Goal: Task Accomplishment & Management: Complete application form

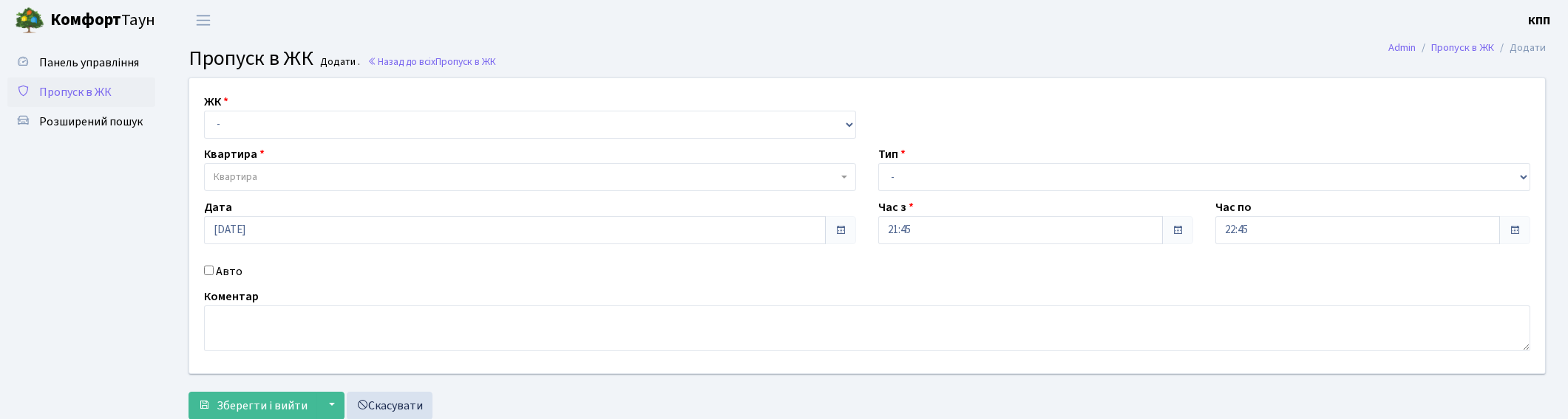
click at [212, 268] on input "Авто" at bounding box center [209, 271] width 10 height 10
checkbox input "true"
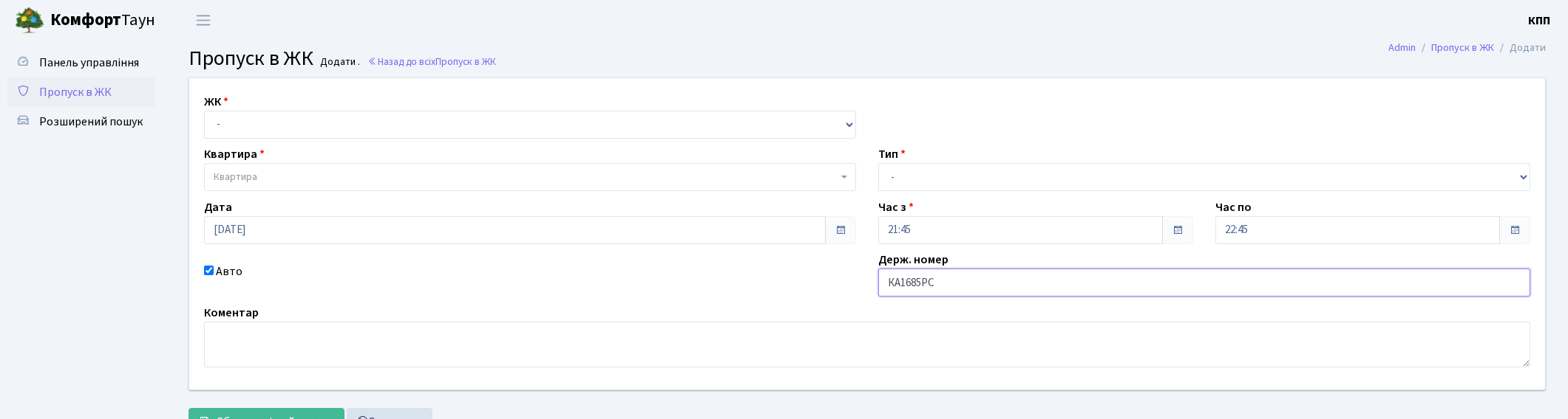
type input "КА1685РС"
click at [943, 172] on select "- Доставка Таксі Гості Сервіс" at bounding box center [1204, 177] width 652 height 28
select select "2"
click at [878, 164] on select "- Доставка Таксі Гості Сервіс" at bounding box center [1204, 177] width 652 height 28
click at [290, 116] on select "- КТ, вул. Регенераторна, 4 КТ2, просп. Соборності, 17 КТ3, вул. Березнева, 16 …" at bounding box center [529, 124] width 652 height 28
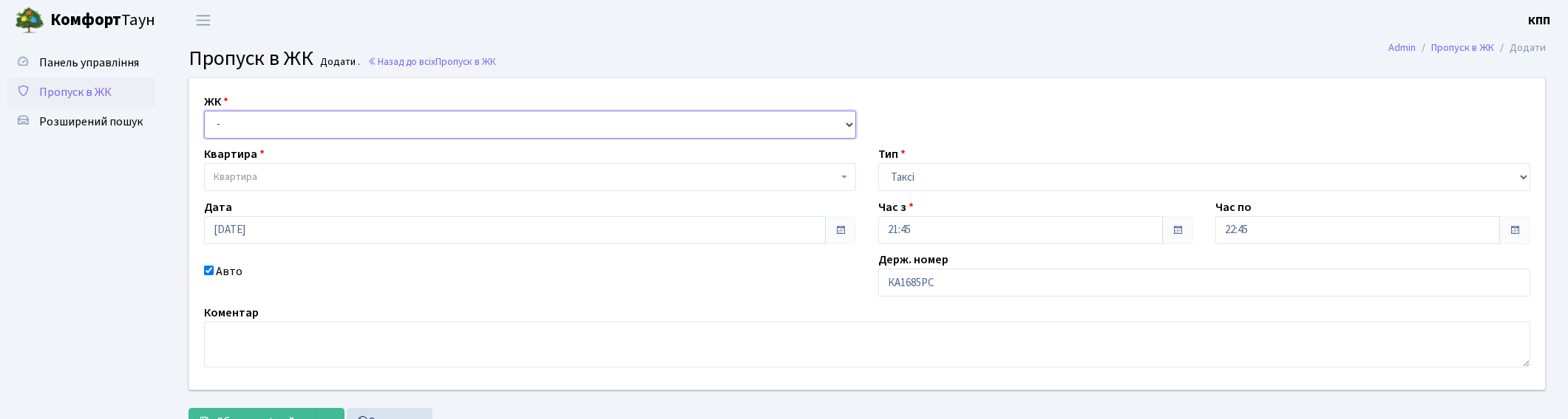
select select "271"
click at [204, 111] on select "- КТ, вул. Регенераторна, 4 КТ2, просп. Соборності, 17 КТ3, вул. Березнева, 16 …" at bounding box center [529, 124] width 652 height 28
select select
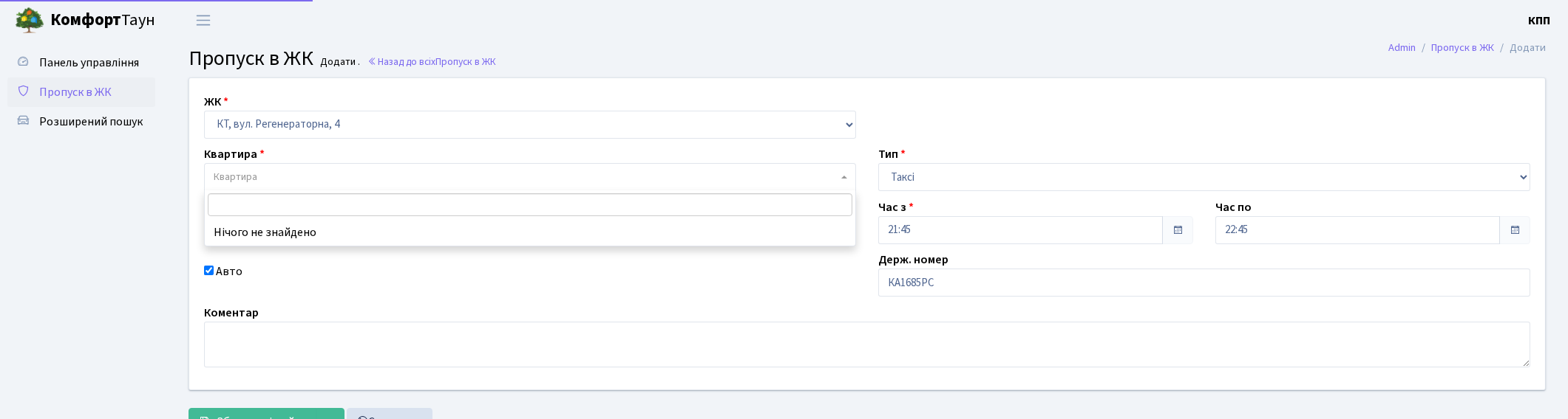
click at [292, 175] on span "Квартира" at bounding box center [525, 177] width 624 height 15
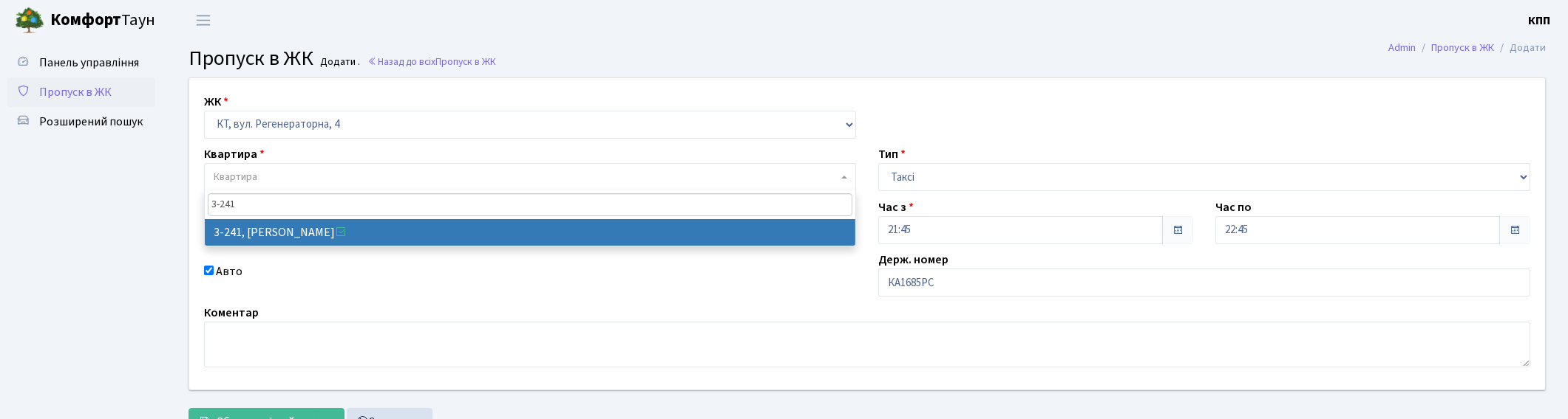
type input "3-241"
select select "742"
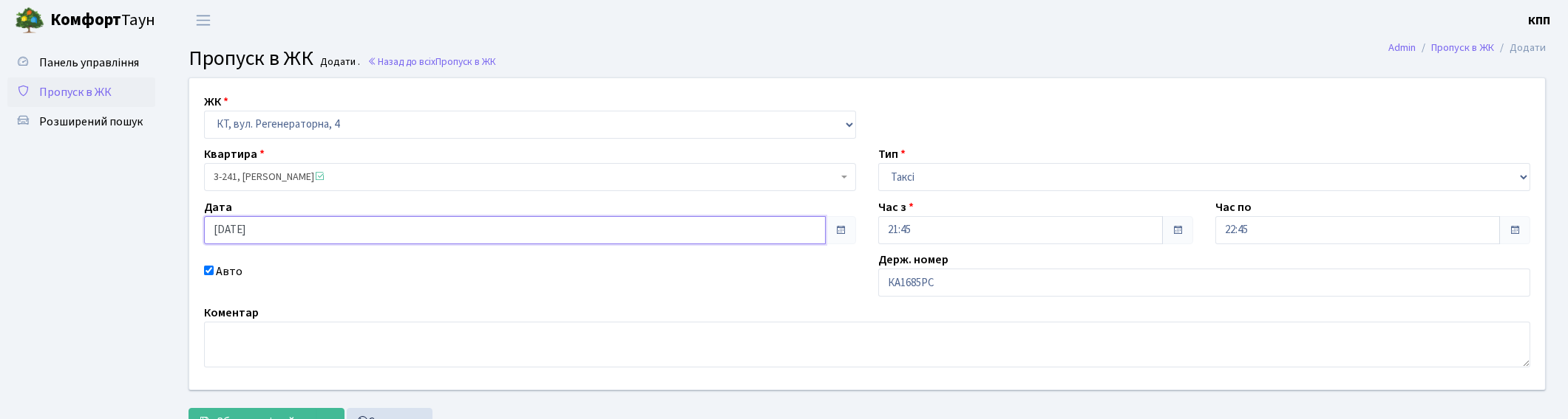
click at [292, 231] on input "06.10.2025" at bounding box center [514, 230] width 621 height 28
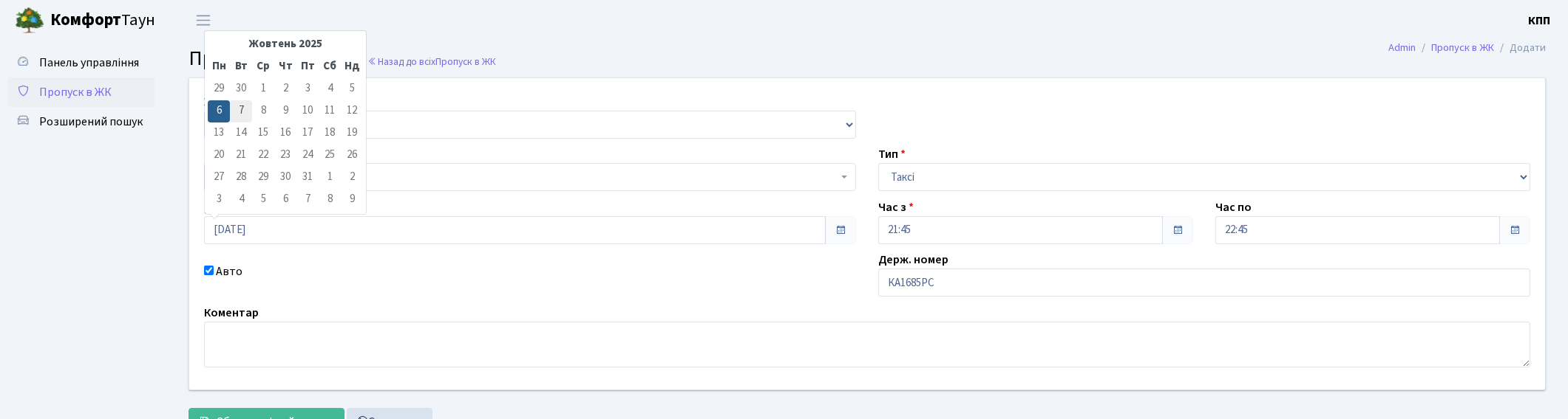
click at [243, 107] on td "7" at bounding box center [240, 111] width 22 height 22
type input "[DATE]"
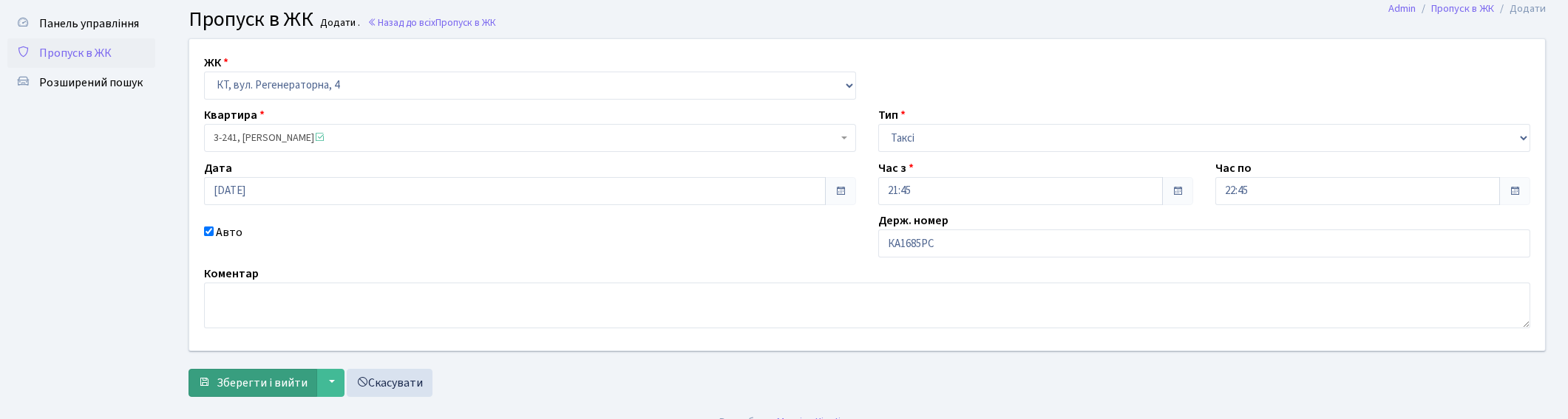
scroll to position [60, 0]
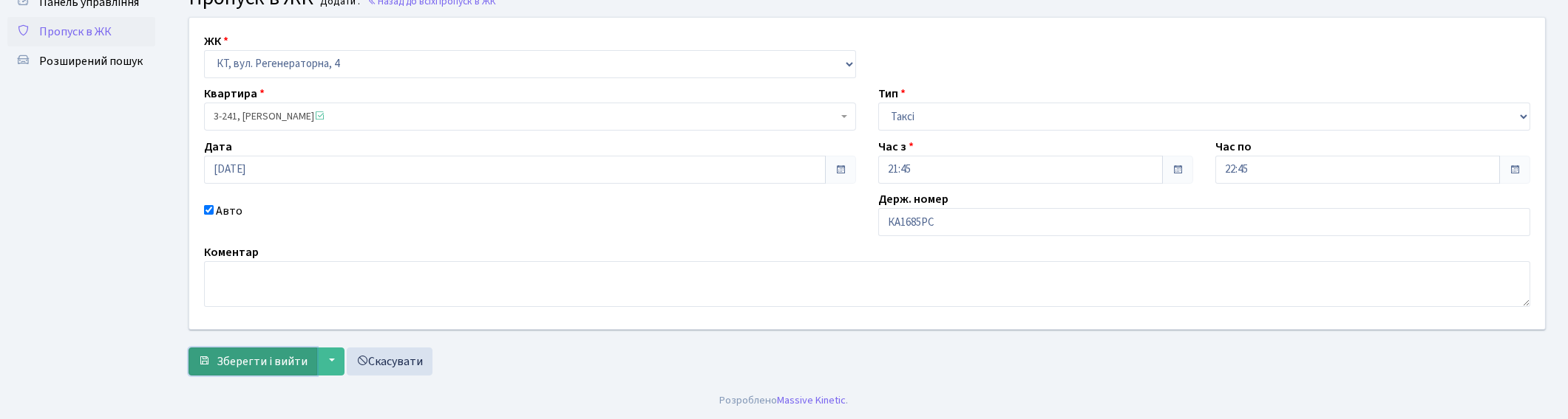
click at [244, 355] on span "Зберегти і вийти" at bounding box center [262, 362] width 91 height 16
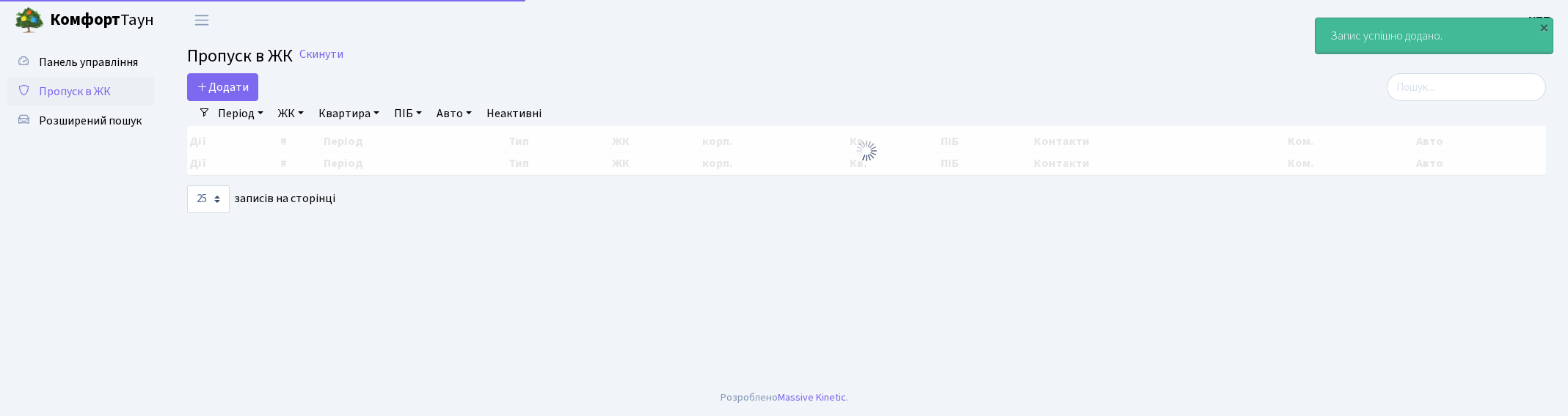
select select "25"
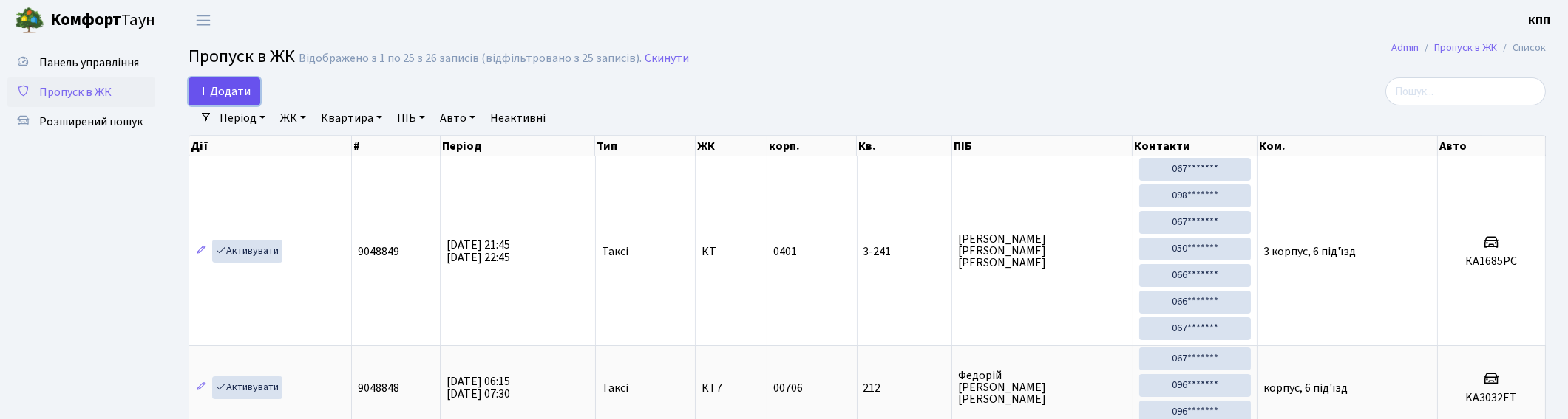
click at [243, 85] on span "Додати" at bounding box center [224, 92] width 52 height 16
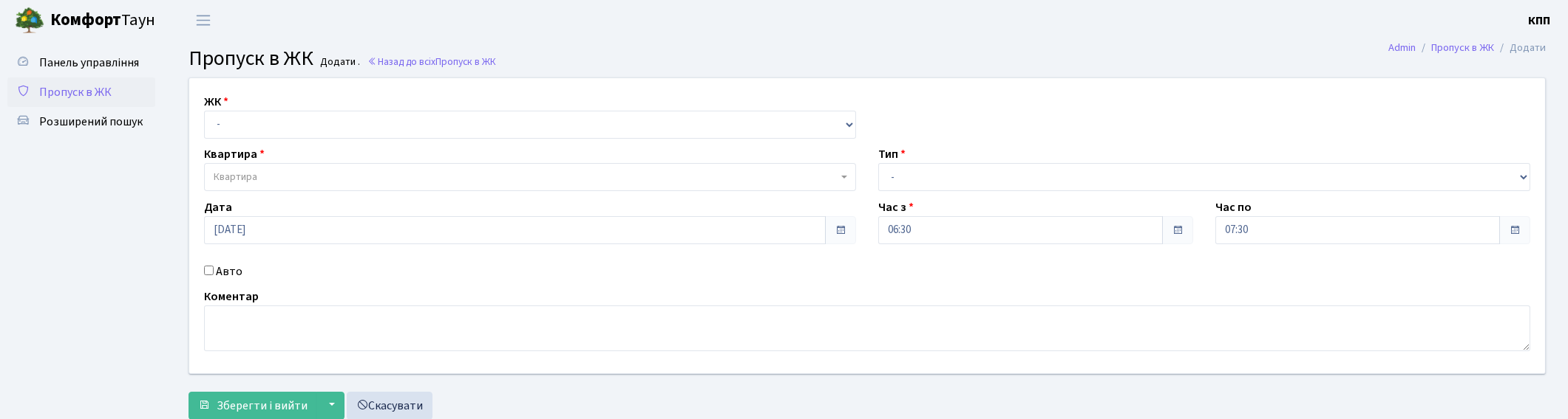
click at [209, 271] on input "Авто" at bounding box center [209, 271] width 10 height 10
checkbox input "true"
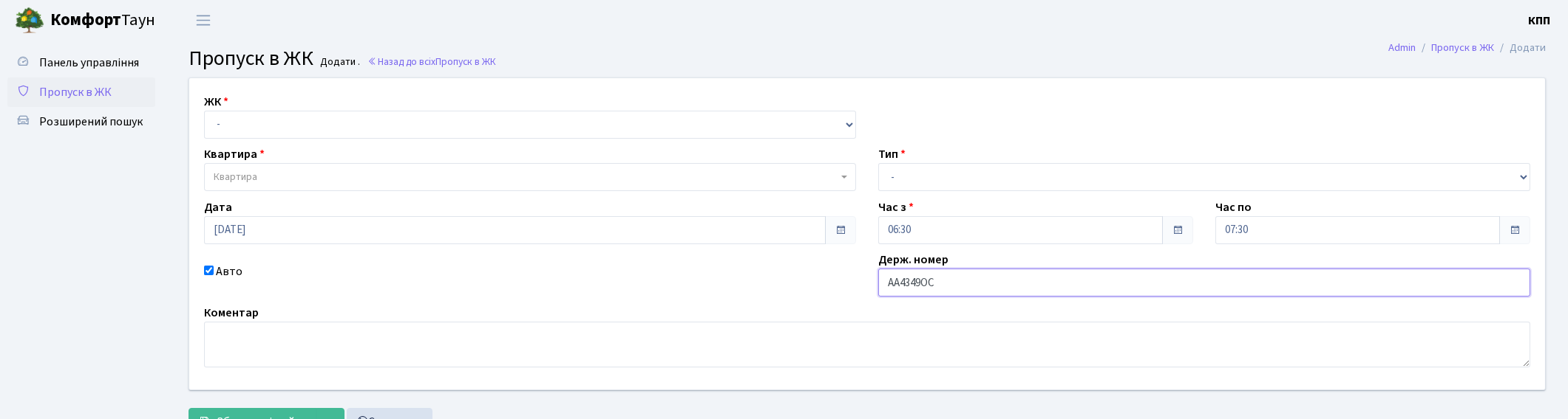
type input "АА4349ОС"
click at [915, 164] on select "- Доставка Таксі Гості Сервіс" at bounding box center [1204, 177] width 652 height 28
select select "2"
click at [878, 164] on select "- Доставка Таксі Гості Сервіс" at bounding box center [1204, 177] width 652 height 28
click at [276, 122] on select "- КТ, вул. Регенераторна, 4 КТ2, просп. Соборності, 17 КТ3, вул. Березнева, 16 …" at bounding box center [529, 124] width 652 height 28
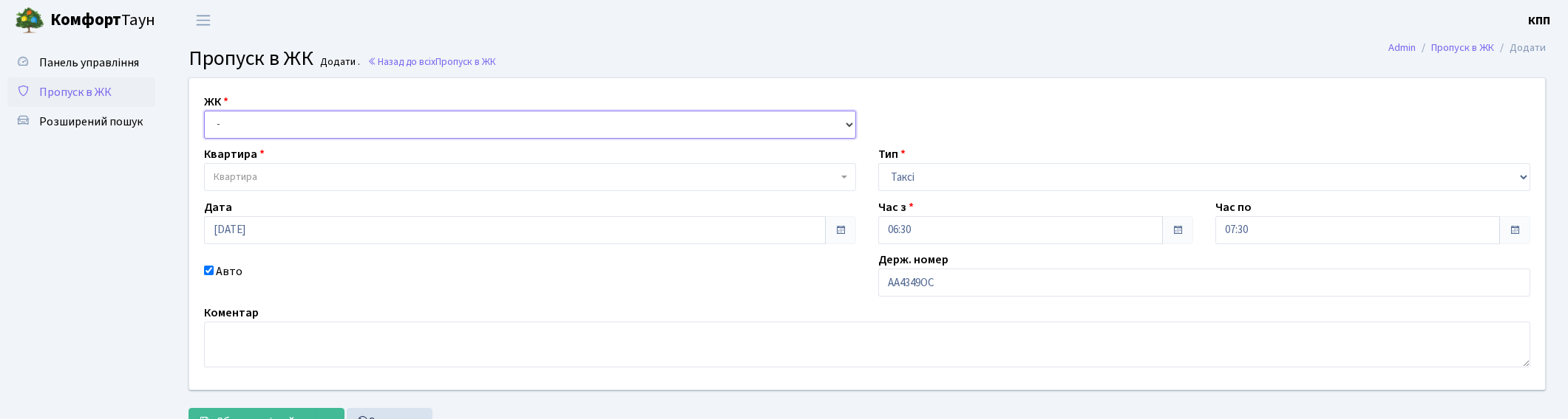
select select "271"
click at [204, 111] on select "- КТ, вул. Регенераторна, 4 КТ2, просп. Соборності, 17 КТ3, вул. Березнева, 16 …" at bounding box center [529, 124] width 652 height 28
select select
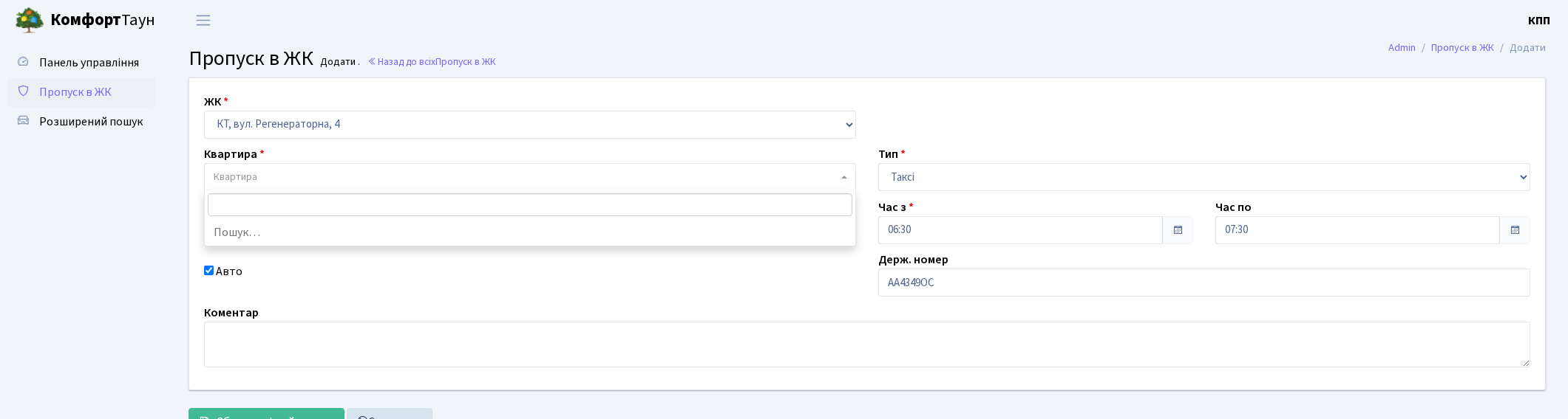
click at [275, 174] on span "Квартира" at bounding box center [525, 177] width 624 height 15
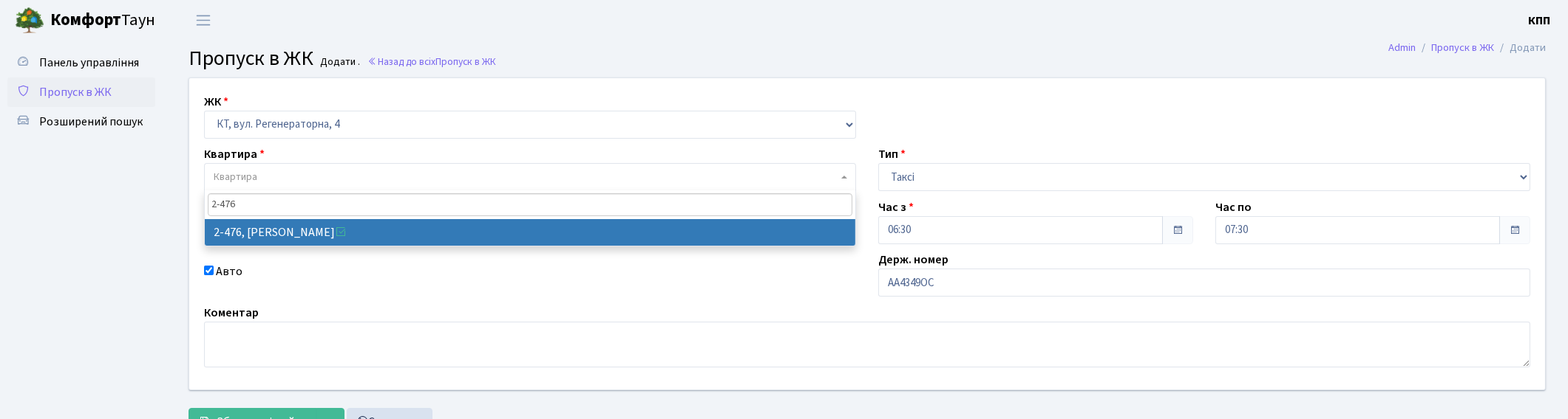
type input "2-476"
select select "1490"
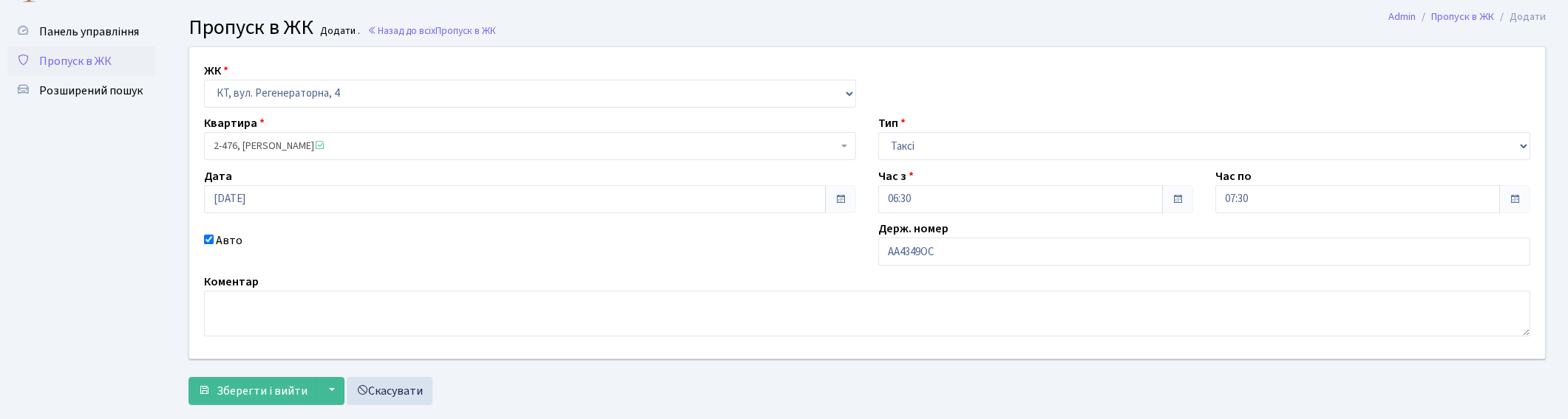
scroll to position [60, 0]
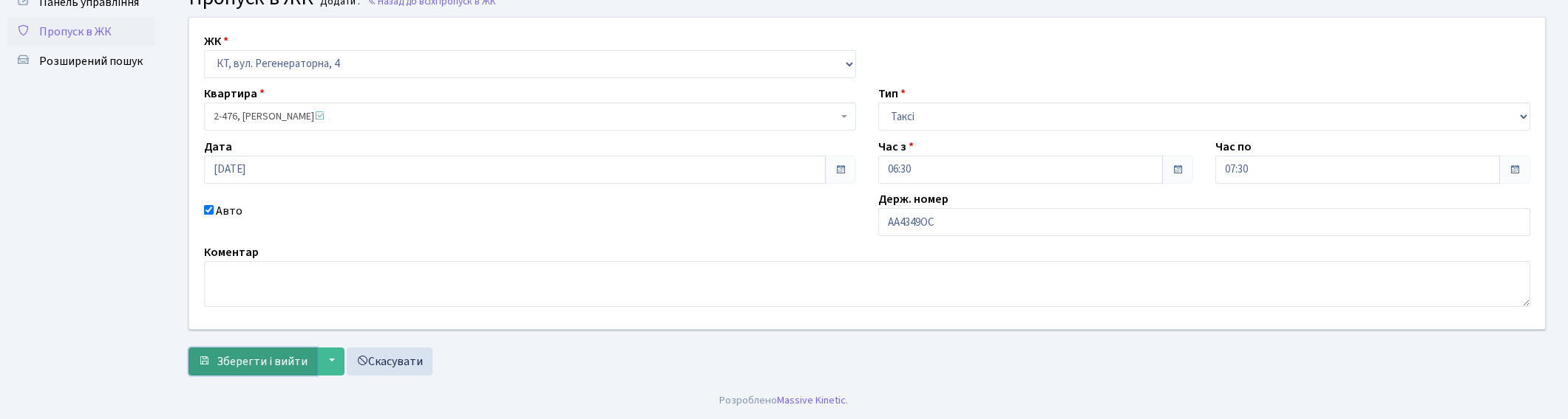
click at [239, 358] on span "Зберегти і вийти" at bounding box center [262, 362] width 91 height 16
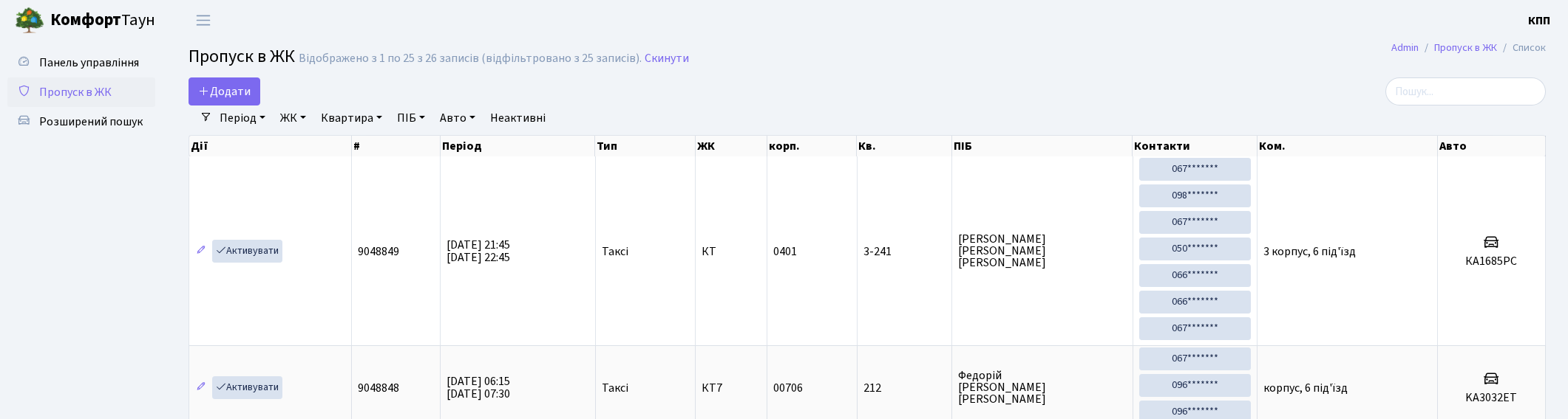
select select "25"
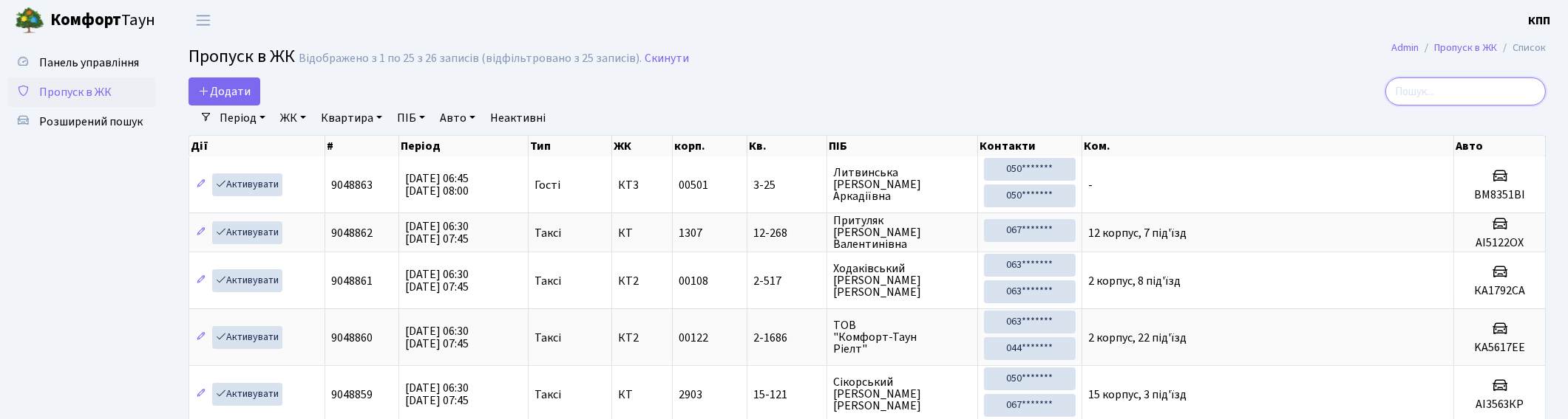
click at [1445, 97] on input "search" at bounding box center [1465, 91] width 160 height 28
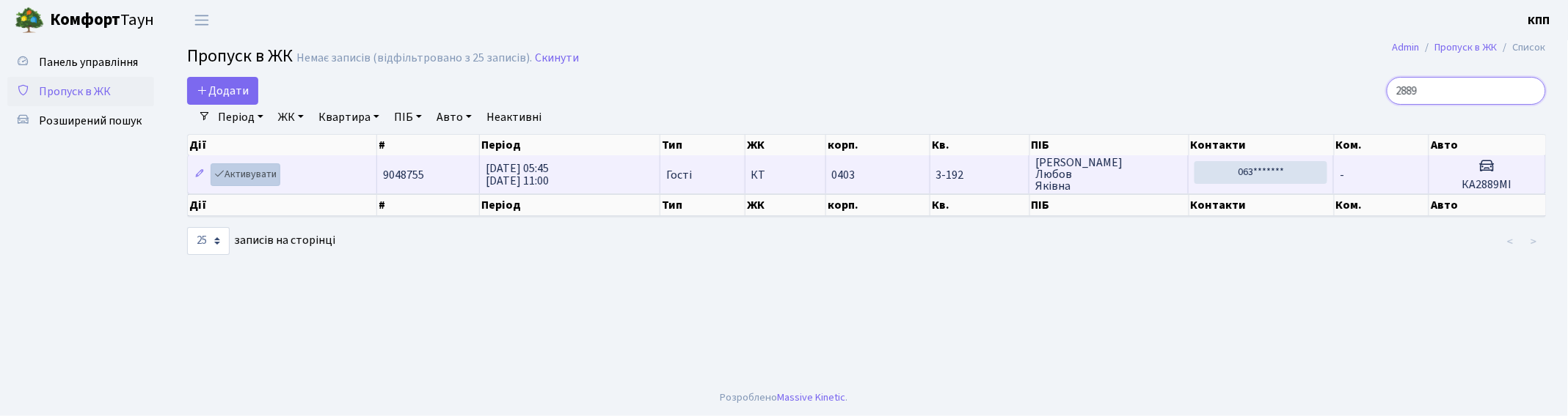
type input "2889"
click at [252, 176] on link "Активувати" at bounding box center [245, 174] width 70 height 23
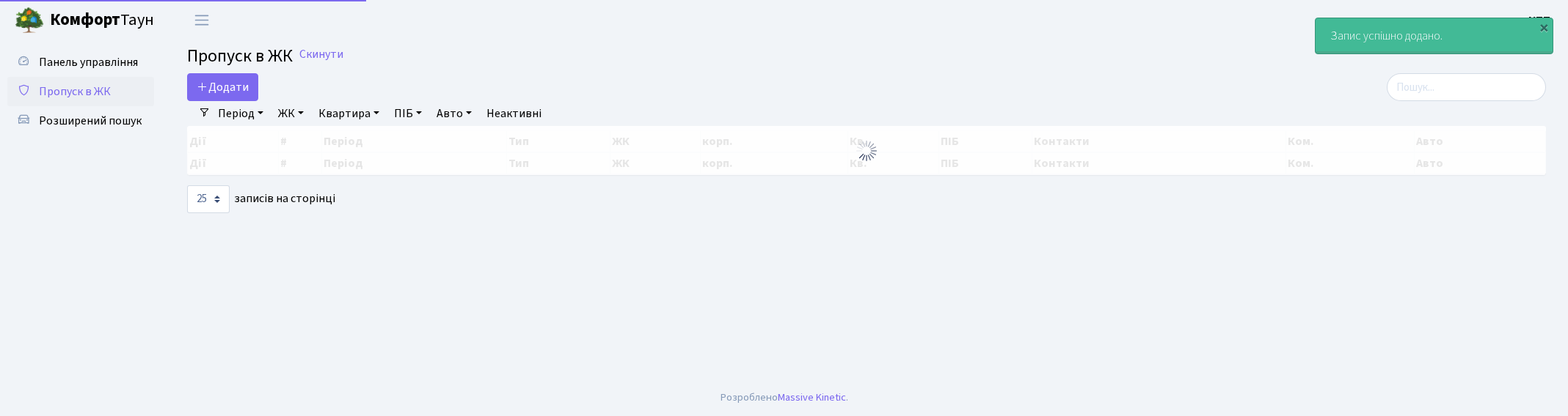
select select "25"
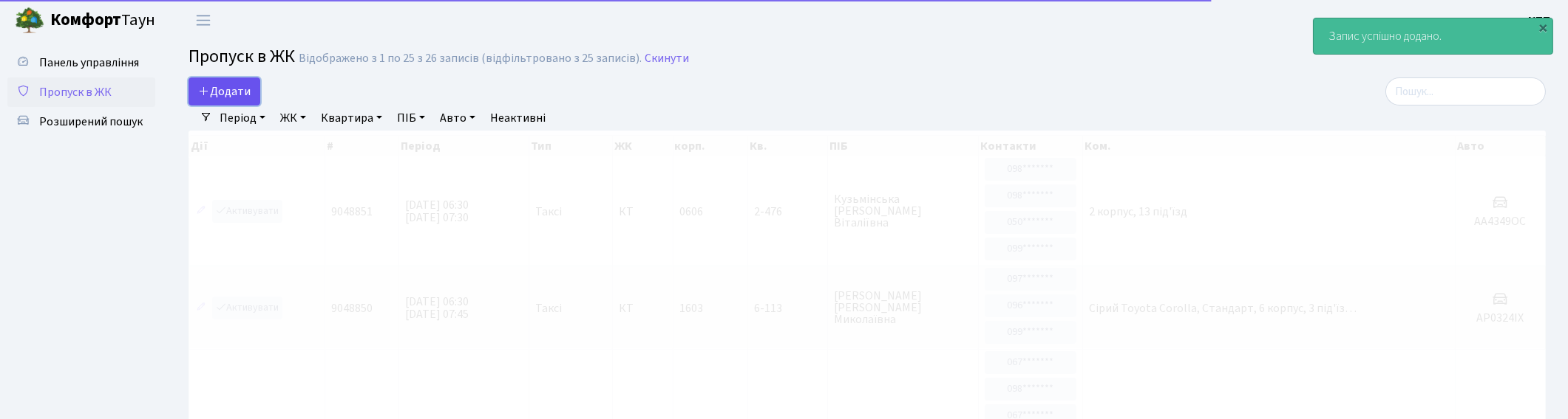
click at [232, 85] on span "Додати" at bounding box center [224, 92] width 52 height 16
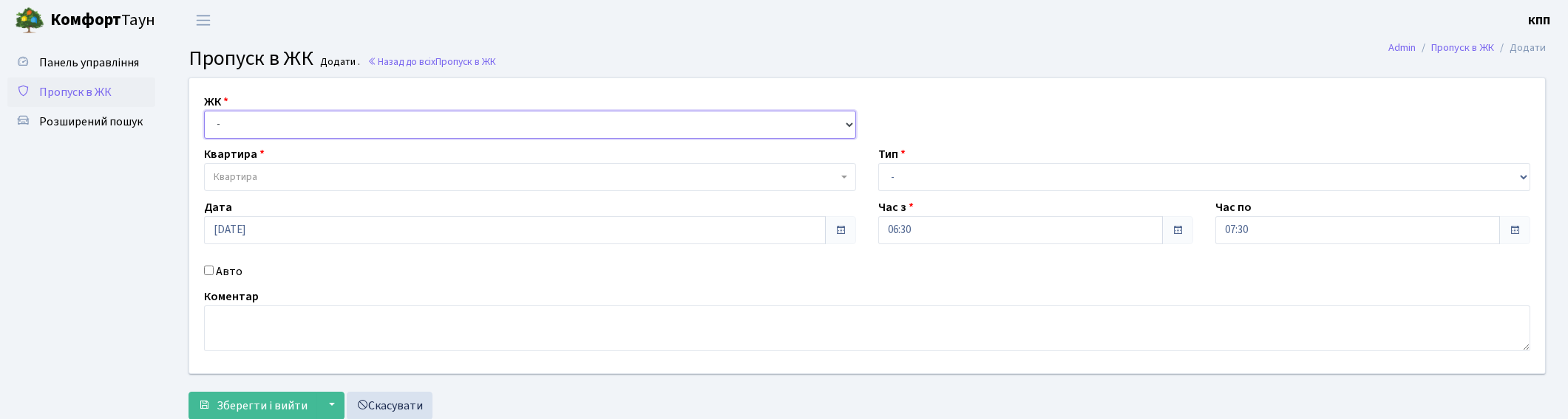
click at [261, 116] on select "- КТ, вул. Регенераторна, 4 КТ2, просп. [STREET_ADDRESS] [STREET_ADDRESS] [PERS…" at bounding box center [529, 124] width 652 height 28
select select "271"
click at [204, 111] on select "- КТ, вул. Регенераторна, 4 КТ2, просп. [STREET_ADDRESS] [STREET_ADDRESS] [PERS…" at bounding box center [529, 124] width 652 height 28
select select
click at [275, 175] on span "Квартира" at bounding box center [525, 177] width 624 height 15
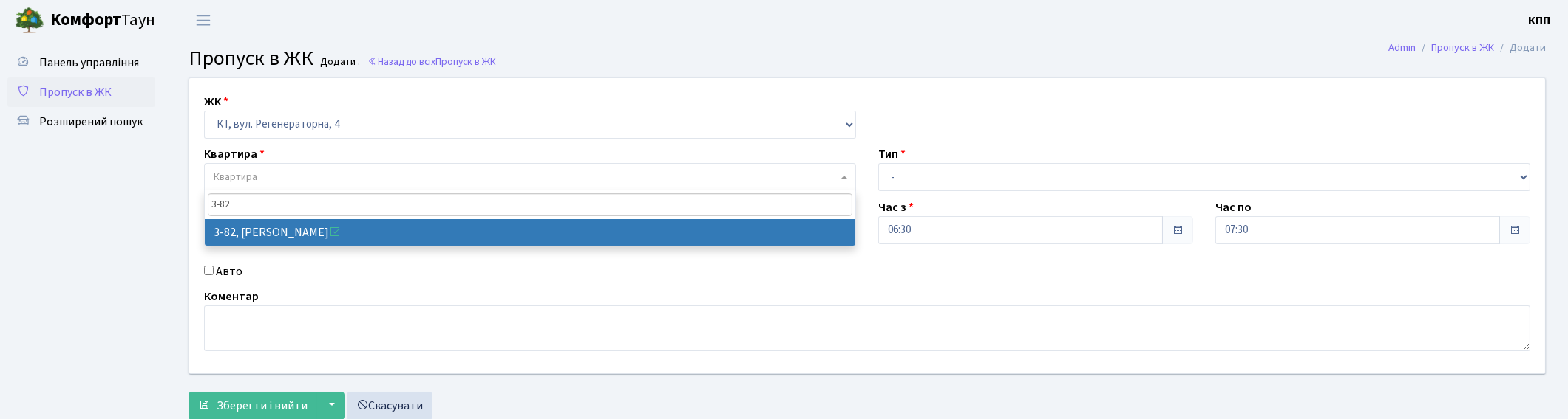
type input "3-82"
select select "891"
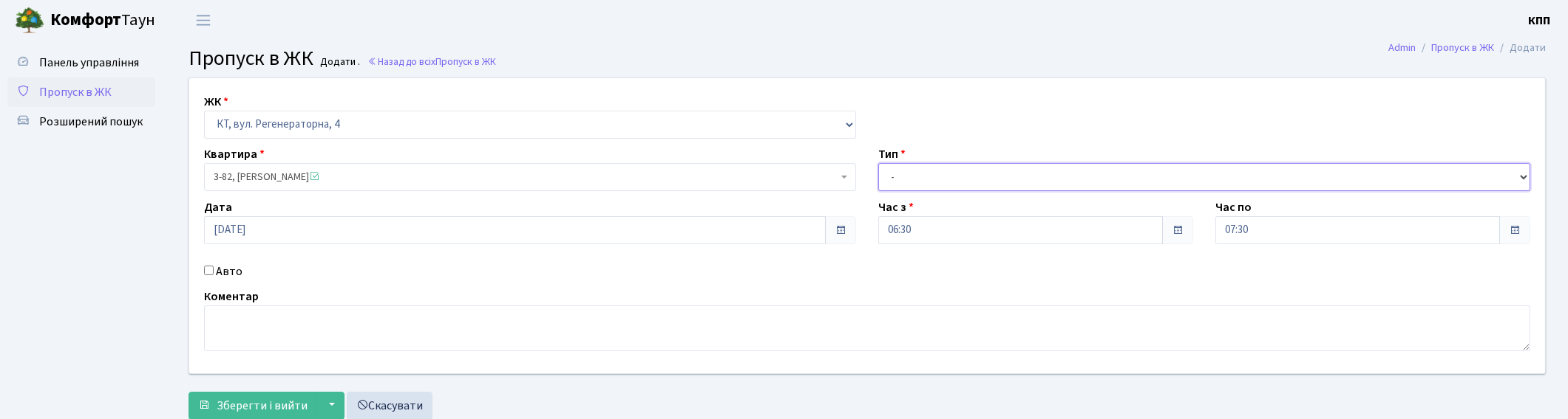
click at [1054, 171] on select "- Доставка Таксі Гості Сервіс" at bounding box center [1204, 177] width 652 height 28
select select "3"
click at [878, 164] on select "- Доставка Таксі Гості Сервіс" at bounding box center [1204, 177] width 652 height 28
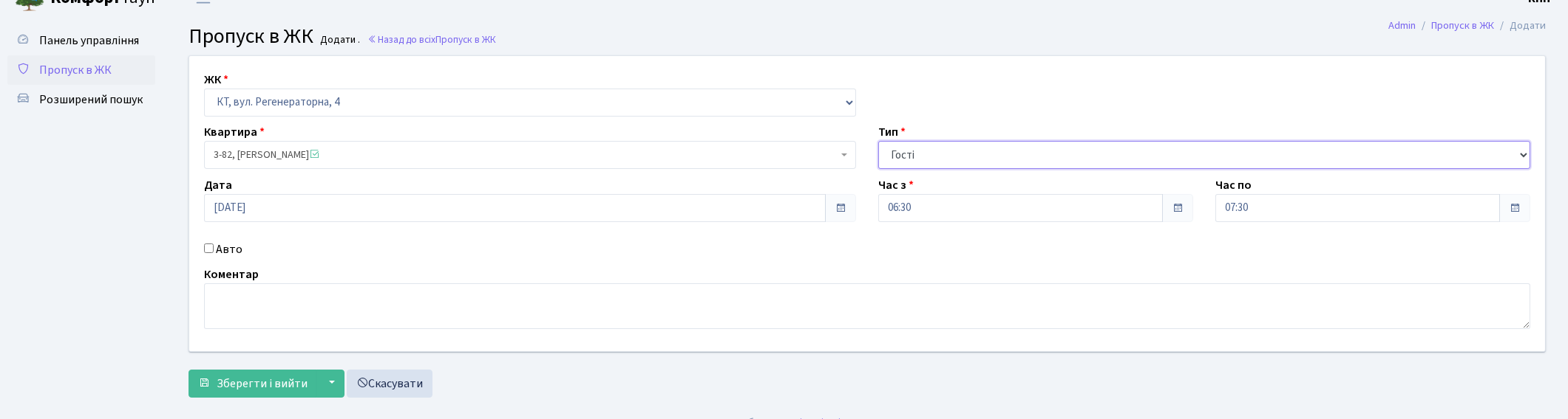
scroll to position [44, 0]
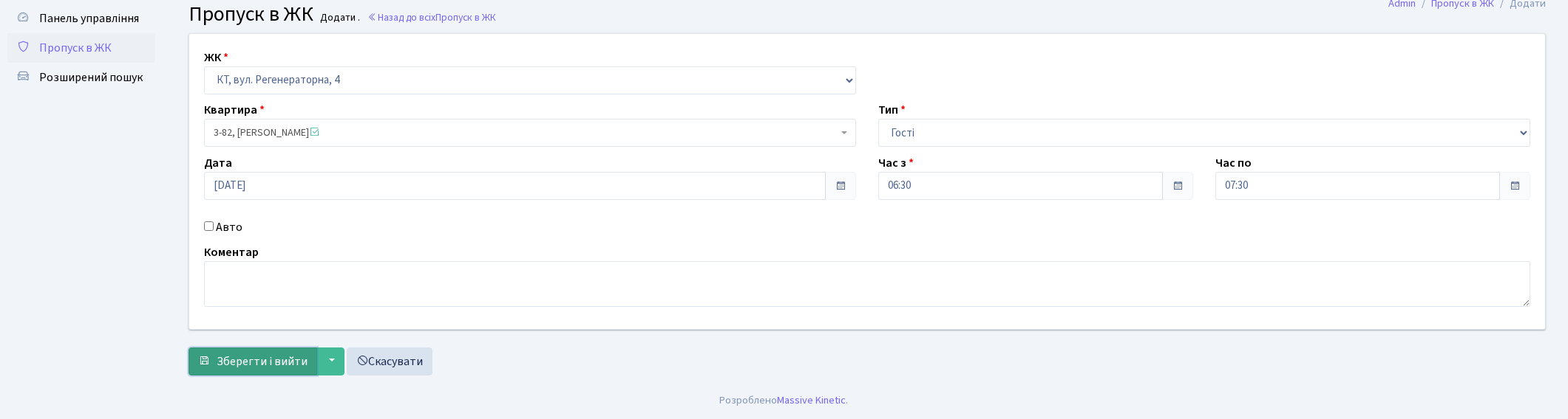
click at [247, 356] on span "Зберегти і вийти" at bounding box center [262, 362] width 91 height 16
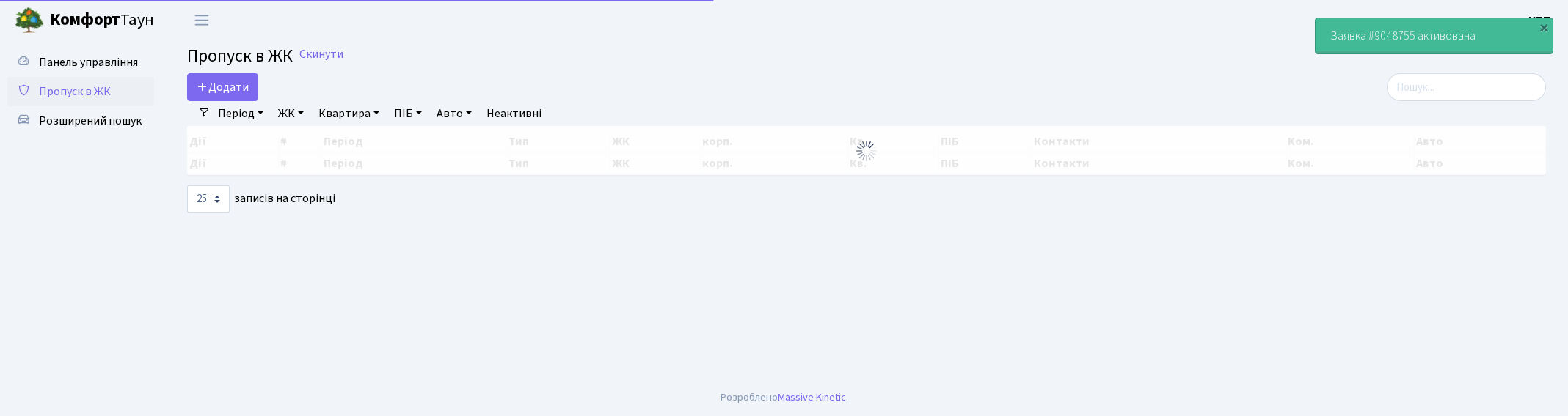
select select "25"
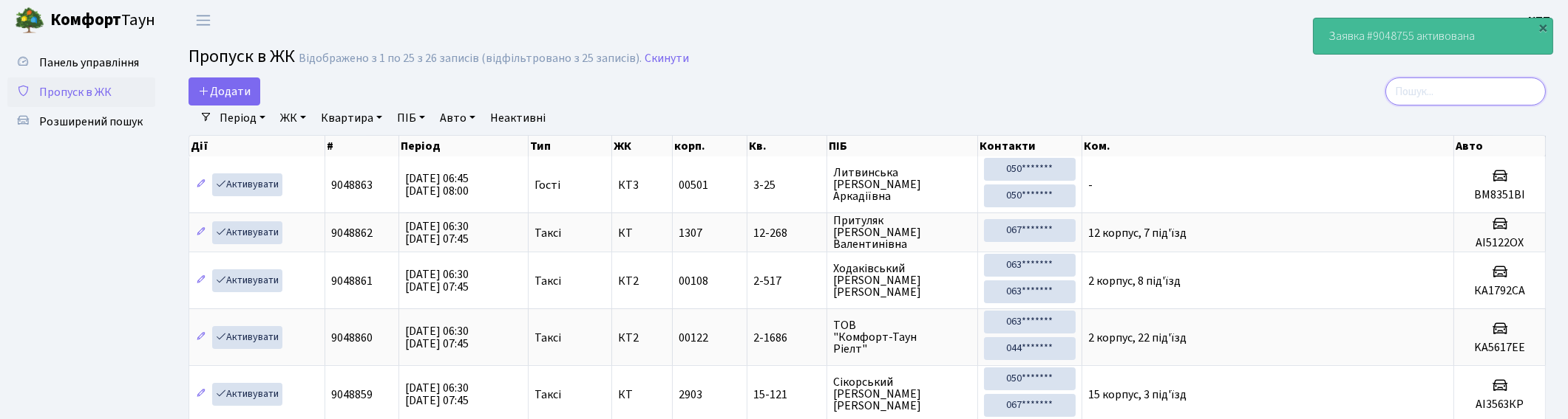
click at [1510, 90] on input "search" at bounding box center [1465, 91] width 160 height 28
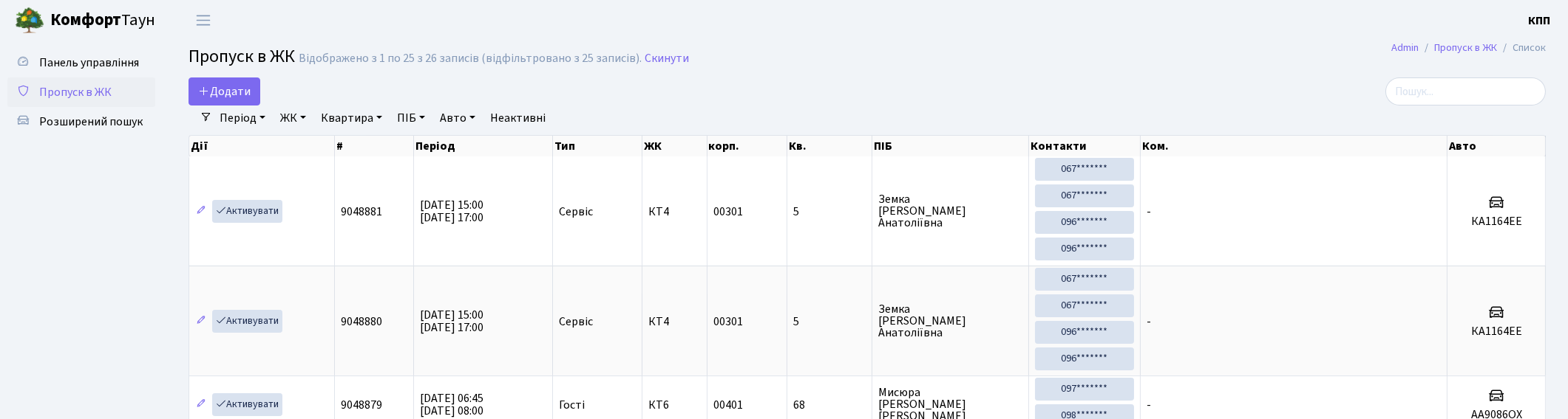
click at [1491, 71] on h2 "Пропуск в ЖК Відображено з 1 по 25 з 26 записів (відфільтровано з 25 записів). …" at bounding box center [867, 59] width 1357 height 25
click at [1496, 92] on input "search" at bounding box center [1465, 91] width 160 height 28
type input "4588"
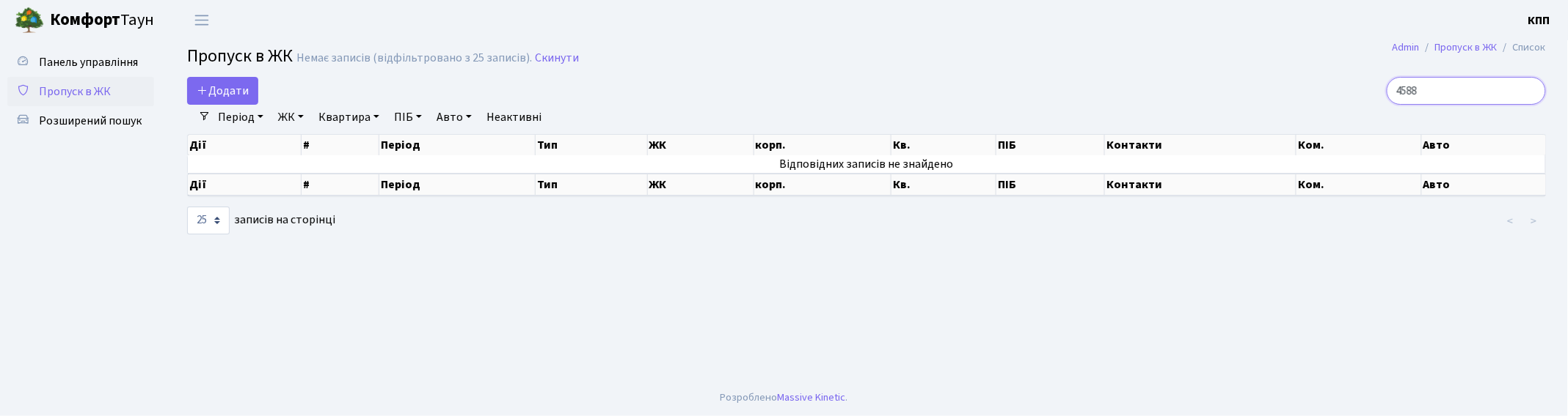
click at [1533, 90] on input "4588" at bounding box center [1466, 90] width 159 height 27
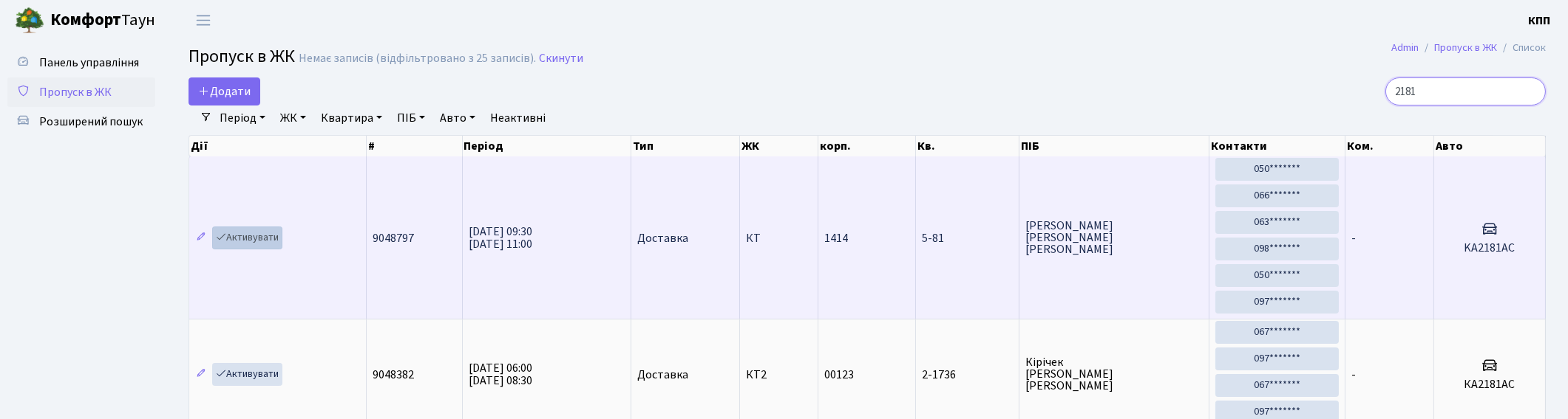
type input "2181"
click at [239, 234] on link "Активувати" at bounding box center [247, 238] width 70 height 23
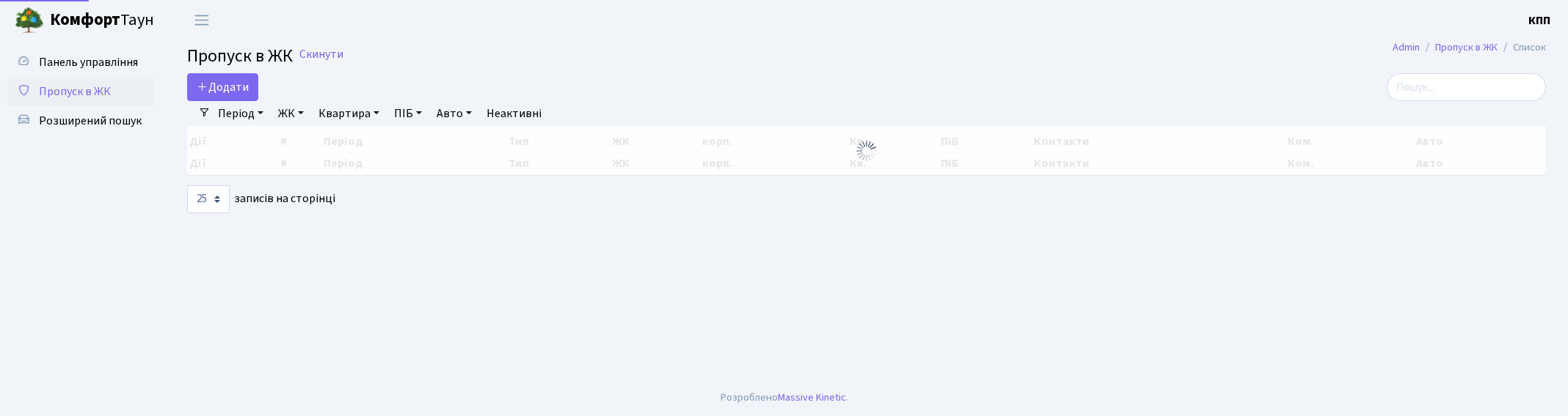
select select "25"
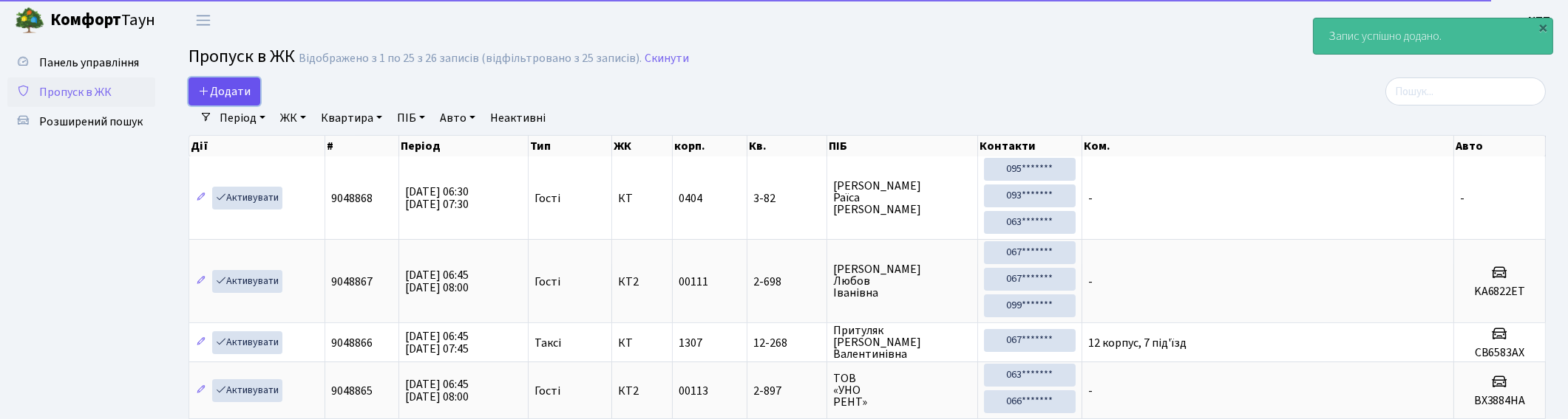
click at [222, 89] on span "Додати" at bounding box center [224, 92] width 52 height 16
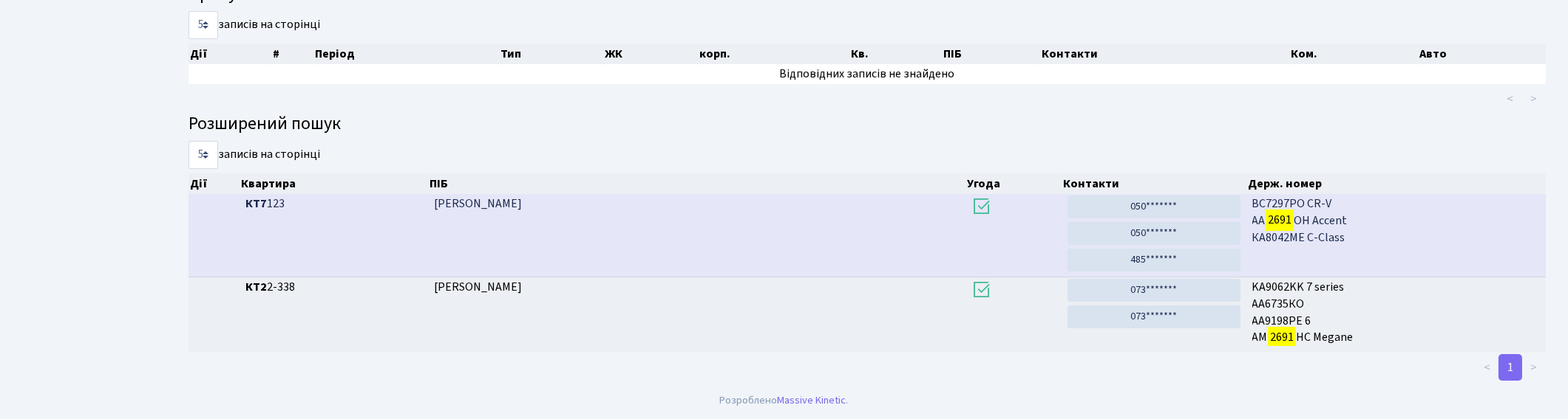
scroll to position [79, 0]
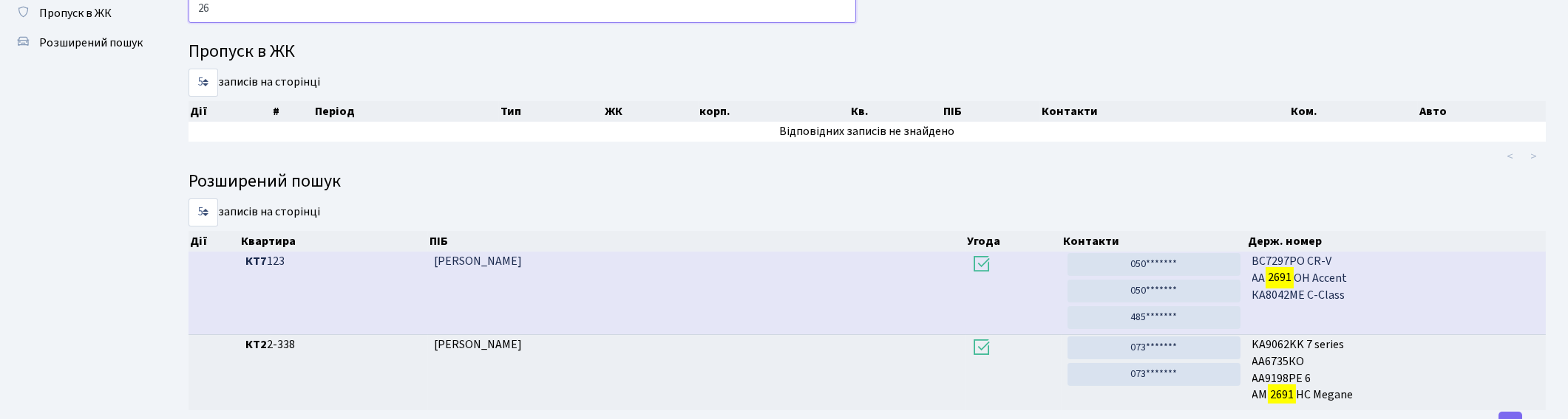
type input "2"
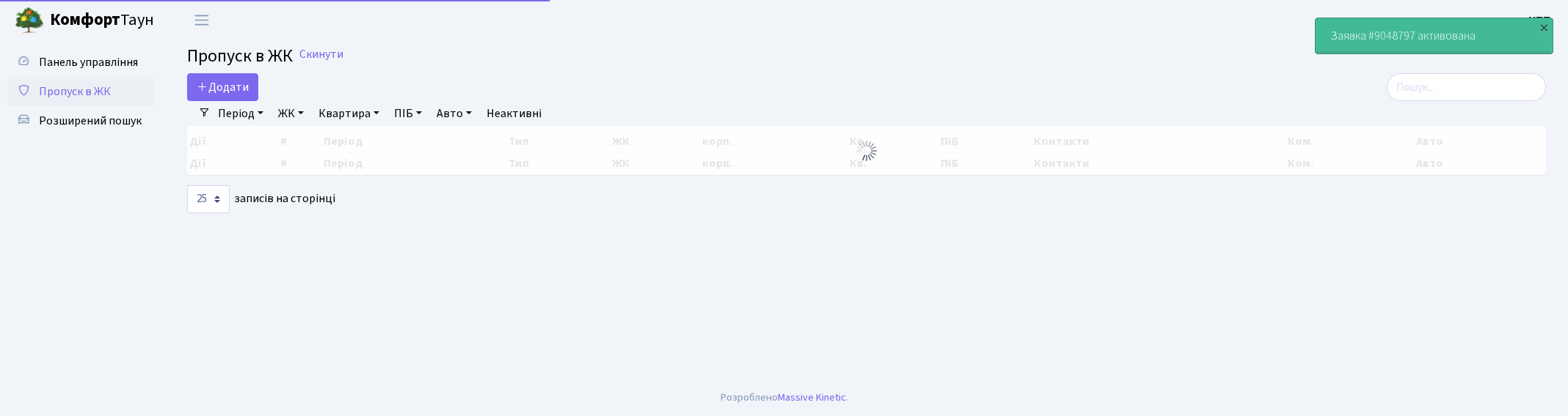
select select "25"
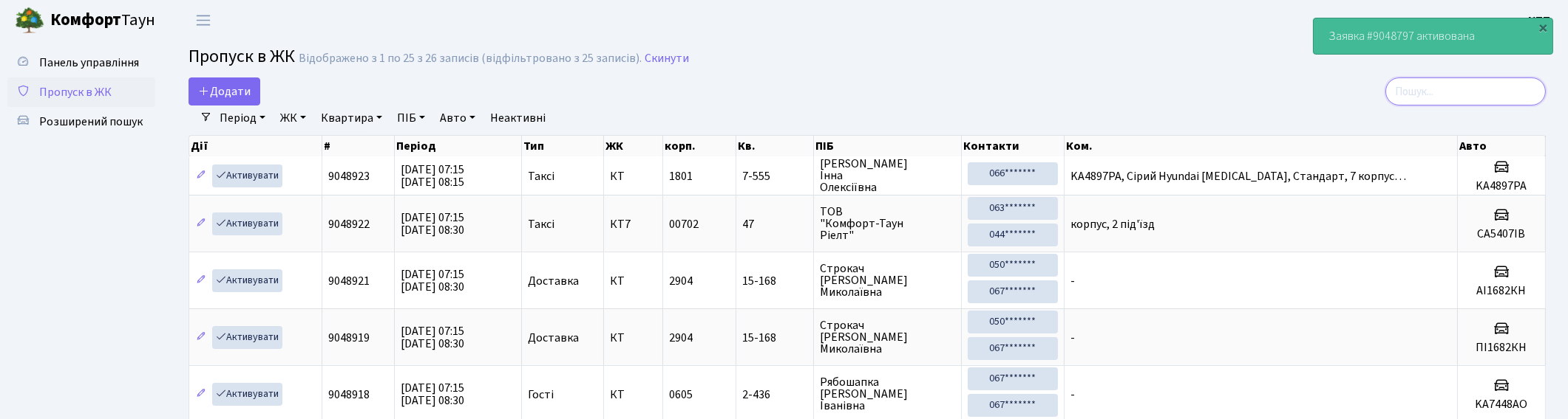
click at [1525, 92] on input "search" at bounding box center [1465, 91] width 160 height 28
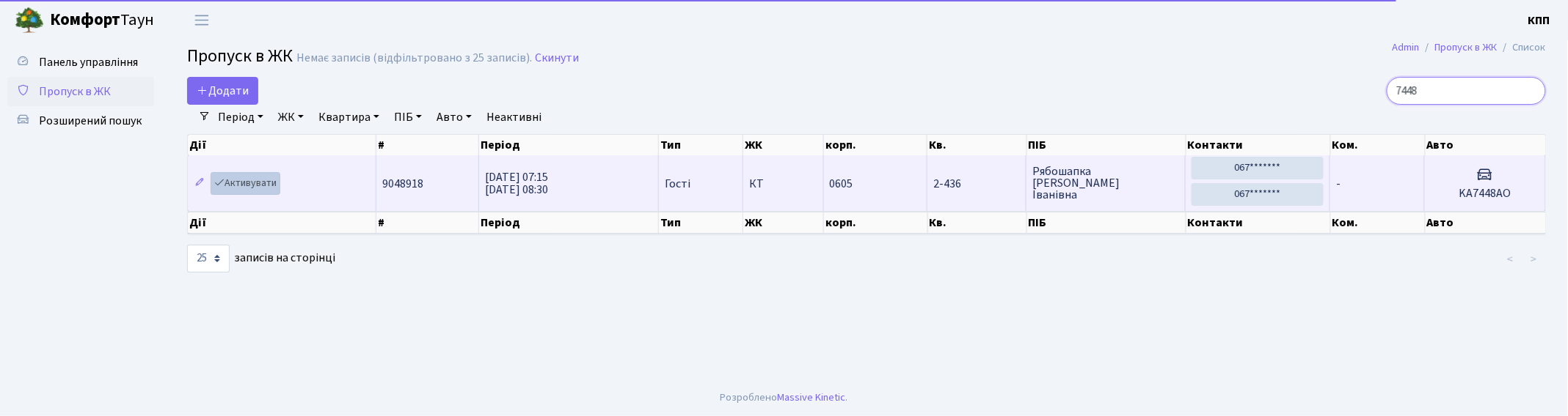
type input "7448"
click at [250, 181] on link "Активувати" at bounding box center [245, 183] width 70 height 23
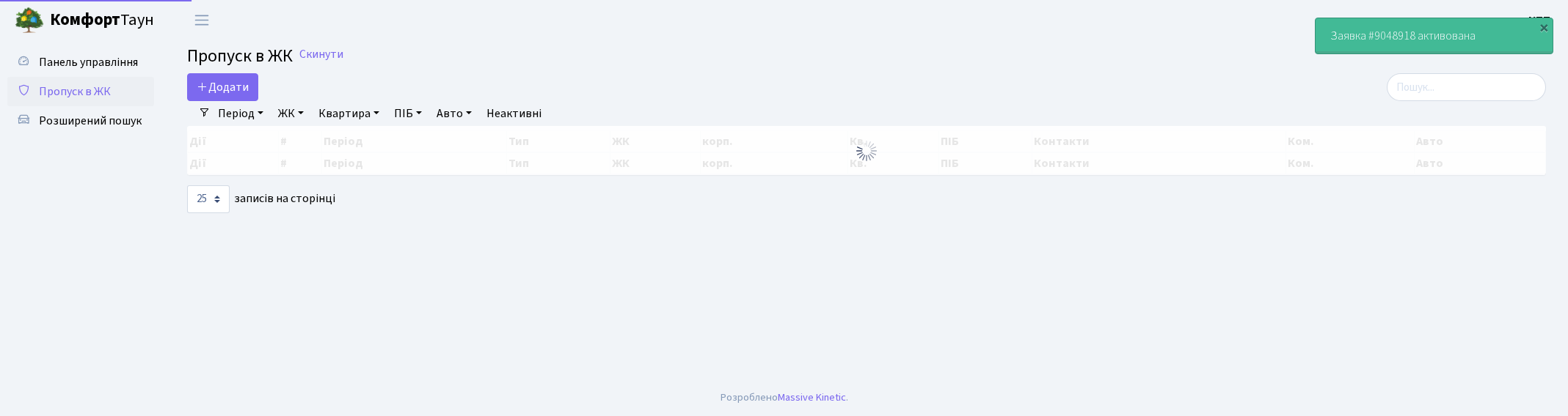
select select "25"
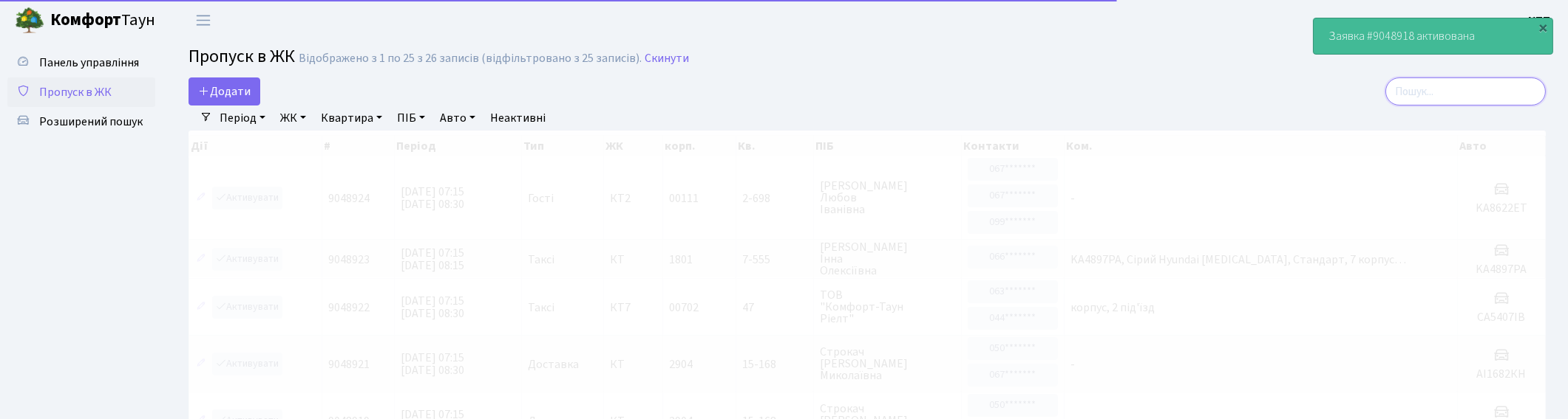
click at [1523, 89] on input "search" at bounding box center [1465, 91] width 160 height 28
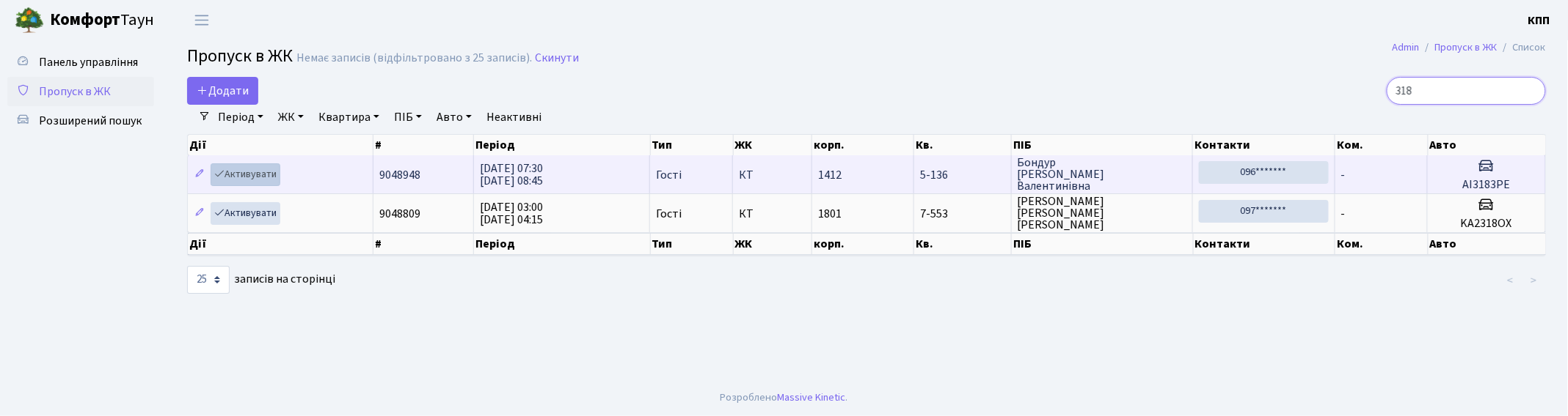
type input "318"
click at [240, 170] on link "Активувати" at bounding box center [245, 174] width 70 height 23
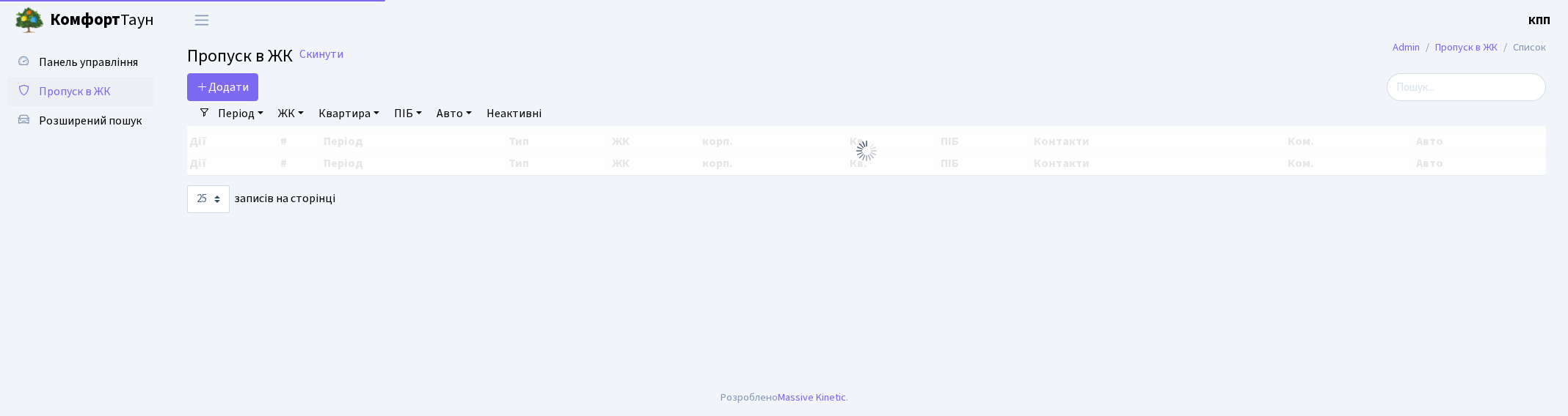
select select "25"
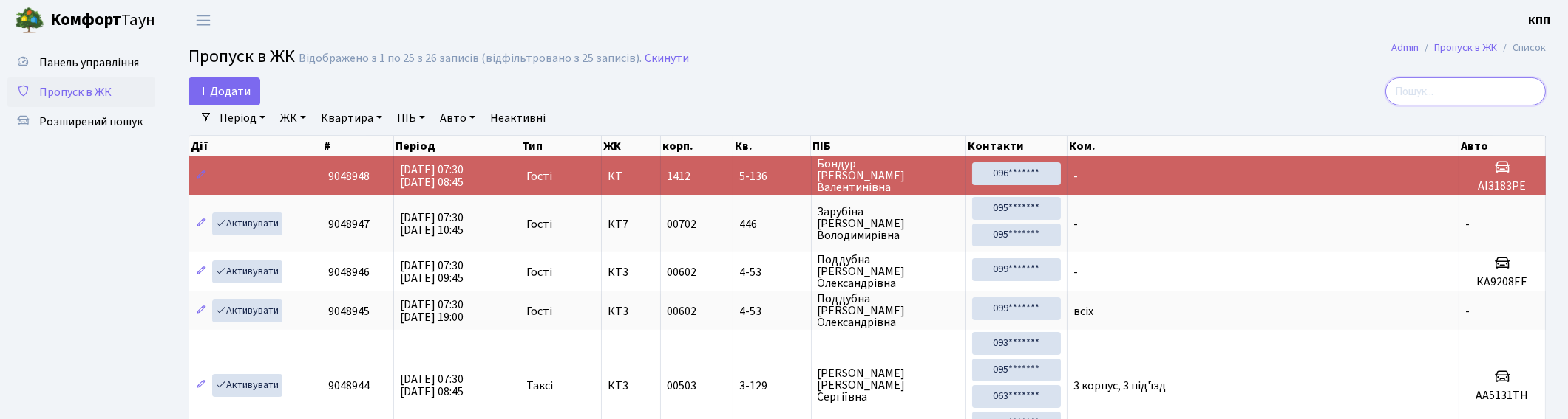
click at [1531, 89] on input "search" at bounding box center [1465, 91] width 160 height 28
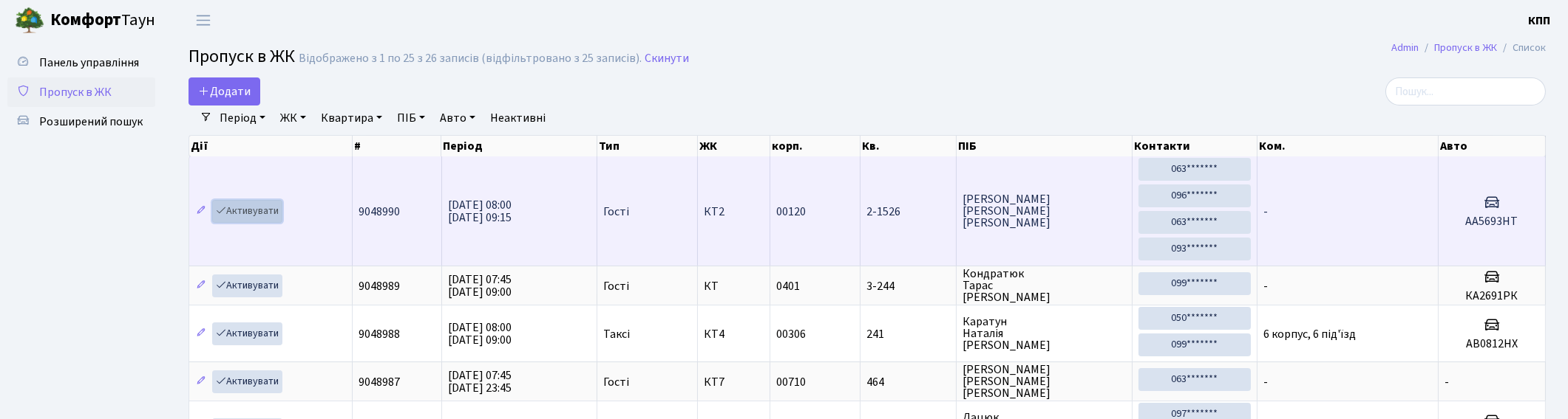
click at [260, 212] on link "Активувати" at bounding box center [247, 212] width 70 height 23
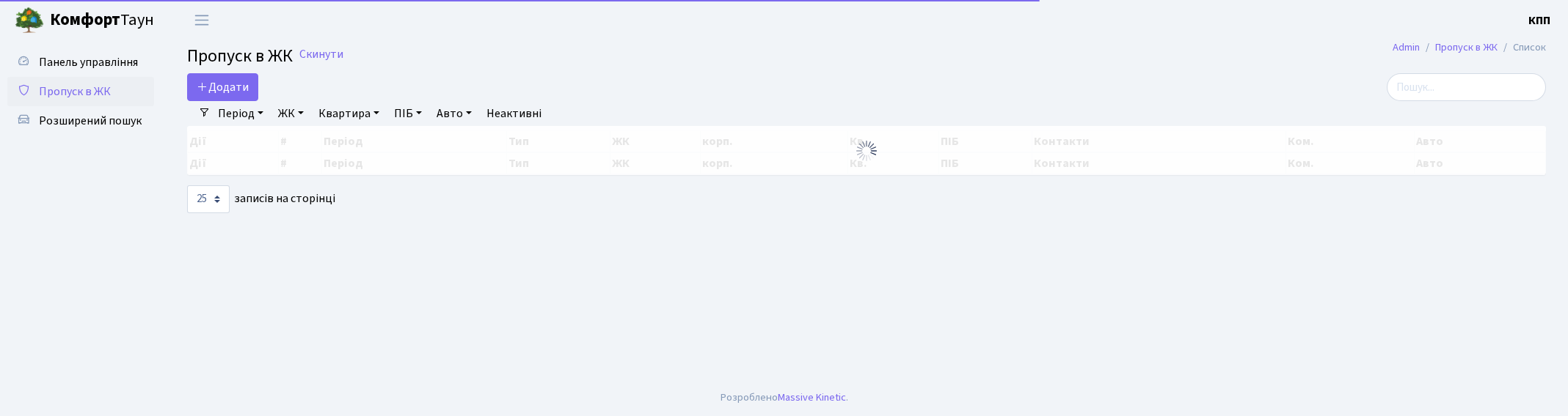
select select "25"
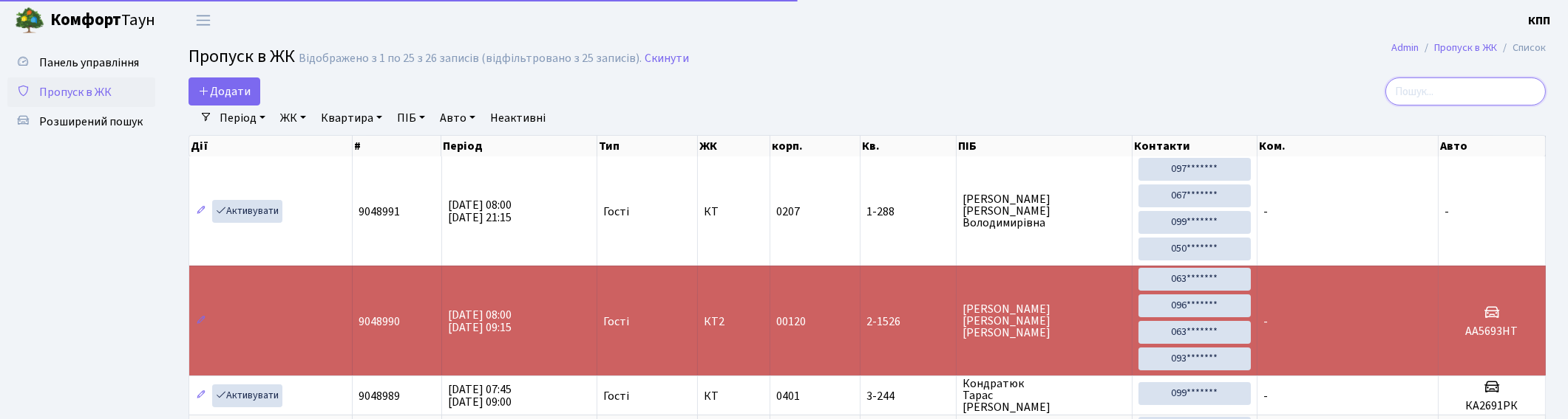
click at [1455, 87] on input "search" at bounding box center [1465, 91] width 160 height 28
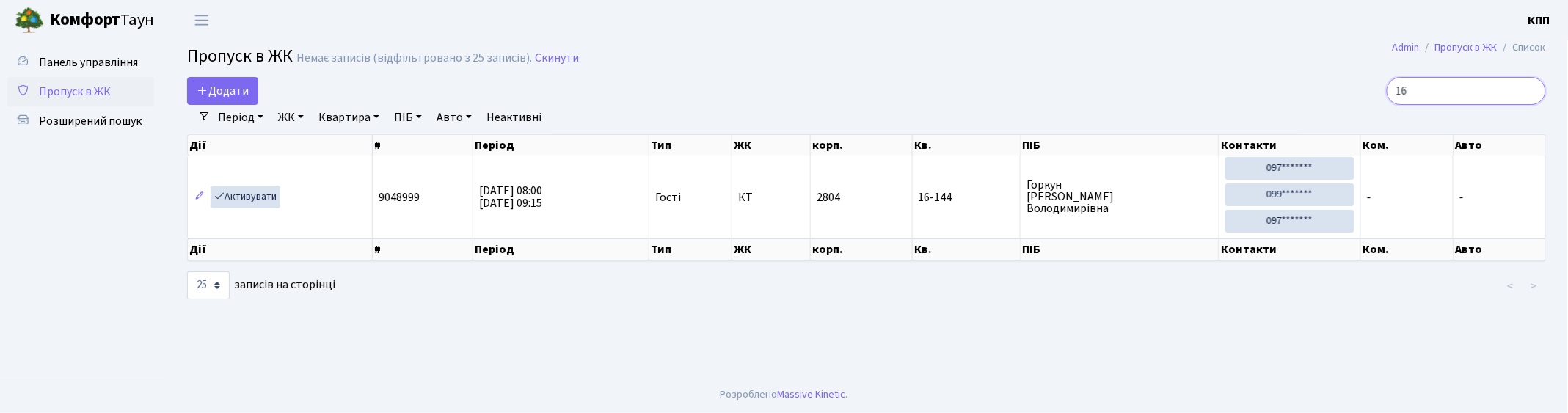
type input "1"
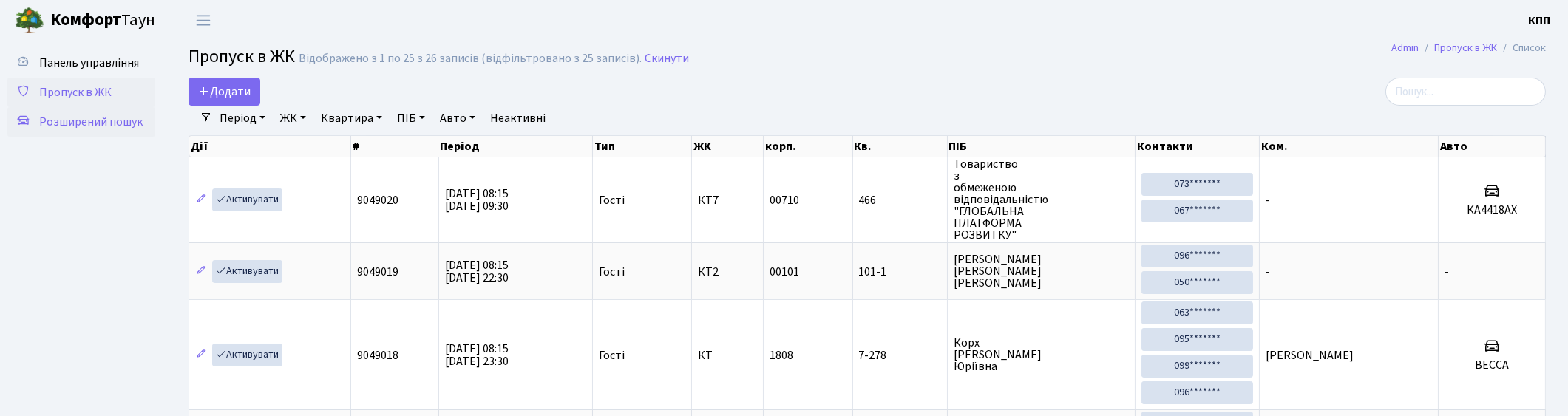
click at [126, 112] on link "Розширений пошук" at bounding box center [81, 122] width 147 height 29
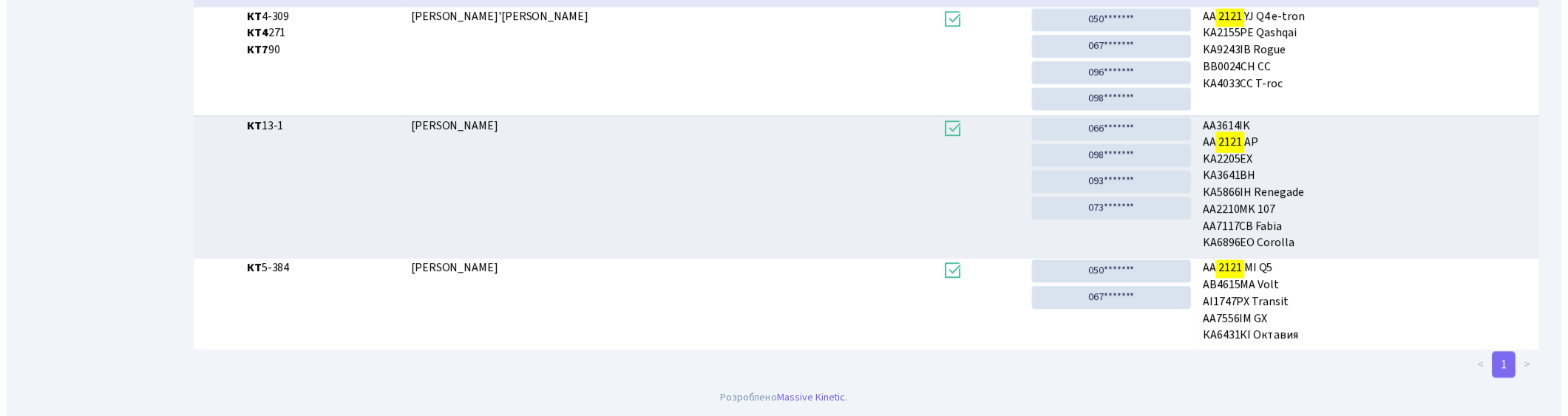
scroll to position [79, 0]
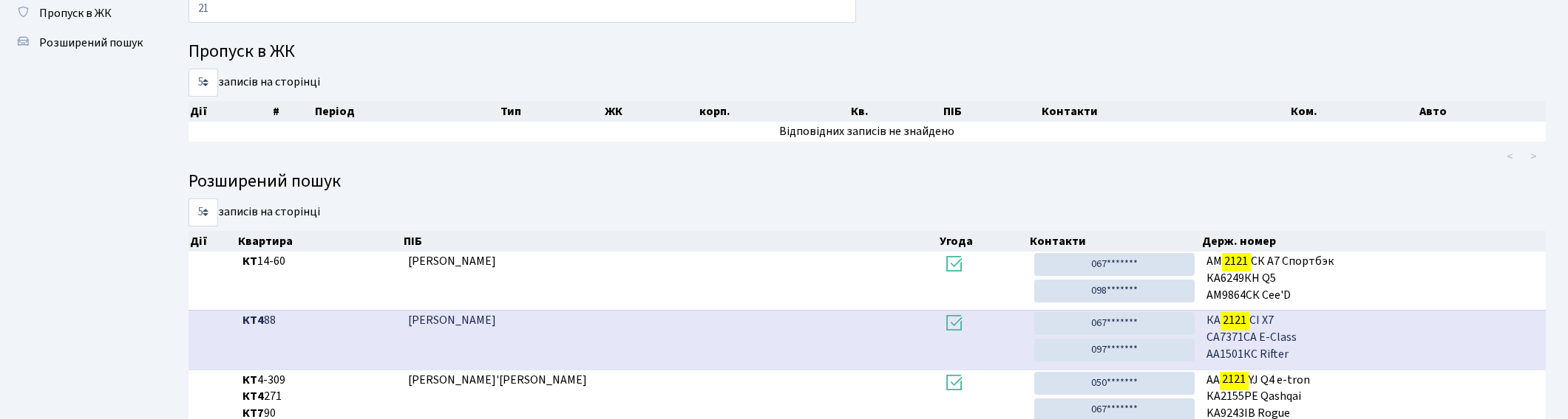
type input "2"
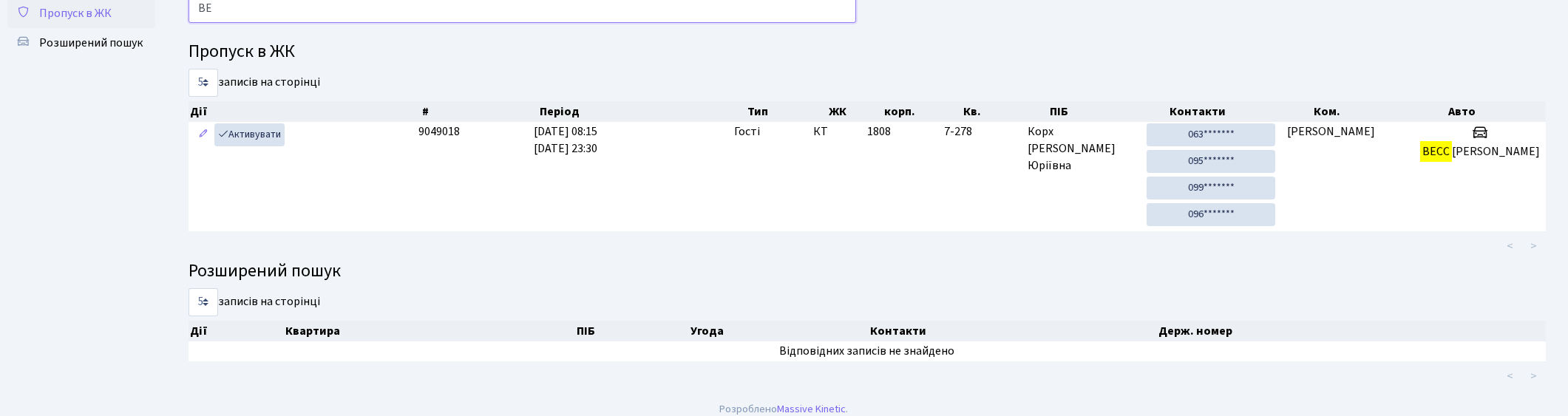
type input "В"
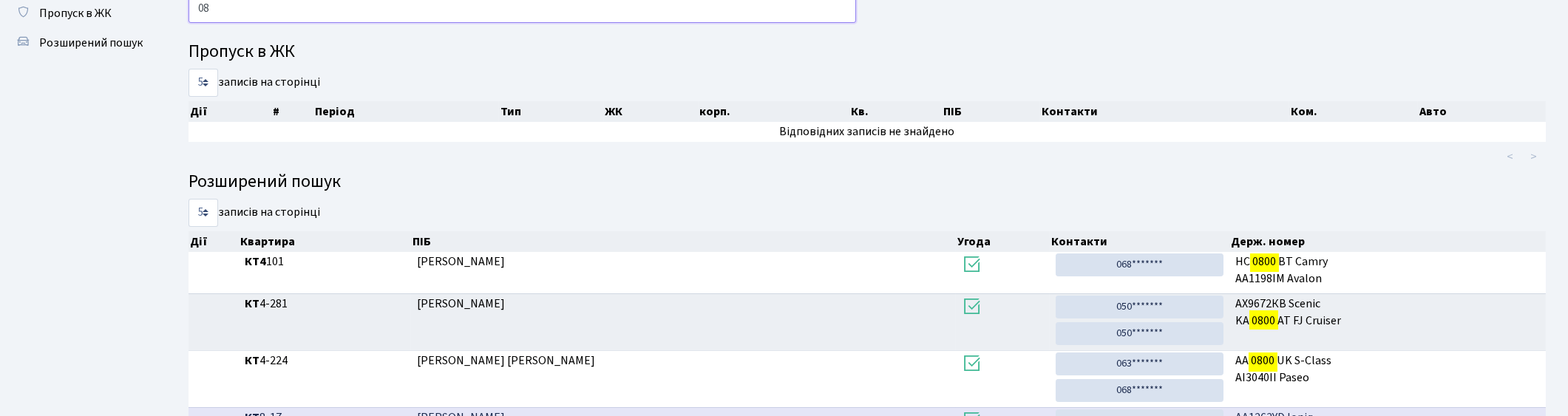
type input "0"
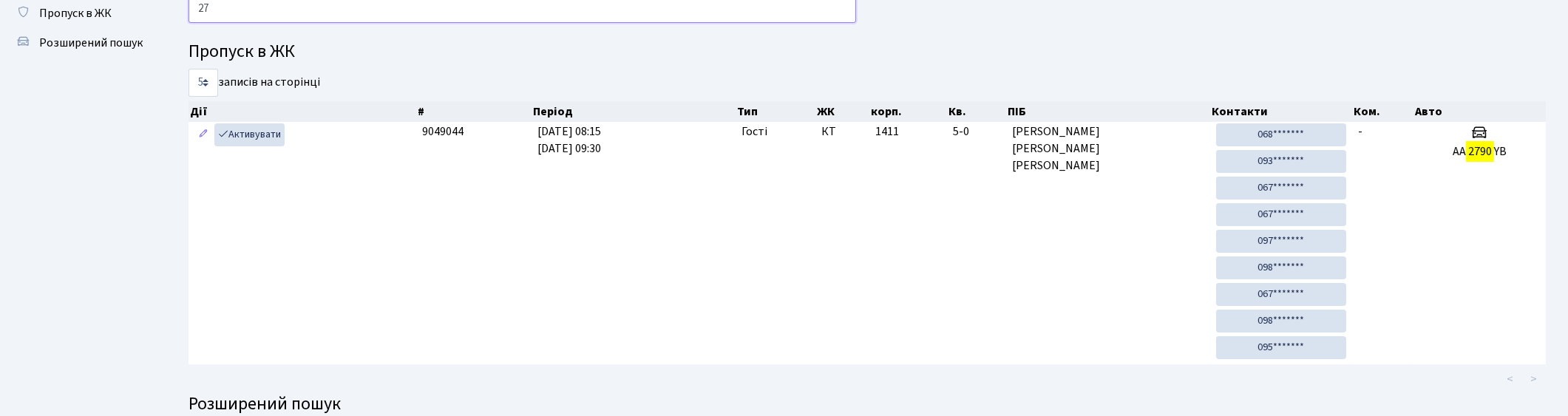
type input "2"
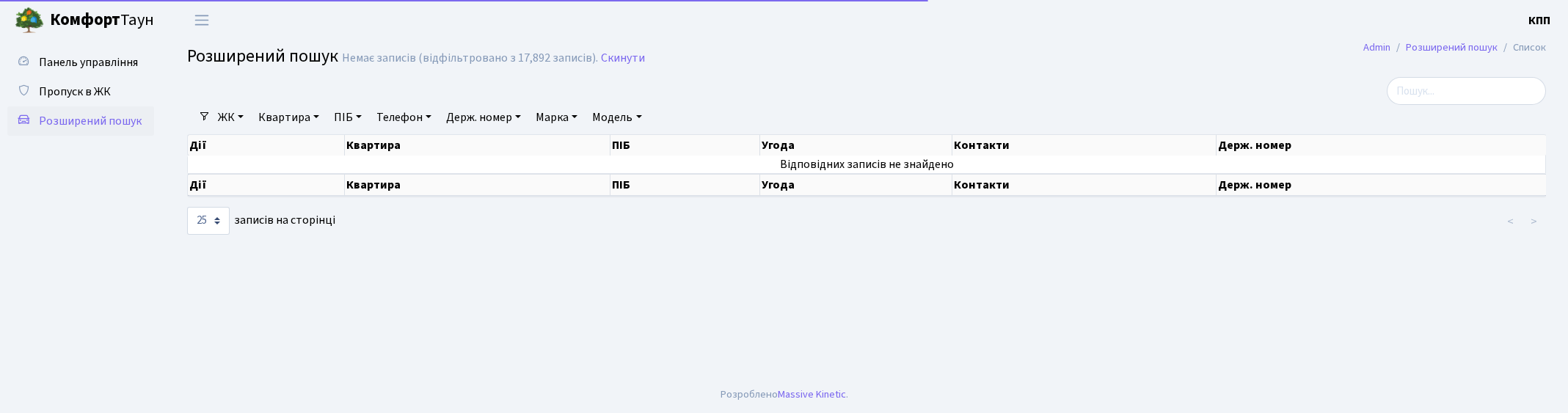
select select "25"
click at [279, 127] on link "Квартира" at bounding box center [289, 117] width 73 height 25
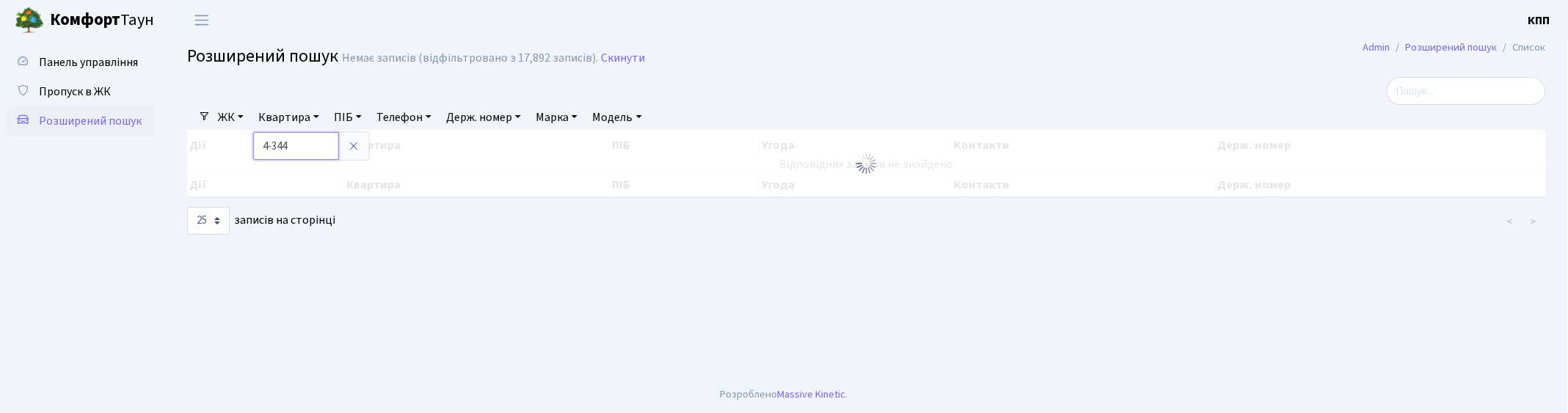
type input "4-344"
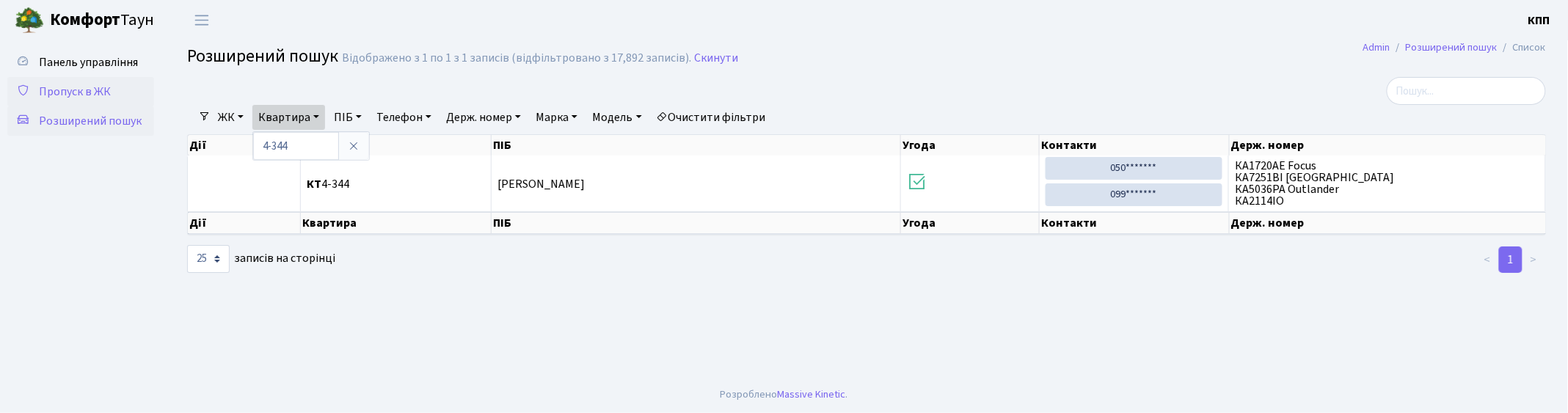
click at [56, 90] on span "Пропуск в ЖК" at bounding box center [74, 91] width 72 height 16
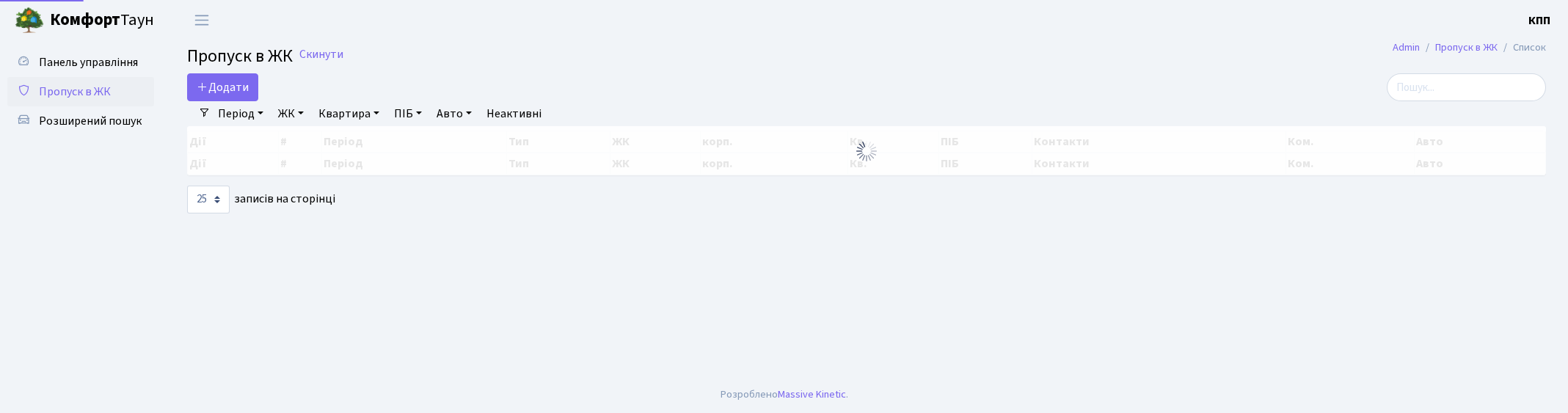
select select "25"
click at [1421, 88] on input "search" at bounding box center [1466, 87] width 159 height 27
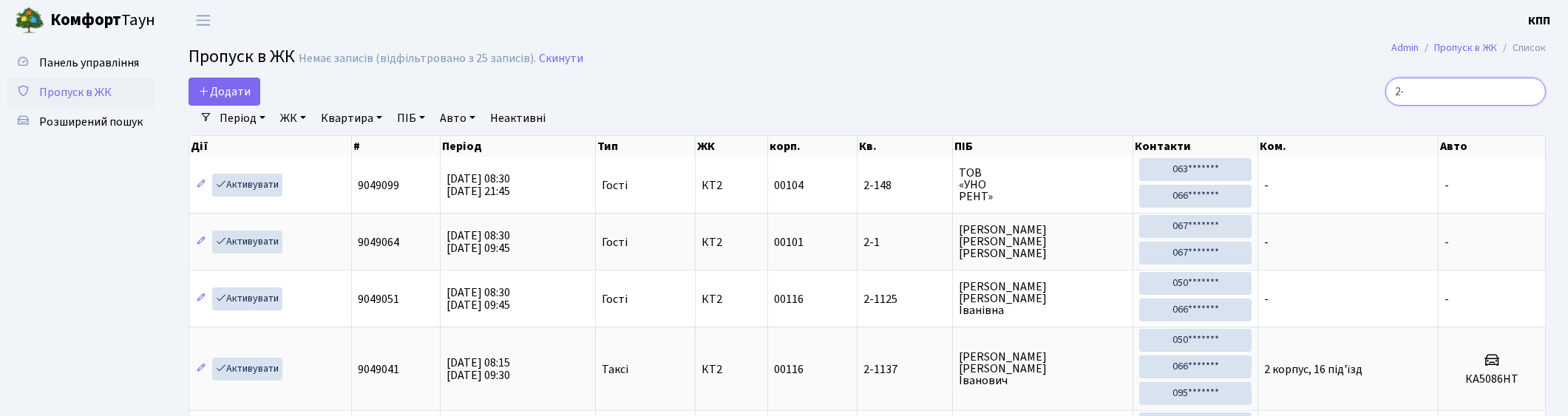
type input "2"
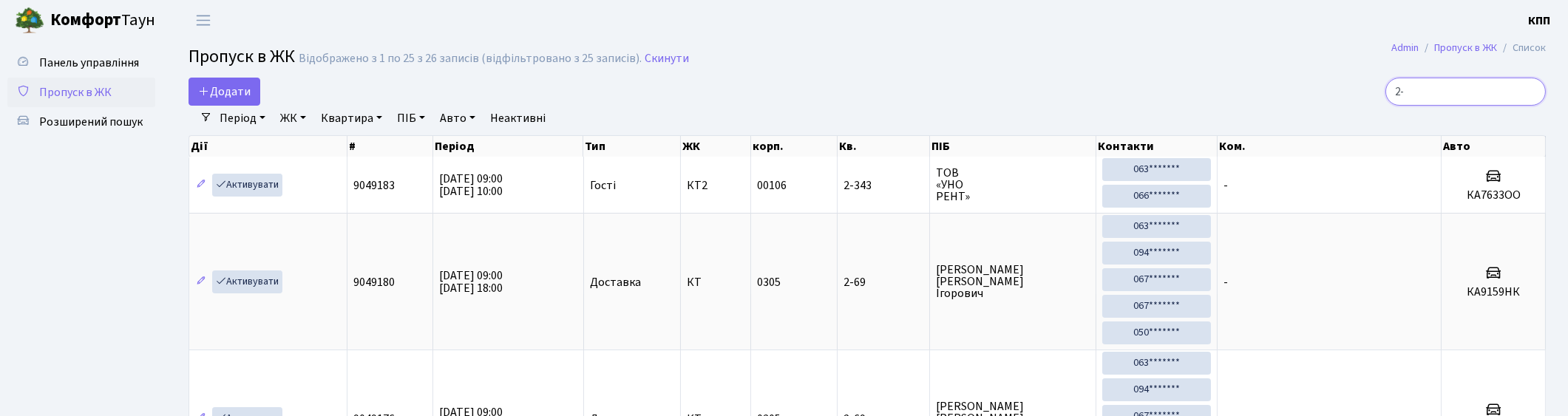
type input "2-"
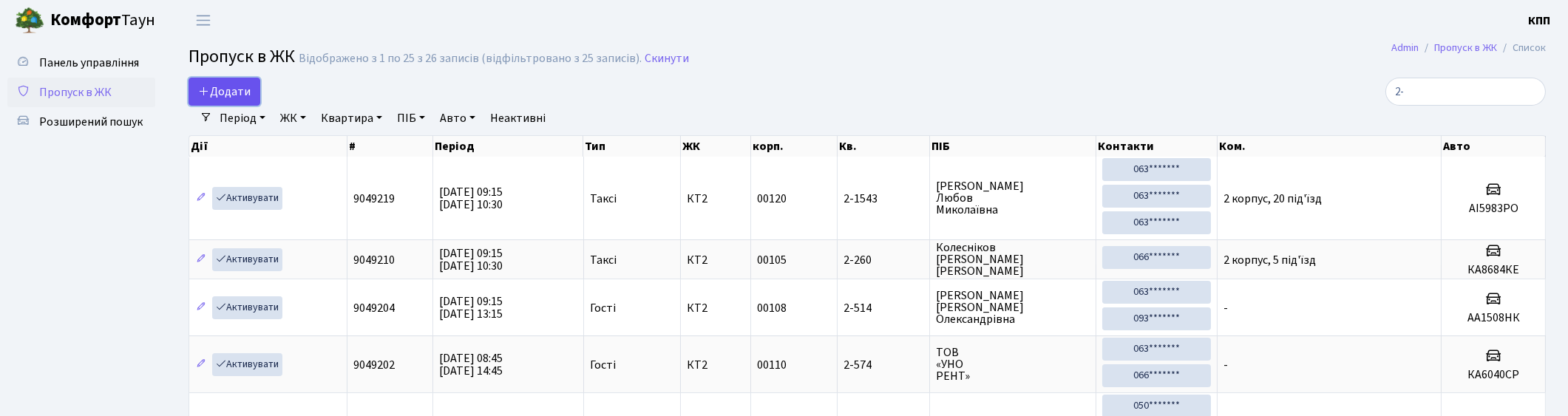
click at [245, 85] on span "Додати" at bounding box center [224, 92] width 52 height 16
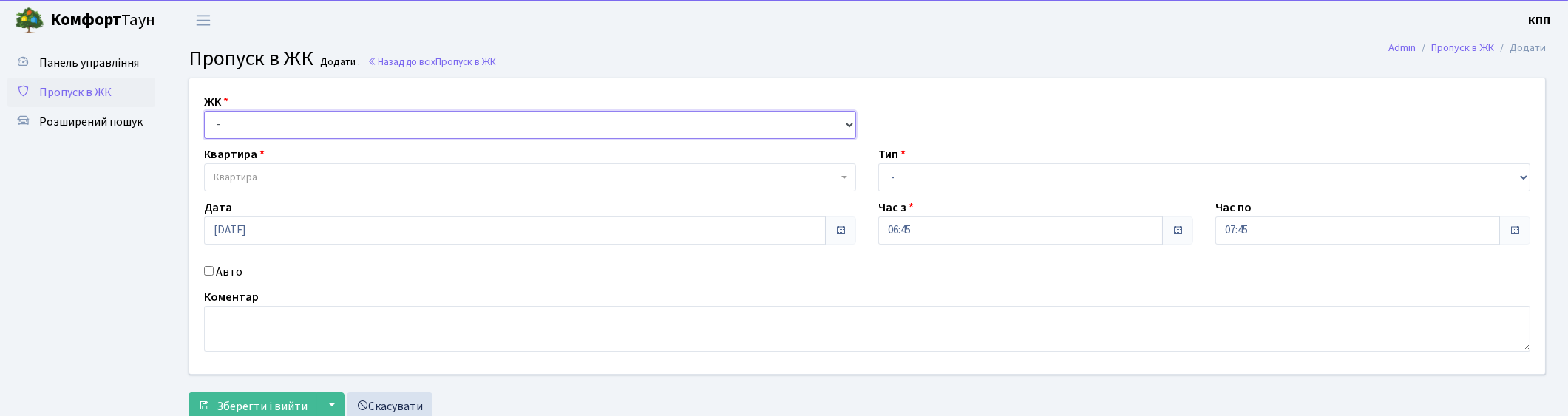
drag, startPoint x: 261, startPoint y: 116, endPoint x: 263, endPoint y: 128, distance: 12.2
click at [261, 116] on select "- КТ, вул. Регенераторна, 4 КТ2, просп. [STREET_ADDRESS] [STREET_ADDRESS] [PERS…" at bounding box center [529, 125] width 652 height 28
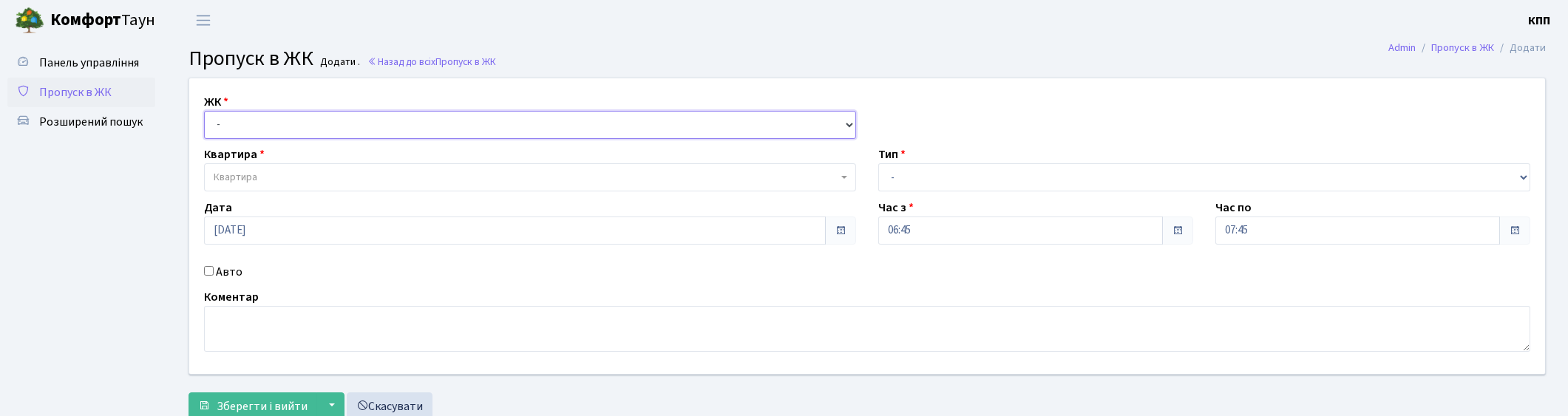
select select "271"
click at [204, 111] on select "- КТ, вул. Регенераторна, 4 КТ2, просп. [STREET_ADDRESS] [STREET_ADDRESS] [PERS…" at bounding box center [529, 125] width 652 height 28
select select
click at [279, 174] on span "Квартира" at bounding box center [525, 177] width 624 height 15
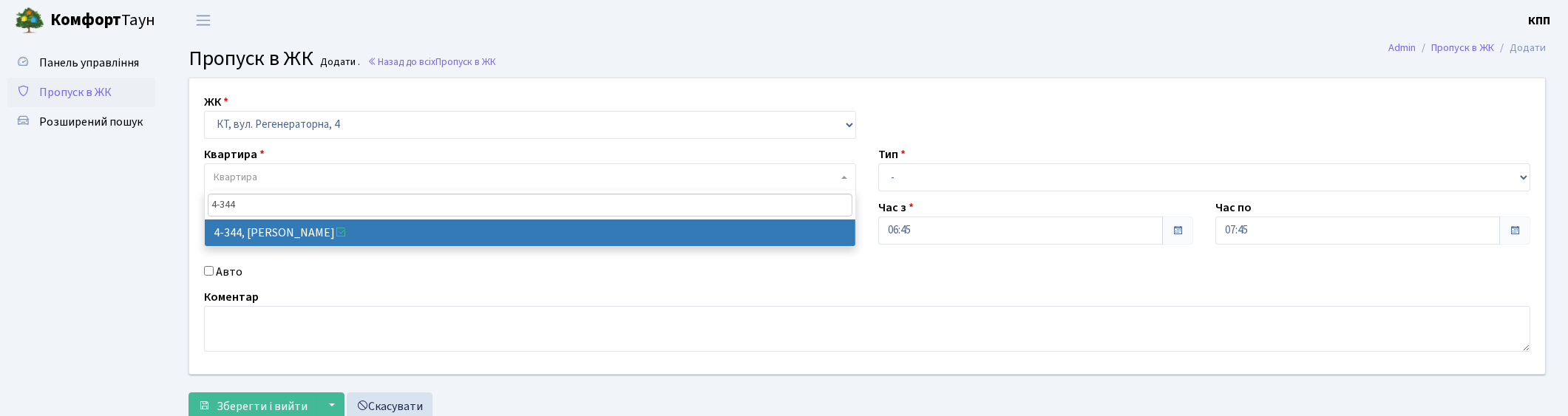
type input "4-344"
select select "1803"
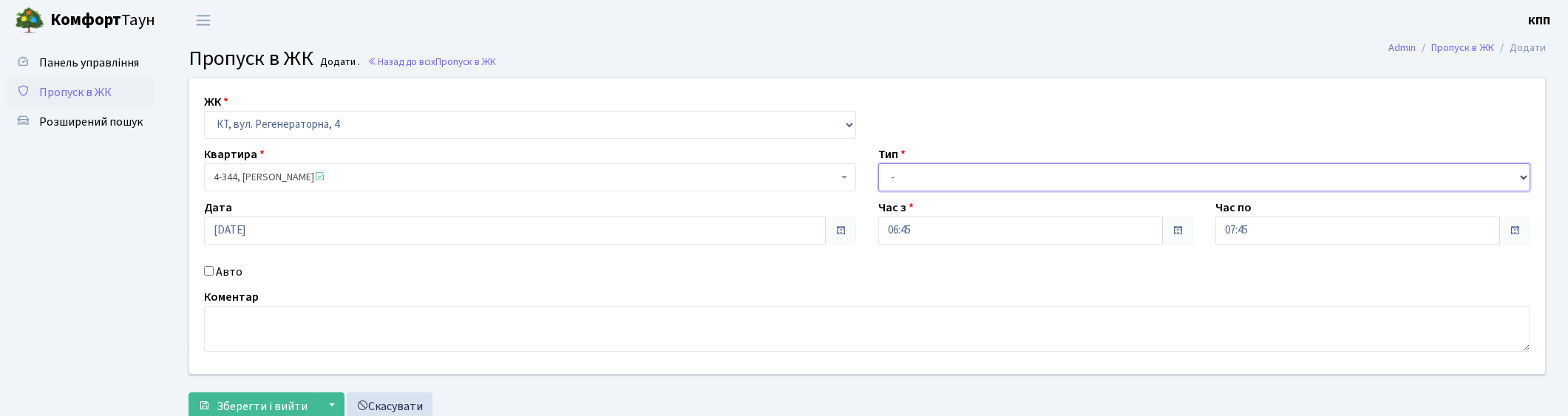
drag, startPoint x: 1144, startPoint y: 177, endPoint x: 1135, endPoint y: 185, distance: 12.0
click at [1144, 177] on select "- Доставка Таксі Гості Сервіс" at bounding box center [1204, 177] width 652 height 28
select select "3"
click at [878, 164] on select "- Доставка Таксі Гості Сервіс" at bounding box center [1204, 177] width 652 height 28
click at [226, 269] on label "Авто" at bounding box center [229, 272] width 27 height 18
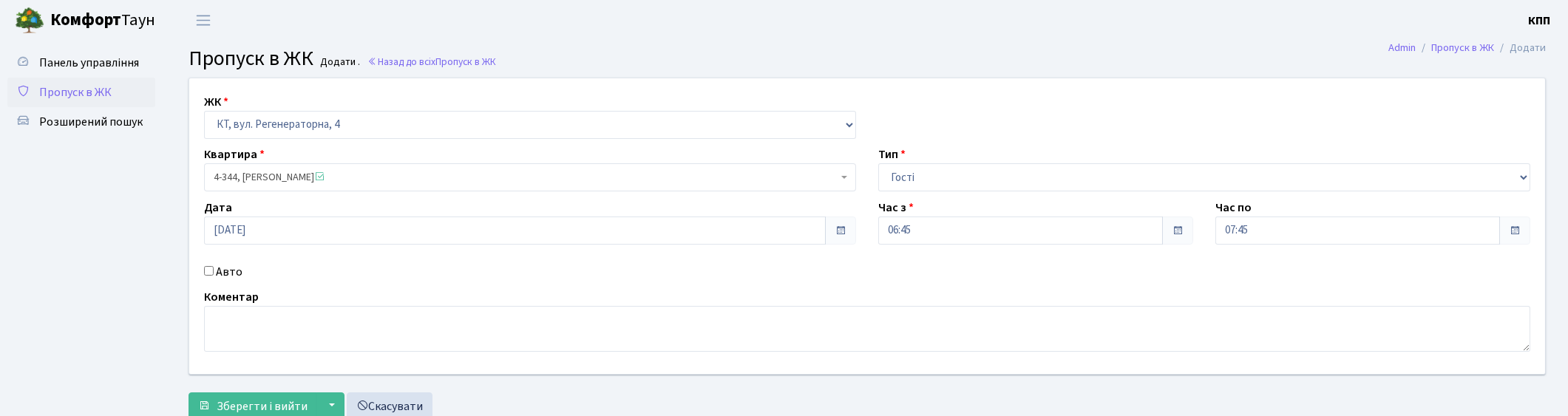
click at [213, 269] on input "Авто" at bounding box center [209, 271] width 10 height 10
checkbox input "true"
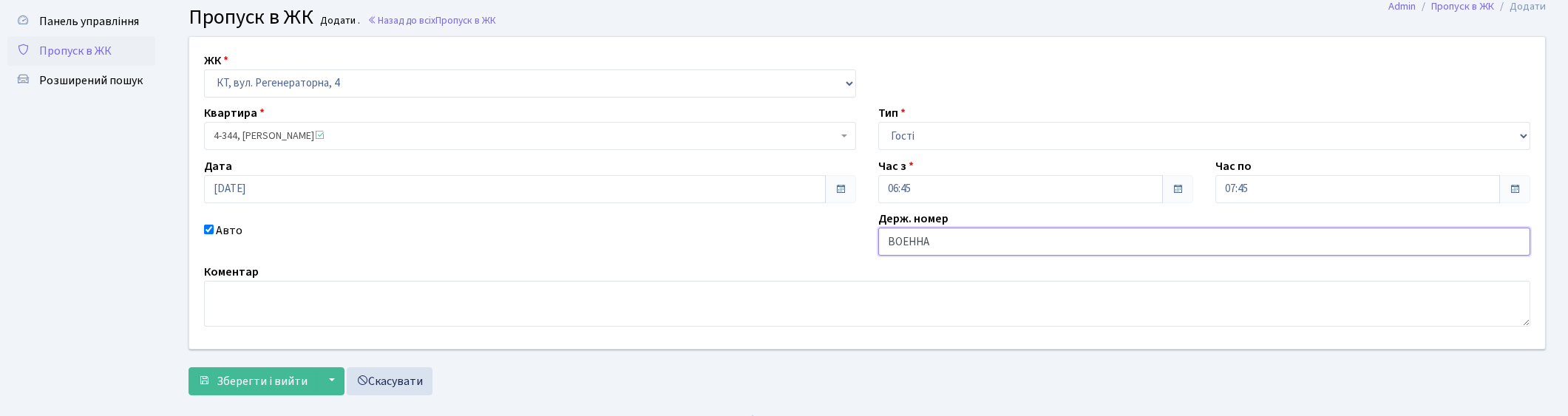
scroll to position [64, 0]
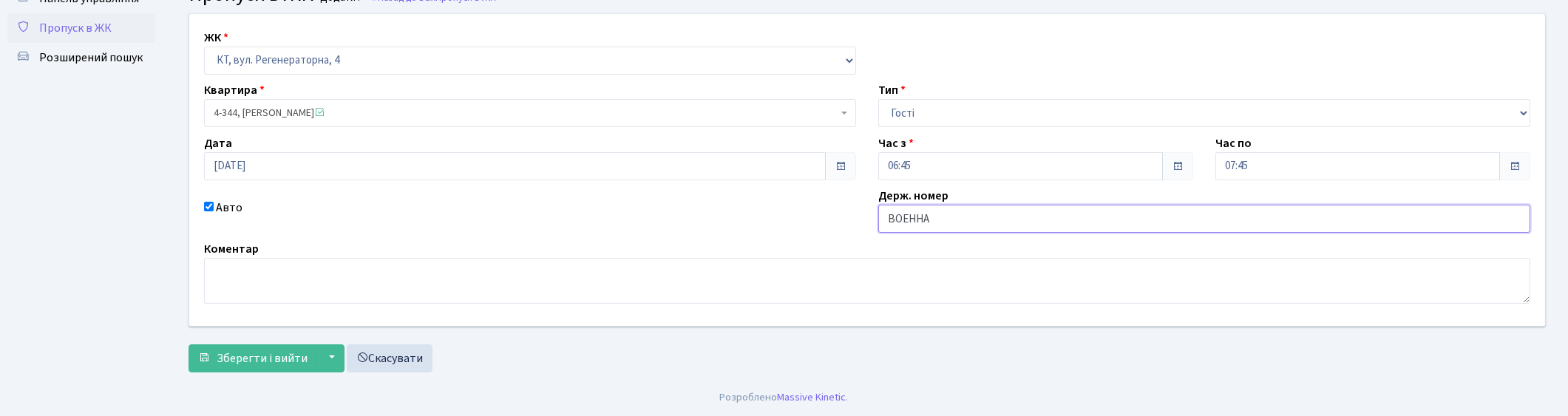
type input "ВОЕННА"
click at [253, 282] on textarea at bounding box center [867, 281] width 1326 height 46
click at [231, 275] on textarea "БЕЗНОМЕРОВ" at bounding box center [867, 281] width 1326 height 46
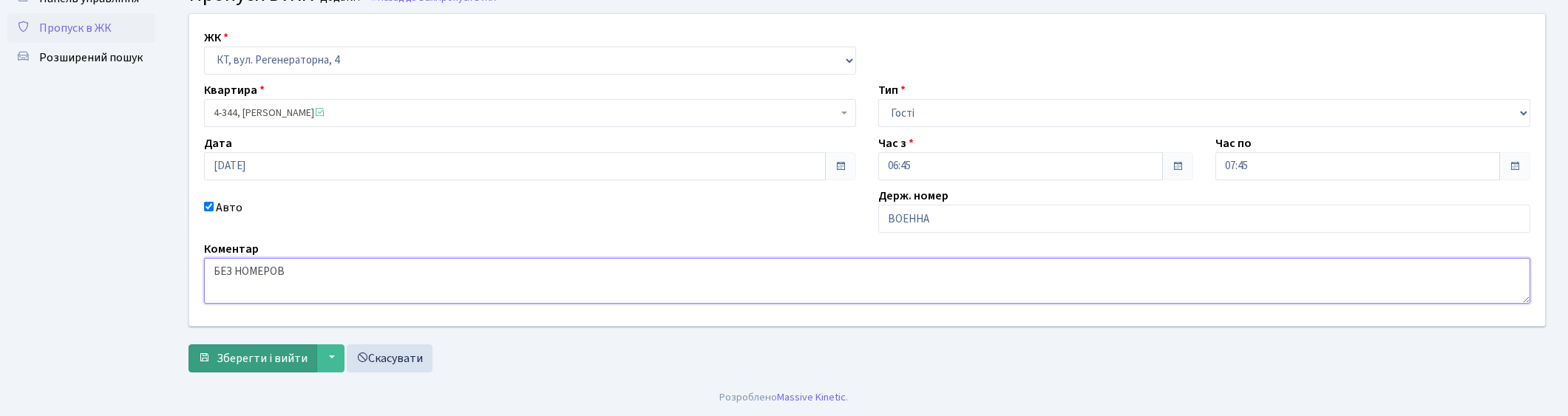
type textarea "БЕЗ НОМЕРОВ"
click at [284, 359] on span "Зберегти і вийти" at bounding box center [262, 358] width 91 height 16
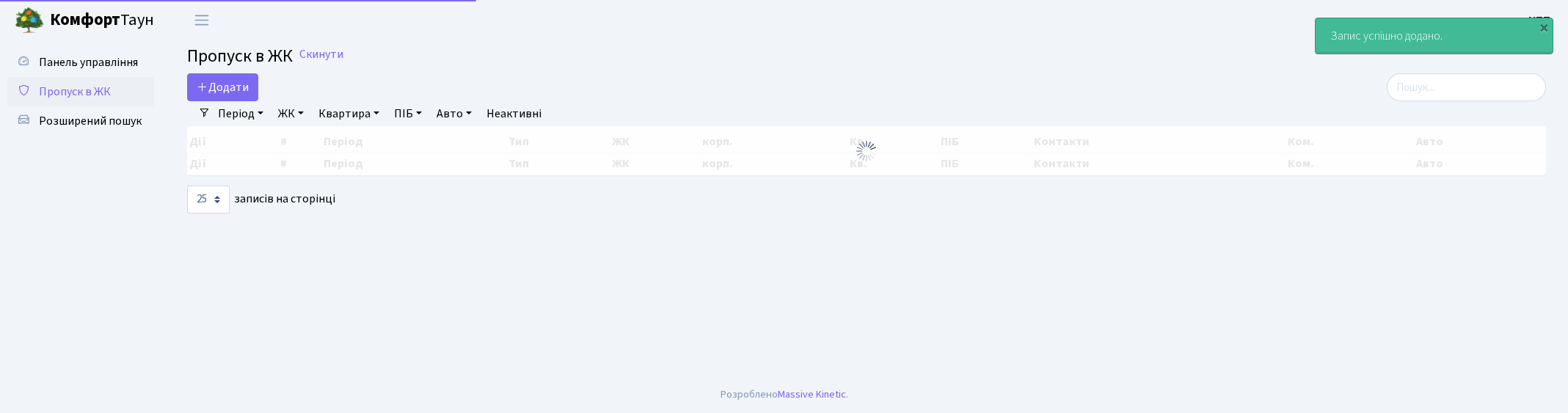
select select "25"
click at [1500, 83] on input "search" at bounding box center [1466, 87] width 159 height 27
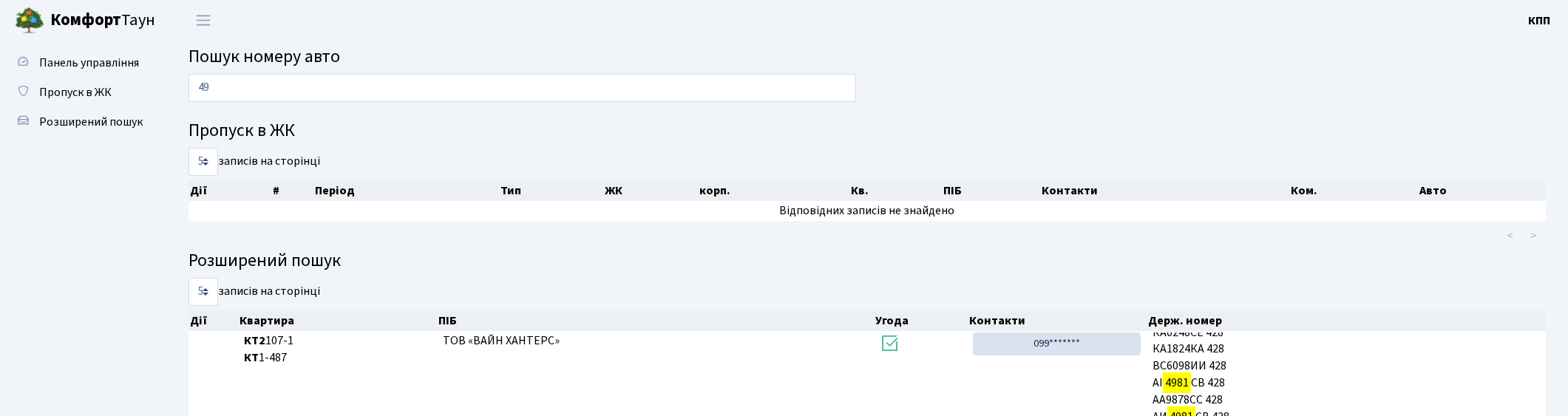
type input "4"
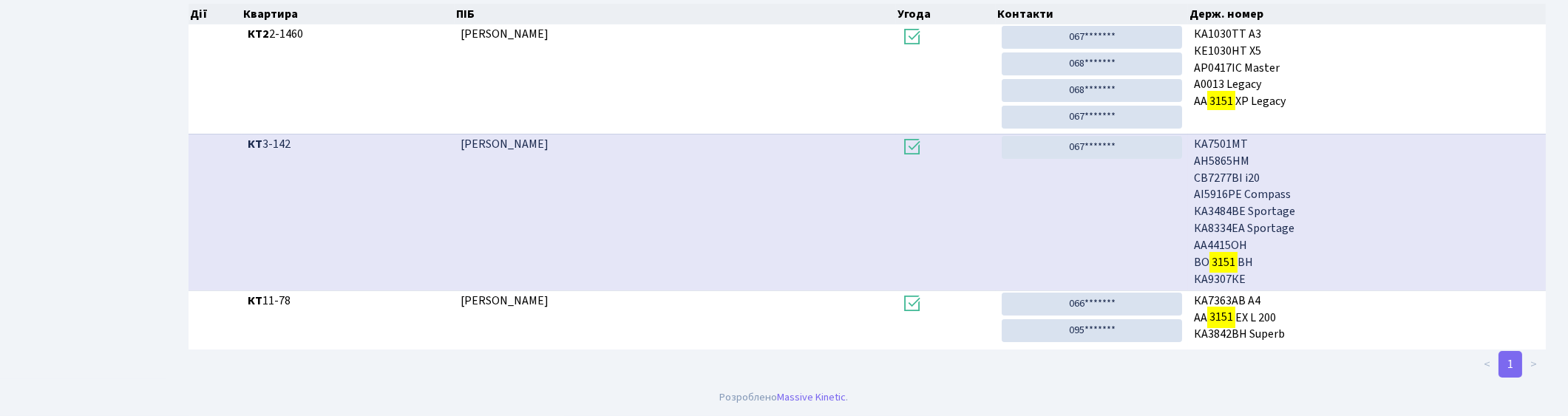
scroll to position [79, 0]
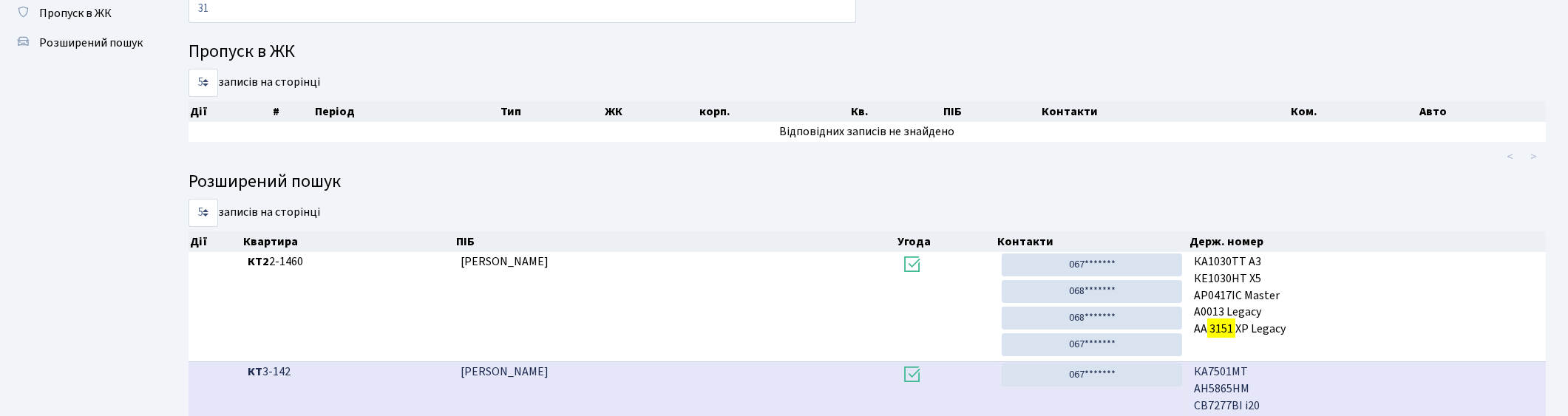
type input "3"
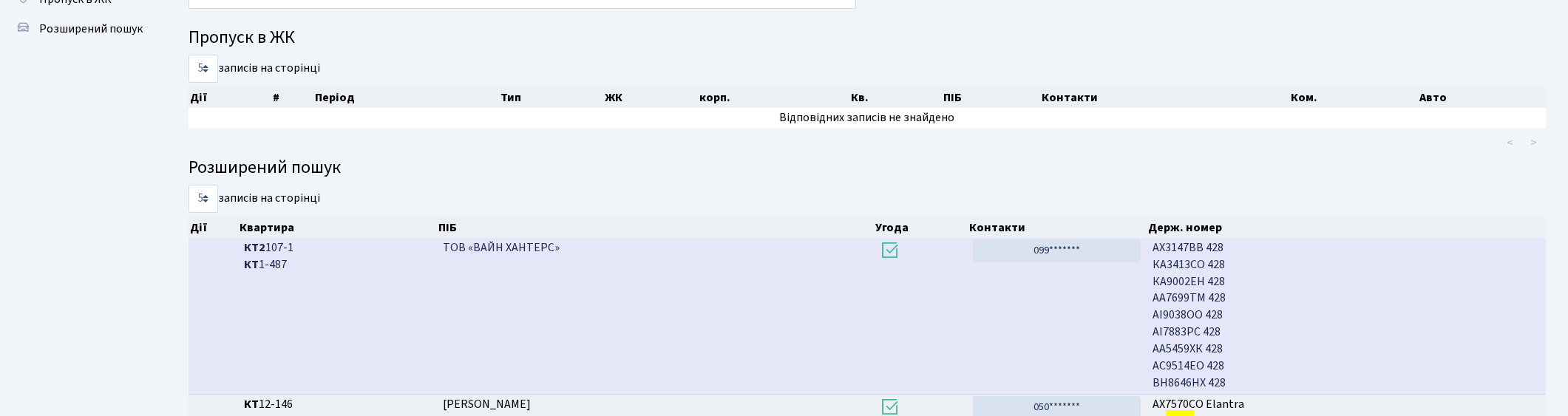
scroll to position [0, 0]
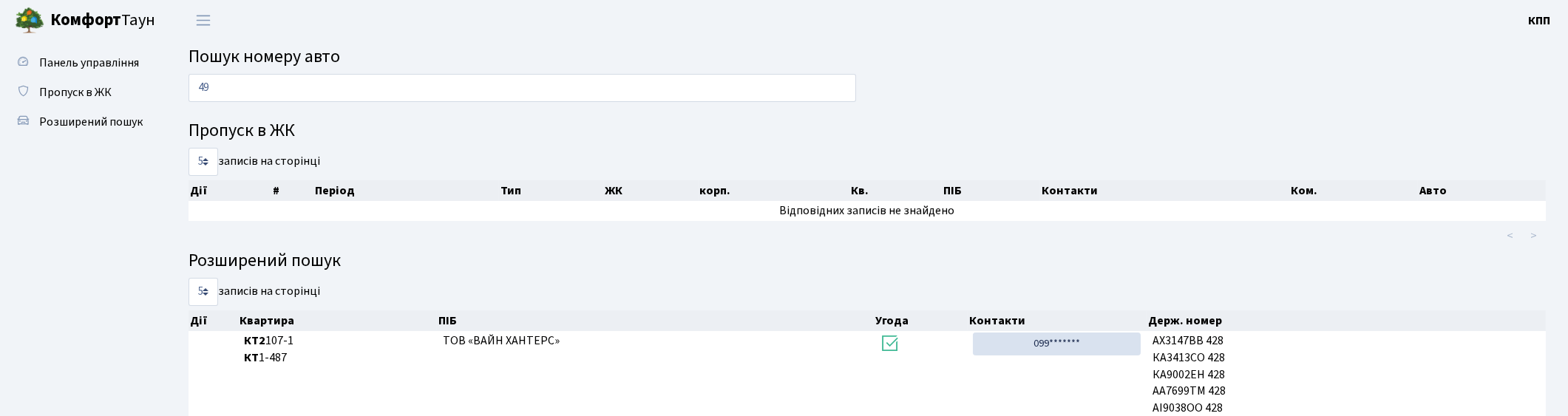
type input "4"
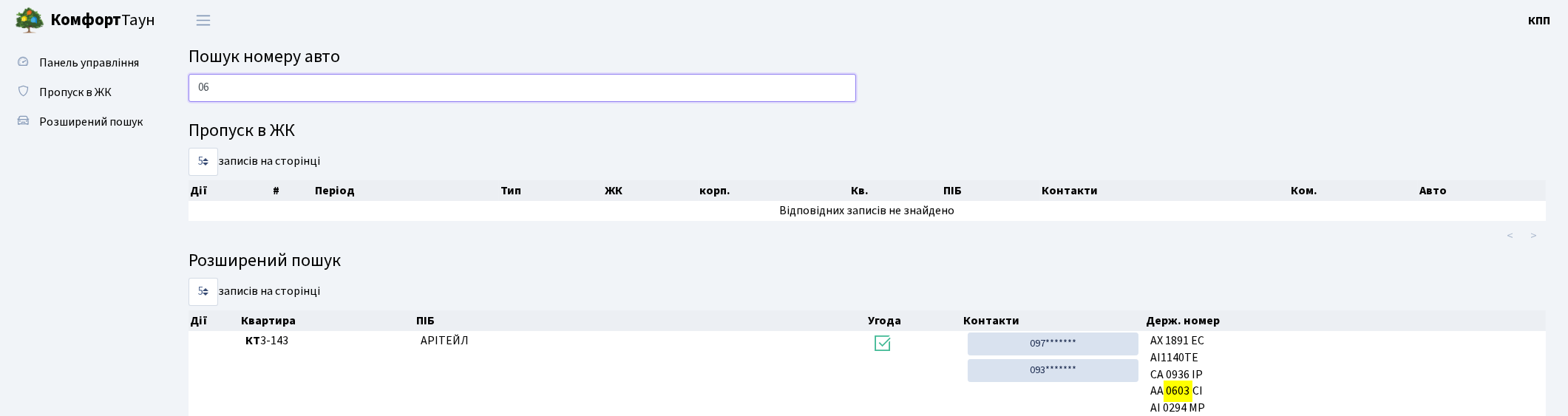
type input "0"
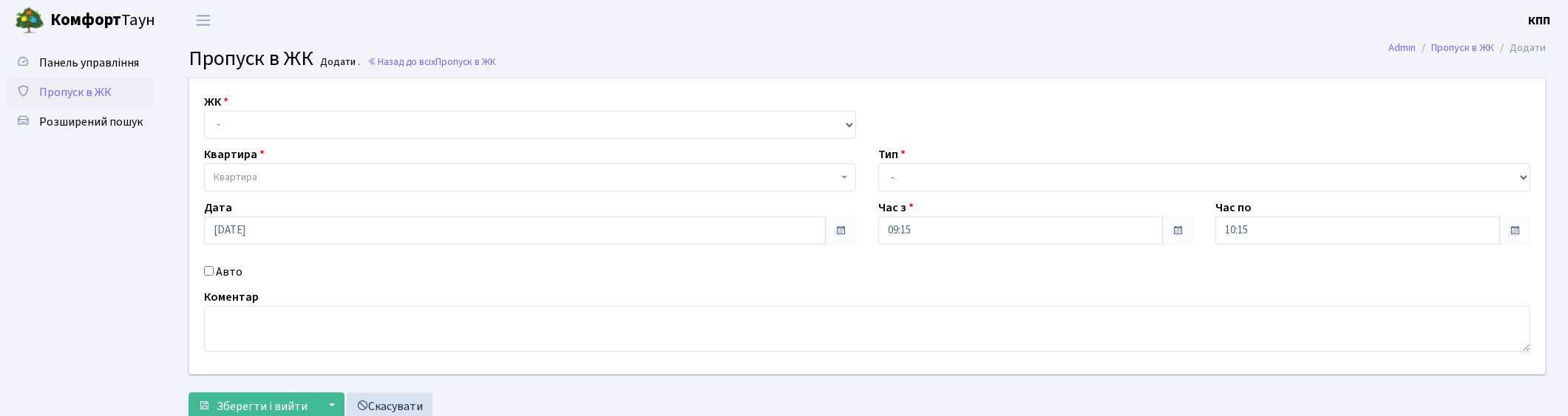
click at [307, 134] on select "- КТ, вул. Регенераторна, 4 КТ2, просп. Соборності, 17 КТ3, вул. Березнева, 16 …" at bounding box center [529, 125] width 652 height 28
select select "271"
click at [204, 111] on select "- КТ, вул. Регенераторна, 4 КТ2, просп. Соборності, 17 КТ3, вул. Березнева, 16 …" at bounding box center [529, 125] width 652 height 28
select select
click at [315, 182] on span "Квартира" at bounding box center [525, 177] width 624 height 15
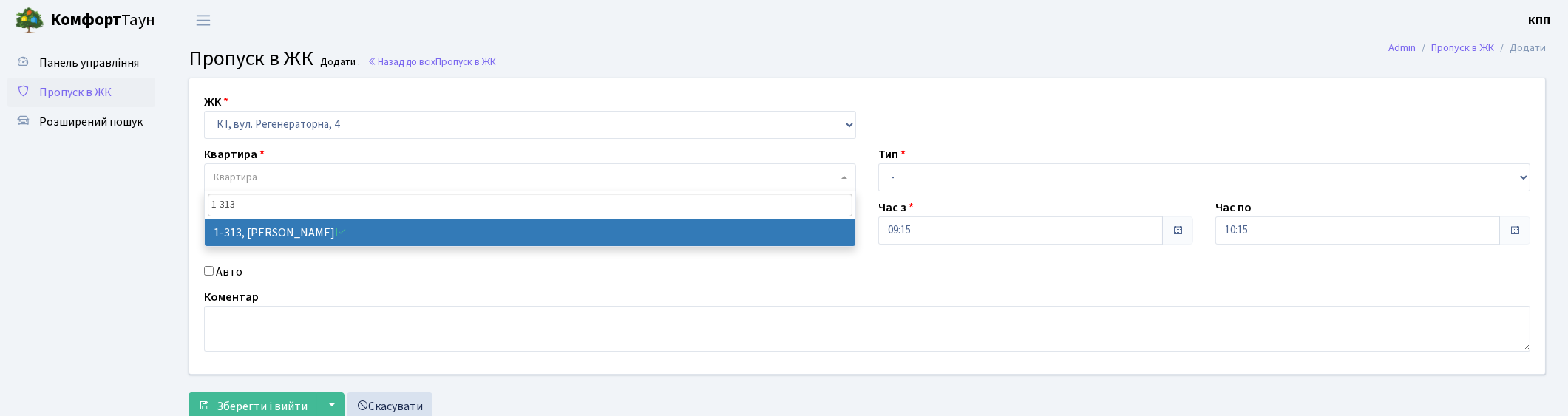
type input "1-313"
select select "313"
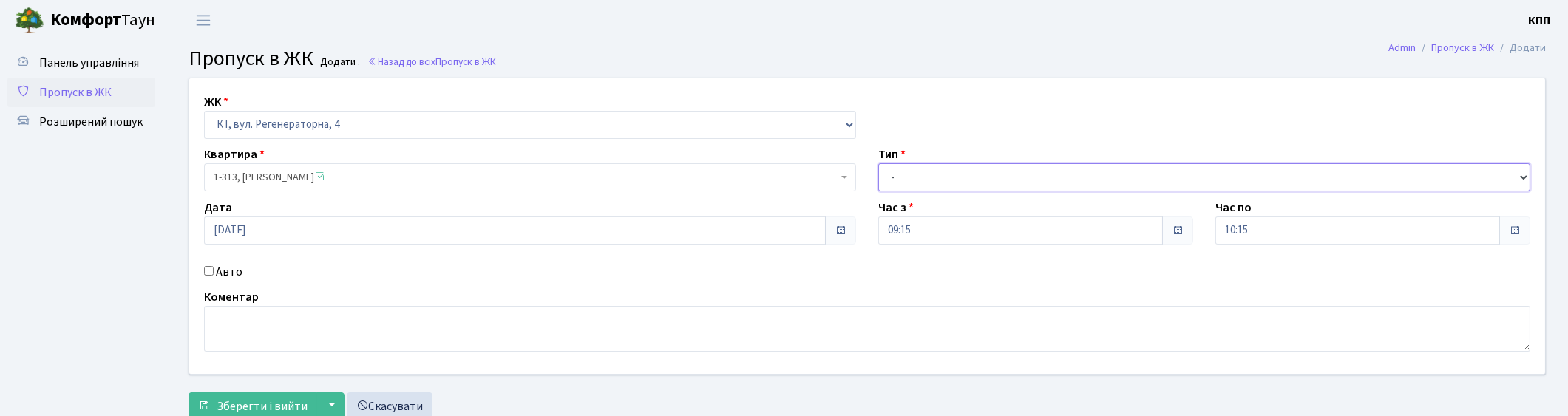
drag, startPoint x: 956, startPoint y: 179, endPoint x: 954, endPoint y: 189, distance: 10.2
click at [956, 180] on select "- Доставка Таксі Гості Сервіс" at bounding box center [1204, 177] width 652 height 28
select select "1"
click at [878, 164] on select "- Доставка Таксі Гості Сервіс" at bounding box center [1204, 177] width 652 height 28
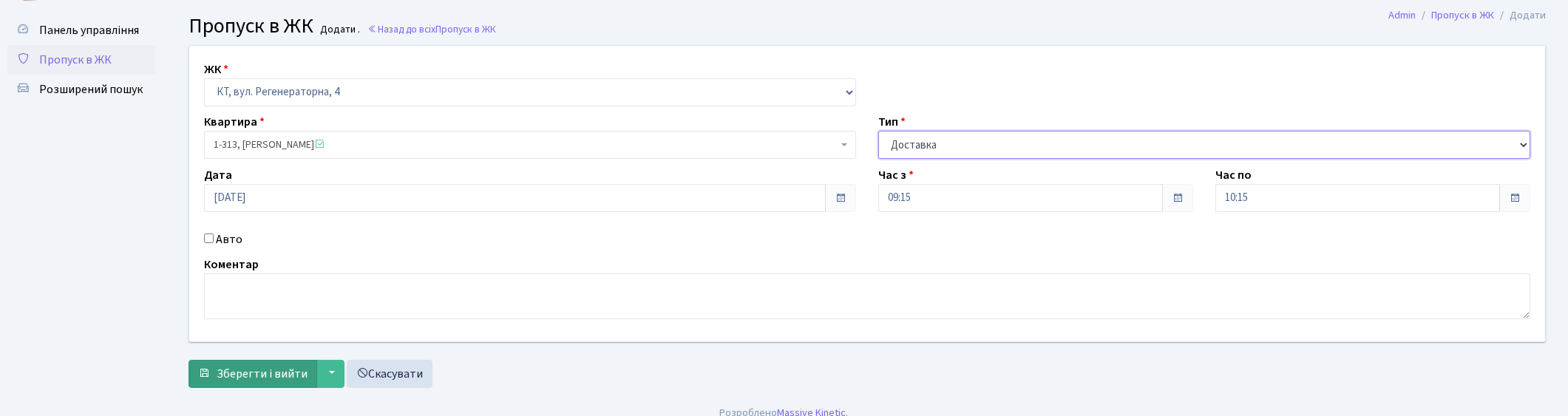
scroll to position [48, 0]
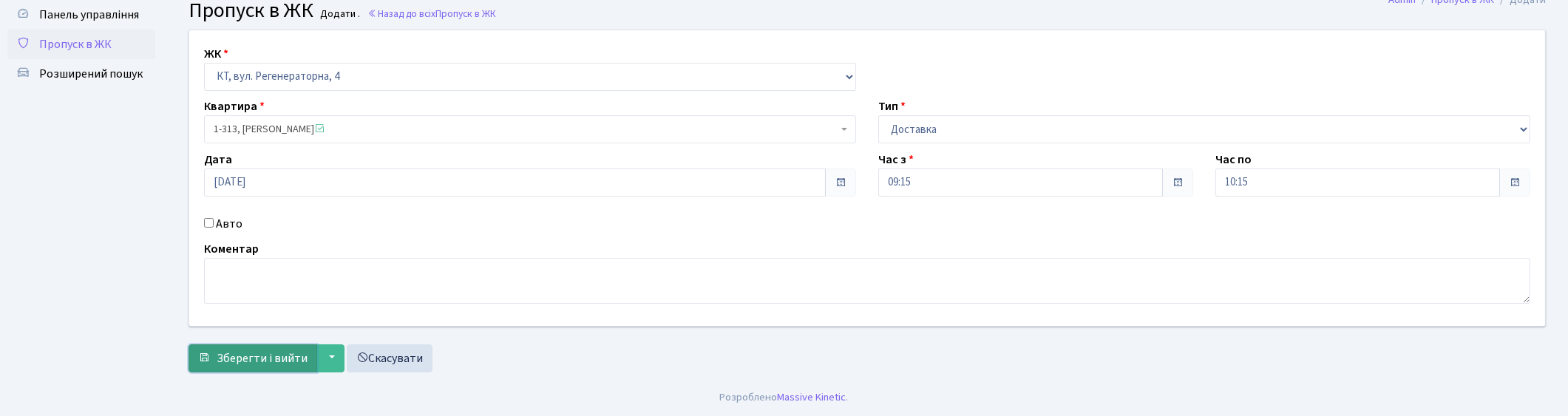
drag, startPoint x: 238, startPoint y: 349, endPoint x: 250, endPoint y: 347, distance: 12.2
click at [239, 350] on span "Зберегти і вийти" at bounding box center [262, 358] width 91 height 16
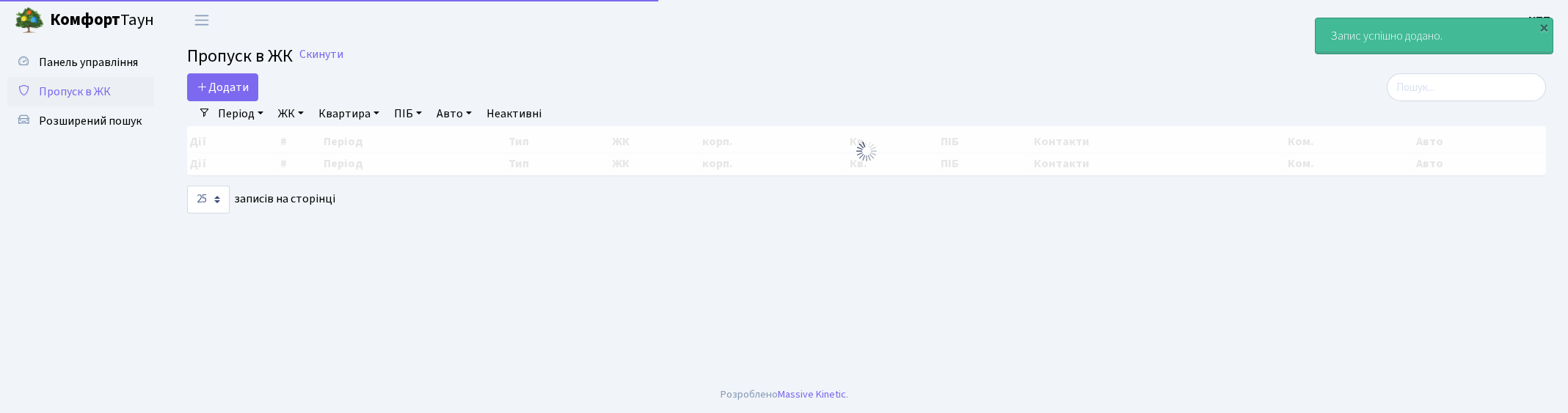
select select "25"
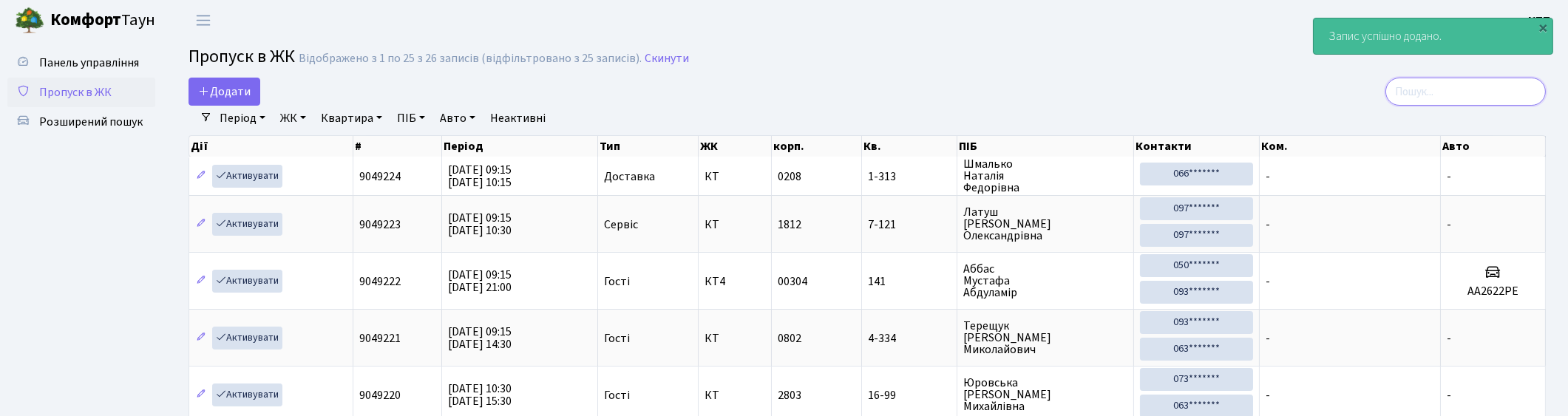
click at [1465, 96] on input "search" at bounding box center [1465, 91] width 160 height 28
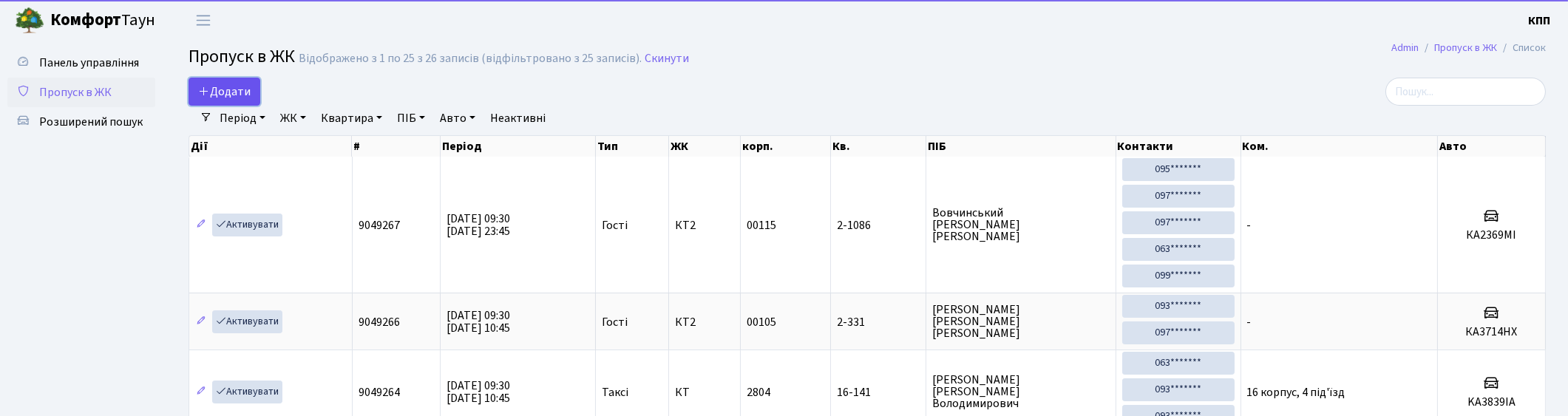
click at [201, 90] on icon at bounding box center [204, 90] width 12 height 12
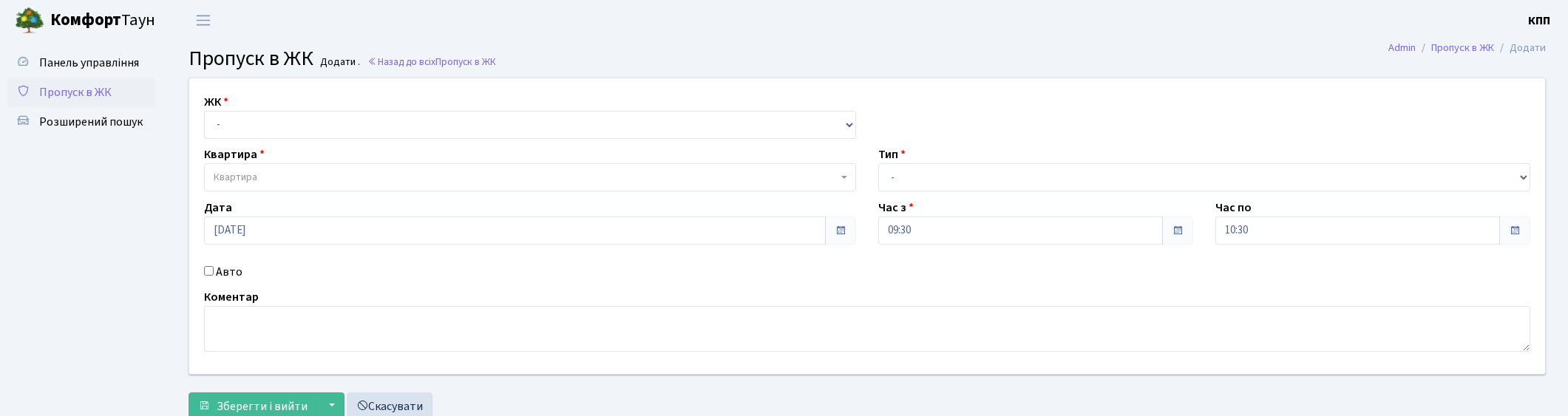
click at [270, 125] on select "- КТ, вул. Регенераторна, 4 КТ2, просп. [STREET_ADDRESS] [STREET_ADDRESS] [PERS…" at bounding box center [529, 125] width 652 height 28
select select "271"
click at [204, 111] on select "- КТ, вул. Регенераторна, 4 КТ2, просп. [STREET_ADDRESS] [STREET_ADDRESS] [PERS…" at bounding box center [529, 125] width 652 height 28
select select
click at [272, 172] on span "Квартира" at bounding box center [525, 177] width 624 height 15
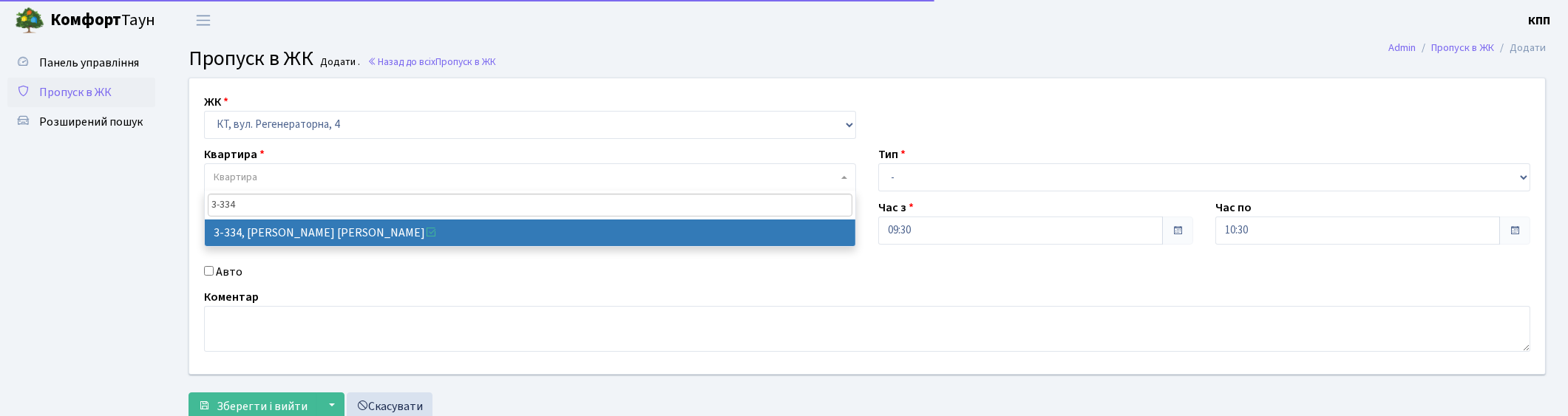
type input "3-334"
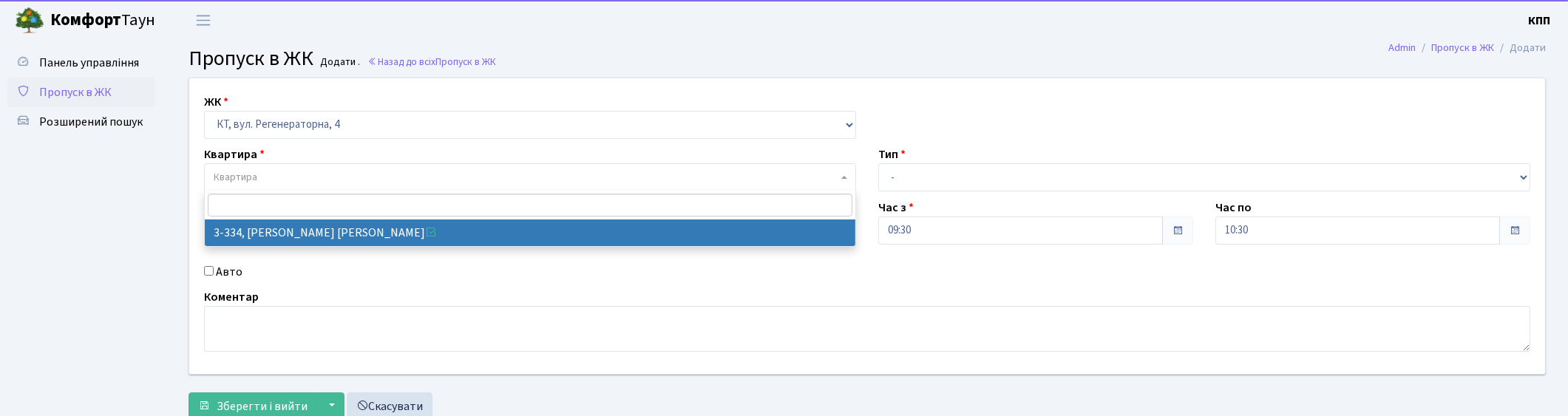
select select "1552"
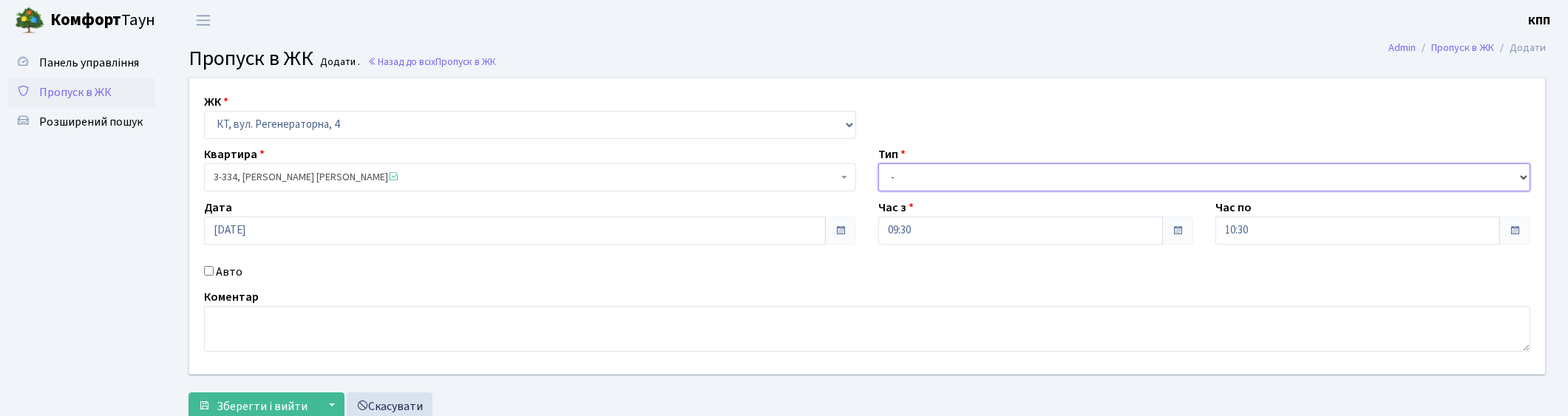
click at [973, 182] on select "- Доставка Таксі Гості Сервіс" at bounding box center [1204, 177] width 652 height 28
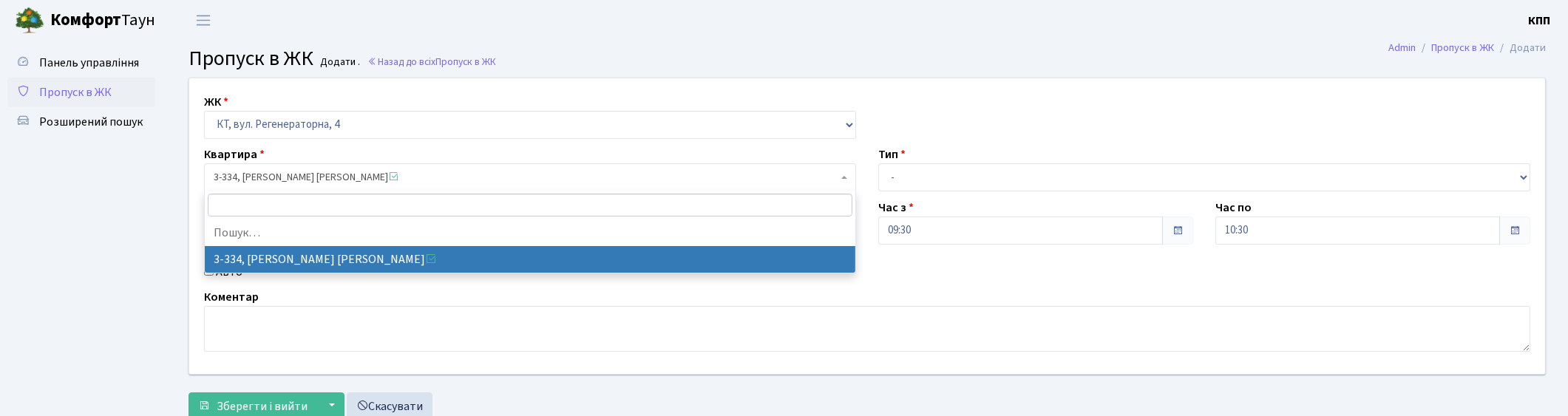
click at [640, 185] on span "3-334, Маслянська Світлана Олександрівна" at bounding box center [525, 177] width 624 height 15
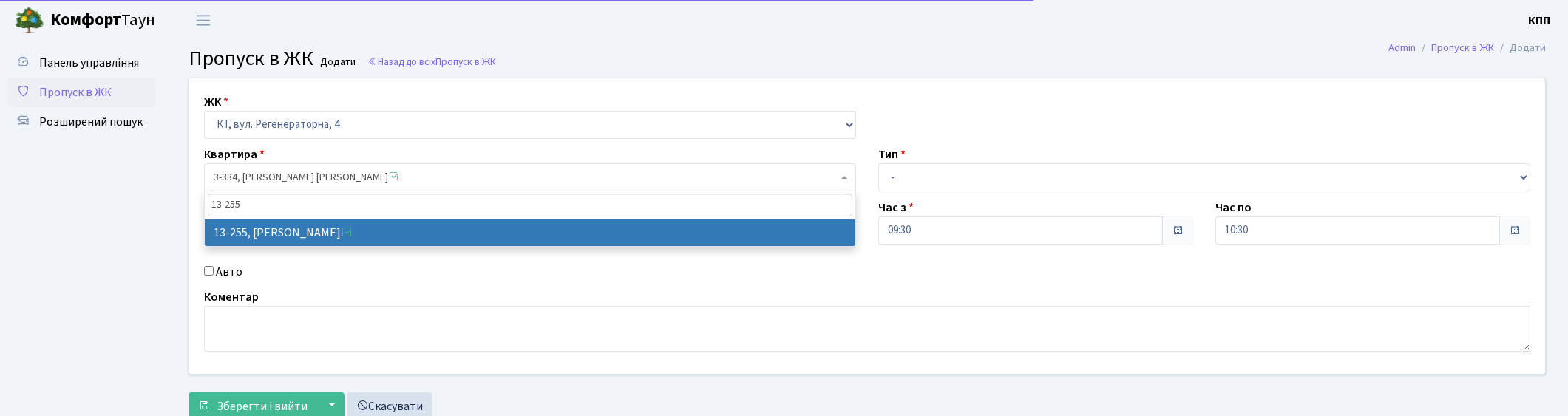
type input "13-255"
select select "7901"
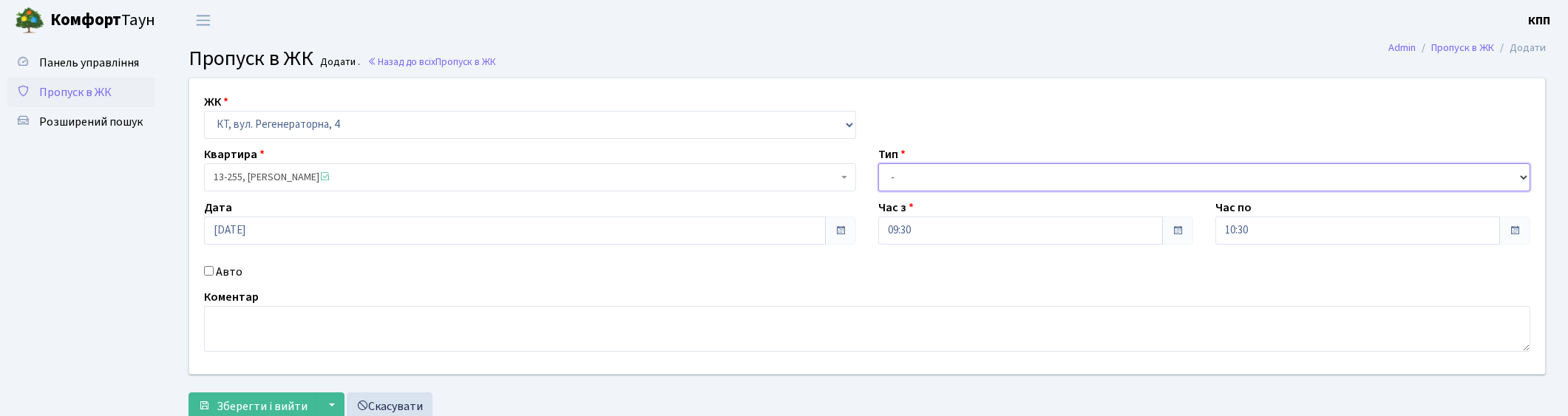
drag, startPoint x: 920, startPoint y: 172, endPoint x: 925, endPoint y: 187, distance: 15.8
click at [920, 172] on select "- Доставка Таксі Гості Сервіс" at bounding box center [1204, 177] width 652 height 28
select select "3"
click at [878, 164] on select "- Доставка Таксі Гості Сервіс" at bounding box center [1204, 177] width 652 height 28
click at [283, 335] on textarea at bounding box center [867, 329] width 1326 height 46
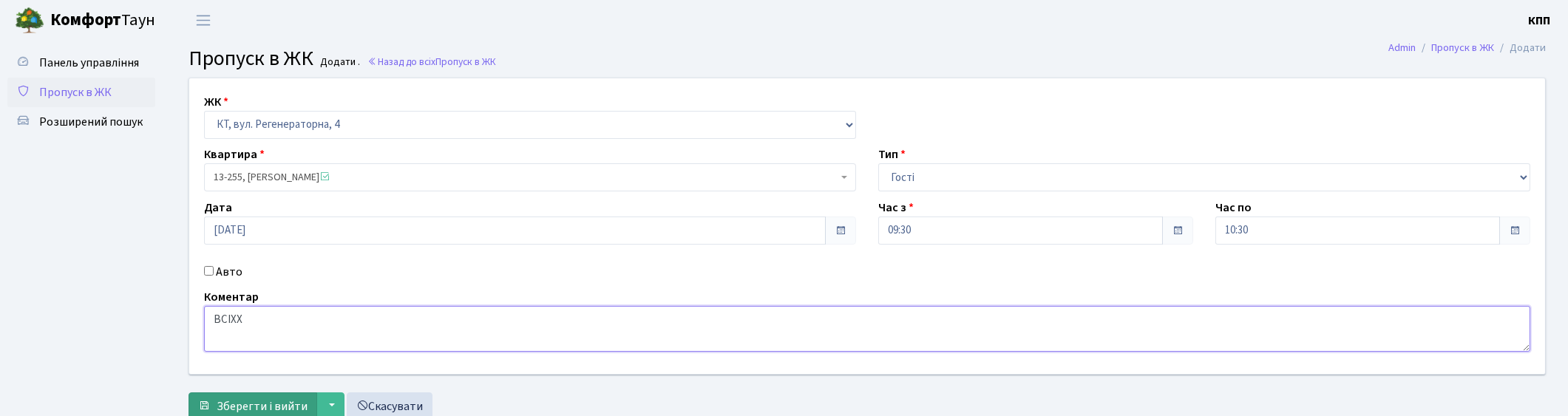
type textarea "ВСІХХ"
click at [266, 396] on button "Зберегти і вийти" at bounding box center [253, 406] width 129 height 28
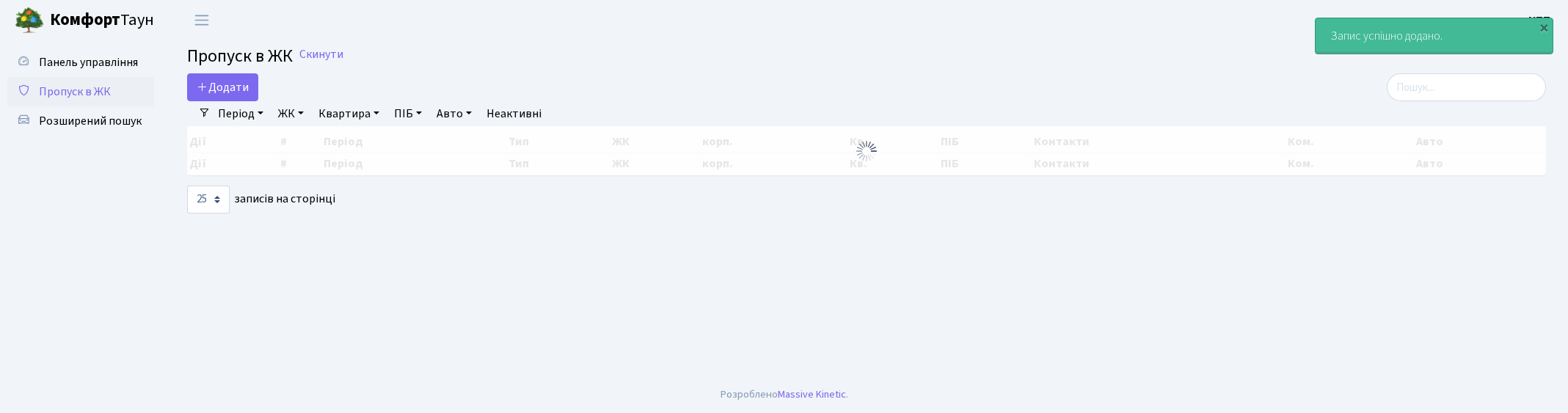
select select "25"
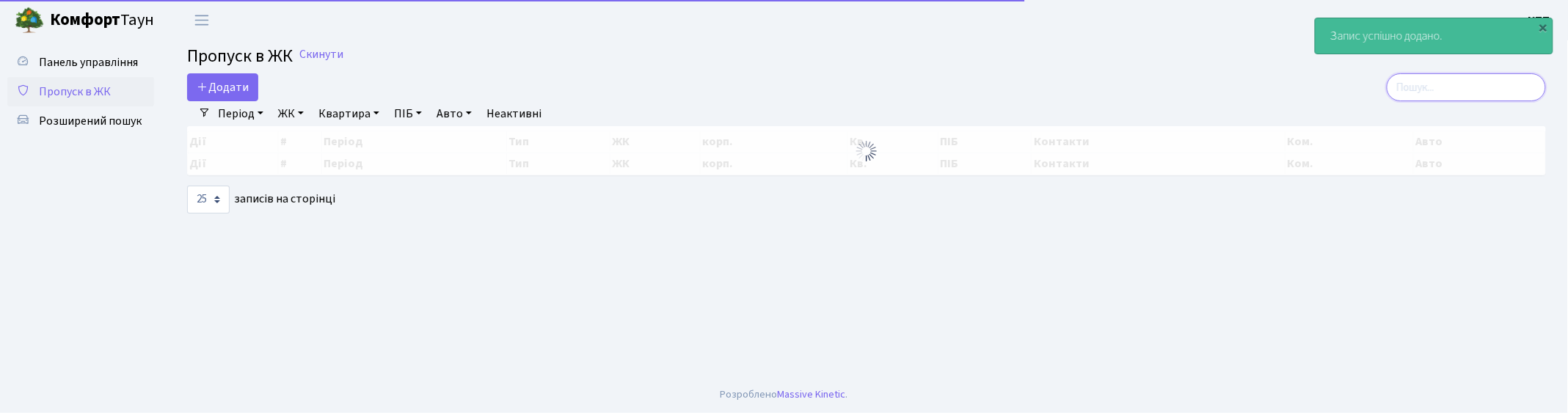
click at [1473, 93] on input "search" at bounding box center [1466, 87] width 159 height 27
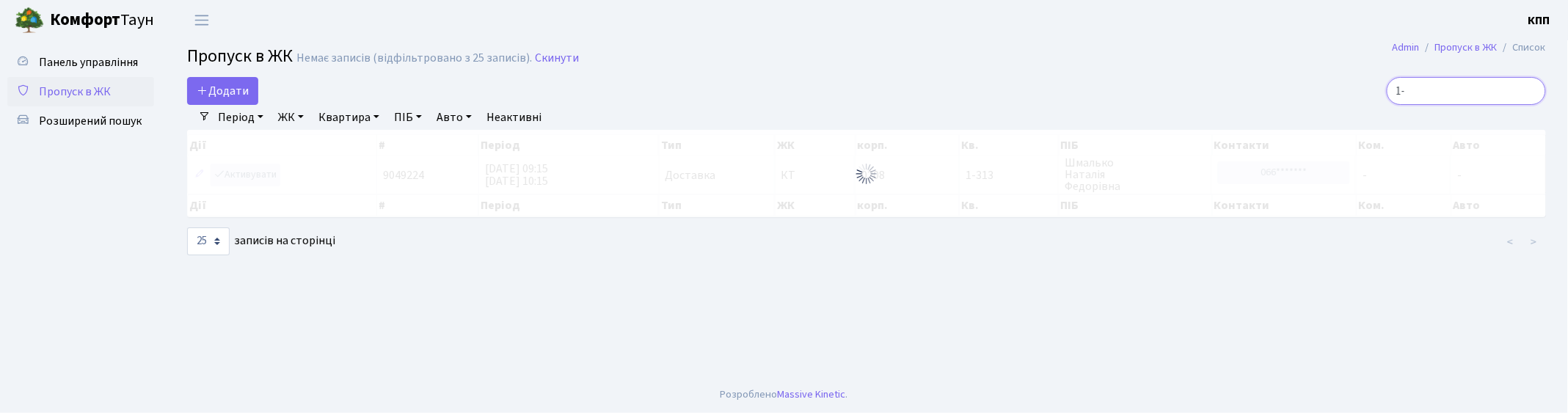
type input "1"
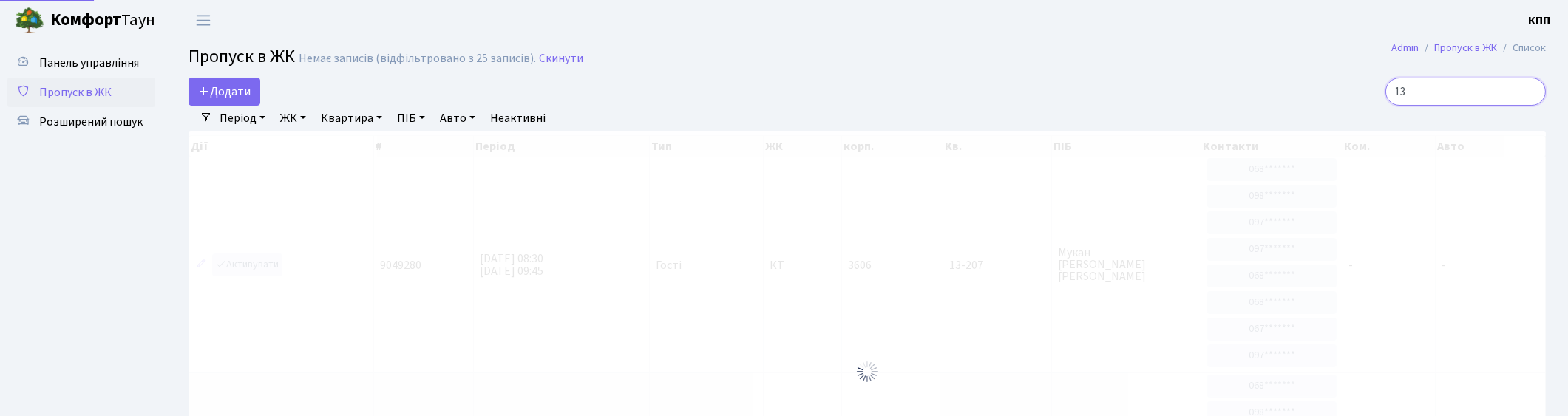
type input "1"
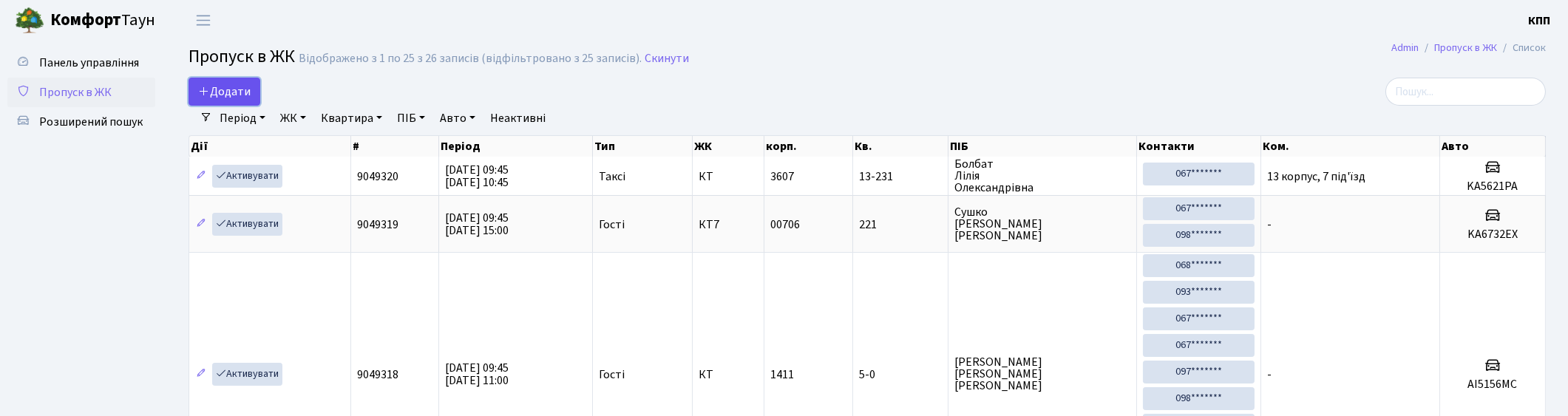
click at [219, 93] on span "Додати" at bounding box center [224, 92] width 52 height 16
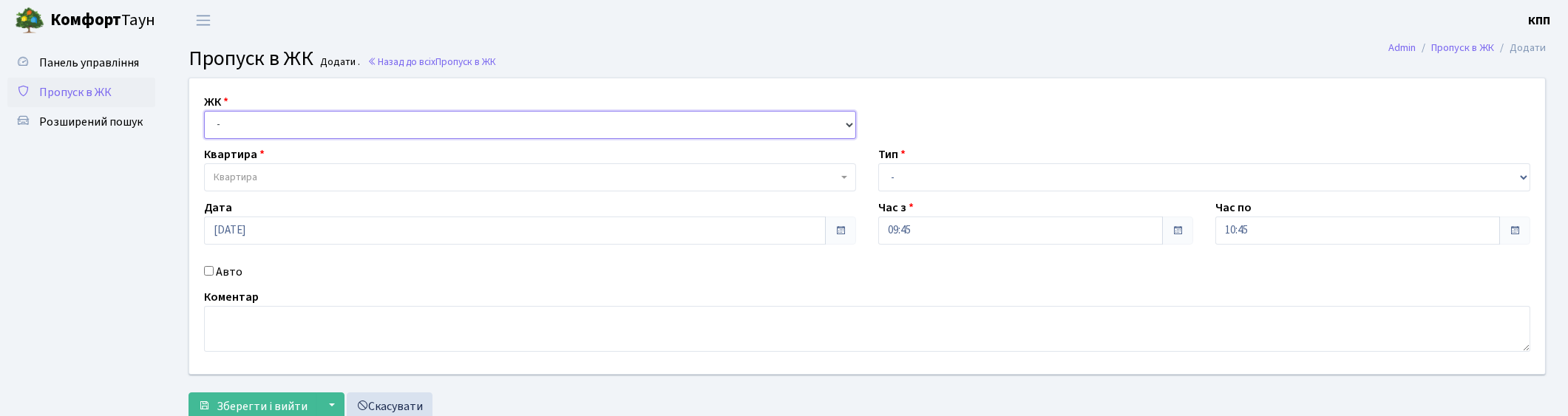
click at [264, 134] on select "- КТ, вул. Регенераторна, 4 КТ2, просп. [STREET_ADDRESS] [STREET_ADDRESS] [PERS…" at bounding box center [529, 125] width 652 height 28
select select "271"
click at [204, 111] on select "- КТ, вул. Регенераторна, 4 КТ2, просп. [STREET_ADDRESS] [STREET_ADDRESS] [PERS…" at bounding box center [529, 125] width 652 height 28
select select
click at [276, 179] on span "Квартира" at bounding box center [525, 177] width 624 height 15
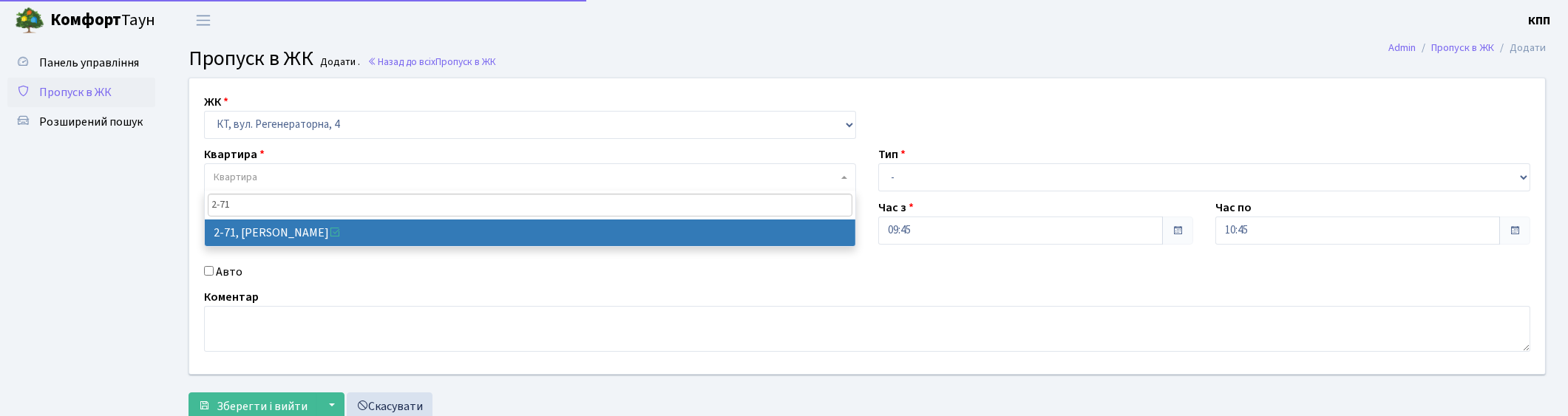
type input "2-71"
select select "640"
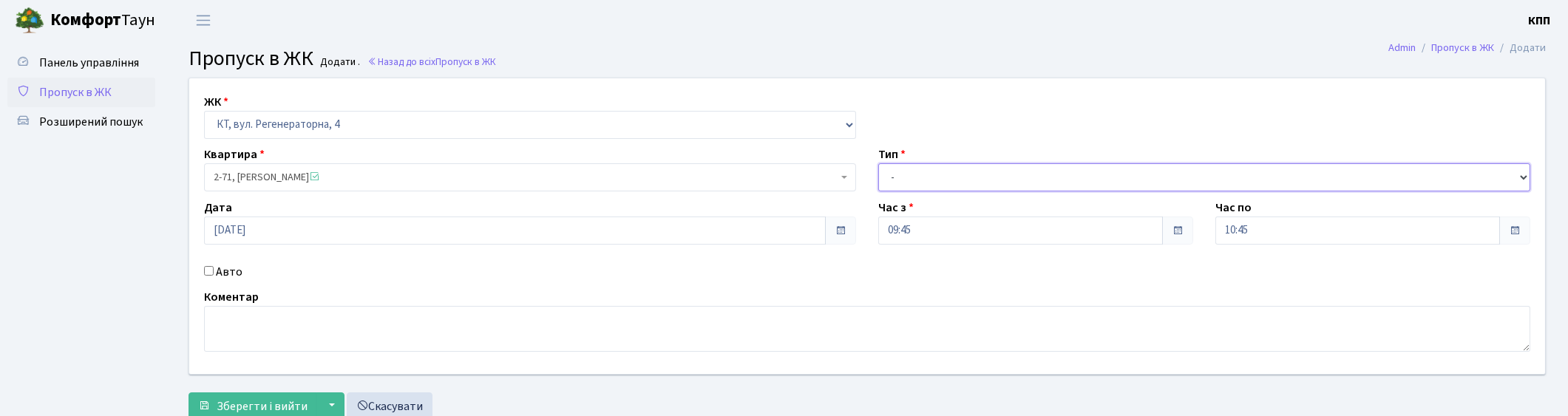
click at [927, 186] on select "- Доставка Таксі Гості Сервіс" at bounding box center [1204, 177] width 652 height 28
select select "3"
click at [878, 164] on select "- Доставка Таксі Гості Сервіс" at bounding box center [1204, 177] width 652 height 28
click at [226, 334] on textarea at bounding box center [867, 329] width 1326 height 46
type textarea "ВСІХХ"
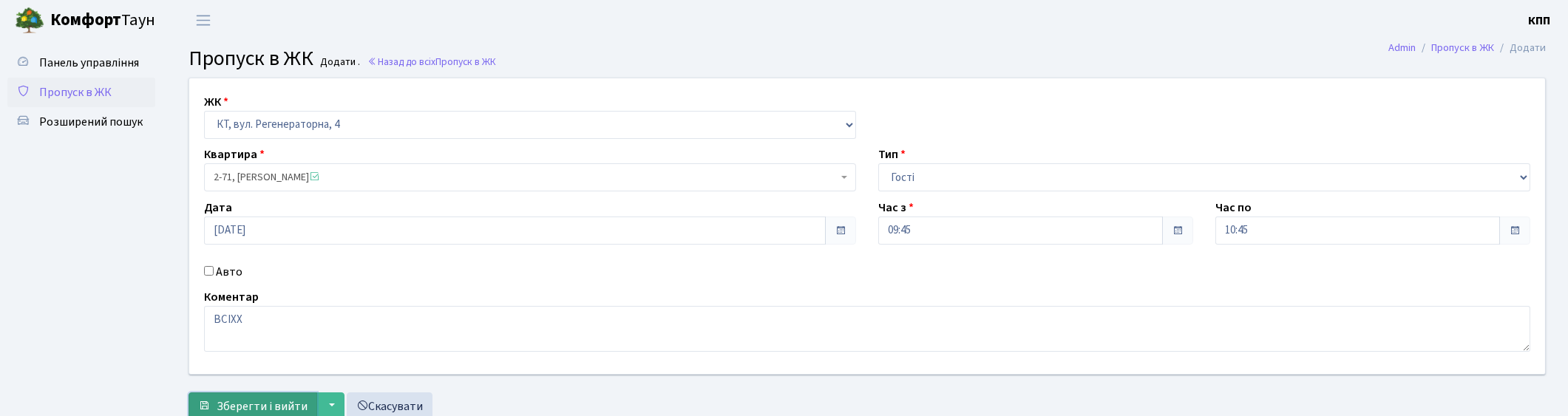
click at [239, 400] on span "Зберегти і вийти" at bounding box center [262, 406] width 91 height 16
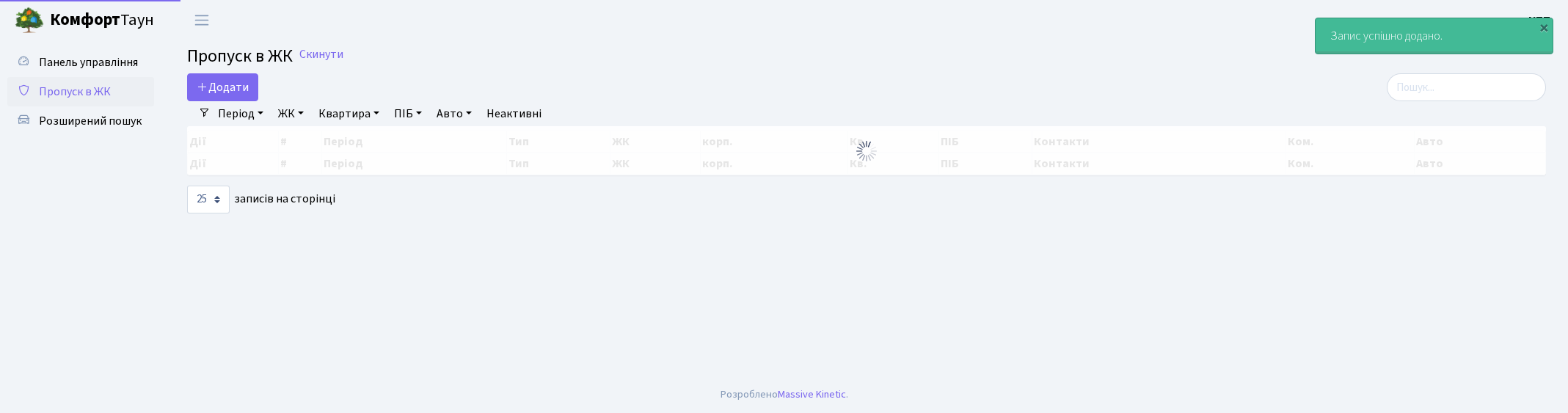
select select "25"
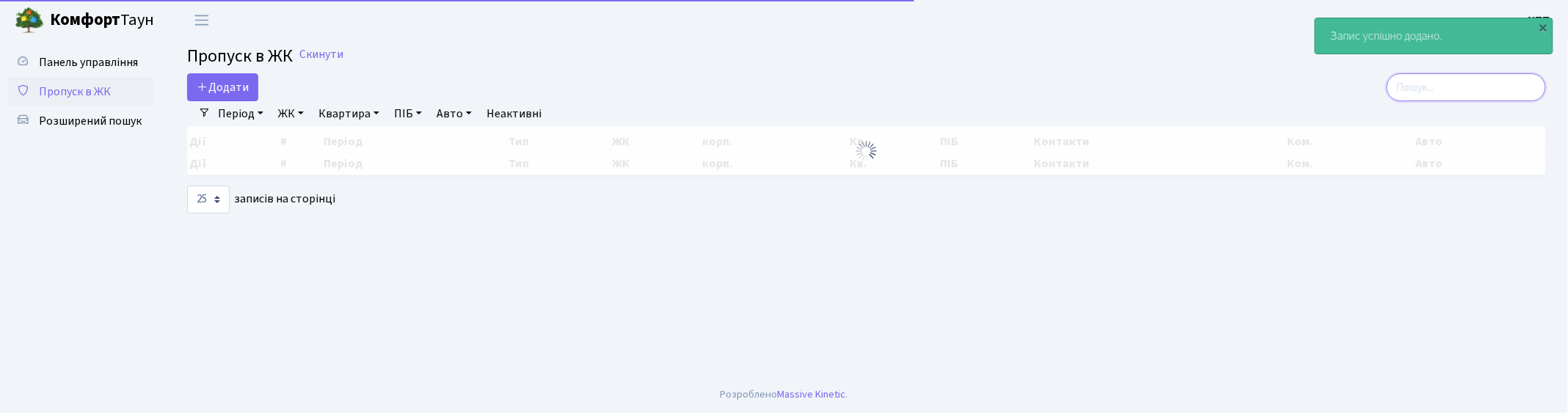
click at [1434, 95] on input "search" at bounding box center [1466, 87] width 159 height 27
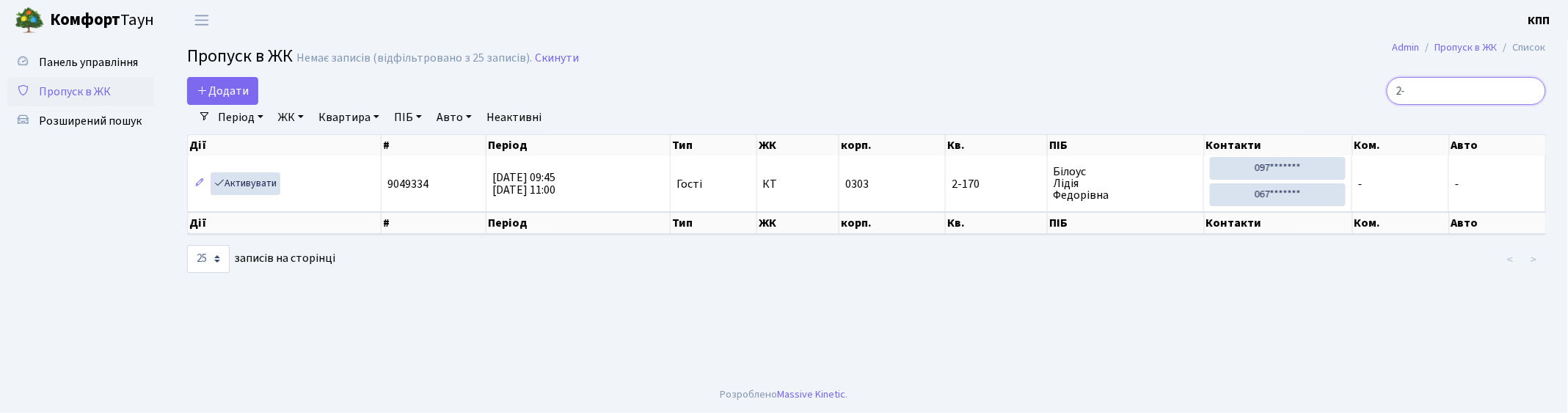
type input "2"
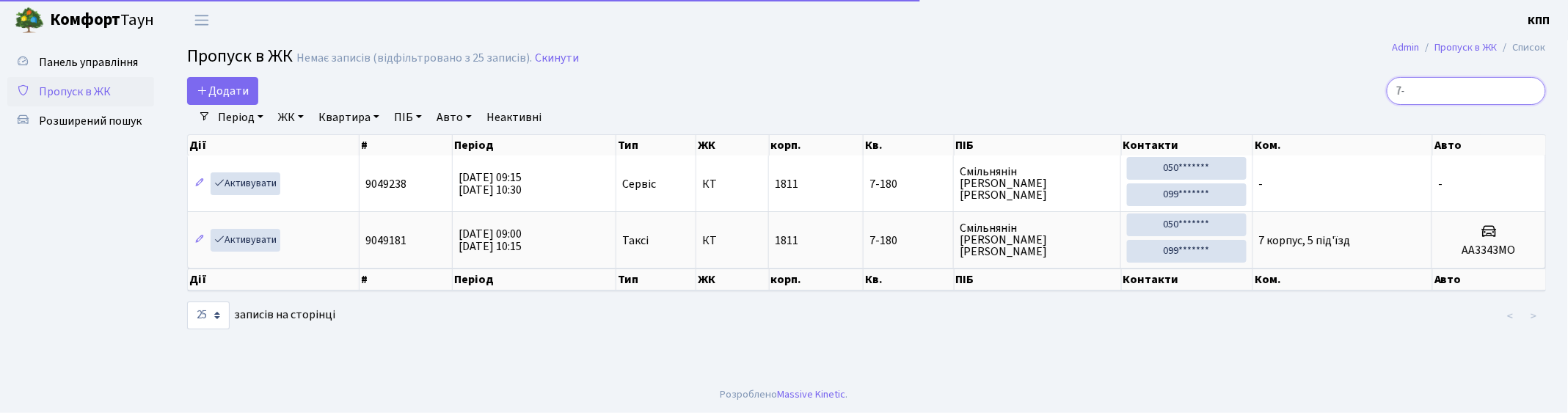
type input "7"
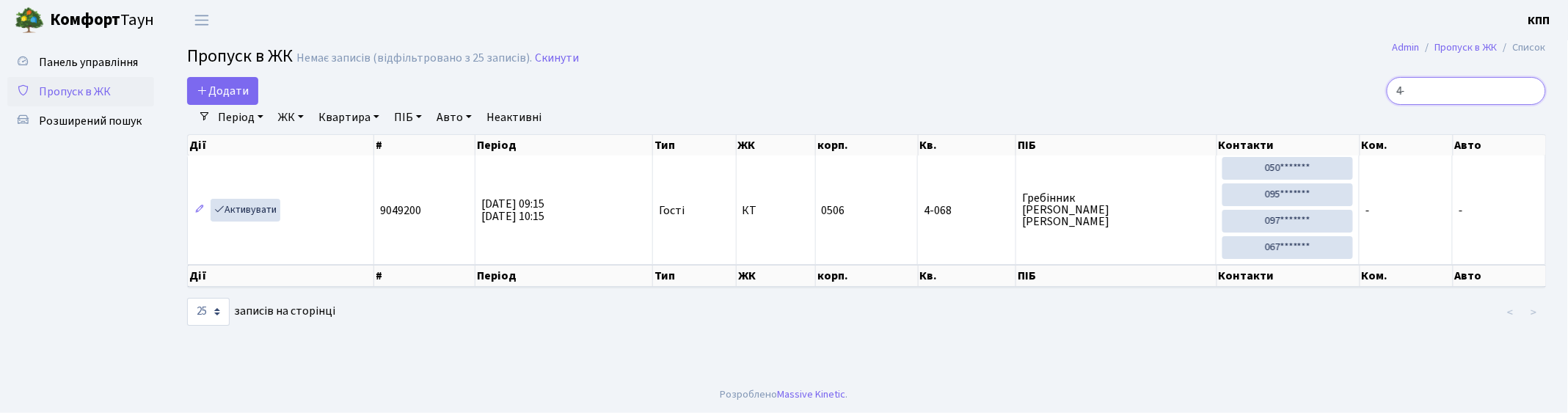
type input "4"
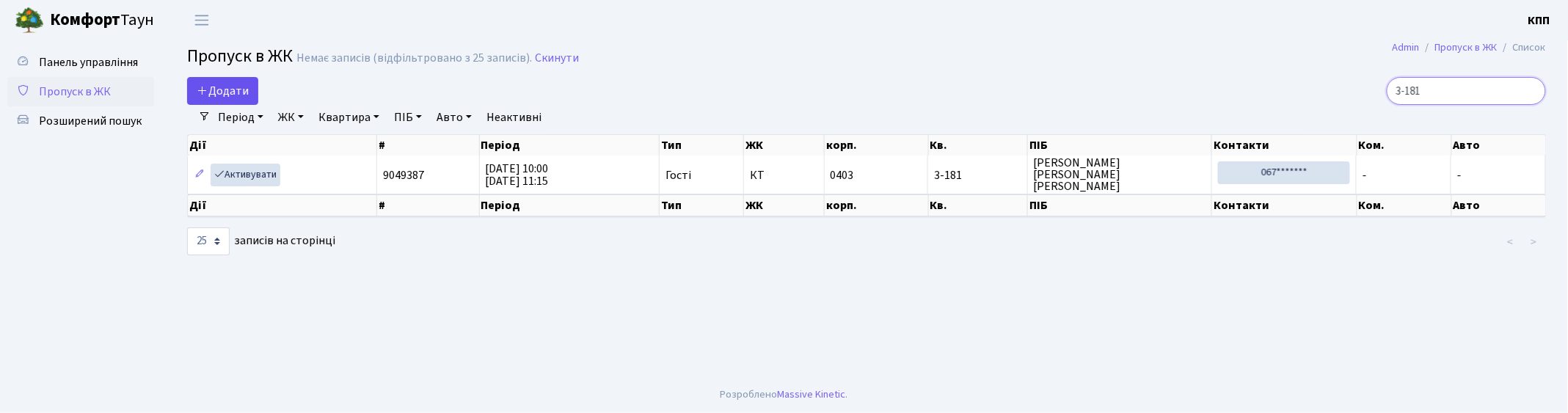
type input "3-181"
click at [204, 91] on icon at bounding box center [202, 90] width 12 height 12
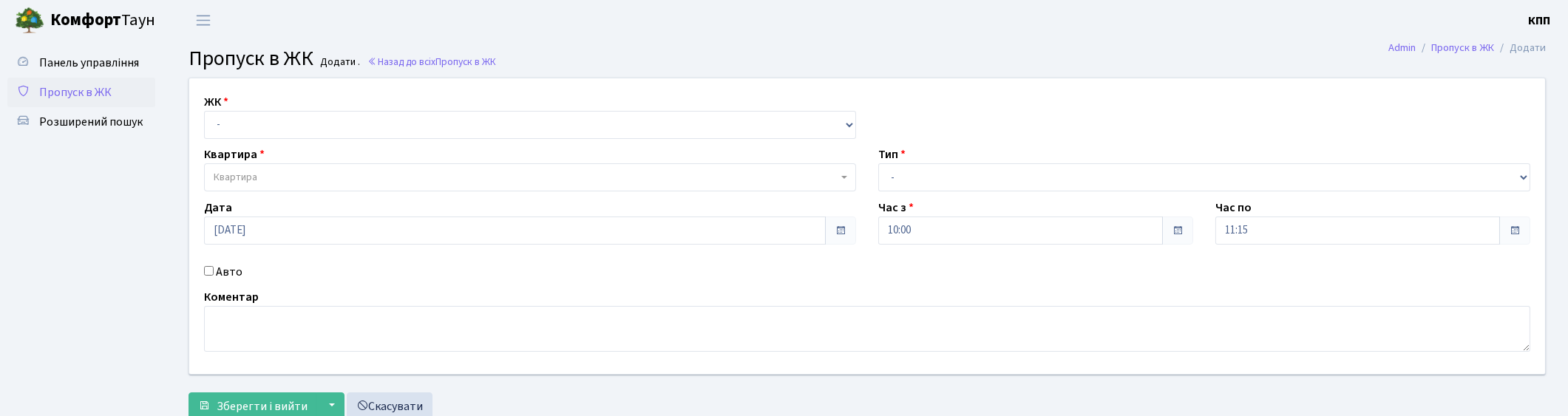
click at [270, 134] on select "- КТ, вул. Регенераторна, 4 КТ2, просп. [STREET_ADDRESS] [STREET_ADDRESS] [PERS…" at bounding box center [529, 125] width 652 height 28
select select "271"
click at [204, 111] on select "- КТ, вул. Регенераторна, 4 КТ2, просп. Соборності, 17 КТ3, вул. Березнева, 16 …" at bounding box center [529, 125] width 652 height 28
select select
click at [296, 167] on span "Квартира" at bounding box center [529, 177] width 652 height 28
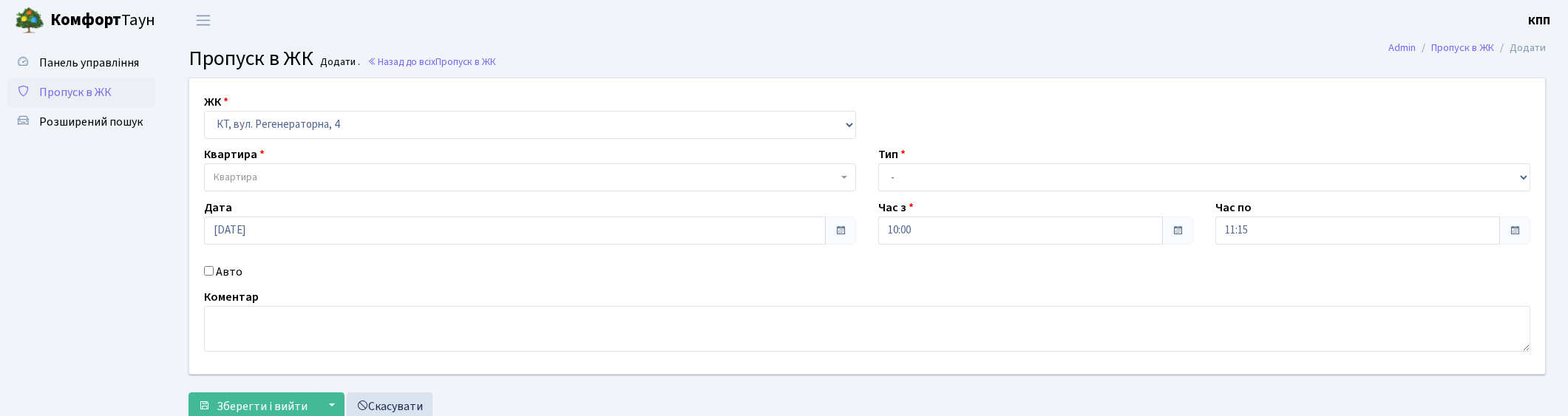
click at [252, 173] on span "Квартира" at bounding box center [235, 177] width 44 height 15
click at [261, 202] on input "8-262" at bounding box center [529, 205] width 644 height 23
type input "8"
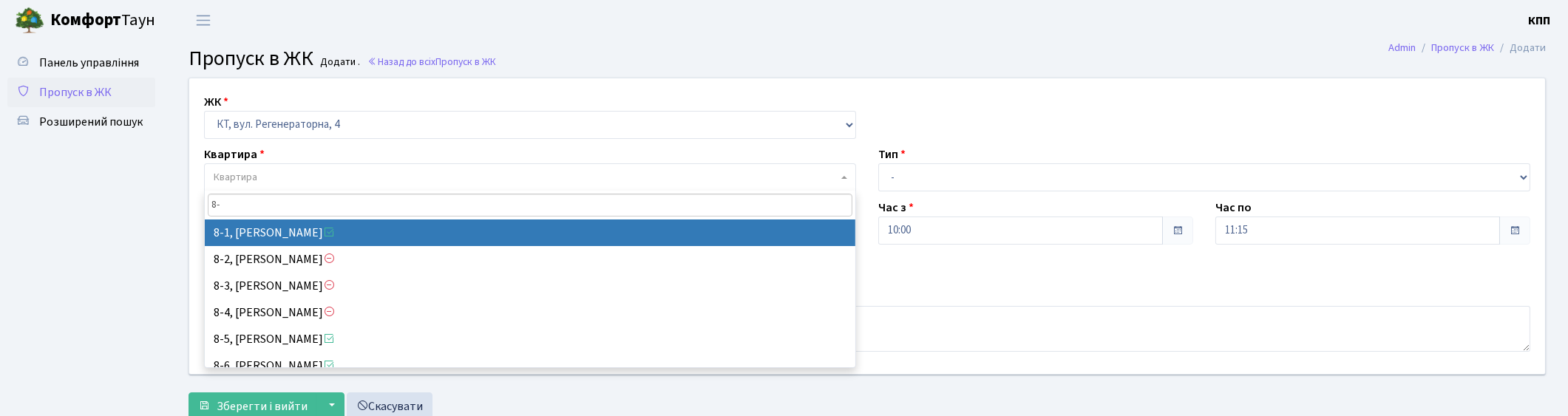
type input "8"
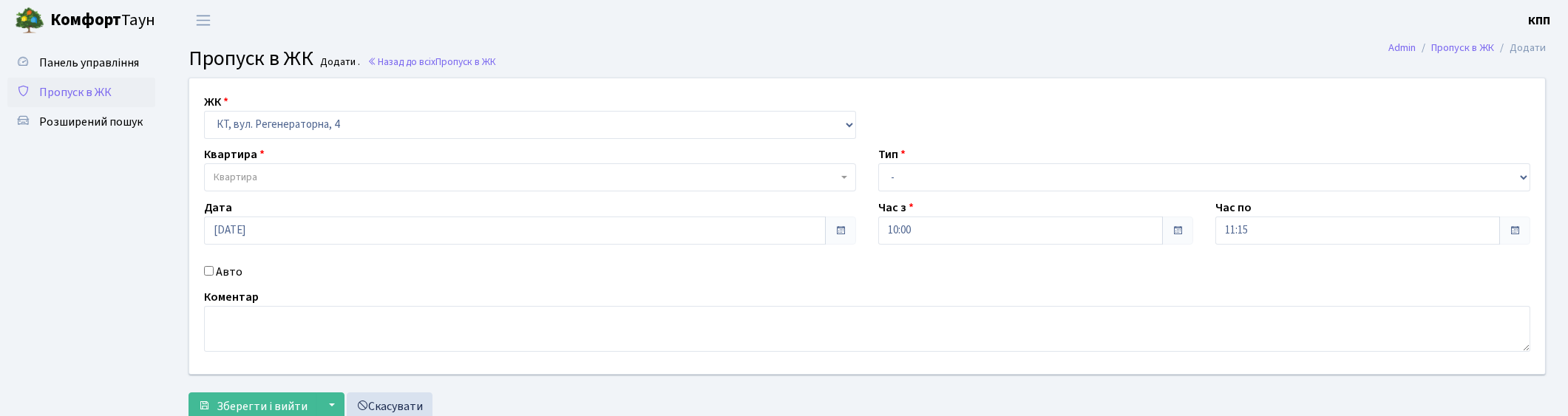
click at [211, 271] on input "Авто" at bounding box center [209, 271] width 10 height 10
checkbox input "true"
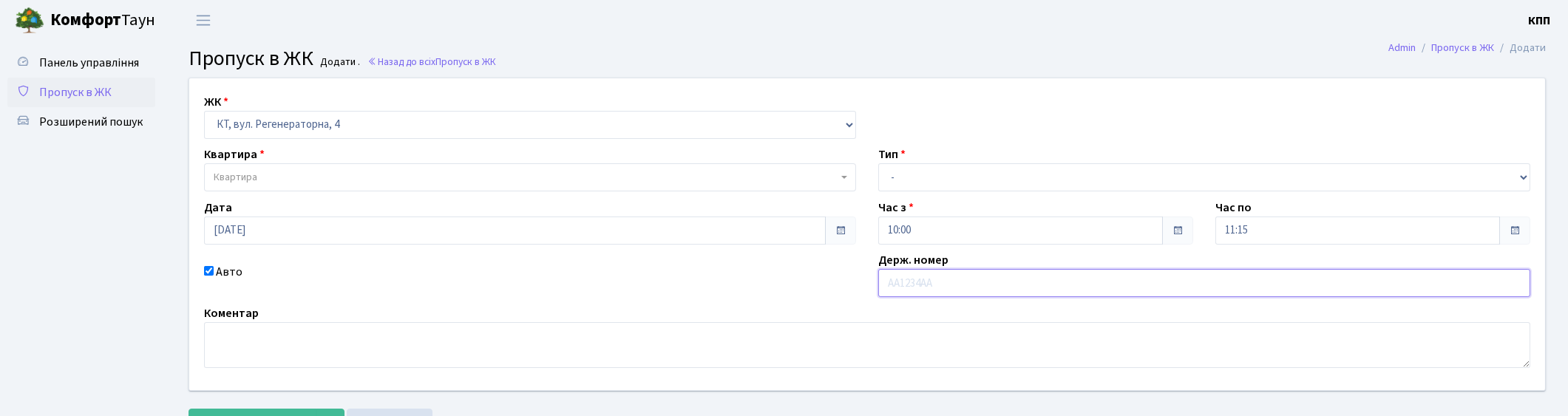
click at [995, 283] on input "text" at bounding box center [1204, 282] width 652 height 28
click at [940, 283] on input "text" at bounding box center [1204, 282] width 652 height 28
click at [897, 286] on input "text" at bounding box center [1204, 282] width 652 height 28
type input "АА7943НК"
click at [963, 175] on select "- Доставка Таксі Гості Сервіс" at bounding box center [1204, 177] width 652 height 28
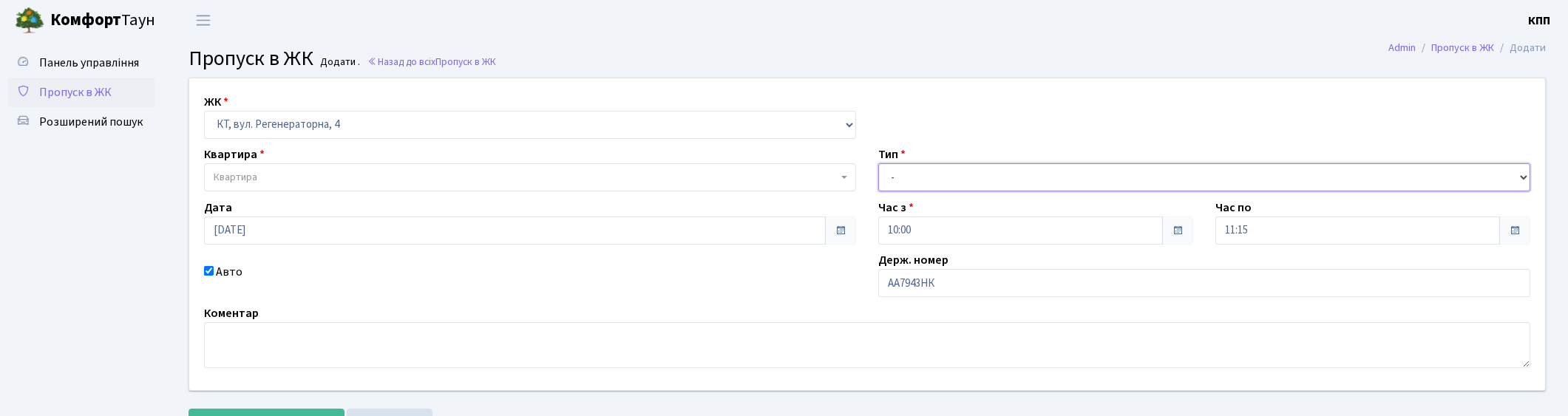
select select "2"
click at [878, 164] on select "- Доставка Таксі Гості Сервіс" at bounding box center [1204, 177] width 652 height 28
click at [349, 177] on span "Квартира" at bounding box center [525, 177] width 624 height 15
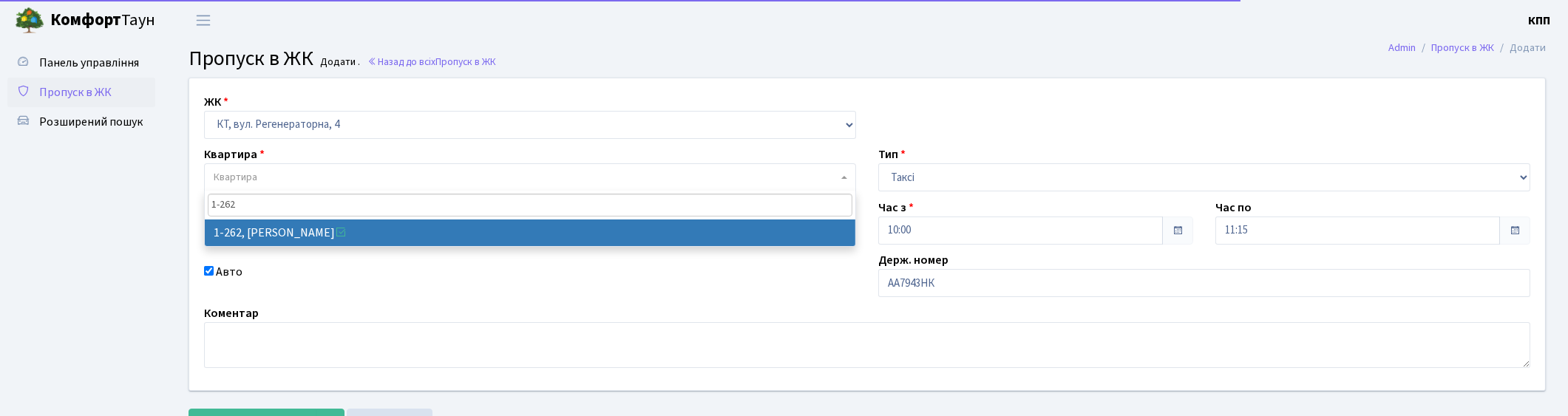
type input "1-262"
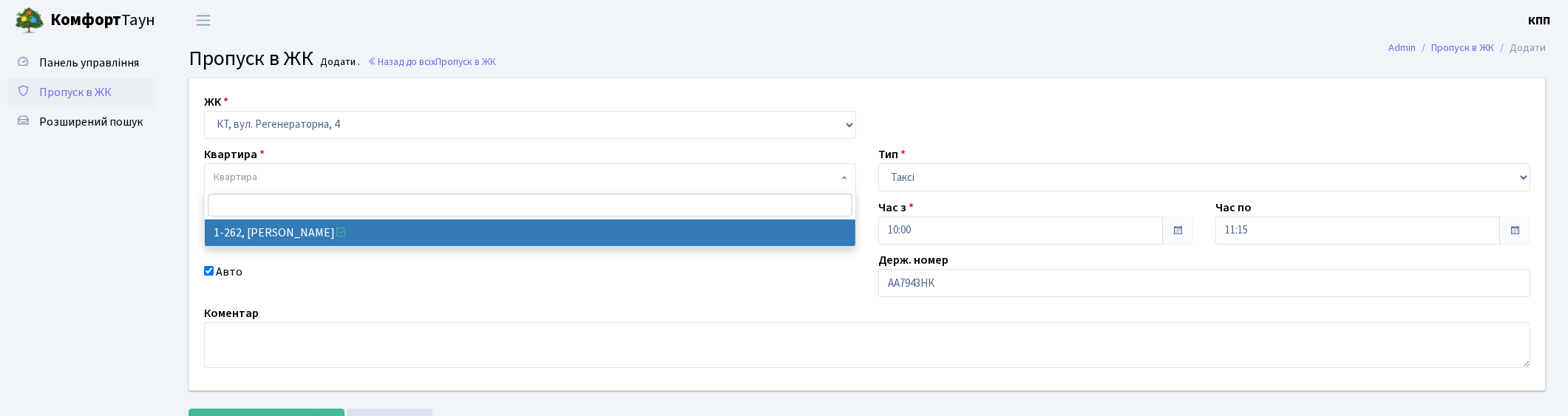
select select "262"
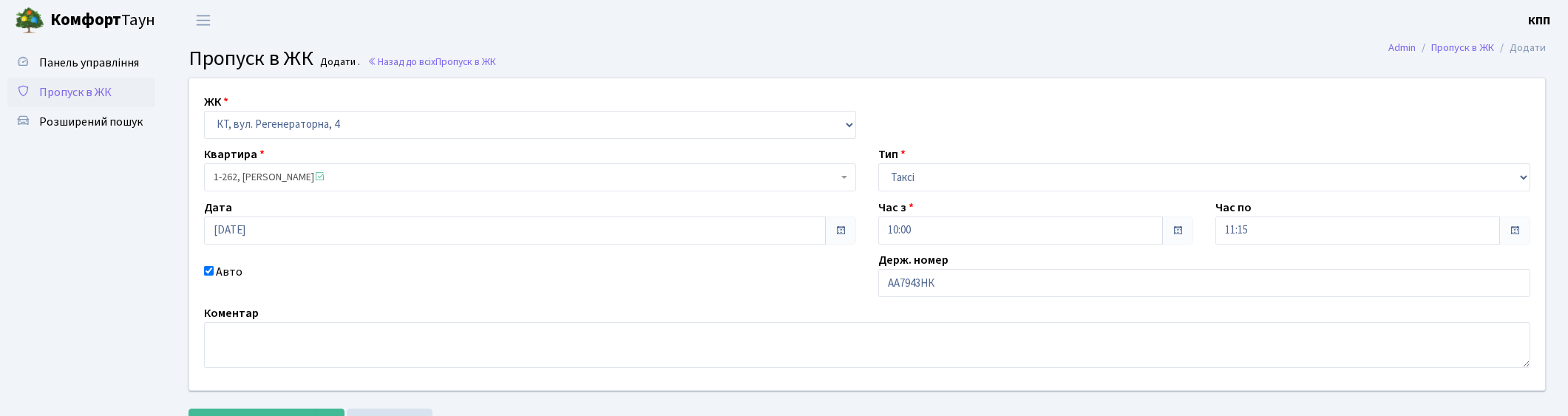
scroll to position [64, 0]
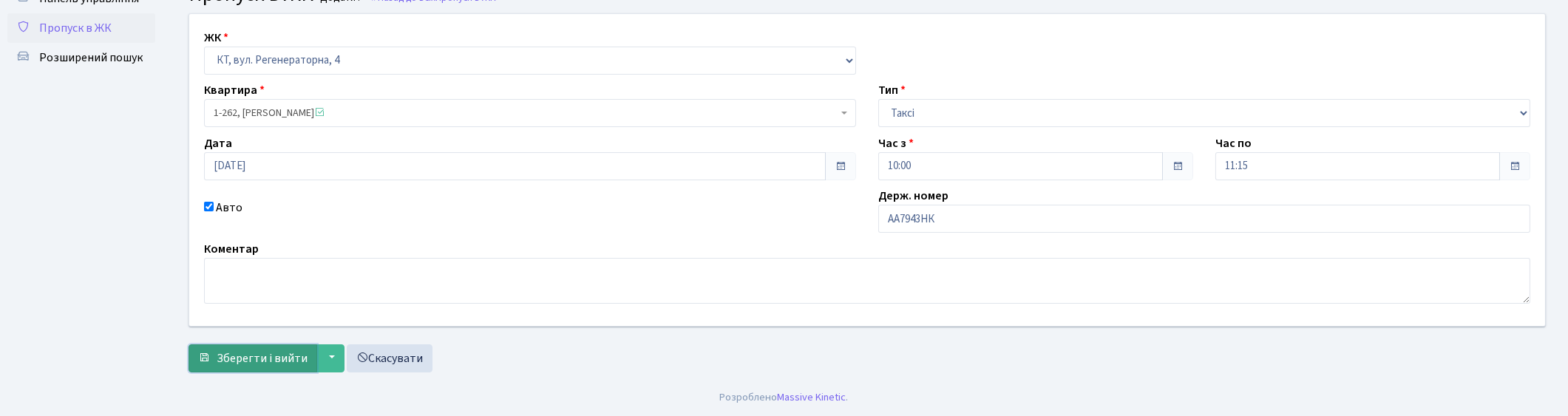
click at [249, 359] on span "Зберегти і вийти" at bounding box center [262, 358] width 91 height 16
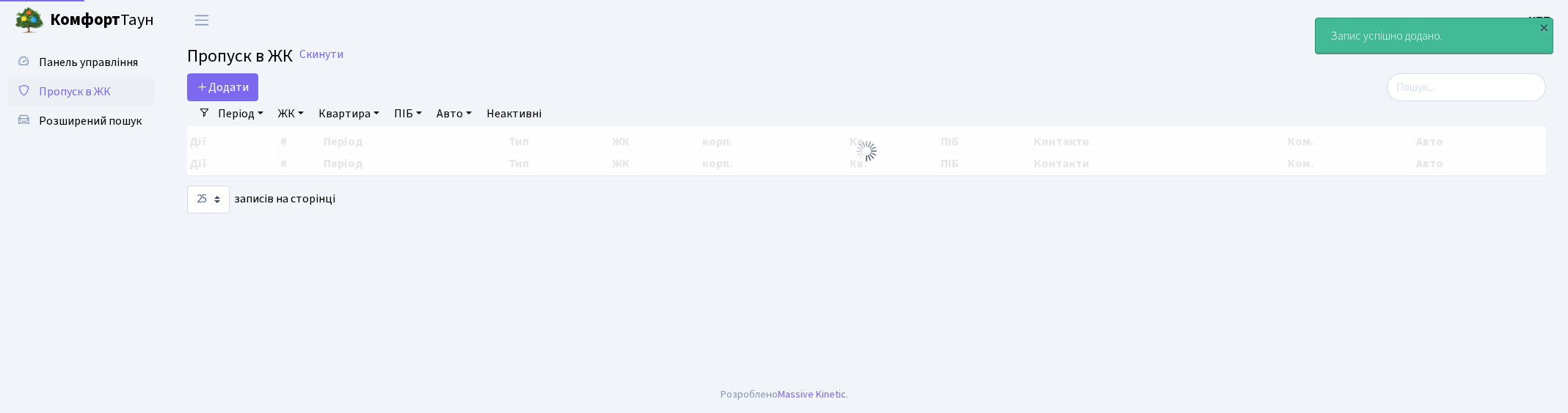
select select "25"
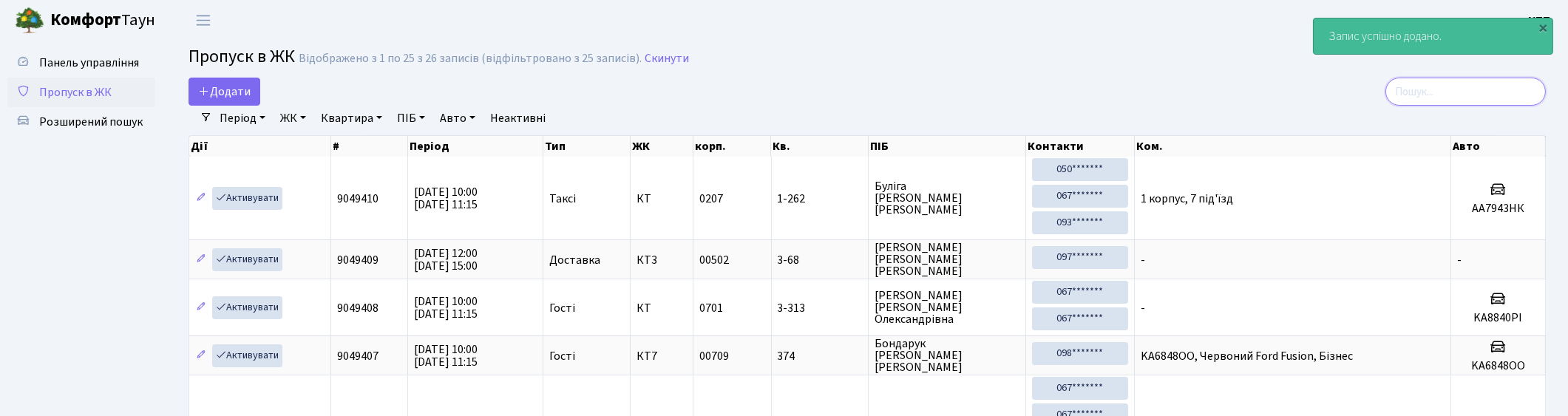
click at [1497, 92] on input "search" at bounding box center [1465, 91] width 160 height 28
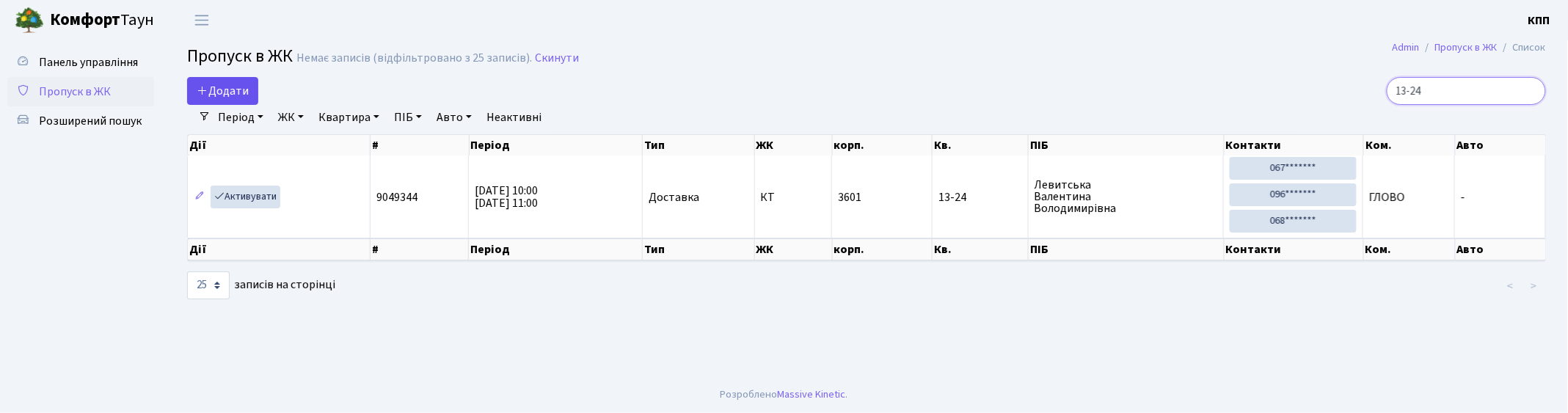
type input "13-24"
click at [227, 88] on span "Додати" at bounding box center [222, 91] width 52 height 16
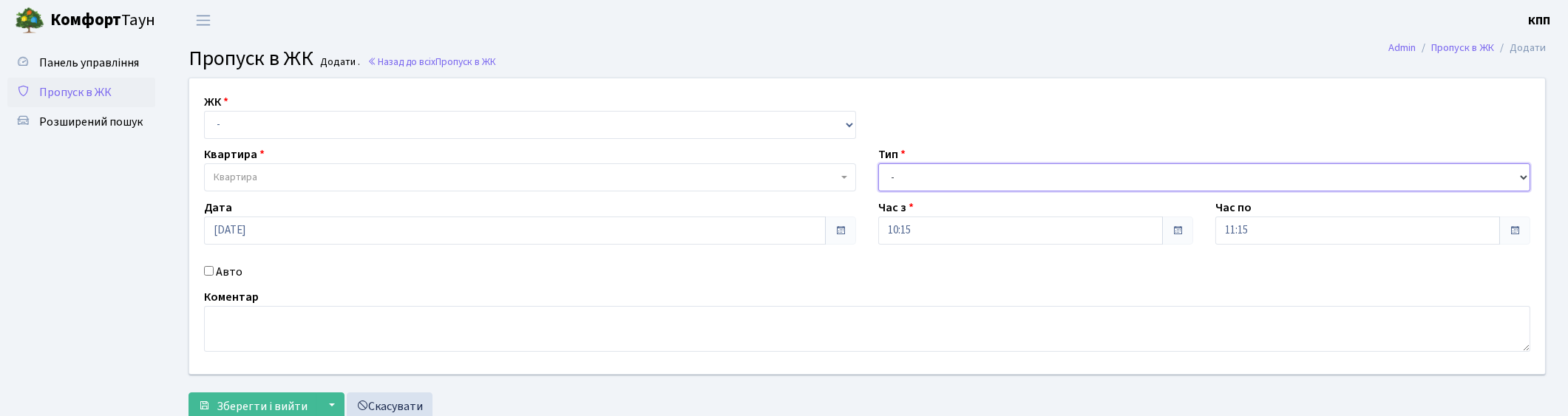
click at [947, 179] on select "- Доставка Таксі Гості Сервіс" at bounding box center [1204, 177] width 652 height 28
select select "1"
click at [878, 164] on select "- Доставка Таксі Гості Сервіс" at bounding box center [1204, 177] width 652 height 28
click at [209, 272] on input "Авто" at bounding box center [209, 271] width 10 height 10
checkbox input "true"
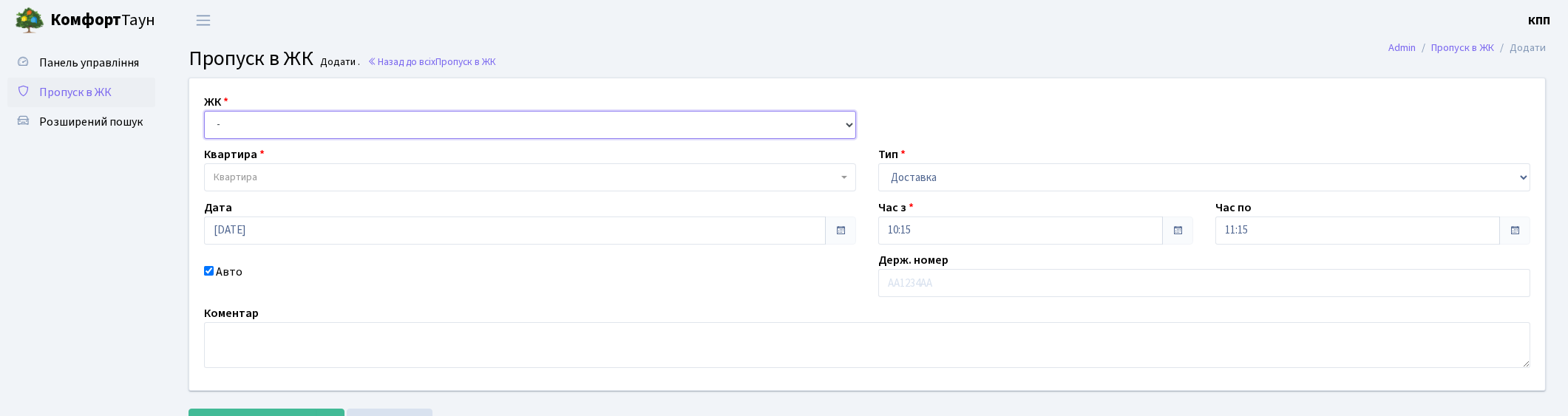
click at [292, 124] on select "- КТ, вул. Регенераторна, 4 КТ2, просп. [STREET_ADDRESS] [STREET_ADDRESS] [PERS…" at bounding box center [529, 125] width 652 height 28
select select "271"
click at [204, 111] on select "- КТ, вул. Регенераторна, 4 КТ2, просп. [STREET_ADDRESS] [STREET_ADDRESS] [PERS…" at bounding box center [529, 125] width 652 height 28
select select
click at [307, 175] on span "Квартира" at bounding box center [525, 177] width 624 height 15
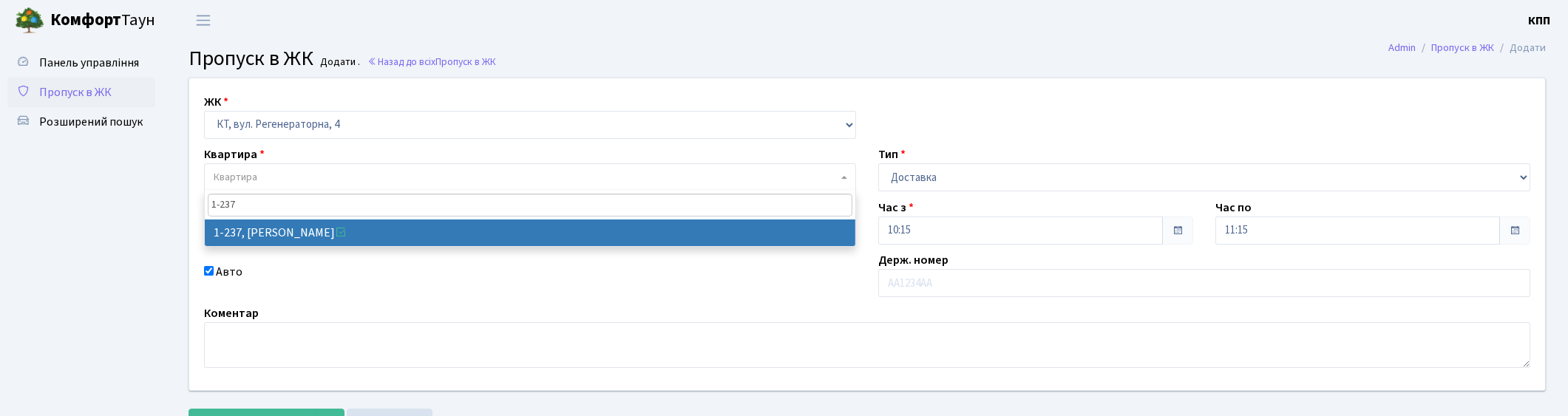
type input "1-237"
select select "237"
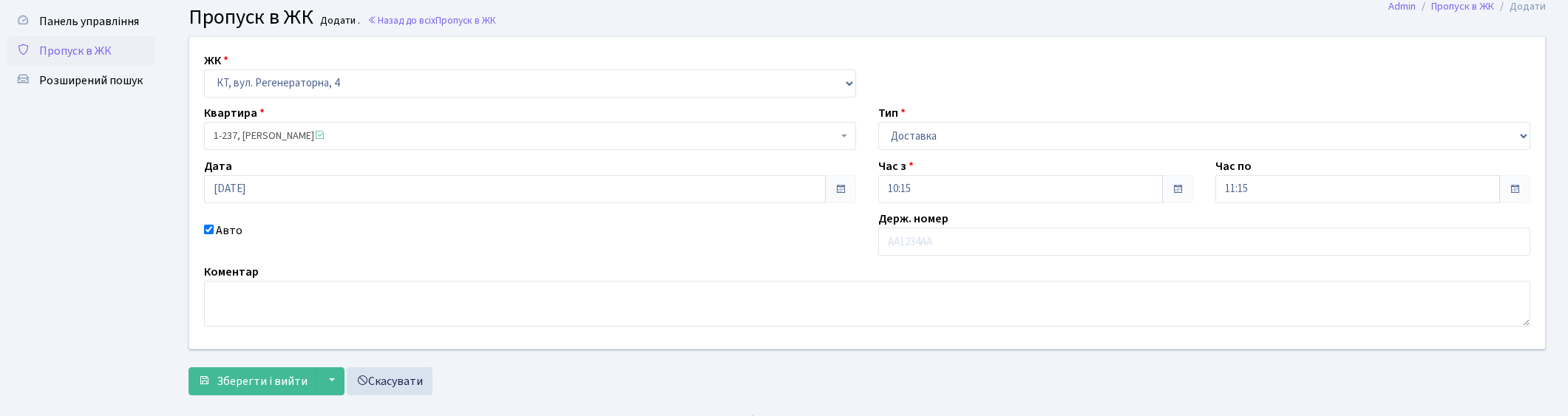
scroll to position [64, 0]
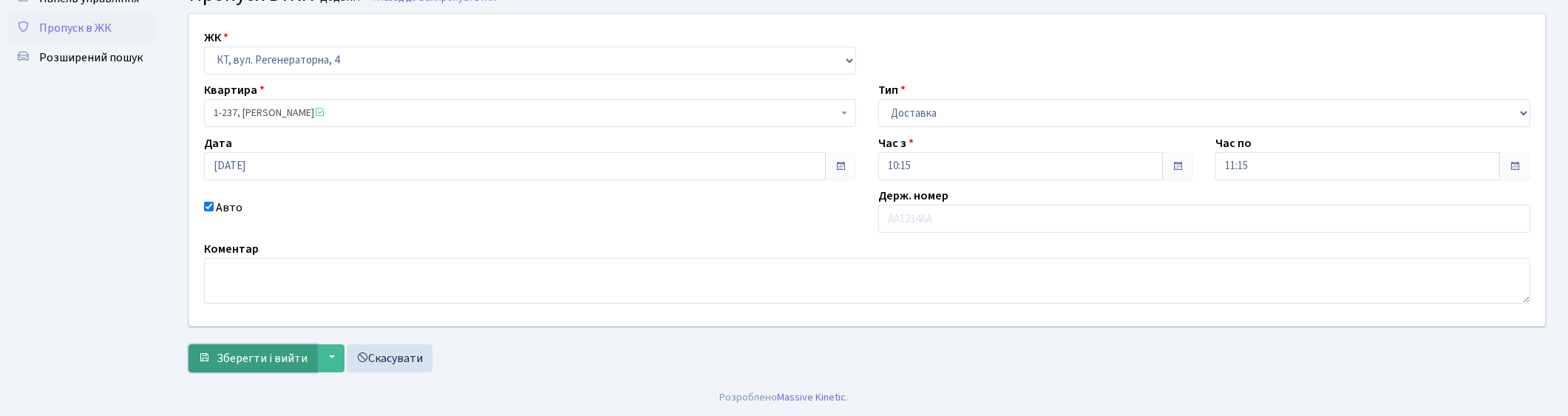
click at [235, 362] on span "Зберегти і вийти" at bounding box center [262, 358] width 91 height 16
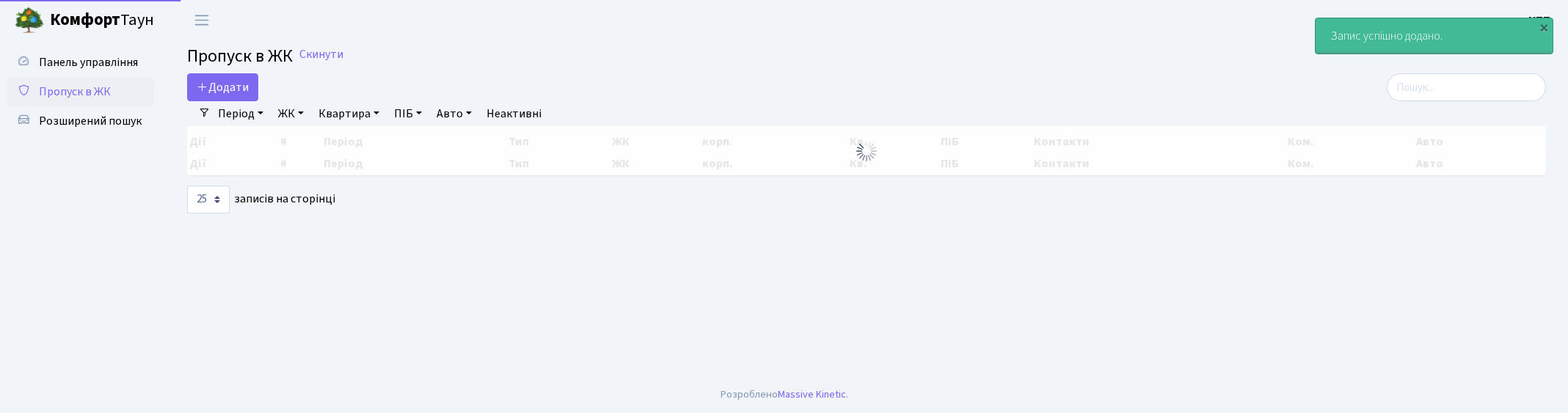
select select "25"
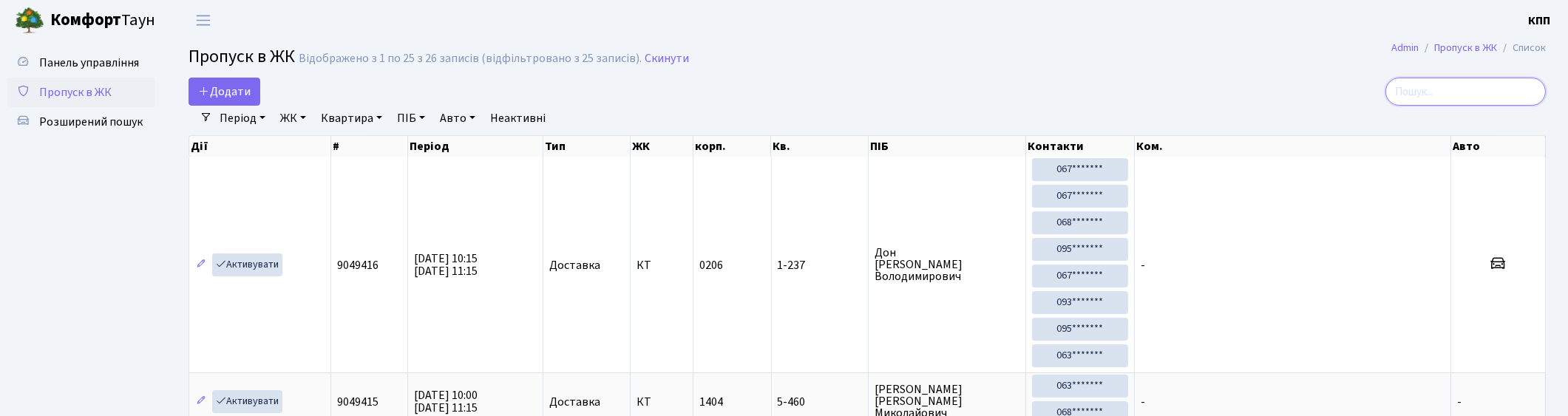
click at [1465, 86] on input "search" at bounding box center [1465, 91] width 160 height 28
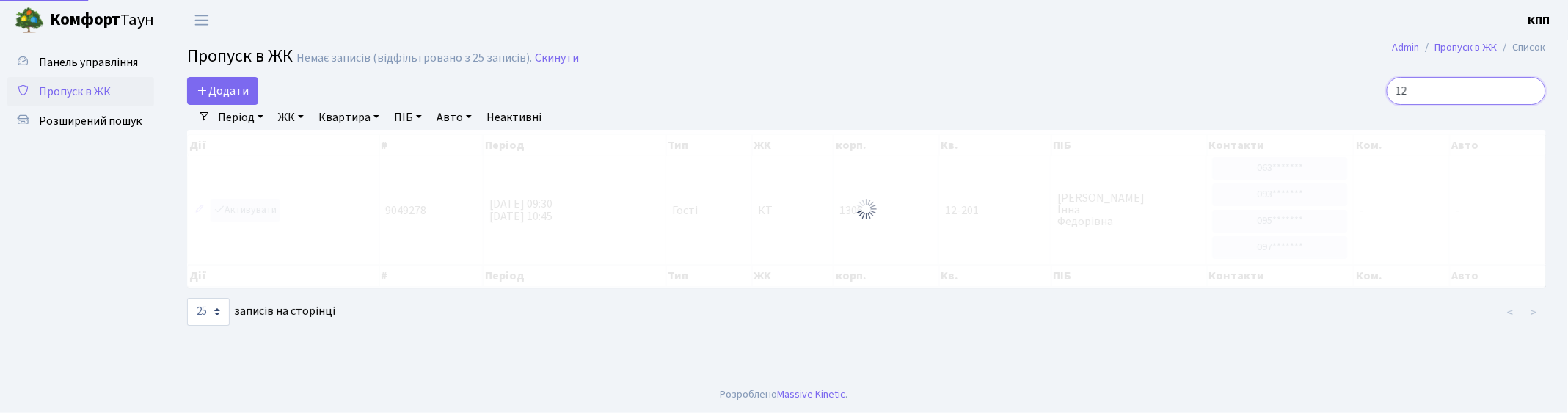
type input "1"
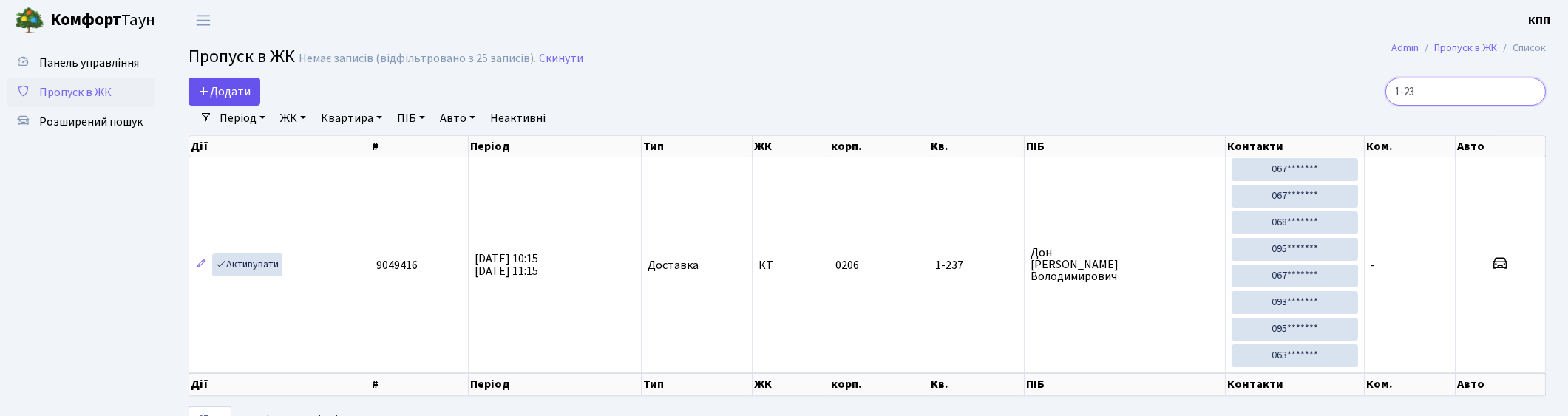
type input "1-23"
click at [205, 92] on icon at bounding box center [204, 90] width 12 height 12
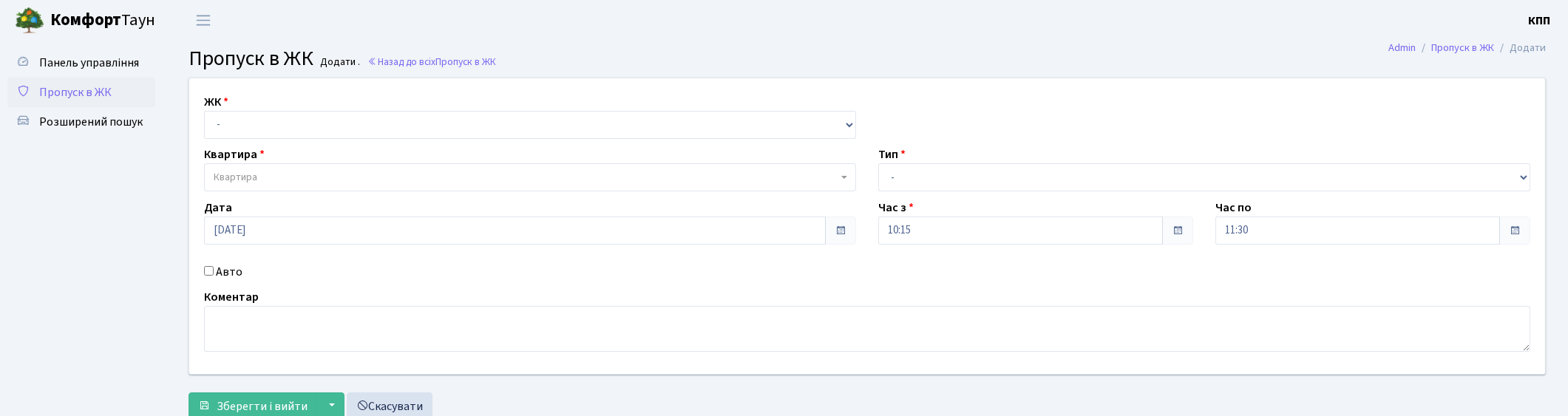
click at [233, 275] on label "Авто" at bounding box center [229, 272] width 27 height 18
click at [213, 275] on input "Авто" at bounding box center [209, 271] width 10 height 10
checkbox input "true"
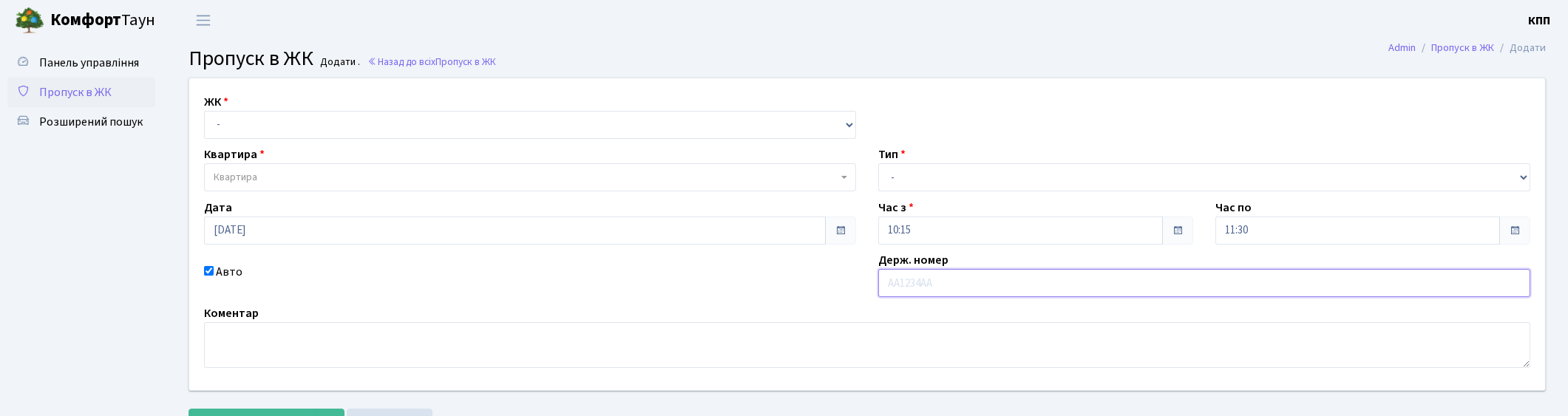
click at [943, 289] on input "text" at bounding box center [1204, 282] width 652 height 28
type input "КА1001СС"
click at [977, 178] on select "- Доставка Таксі Гості Сервіс" at bounding box center [1204, 177] width 652 height 28
select select "3"
click at [878, 164] on select "- Доставка Таксі Гості Сервіс" at bounding box center [1204, 177] width 652 height 28
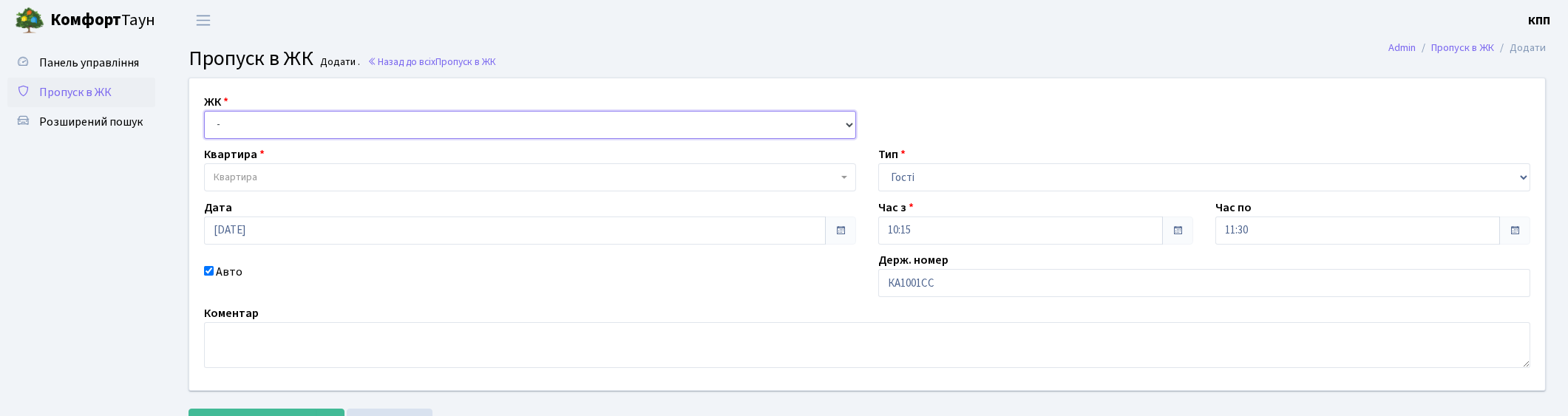
click at [345, 130] on select "- КТ, вул. Регенераторна, 4 КТ2, просп. Соборності, 17 КТ3, вул. Березнева, 16 …" at bounding box center [529, 125] width 652 height 28
select select "271"
click at [204, 111] on select "- КТ, вул. Регенераторна, 4 КТ2, просп. Соборності, 17 КТ3, вул. Березнева, 16 …" at bounding box center [529, 125] width 652 height 28
select select
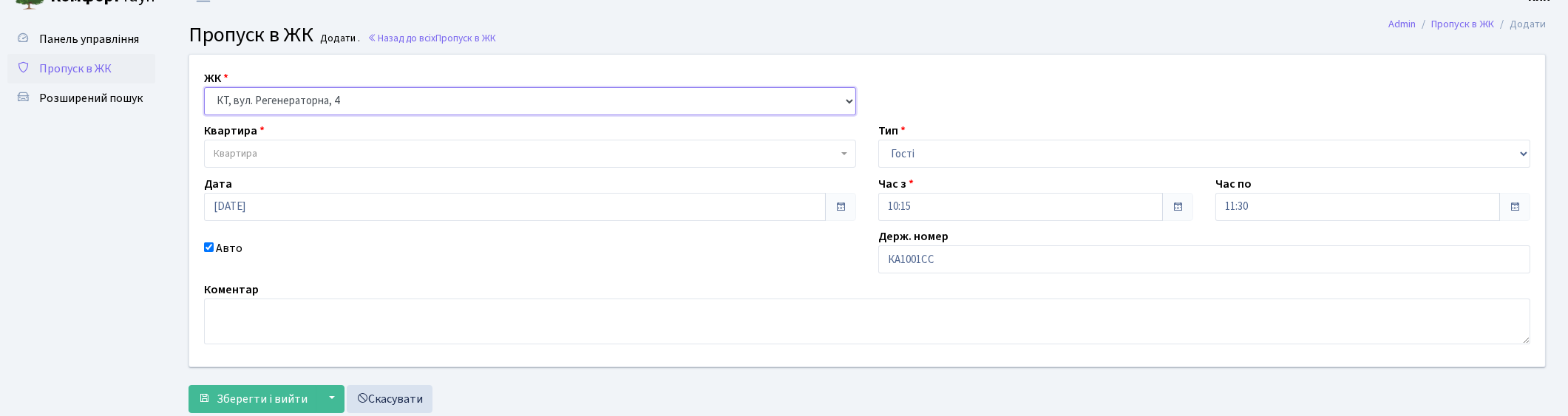
scroll to position [64, 0]
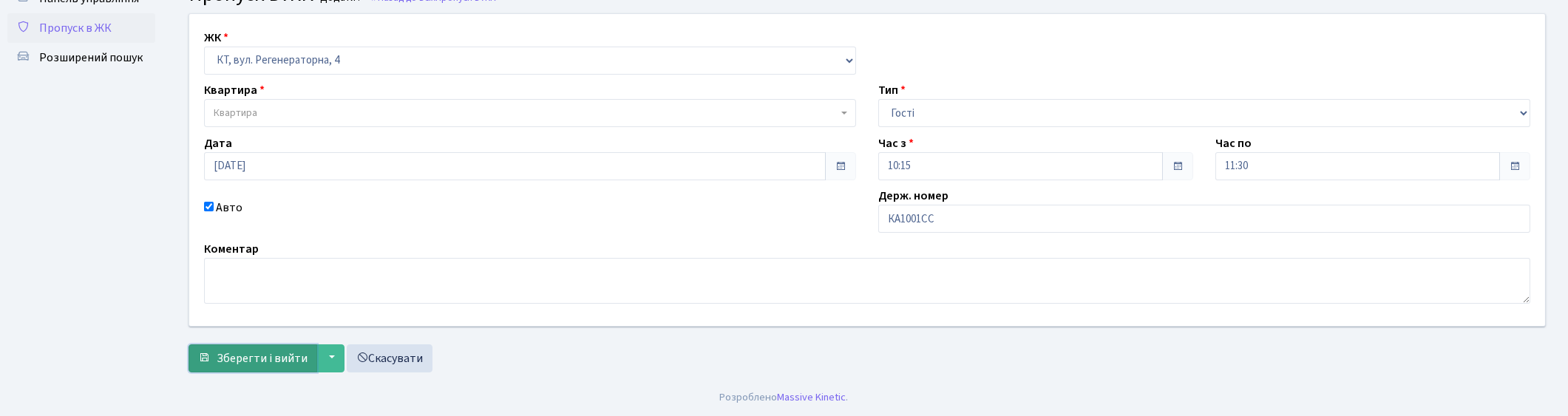
click at [256, 364] on span "Зберегти і вийти" at bounding box center [262, 358] width 91 height 16
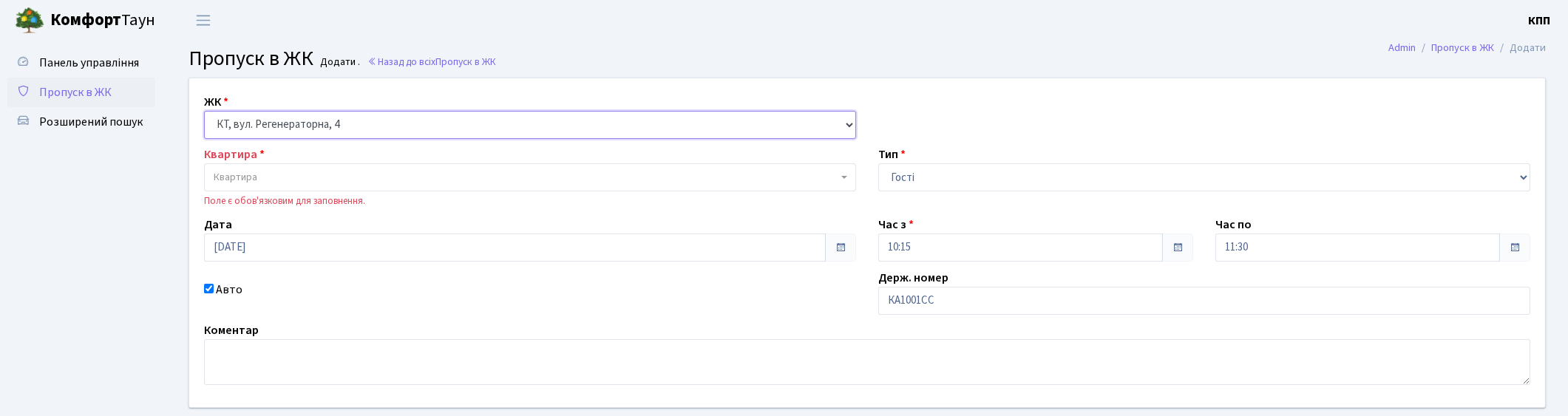
click at [292, 123] on select "- КТ, вул. Регенераторна, 4 КТ2, просп. Соборності, 17 КТ3, вул. Березнева, 16 …" at bounding box center [529, 125] width 652 height 28
click at [204, 111] on select "- КТ, вул. Регенераторна, 4 КТ2, просп. Соборності, 17 КТ3, вул. Березнева, 16 …" at bounding box center [529, 125] width 652 height 28
click at [281, 172] on span "Квартира" at bounding box center [525, 177] width 624 height 15
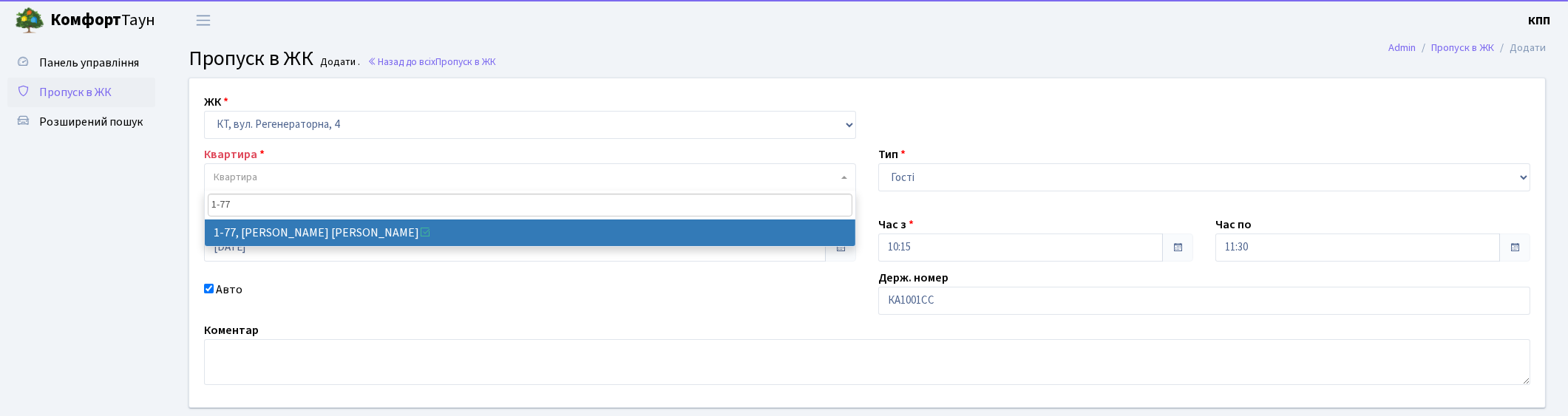
type input "1-77"
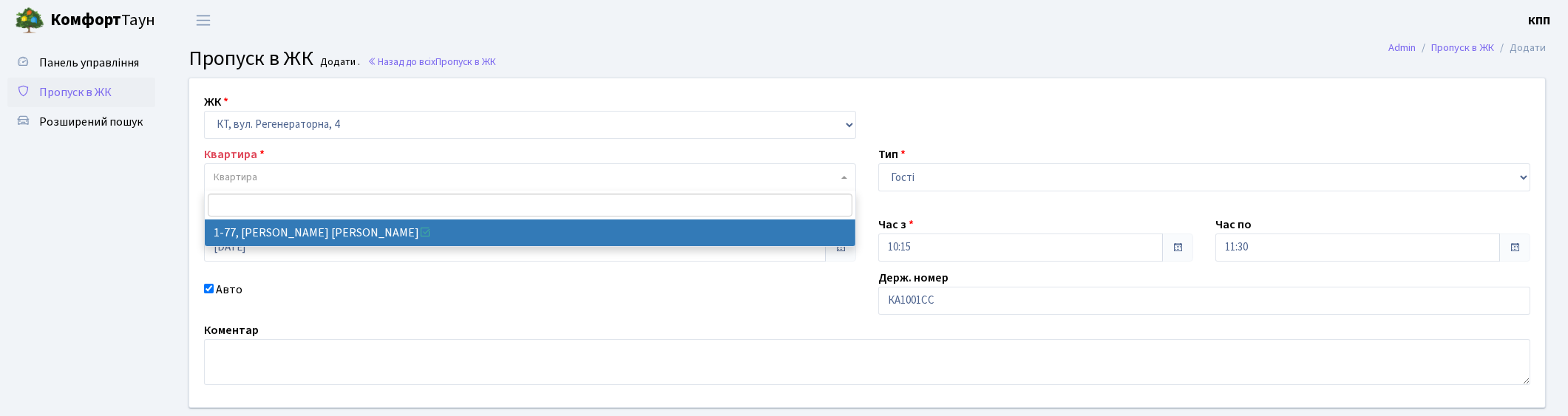
select select "77"
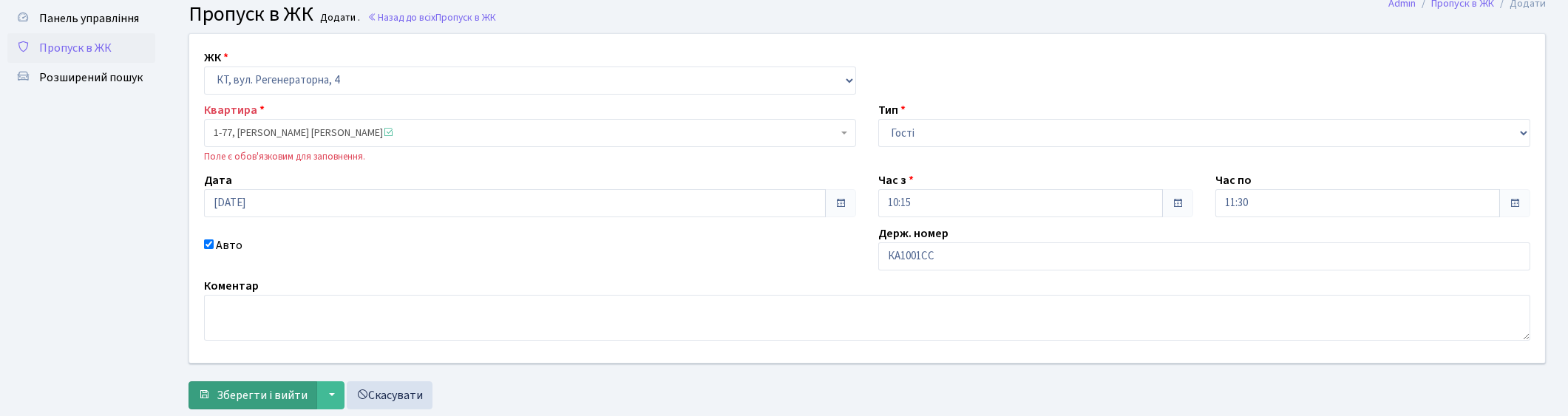
scroll to position [81, 0]
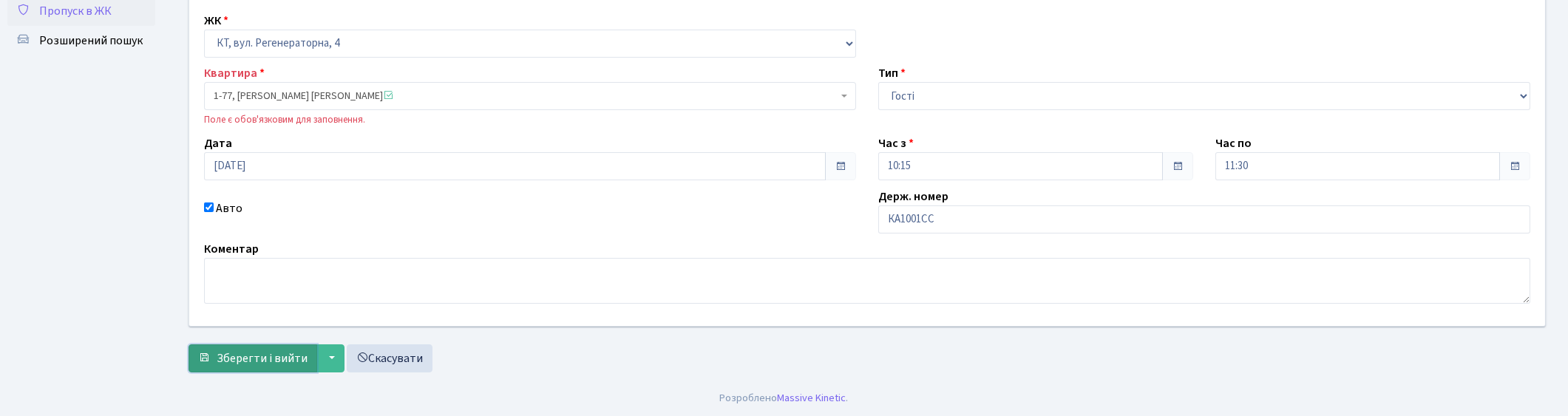
click at [260, 358] on span "Зберегти і вийти" at bounding box center [262, 358] width 91 height 16
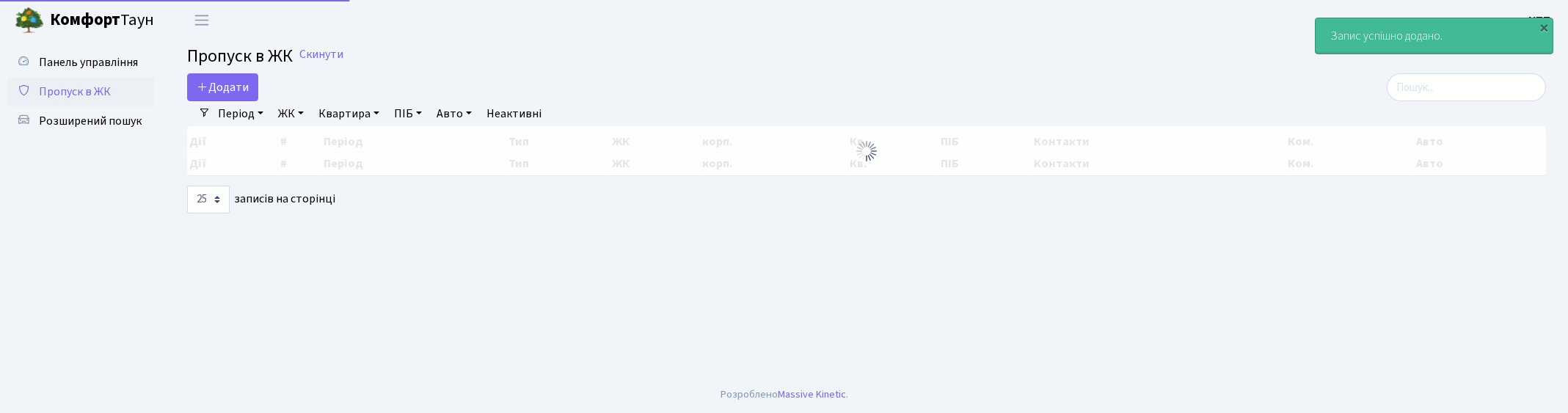
select select "25"
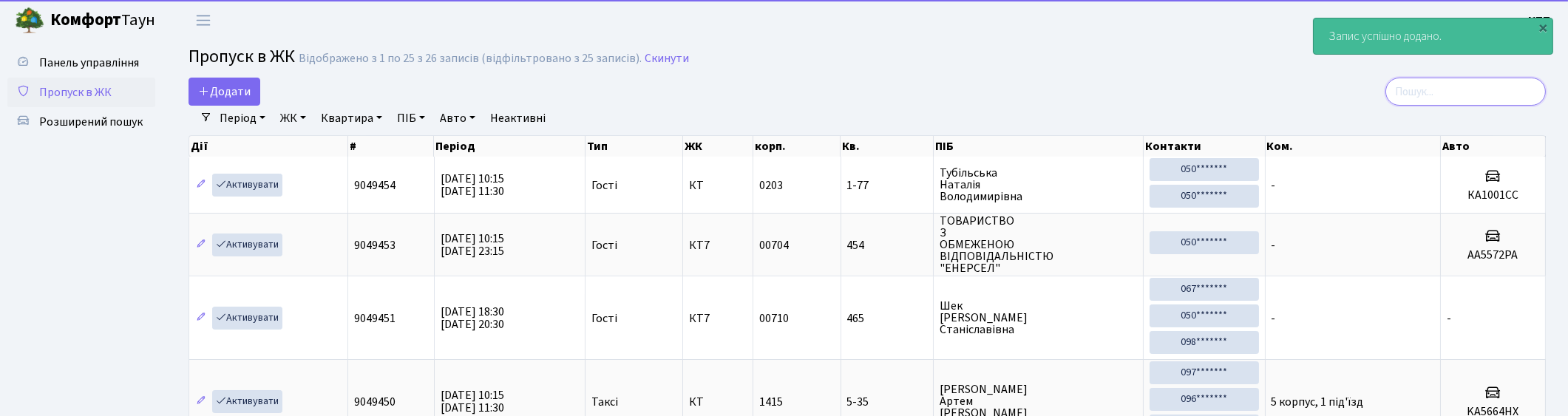
click at [1491, 92] on input "search" at bounding box center [1465, 91] width 160 height 28
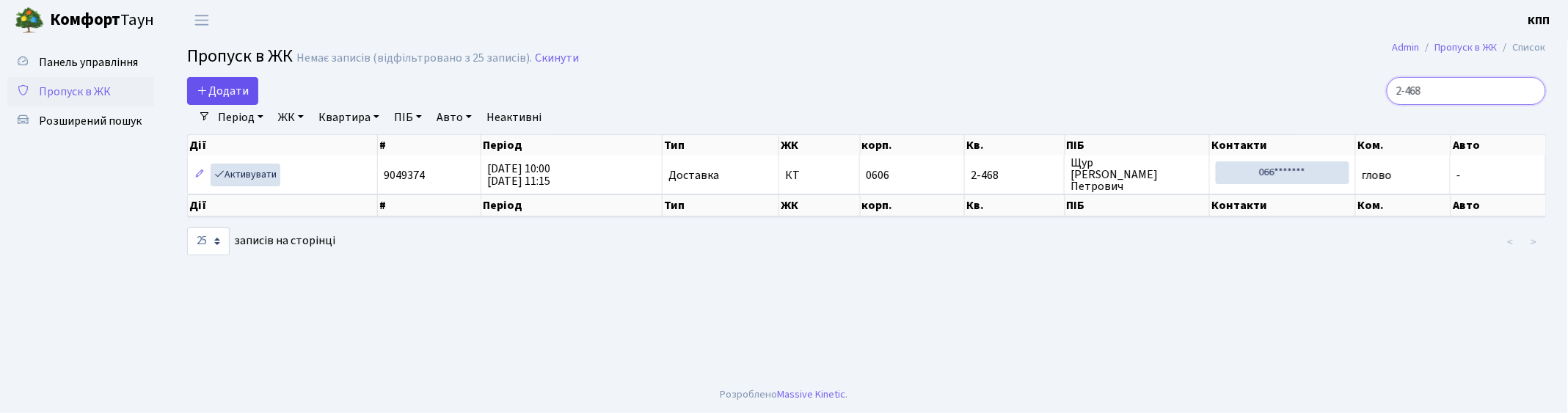
type input "2-468"
click at [217, 91] on span "Додати" at bounding box center [222, 91] width 52 height 16
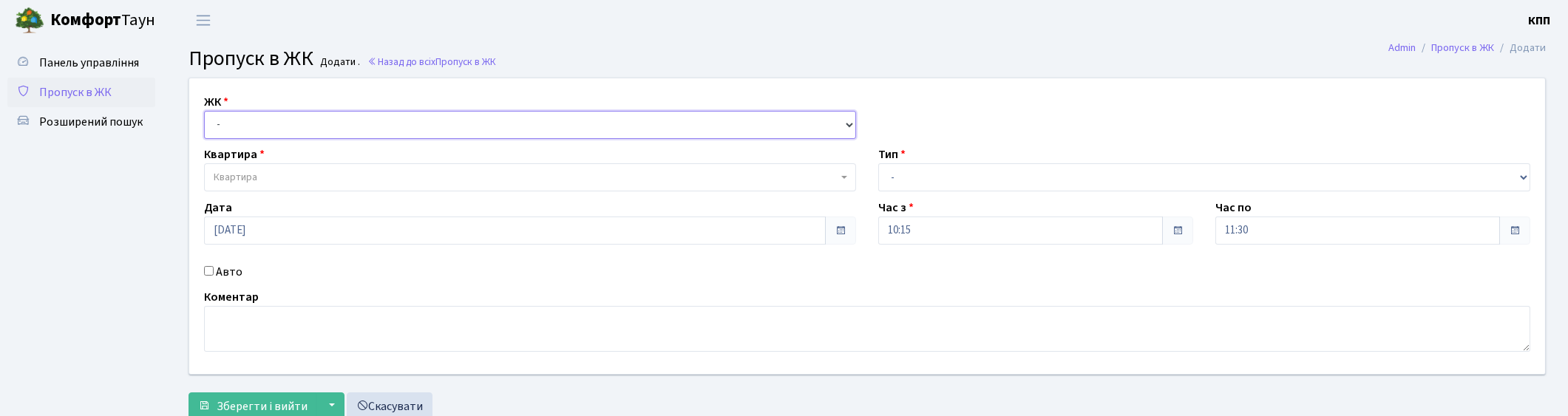
click at [279, 134] on select "- КТ, вул. Регенераторна, 4 КТ2, просп. [STREET_ADDRESS] [STREET_ADDRESS] [PERS…" at bounding box center [529, 125] width 652 height 28
select select "271"
click at [204, 111] on select "- КТ, вул. Регенераторна, 4 КТ2, просп. [STREET_ADDRESS] [STREET_ADDRESS] [PERS…" at bounding box center [529, 125] width 652 height 28
select select
click at [256, 179] on span "Квартира" at bounding box center [235, 177] width 44 height 15
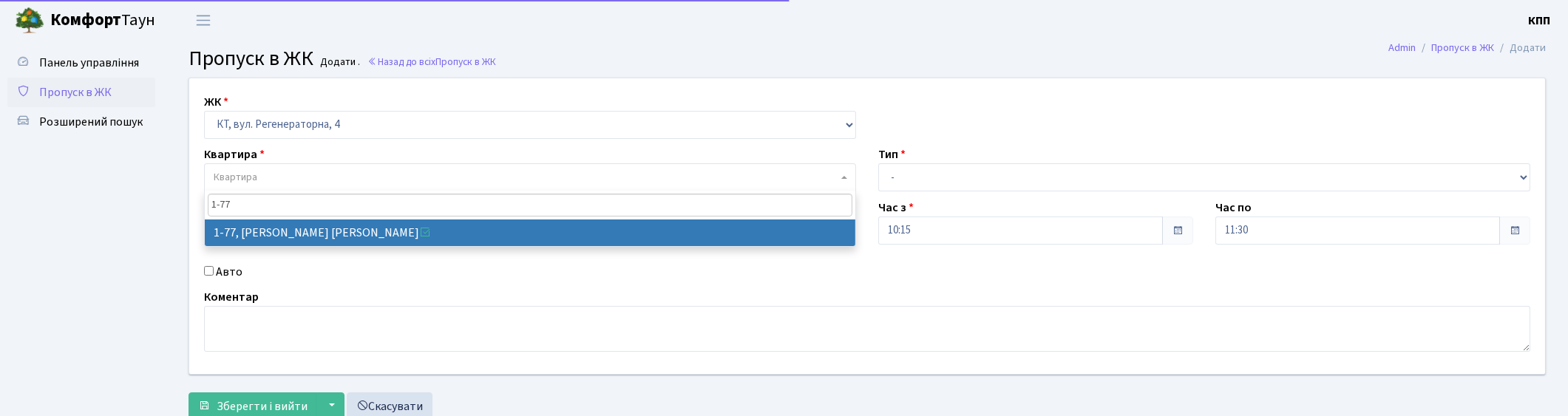
type input "1-77"
select select "77"
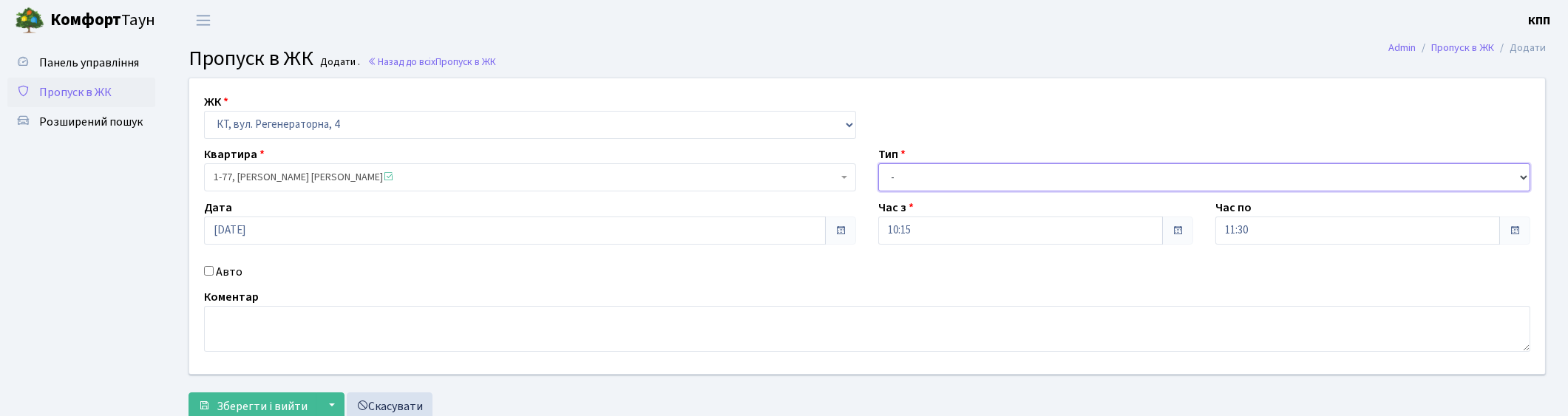
drag, startPoint x: 937, startPoint y: 173, endPoint x: 932, endPoint y: 186, distance: 13.9
click at [937, 173] on select "- Доставка Таксі Гості Сервіс" at bounding box center [1204, 177] width 652 height 28
select select "3"
click at [878, 164] on select "- Доставка Таксі Гості Сервіс" at bounding box center [1204, 177] width 652 height 28
click at [1249, 238] on input "11:30" at bounding box center [1357, 230] width 284 height 28
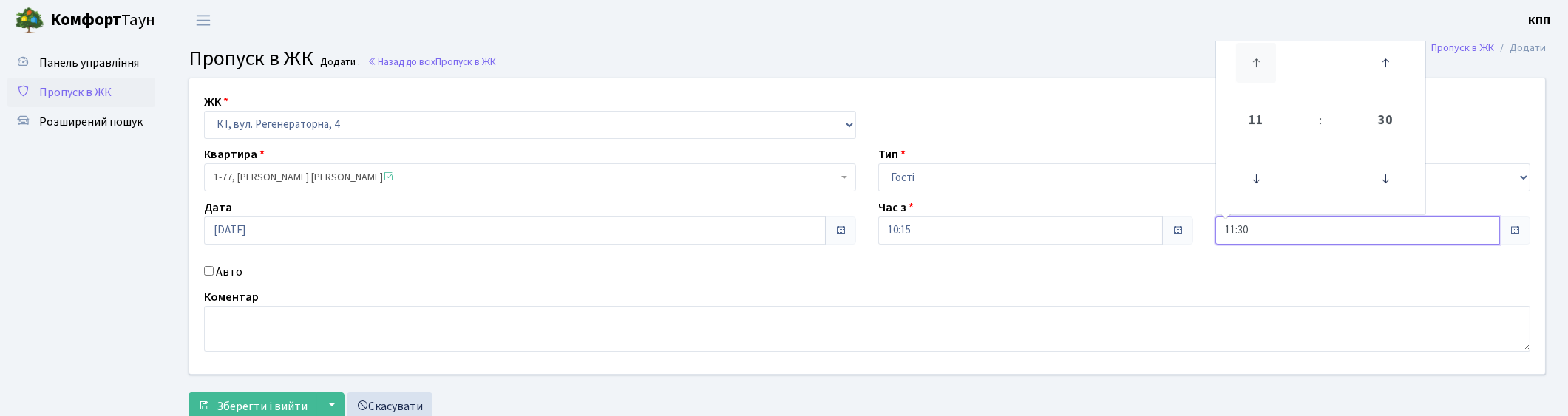
click at [1254, 56] on icon at bounding box center [1255, 63] width 40 height 40
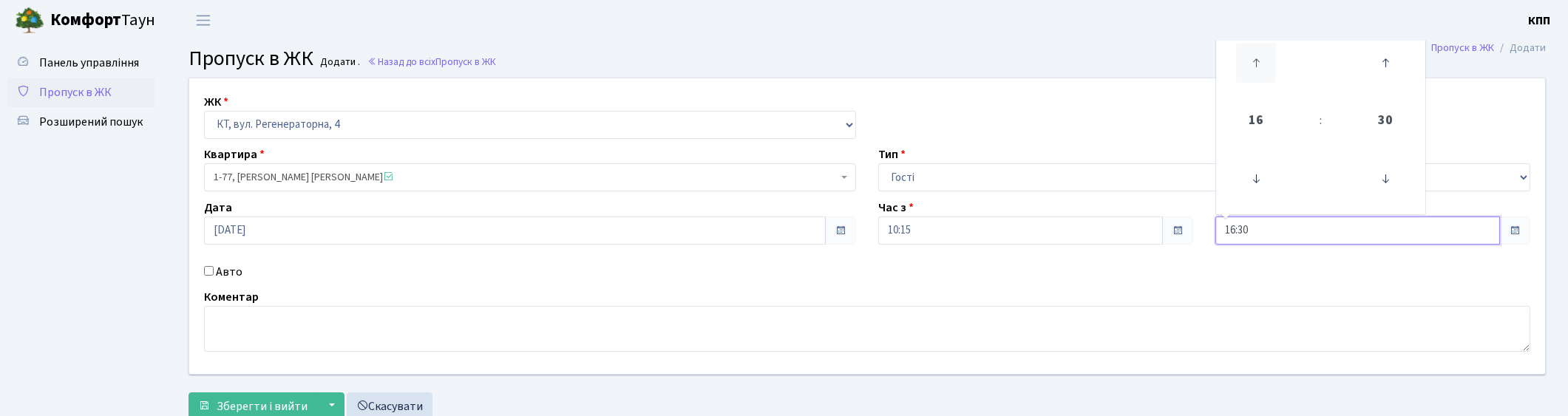
click at [1254, 56] on icon at bounding box center [1255, 63] width 40 height 40
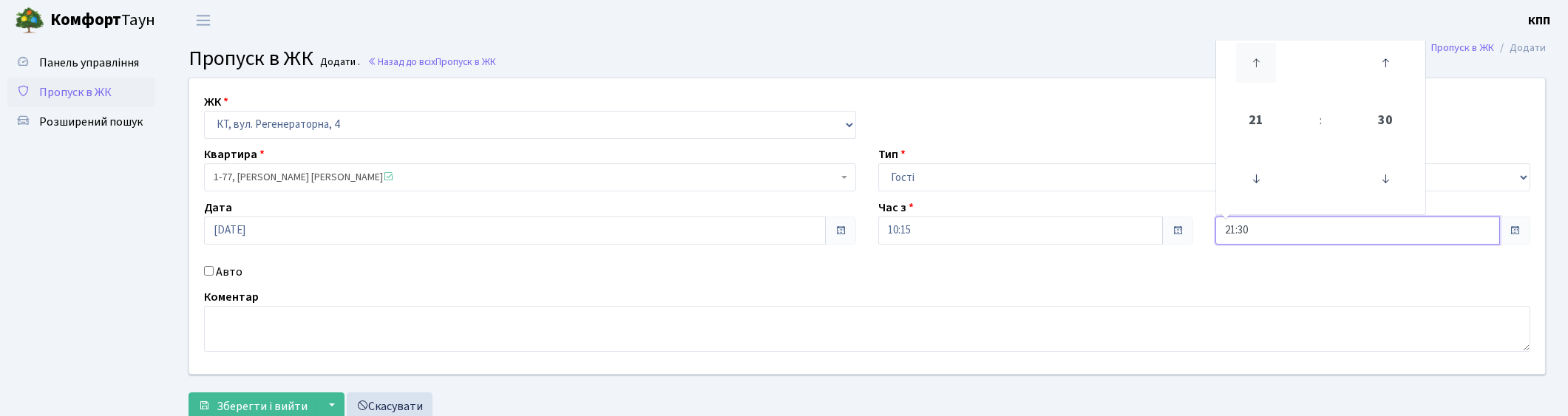
click at [1254, 56] on icon at bounding box center [1255, 63] width 40 height 40
type input "23:30"
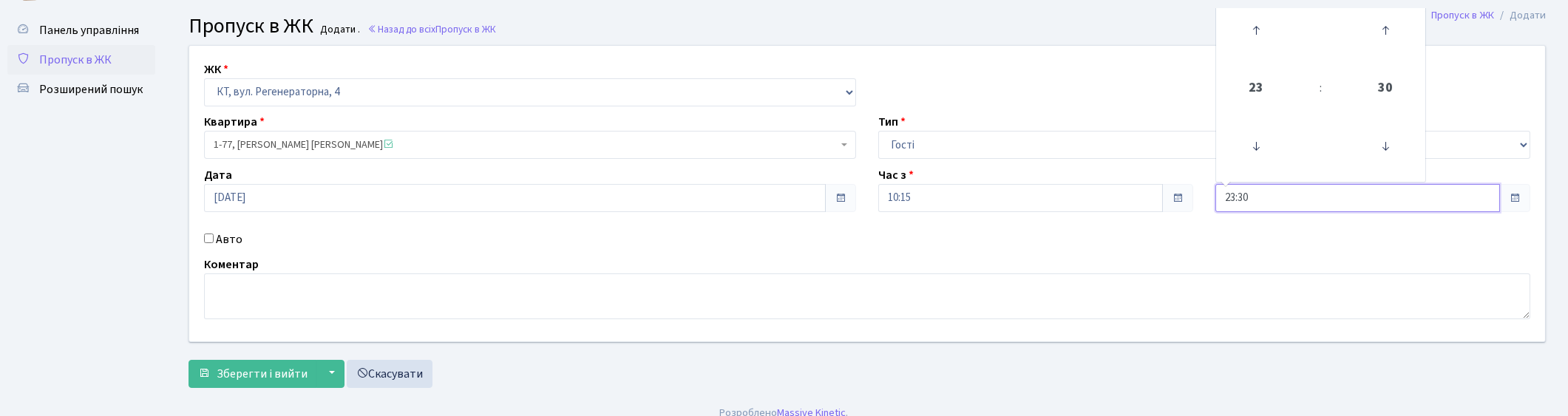
scroll to position [48, 0]
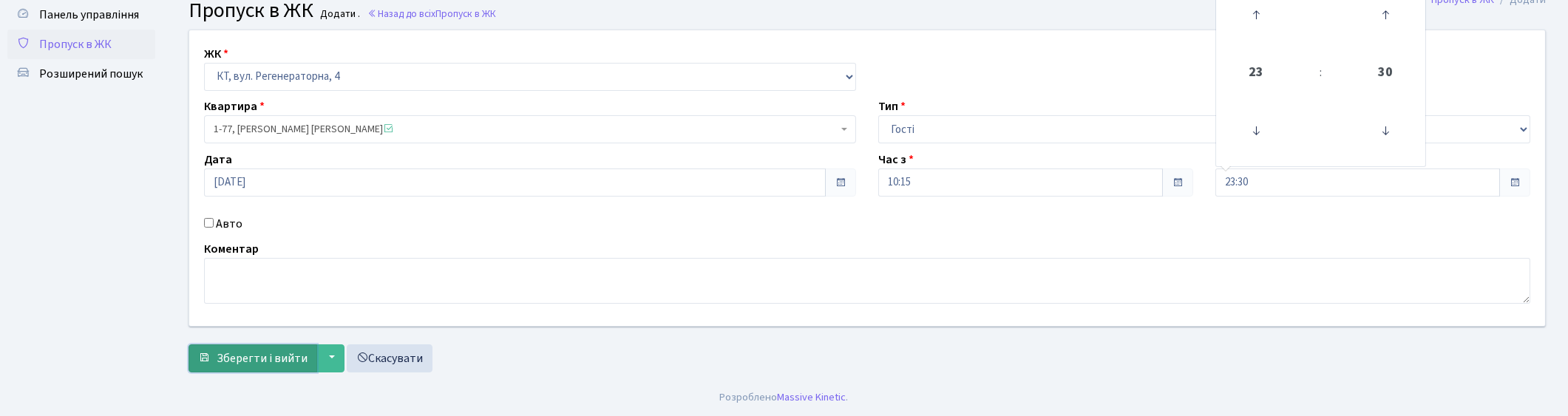
click at [244, 355] on span "Зберегти і вийти" at bounding box center [262, 358] width 91 height 16
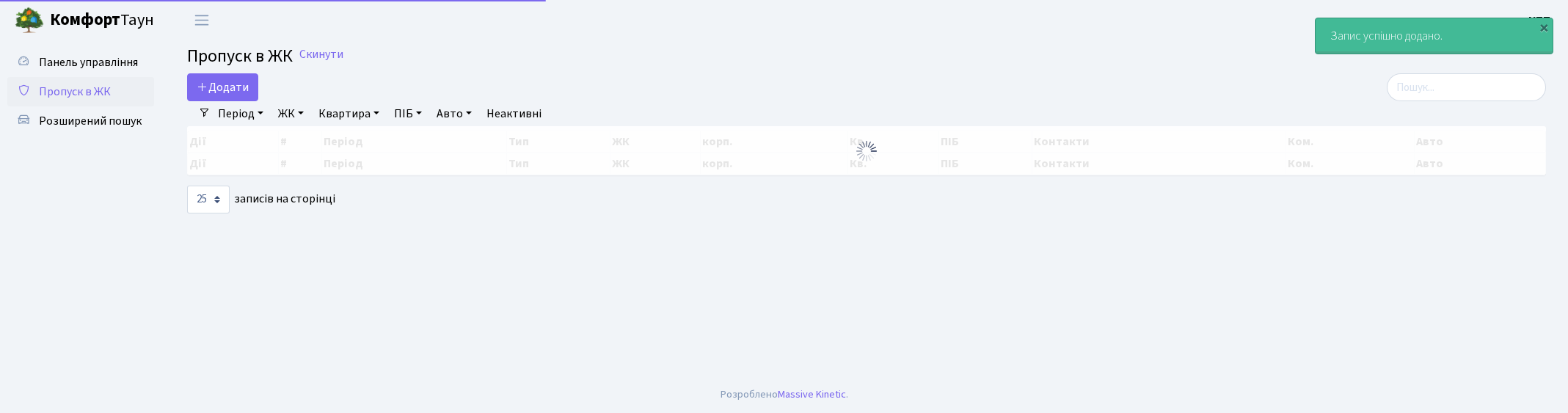
select select "25"
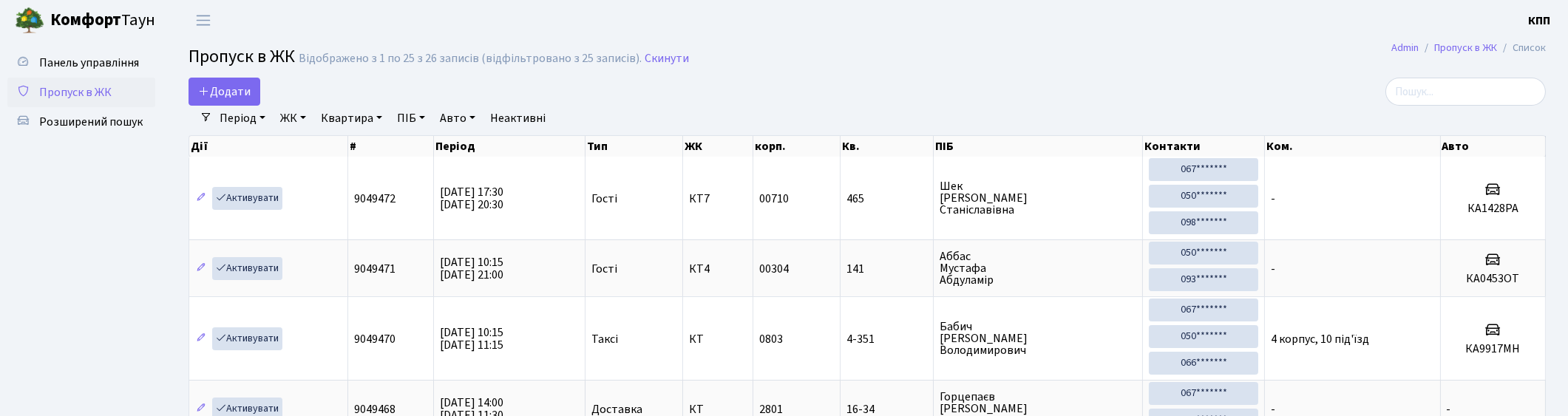
drag, startPoint x: 1488, startPoint y: 68, endPoint x: 1475, endPoint y: 91, distance: 26.4
click at [1475, 91] on input "search" at bounding box center [1465, 91] width 160 height 28
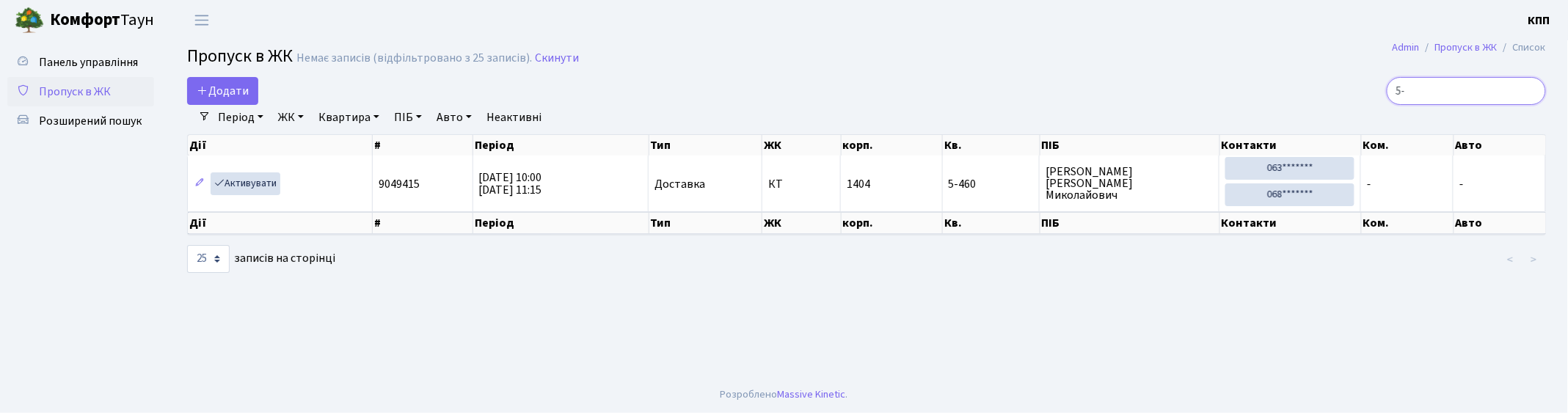
type input "5"
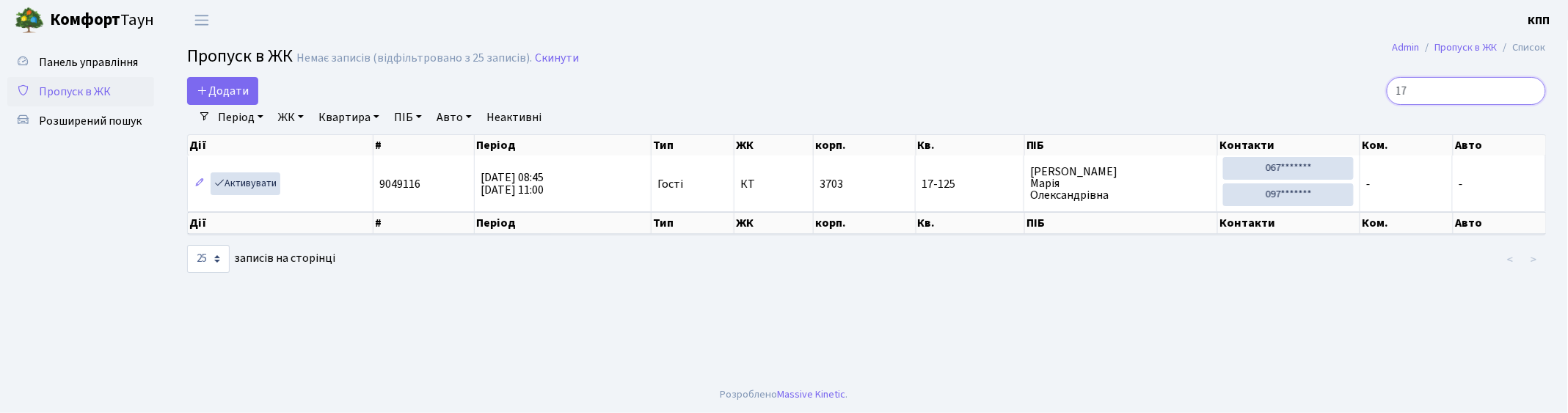
type input "1"
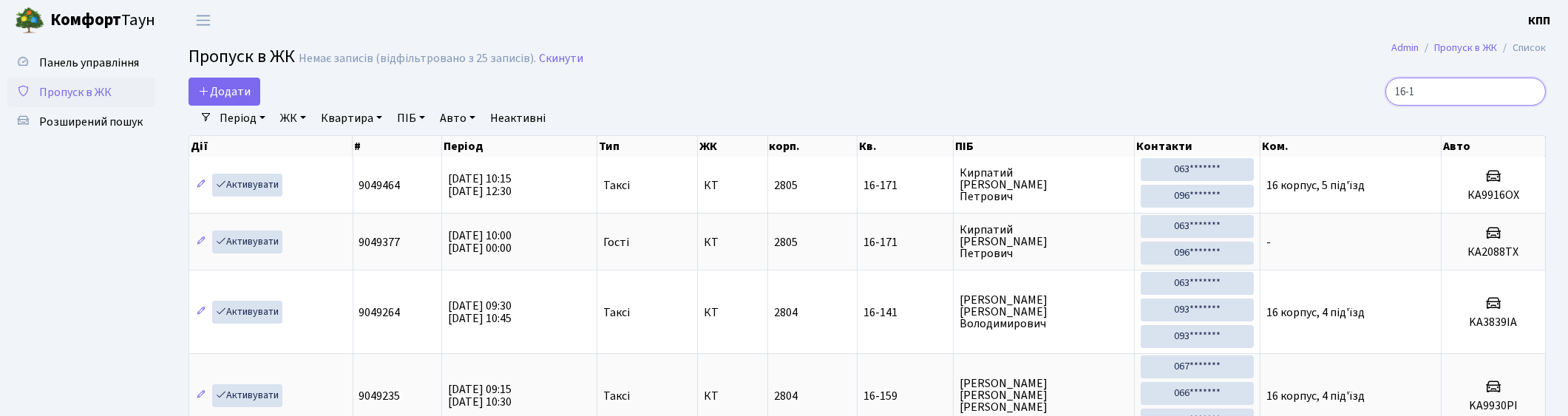
type input "16-1"
click at [1528, 92] on input "16-1" at bounding box center [1465, 91] width 160 height 28
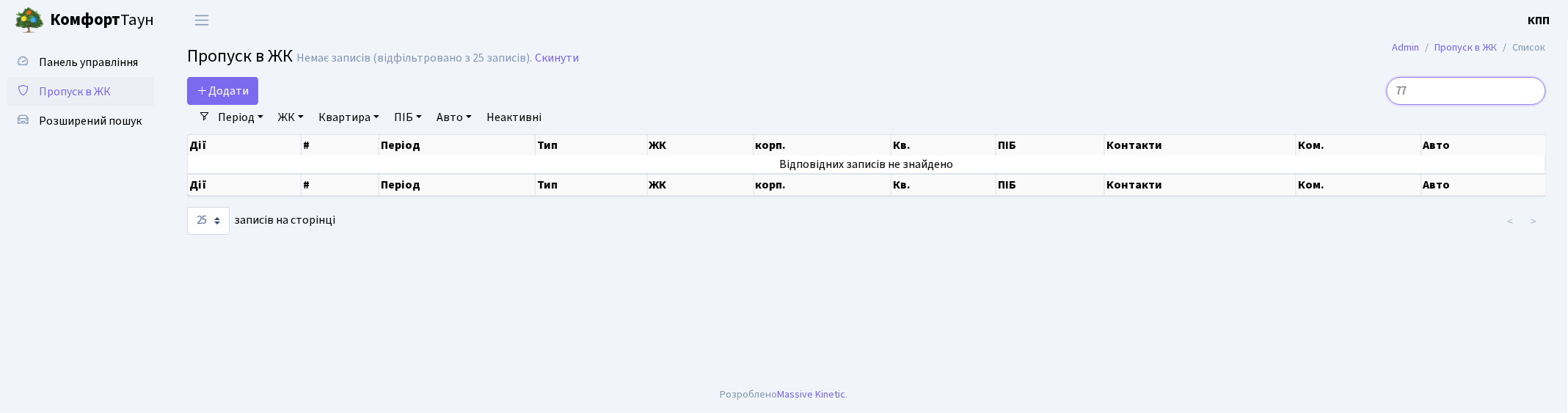
type input "7"
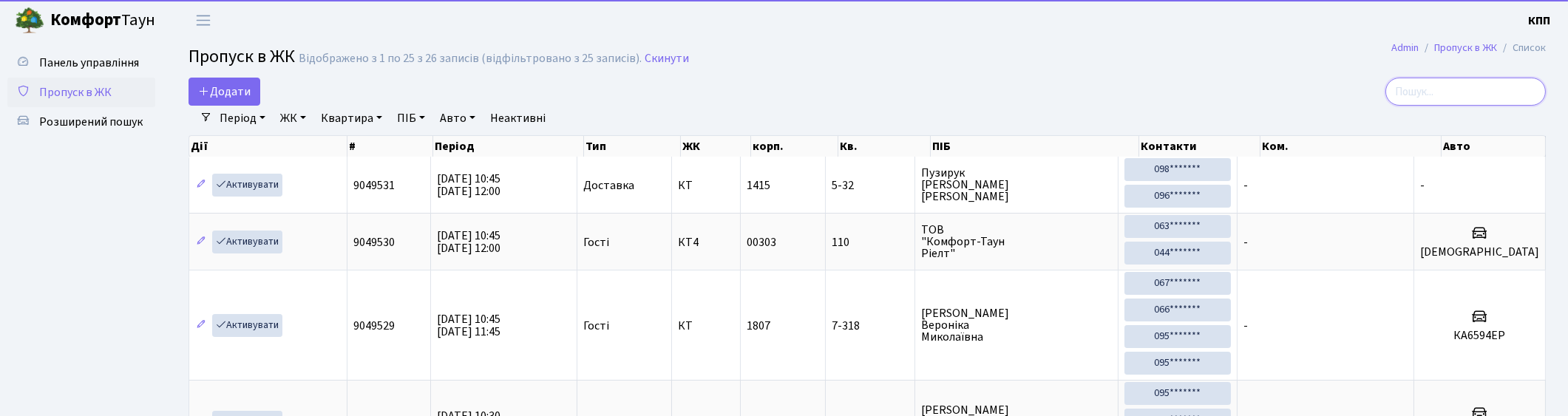
click at [1469, 93] on input "search" at bounding box center [1465, 91] width 160 height 28
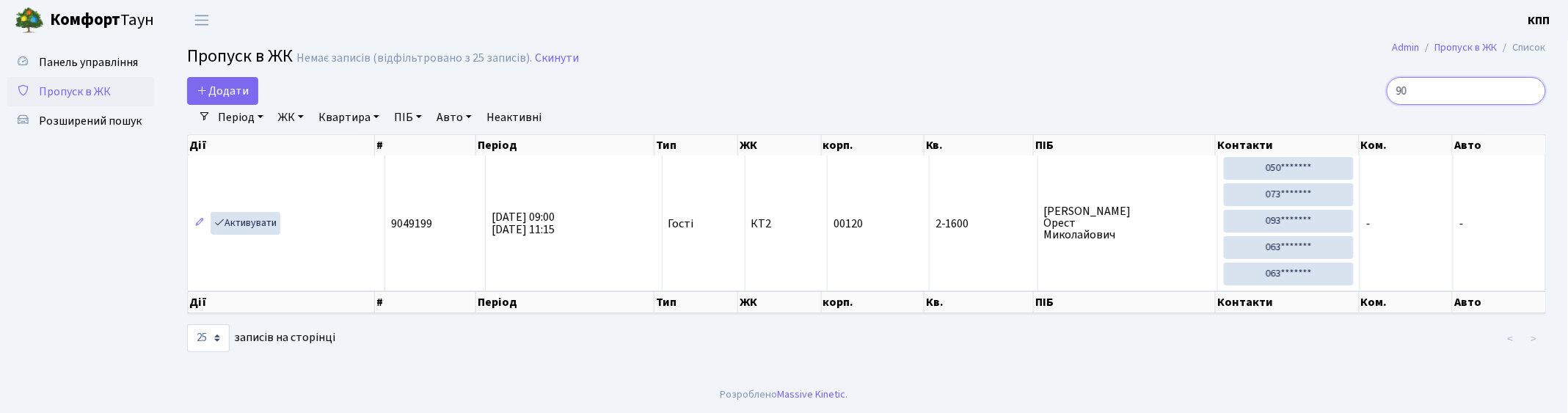
type input "9"
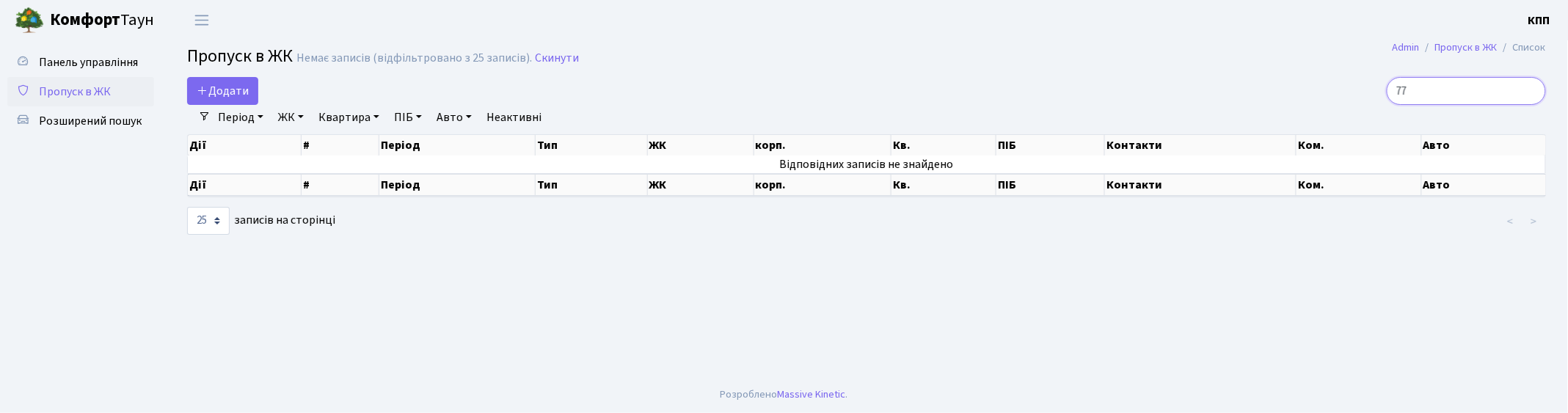
type input "7"
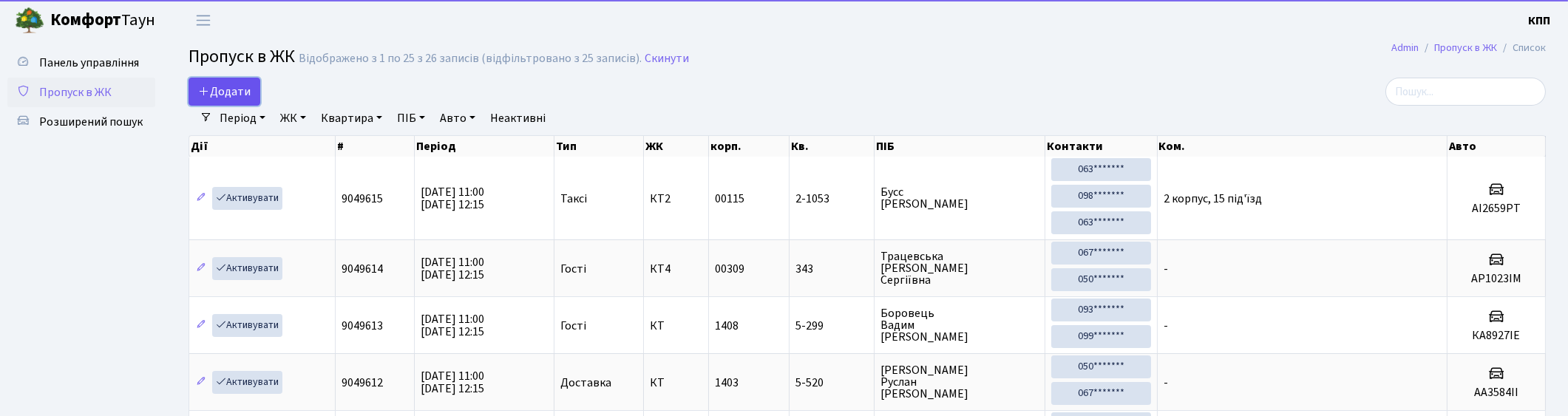
click at [245, 92] on span "Додати" at bounding box center [224, 92] width 52 height 16
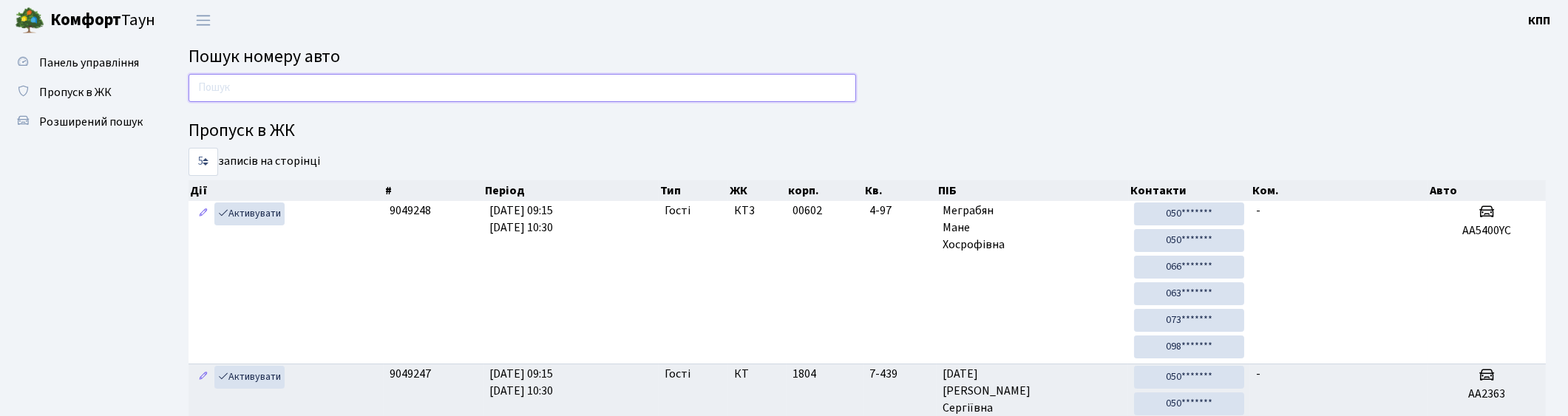
click at [382, 79] on input "text" at bounding box center [521, 88] width 667 height 28
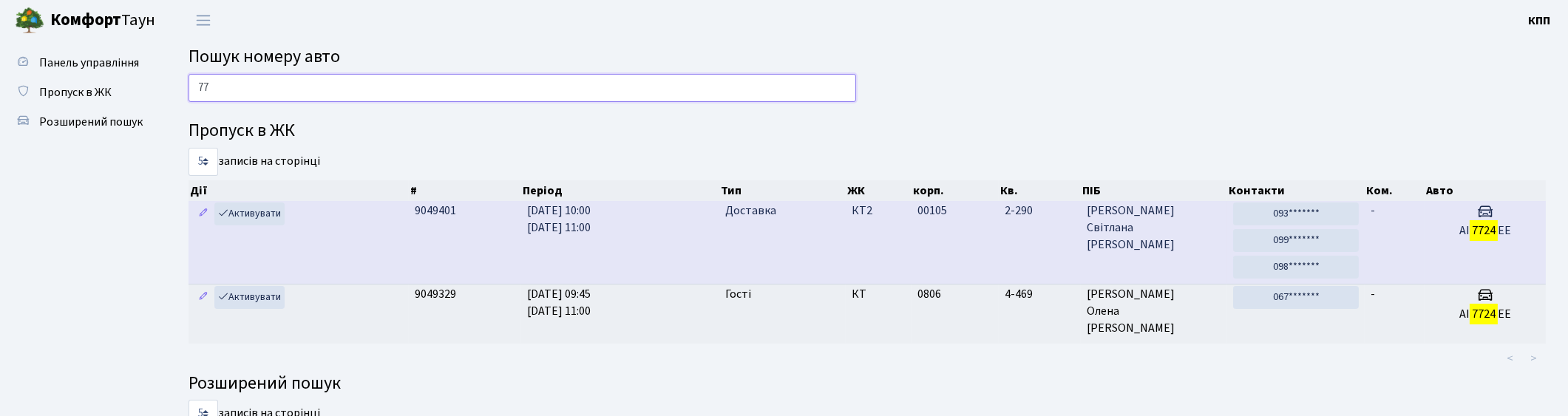
type input "7"
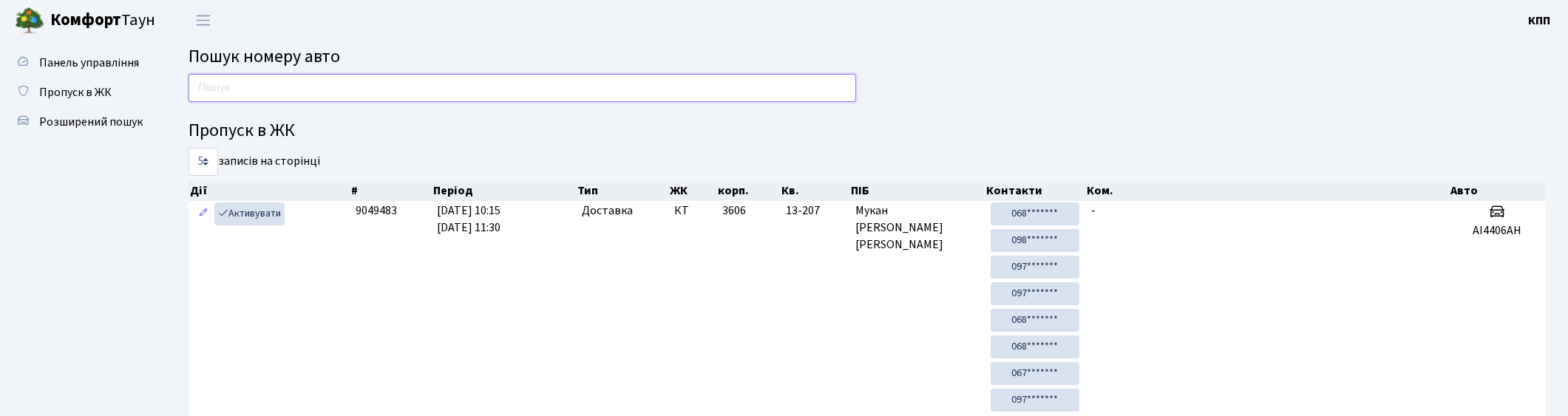
click at [255, 89] on input "text" at bounding box center [521, 88] width 667 height 28
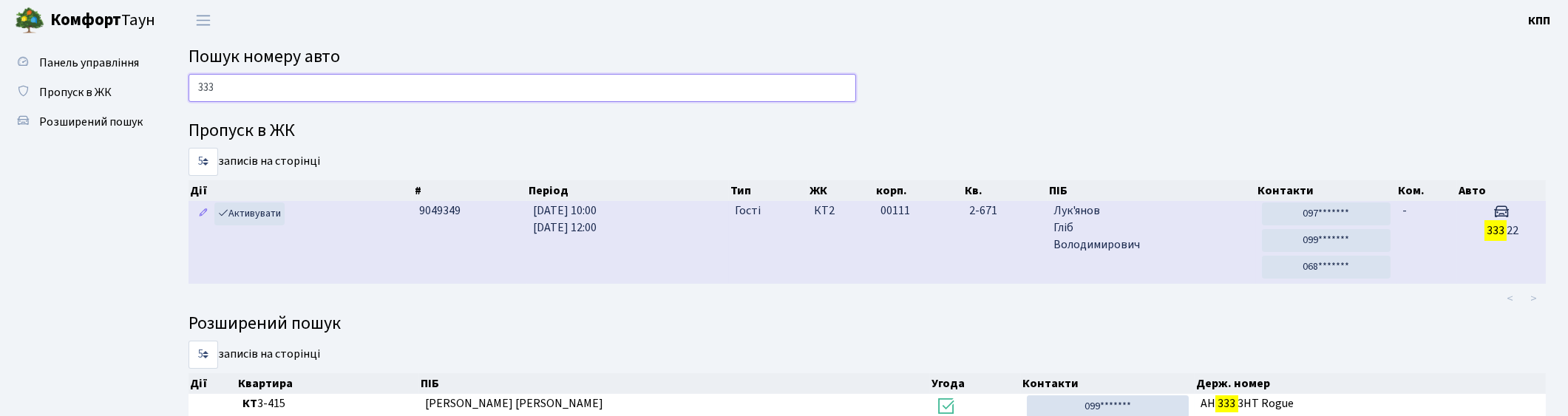
type input "333"
click at [1185, 236] on span "Лук'янов Гліб Володимирович" at bounding box center [1151, 228] width 196 height 51
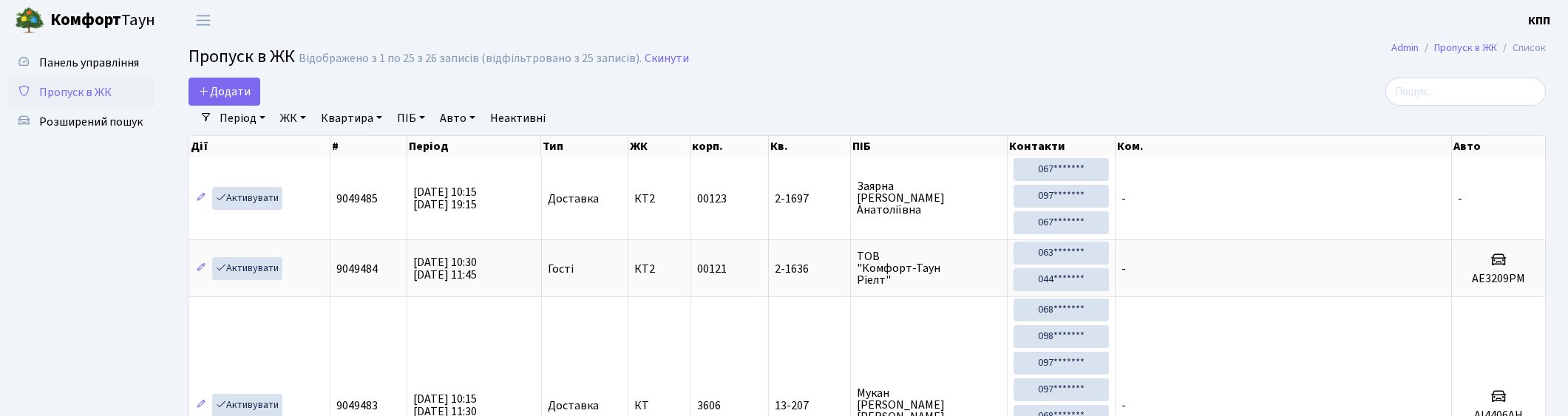
select select "25"
click at [233, 92] on span "Додати" at bounding box center [224, 92] width 52 height 16
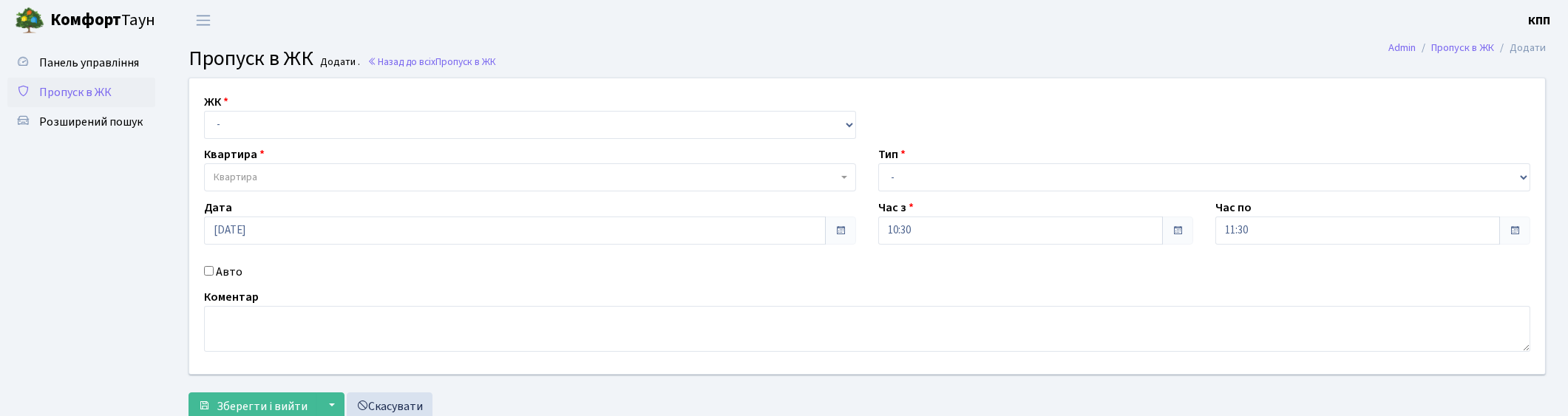
click at [231, 274] on label "Авто" at bounding box center [229, 272] width 27 height 18
click at [213, 274] on input "Авто" at bounding box center [209, 271] width 10 height 10
checkbox input "true"
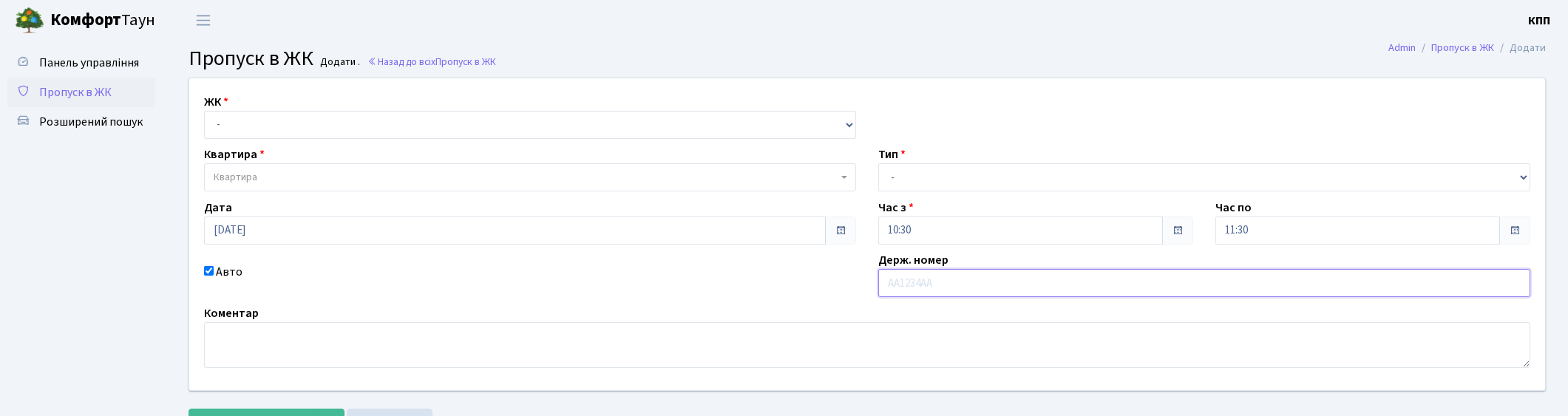
click at [926, 278] on input "text" at bounding box center [1204, 282] width 652 height 28
type input "АА9150ЕК"
click at [969, 175] on select "- Доставка Таксі Гості Сервіс" at bounding box center [1204, 177] width 652 height 28
select select "3"
click at [878, 164] on select "- Доставка Таксі Гості Сервіс" at bounding box center [1204, 177] width 652 height 28
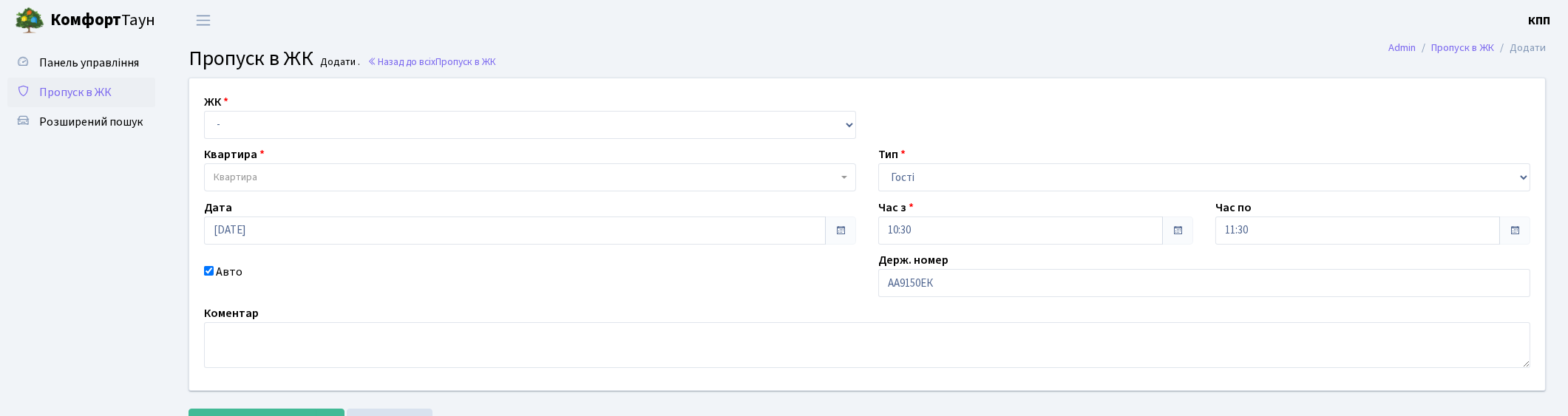
click at [491, 107] on div "ЖК - КТ, вул. Регенераторна, 4 КТ2, просп. [STREET_ADDRESS] [STREET_ADDRESS] [P…" at bounding box center [530, 116] width 674 height 46
click at [426, 134] on select "- КТ, вул. Регенераторна, 4 КТ2, просп. [STREET_ADDRESS] [STREET_ADDRESS] [PERS…" at bounding box center [529, 125] width 652 height 28
select select "271"
click at [204, 111] on select "- КТ, вул. Регенераторна, 4 КТ2, просп. [STREET_ADDRESS] [STREET_ADDRESS] [PERS…" at bounding box center [529, 125] width 652 height 28
select select
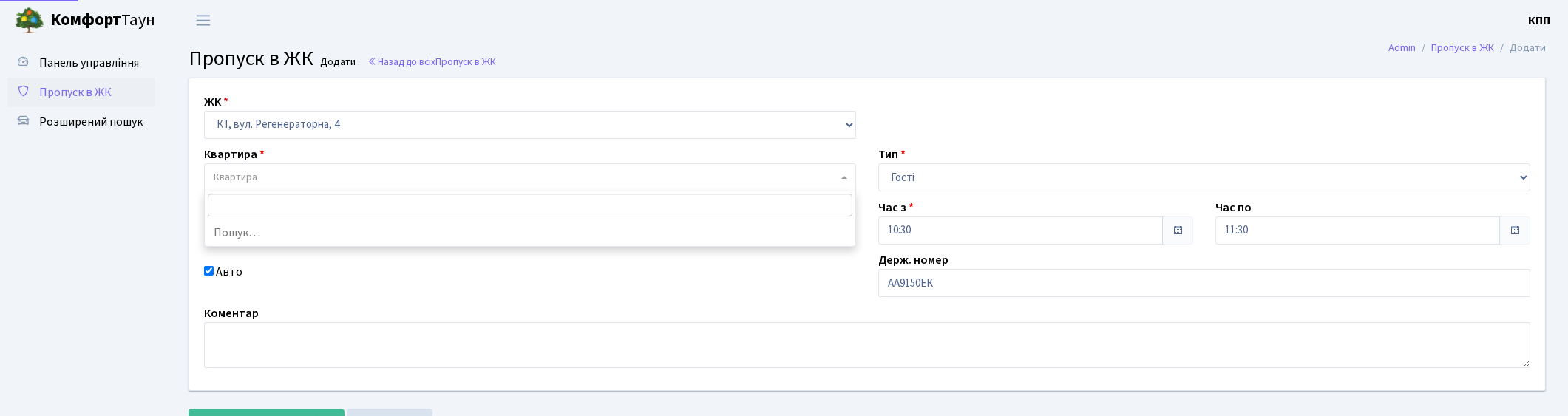
click at [402, 174] on span "Квартира" at bounding box center [525, 177] width 624 height 15
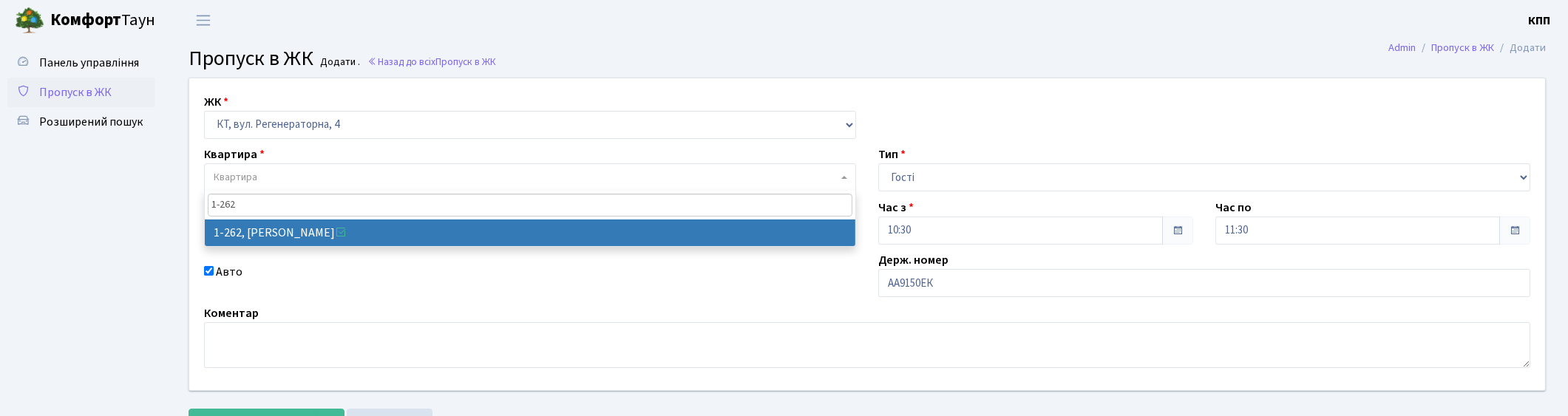
type input "1-262"
select select "262"
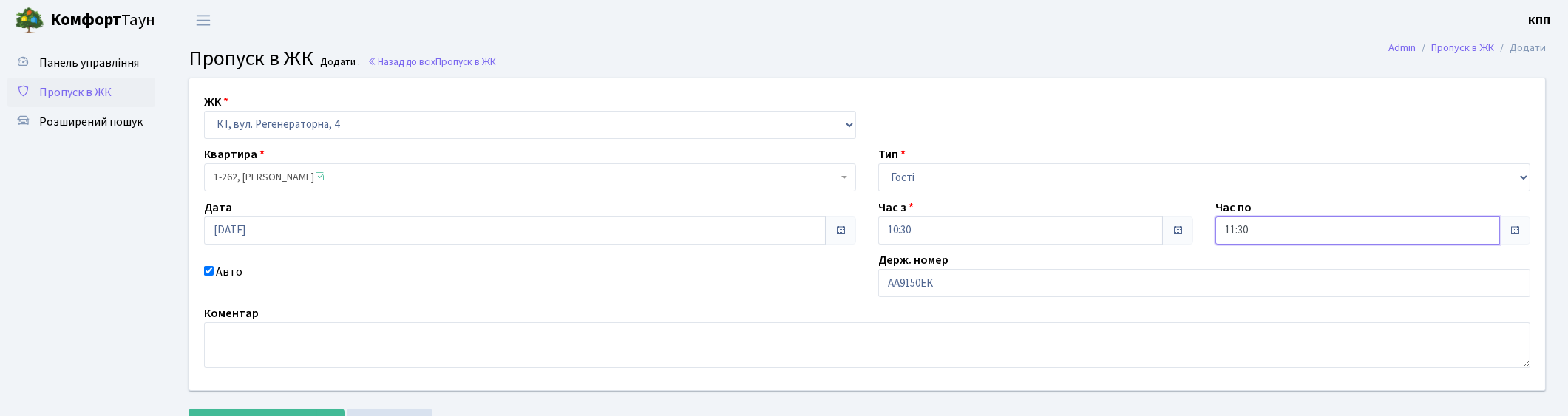
click at [1303, 235] on input "11:30" at bounding box center [1357, 230] width 284 height 28
click at [1242, 78] on icon at bounding box center [1255, 63] width 40 height 40
click at [1390, 179] on icon at bounding box center [1385, 178] width 40 height 40
click at [1379, 185] on icon at bounding box center [1385, 178] width 40 height 40
type input "12:00"
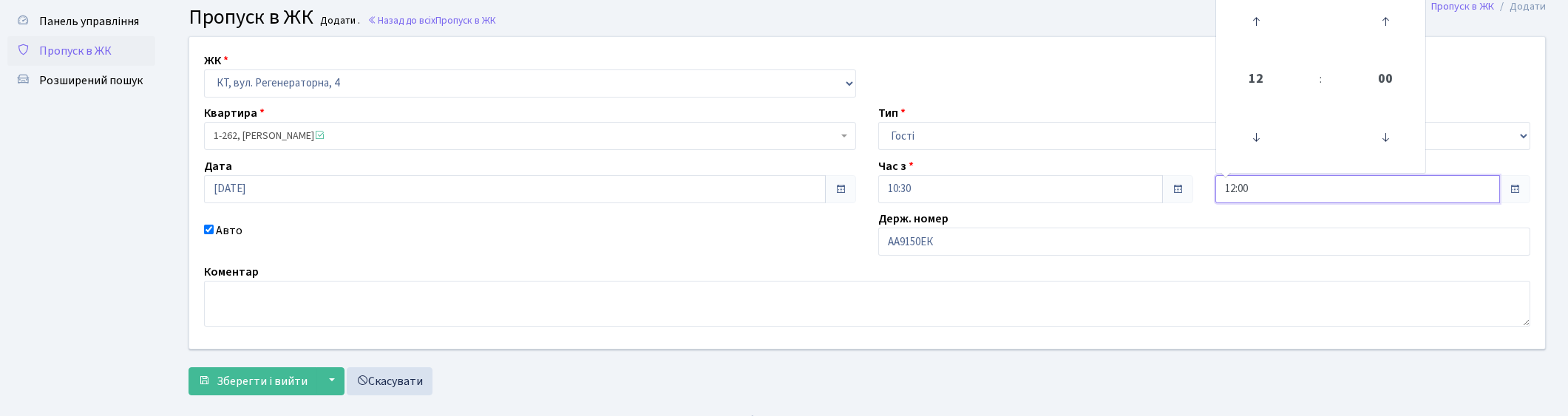
scroll to position [64, 0]
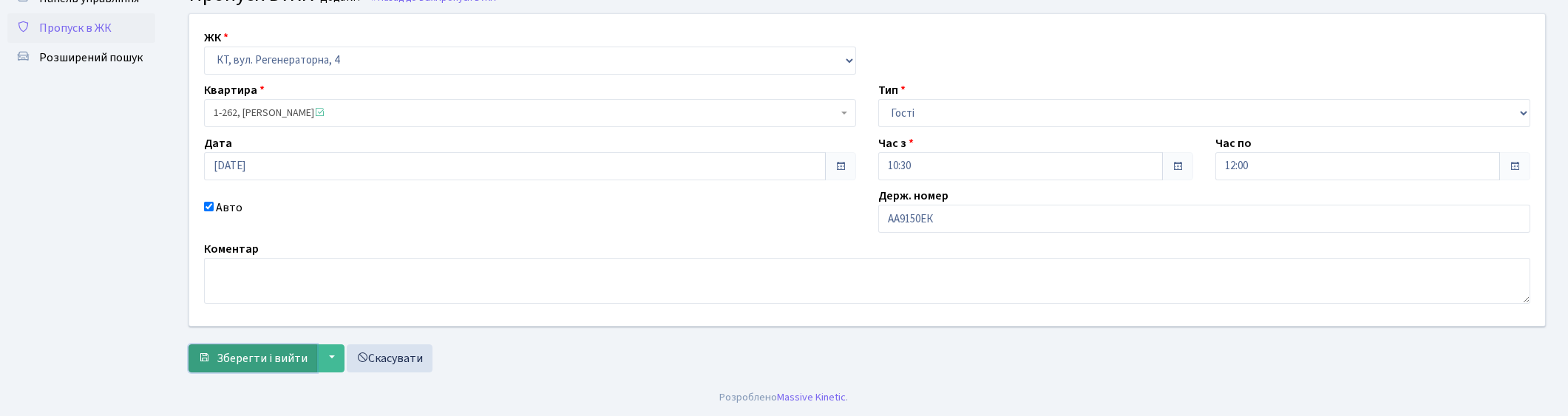
click at [253, 357] on span "Зберегти і вийти" at bounding box center [262, 358] width 91 height 16
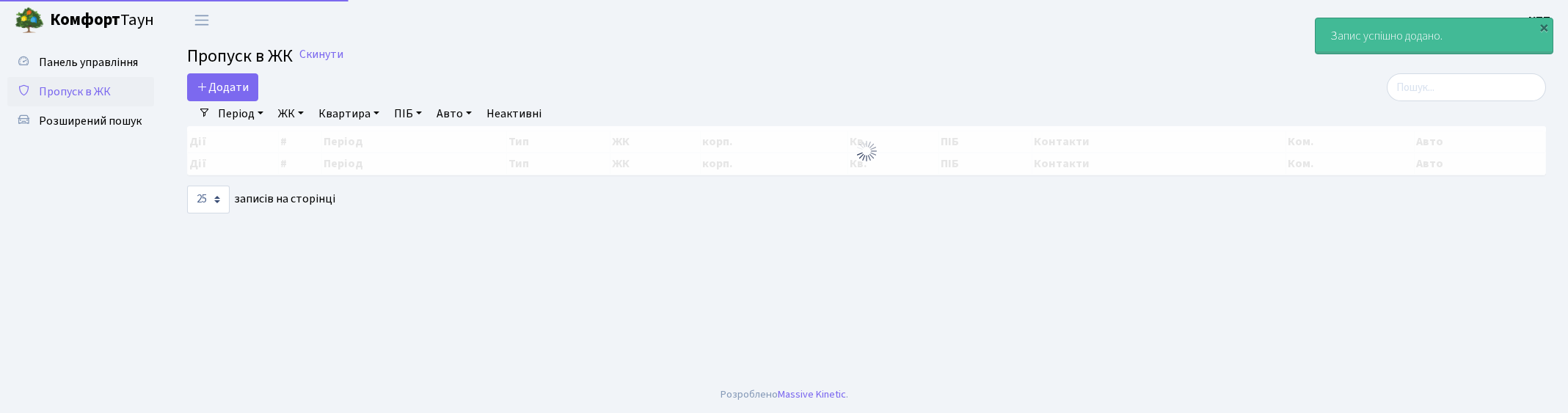
select select "25"
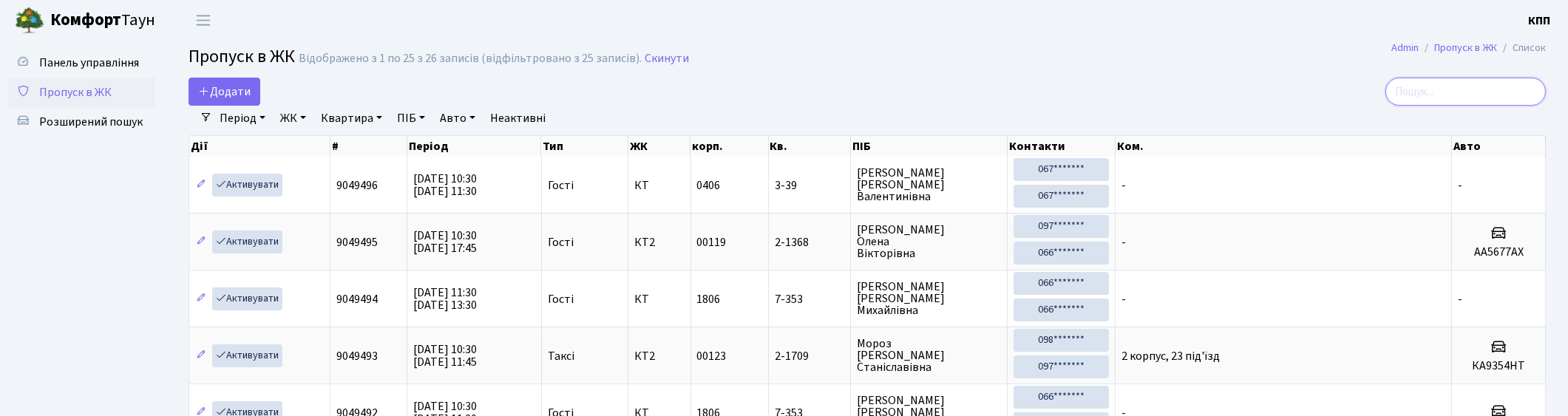
click at [1454, 93] on input "search" at bounding box center [1465, 91] width 160 height 28
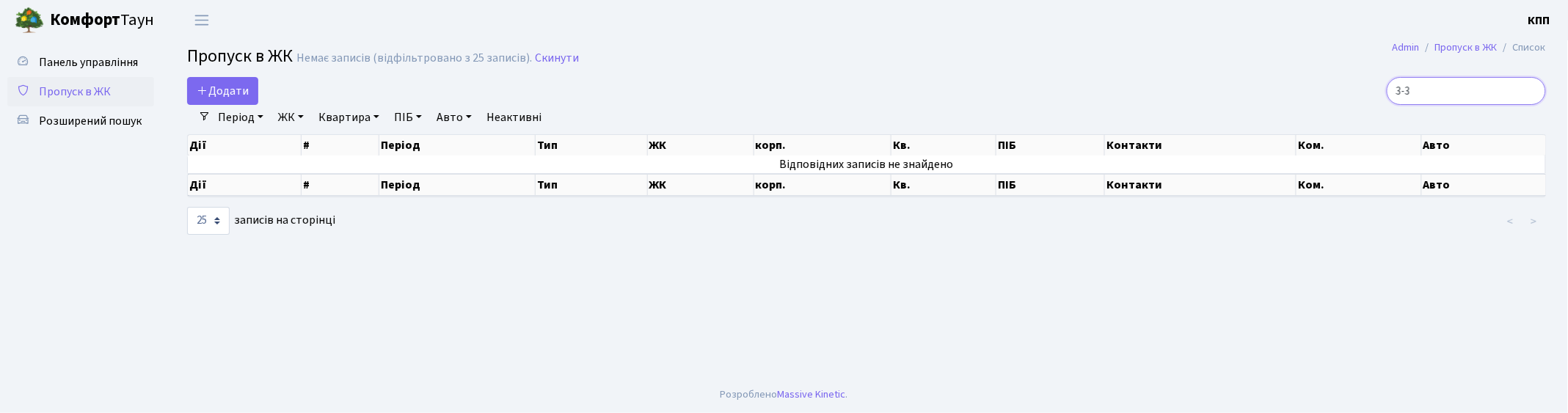
type input "3-39"
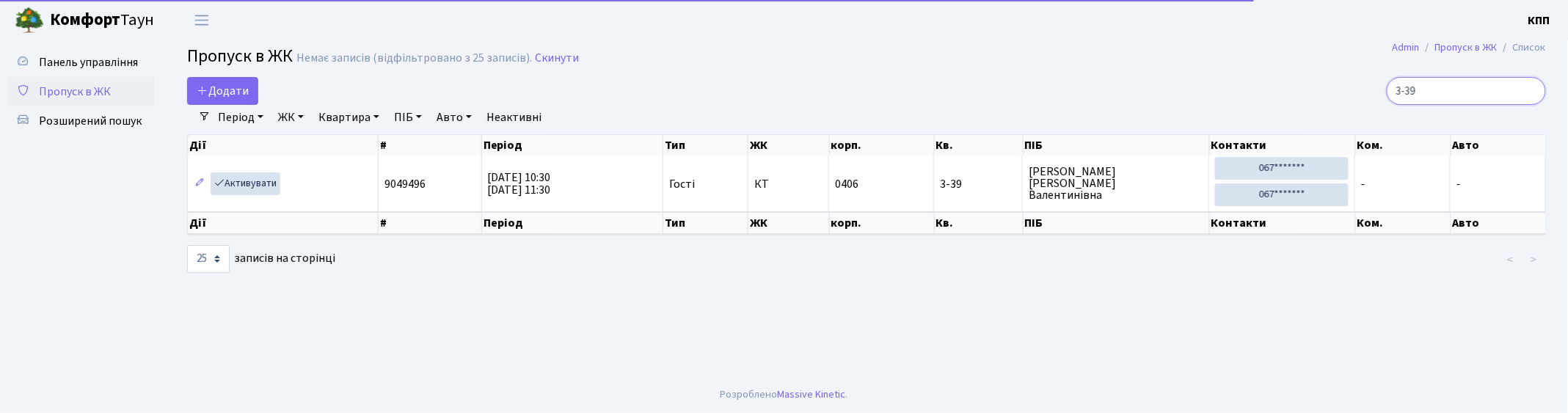
click at [1535, 86] on input "3-39" at bounding box center [1466, 91] width 159 height 27
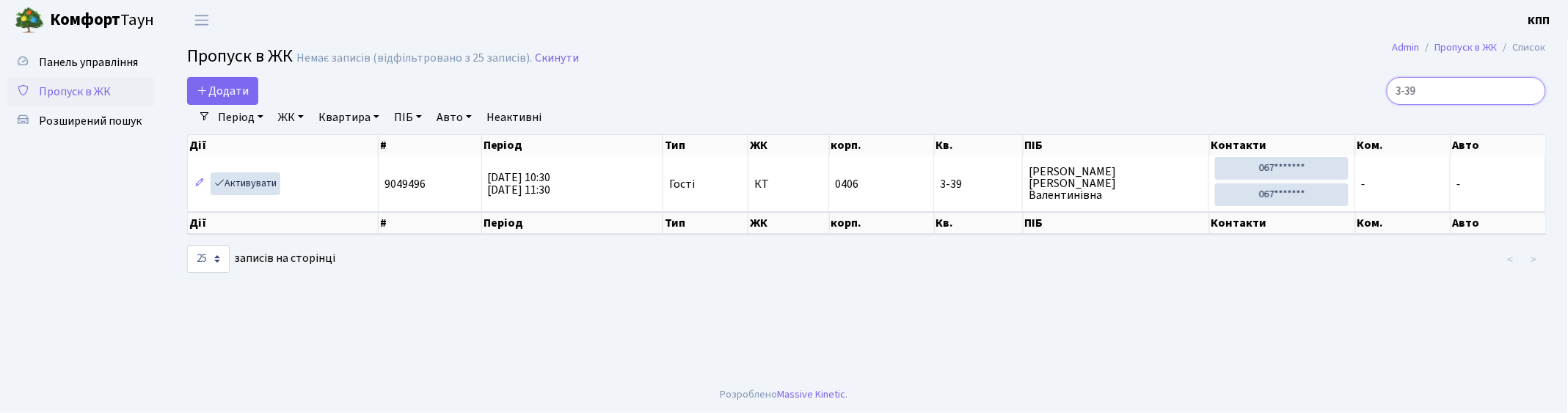
click at [1527, 91] on input "3-39" at bounding box center [1466, 91] width 159 height 27
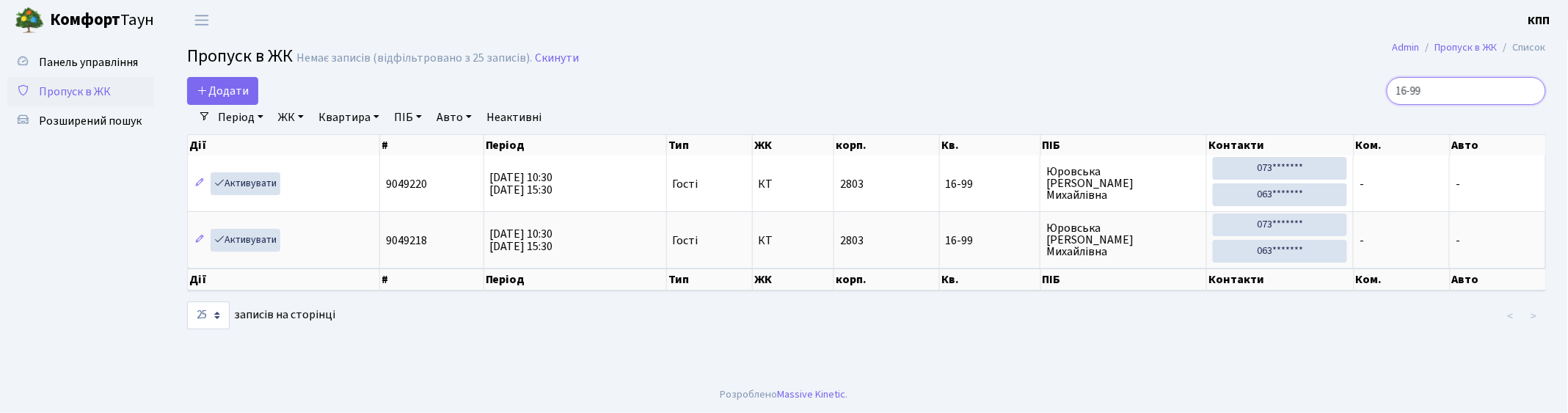
type input "16-99"
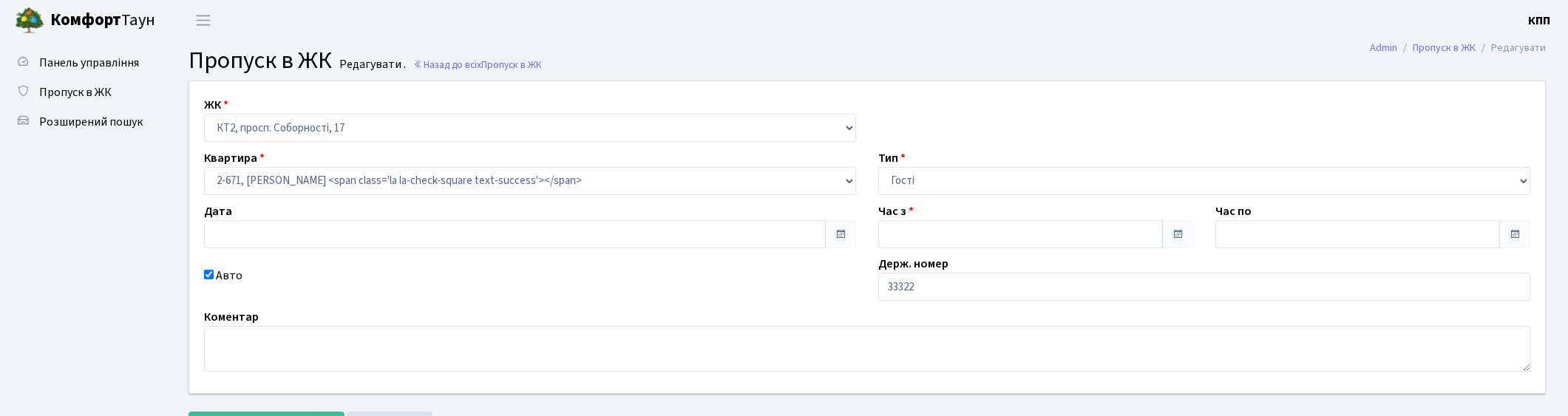
type input "[DATE]"
type input "10:00"
type input "12:00"
checkbox input "true"
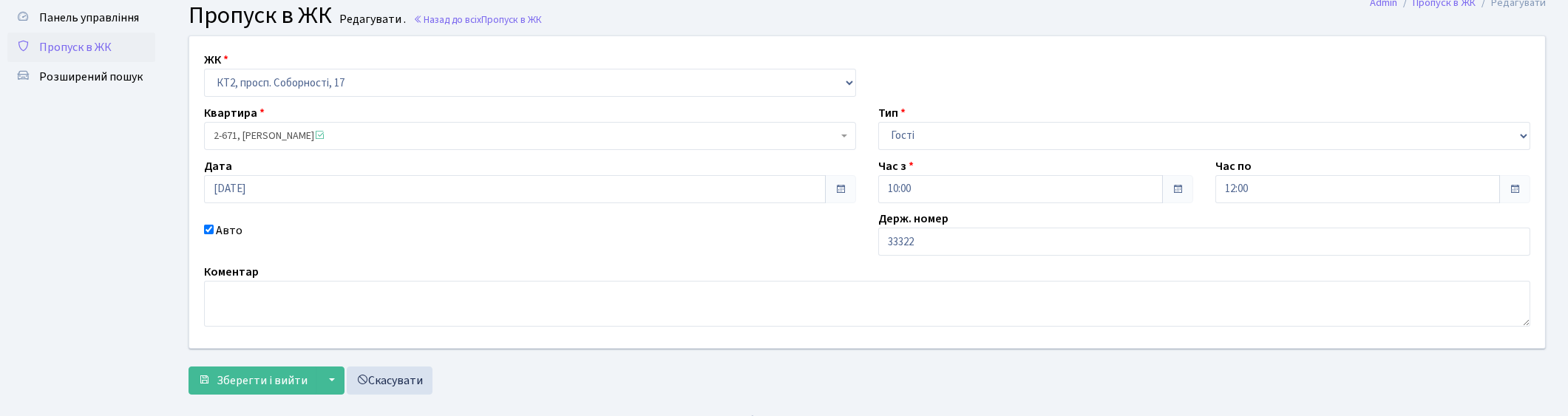
scroll to position [68, 0]
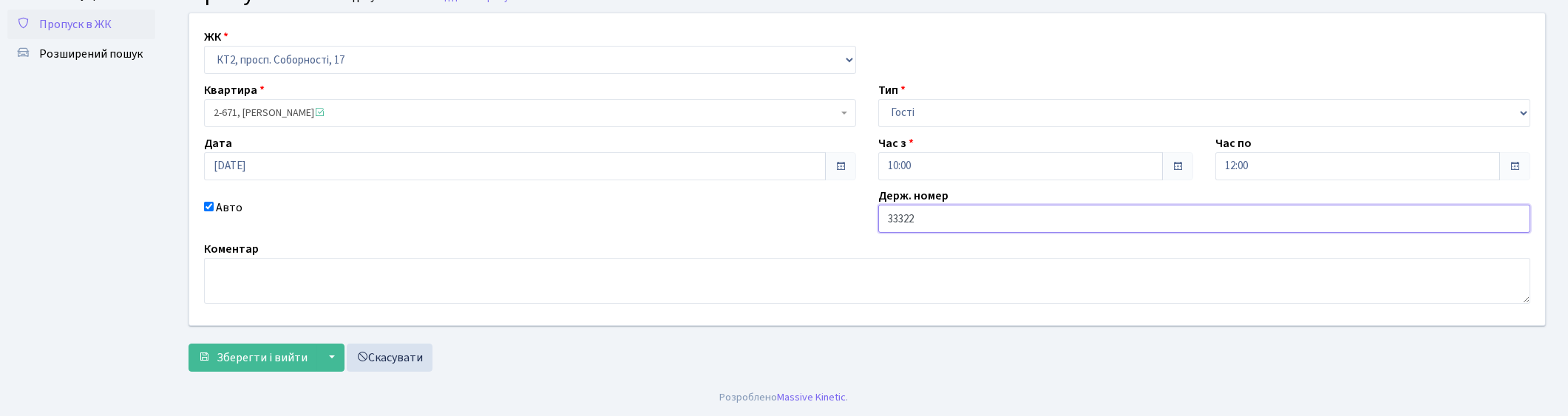
click at [887, 221] on input "33322" at bounding box center [1204, 218] width 652 height 28
type input "SD33322"
click at [229, 356] on span "Зберегти і вийти" at bounding box center [262, 357] width 91 height 16
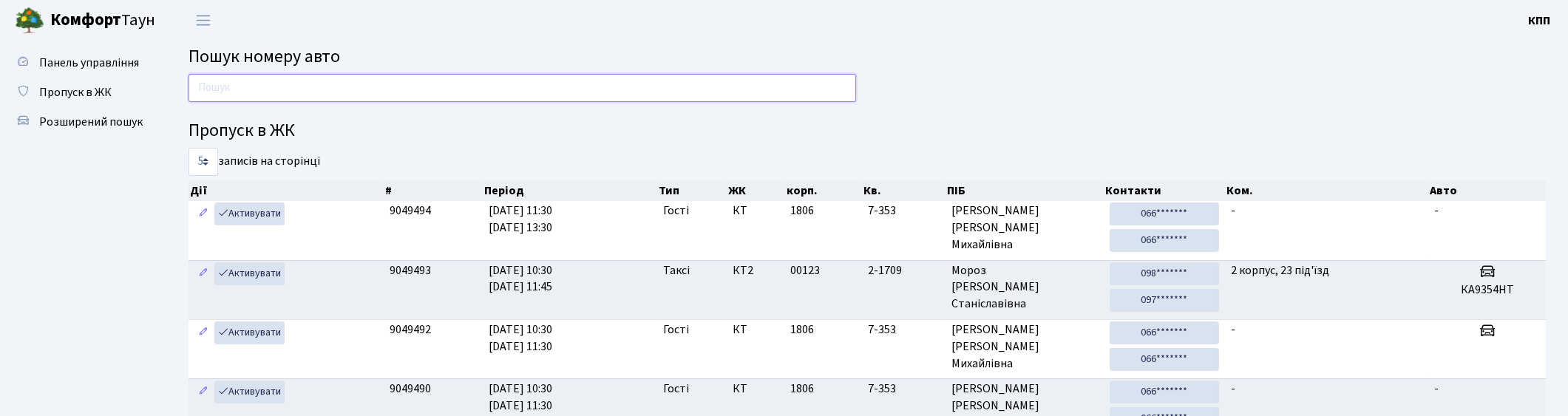
click at [327, 94] on input "text" at bounding box center [521, 88] width 667 height 28
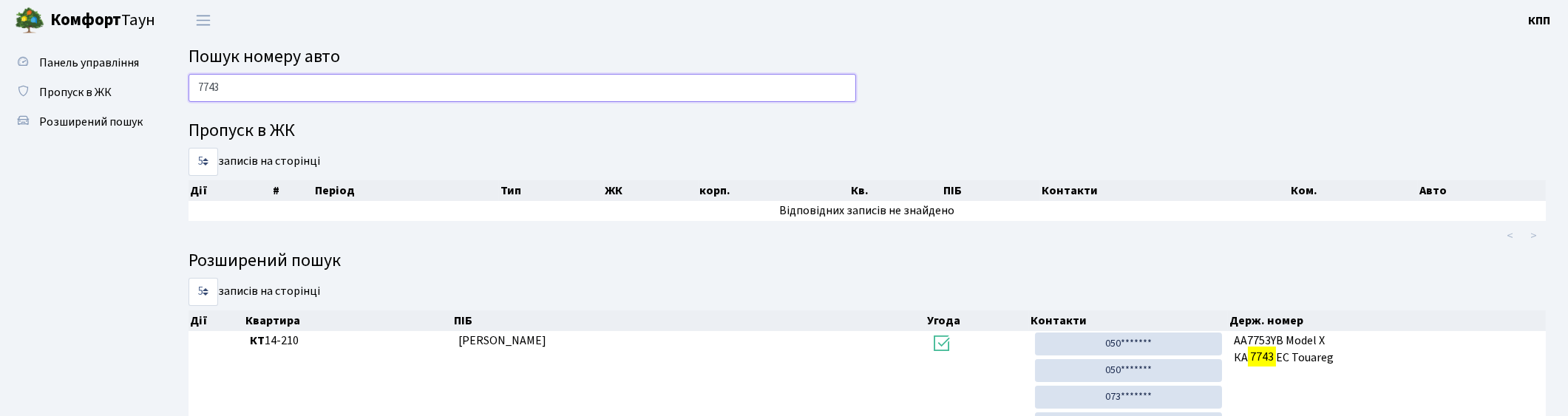
click at [246, 87] on input "7743" at bounding box center [521, 88] width 667 height 28
type input "7"
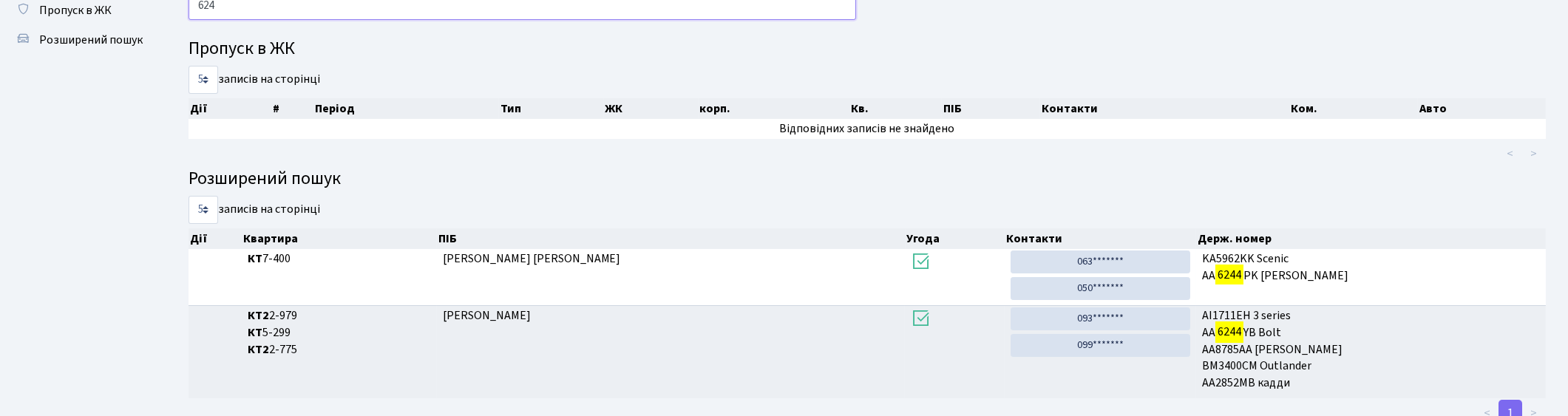
scroll to position [79, 0]
type input "6"
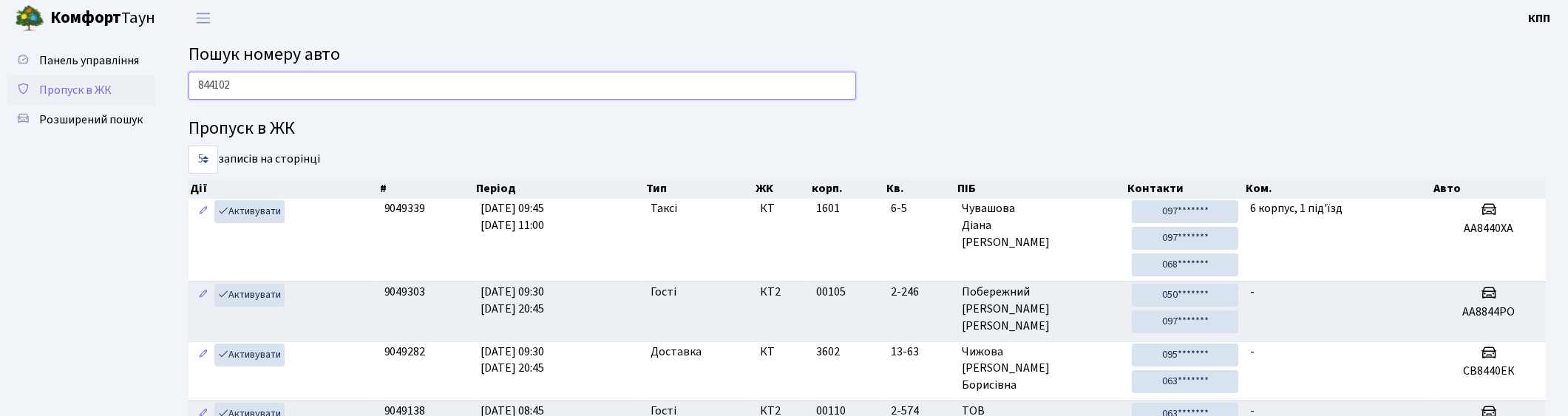
scroll to position [0, 0]
click at [210, 91] on input "844102" at bounding box center [521, 88] width 667 height 28
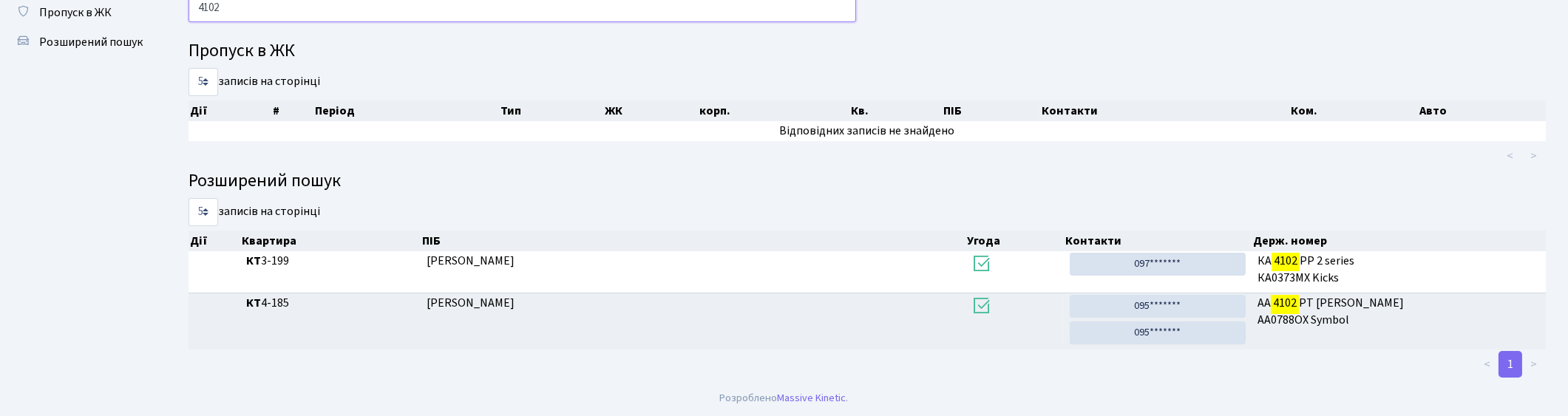
scroll to position [79, 0]
click at [330, 20] on input "4102" at bounding box center [521, 9] width 667 height 28
type input "4"
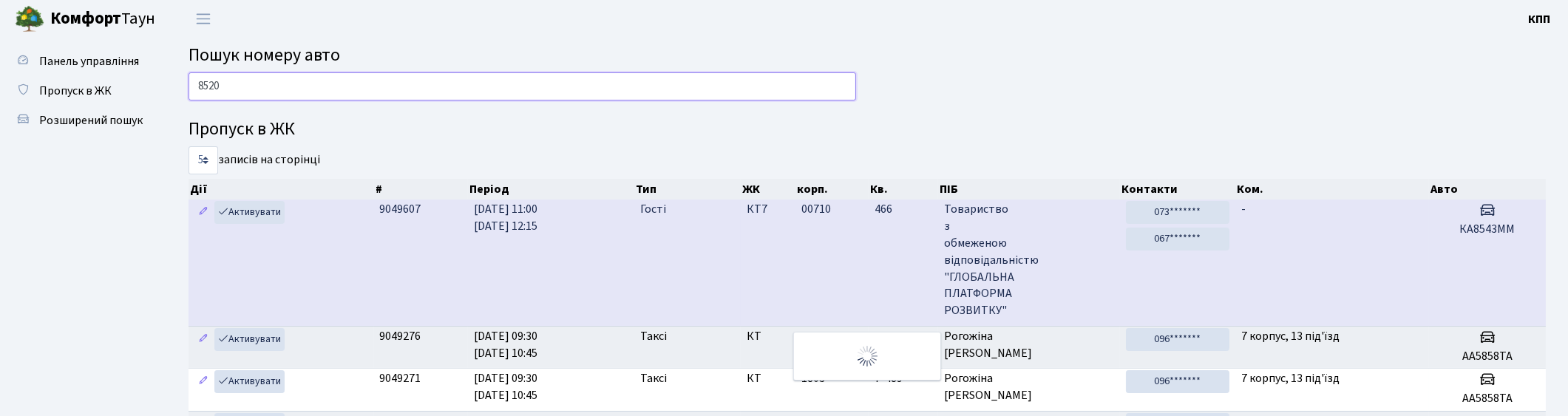
scroll to position [0, 0]
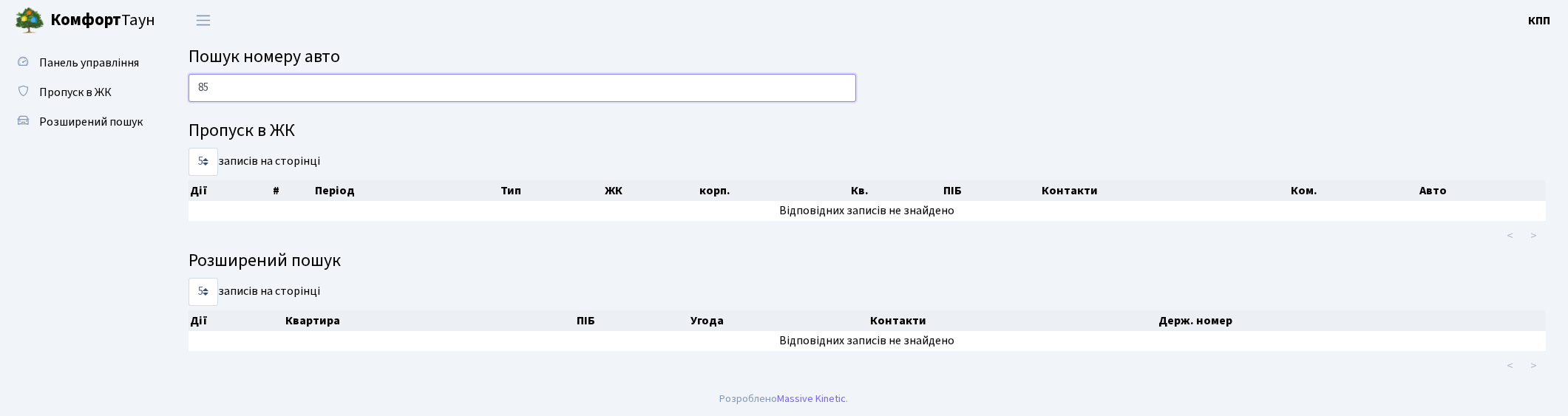
type input "8"
type input "1"
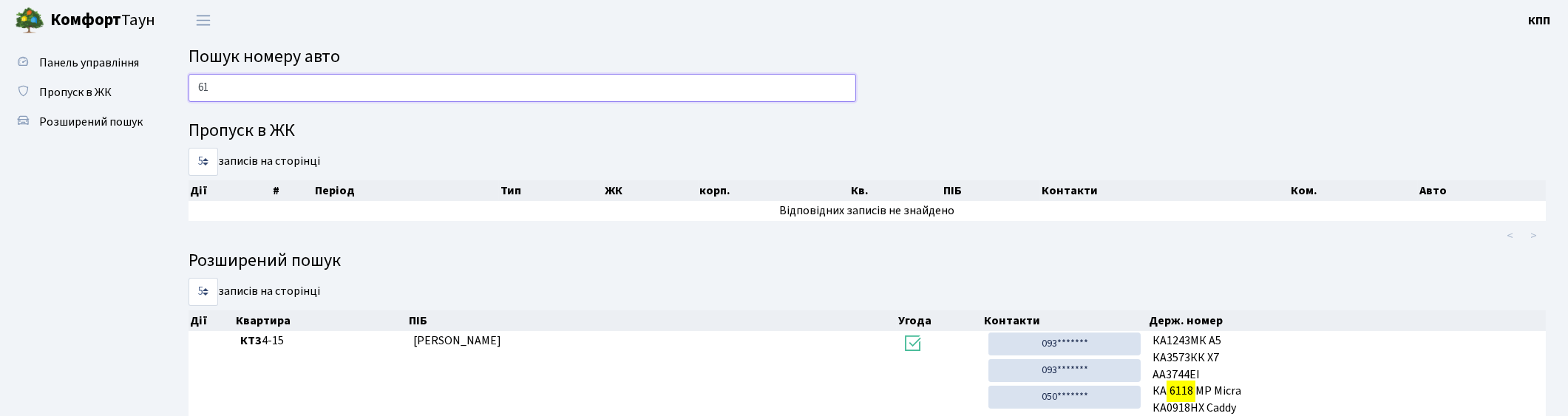
type input "6"
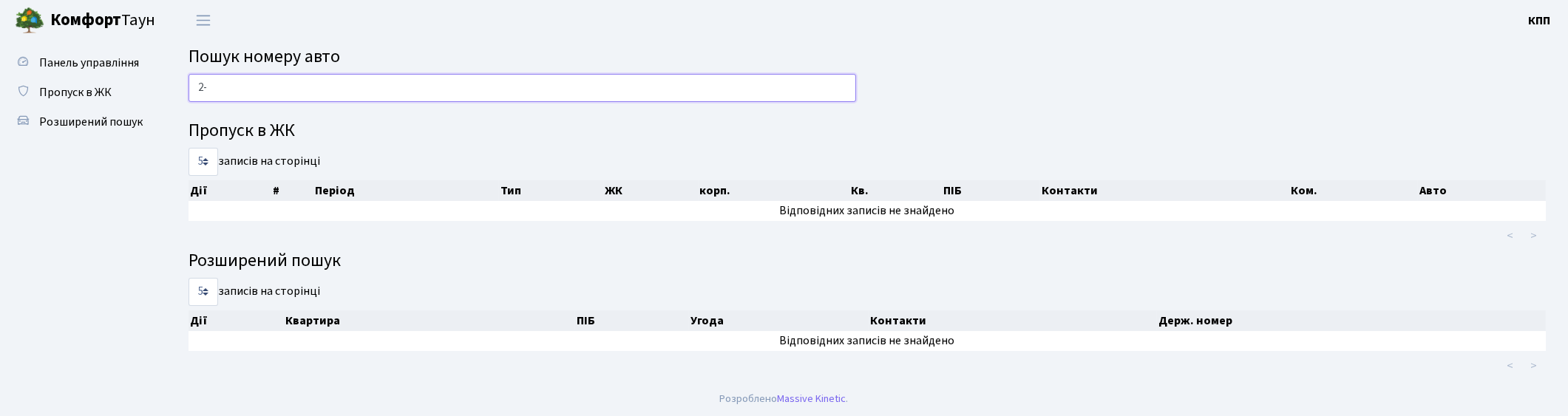
type input "2"
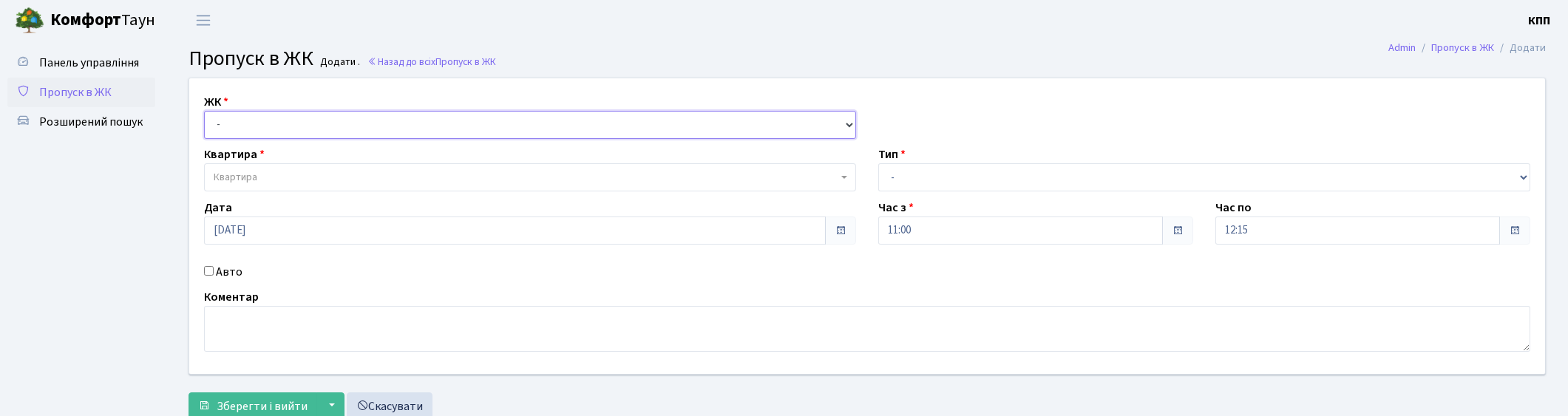
click at [281, 125] on select "- КТ, вул. Регенераторна, 4 КТ2, просп. [STREET_ADDRESS] [STREET_ADDRESS] [PERS…" at bounding box center [529, 125] width 652 height 28
select select "271"
click at [204, 111] on select "- КТ, вул. Регенераторна, 4 КТ2, просп. [STREET_ADDRESS] [STREET_ADDRESS] [PERS…" at bounding box center [529, 125] width 652 height 28
select select
click at [277, 177] on span "Квартира" at bounding box center [525, 177] width 624 height 15
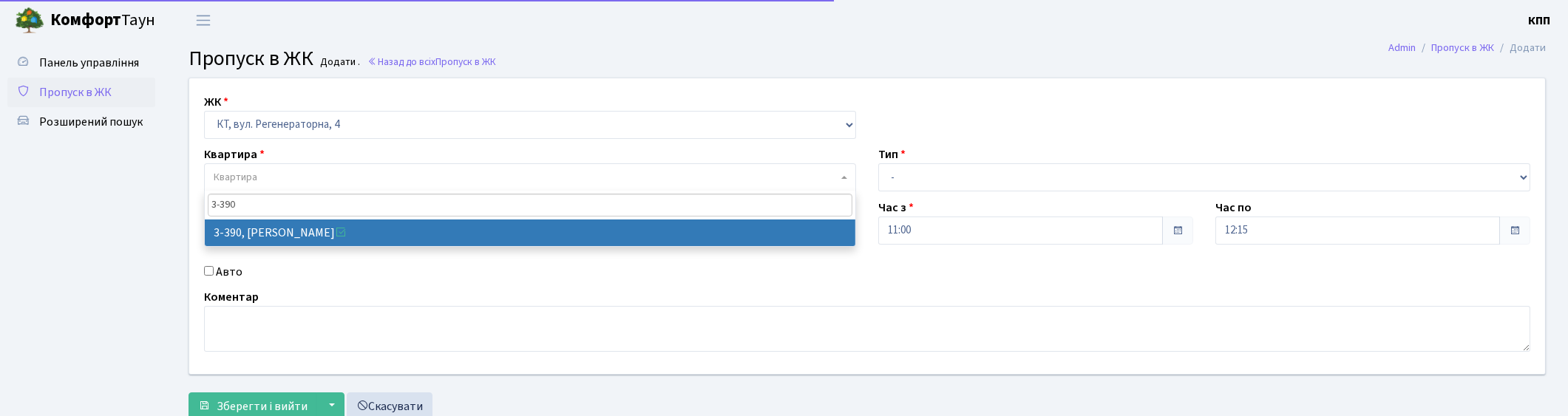
type input "3-390"
select select "1608"
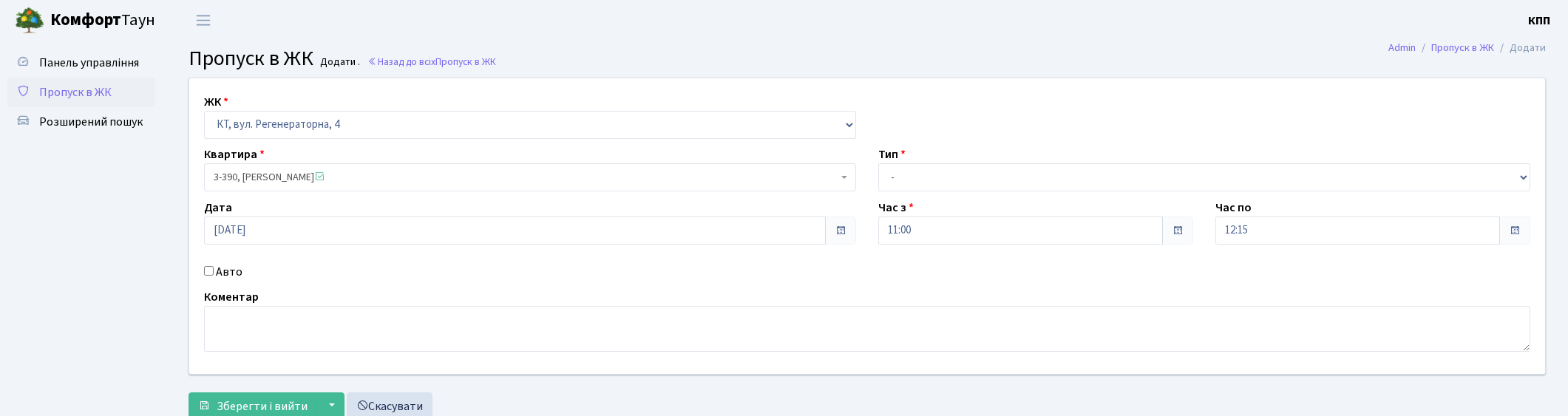
click at [223, 270] on label "Авто" at bounding box center [229, 272] width 27 height 18
click at [213, 270] on input "Авто" at bounding box center [209, 271] width 10 height 10
checkbox input "true"
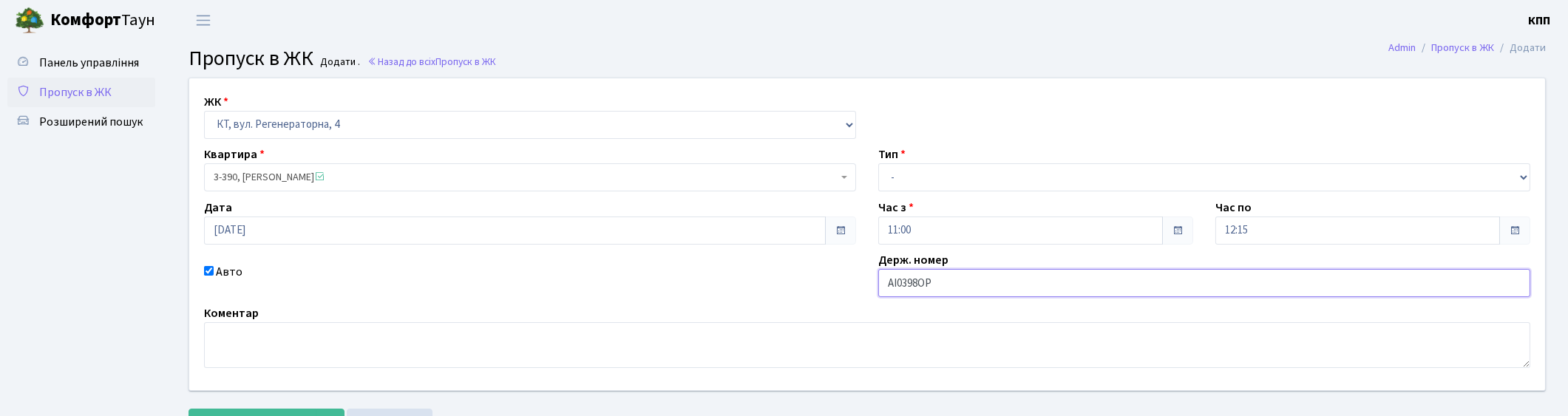
type input "АІ0398ОР"
click at [977, 181] on select "- Доставка Таксі Гості Сервіс" at bounding box center [1204, 177] width 652 height 28
select select "1"
click at [878, 164] on select "- Доставка Таксі Гості Сервіс" at bounding box center [1204, 177] width 652 height 28
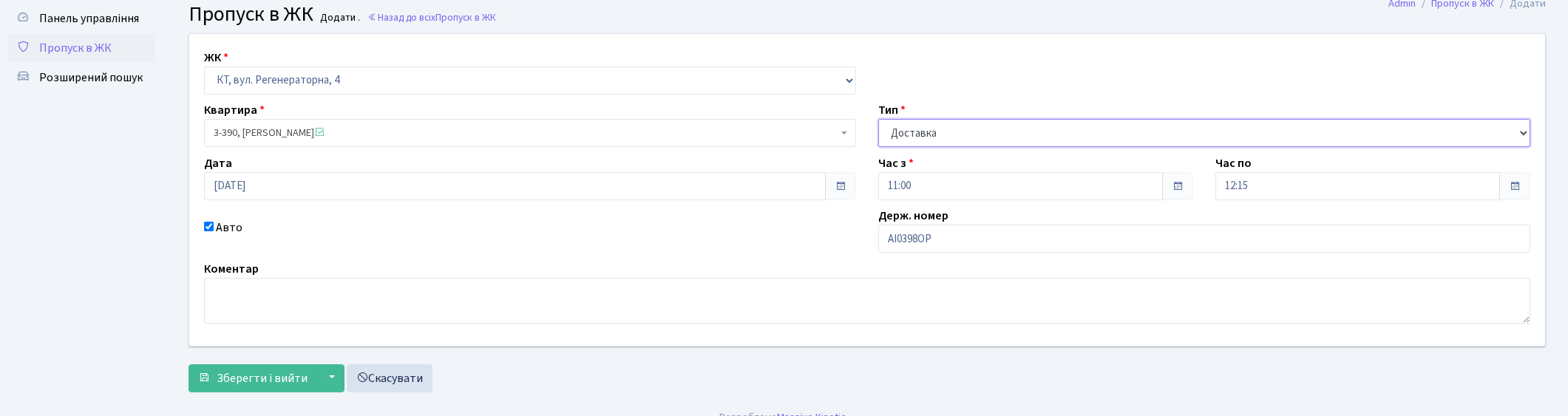
scroll to position [64, 0]
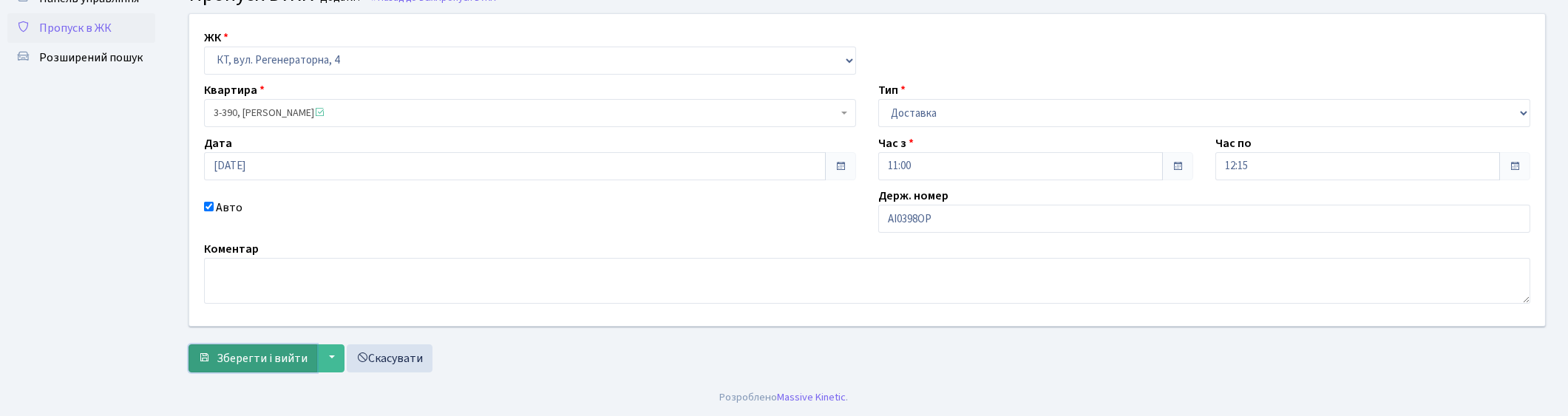
click at [275, 356] on span "Зберегти і вийти" at bounding box center [262, 358] width 91 height 16
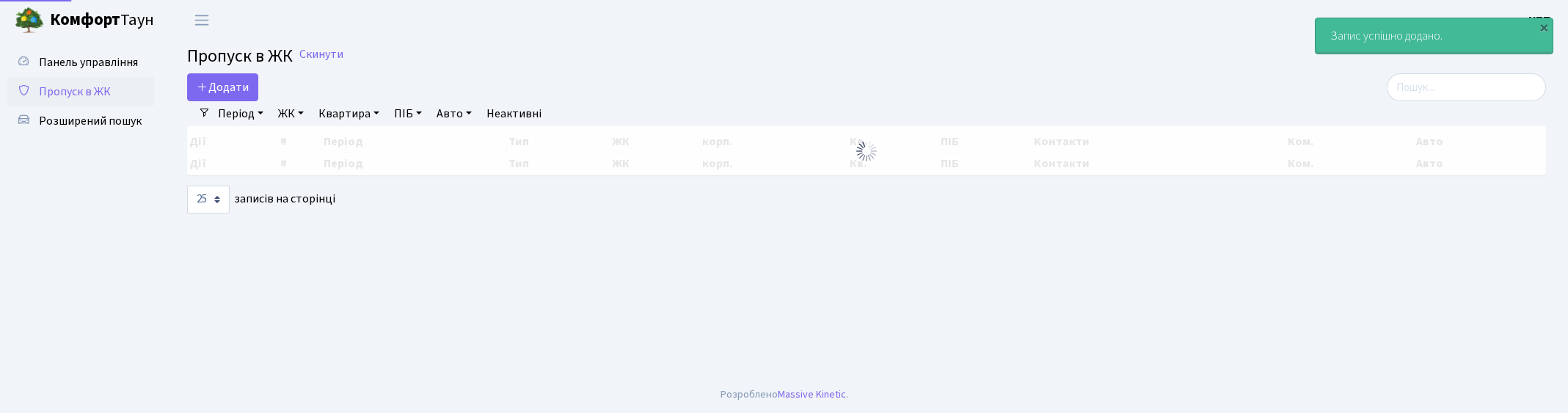
select select "25"
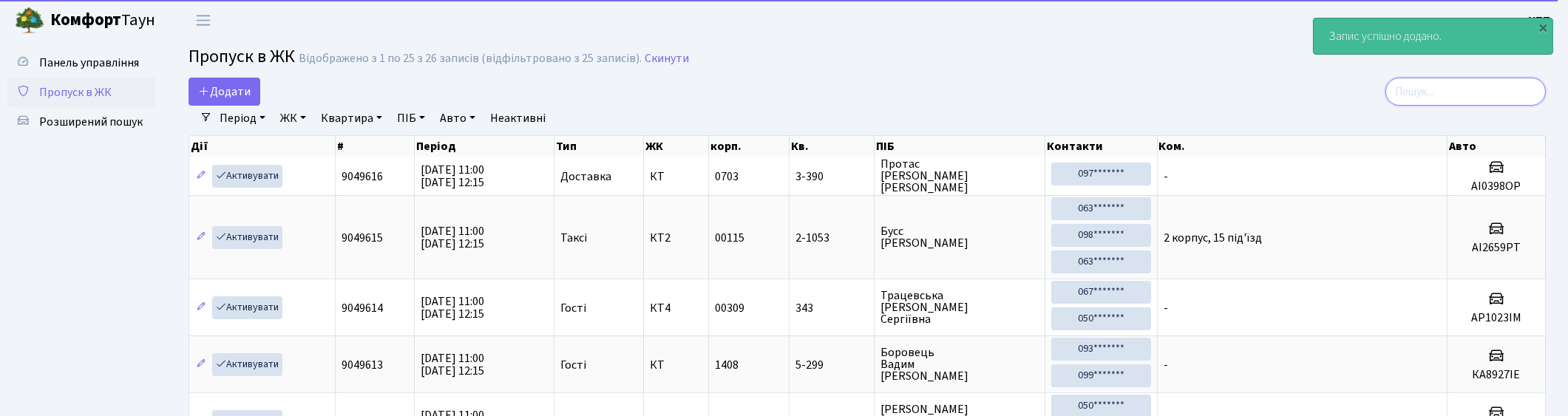
click at [1464, 86] on input "search" at bounding box center [1465, 91] width 160 height 28
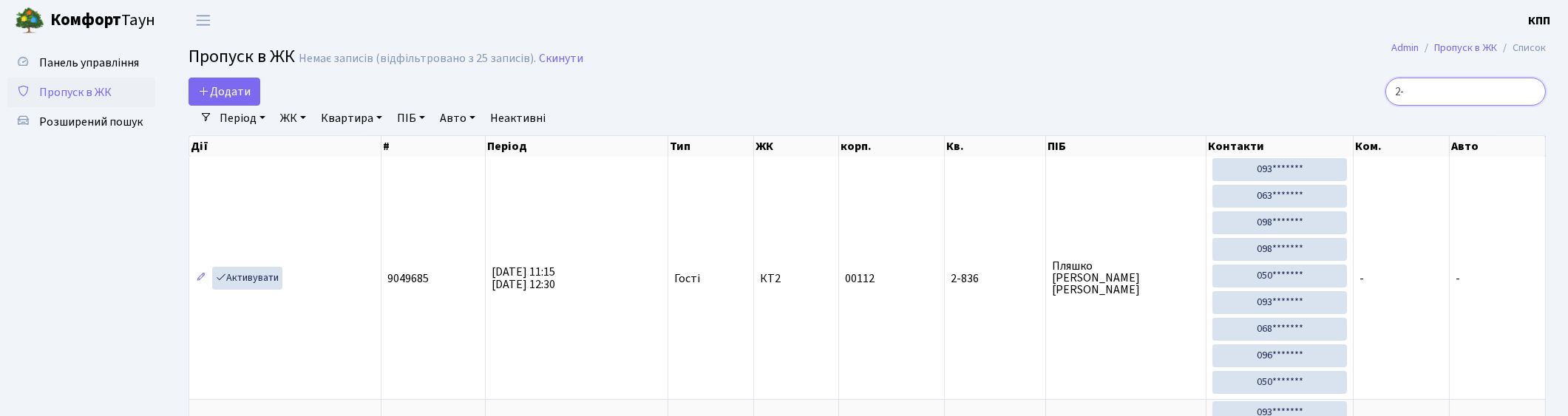
type input "2"
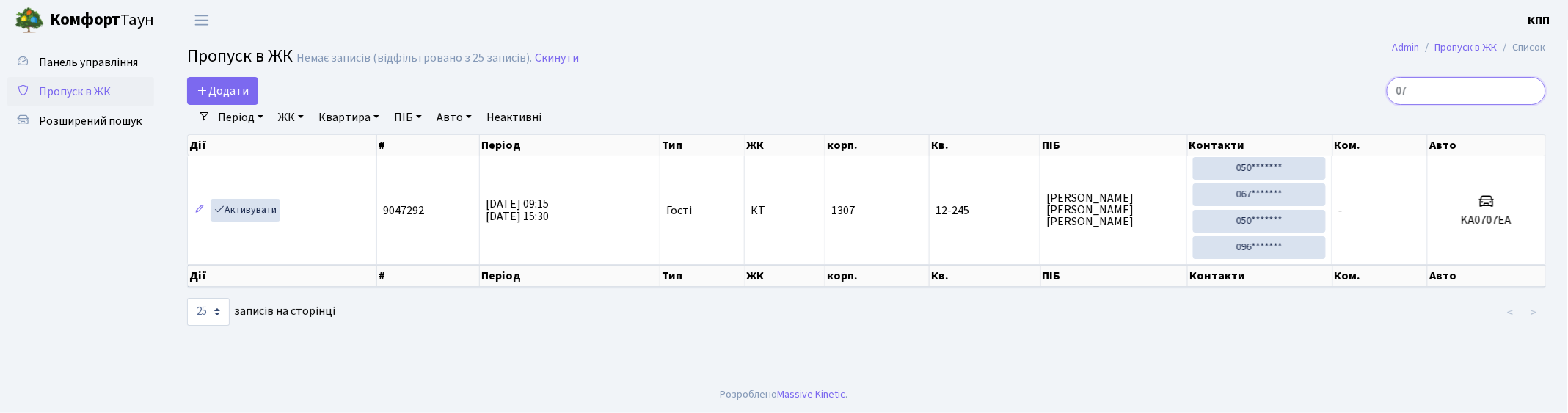
type input "0"
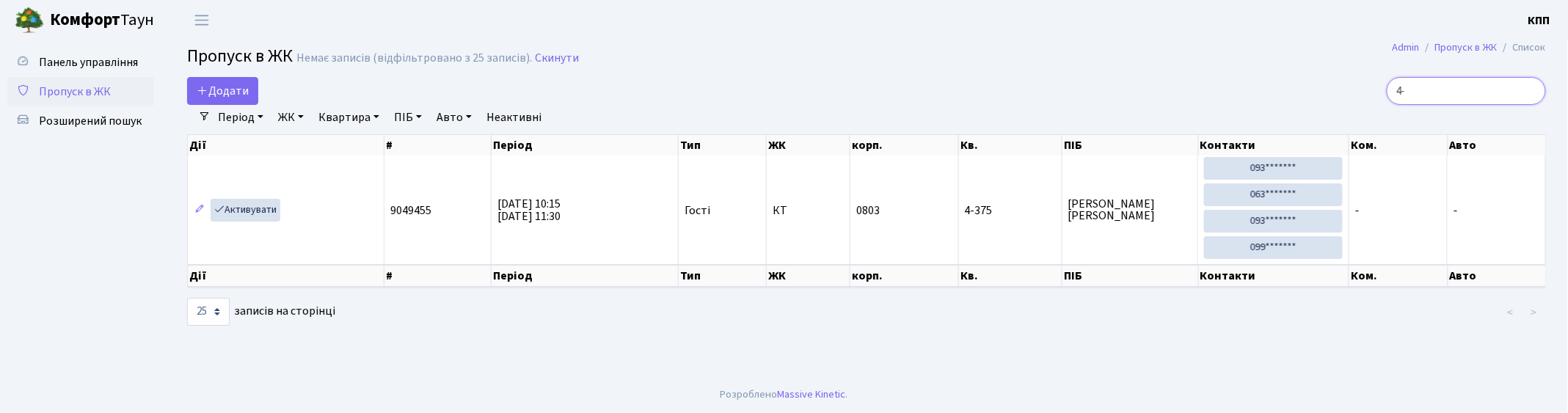
type input "4"
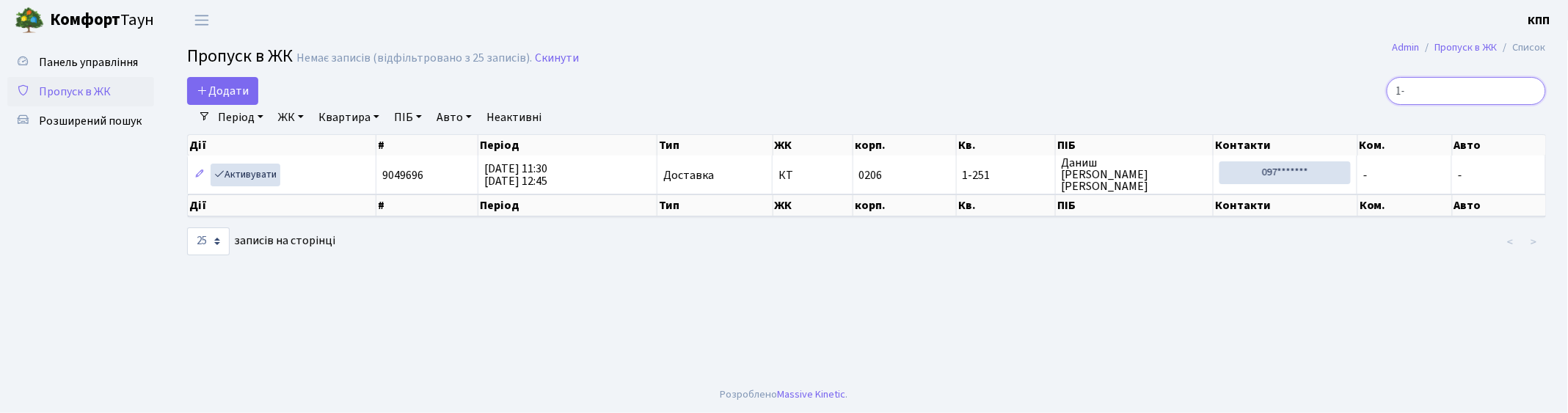
type input "1"
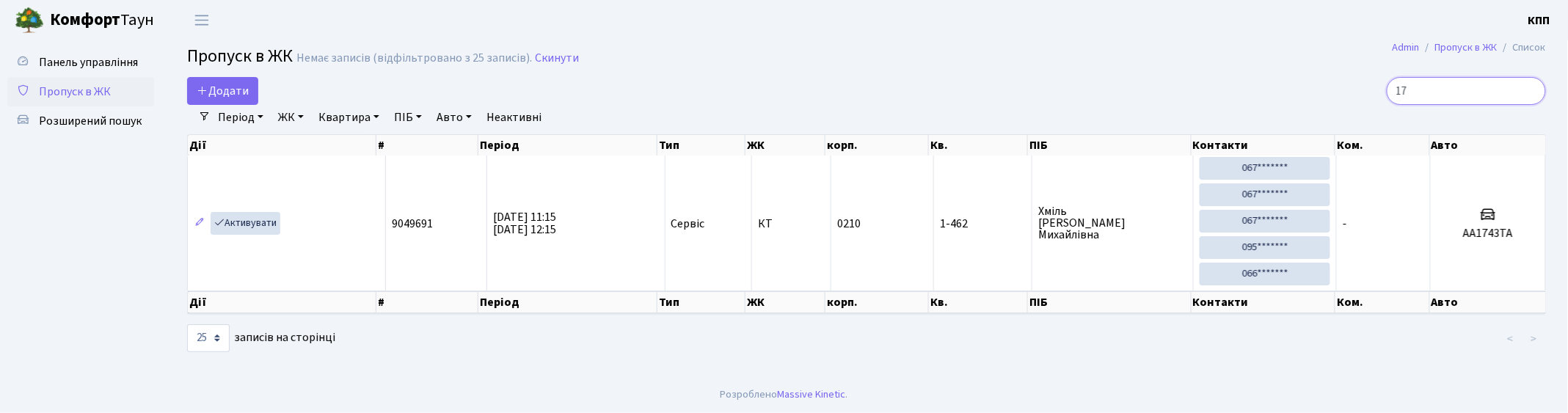
type input "1"
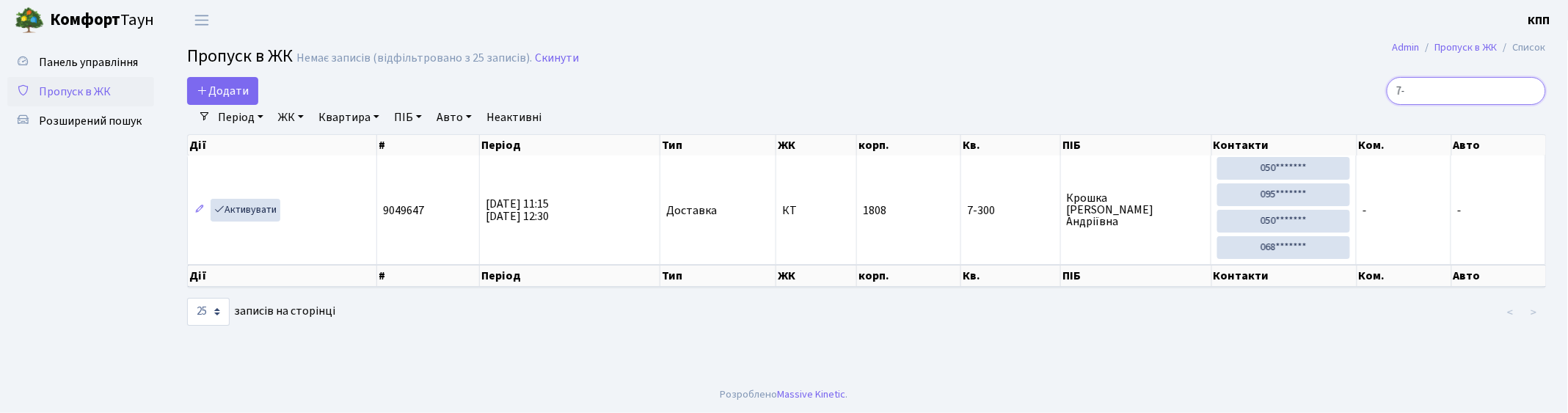
type input "7"
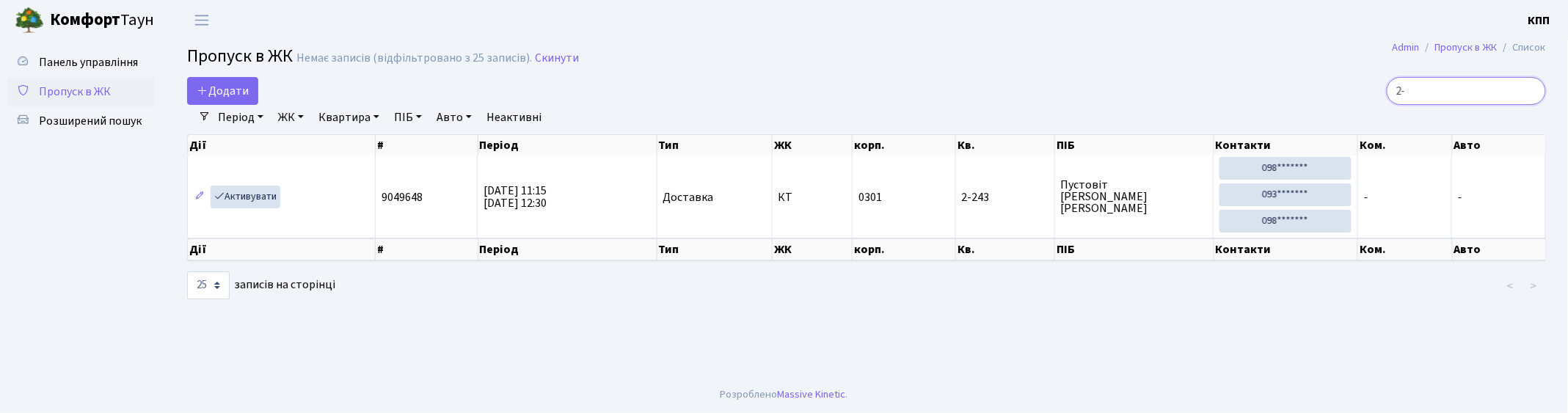
type input "2"
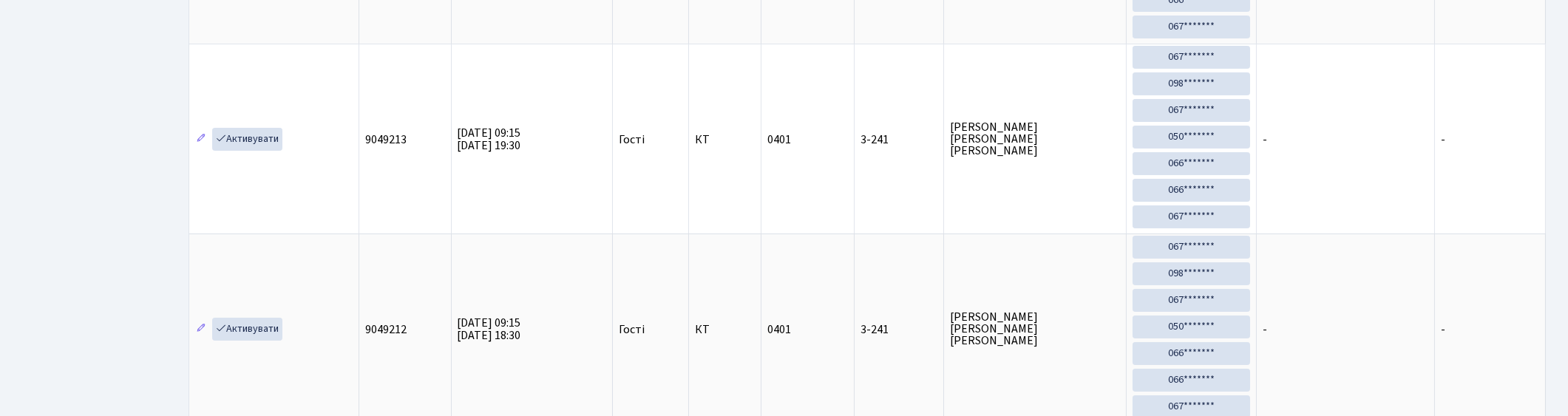
scroll to position [84, 0]
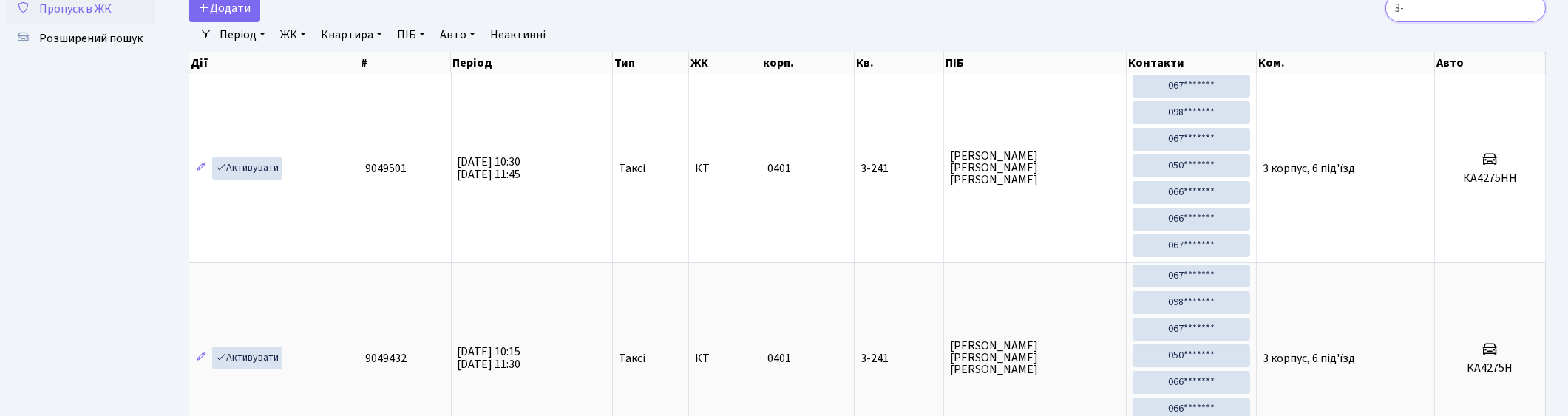
type input "3"
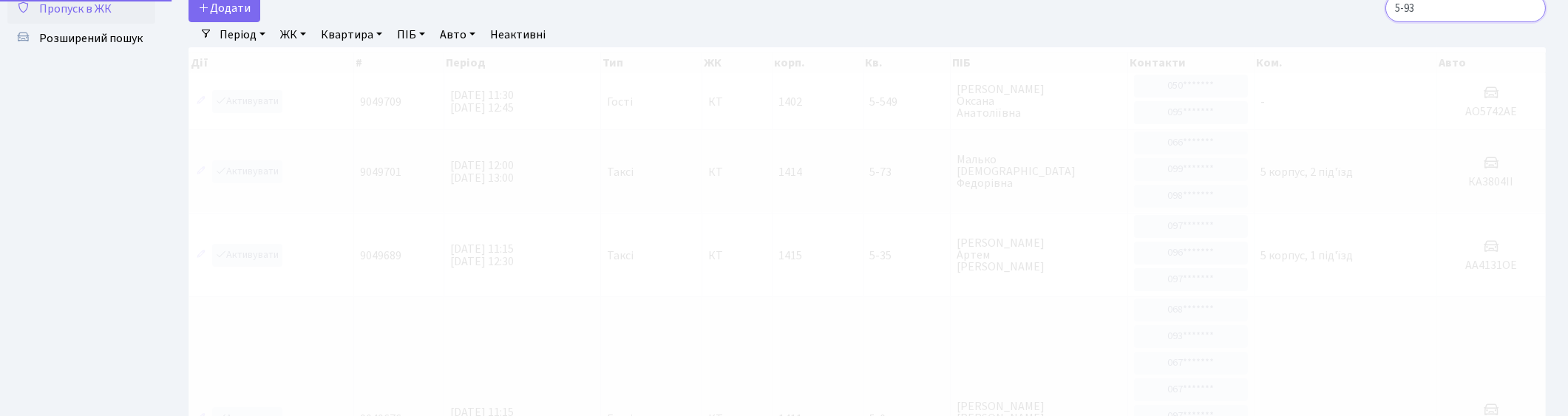
scroll to position [0, 0]
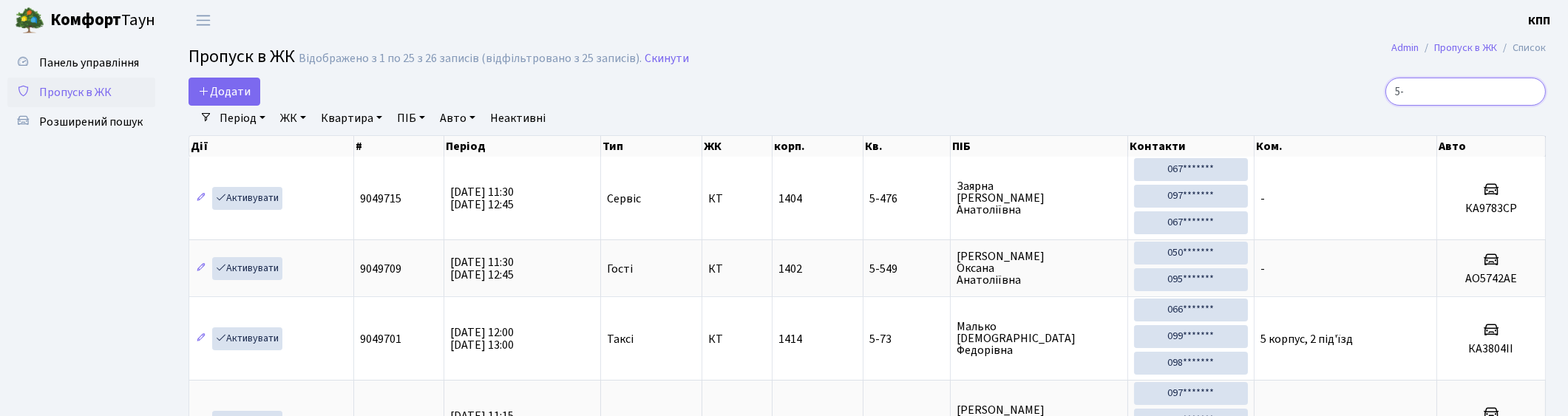
type input "5"
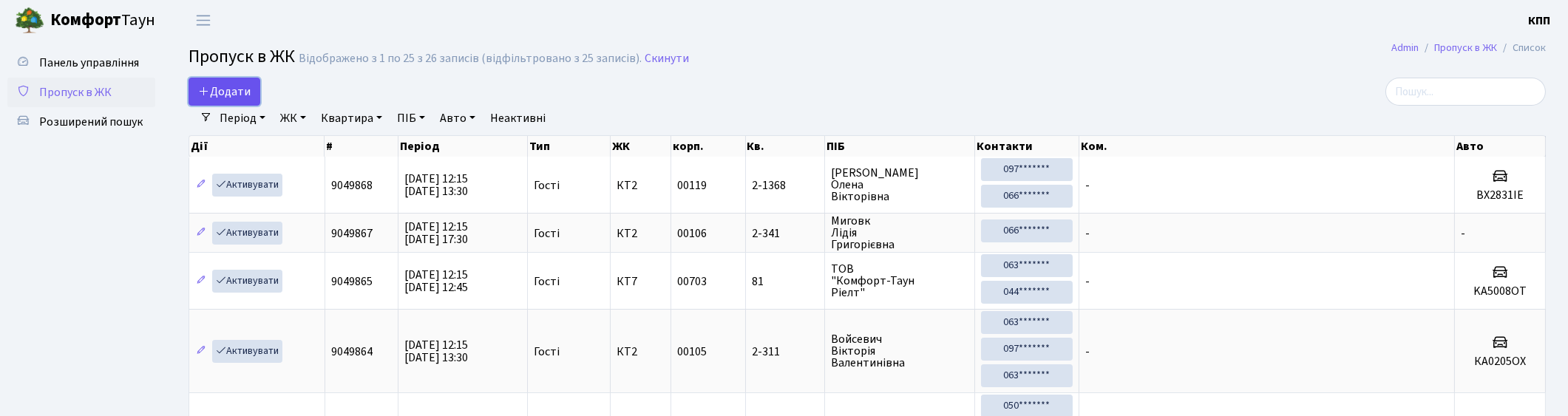
click at [236, 96] on span "Додати" at bounding box center [224, 92] width 52 height 16
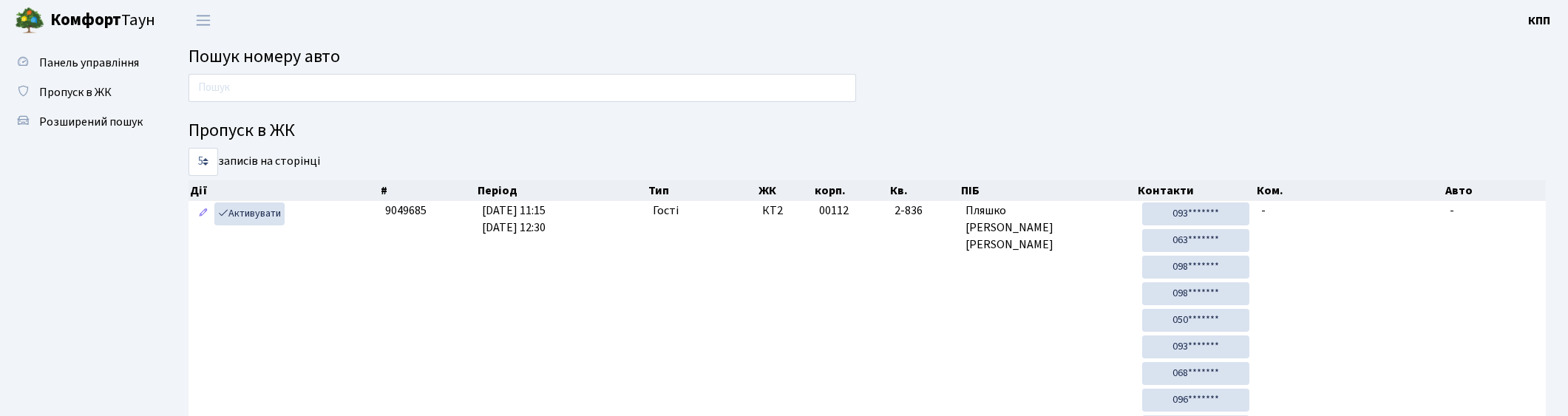
click at [336, 89] on input "text" at bounding box center [521, 88] width 667 height 28
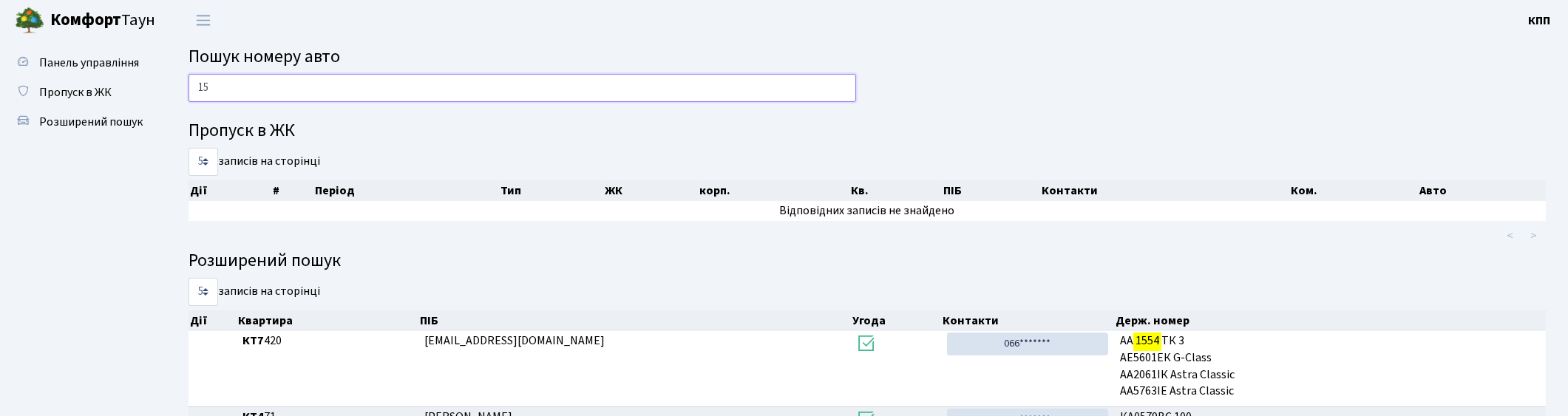
type input "1"
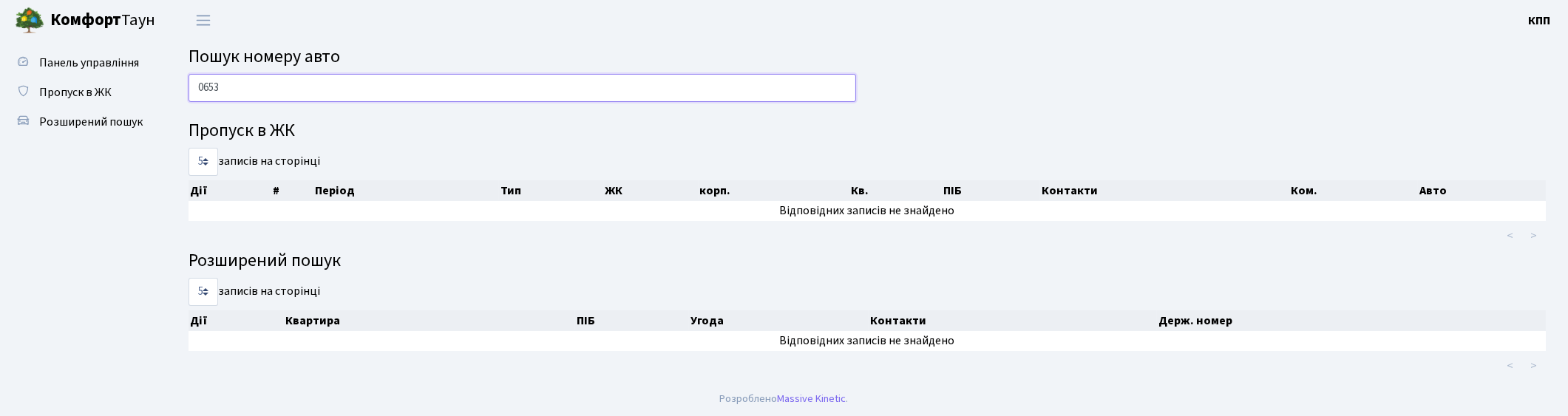
click at [315, 85] on input "0653" at bounding box center [521, 88] width 667 height 28
click at [312, 85] on input "0653" at bounding box center [521, 88] width 667 height 28
type input "0"
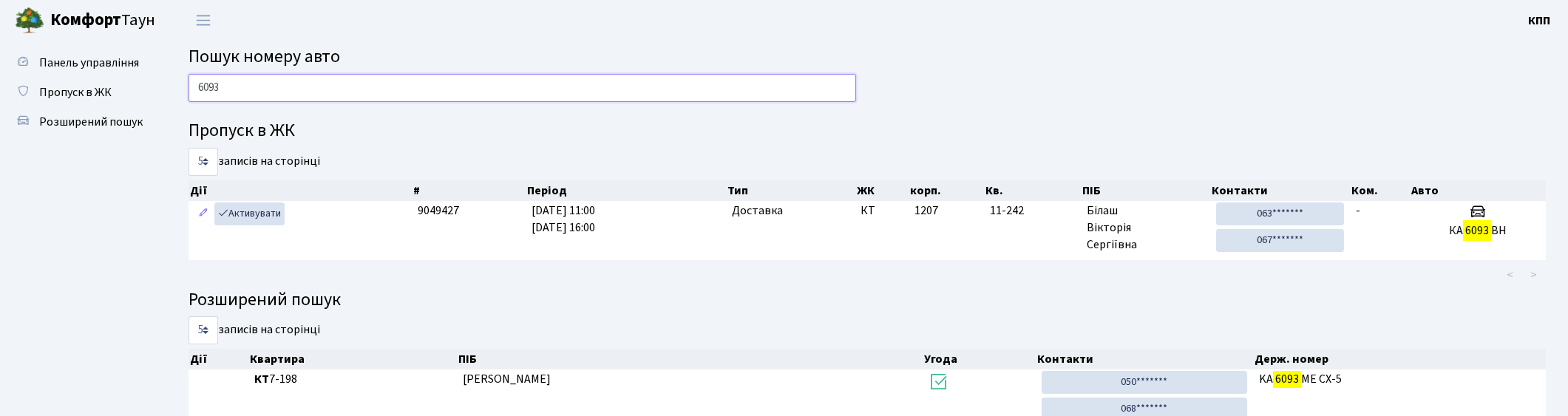
click at [312, 99] on input "6093" at bounding box center [521, 88] width 667 height 28
type input "6"
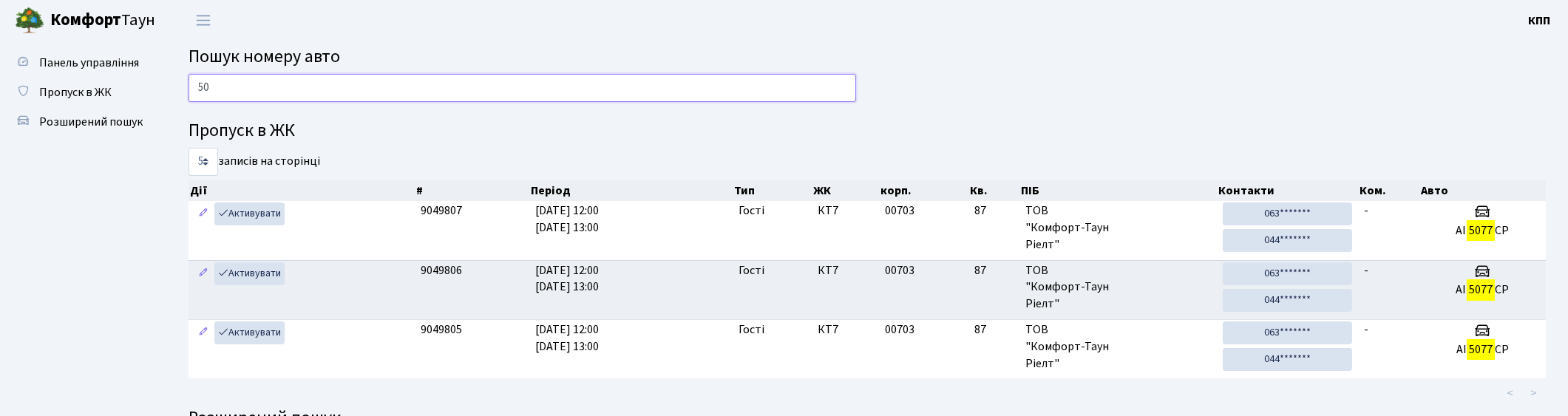
type input "5"
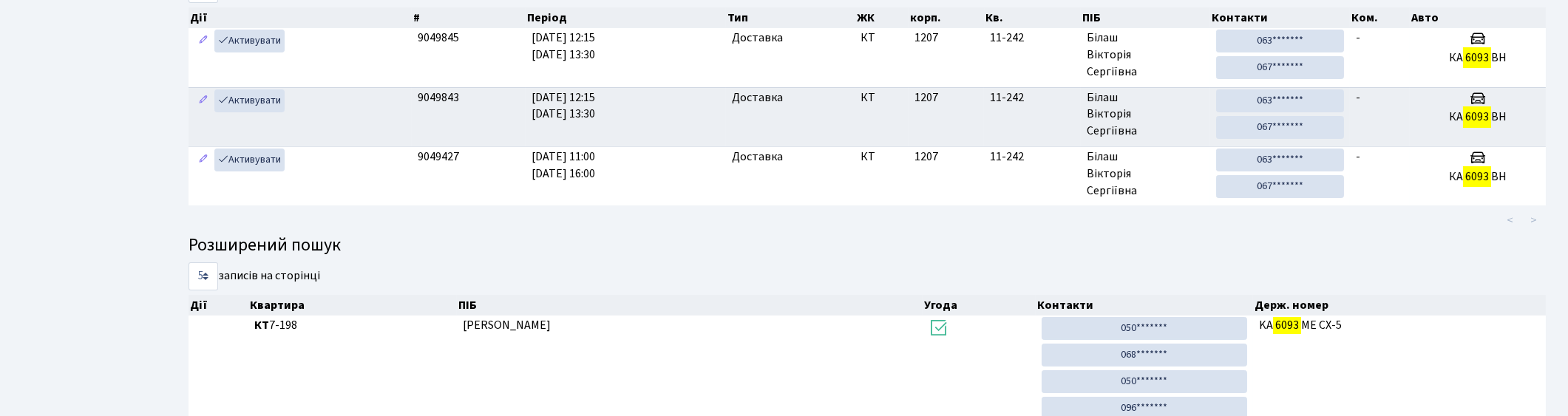
scroll to position [82, 0]
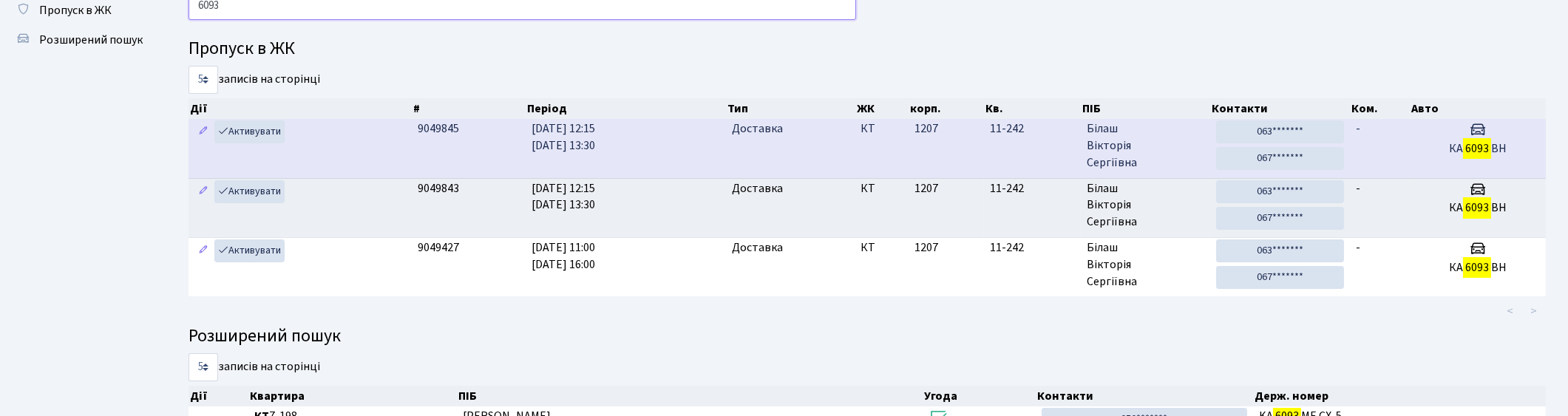
type input "6093"
click at [1382, 156] on td "-" at bounding box center [1380, 148] width 60 height 59
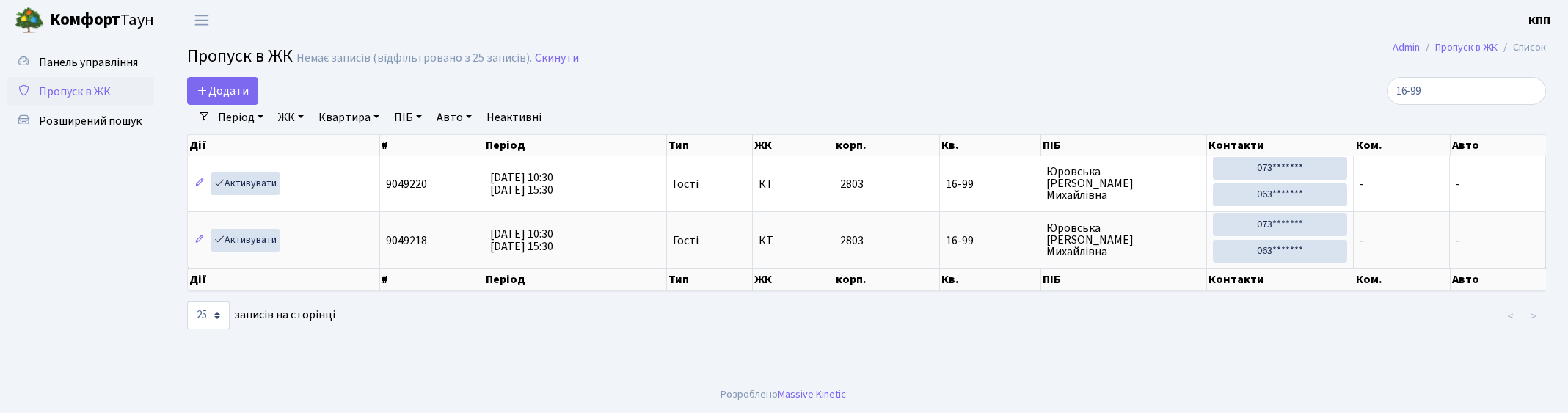
select select "25"
type input "1"
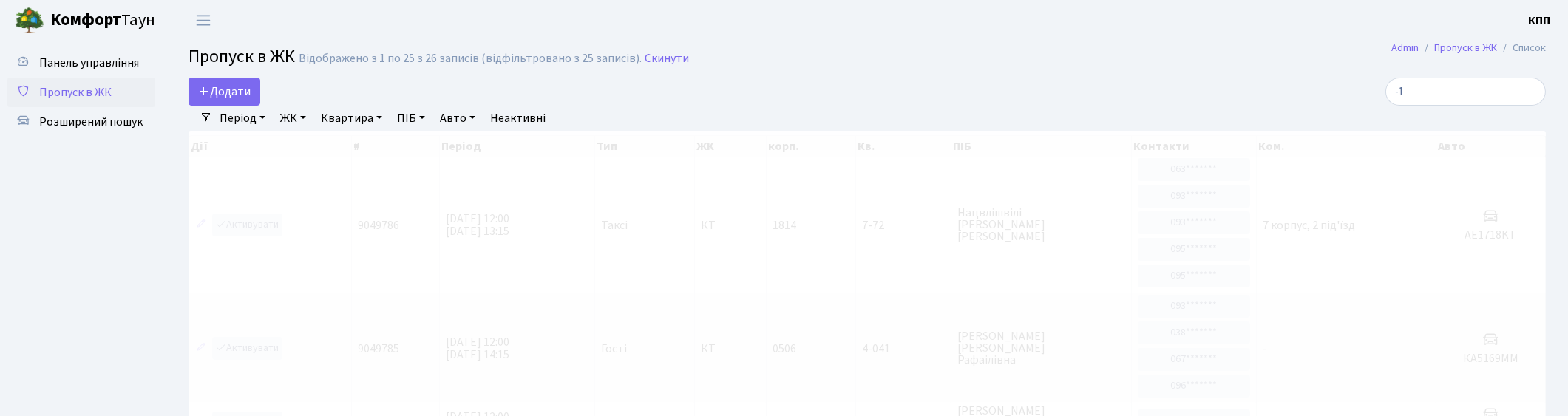
type input "-"
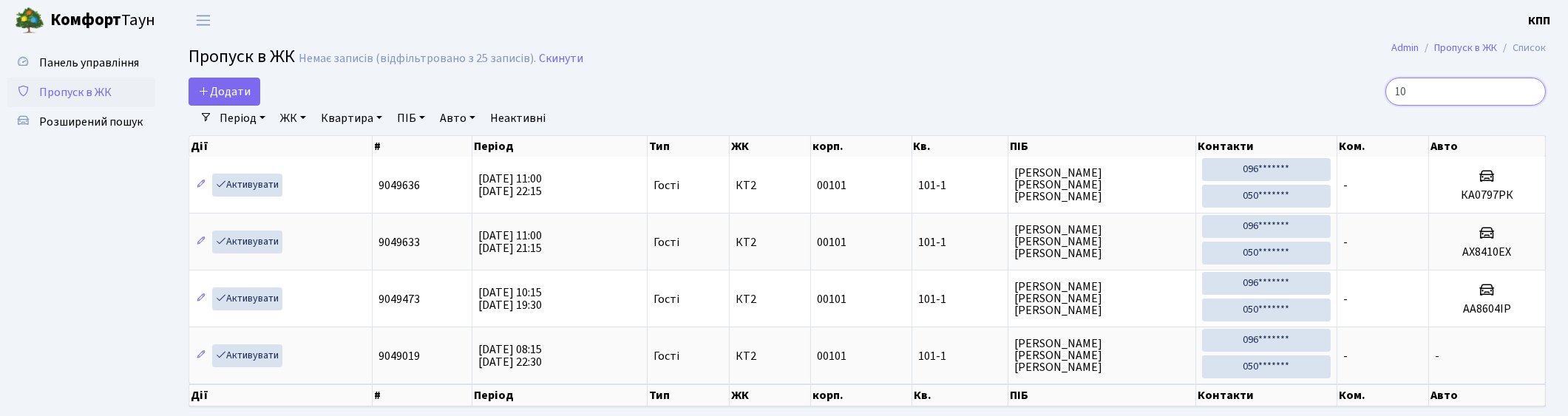
type input "1"
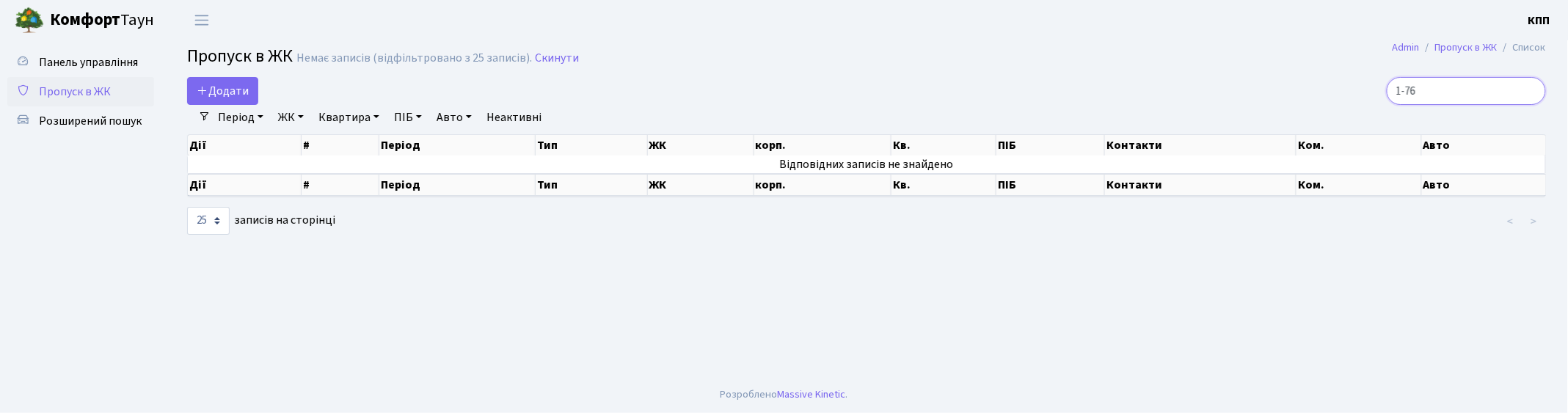
type input "1-76"
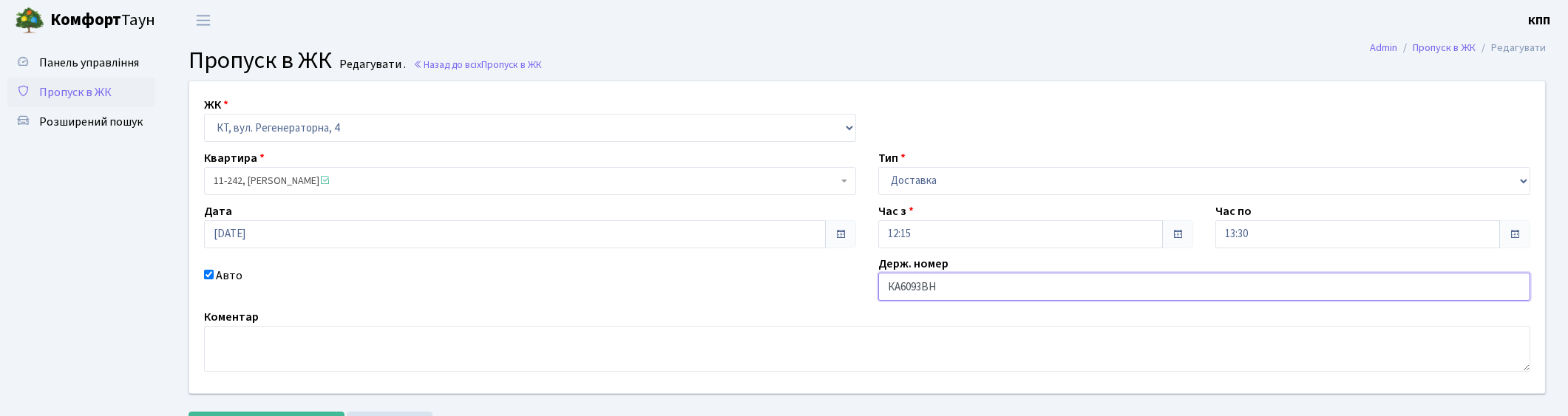
click at [999, 283] on input "КА6093ВН" at bounding box center [1204, 287] width 652 height 28
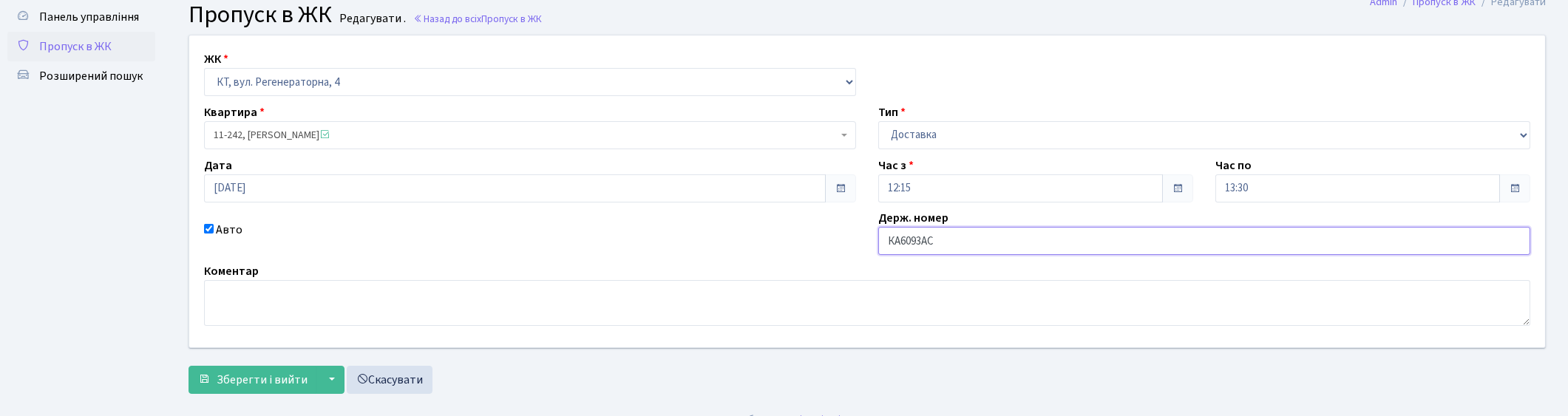
scroll to position [68, 0]
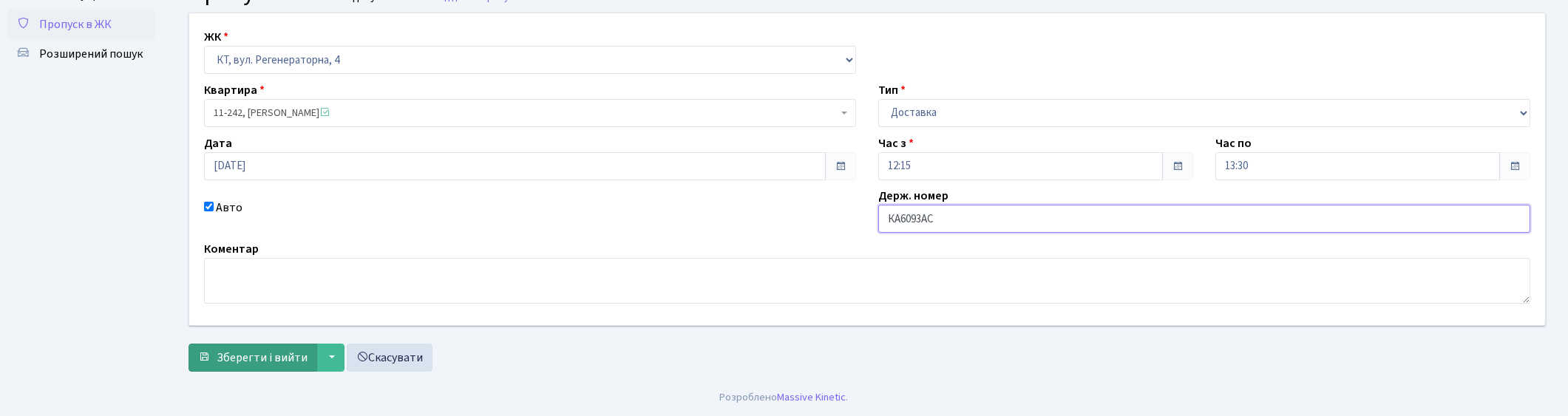
type input "КА6093АС"
click at [265, 353] on span "Зберегти і вийти" at bounding box center [262, 357] width 91 height 16
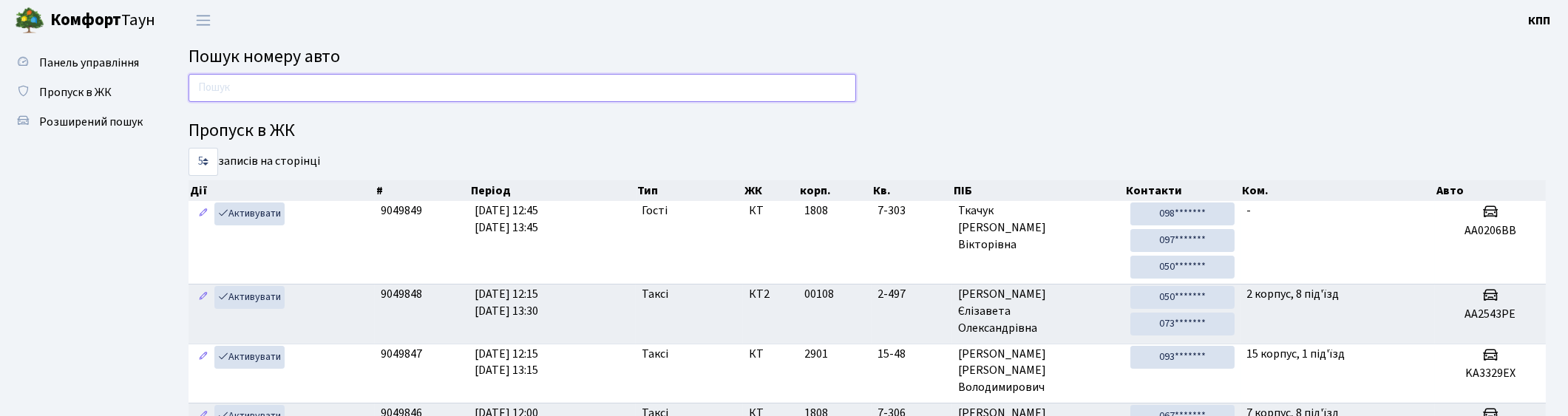
click at [264, 92] on input "text" at bounding box center [521, 88] width 667 height 28
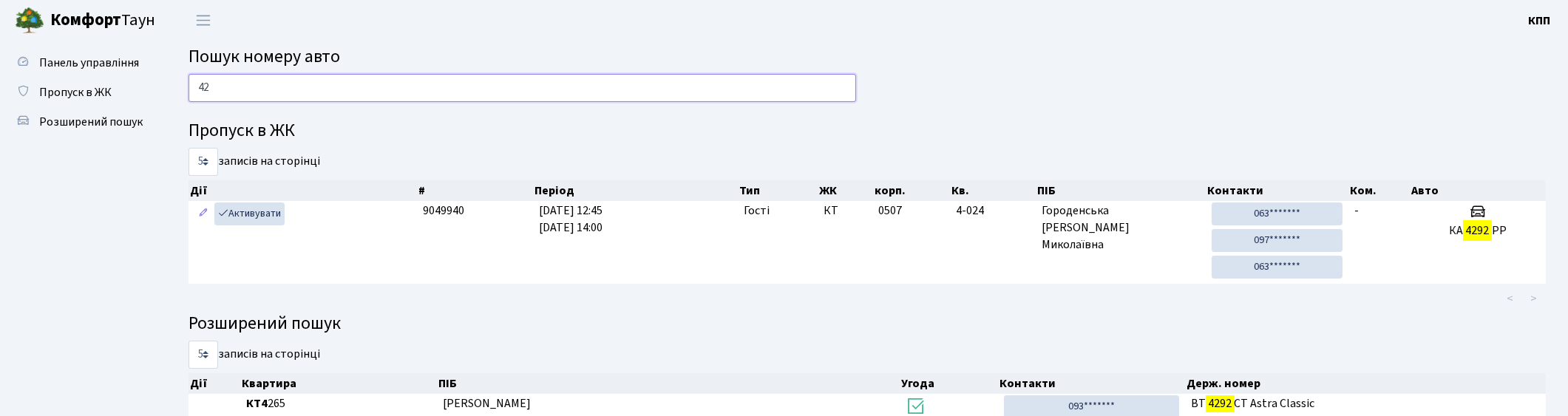
type input "4"
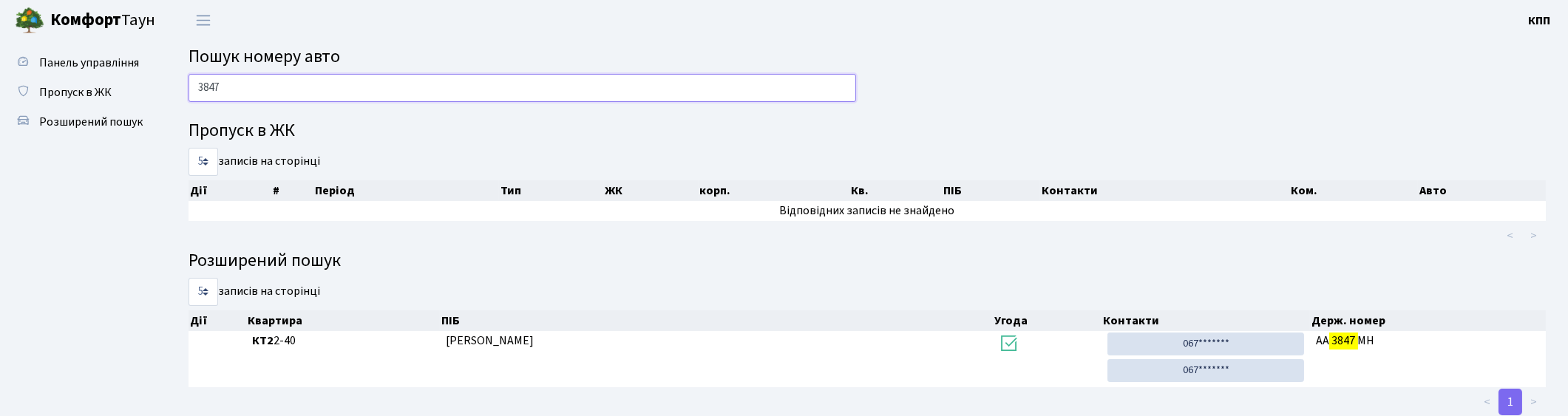
click at [209, 87] on input "3847" at bounding box center [521, 88] width 667 height 28
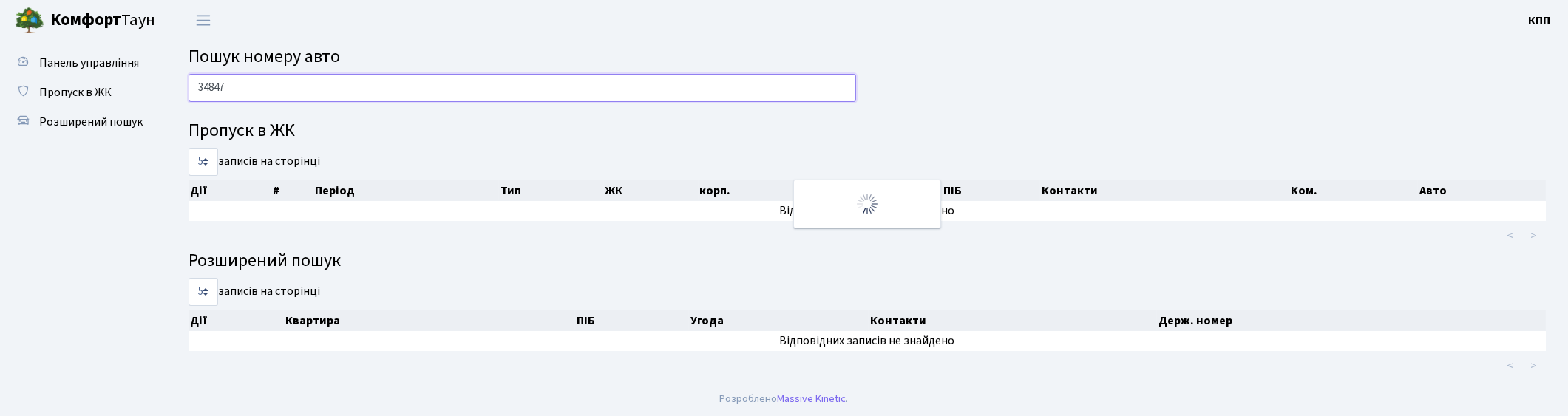
click at [217, 80] on input "34847" at bounding box center [521, 88] width 667 height 28
type input "7"
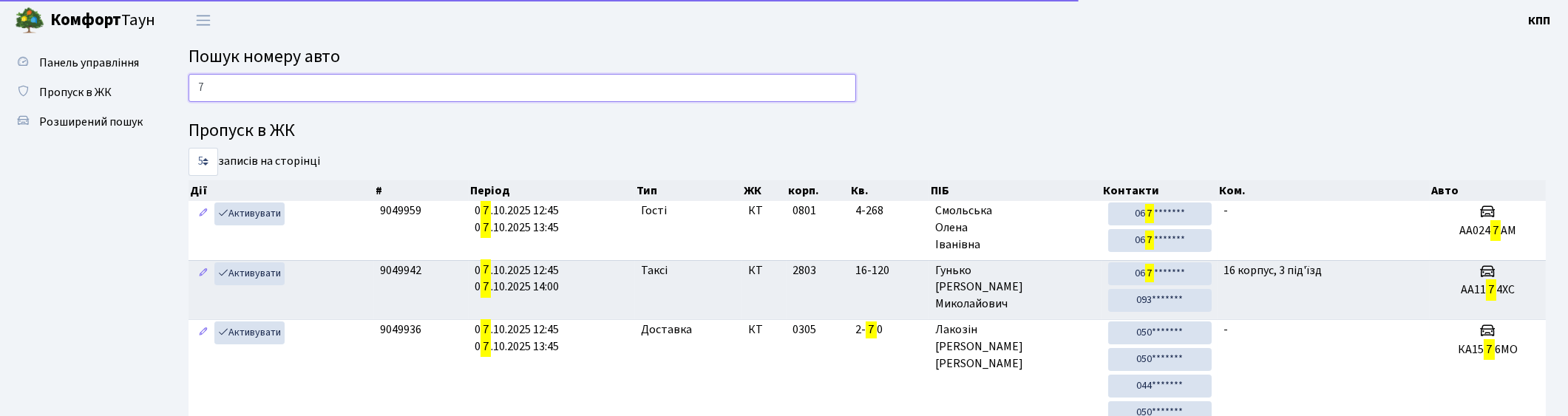
click at [662, 84] on input "7" at bounding box center [521, 88] width 667 height 28
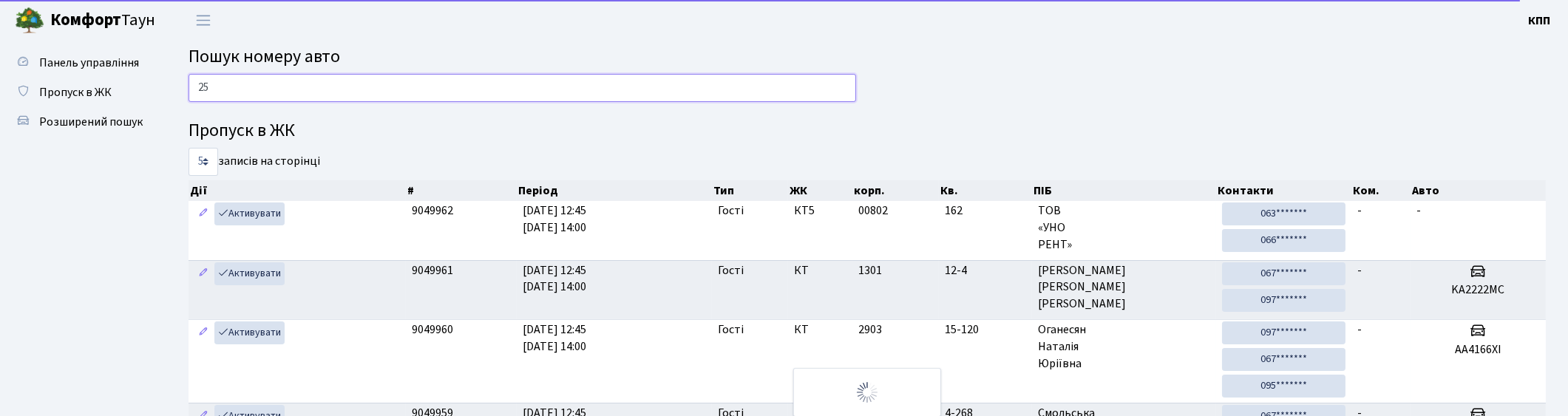
type input "2"
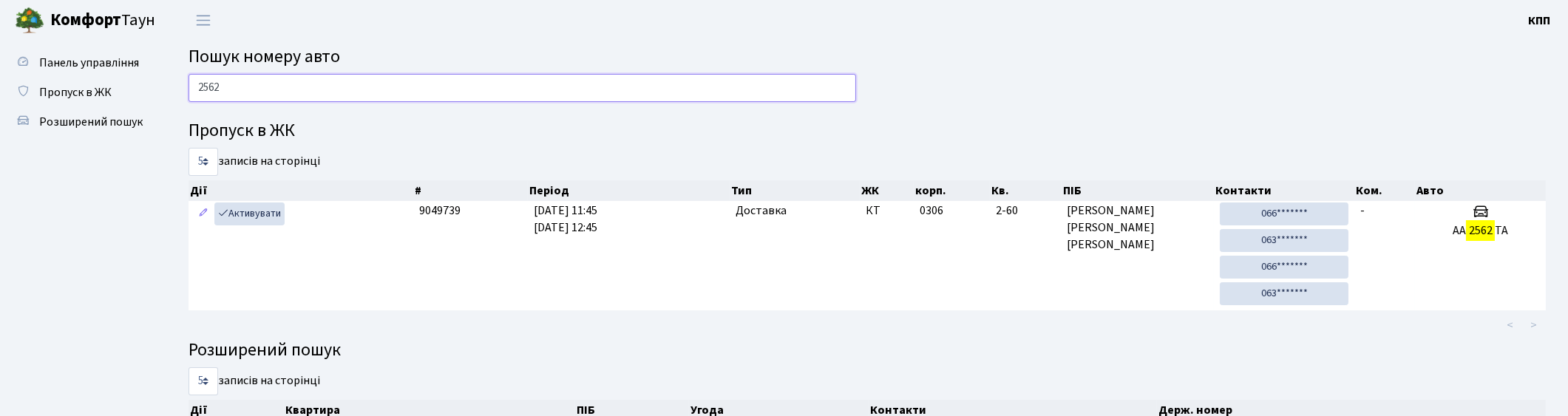
type input "2562"
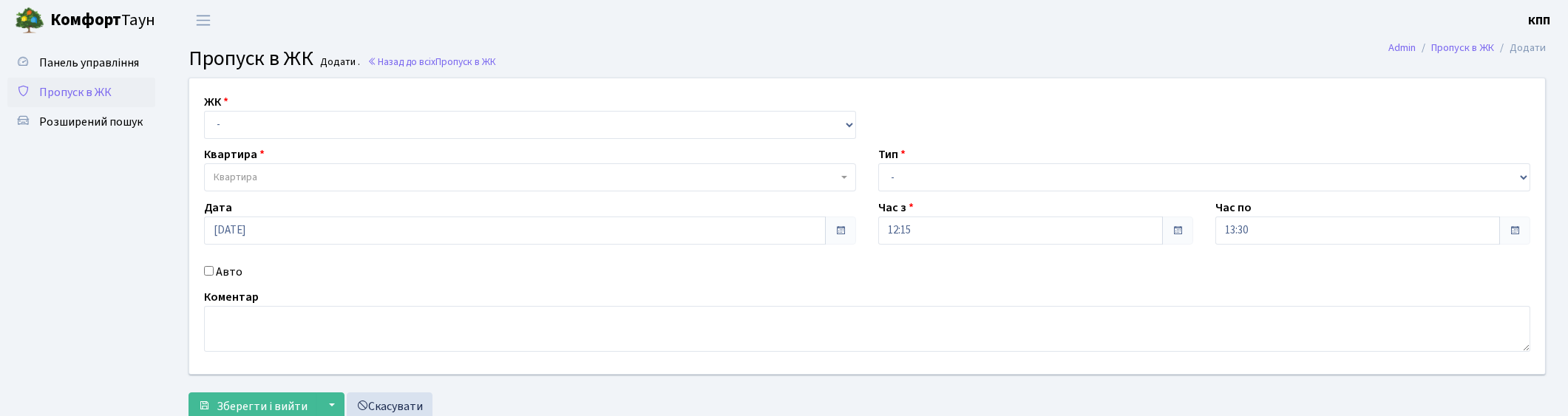
drag, startPoint x: 222, startPoint y: 261, endPoint x: 218, endPoint y: 275, distance: 14.6
click at [222, 266] on div "ЖК - КТ, вул. Регенераторна, 4 КТ2, просп. [STREET_ADDRESS] [STREET_ADDRESS] [P…" at bounding box center [867, 226] width 1377 height 296
click at [217, 277] on label "Авто" at bounding box center [229, 272] width 27 height 18
click at [213, 275] on input "Авто" at bounding box center [209, 271] width 10 height 10
checkbox input "true"
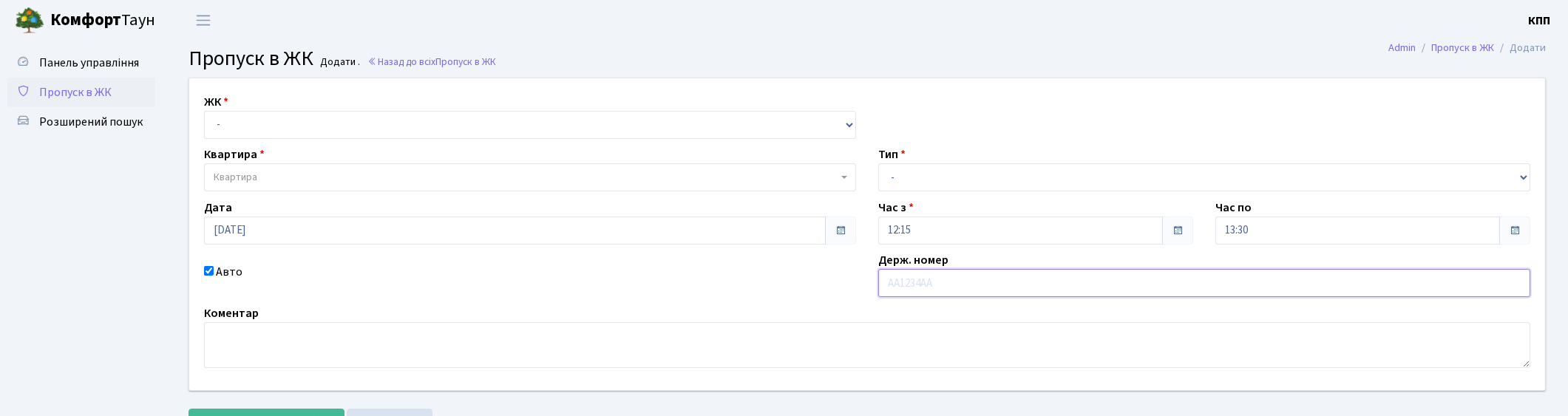
click at [942, 291] on input "text" at bounding box center [1204, 282] width 652 height 28
type input "КА9392ІВ"
click at [965, 173] on select "- Доставка Таксі Гості Сервіс" at bounding box center [1204, 177] width 652 height 28
select select "3"
click at [878, 164] on select "- Доставка Таксі Гості Сервіс" at bounding box center [1204, 177] width 652 height 28
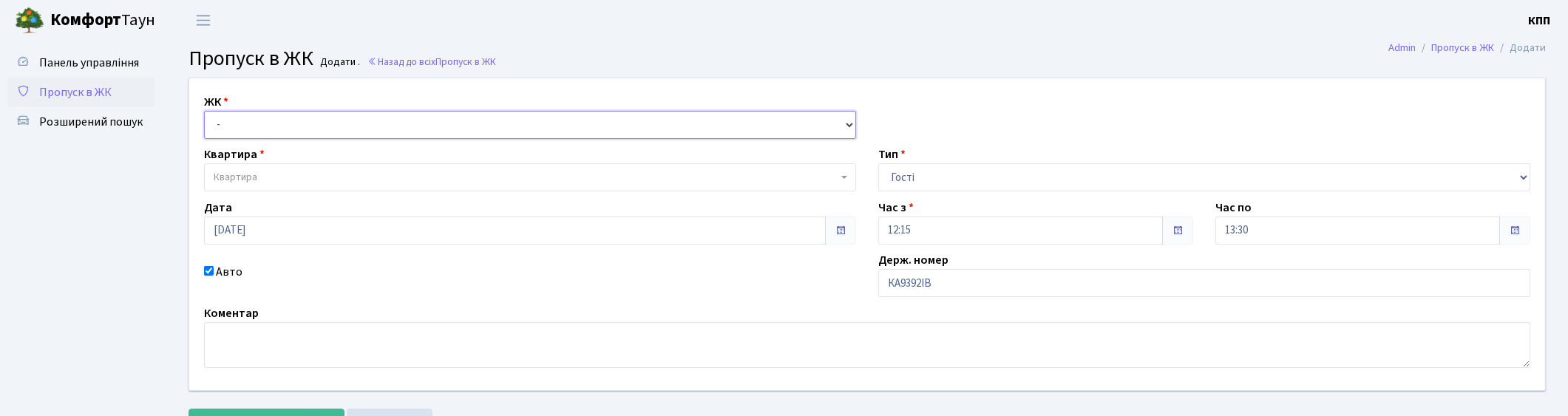
click at [290, 121] on select "- КТ, вул. Регенераторна, 4 КТ2, просп. [STREET_ADDRESS] [STREET_ADDRESS] [PERS…" at bounding box center [529, 125] width 652 height 28
select select "271"
click at [204, 111] on select "- КТ, вул. Регенераторна, 4 КТ2, просп. Соборності, 17 КТ3, вул. Березнева, 16 …" at bounding box center [529, 125] width 652 height 28
select select
click at [315, 182] on span "Квартира" at bounding box center [525, 177] width 624 height 15
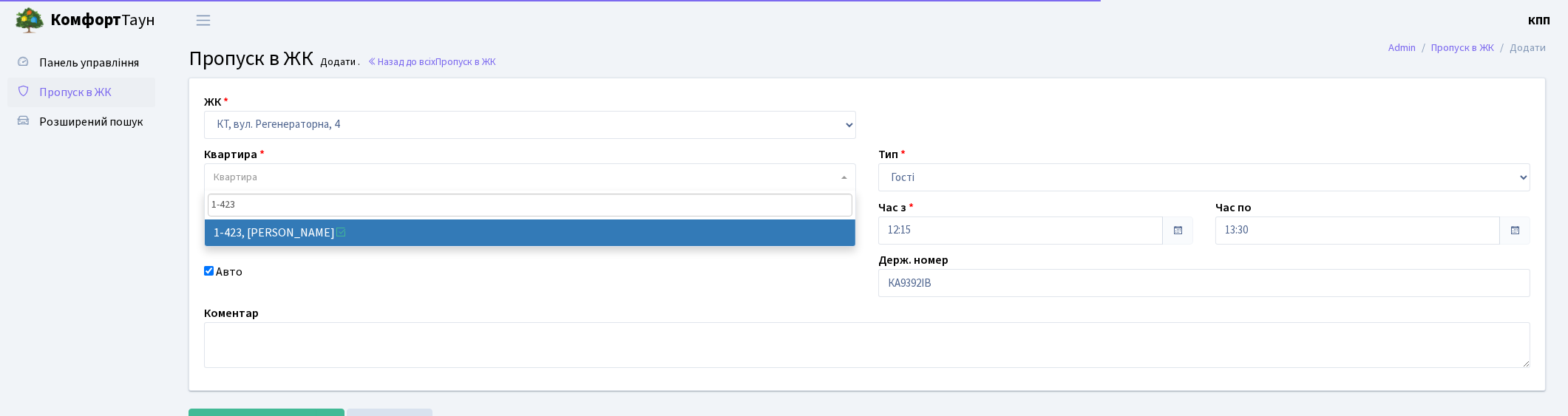
type input "1-423"
select select "474"
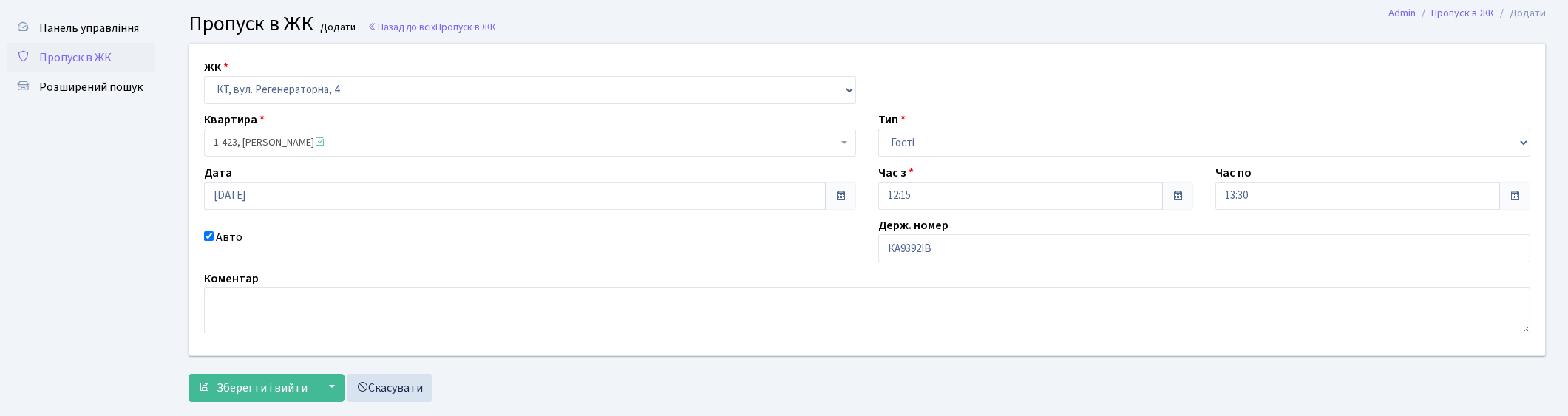
scroll to position [64, 0]
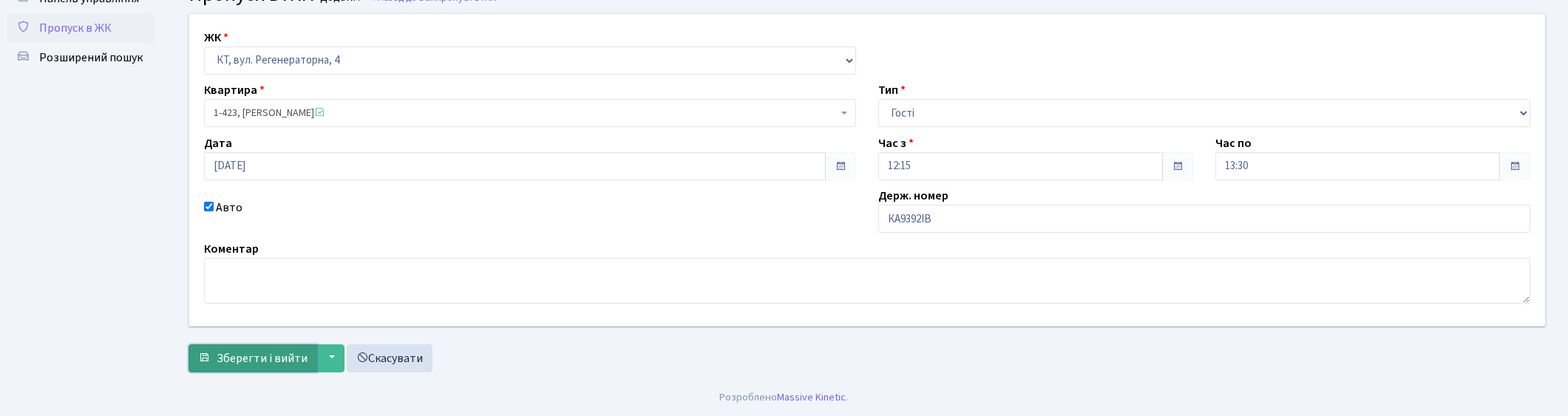
click at [270, 360] on span "Зберегти і вийти" at bounding box center [262, 358] width 91 height 16
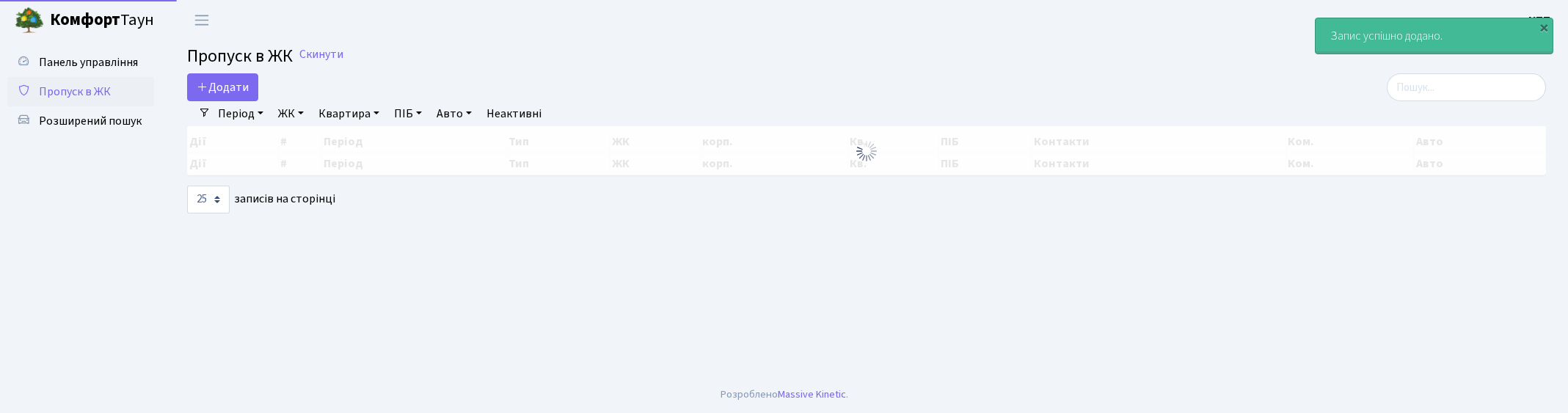
select select "25"
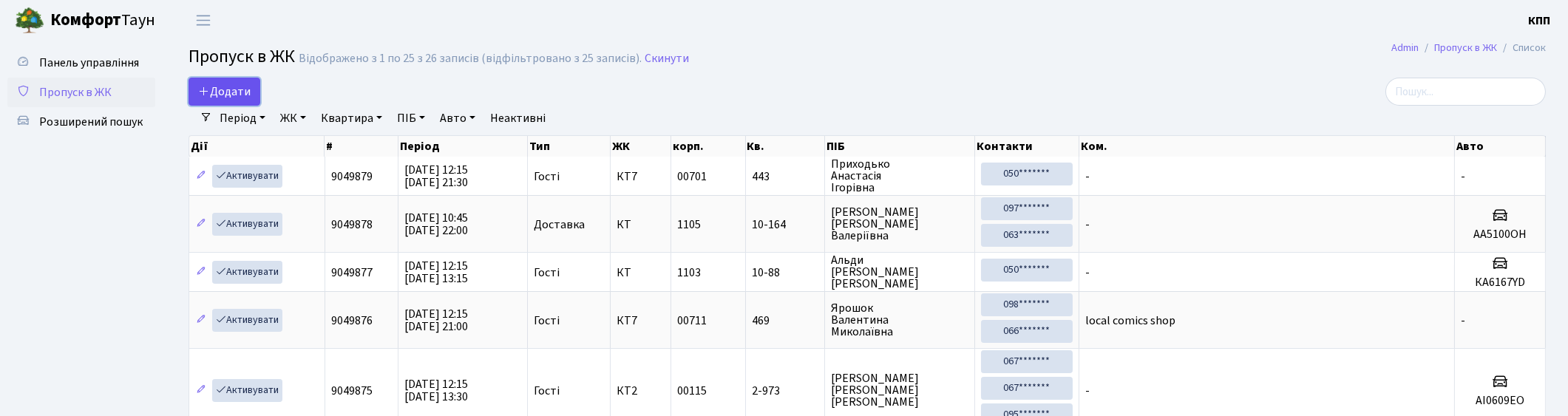
click at [204, 99] on span "Додати" at bounding box center [224, 92] width 52 height 16
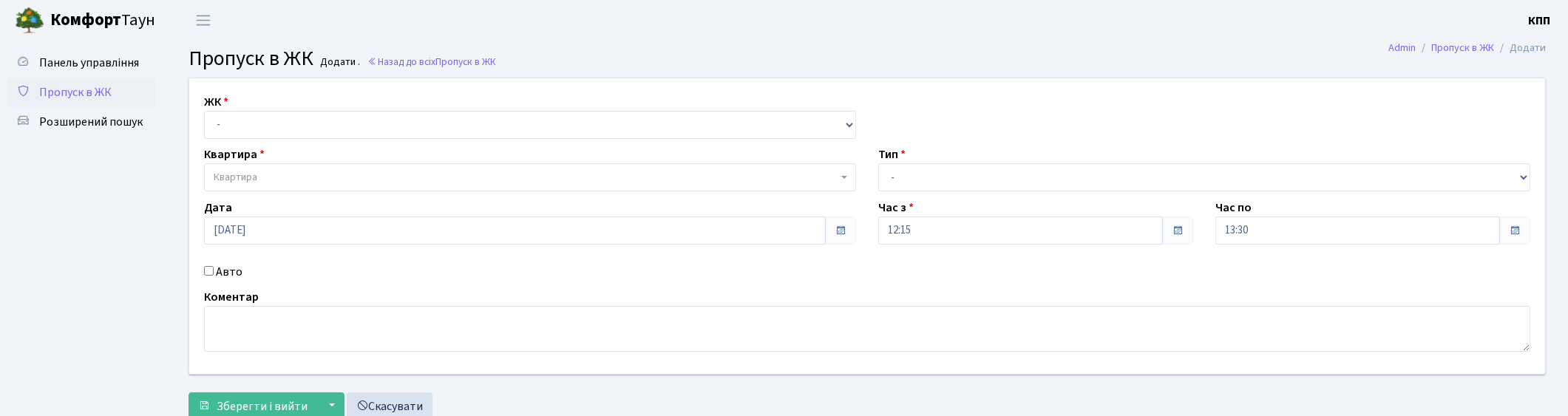
click at [217, 277] on label "Авто" at bounding box center [229, 272] width 27 height 18
click at [213, 275] on input "Авто" at bounding box center [209, 271] width 10 height 10
checkbox input "true"
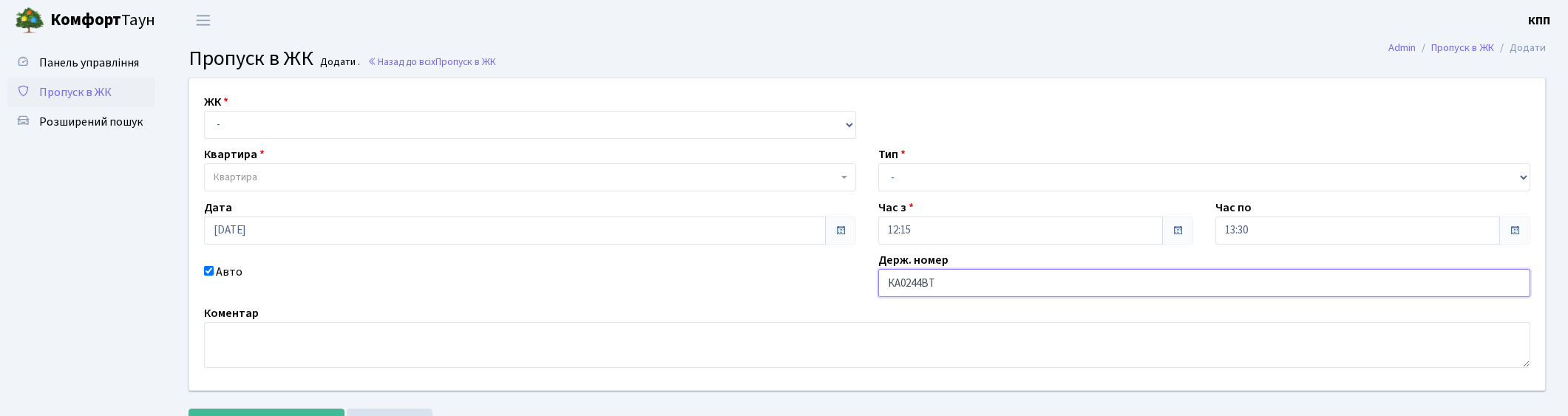
type input "КА0244ВТ"
click at [881, 173] on select "- Доставка Таксі Гості Сервіс" at bounding box center [1204, 177] width 652 height 28
select select "2"
click at [878, 164] on select "- Доставка Таксі Гості Сервіс" at bounding box center [1204, 177] width 652 height 28
click at [356, 124] on select "- КТ, вул. Регенераторна, 4 КТ2, просп. [STREET_ADDRESS] [STREET_ADDRESS] [PERS…" at bounding box center [529, 125] width 652 height 28
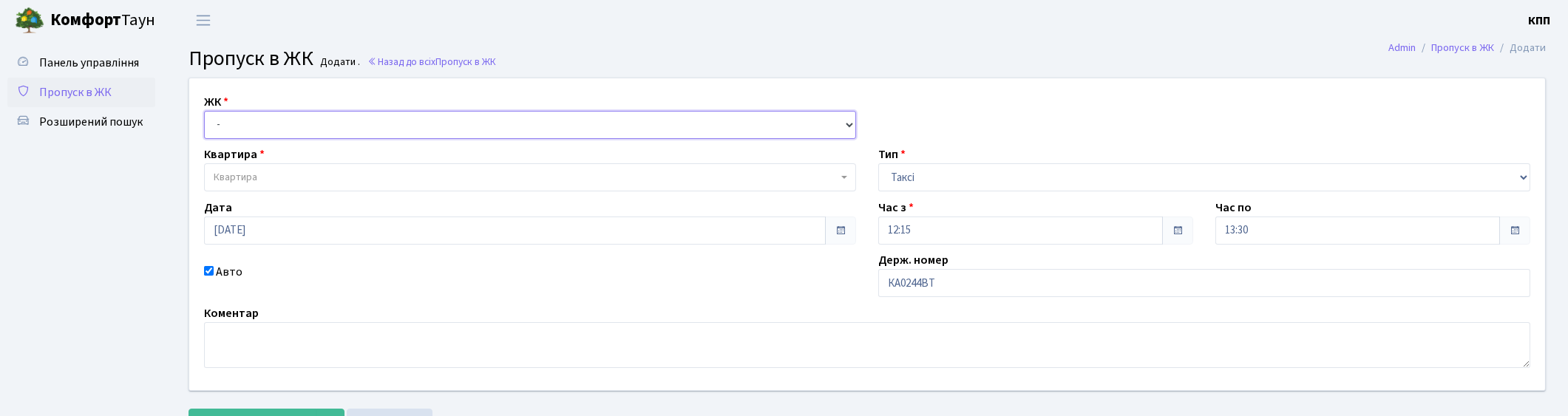
select select "271"
click at [204, 111] on select "- КТ, вул. Регенераторна, 4 КТ2, просп. Соборності, 17 КТ3, вул. Березнева, 16 …" at bounding box center [529, 125] width 652 height 28
select select
click at [310, 190] on body "Комфорт Таун КПП Мій обліковий запис Вийти Панель управління Пропуск в ЖК Розши…" at bounding box center [784, 240] width 1568 height 480
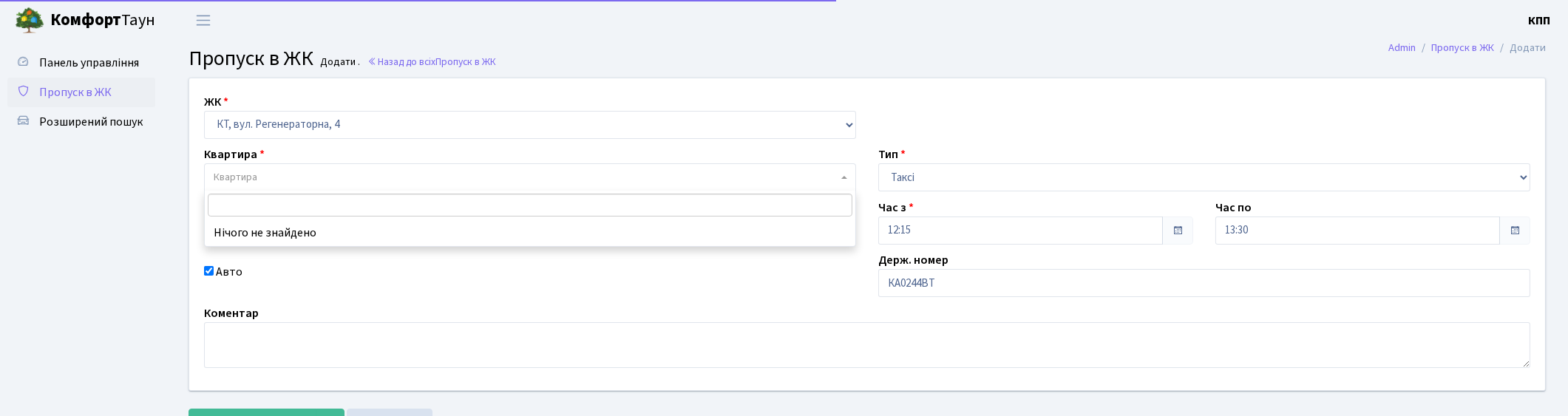
click at [319, 179] on span "Квартира" at bounding box center [525, 177] width 624 height 15
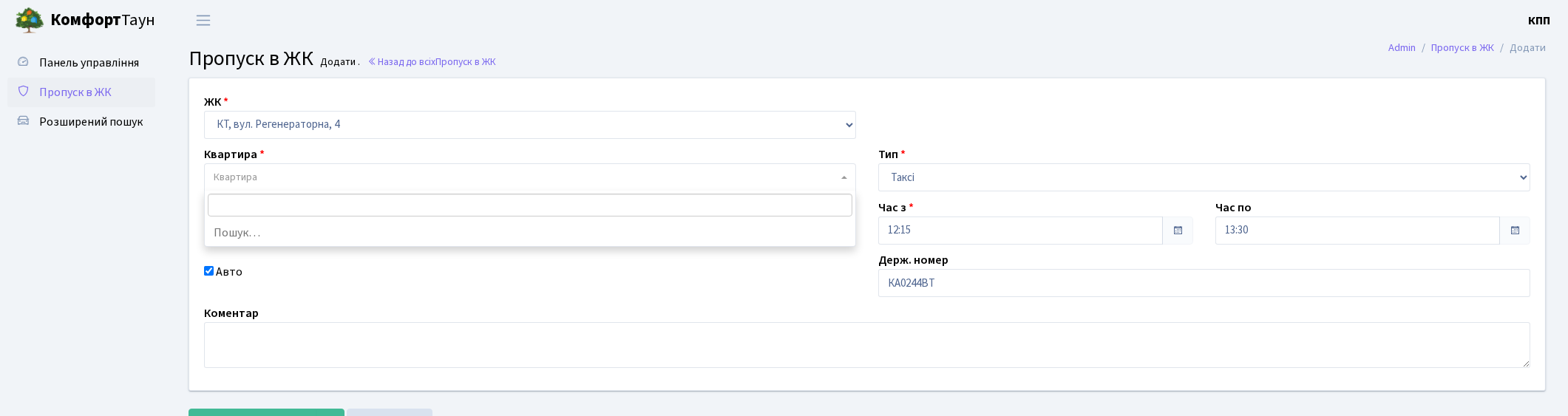
click at [319, 179] on span "Квартира" at bounding box center [525, 177] width 624 height 15
click at [327, 164] on span "Квартира" at bounding box center [529, 177] width 652 height 28
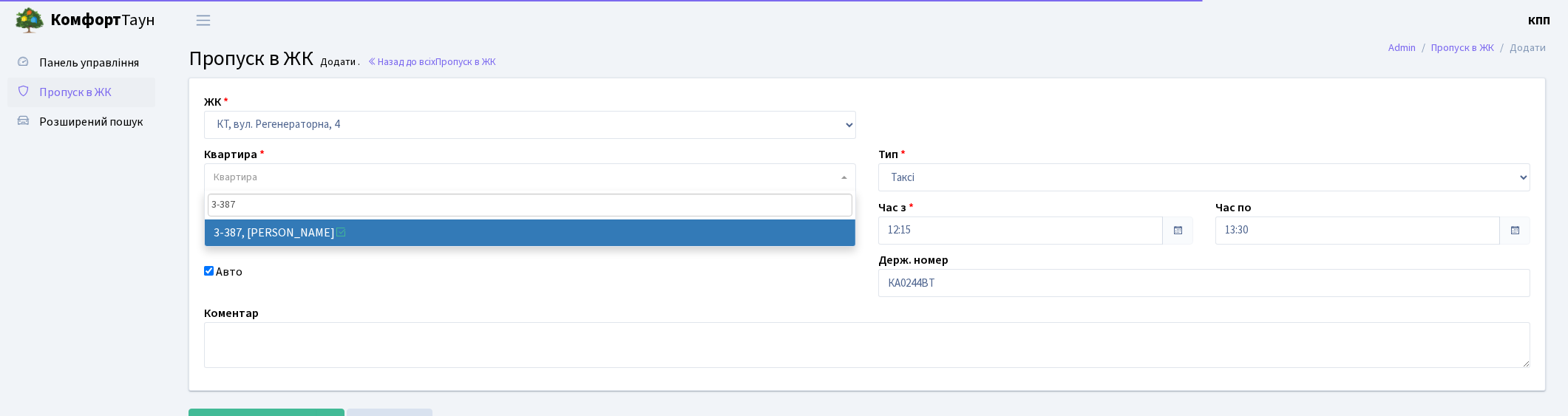
type input "3-387"
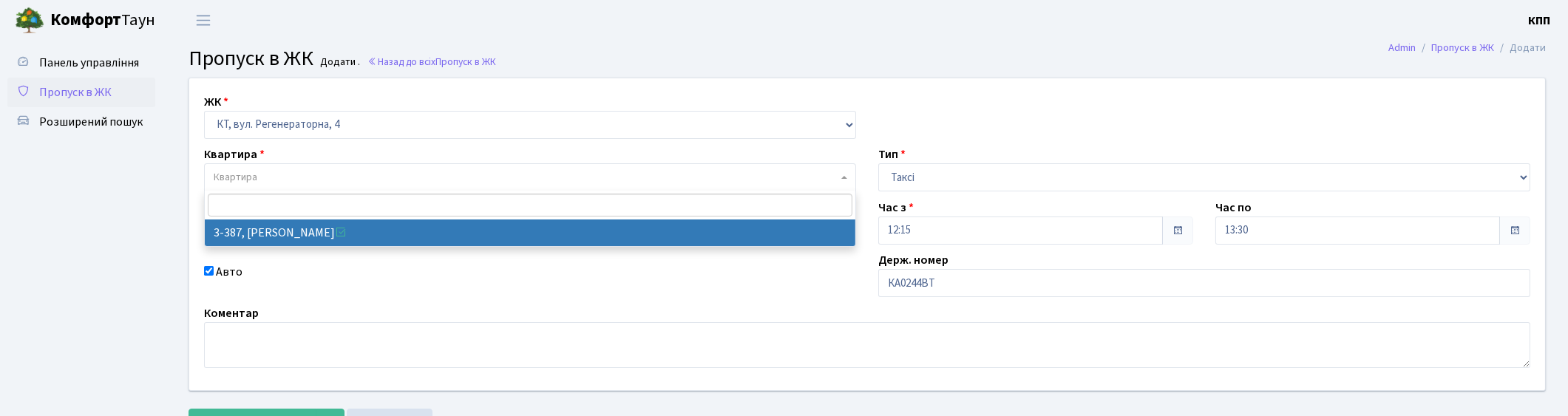
select select "1605"
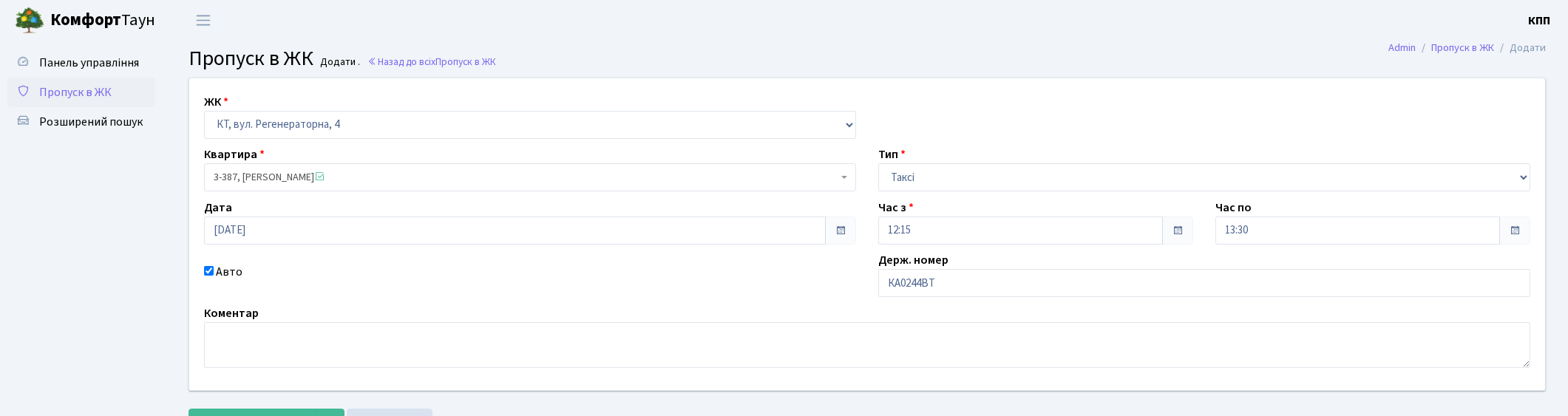
scroll to position [64, 0]
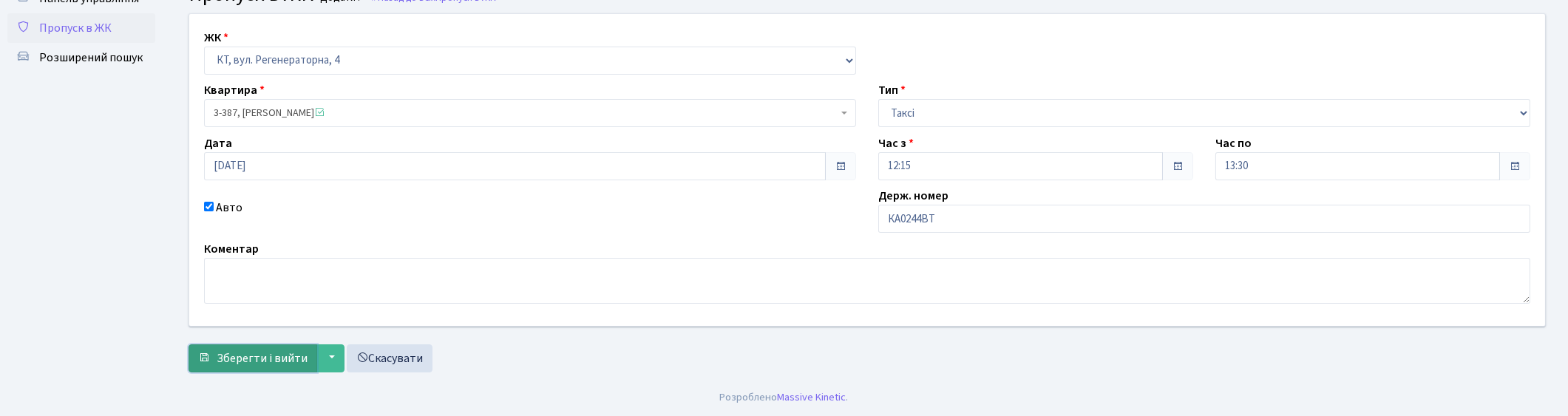
click at [244, 350] on span "Зберегти і вийти" at bounding box center [262, 358] width 91 height 16
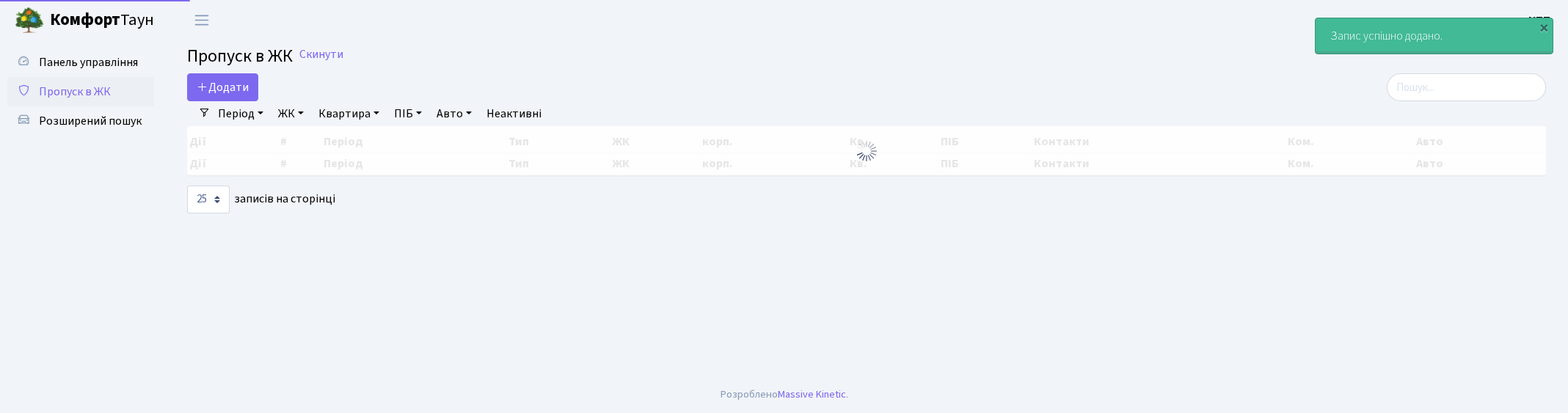
select select "25"
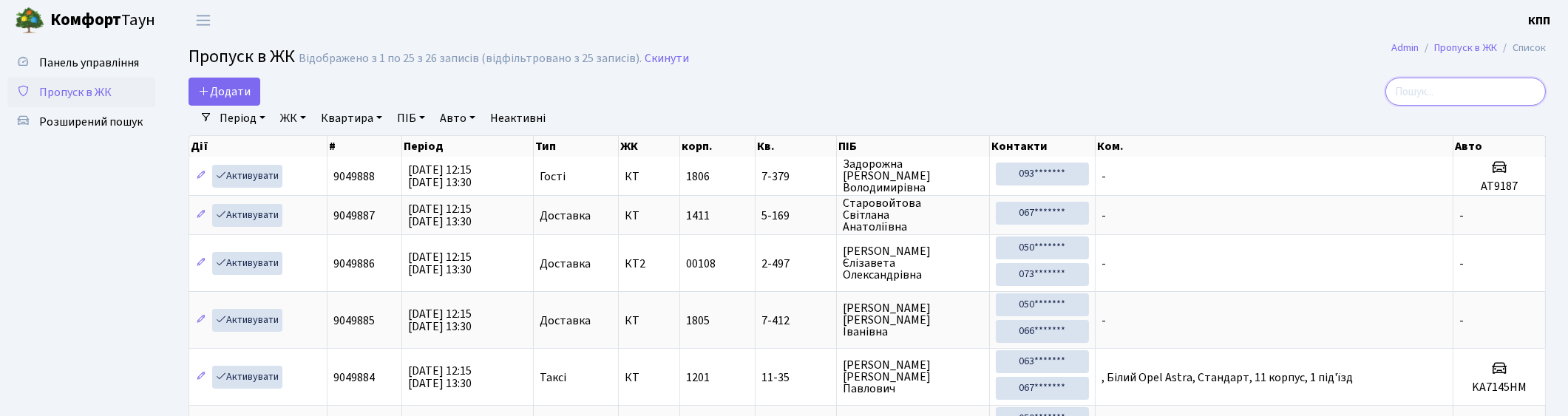
click at [1484, 90] on input "search" at bounding box center [1465, 91] width 160 height 28
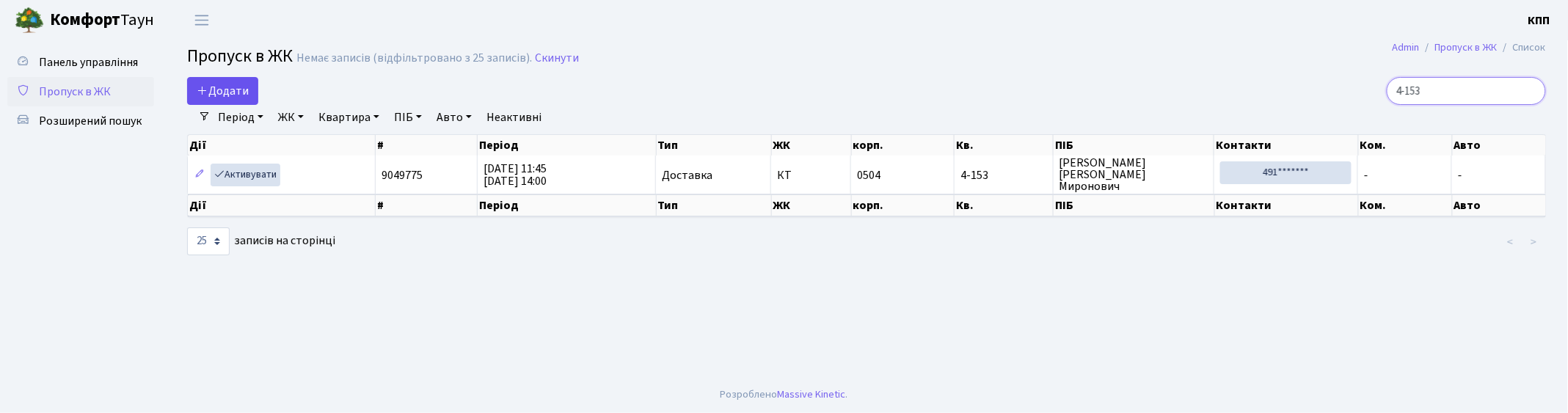
type input "4-153"
click at [228, 99] on link "Додати" at bounding box center [222, 91] width 71 height 27
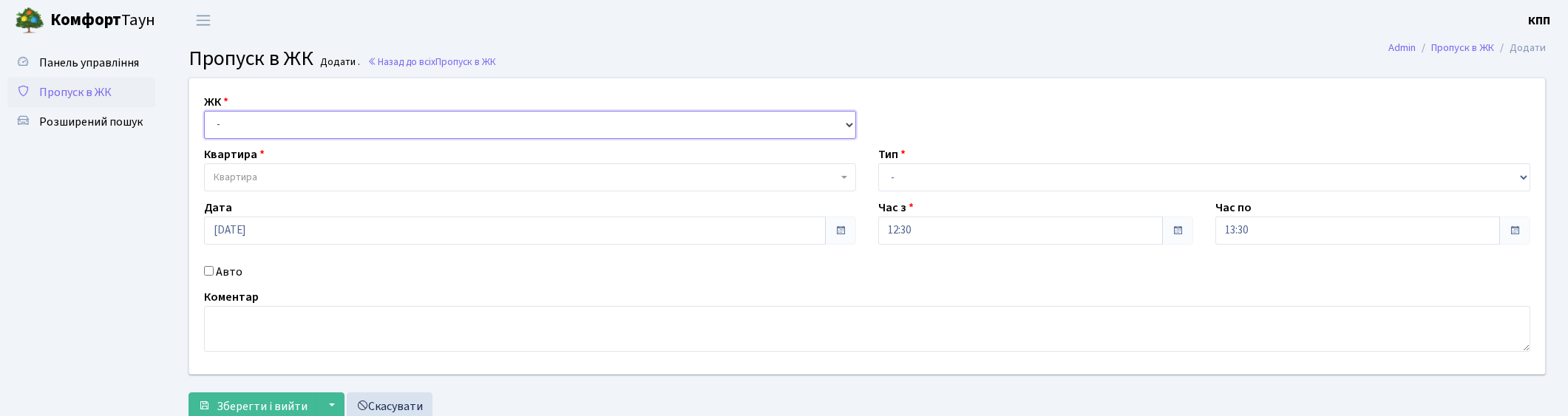
click at [284, 126] on select "- КТ, вул. Регенераторна, 4 КТ2, просп. Соборності, 17 КТ3, вул. Березнева, 16 …" at bounding box center [529, 125] width 652 height 28
select select "271"
click at [204, 111] on select "- КТ, вул. Регенераторна, 4 КТ2, просп. Соборності, 17 КТ3, вул. Березнева, 16 …" at bounding box center [529, 125] width 652 height 28
select select
click at [284, 173] on span "Квартира" at bounding box center [525, 177] width 624 height 15
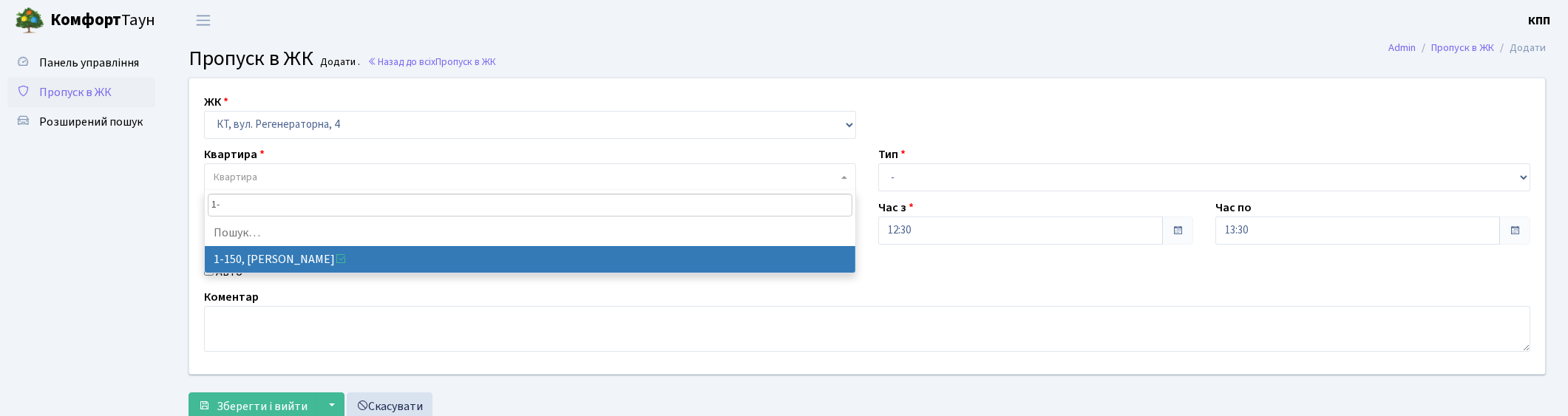
type input "1"
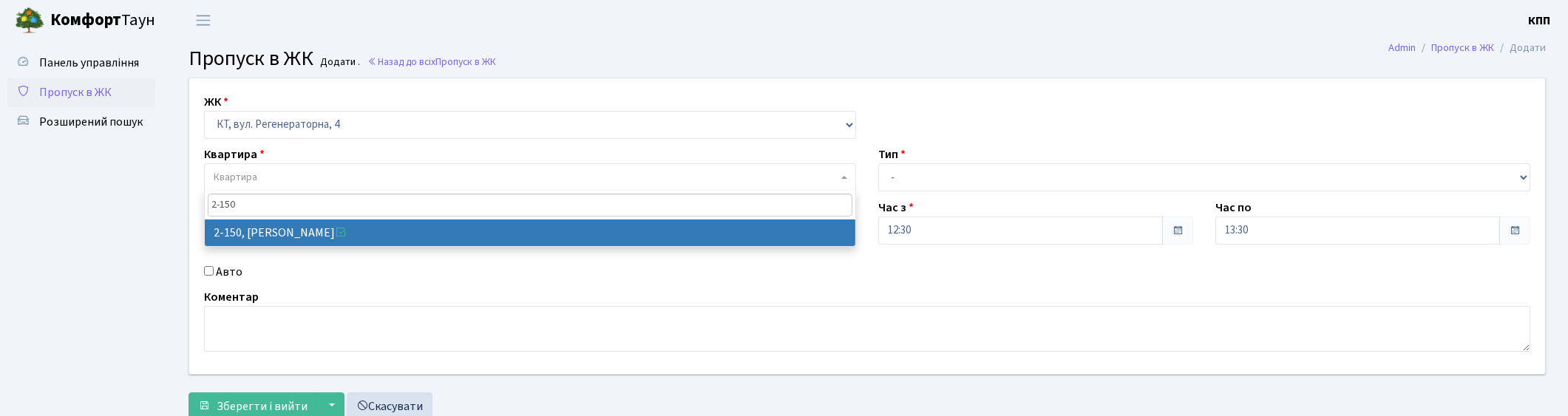
type input "2-150"
select select "563"
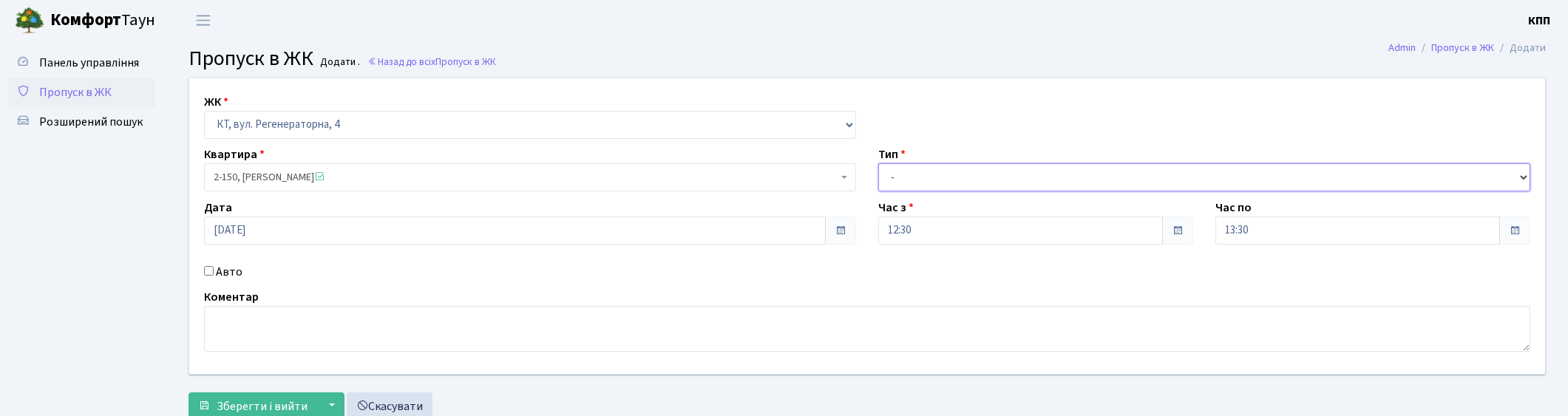
click at [1065, 173] on select "- Доставка Таксі Гості Сервіс" at bounding box center [1204, 177] width 652 height 28
select select "1"
click at [878, 164] on select "- Доставка Таксі Гості Сервіс" at bounding box center [1204, 177] width 652 height 28
click at [249, 409] on span "Зберегти і вийти" at bounding box center [262, 406] width 91 height 16
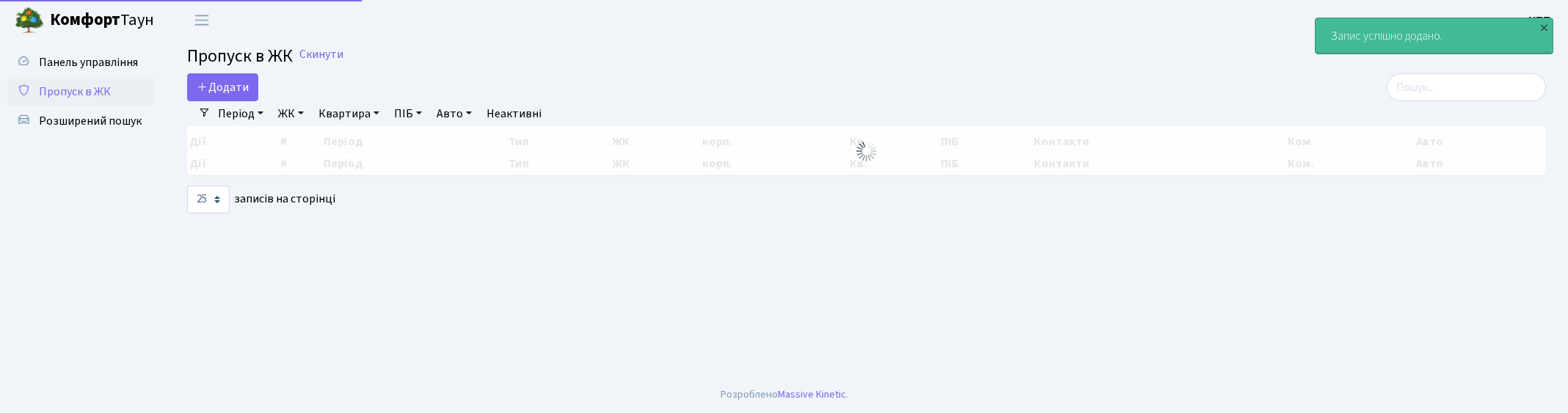
select select "25"
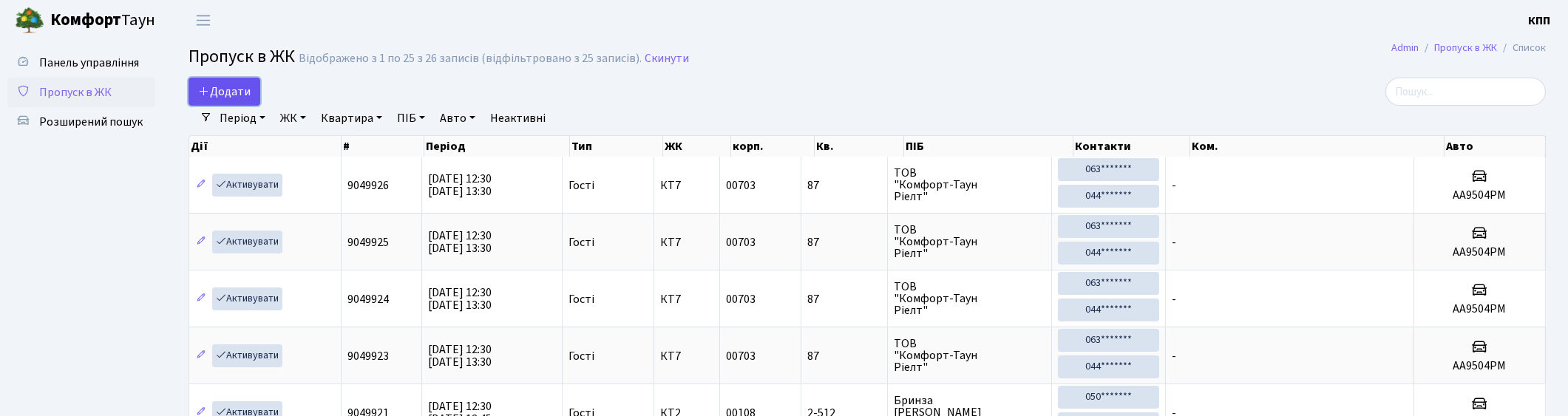
click at [235, 90] on span "Додати" at bounding box center [224, 92] width 52 height 16
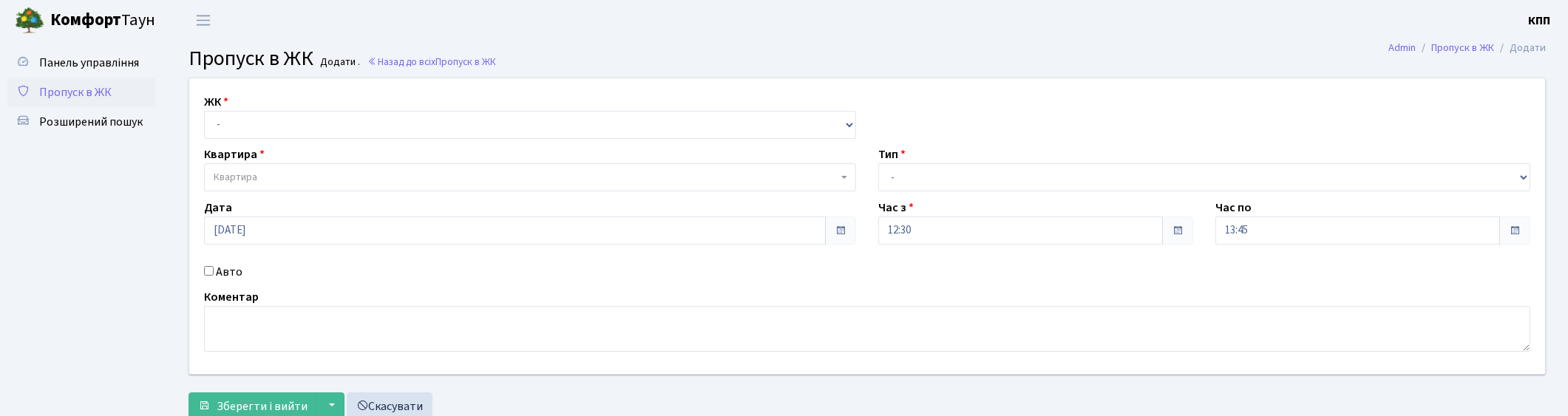
click at [215, 267] on div "Авто" at bounding box center [530, 272] width 674 height 18
click at [211, 275] on input "Авто" at bounding box center [209, 271] width 10 height 10
checkbox input "true"
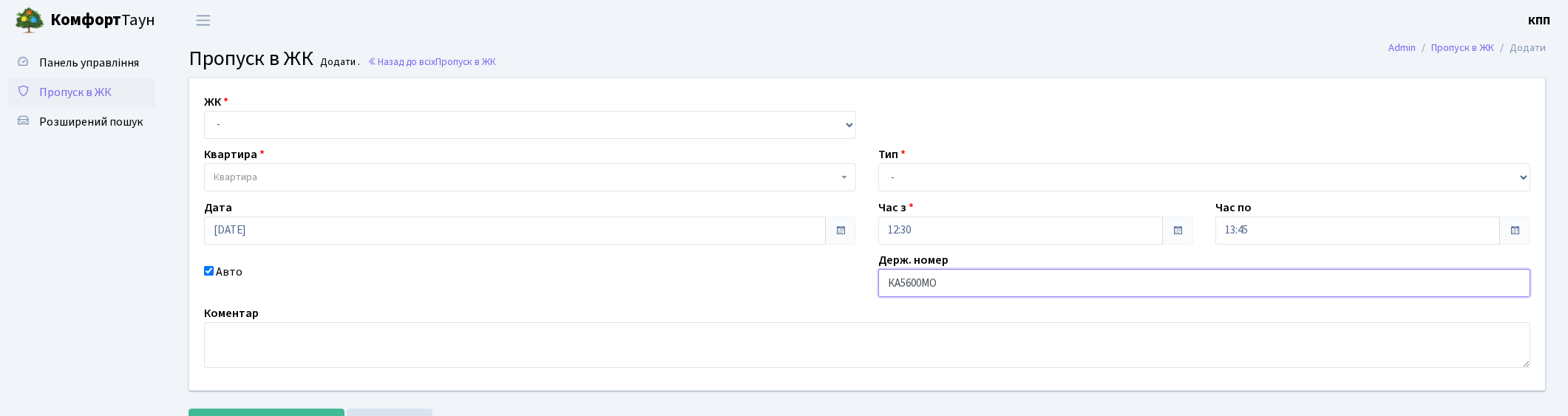
type input "КА5600МО"
drag, startPoint x: 1039, startPoint y: 164, endPoint x: 1031, endPoint y: 178, distance: 16.1
click at [1039, 165] on select "- Доставка Таксі Гості Сервіс" at bounding box center [1204, 177] width 652 height 28
select select "2"
click at [878, 164] on select "- Доставка Таксі Гості Сервіс" at bounding box center [1204, 177] width 652 height 28
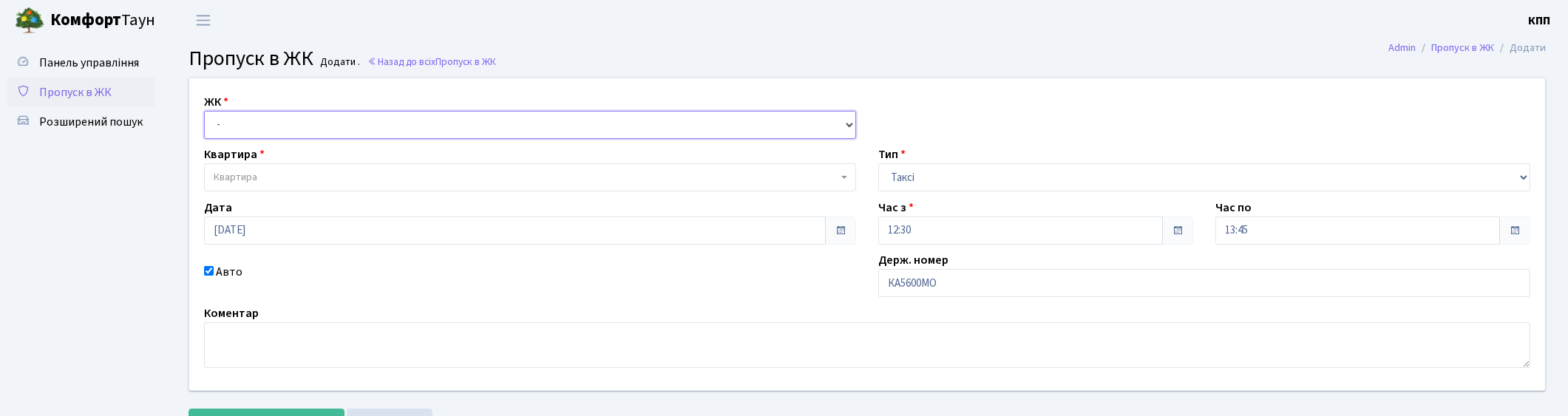
click at [426, 116] on select "- КТ, вул. Регенераторна, 4 КТ2, просп. Соборності, 17 КТ3, вул. Березнева, 16 …" at bounding box center [529, 125] width 652 height 28
select select "271"
click at [204, 111] on select "- КТ, вул. Регенераторна, 4 КТ2, просп. Соборності, 17 КТ3, вул. Березнева, 16 …" at bounding box center [529, 125] width 652 height 28
select select
click at [348, 173] on span "Квартира" at bounding box center [525, 177] width 624 height 15
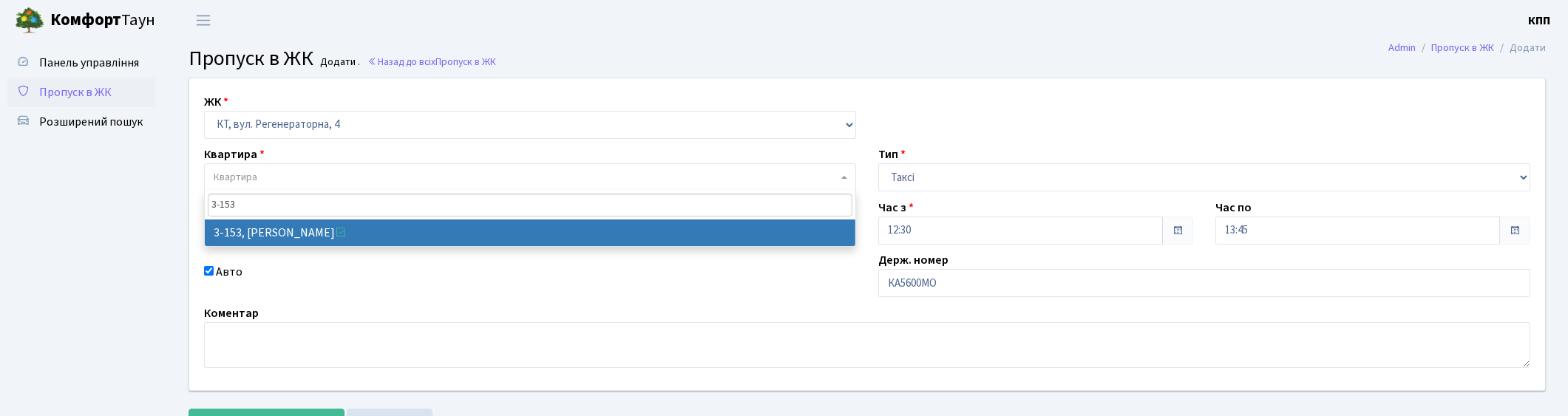
type input "3-153"
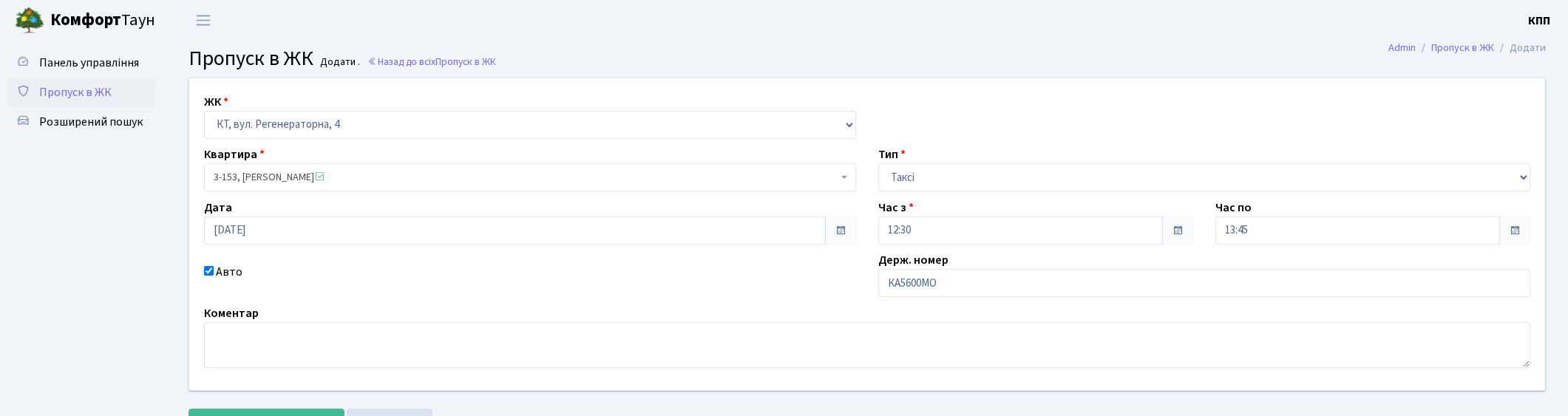
select select "820"
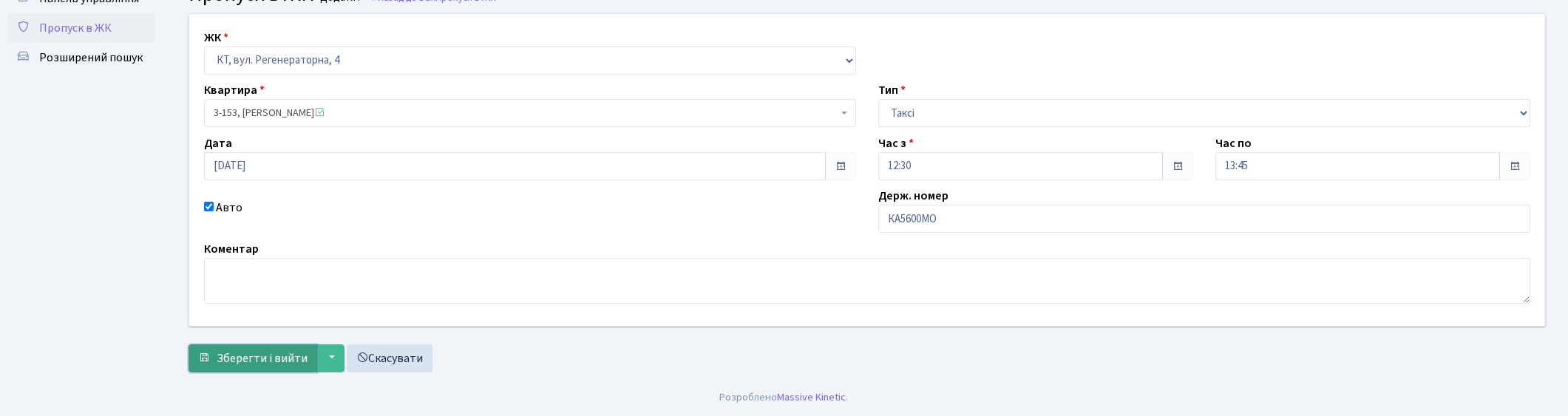
click at [248, 362] on span "Зберегти і вийти" at bounding box center [262, 358] width 91 height 16
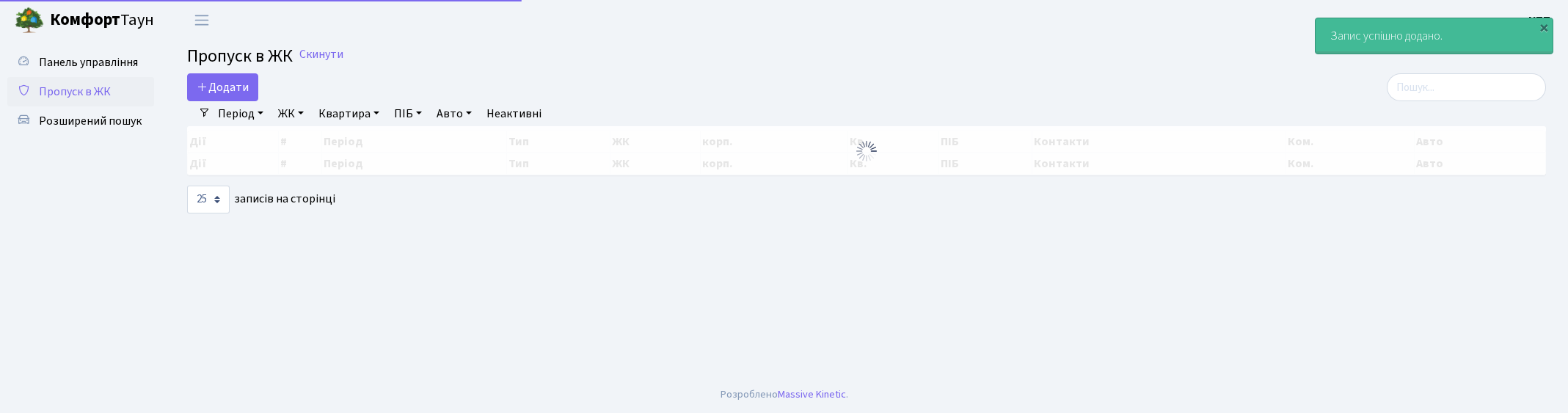
select select "25"
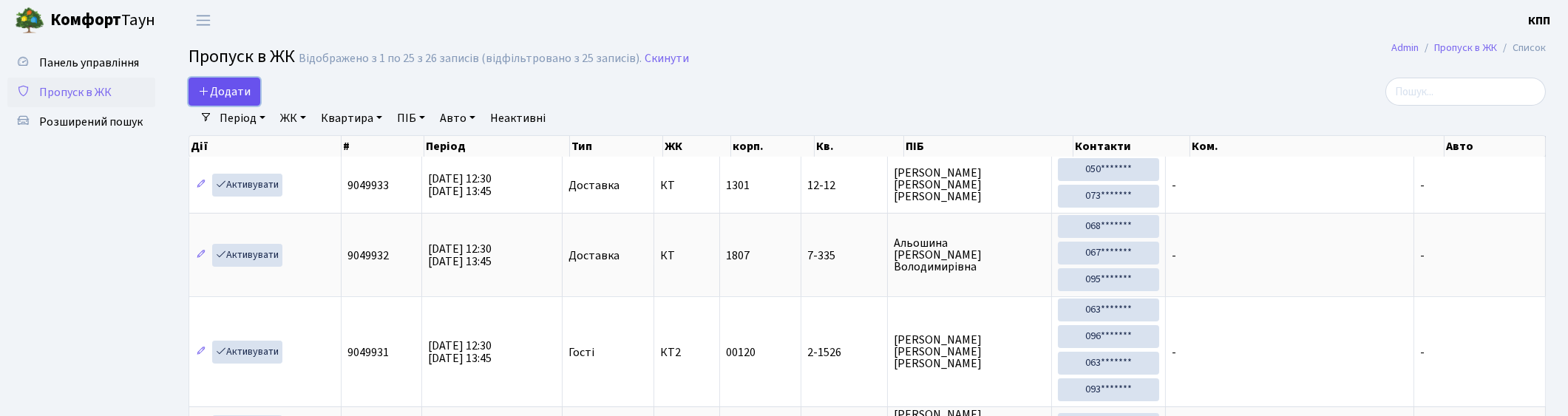
click at [237, 93] on span "Додати" at bounding box center [224, 92] width 52 height 16
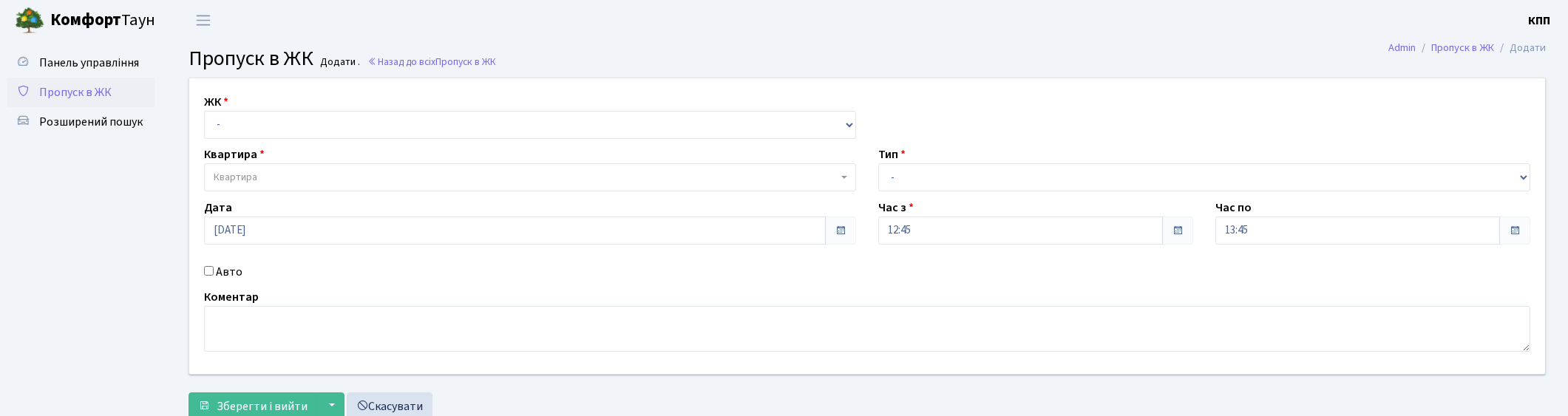
click at [219, 275] on label "Авто" at bounding box center [229, 272] width 27 height 18
click at [213, 275] on input "Авто" at bounding box center [209, 271] width 10 height 10
checkbox input "true"
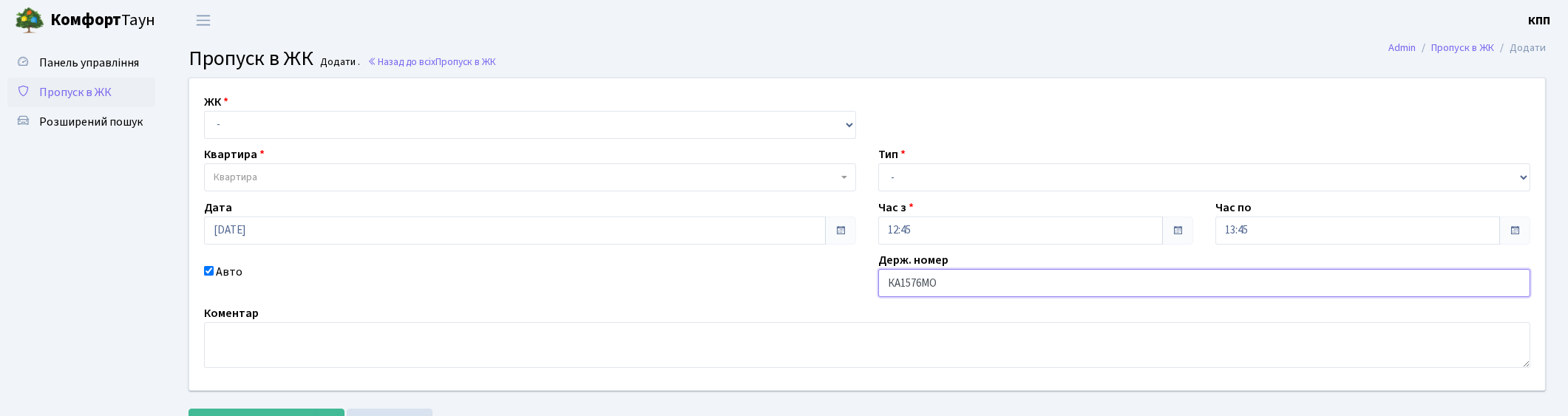
type input "КА1576МО"
click at [999, 178] on select "- Доставка Таксі Гості Сервіс" at bounding box center [1204, 177] width 652 height 28
select select "1"
click at [878, 164] on select "- Доставка Таксі Гості Сервіс" at bounding box center [1204, 177] width 652 height 28
click at [321, 124] on select "- КТ, вул. Регенераторна, 4 КТ2, просп. Соборності, 17 КТ3, вул. Березнева, 16 …" at bounding box center [529, 125] width 652 height 28
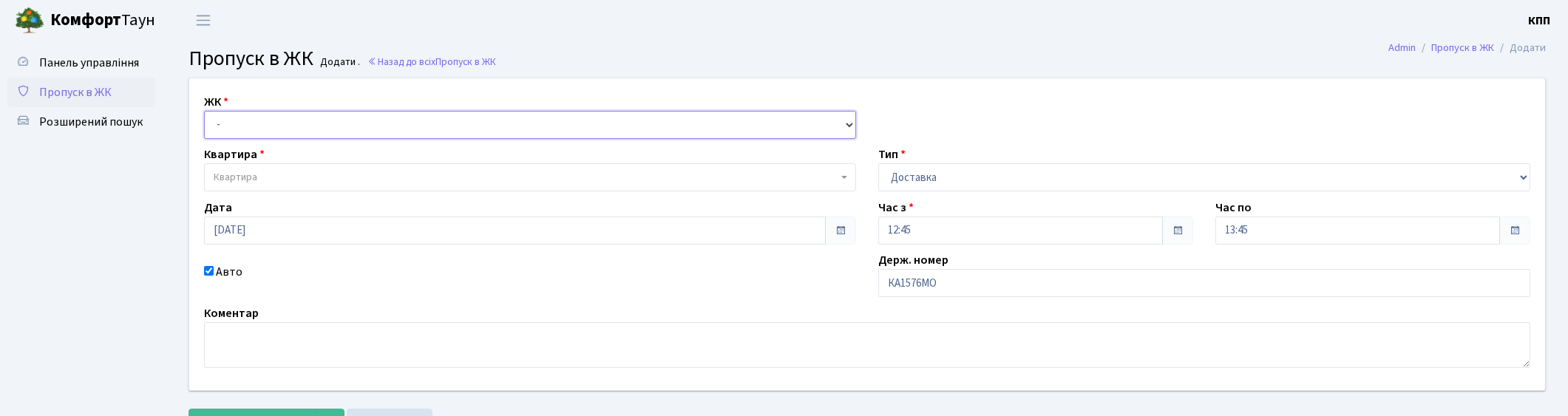
select select "271"
click at [204, 111] on select "- КТ, вул. Регенераторна, 4 КТ2, просп. Соборності, 17 КТ3, вул. Березнева, 16 …" at bounding box center [529, 125] width 652 height 28
select select
click at [296, 179] on span "Квартира" at bounding box center [525, 177] width 624 height 15
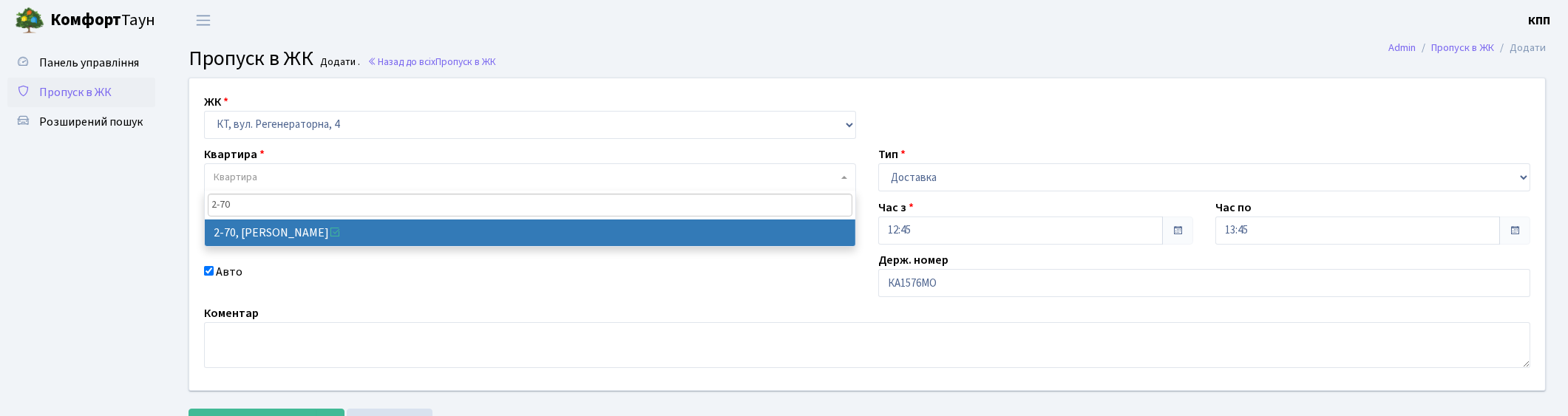
type input "2-70"
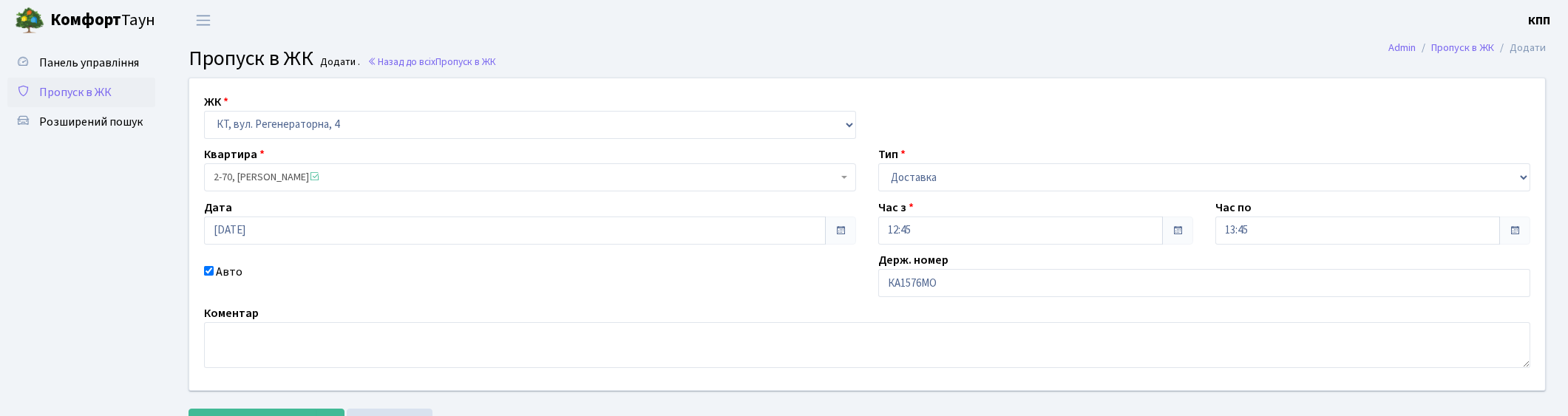
select select "639"
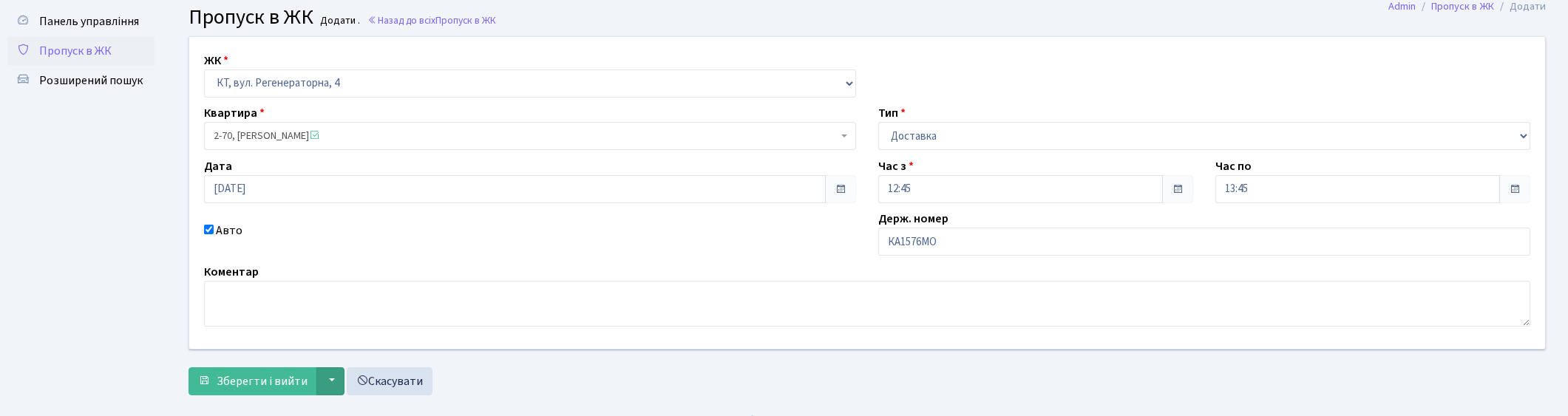
scroll to position [64, 0]
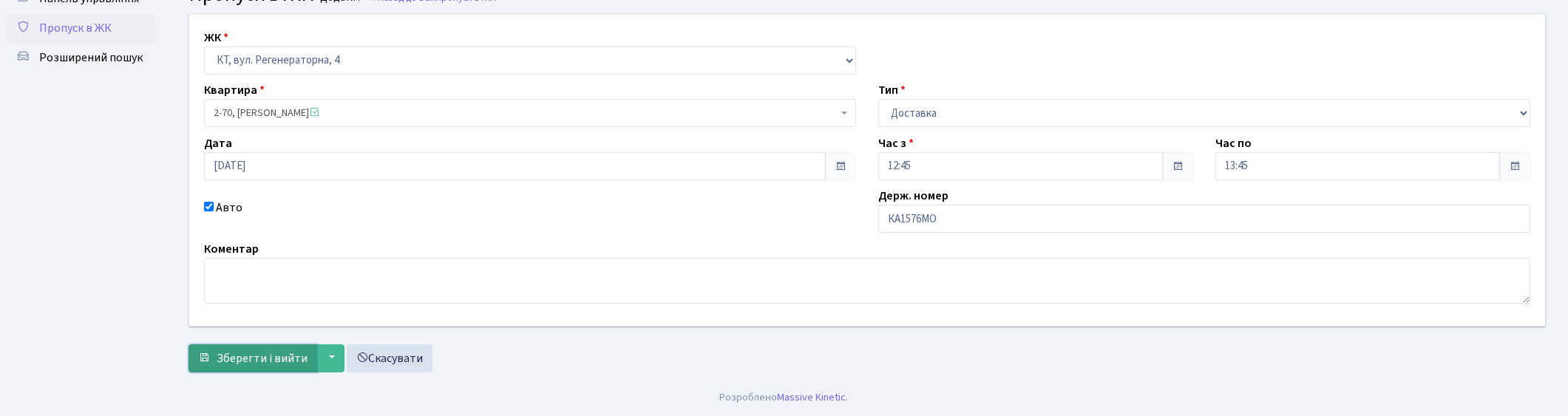
click at [248, 358] on span "Зберегти і вийти" at bounding box center [262, 358] width 91 height 16
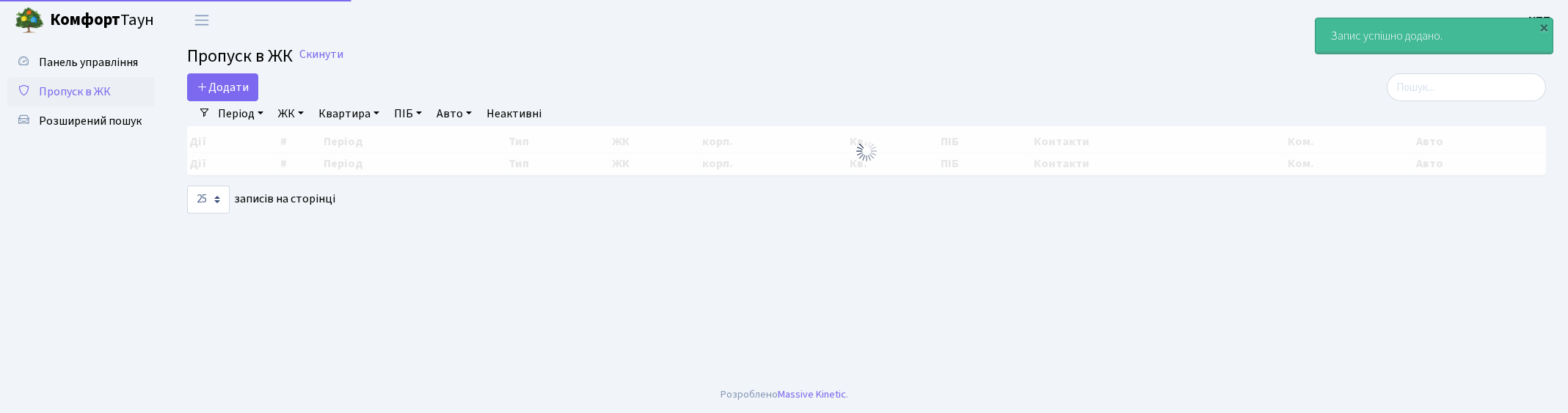
select select "25"
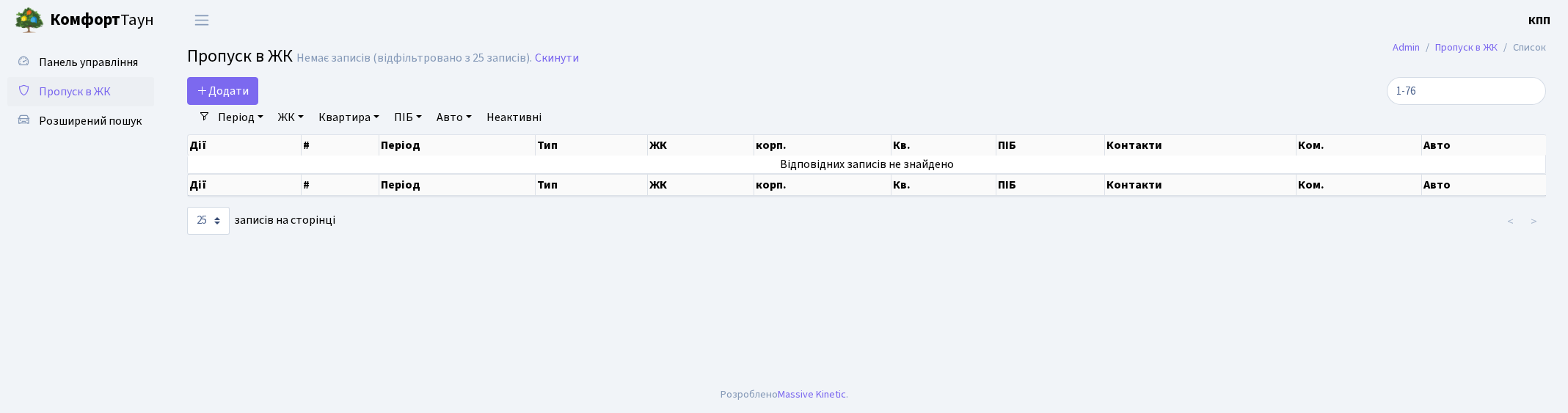
select select "25"
click at [1488, 99] on input "1-76" at bounding box center [1466, 91] width 159 height 27
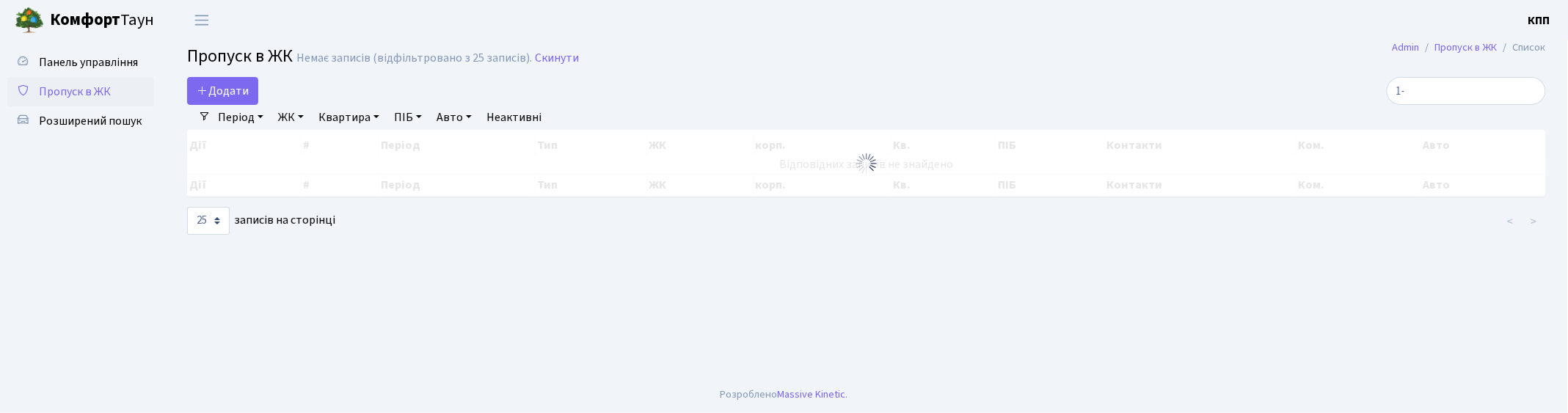
type input "1"
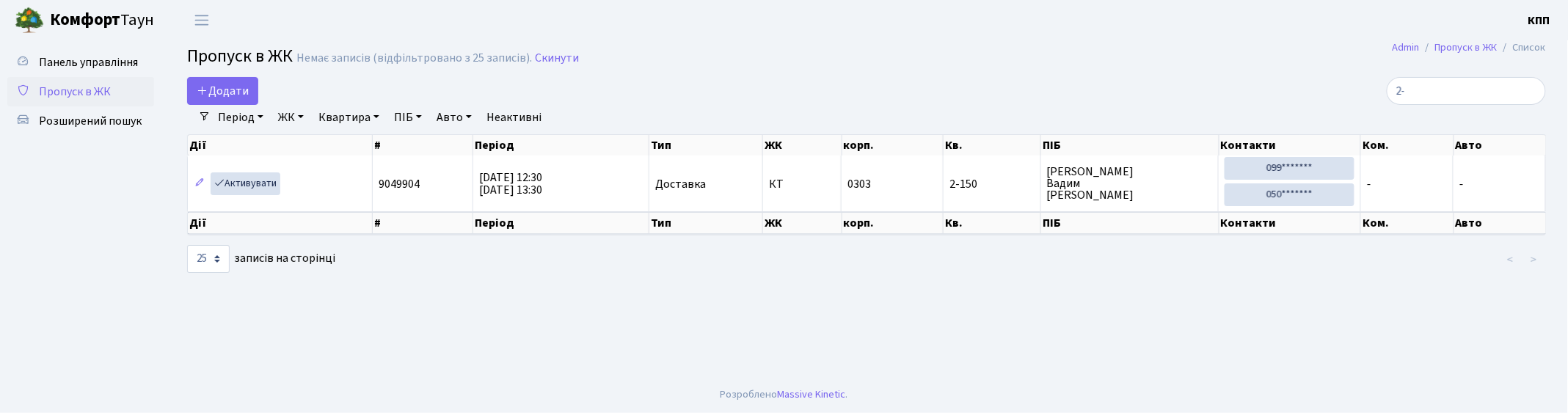
type input "2"
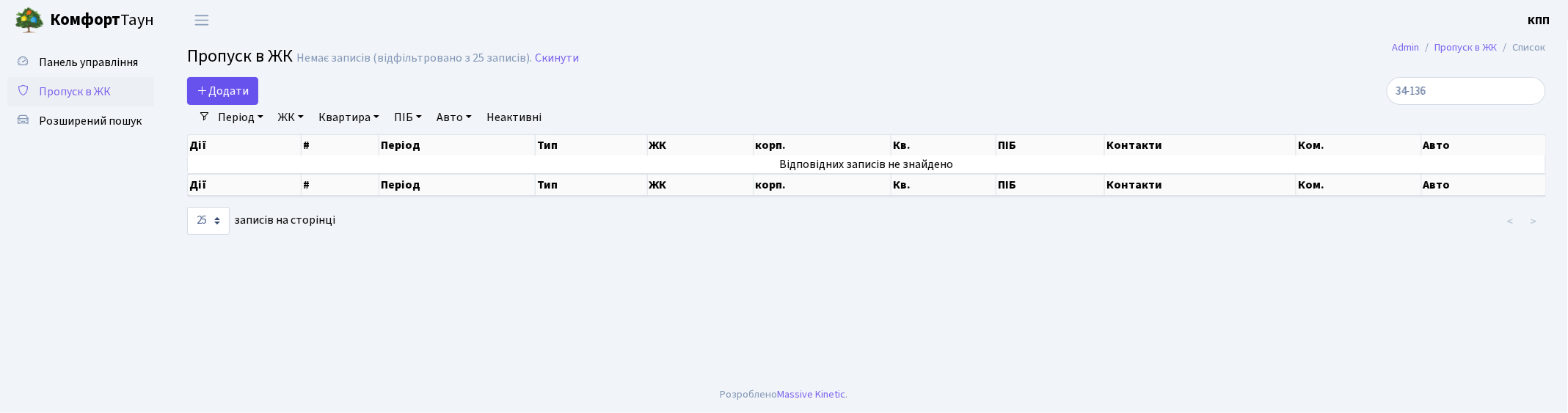
type input "34-136"
click at [232, 99] on link "Додати" at bounding box center [222, 91] width 71 height 27
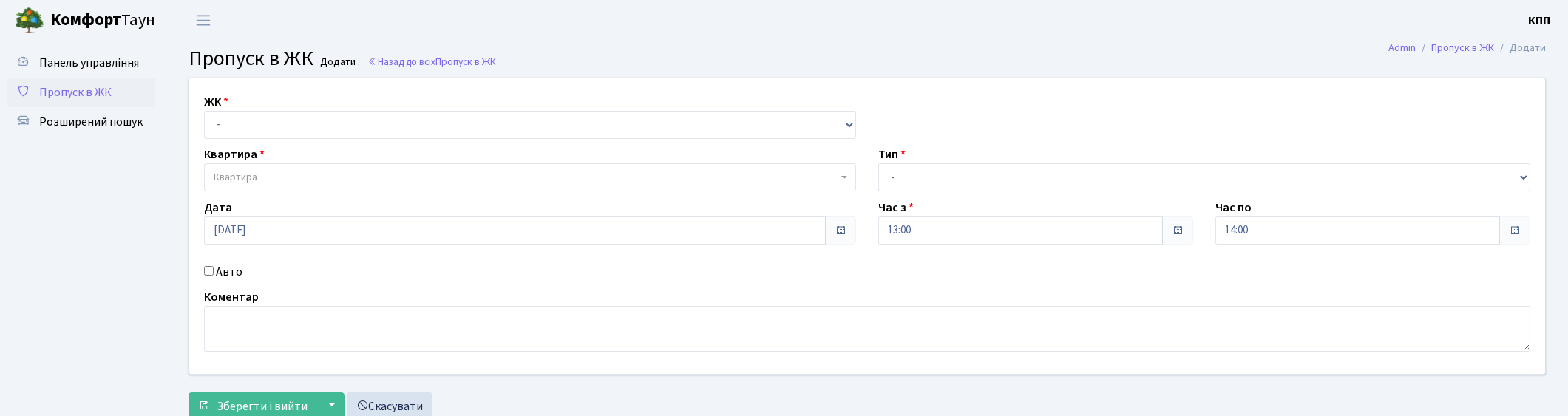
click at [222, 275] on label "Авто" at bounding box center [229, 272] width 27 height 18
click at [213, 275] on input "Авто" at bounding box center [209, 271] width 10 height 10
checkbox input "true"
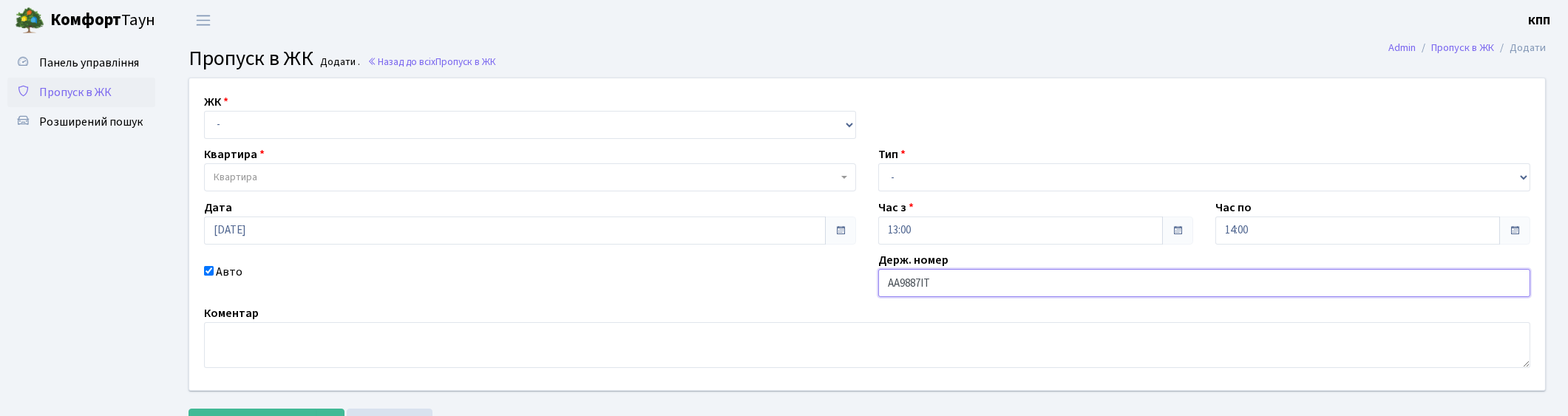
type input "АА9887ІТ"
click at [991, 182] on select "- Доставка Таксі Гості Сервіс" at bounding box center [1204, 177] width 652 height 28
select select "2"
click at [878, 164] on select "- Доставка Таксі Гості Сервіс" at bounding box center [1204, 177] width 652 height 28
click at [270, 132] on select "- КТ, вул. Регенераторна, 4 КТ2, просп. [STREET_ADDRESS] [STREET_ADDRESS] [PERS…" at bounding box center [529, 125] width 652 height 28
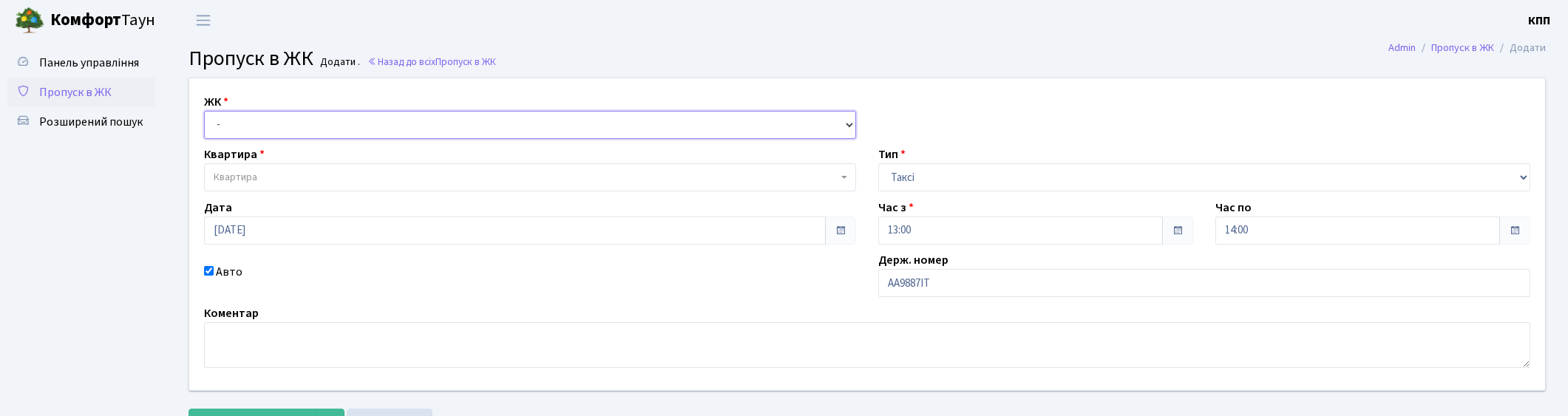
select select "271"
click at [204, 111] on select "- КТ, вул. Регенераторна, 4 КТ2, просп. [STREET_ADDRESS] [STREET_ADDRESS] [PERS…" at bounding box center [529, 125] width 652 height 28
select select
drag, startPoint x: 336, startPoint y: 178, endPoint x: 323, endPoint y: 179, distance: 13.0
click at [335, 177] on span "Квартира" at bounding box center [525, 177] width 624 height 15
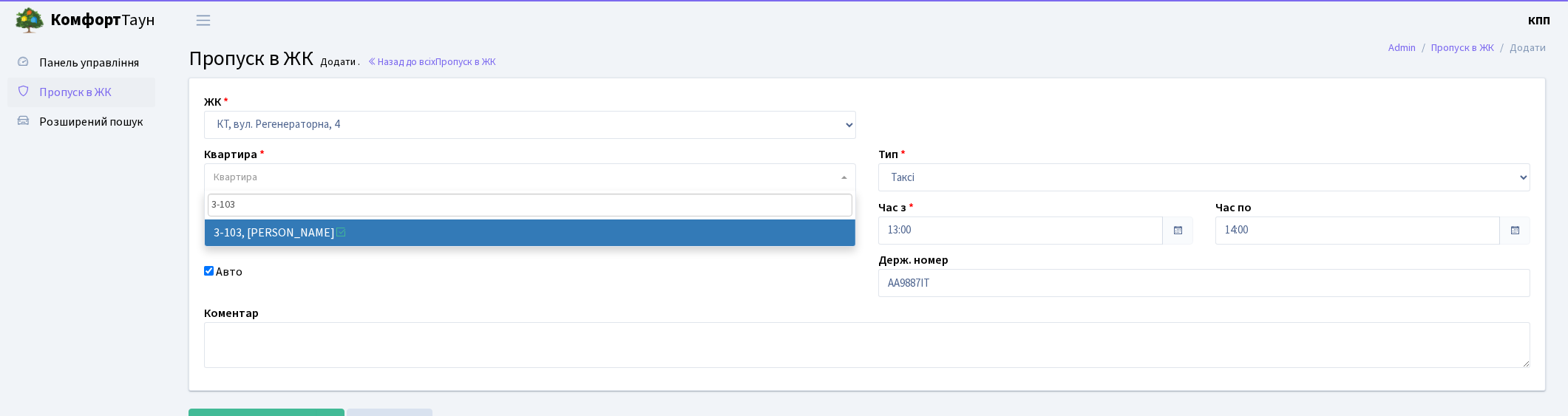
type input "3-103"
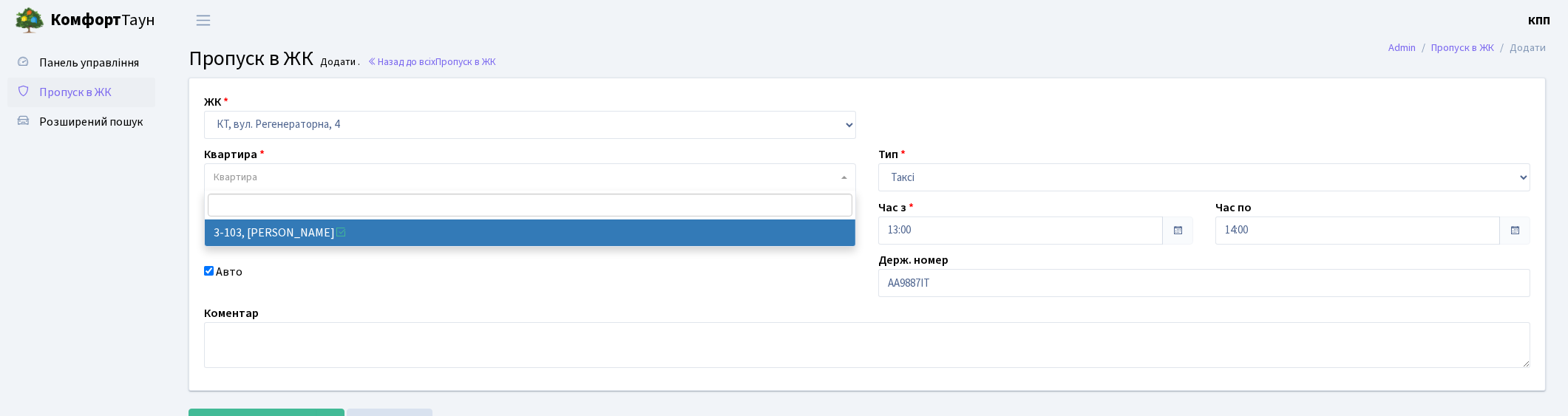
select select "912"
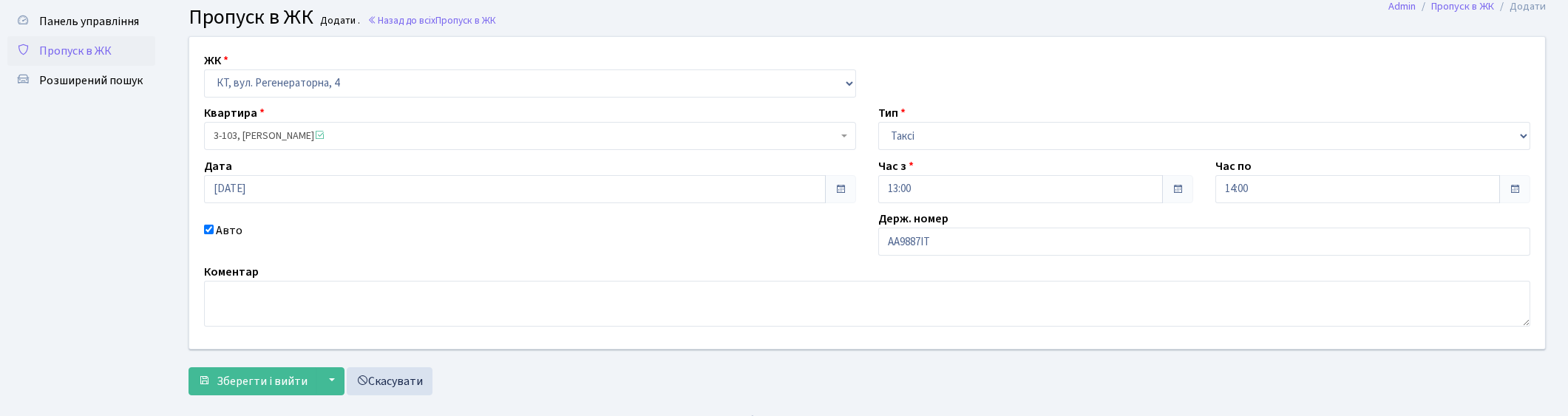
scroll to position [64, 0]
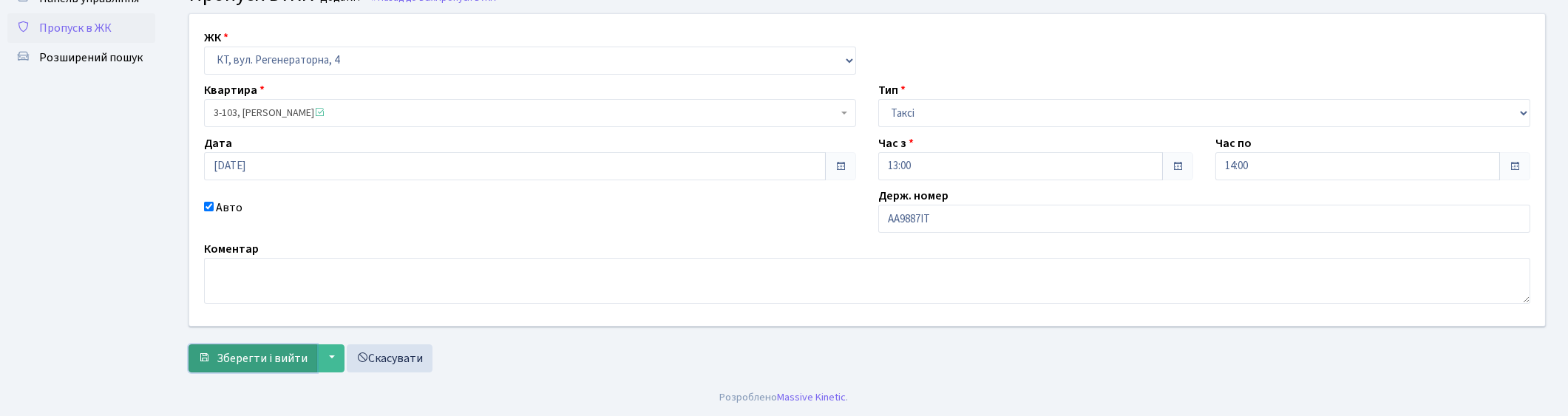
click at [244, 357] on span "Зберегти і вийти" at bounding box center [262, 358] width 91 height 16
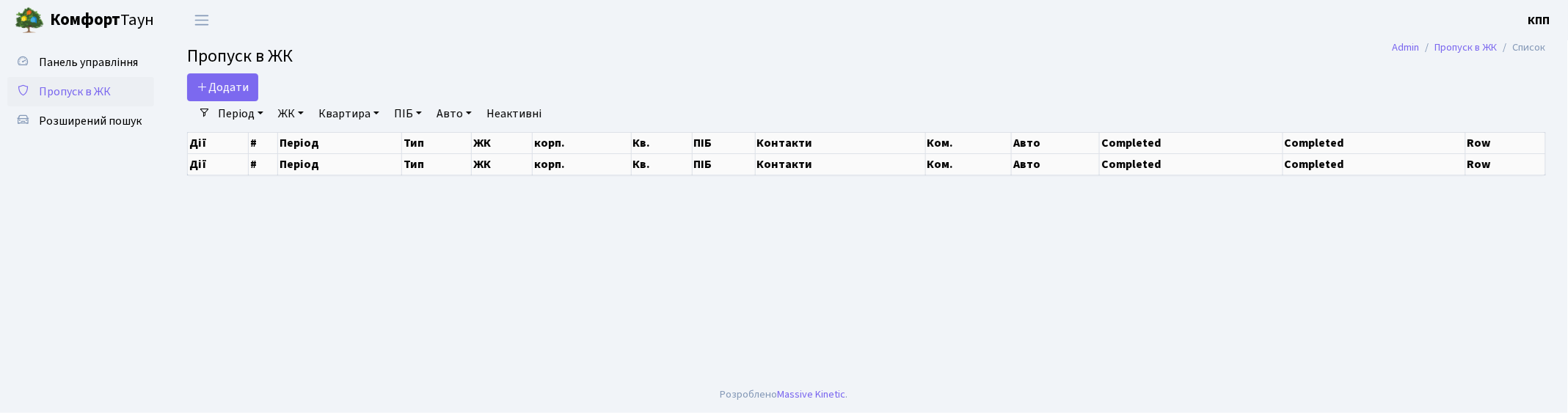
select select "25"
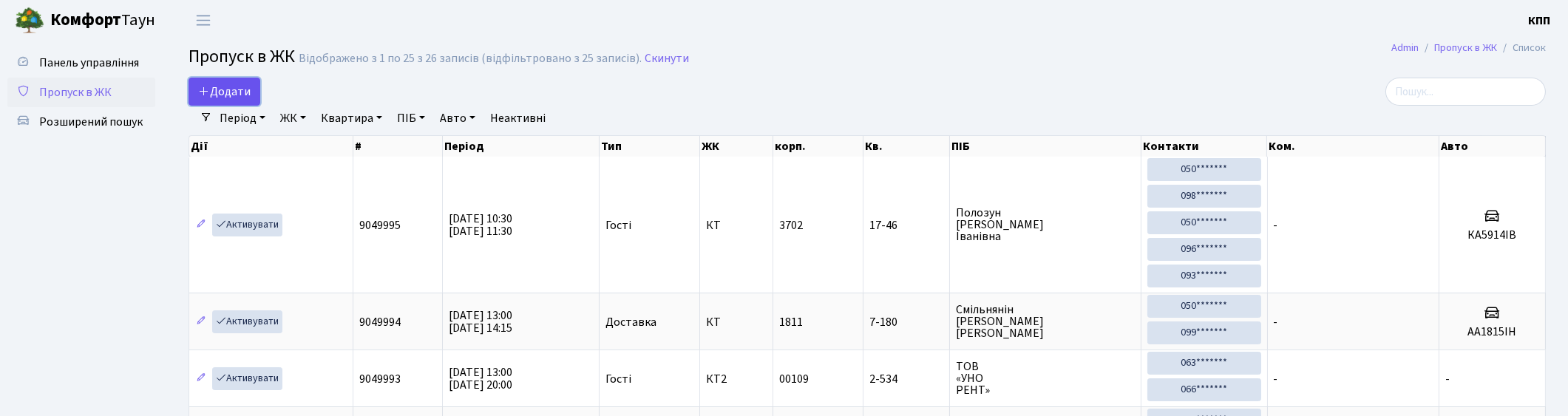
click at [250, 84] on link "Додати" at bounding box center [224, 91] width 72 height 28
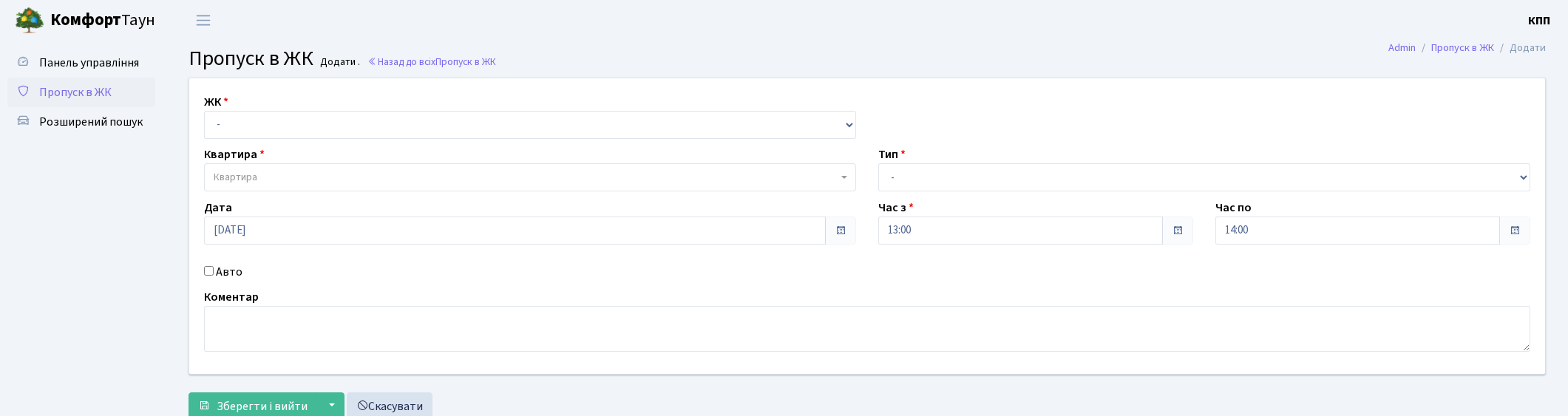
click at [212, 267] on input "Авто" at bounding box center [209, 271] width 10 height 10
checkbox input "true"
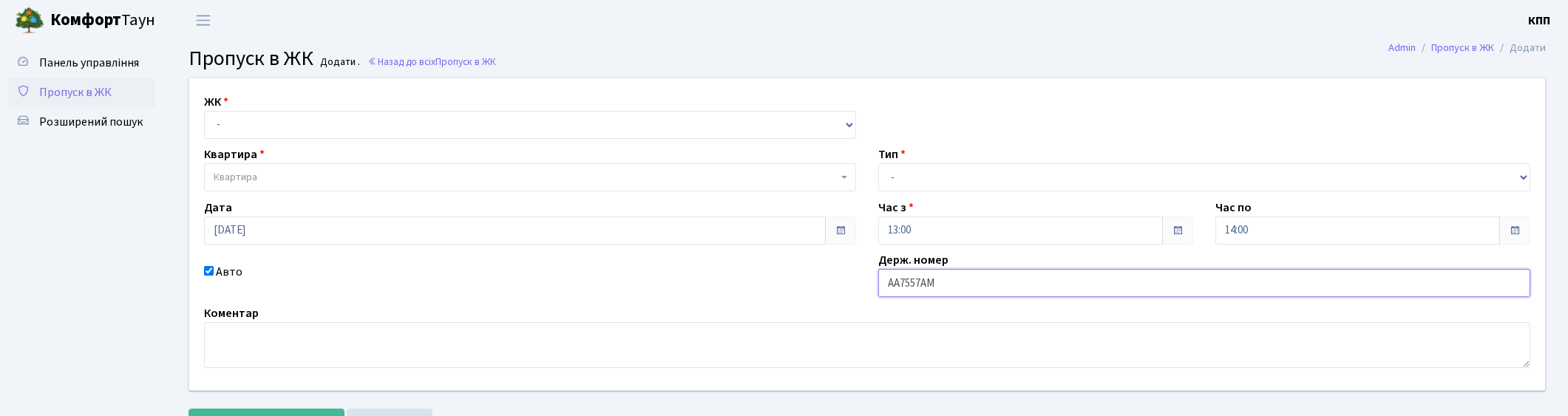
type input "АА7557АМ"
click at [1056, 187] on select "- Доставка Таксі Гості Сервіс" at bounding box center [1204, 177] width 652 height 28
select select "2"
click at [878, 164] on select "- Доставка Таксі Гості Сервіс" at bounding box center [1204, 177] width 652 height 28
click at [238, 127] on select "- КТ, вул. Регенераторна, 4 КТ2, просп. [STREET_ADDRESS] [STREET_ADDRESS] [PERS…" at bounding box center [529, 125] width 652 height 28
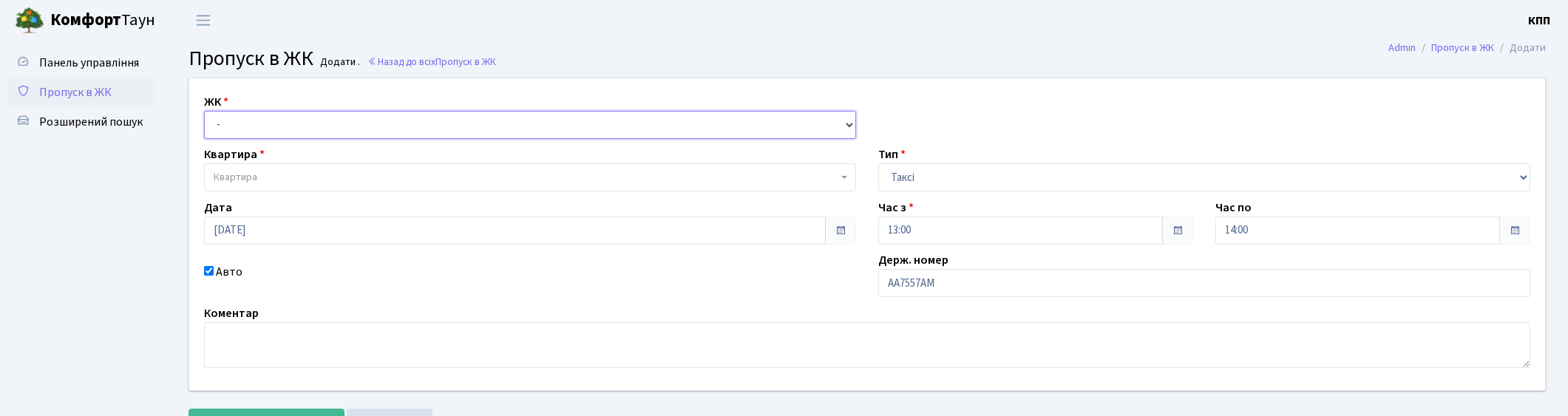
select select "271"
click at [204, 111] on select "- КТ, вул. Регенераторна, 4 КТ2, просп. [STREET_ADDRESS] [STREET_ADDRESS] [PERS…" at bounding box center [529, 125] width 652 height 28
select select
click at [304, 170] on span "Квартира" at bounding box center [525, 177] width 624 height 15
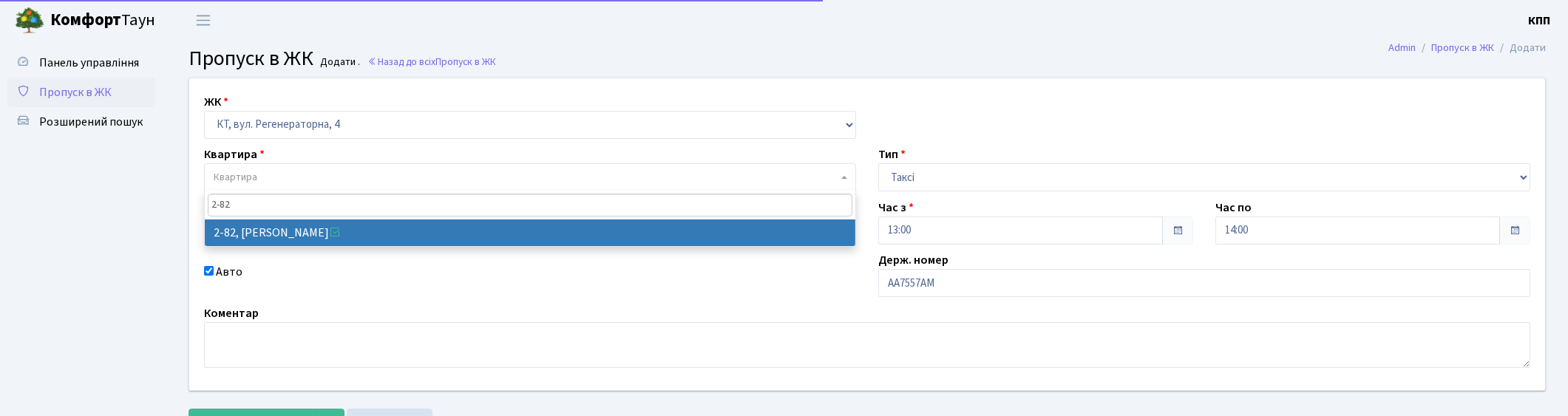
type input "2-82"
select select "651"
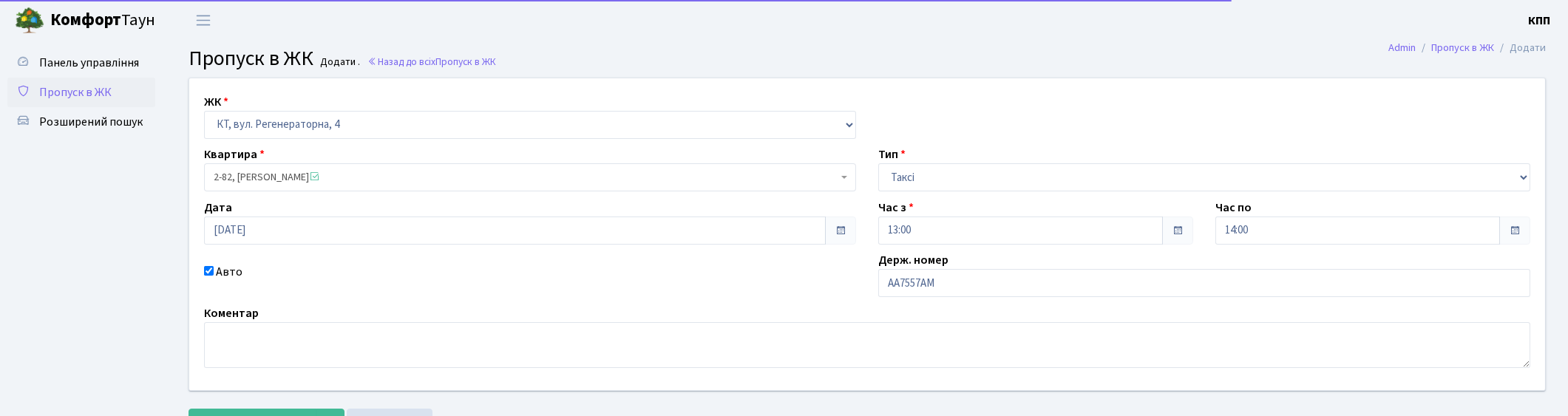
scroll to position [64, 0]
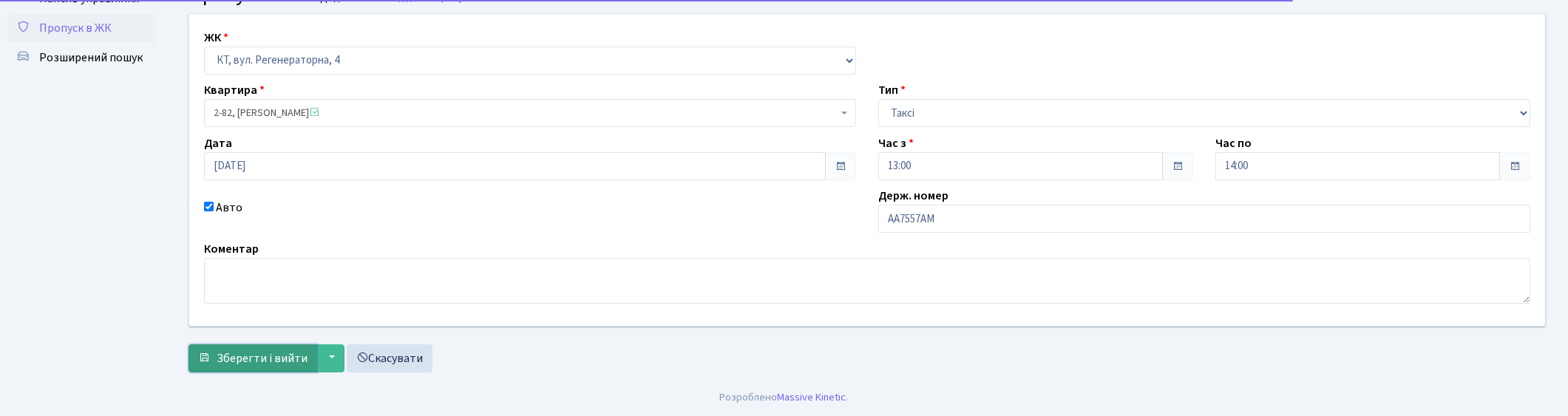
click at [254, 353] on span "Зберегти і вийти" at bounding box center [262, 358] width 91 height 16
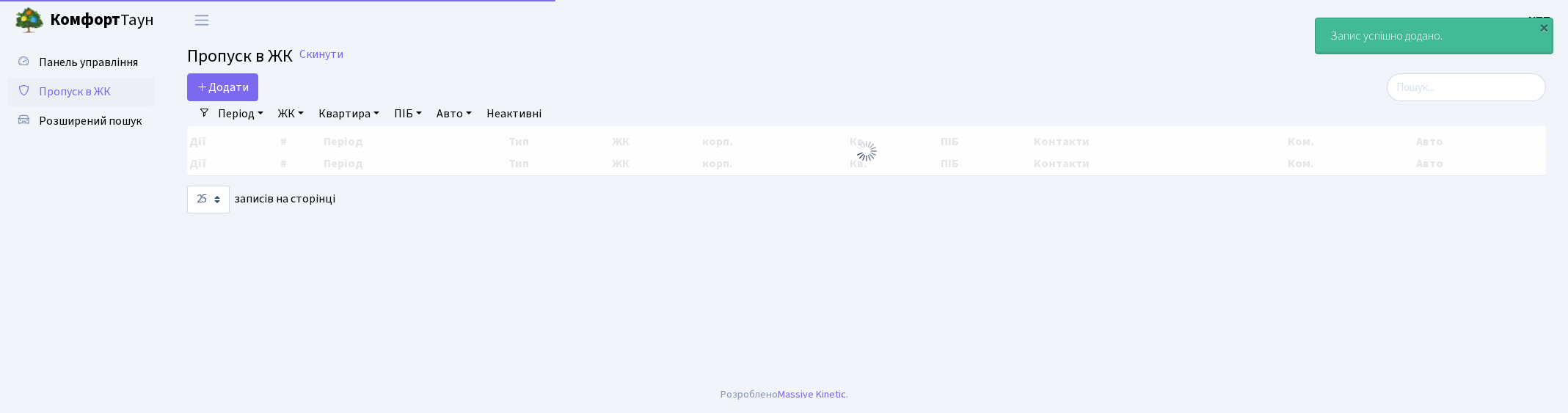
select select "25"
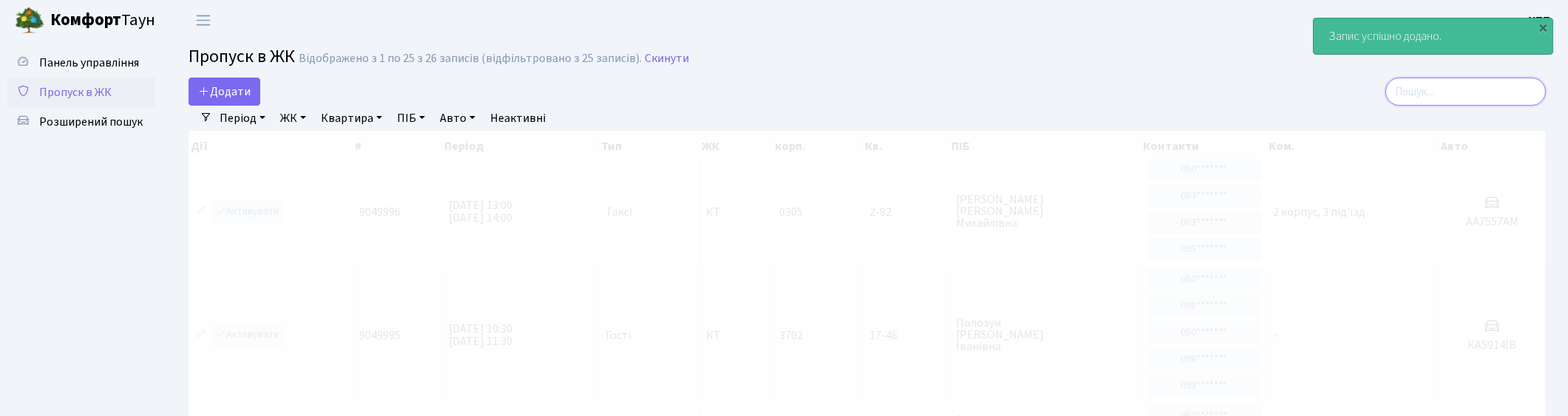
click at [1452, 101] on input "search" at bounding box center [1465, 91] width 160 height 28
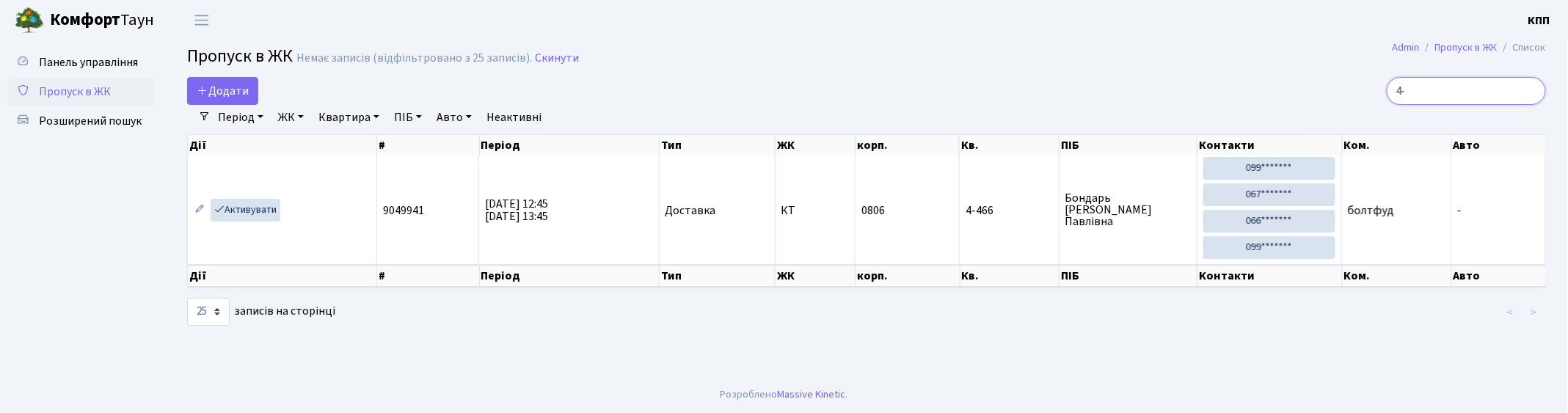
type input "4"
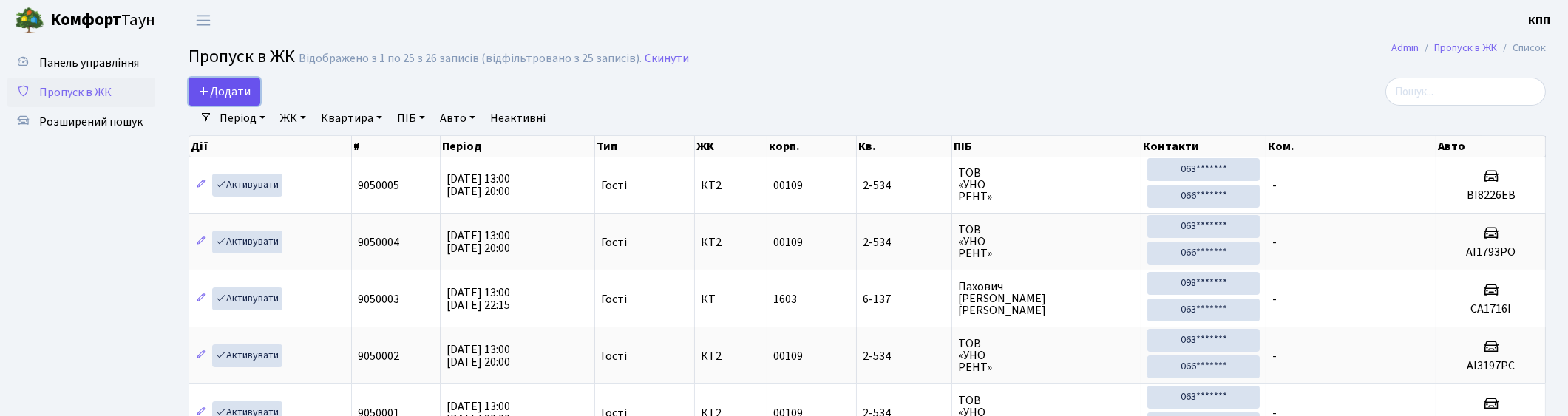
click at [243, 85] on span "Додати" at bounding box center [224, 92] width 52 height 16
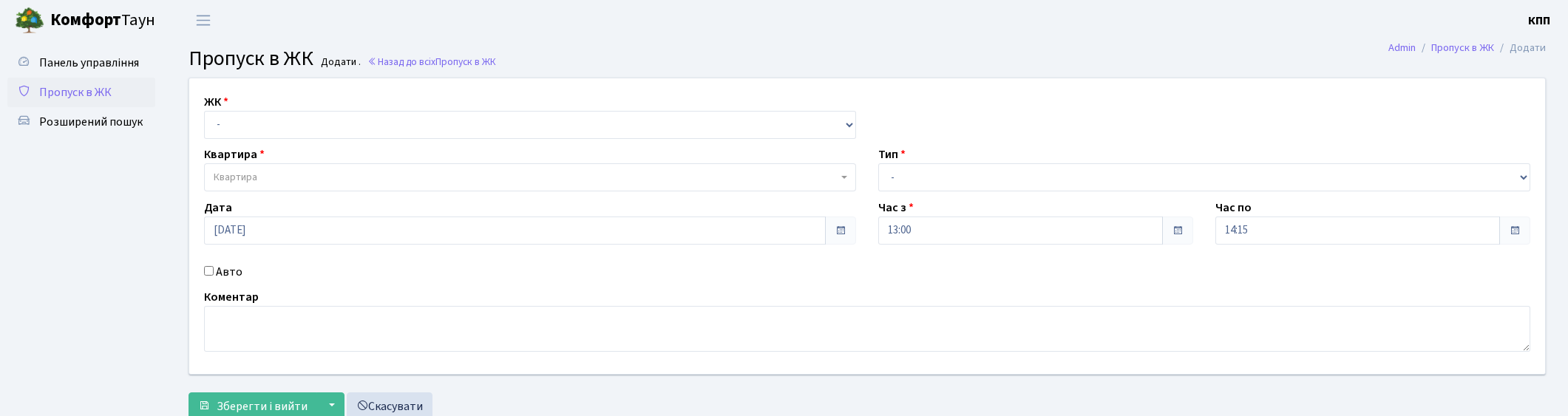
click at [216, 124] on select "- КТ, вул. Регенераторна, 4 КТ2, просп. [STREET_ADDRESS] [STREET_ADDRESS] [PERS…" at bounding box center [529, 125] width 652 height 28
select select "271"
click at [204, 111] on select "- КТ, вул. Регенераторна, 4 КТ2, просп. [STREET_ADDRESS] [STREET_ADDRESS] [PERS…" at bounding box center [529, 125] width 652 height 28
select select
click at [249, 173] on span "Квартира" at bounding box center [235, 177] width 44 height 15
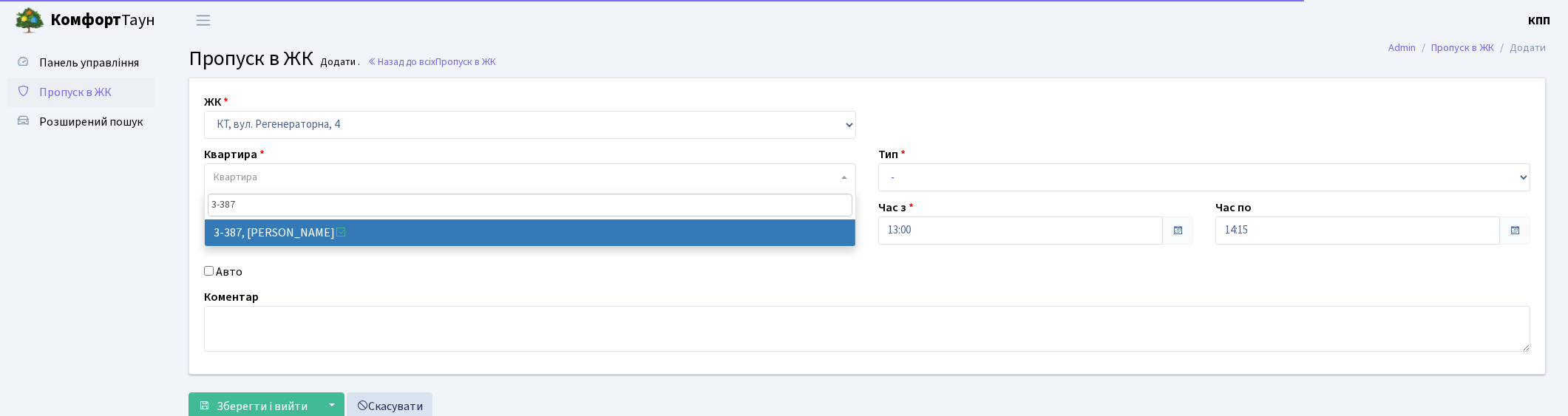
type input "3-387"
select select "1605"
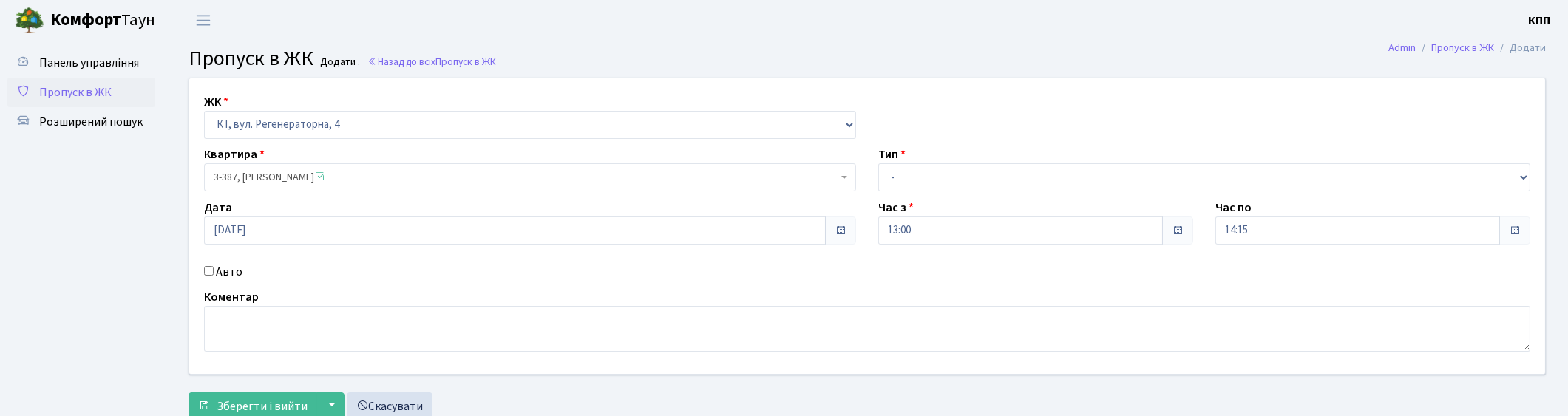
click at [235, 267] on label "Авто" at bounding box center [229, 272] width 27 height 18
click at [213, 267] on input "Авто" at bounding box center [209, 271] width 10 height 10
checkbox input "true"
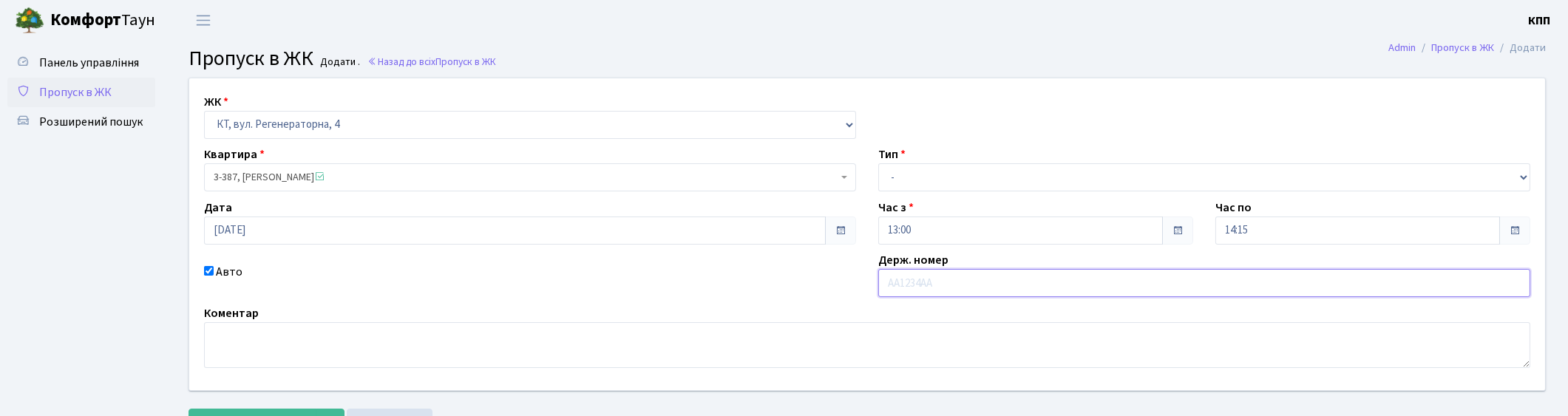
type input "[PERSON_NAME]"
type input "КА2797РЕ"
click at [974, 176] on select "- Доставка Таксі Гості Сервіс" at bounding box center [1204, 177] width 652 height 28
select select "2"
click at [878, 164] on select "- Доставка Таксі Гості Сервіс" at bounding box center [1204, 177] width 652 height 28
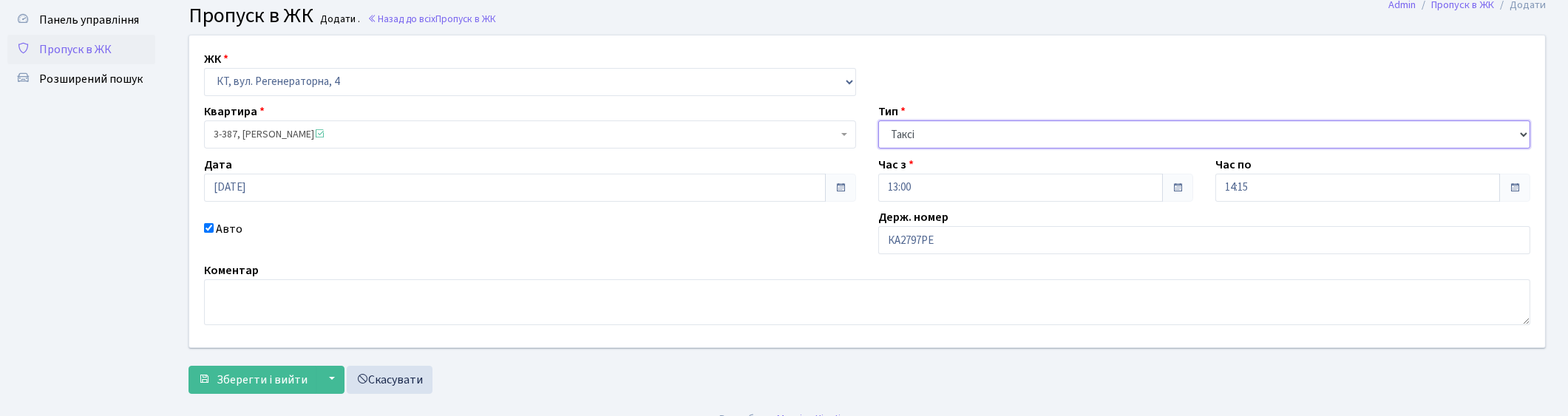
scroll to position [64, 0]
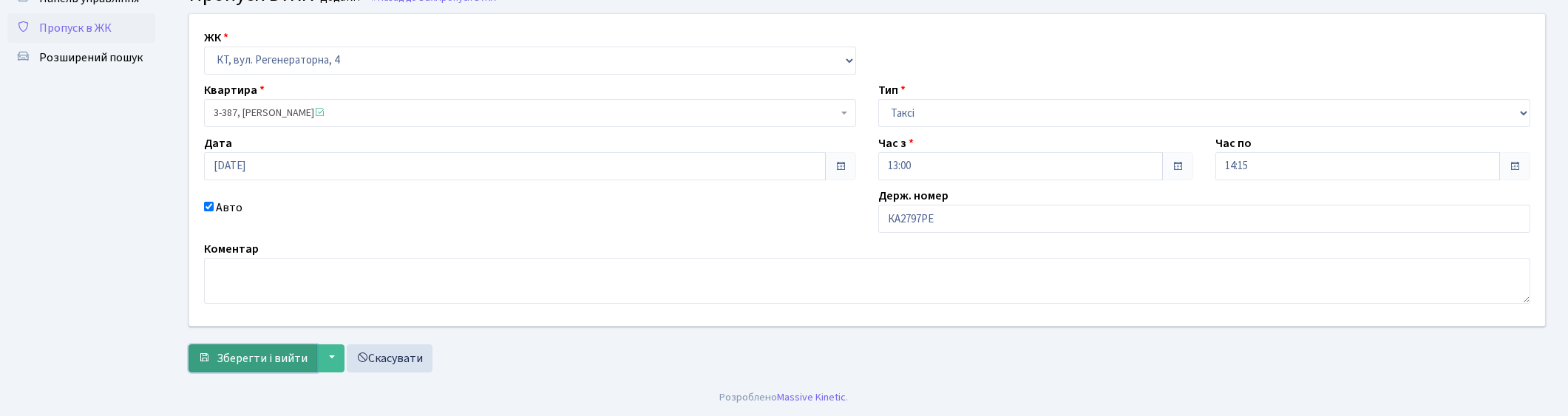
click at [212, 355] on button "Зберегти і вийти" at bounding box center [253, 358] width 129 height 28
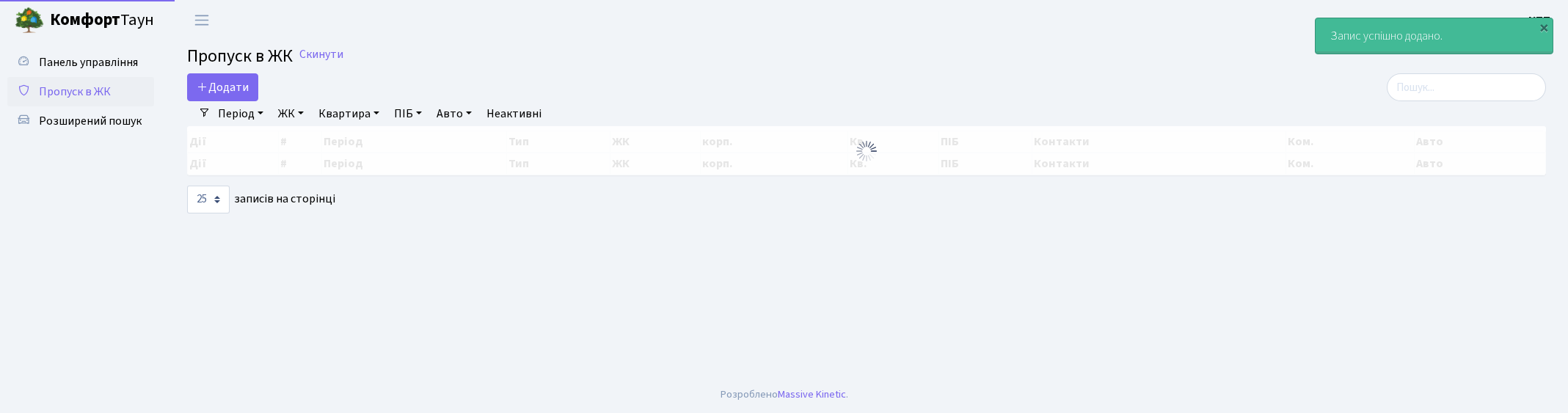
select select "25"
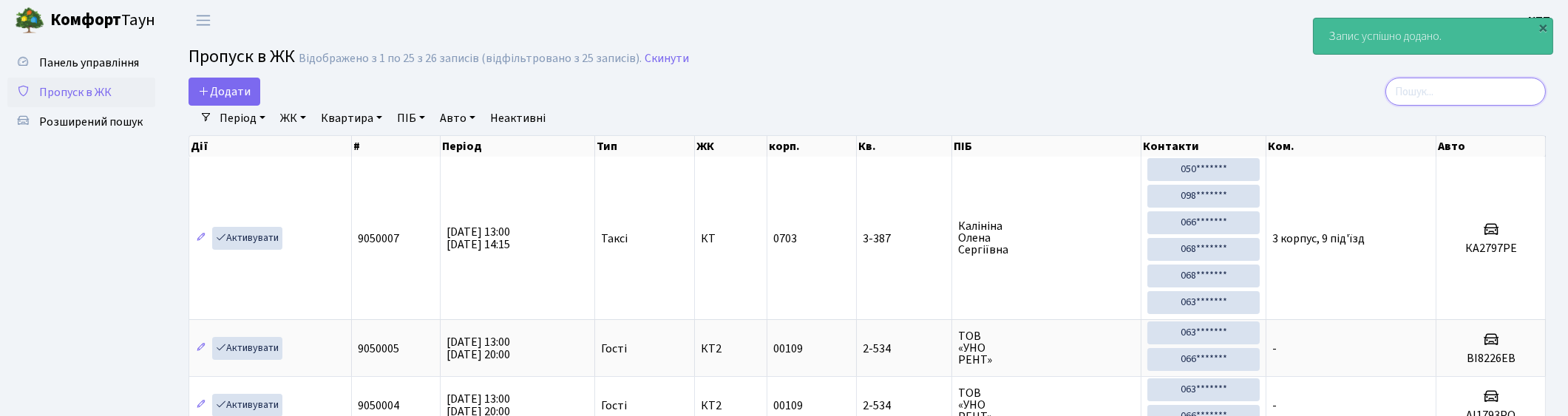
click at [1480, 91] on input "search" at bounding box center [1465, 91] width 160 height 28
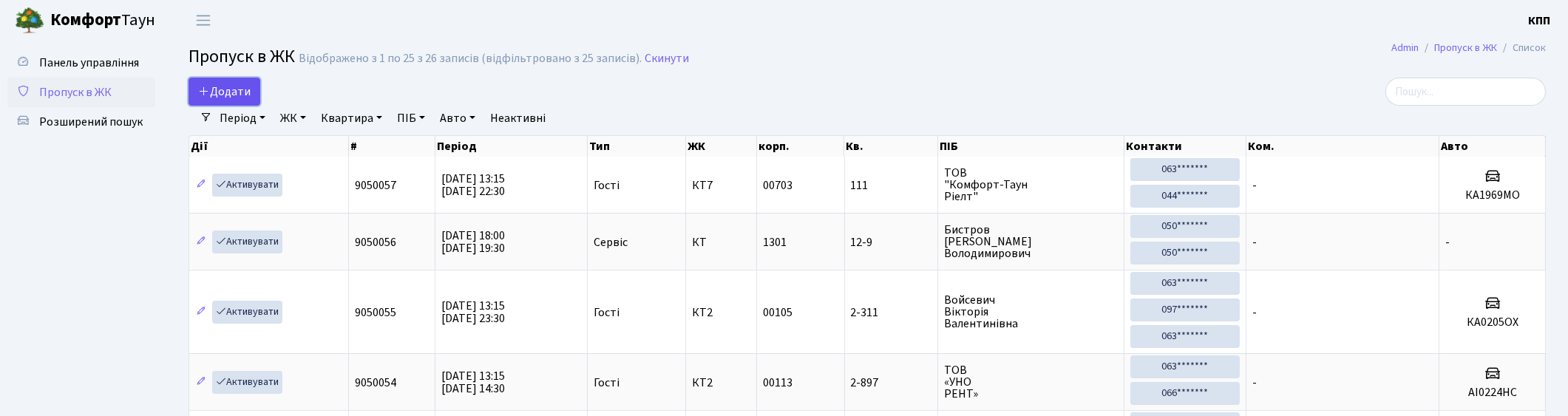
click at [205, 90] on icon at bounding box center [204, 90] width 12 height 12
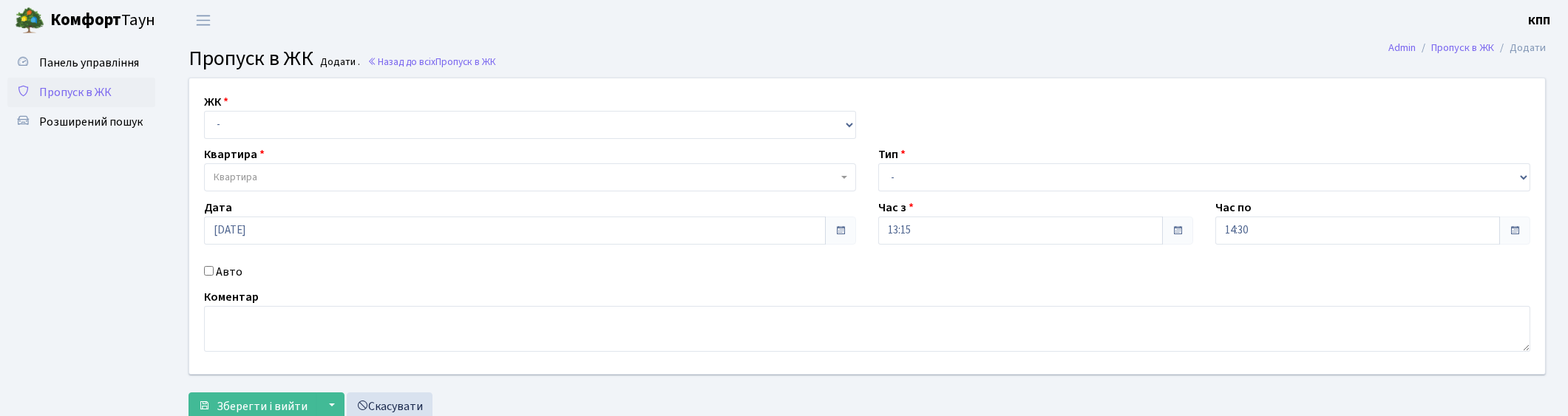
select select "271"
click at [204, 111] on select "- КТ, вул. Регенераторна, 4 КТ2, просп. [STREET_ADDRESS] [STREET_ADDRESS] [PERS…" at bounding box center [529, 125] width 652 height 28
select select
click at [283, 177] on span "Квартира" at bounding box center [525, 177] width 624 height 15
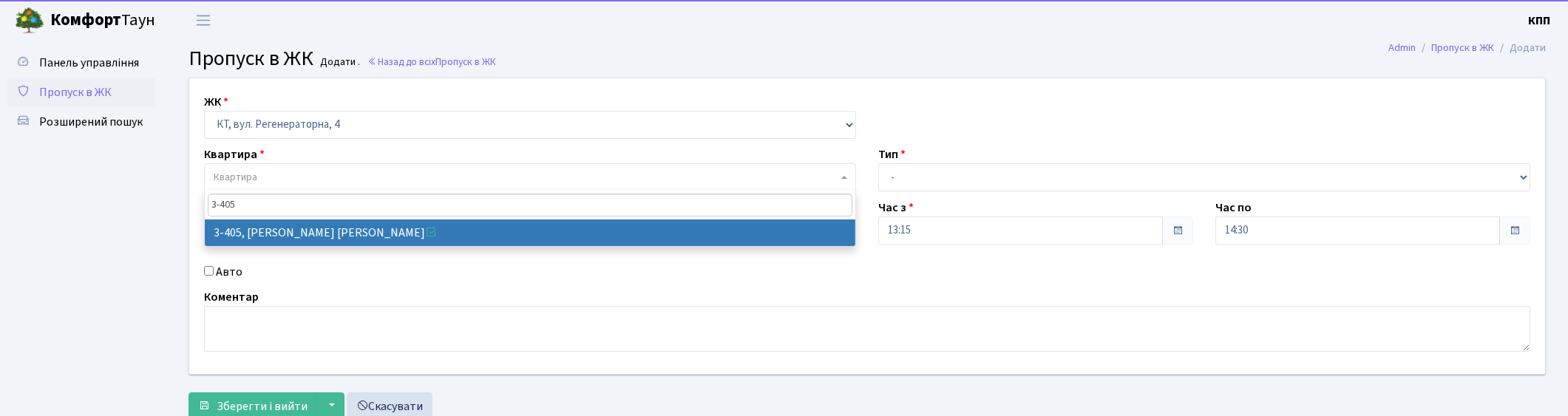
type input "3-405"
select select "1623"
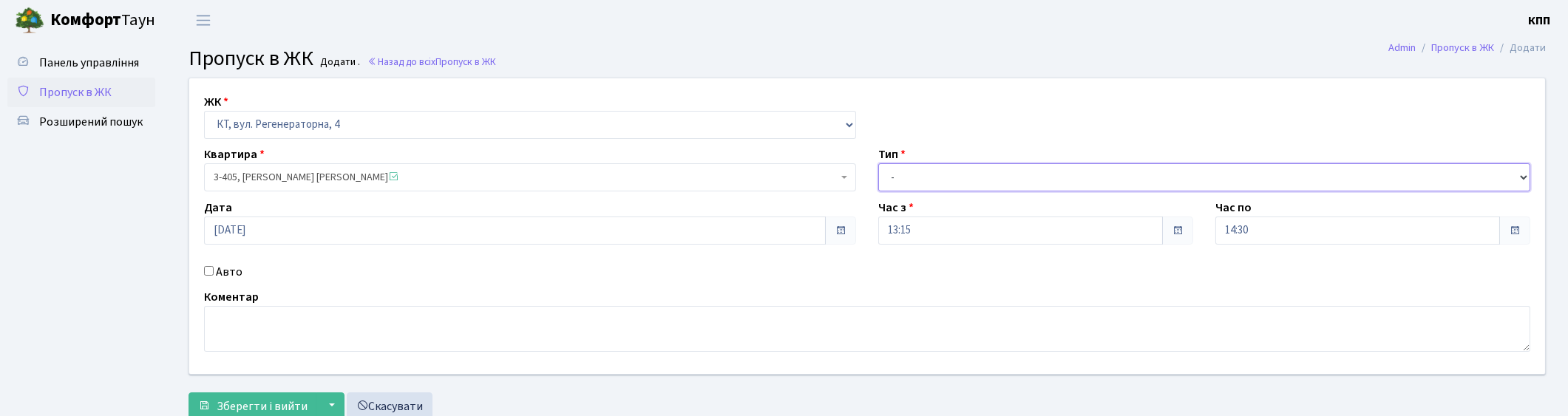
click at [954, 176] on select "- Доставка Таксі Гості Сервіс" at bounding box center [1204, 177] width 652 height 28
select select "3"
click at [878, 164] on select "- Доставка Таксі Гості Сервіс" at bounding box center [1204, 177] width 652 height 28
click at [212, 270] on input "Авто" at bounding box center [209, 271] width 10 height 10
checkbox input "true"
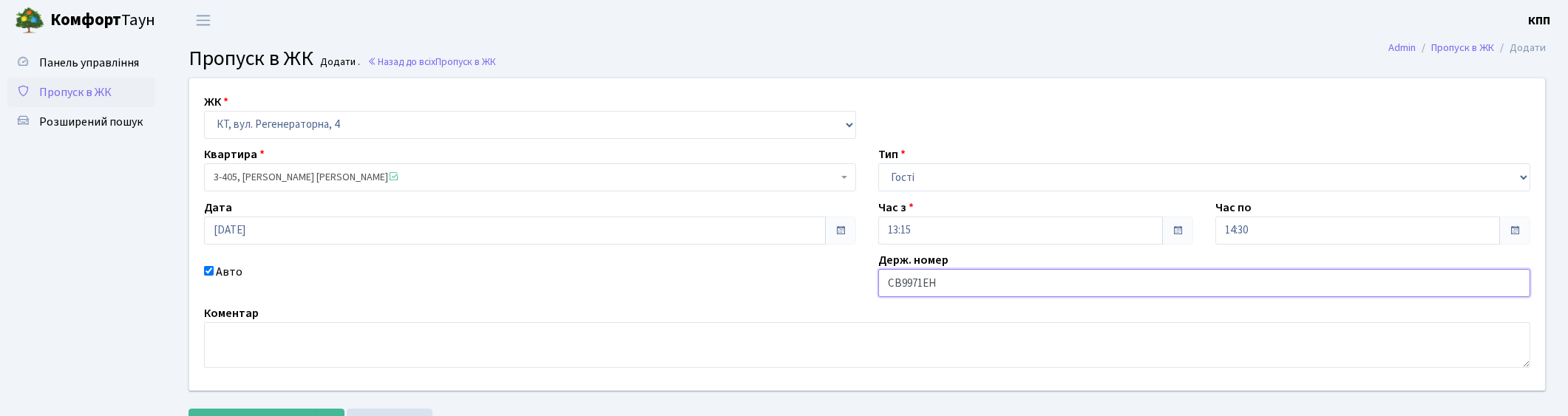
type input "СВ9971ЕН"
click at [929, 195] on div "ЖК - КТ, вул. Регенераторна, 4 КТ2, просп. Соборності, 17 КТ3, вул. Березнева, …" at bounding box center [867, 234] width 1377 height 312
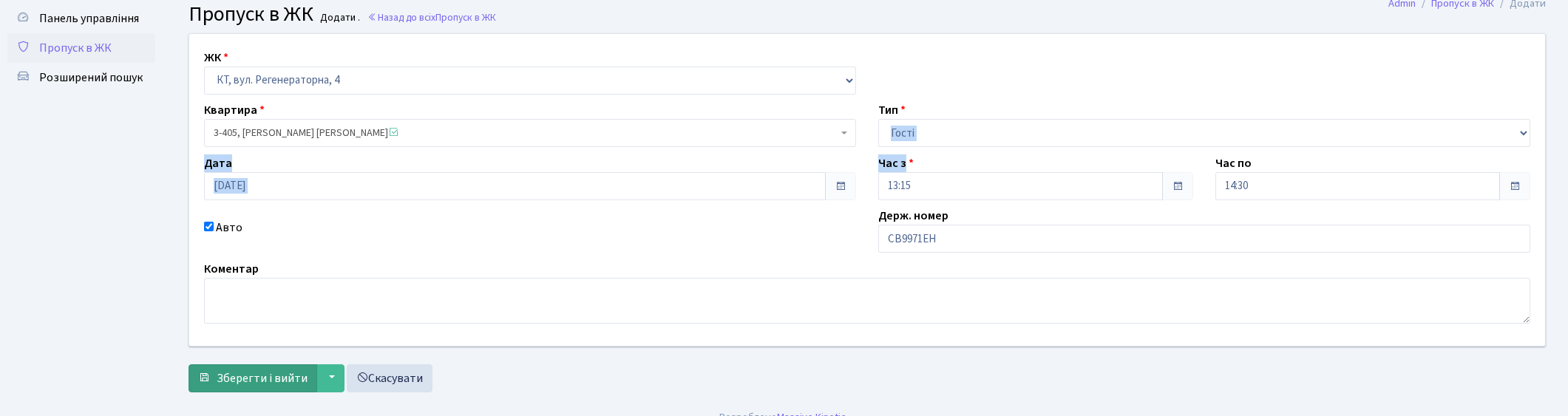
scroll to position [64, 0]
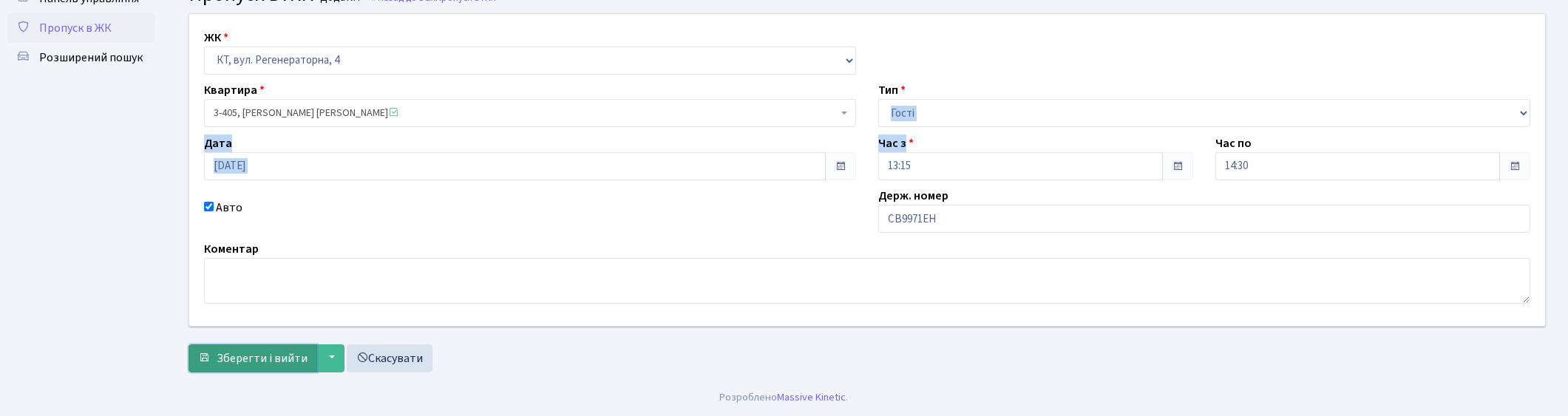
click at [253, 355] on span "Зберегти і вийти" at bounding box center [262, 358] width 91 height 16
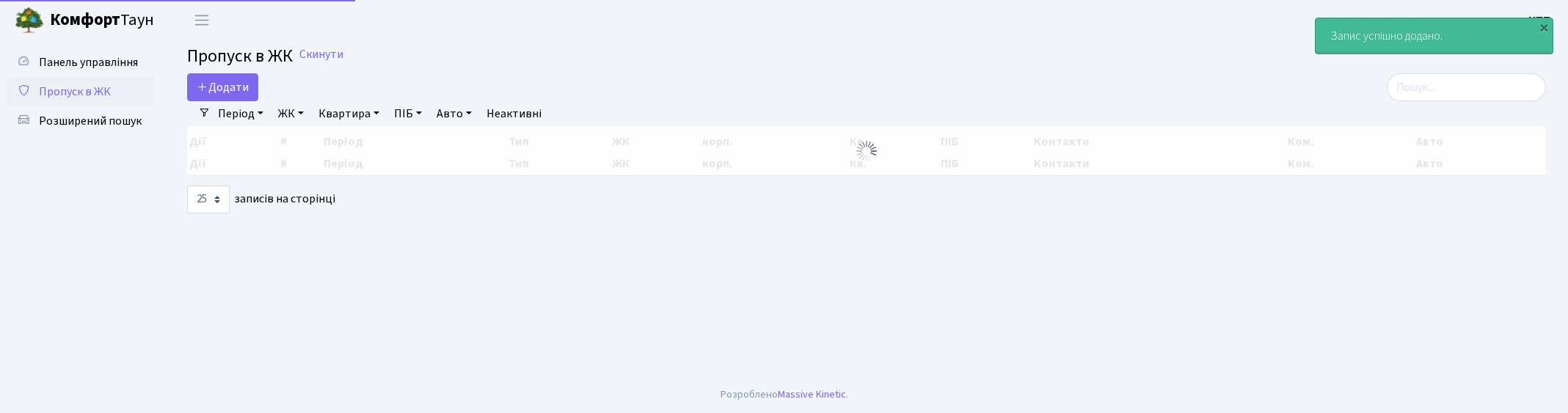
select select "25"
click at [1448, 88] on input "search" at bounding box center [1466, 87] width 159 height 27
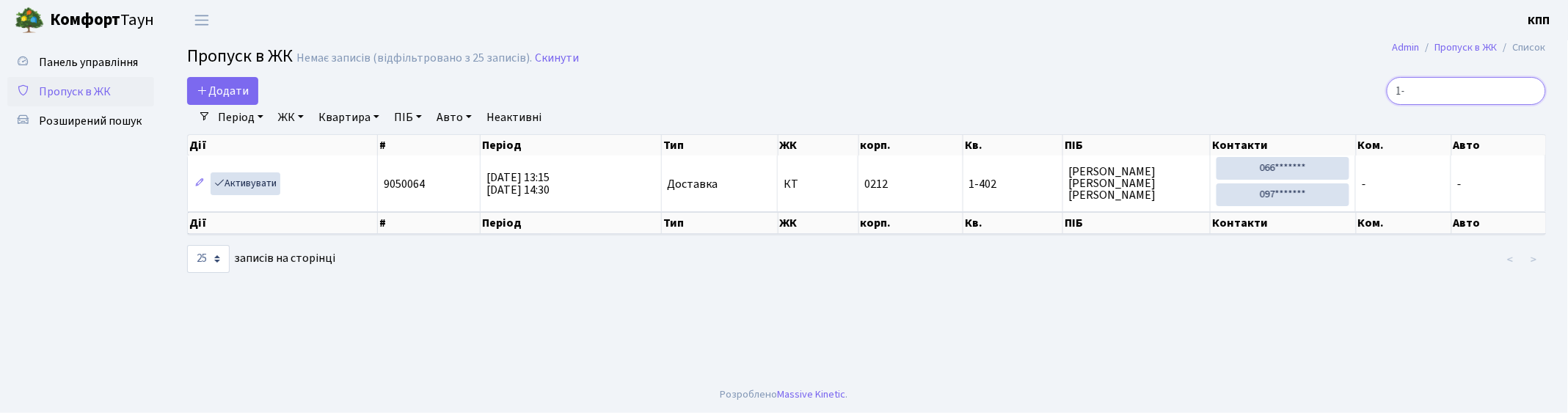
type input "1"
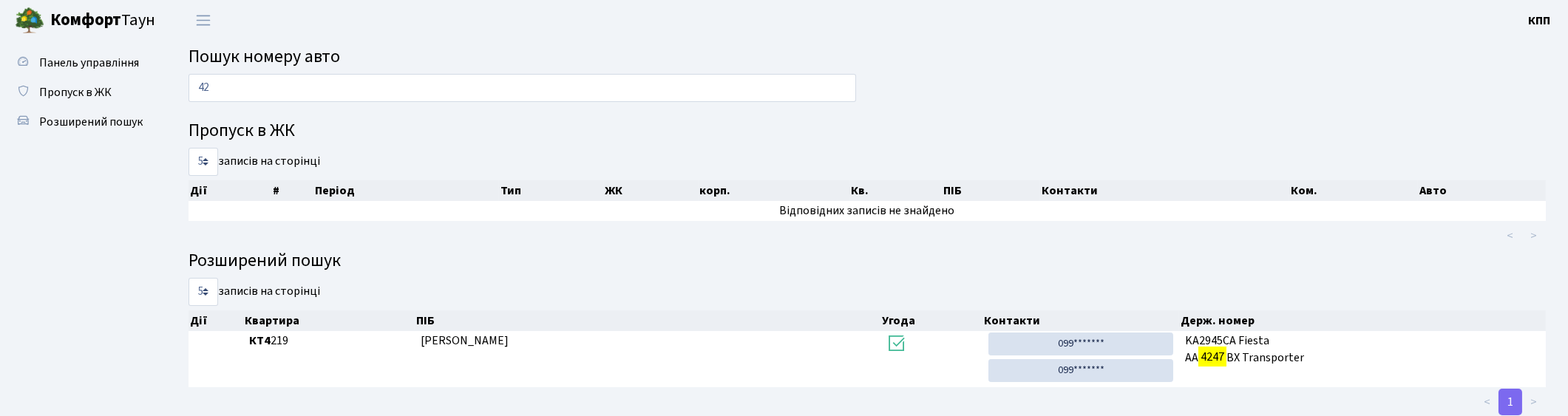
type input "4"
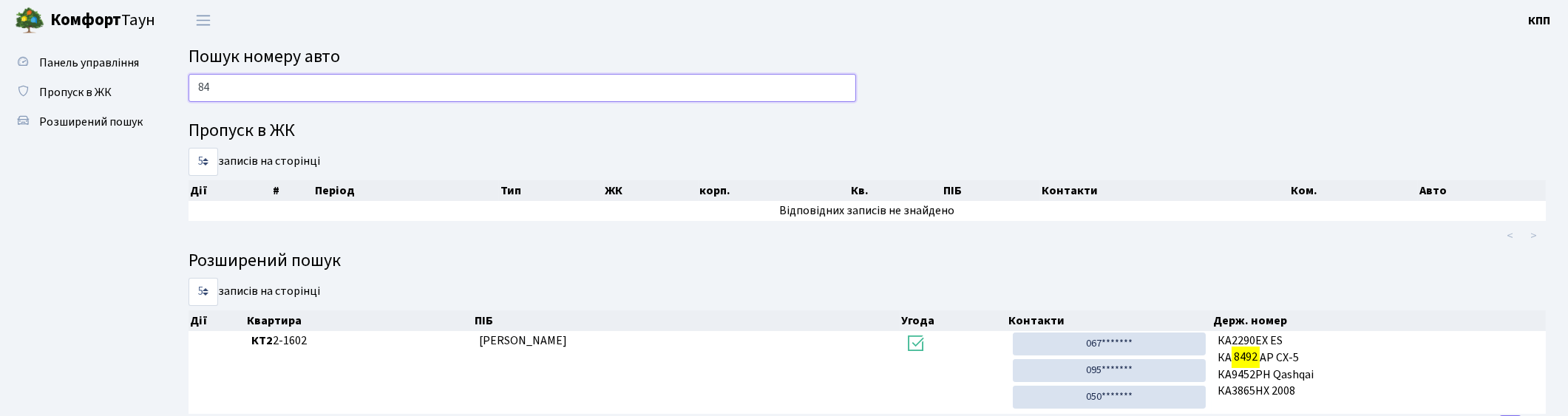
type input "8"
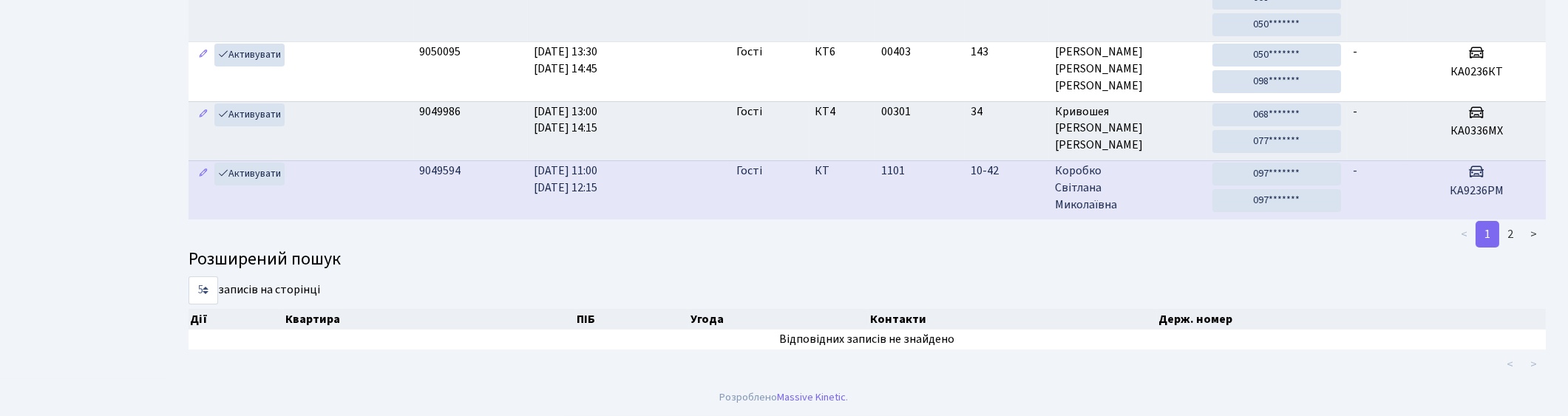
scroll to position [1, 0]
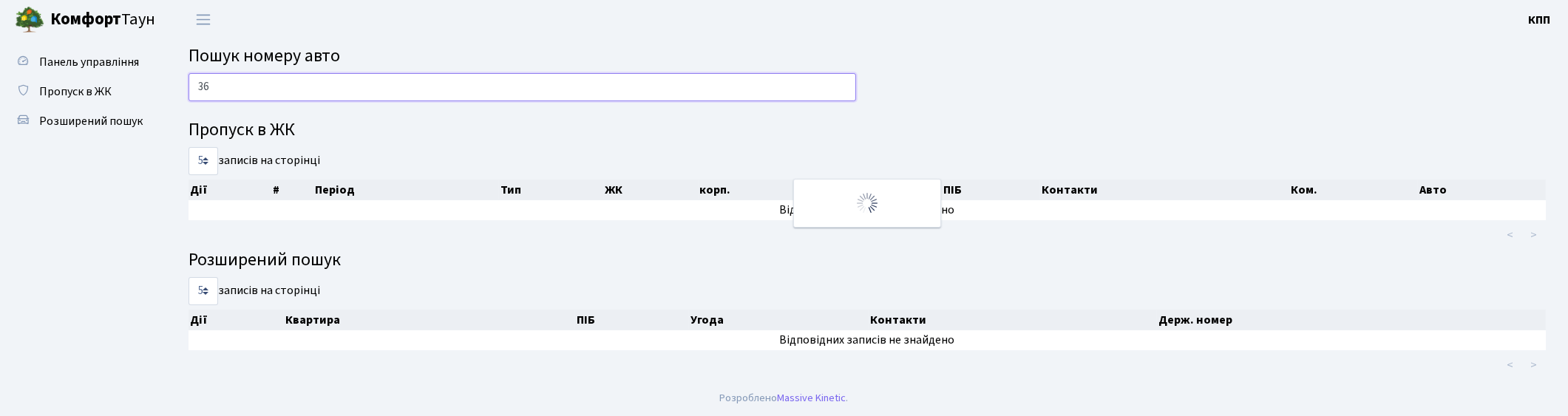
type input "3"
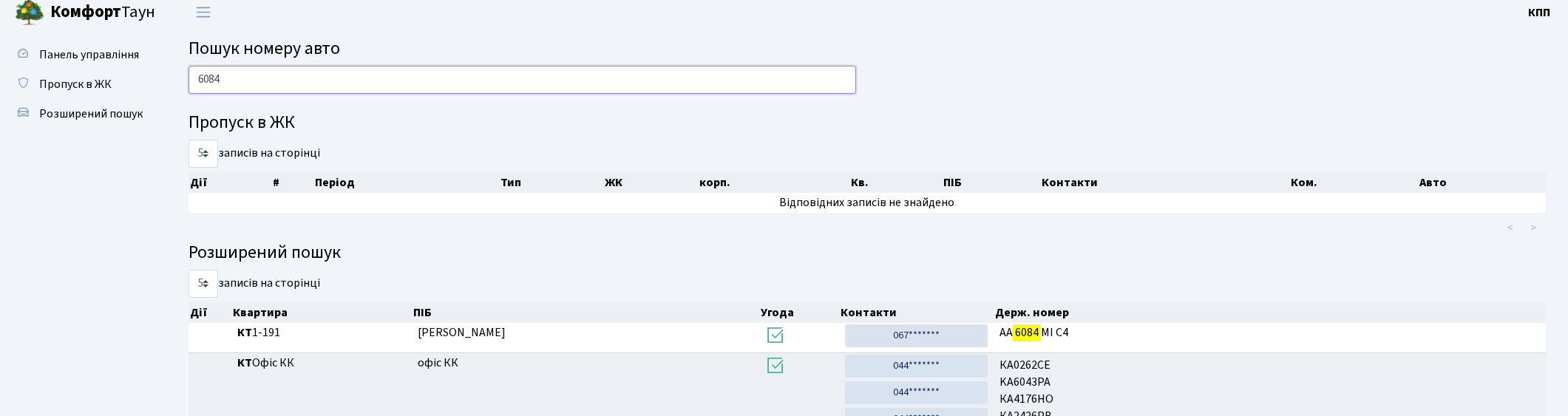
scroll to position [0, 0]
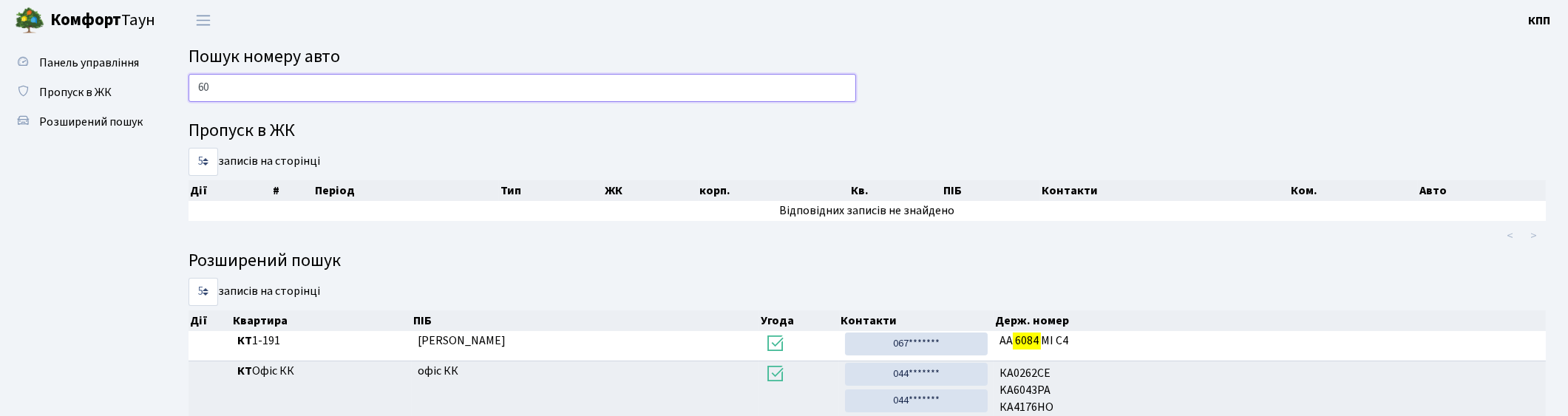
type input "6"
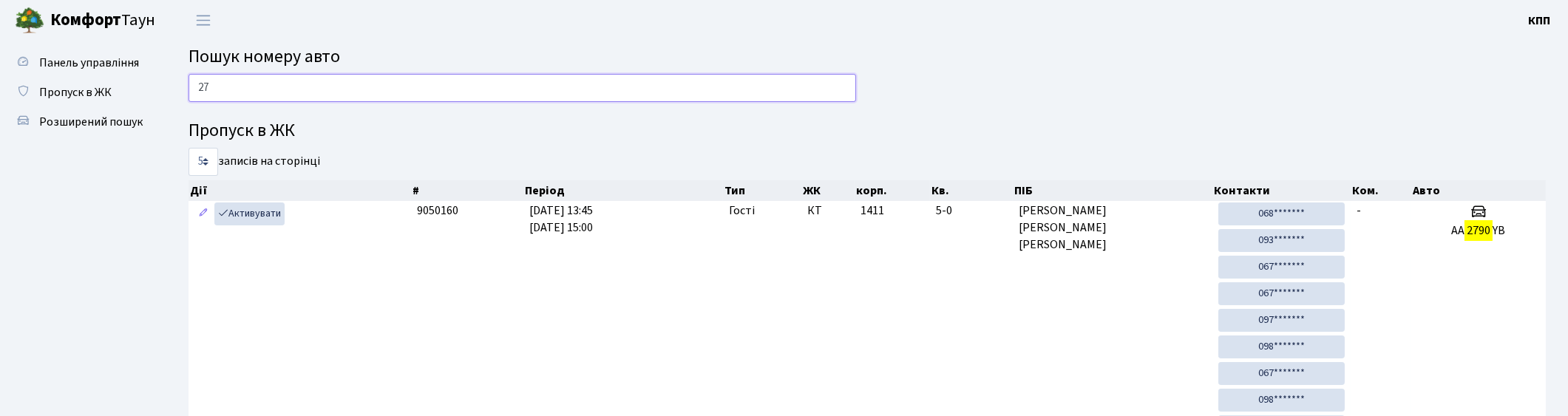
type input "2"
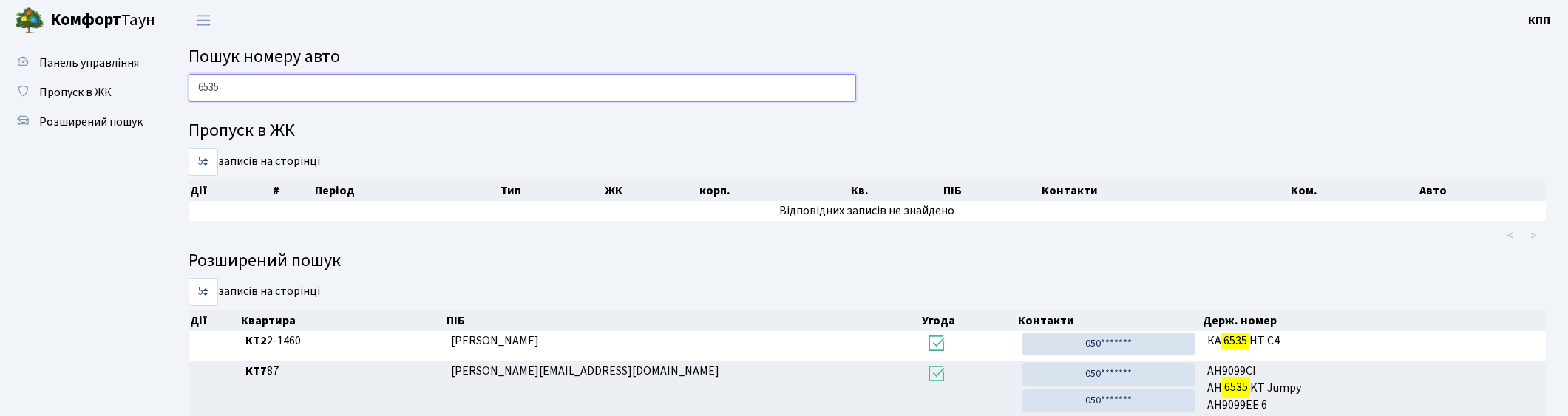
click at [359, 93] on input "6535" at bounding box center [521, 88] width 667 height 28
type input "6"
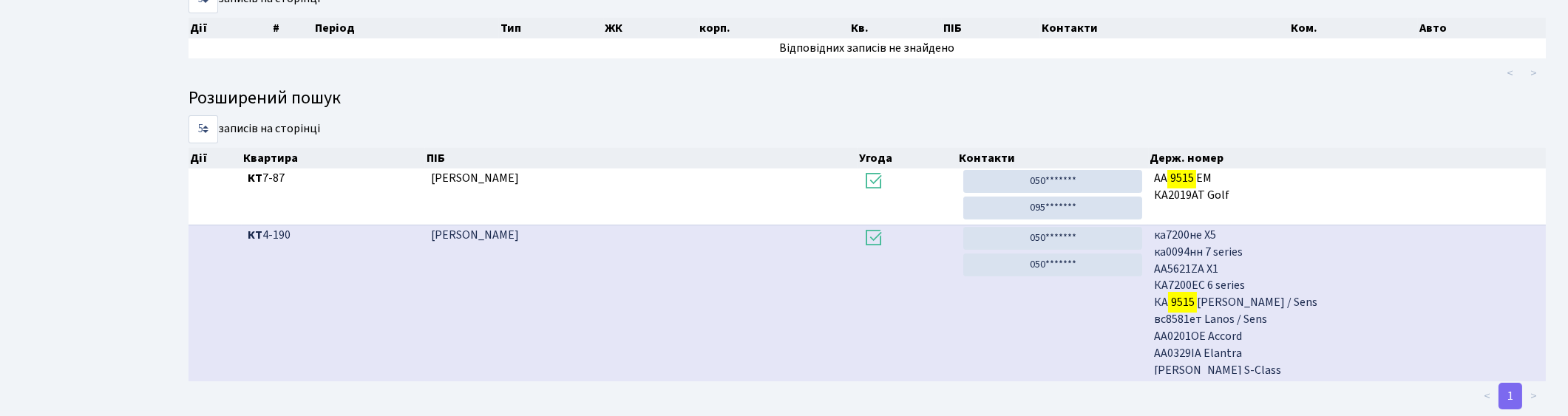
scroll to position [164, 0]
click at [1131, 305] on td "050******* 050*******" at bounding box center [1052, 301] width 191 height 156
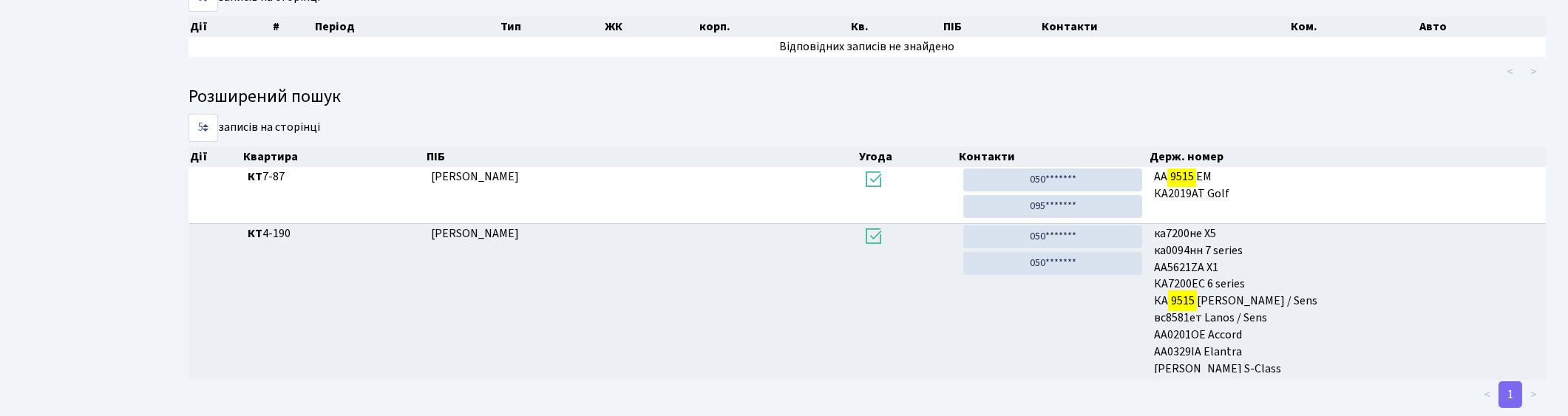
scroll to position [0, 0]
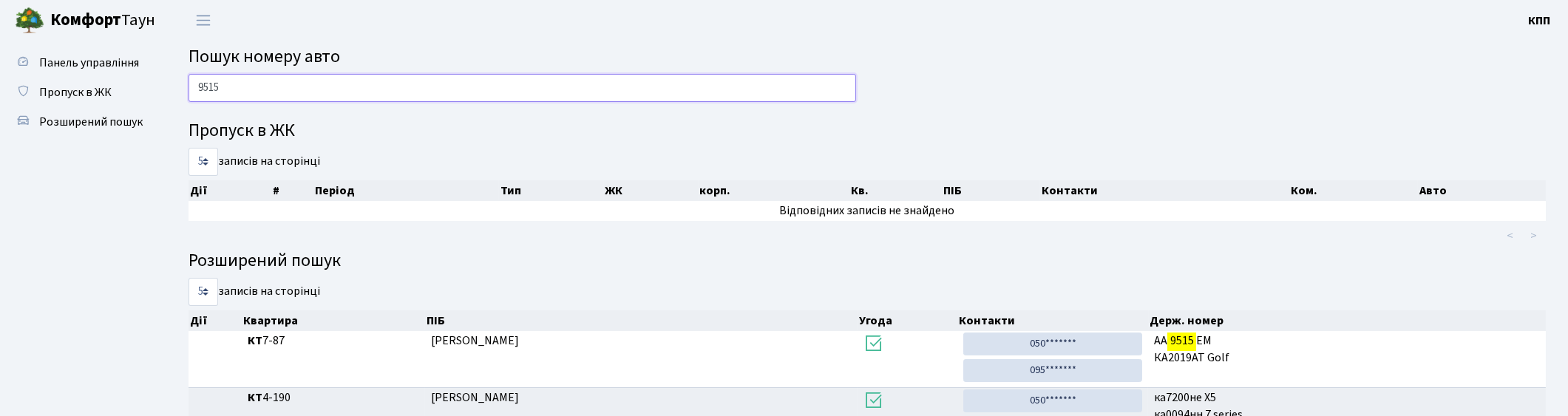
click at [270, 84] on input "9515" at bounding box center [521, 88] width 667 height 28
type input "9"
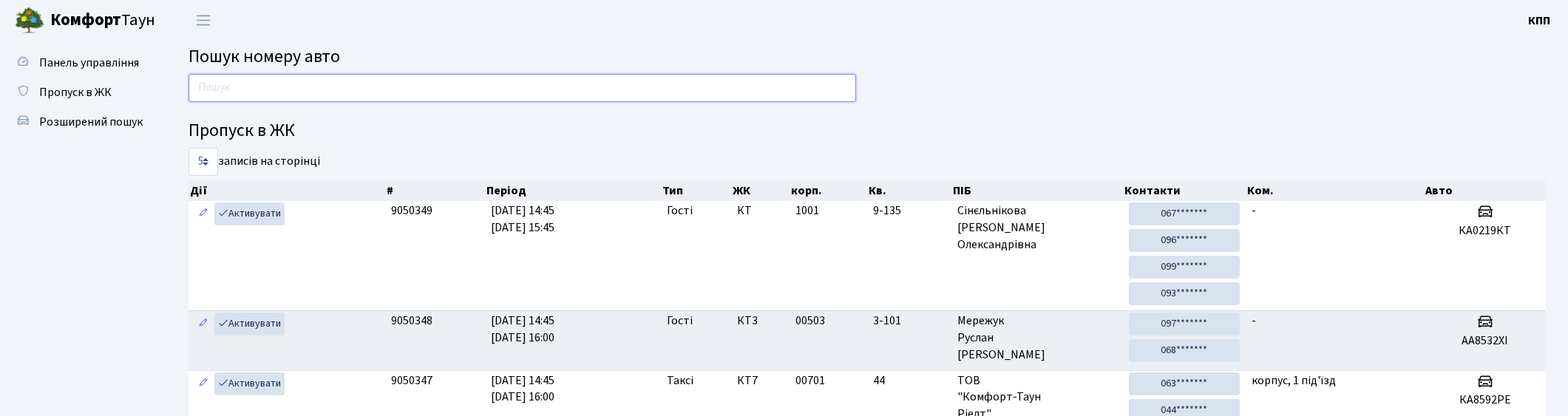
click at [403, 92] on input "text" at bounding box center [521, 88] width 667 height 28
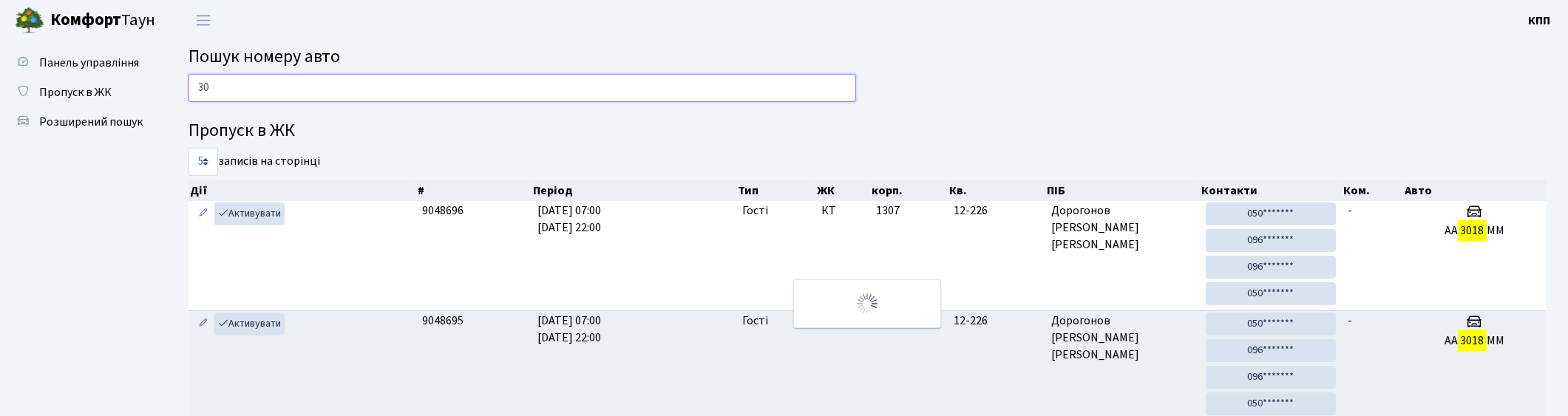
type input "3"
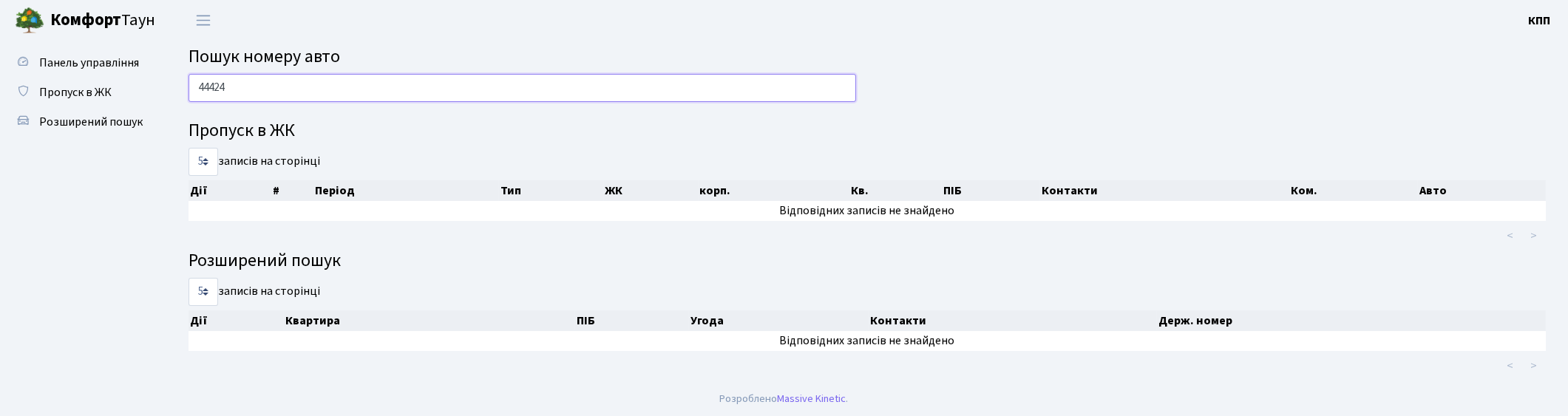
click at [212, 86] on input "44424" at bounding box center [521, 88] width 667 height 28
click at [727, 83] on input "444-24" at bounding box center [521, 88] width 667 height 28
type input "4"
type input "9"
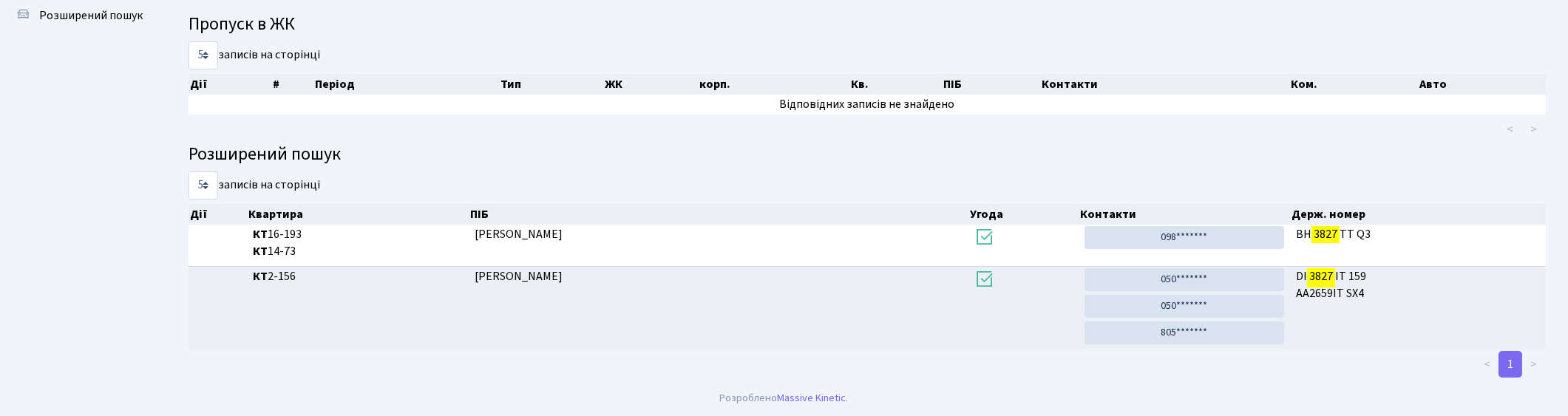
scroll to position [79, 0]
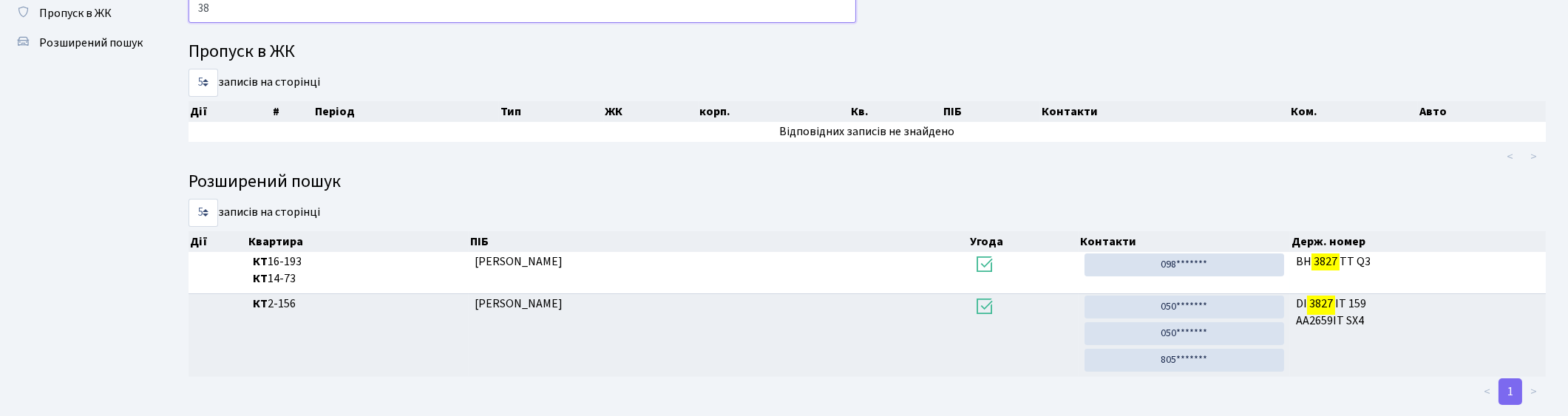
type input "3"
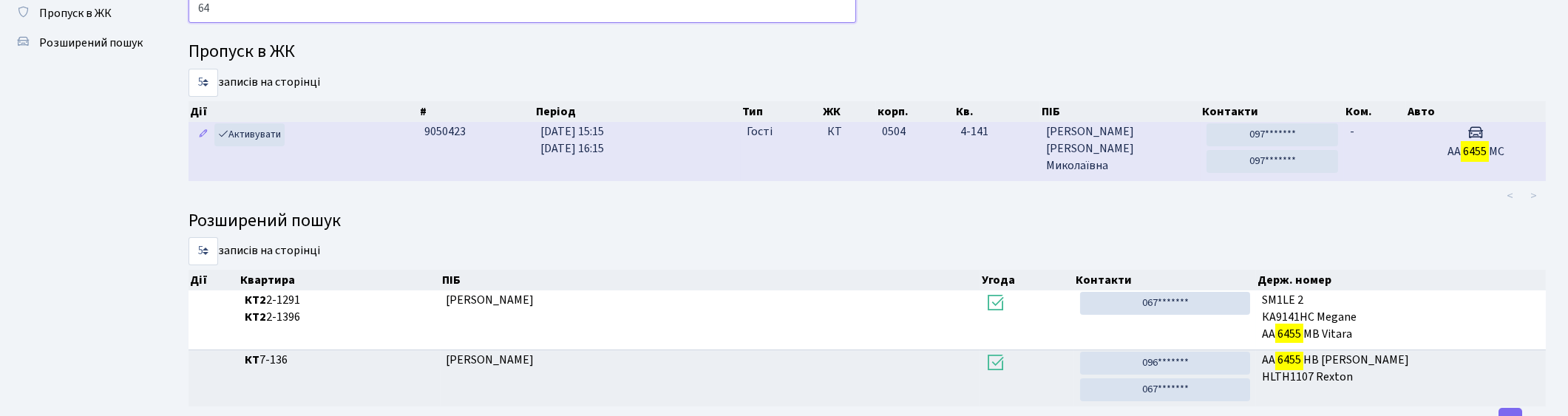
type input "6"
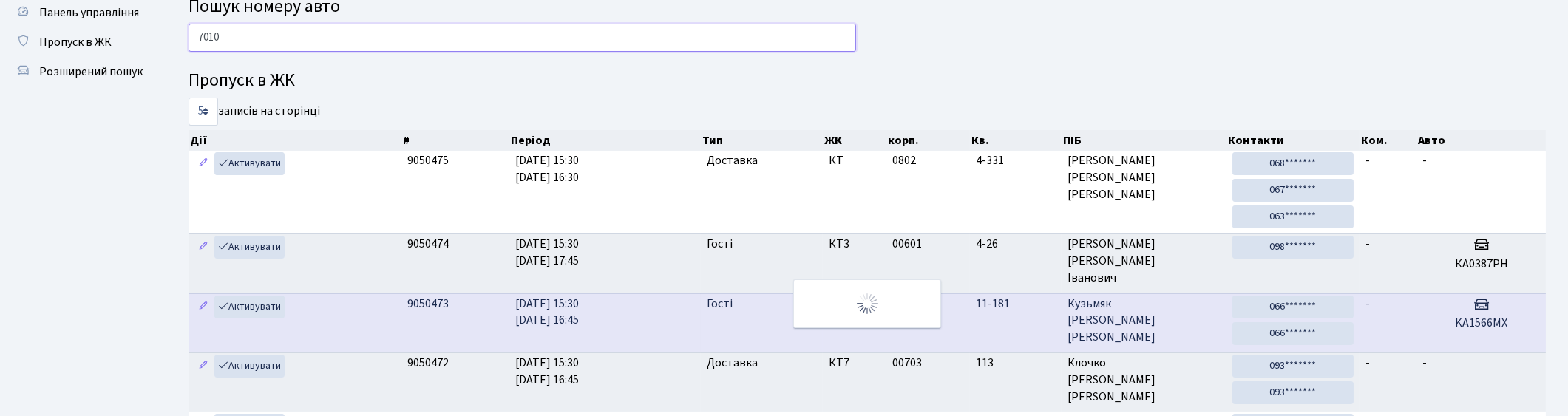
scroll to position [15, 0]
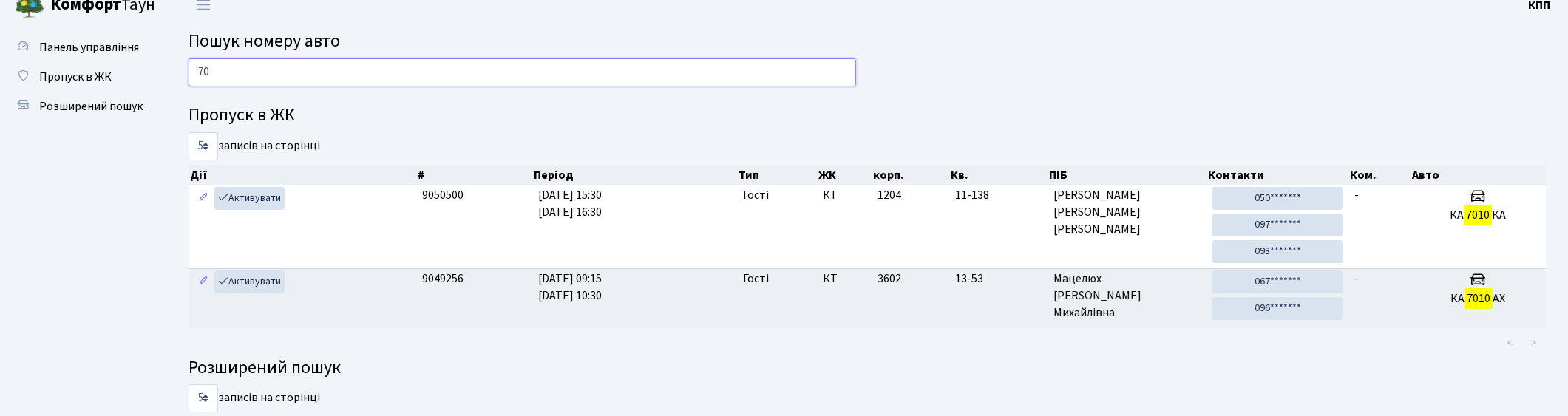
type input "7"
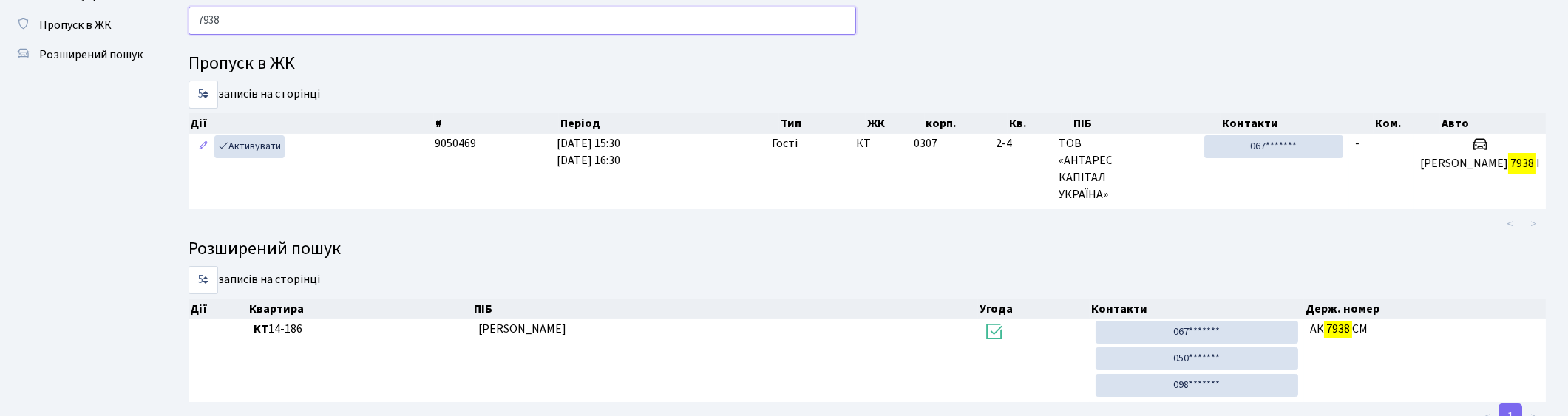
scroll to position [120, 0]
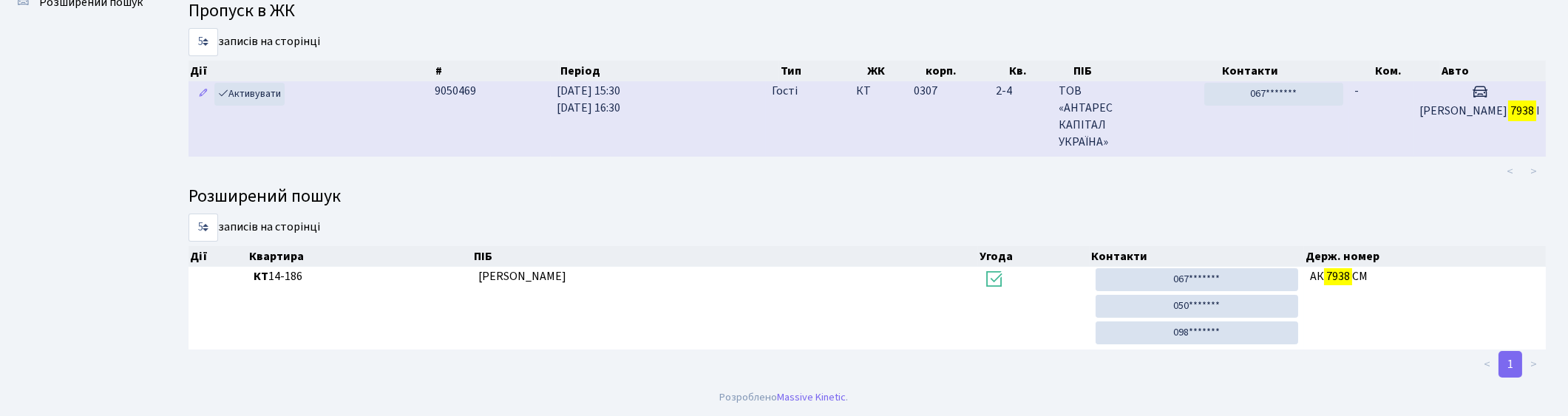
type input "7938"
click at [850, 107] on td "Гості" at bounding box center [807, 119] width 84 height 76
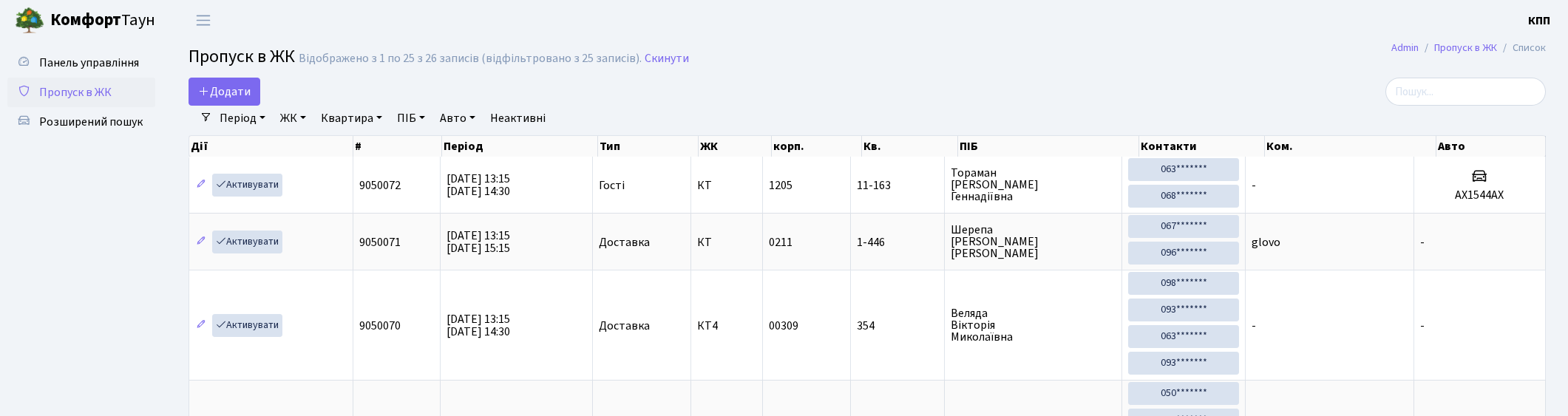
select select "25"
click at [1456, 94] on input "search" at bounding box center [1465, 91] width 160 height 28
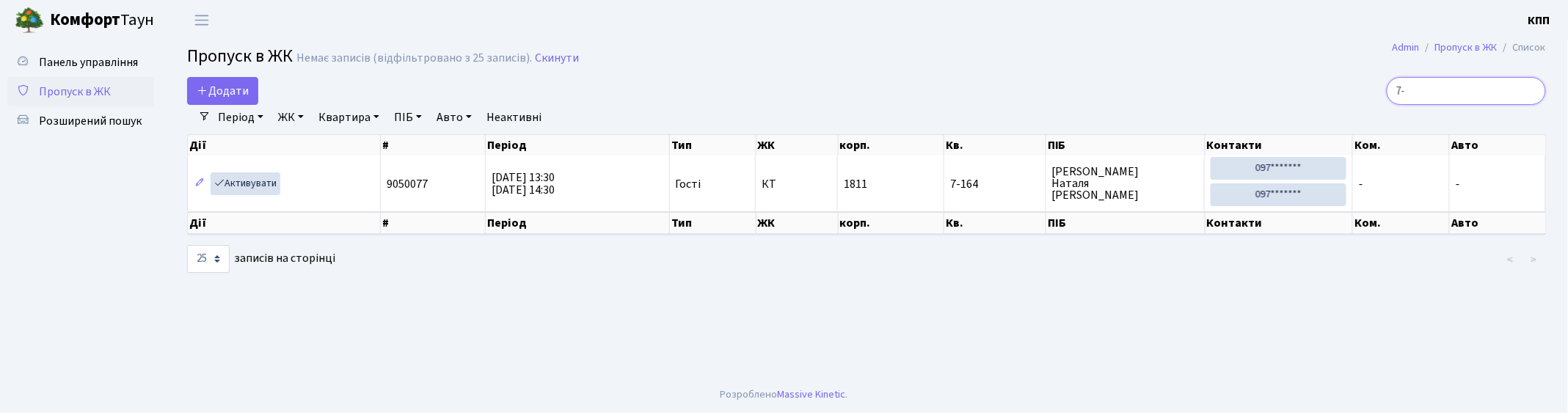
type input "7"
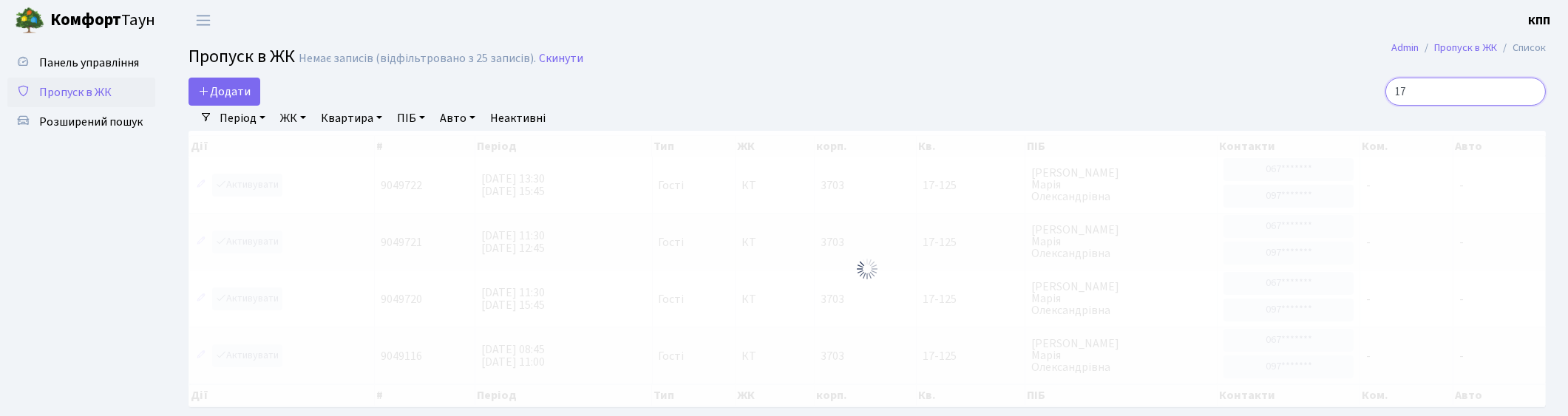
type input "1"
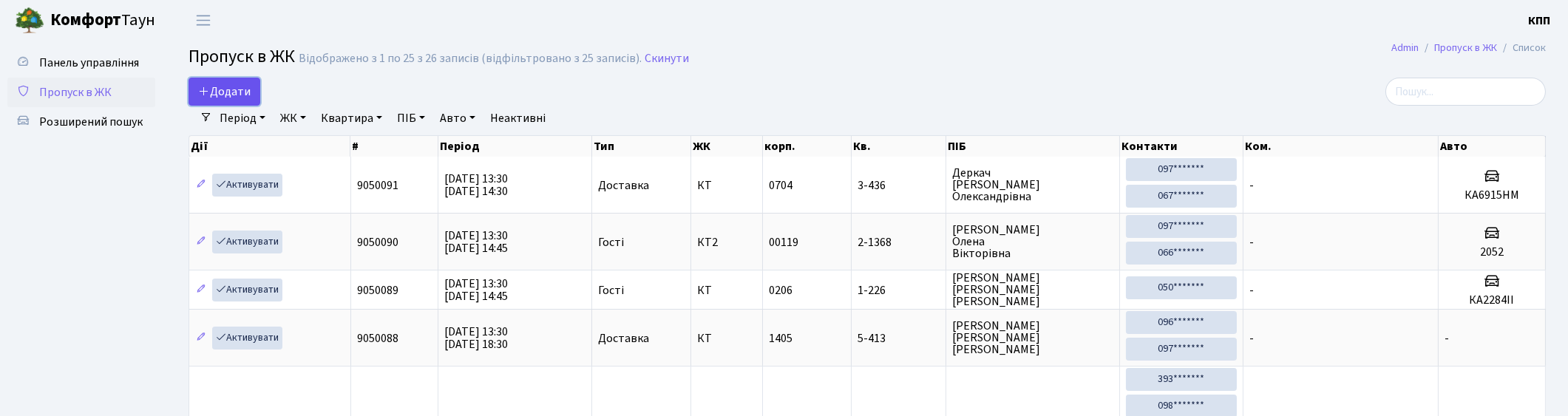
click at [238, 89] on span "Додати" at bounding box center [224, 92] width 52 height 16
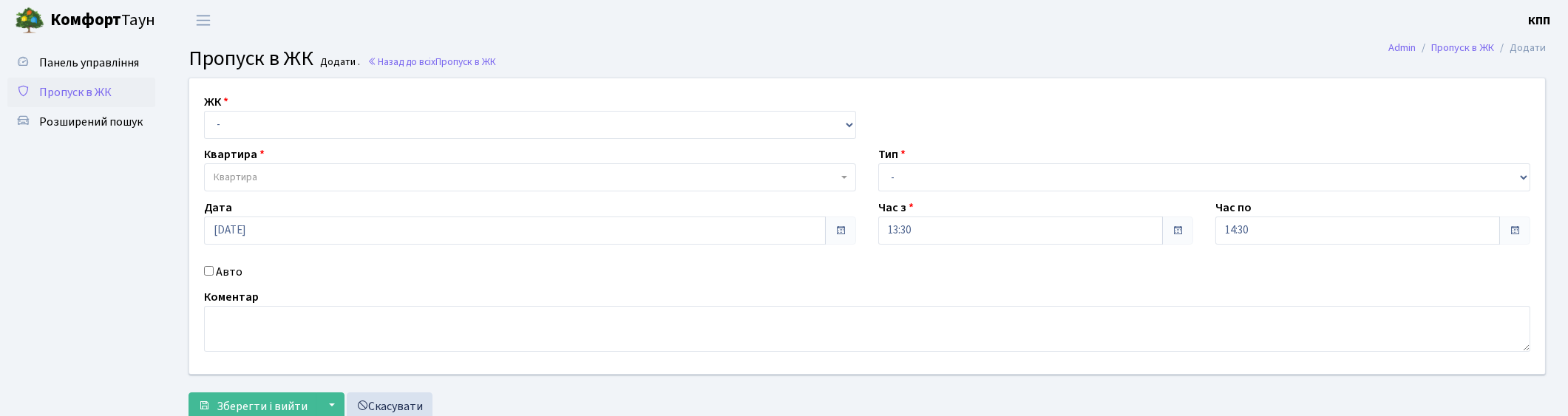
click at [276, 131] on select "- КТ, вул. Регенераторна, 4 КТ2, просп. Соборності, 17 КТ3, вул. Березнева, 16 …" at bounding box center [529, 125] width 652 height 28
select select "271"
click at [204, 111] on select "- КТ, вул. Регенераторна, 4 КТ2, просп. [STREET_ADDRESS] [STREET_ADDRESS] [PERS…" at bounding box center [529, 125] width 652 height 28
select select
click at [288, 177] on span "Квартира" at bounding box center [525, 177] width 624 height 15
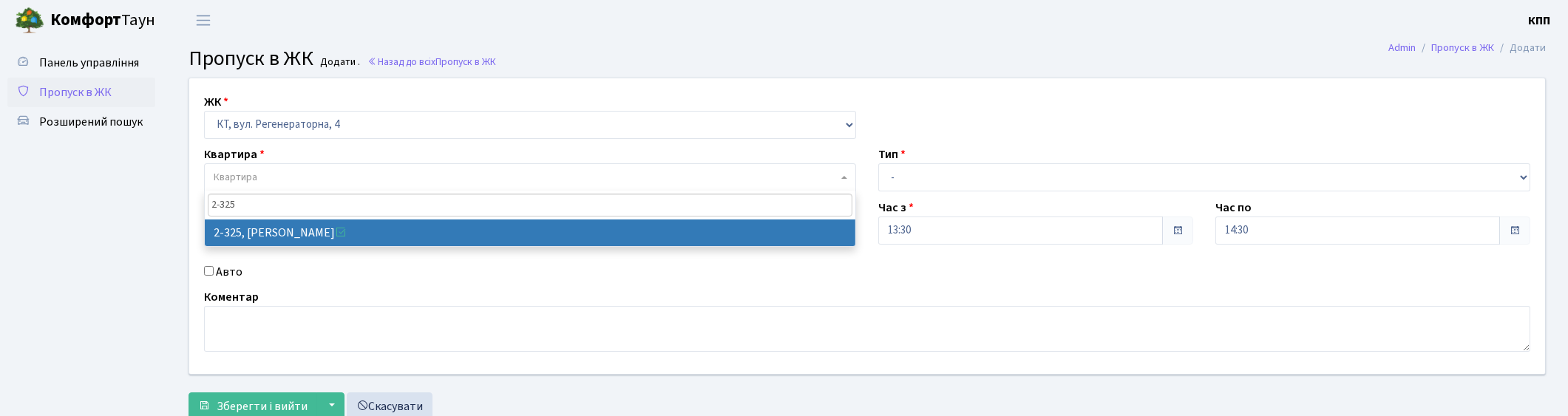
type input "2-325"
select select "1339"
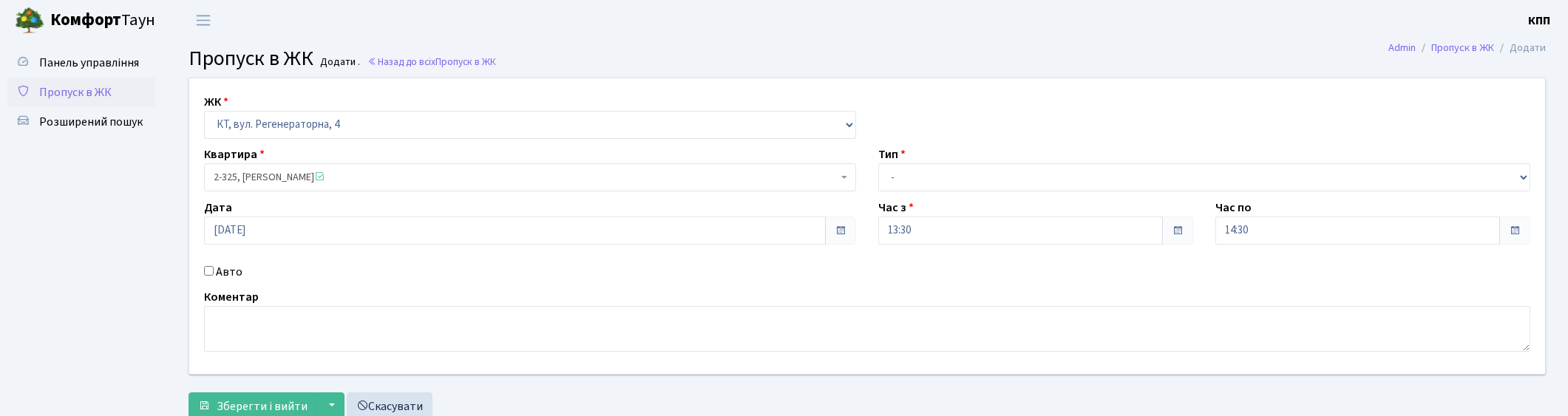
click at [131, 91] on link "Пропуск в ЖК" at bounding box center [81, 92] width 147 height 29
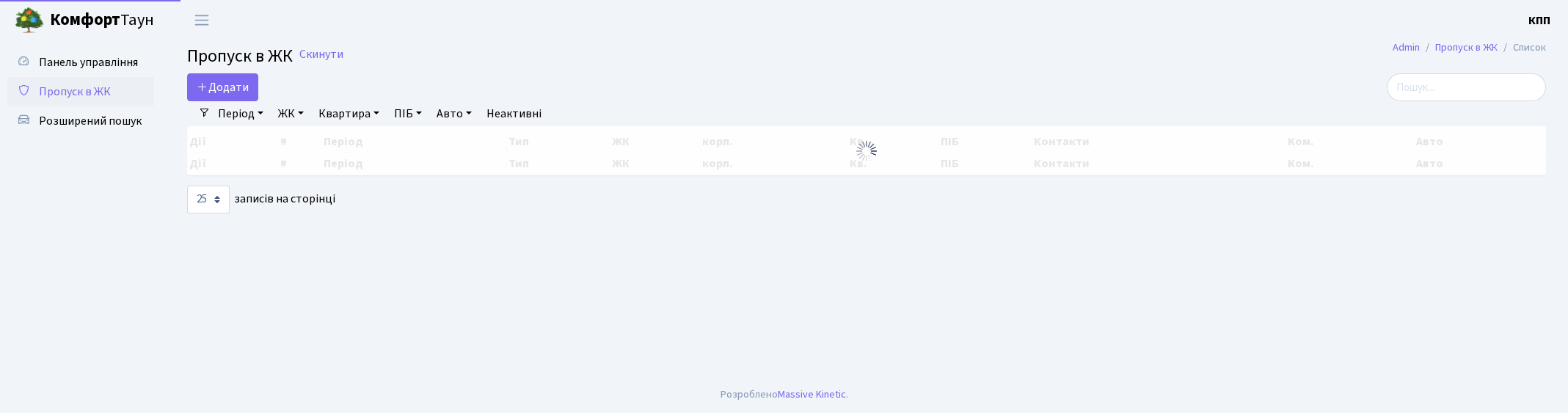
select select "25"
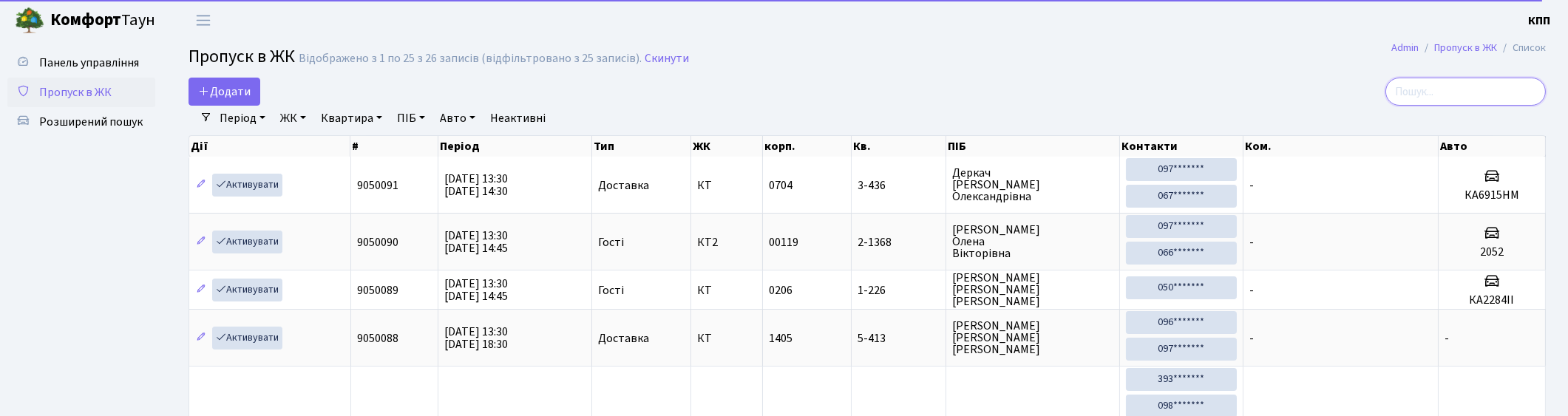
click at [1472, 102] on input "search" at bounding box center [1465, 91] width 160 height 28
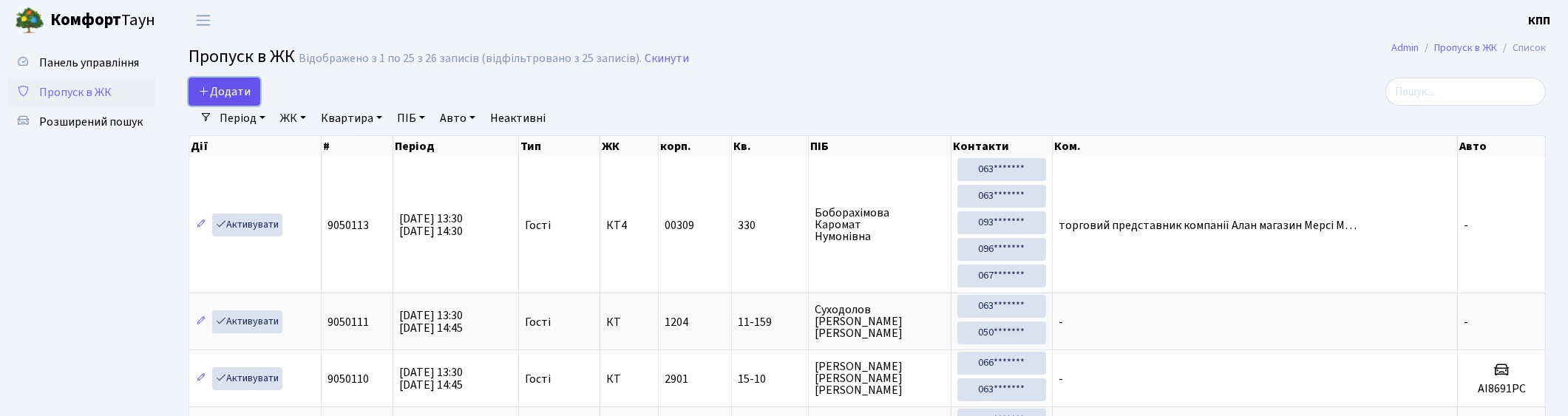
click at [246, 94] on span "Додати" at bounding box center [224, 92] width 52 height 16
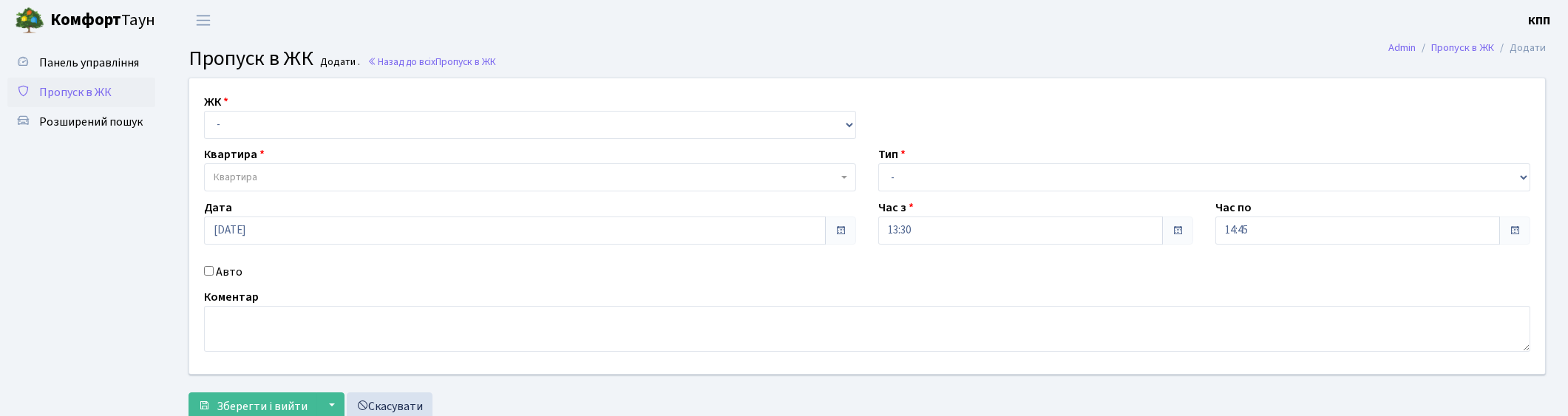
select select "271"
click at [204, 111] on select "- КТ, вул. Регенераторна, 4 КТ2, просп. [STREET_ADDRESS] [STREET_ADDRESS] [PERS…" at bounding box center [529, 125] width 652 height 28
select select
click at [283, 175] on span "Квартира" at bounding box center [525, 177] width 624 height 15
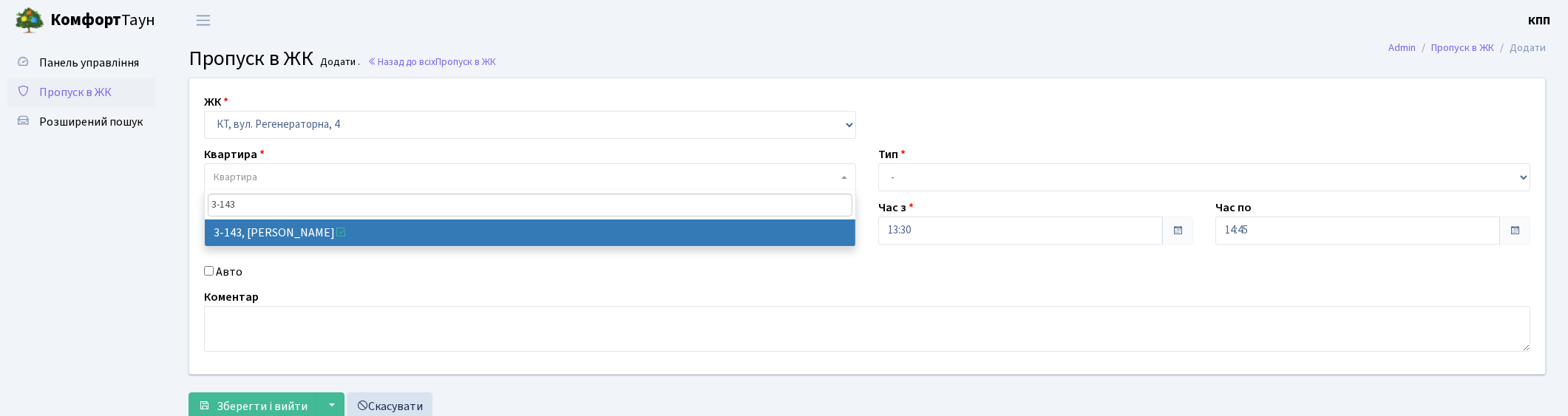
type input "3-143"
select select "810"
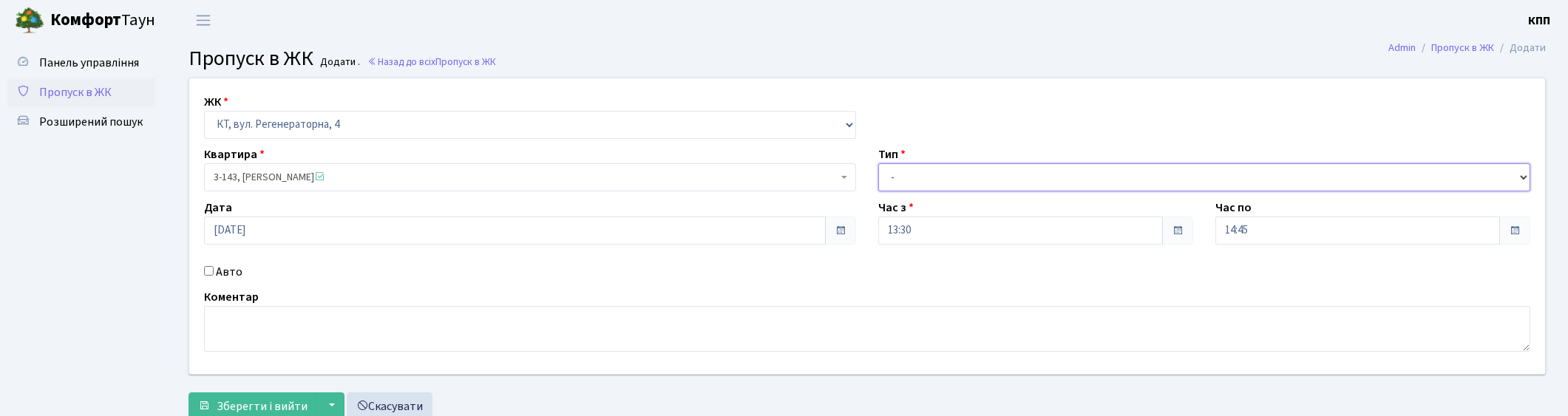
drag, startPoint x: 929, startPoint y: 180, endPoint x: 929, endPoint y: 188, distance: 8.0
click at [929, 180] on select "- Доставка Таксі Гості Сервіс" at bounding box center [1204, 177] width 652 height 28
select select "3"
click at [878, 164] on select "- Доставка Таксі Гості Сервіс" at bounding box center [1204, 177] width 652 height 28
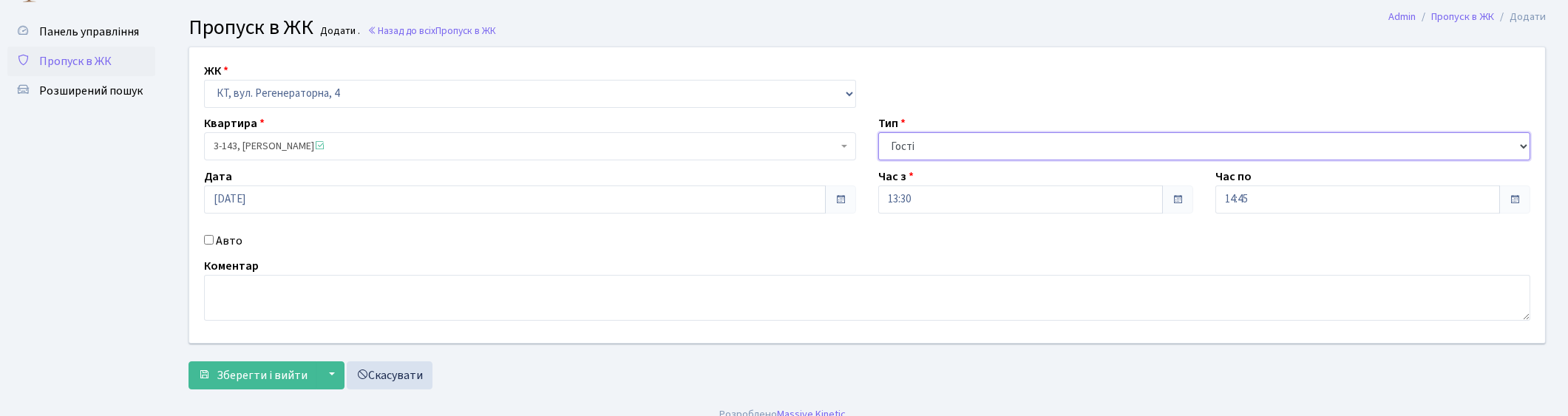
scroll to position [48, 0]
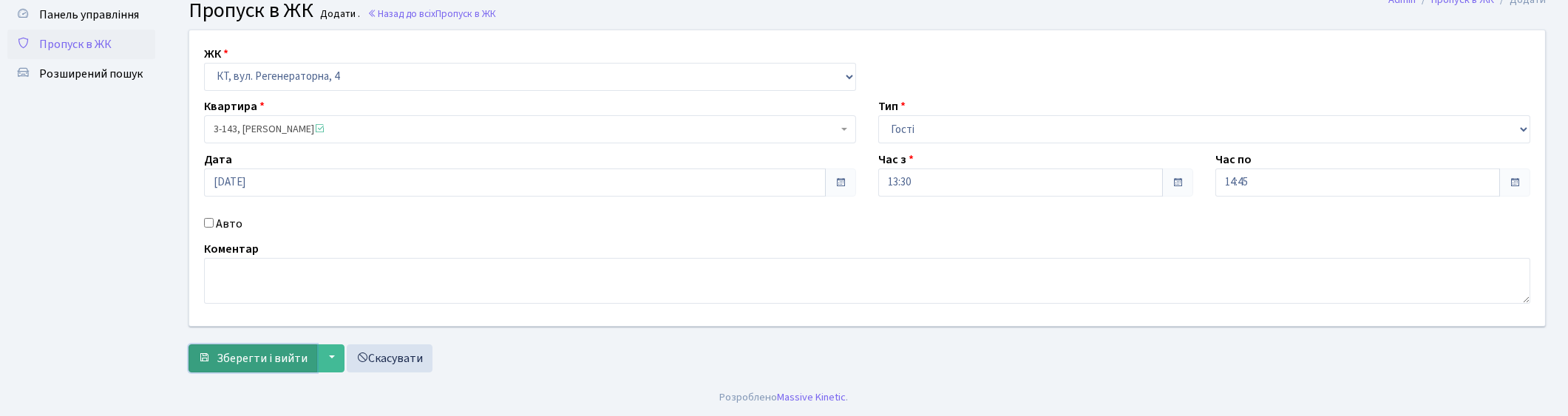
click at [272, 359] on span "Зберегти і вийти" at bounding box center [262, 358] width 91 height 16
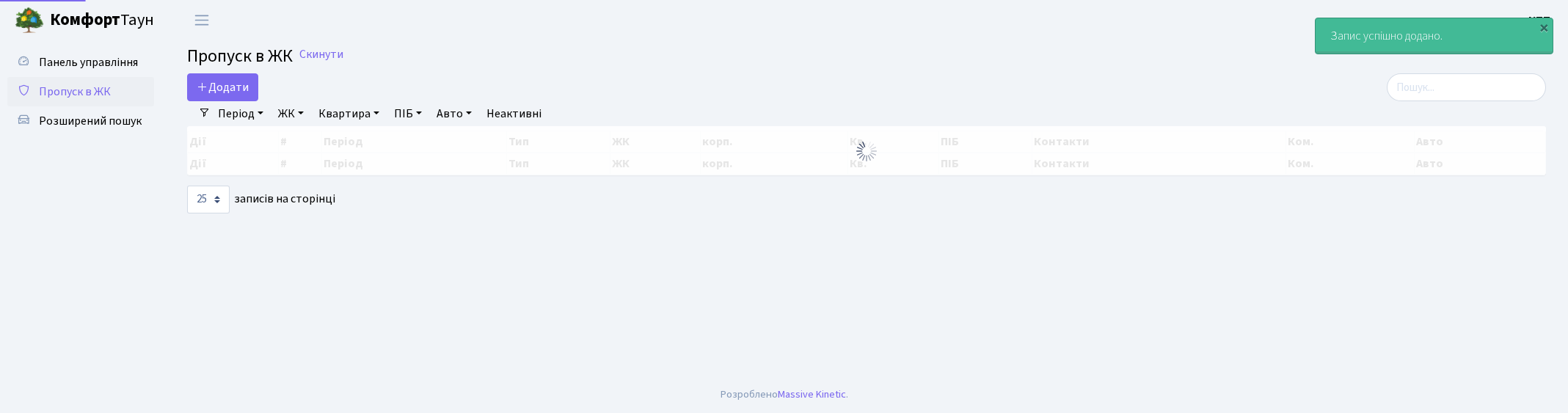
select select "25"
click at [1477, 93] on input "search" at bounding box center [1466, 87] width 159 height 27
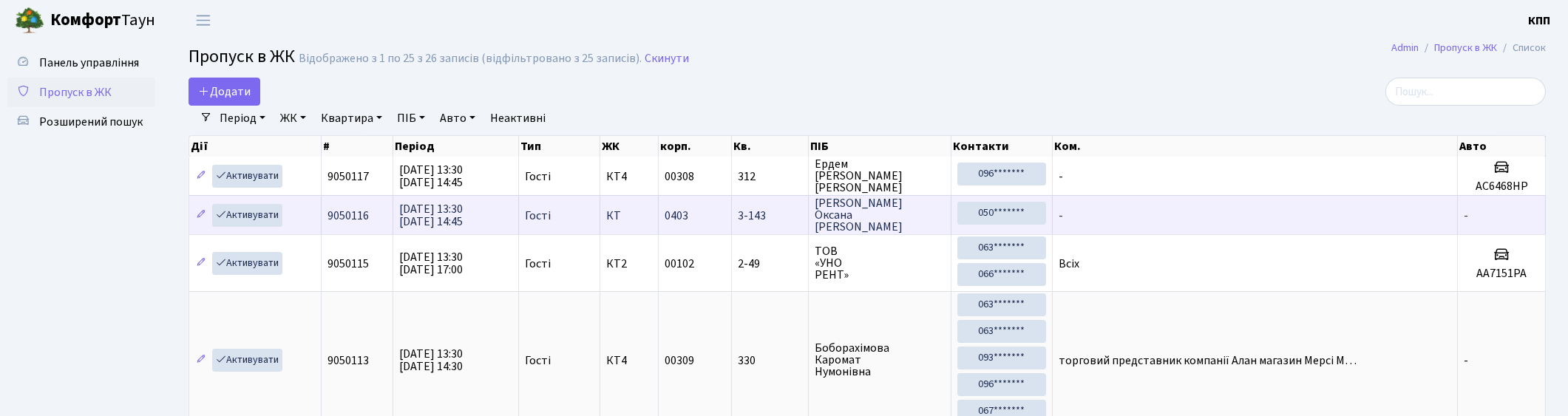
click at [1213, 204] on td "-" at bounding box center [1255, 215] width 406 height 39
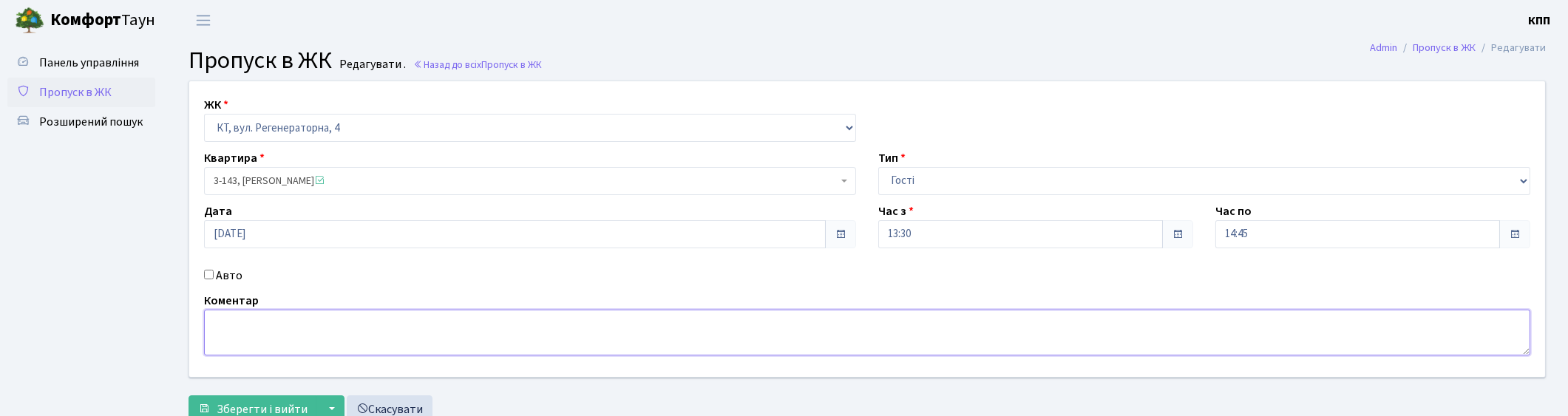
click at [217, 350] on textarea at bounding box center [867, 332] width 1326 height 46
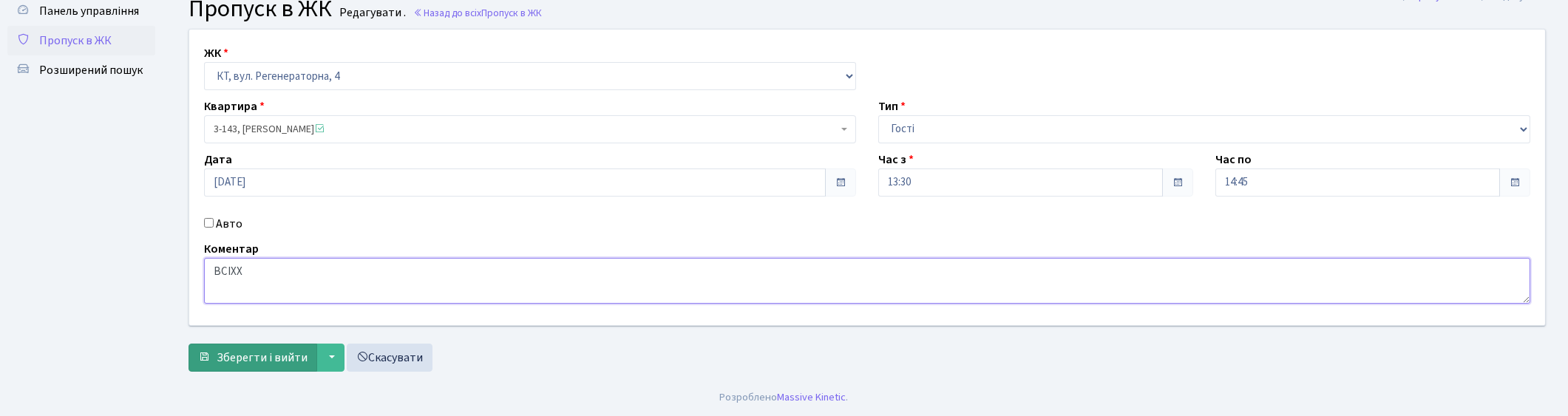
type textarea "ВСІХХ"
click at [268, 358] on span "Зберегти і вийти" at bounding box center [262, 357] width 91 height 16
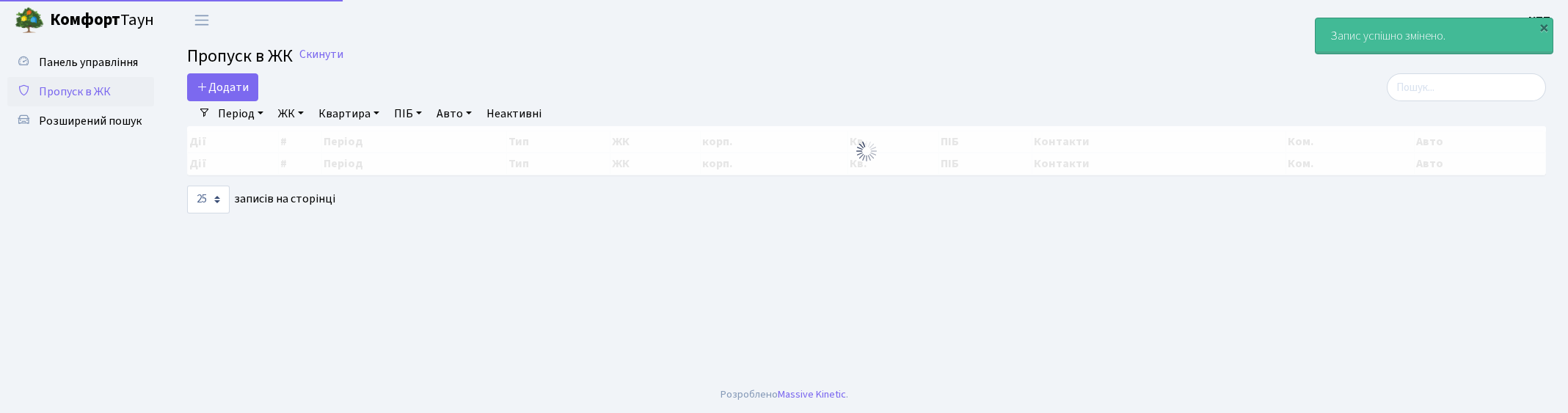
select select "25"
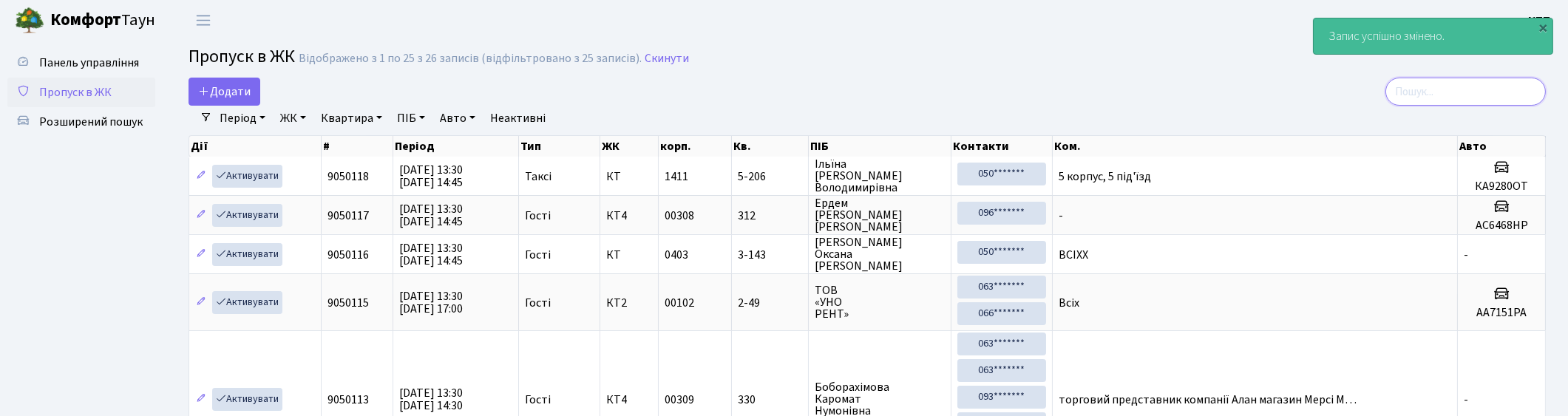
drag, startPoint x: 1455, startPoint y: 94, endPoint x: 1448, endPoint y: 107, distance: 14.8
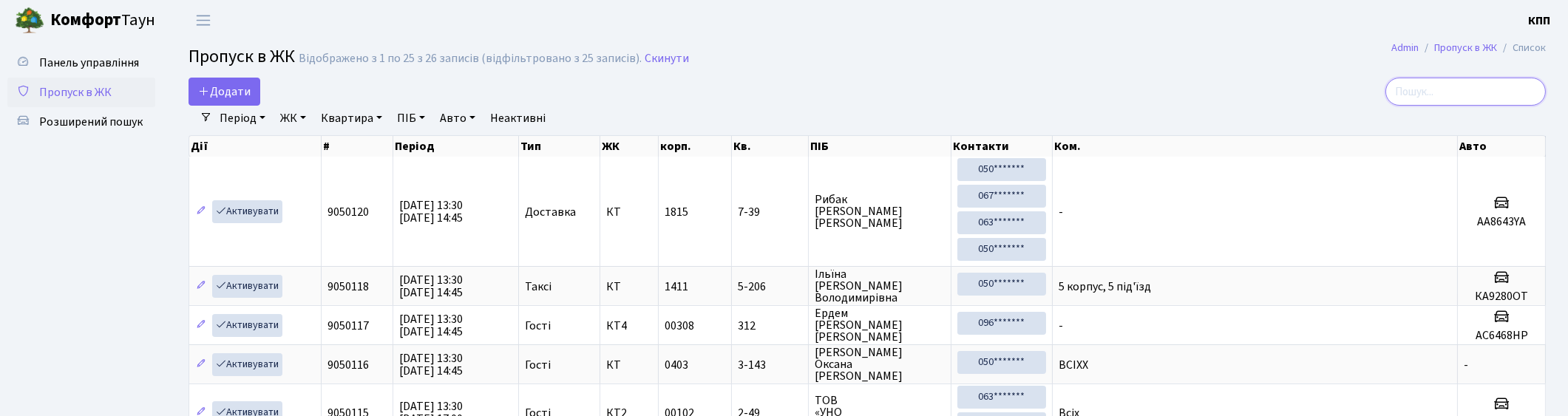
type input "7"
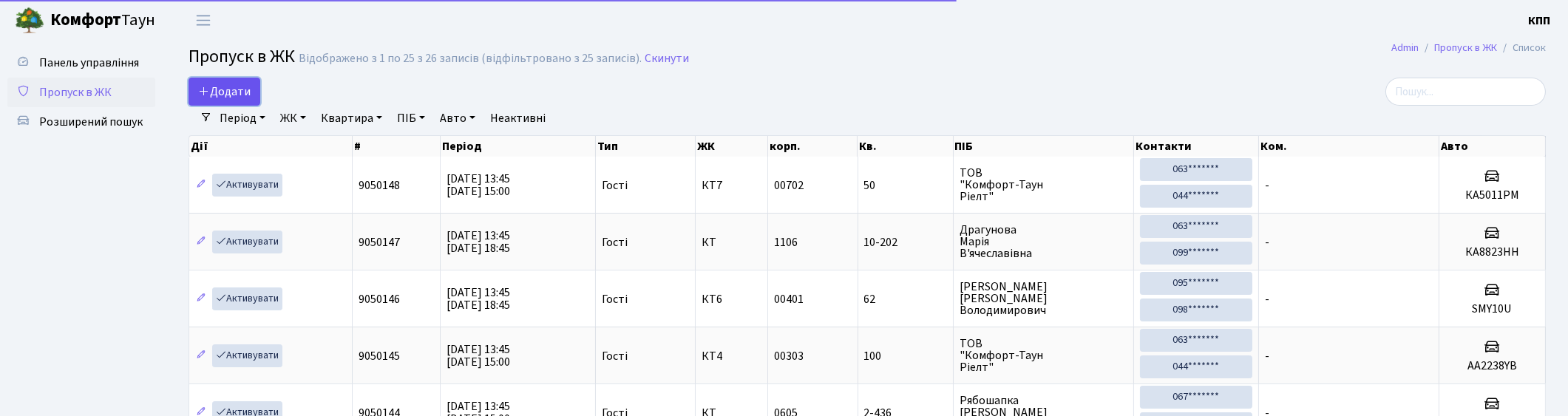
click at [233, 85] on span "Додати" at bounding box center [224, 92] width 52 height 16
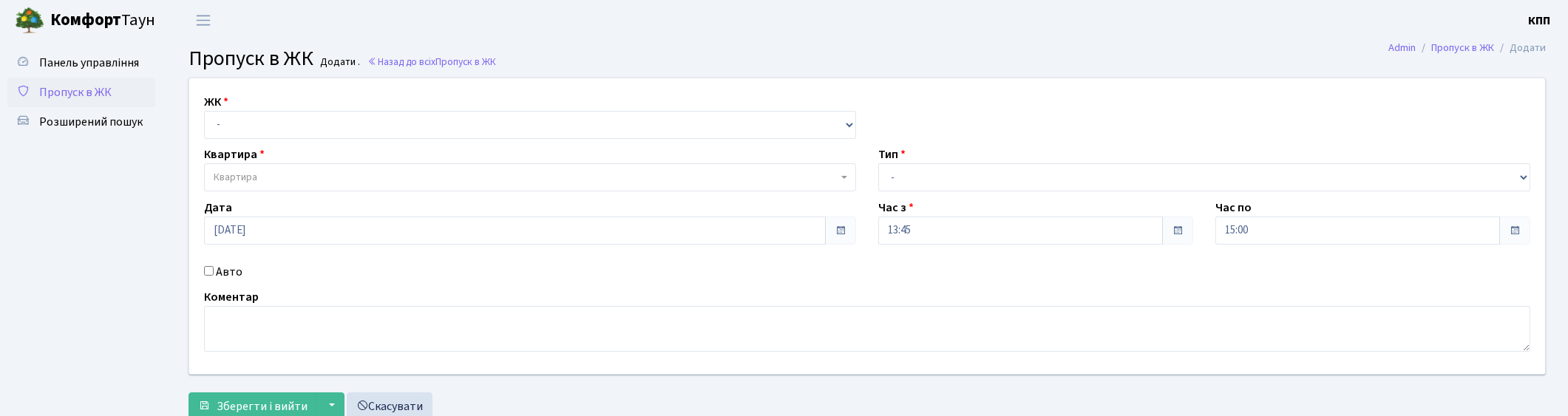
click at [314, 136] on select "- КТ, вул. Регенераторна, 4 КТ2, просп. [STREET_ADDRESS] [STREET_ADDRESS] [PERS…" at bounding box center [529, 125] width 652 height 28
select select "271"
click at [204, 111] on select "- КТ, вул. Регенераторна, 4 КТ2, просп. [STREET_ADDRESS] [STREET_ADDRESS] [PERS…" at bounding box center [529, 125] width 652 height 28
select select
click at [314, 172] on span "Квартира" at bounding box center [525, 177] width 624 height 15
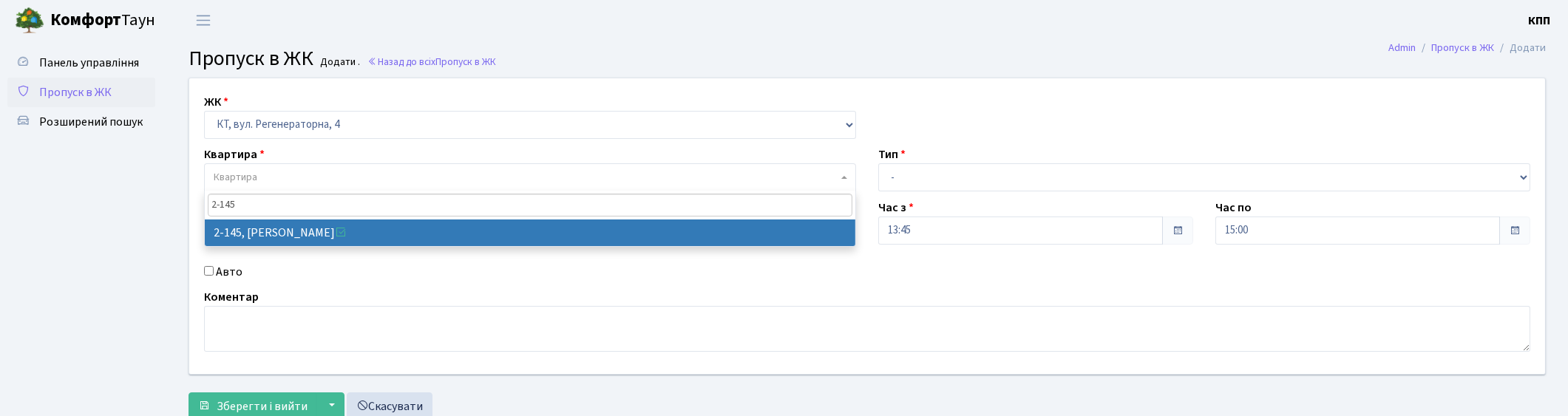
type input "2-145"
select select "635"
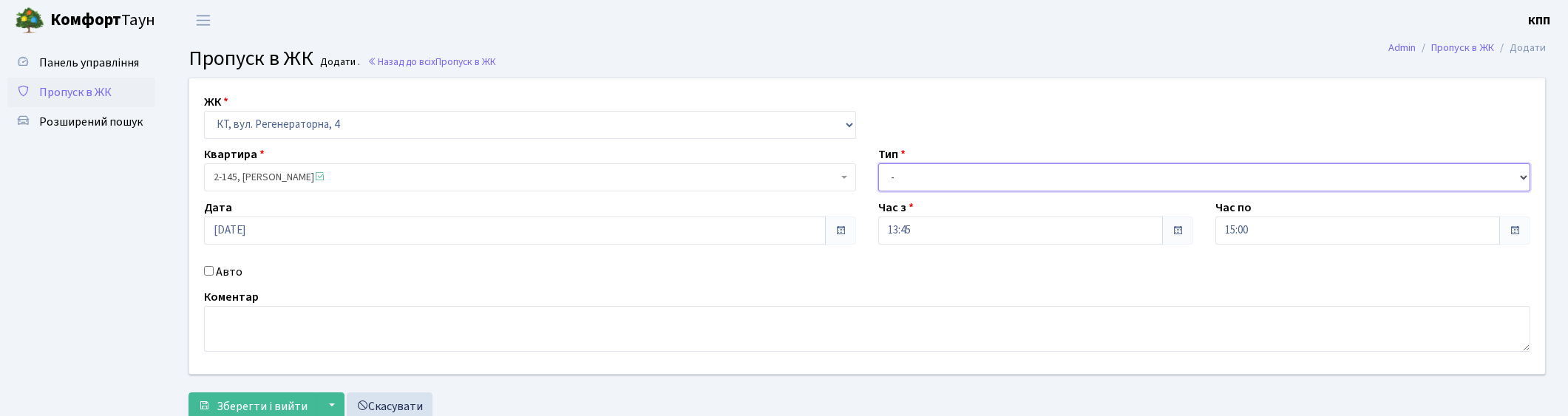
click at [963, 170] on select "- Доставка Таксі Гості Сервіс" at bounding box center [1204, 177] width 652 height 28
select select "1"
click at [878, 164] on select "- Доставка Таксі Гості Сервіс" at bounding box center [1204, 177] width 652 height 28
click at [235, 271] on label "Авто" at bounding box center [229, 272] width 27 height 18
click at [213, 271] on input "Авто" at bounding box center [209, 271] width 10 height 10
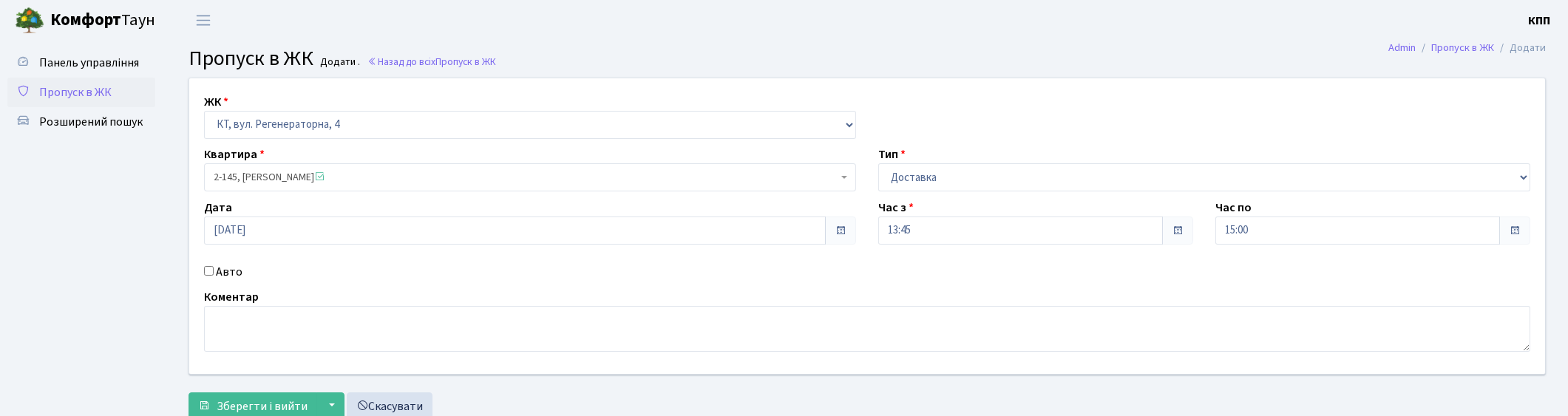
checkbox input "true"
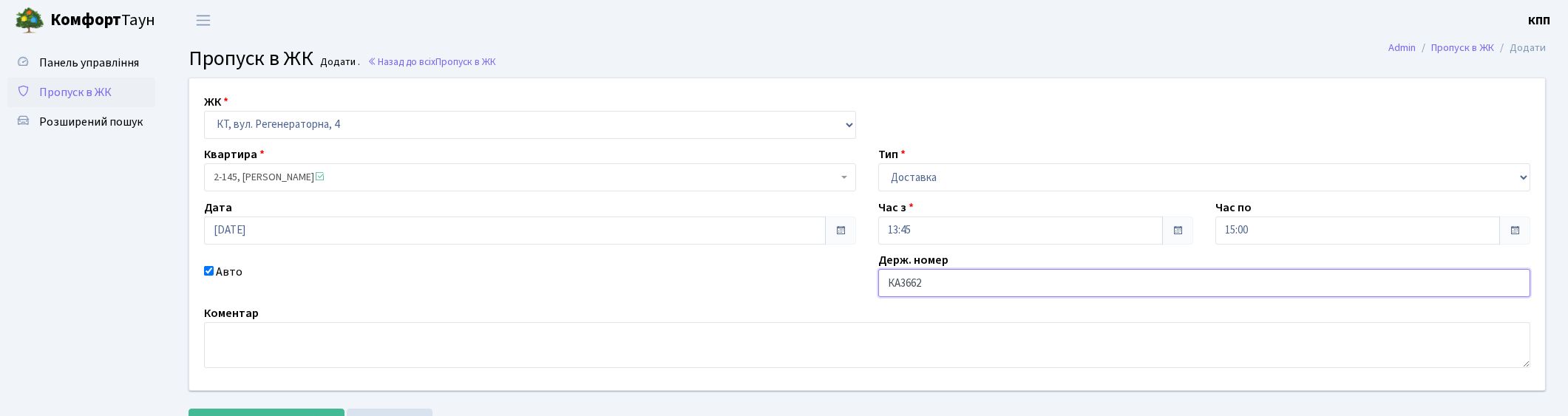
type input "КА3662МН"
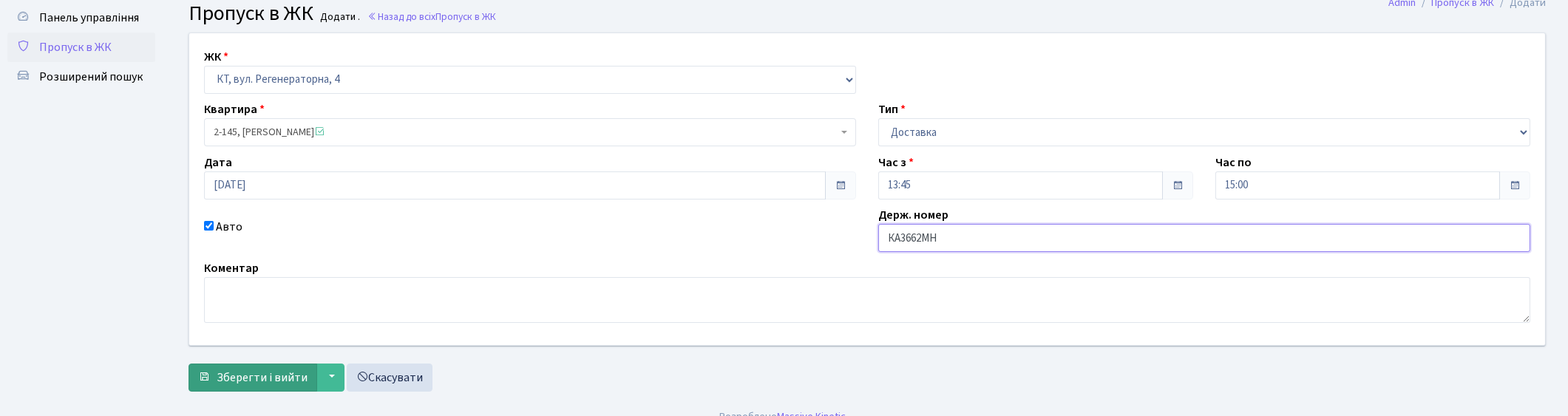
scroll to position [64, 0]
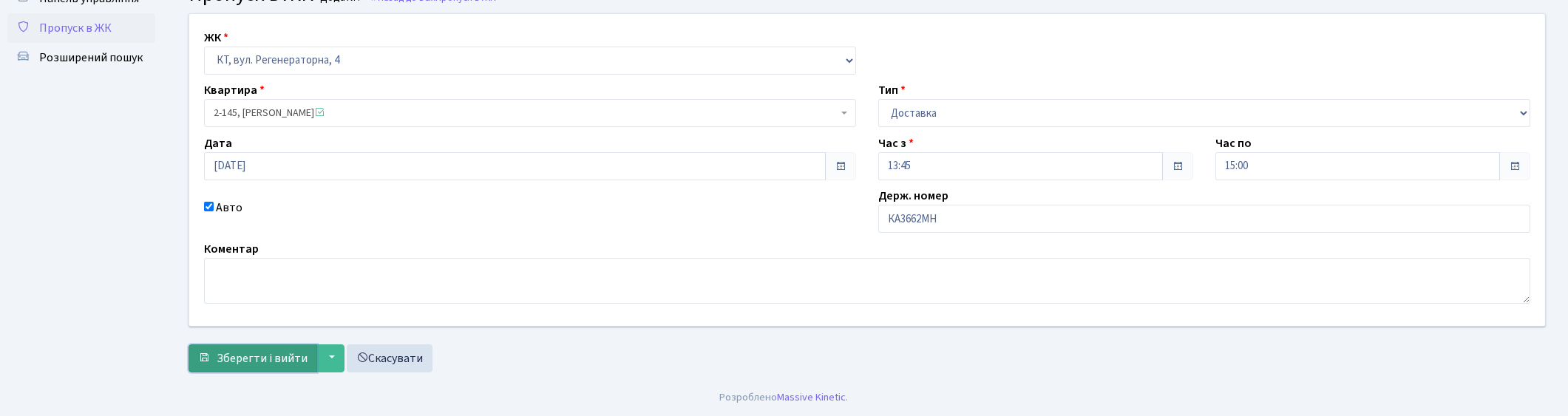
click at [289, 353] on span "Зберегти і вийти" at bounding box center [262, 358] width 91 height 16
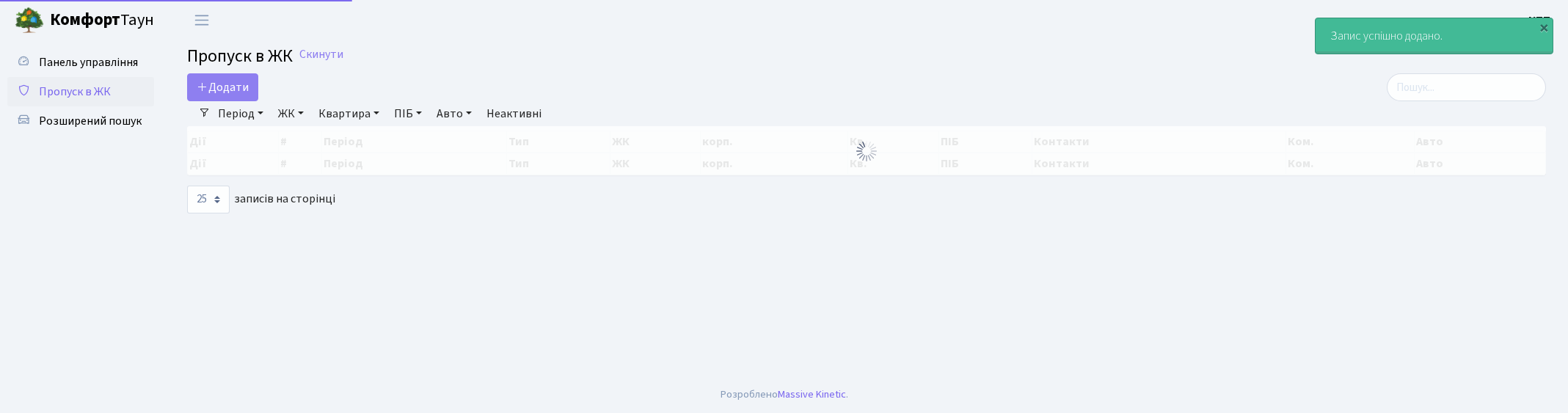
select select "25"
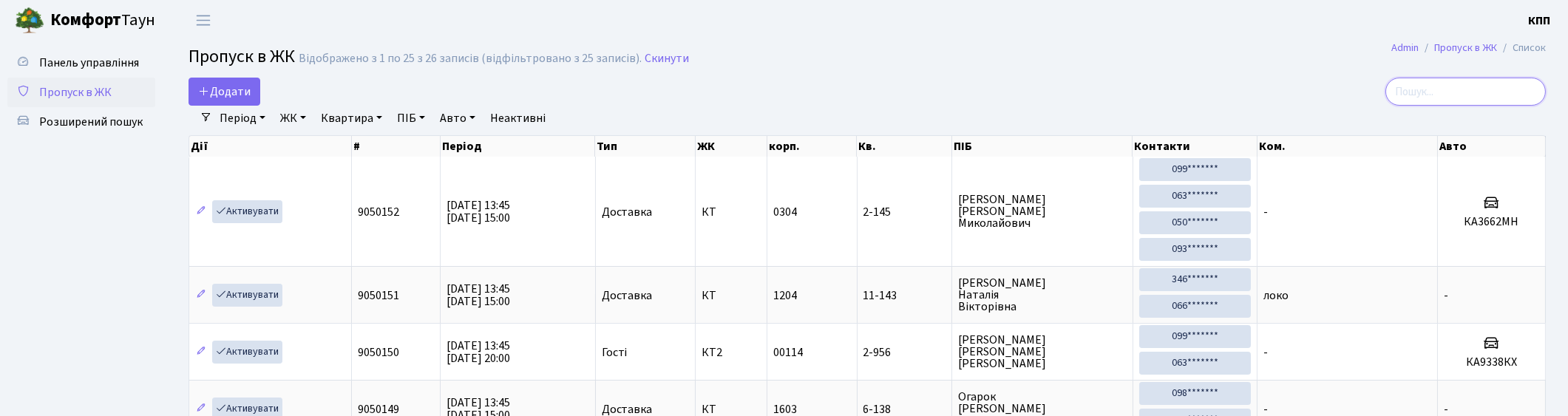
click at [1428, 91] on input "search" at bounding box center [1465, 91] width 160 height 28
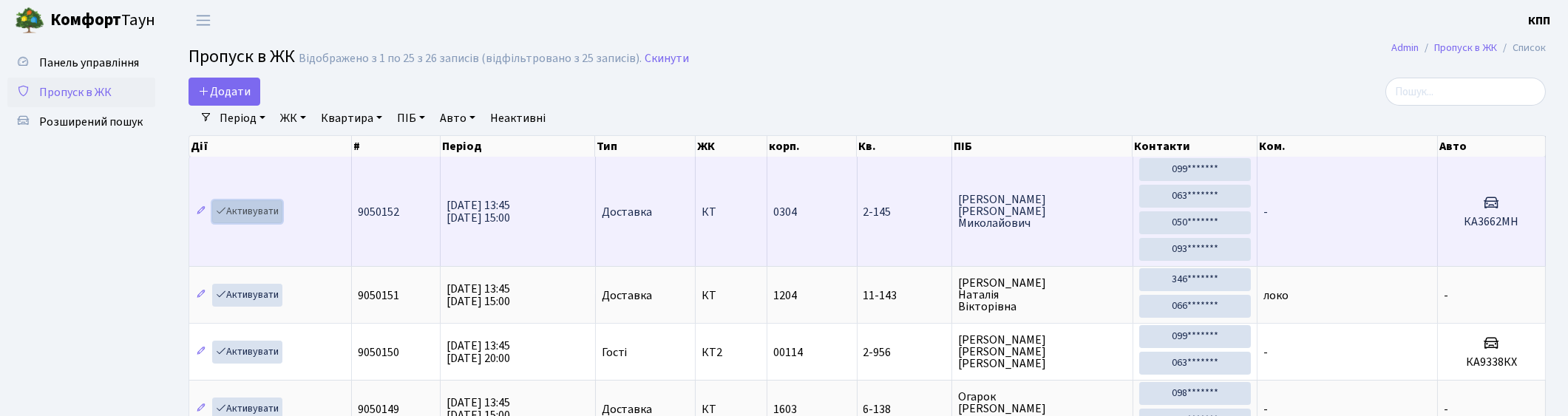
click at [239, 208] on link "Активувати" at bounding box center [247, 212] width 70 height 23
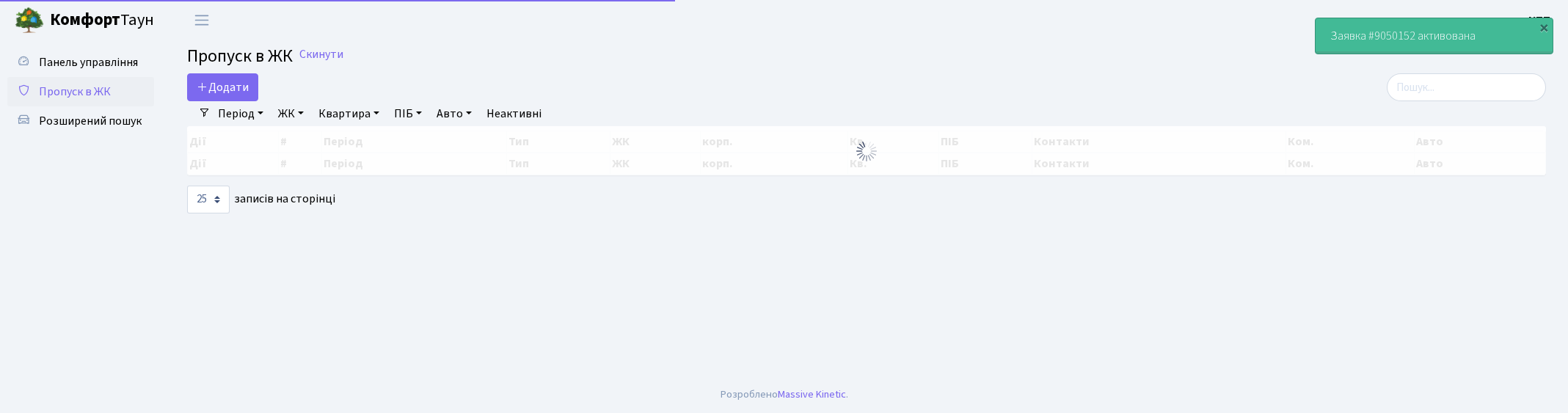
select select "25"
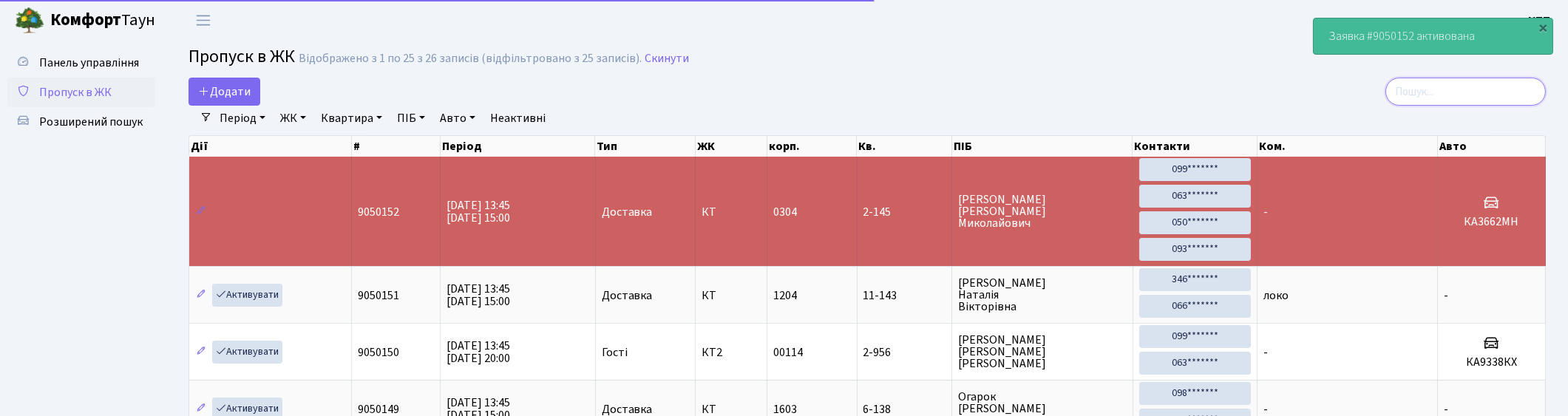
click at [1522, 92] on input "search" at bounding box center [1465, 91] width 160 height 28
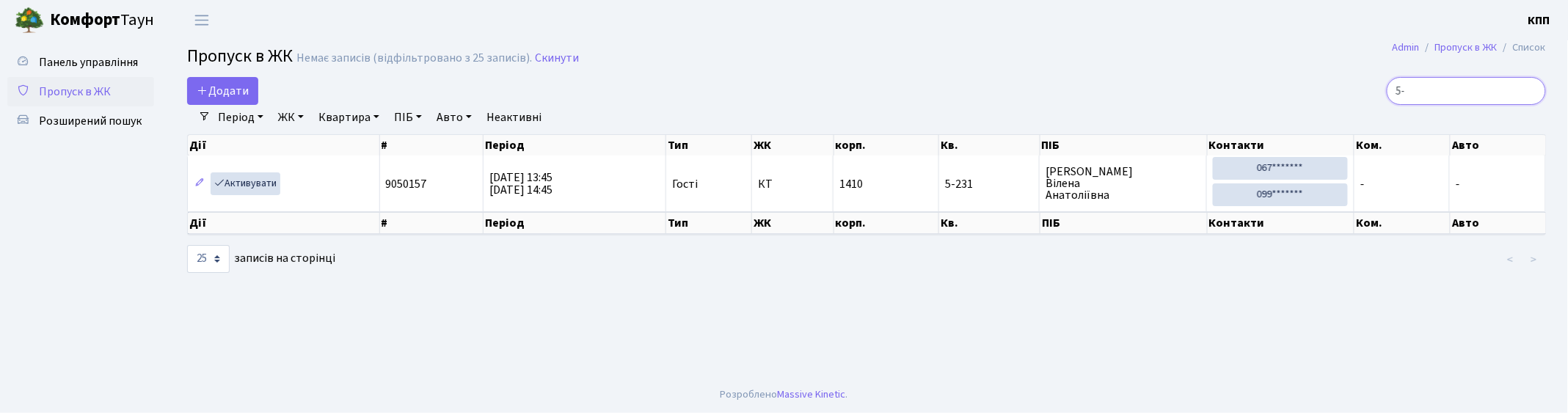
type input "5"
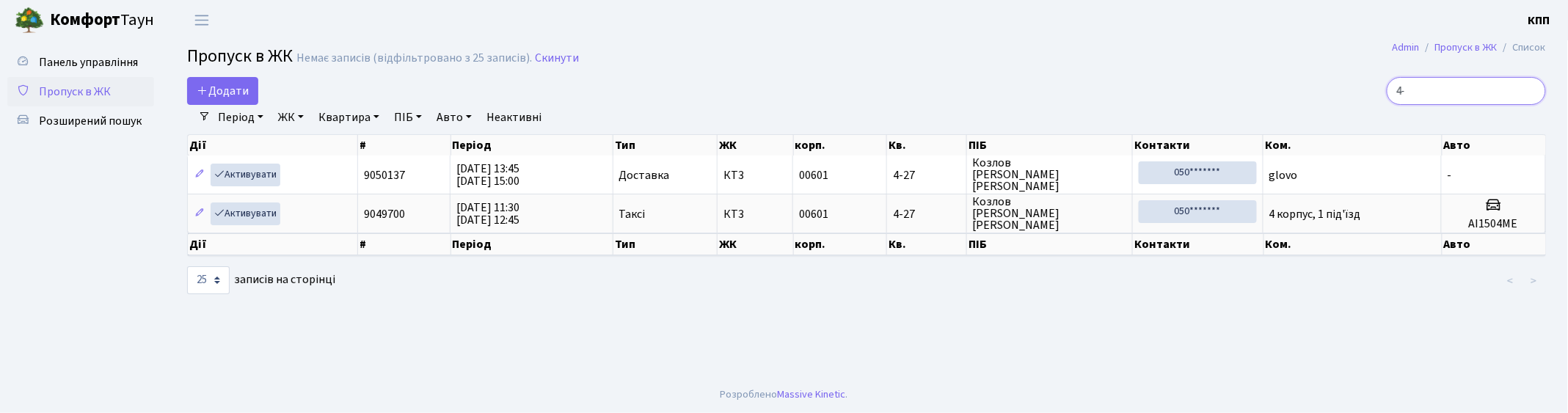
type input "4"
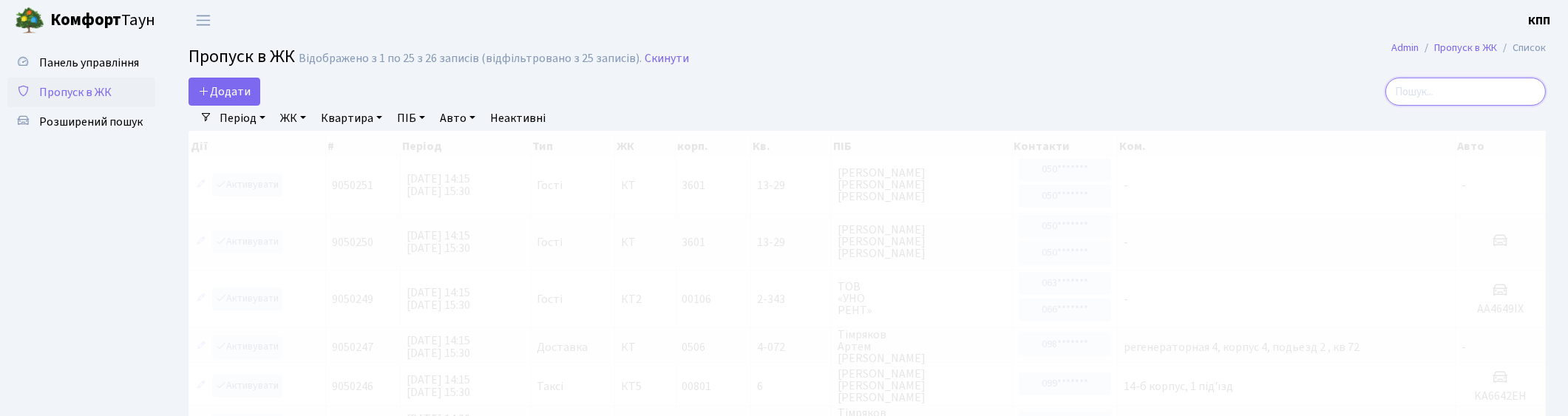
click at [1472, 98] on input "search" at bounding box center [1465, 91] width 160 height 28
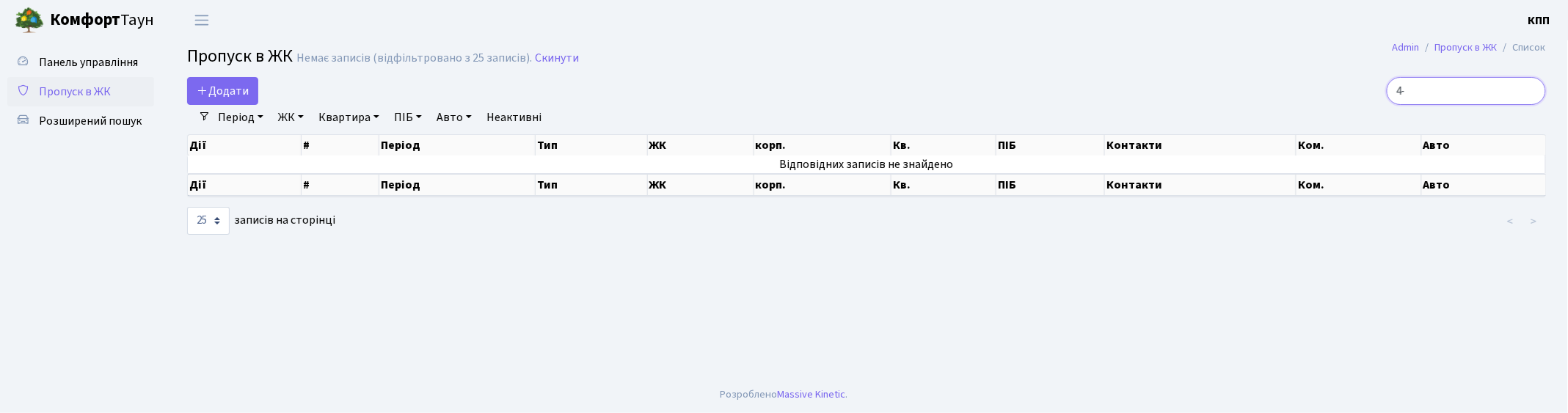
type input "4"
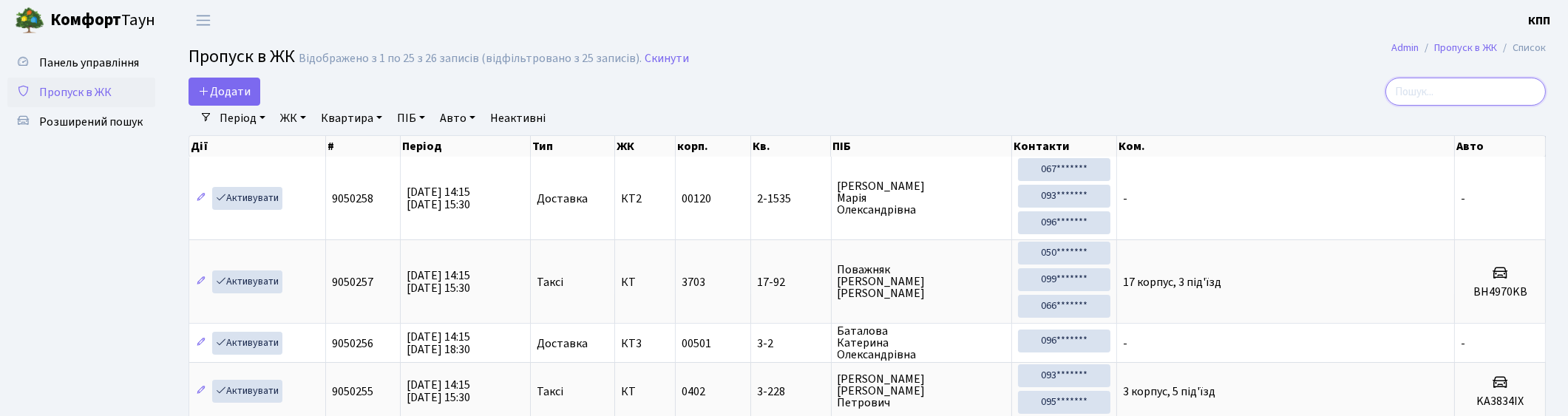
type input "7"
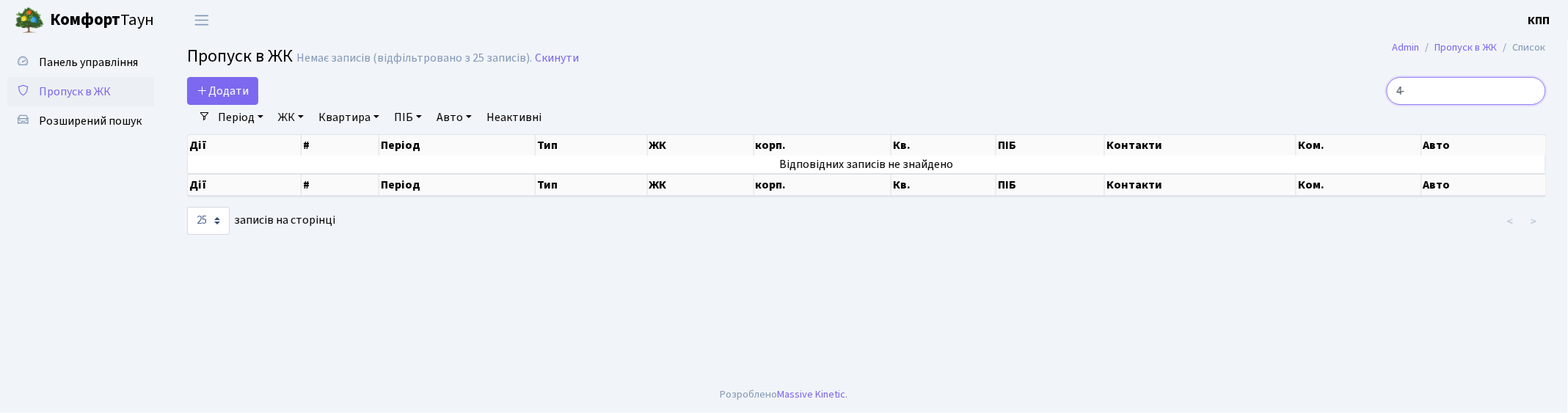
type input "4"
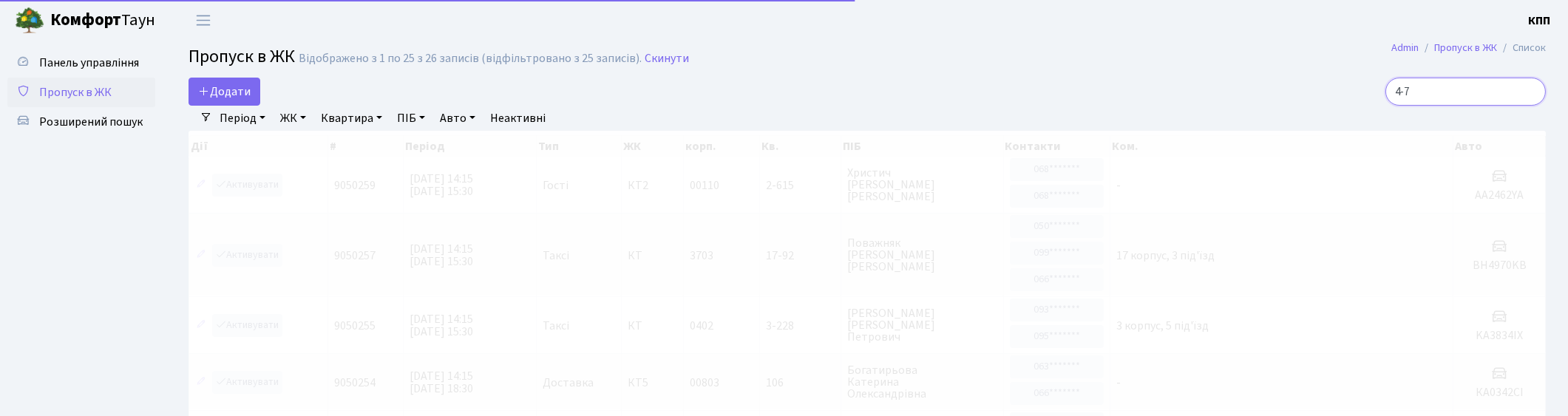
type input "4-72"
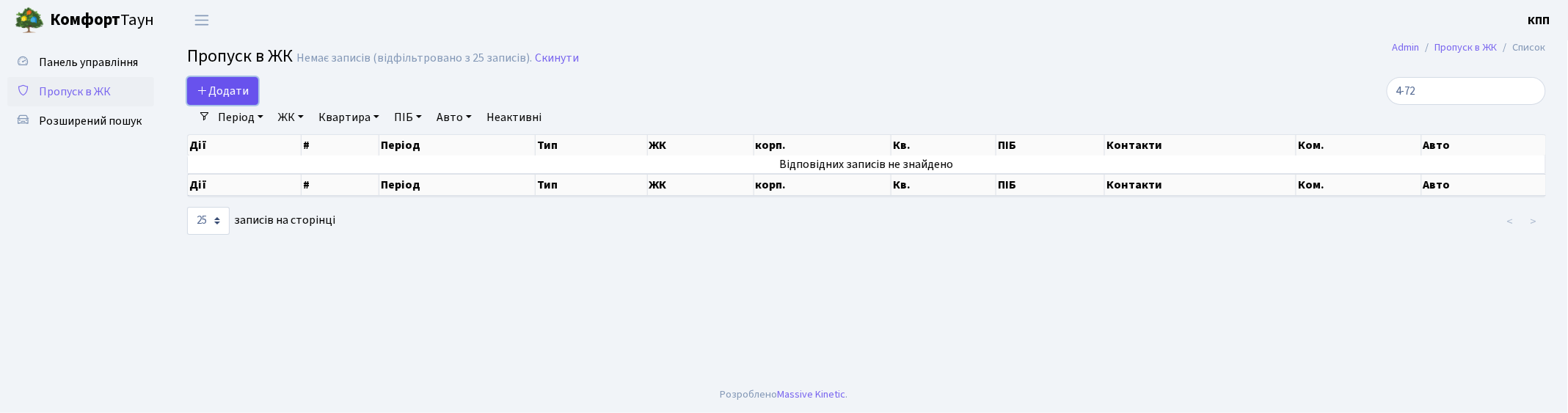
click at [226, 97] on span "Додати" at bounding box center [222, 91] width 52 height 16
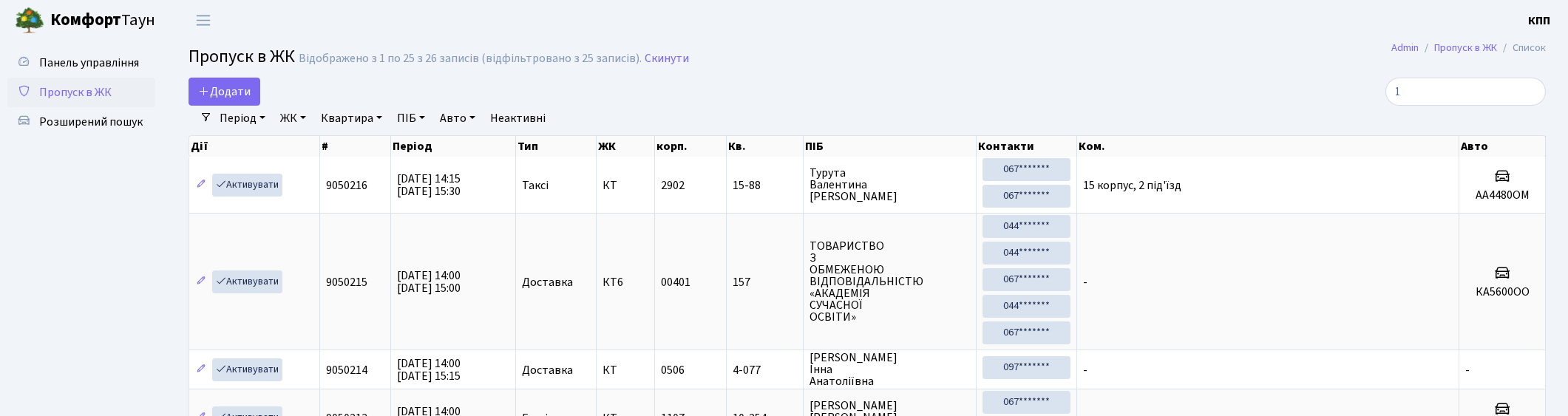
select select "25"
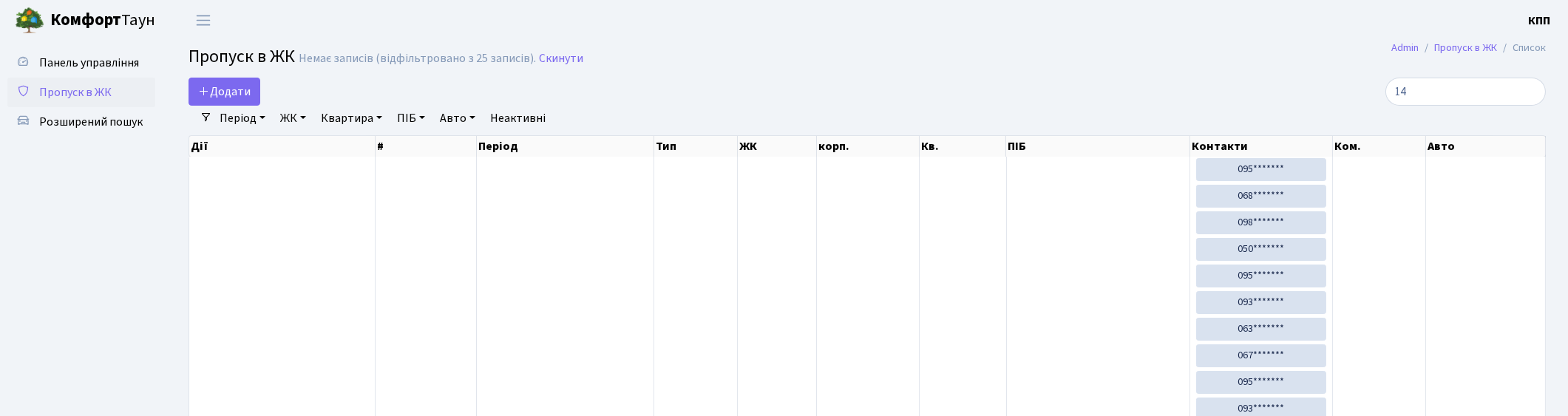
type input "1"
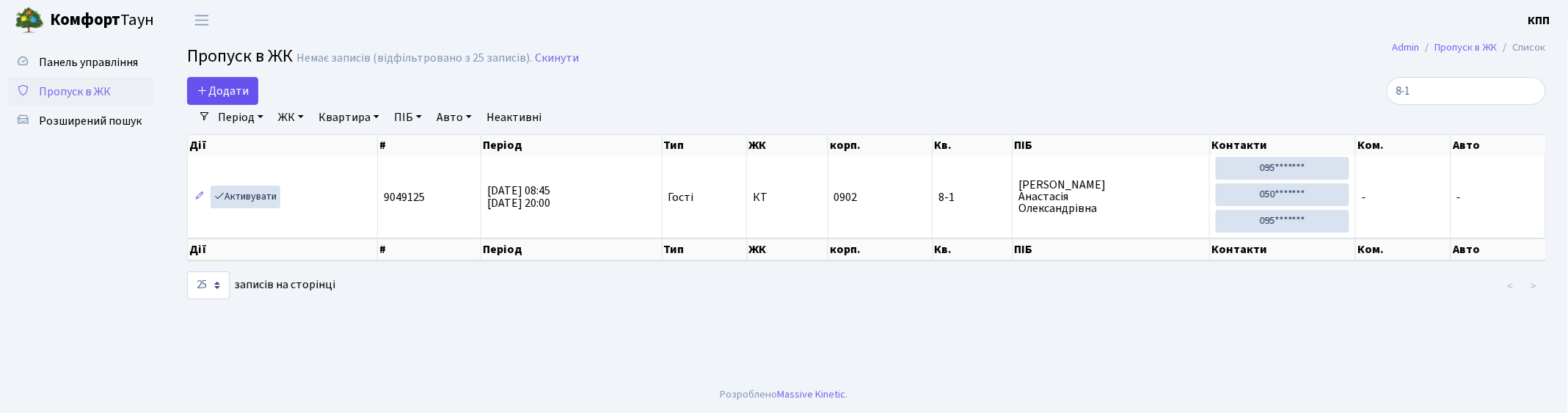
type input "8-1"
click at [216, 91] on span "Додати" at bounding box center [222, 91] width 52 height 16
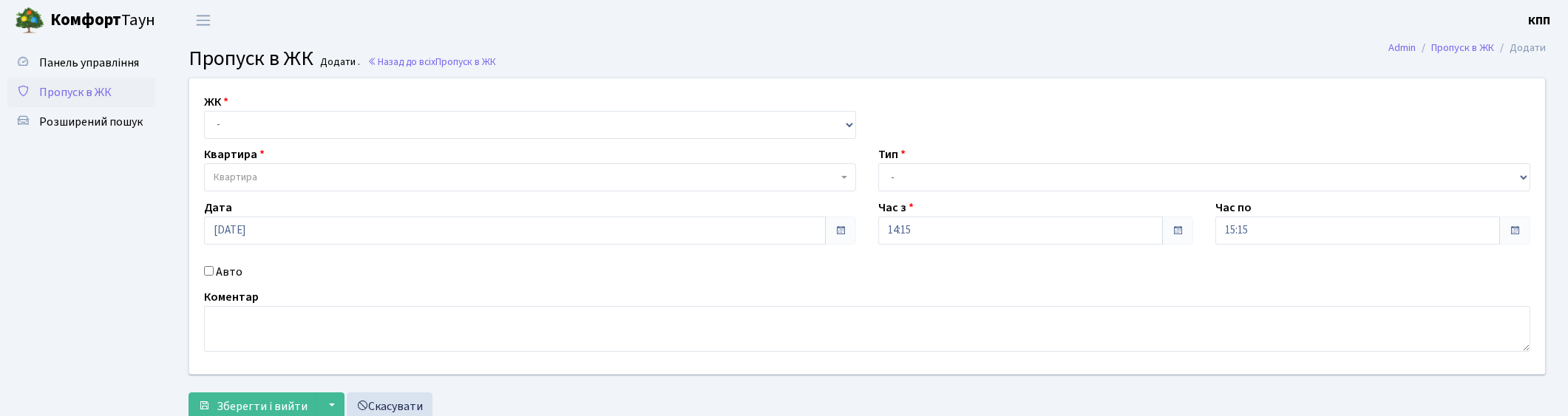
click at [226, 274] on label "Авто" at bounding box center [229, 272] width 27 height 18
click at [213, 274] on input "Авто" at bounding box center [209, 271] width 10 height 10
checkbox input "true"
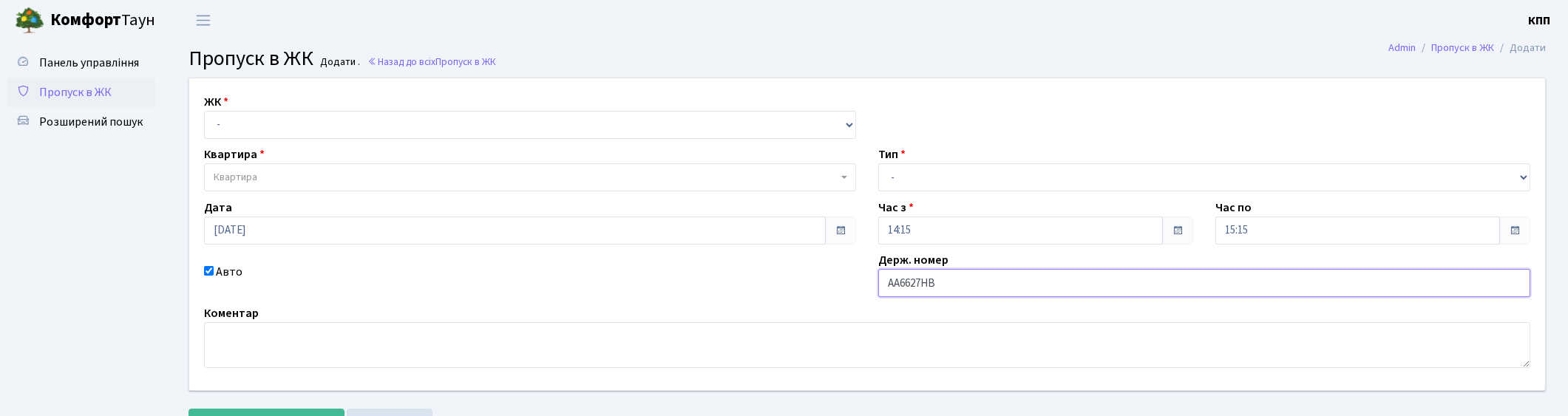
click at [929, 282] on input "АА6627НВ" at bounding box center [1204, 282] width 652 height 28
type input "АА6627YВ"
drag, startPoint x: 256, startPoint y: 120, endPoint x: 256, endPoint y: 129, distance: 9.0
click at [256, 120] on select "- КТ, вул. Регенераторна, 4 КТ2, просп. [STREET_ADDRESS] [STREET_ADDRESS] [PERS…" at bounding box center [529, 125] width 652 height 28
select select "271"
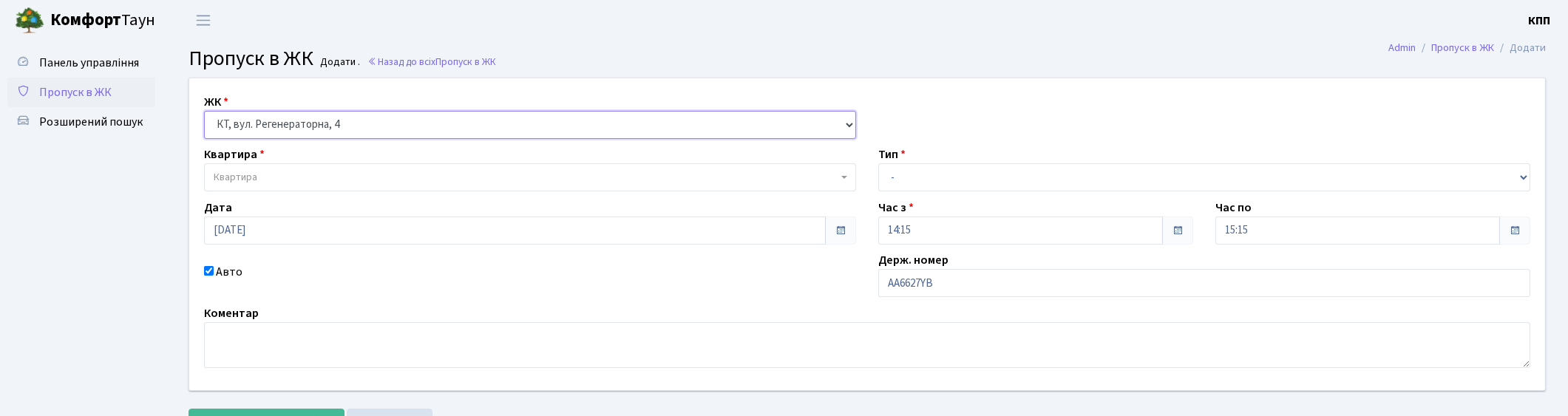
click at [204, 111] on select "- КТ, вул. Регенераторна, 4 КТ2, просп. [STREET_ADDRESS] [STREET_ADDRESS] [PERS…" at bounding box center [529, 125] width 652 height 28
select select
click at [961, 177] on select "- Доставка Таксі Гості Сервіс" at bounding box center [1204, 177] width 652 height 28
select select "2"
click at [878, 164] on select "- Доставка Таксі Гості Сервіс" at bounding box center [1204, 177] width 652 height 28
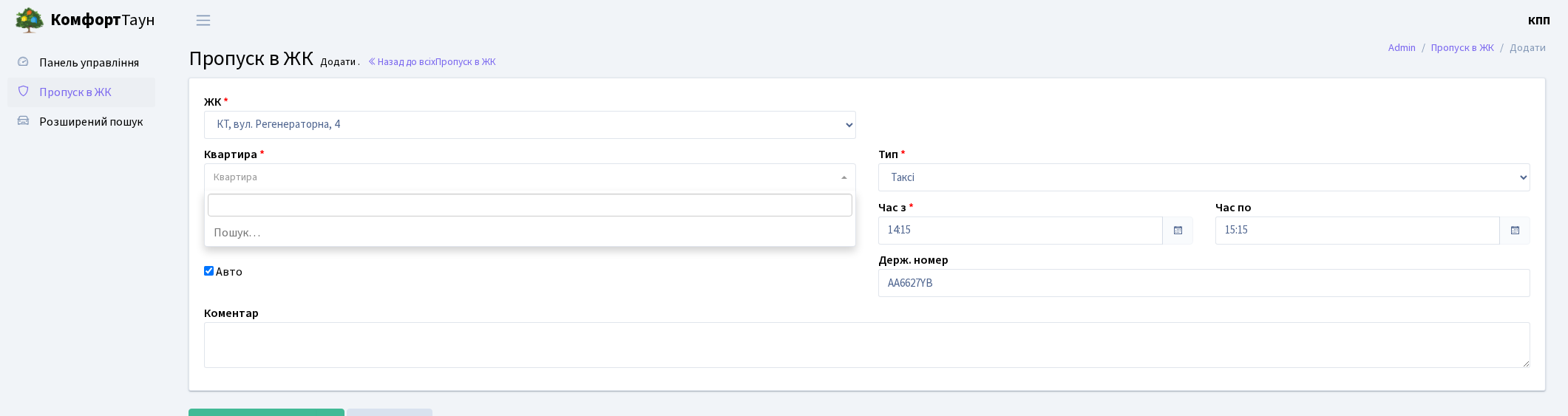
click at [366, 165] on span "Квартира" at bounding box center [529, 177] width 652 height 28
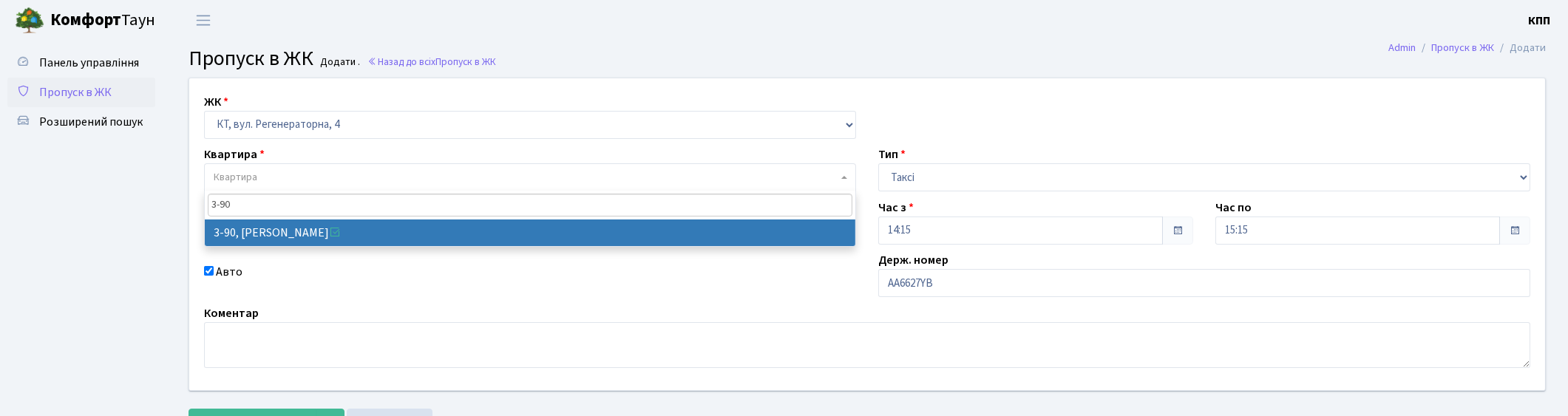
type input "3-90"
select select "899"
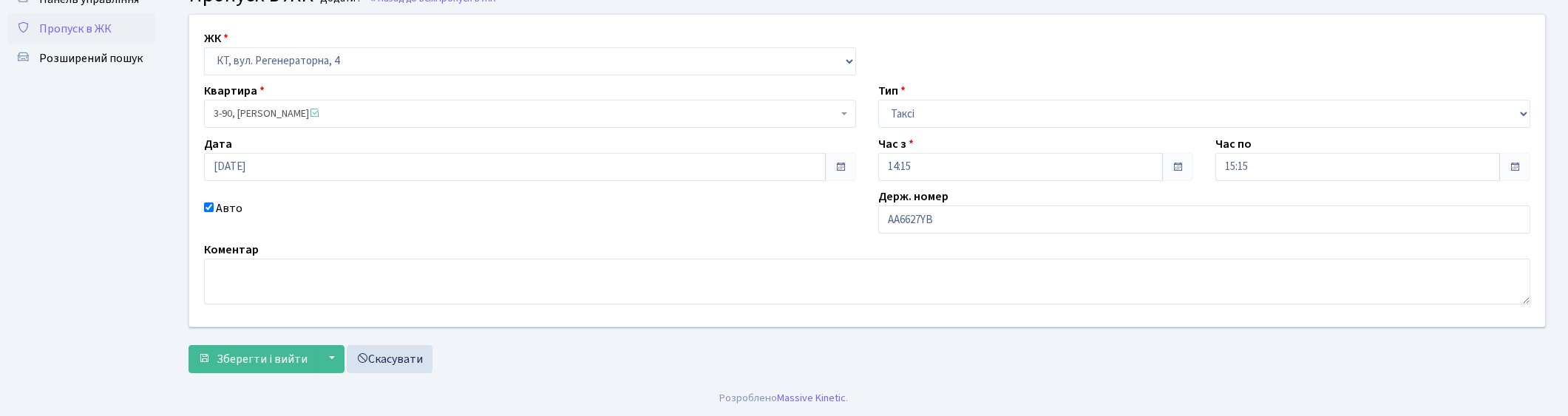
scroll to position [64, 0]
click at [232, 370] on button "Зберегти і вийти" at bounding box center [253, 358] width 129 height 28
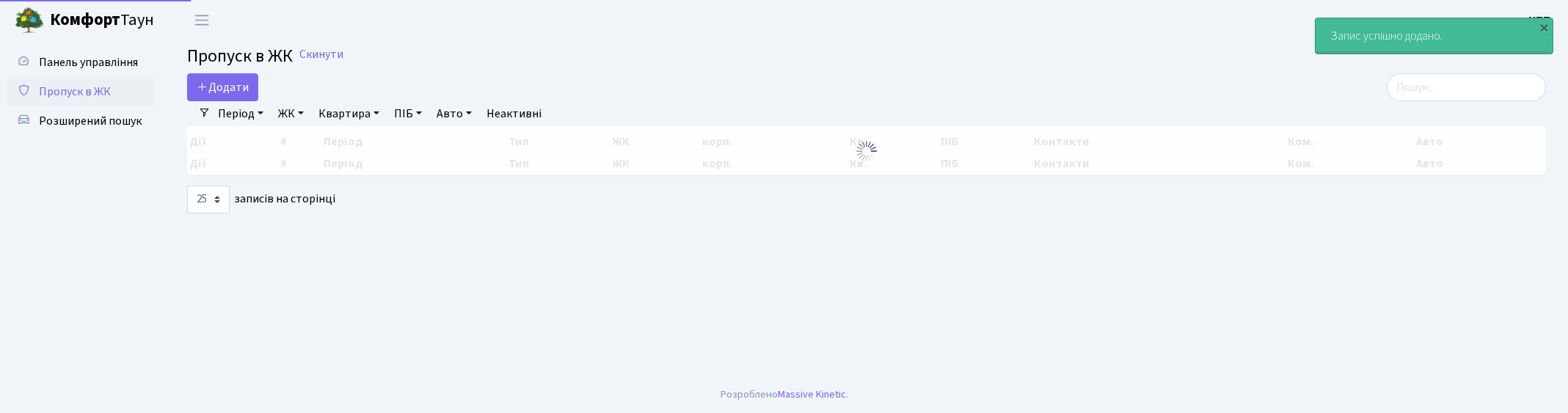
select select "25"
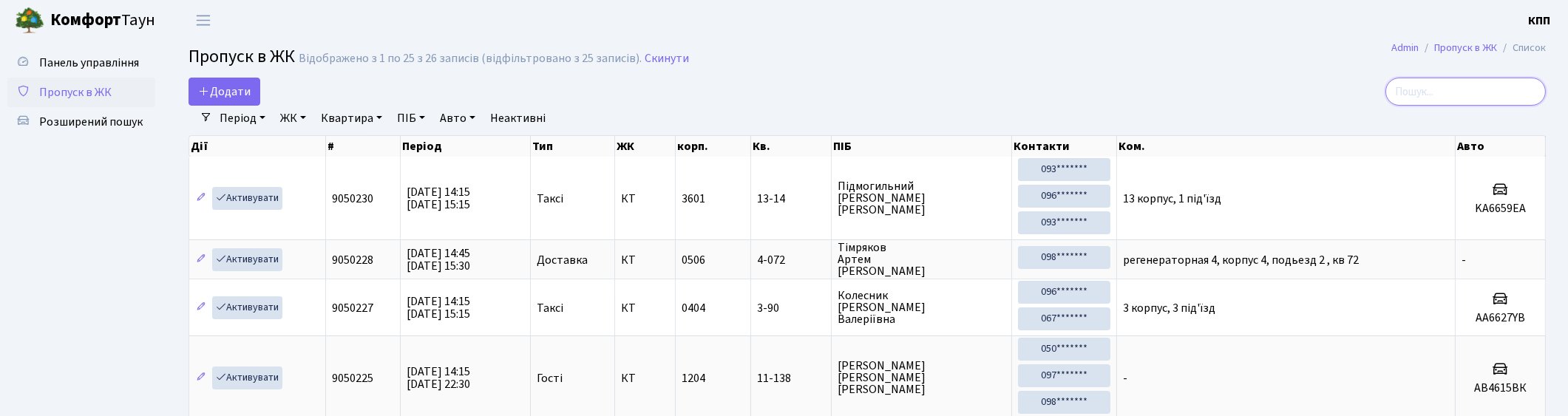
click at [1512, 98] on input "search" at bounding box center [1465, 91] width 160 height 28
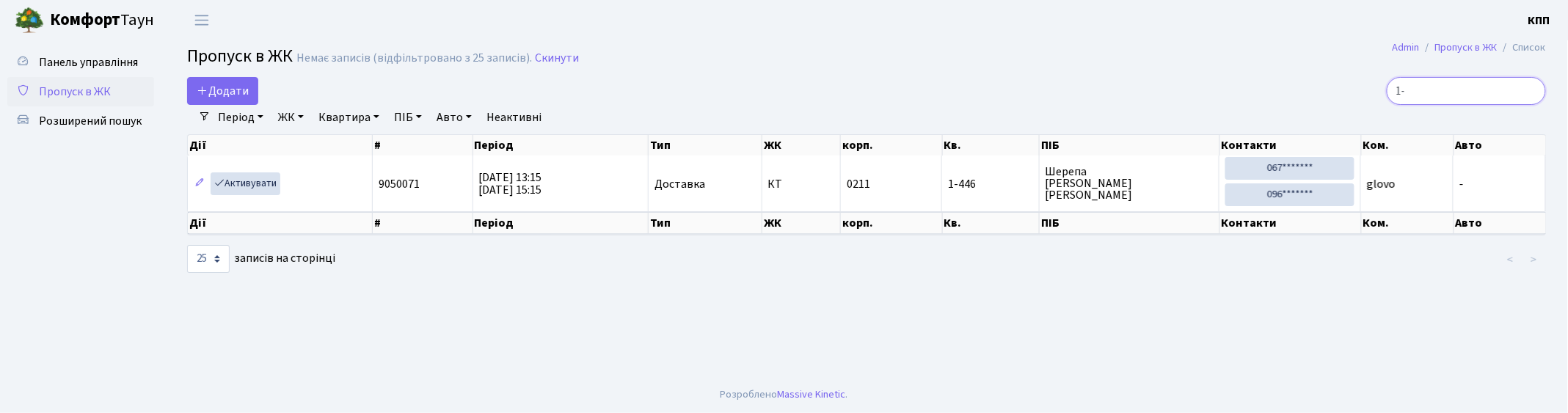
type input "1"
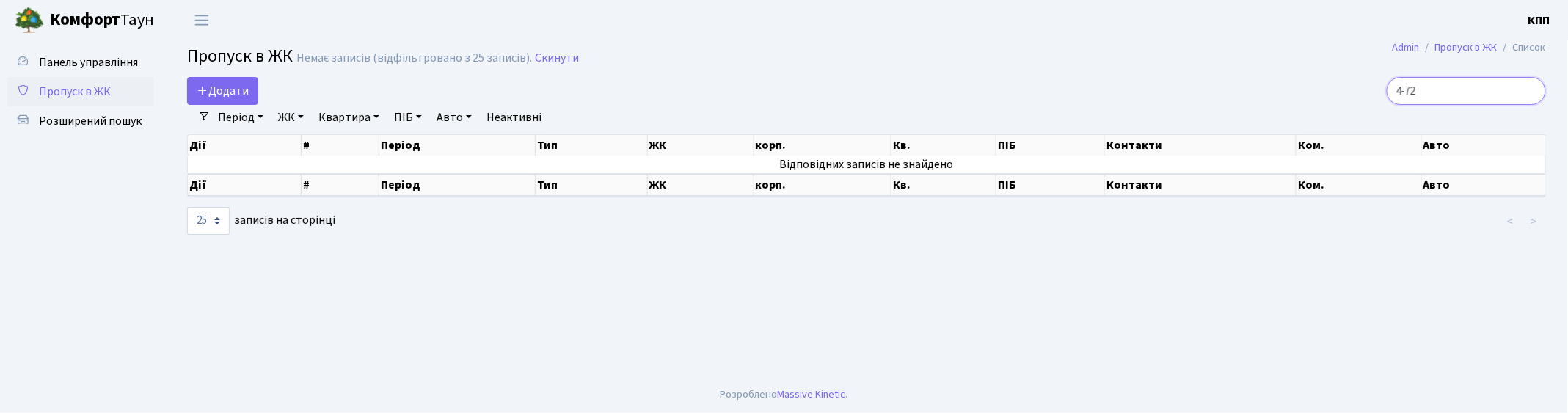
type input "4-72"
click at [235, 90] on span "Додати" at bounding box center [222, 91] width 52 height 16
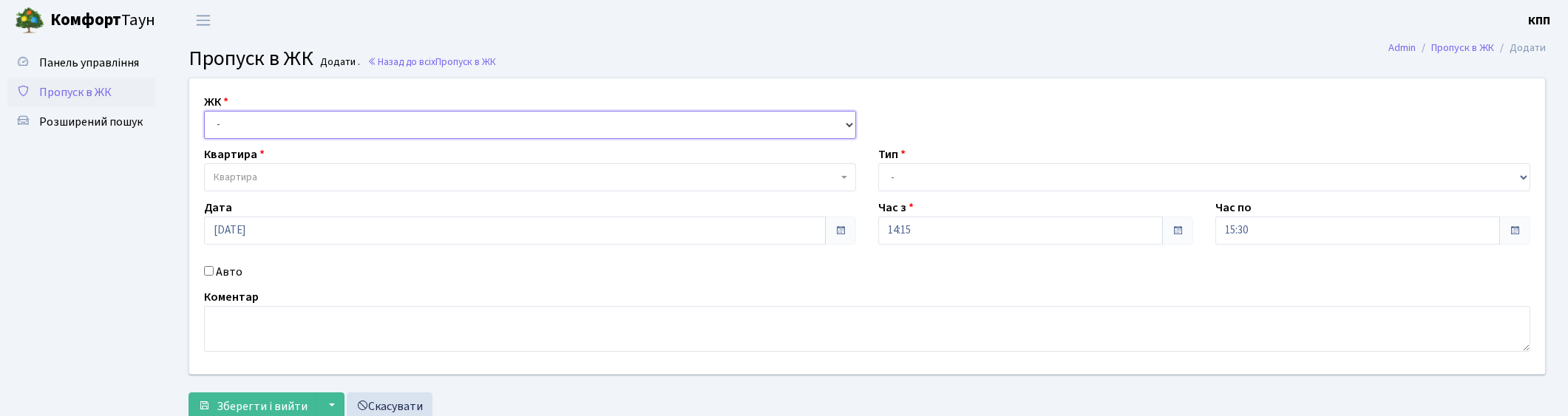
click at [261, 126] on select "- КТ, вул. Регенераторна, 4 КТ2, просп. Соборності, 17 КТ3, вул. Березнева, 16 …" at bounding box center [529, 125] width 652 height 28
select select "271"
click at [204, 111] on select "- КТ, вул. Регенераторна, 4 КТ2, просп. Соборності, 17 КТ3, вул. Березнева, 16 …" at bounding box center [529, 125] width 652 height 28
select select
click at [283, 172] on span "Квартира" at bounding box center [525, 177] width 624 height 15
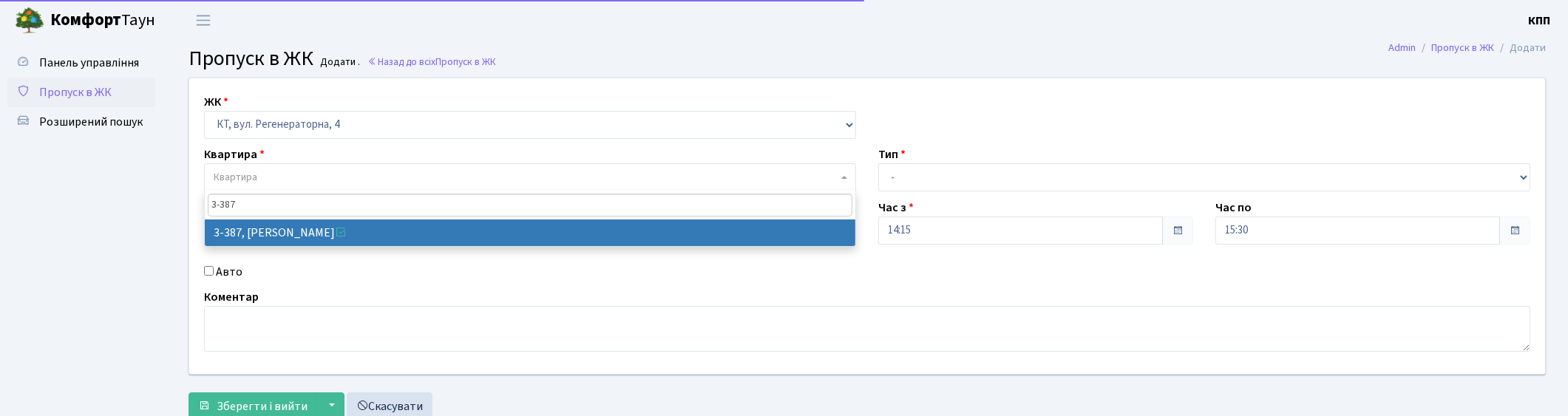
type input "3-387"
select select "1605"
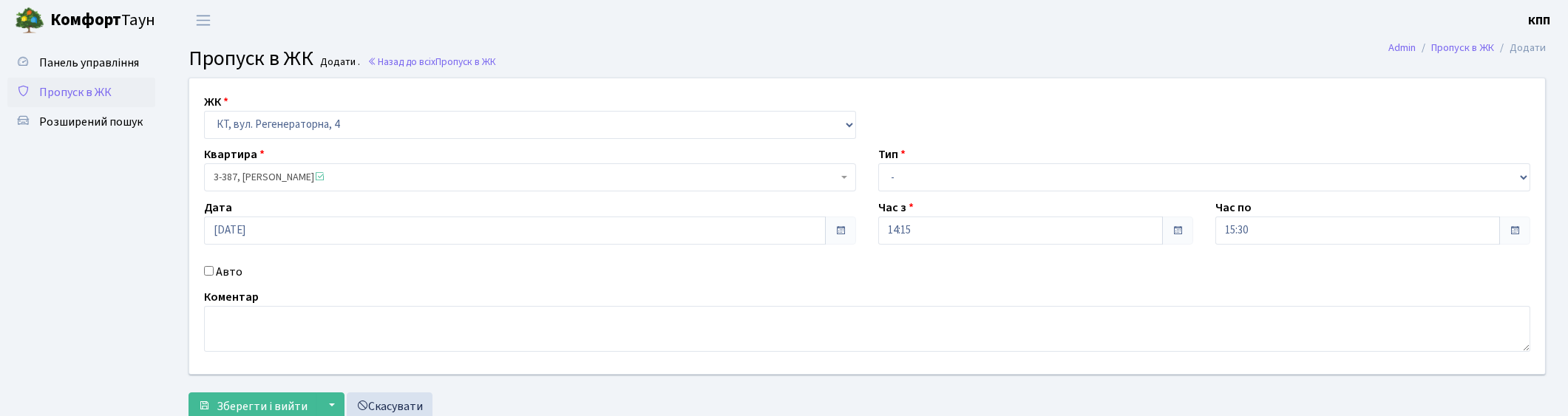
click at [1102, 160] on div "Тип - Доставка Таксі Гості Сервіс" at bounding box center [1204, 169] width 674 height 46
drag, startPoint x: 1096, startPoint y: 167, endPoint x: 1089, endPoint y: 183, distance: 17.5
click at [1096, 168] on select "- Доставка Таксі Гості Сервіс" at bounding box center [1204, 177] width 652 height 28
select select "3"
click at [878, 164] on select "- Доставка Таксі Гості Сервіс" at bounding box center [1204, 177] width 652 height 28
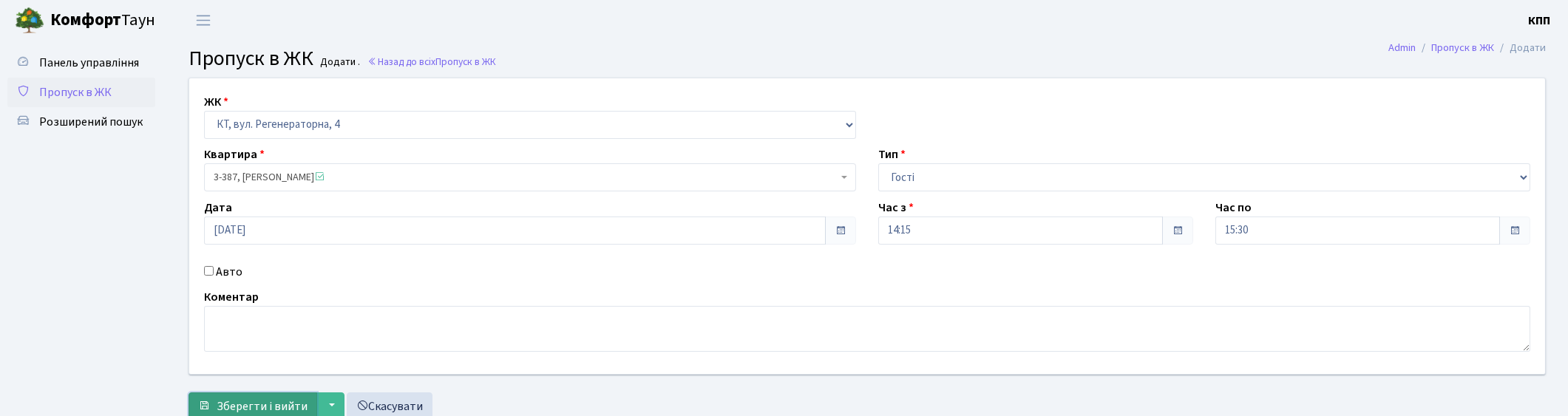
click at [257, 399] on span "Зберегти і вийти" at bounding box center [262, 406] width 91 height 16
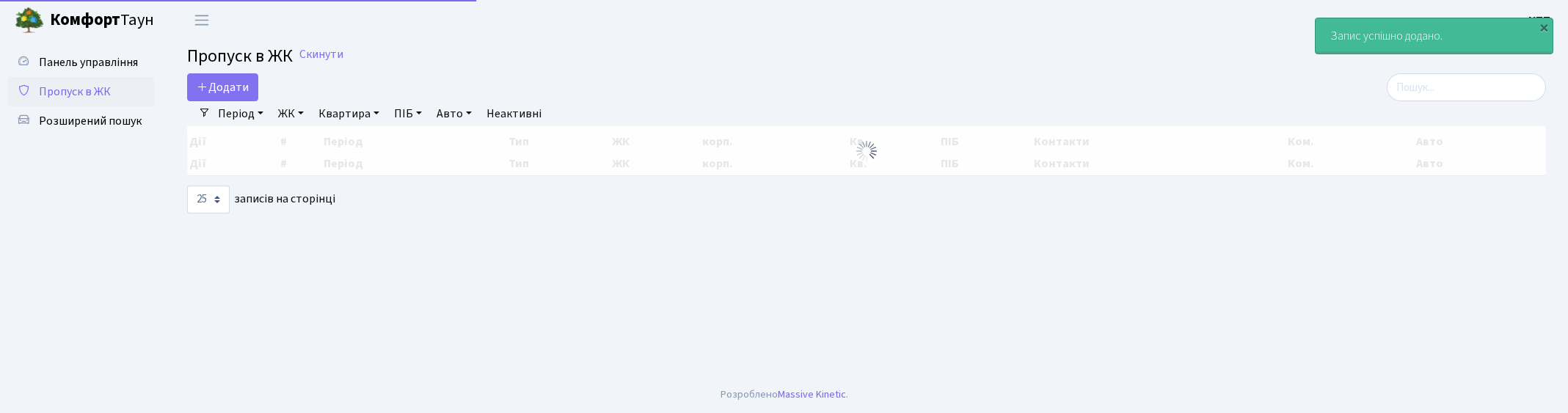
select select "25"
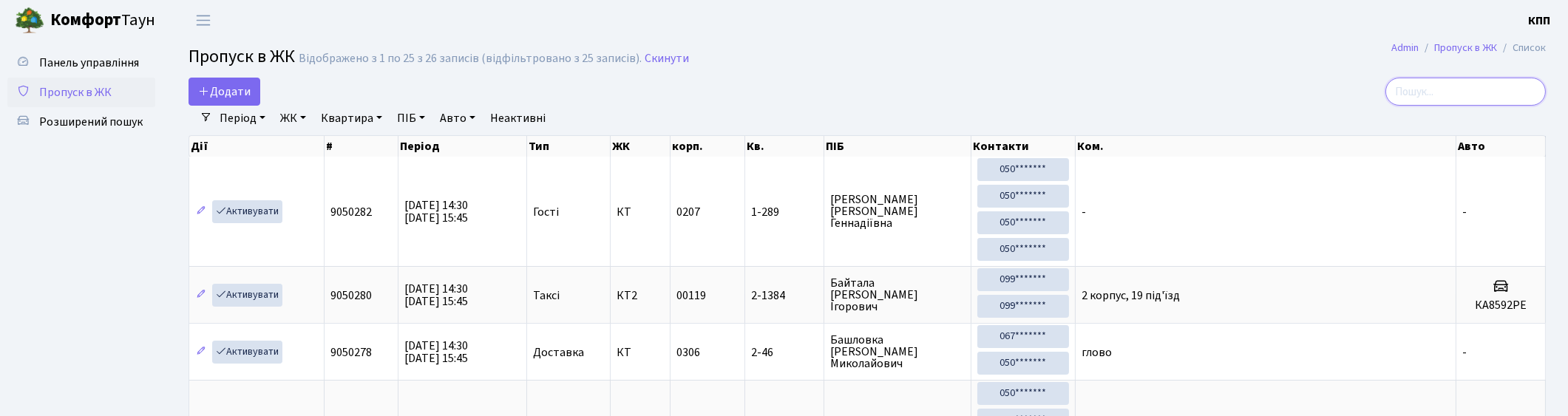
click at [1488, 93] on input "search" at bounding box center [1465, 91] width 160 height 28
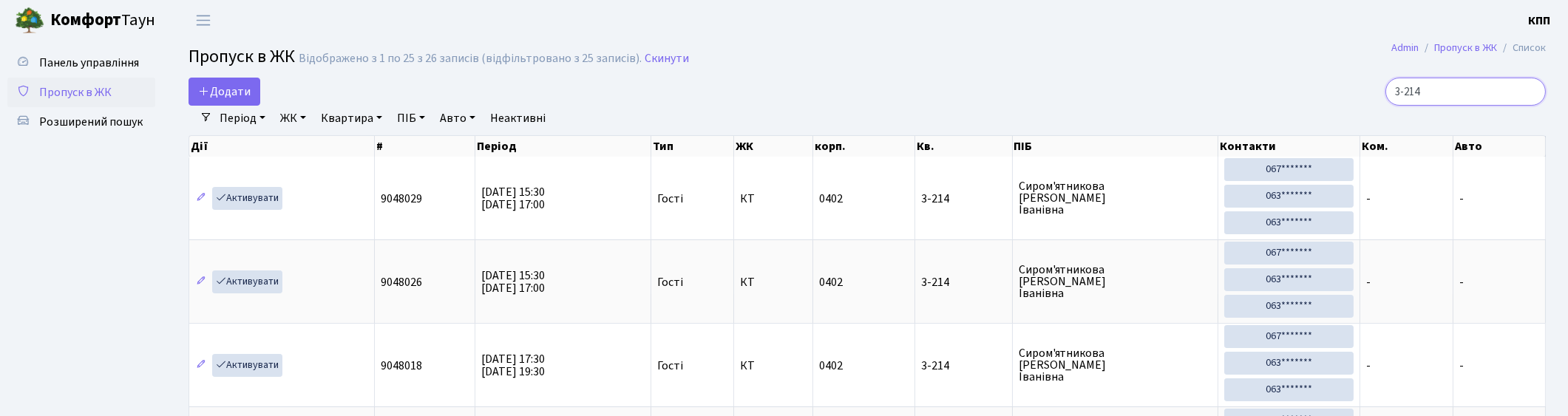
type input "3-214"
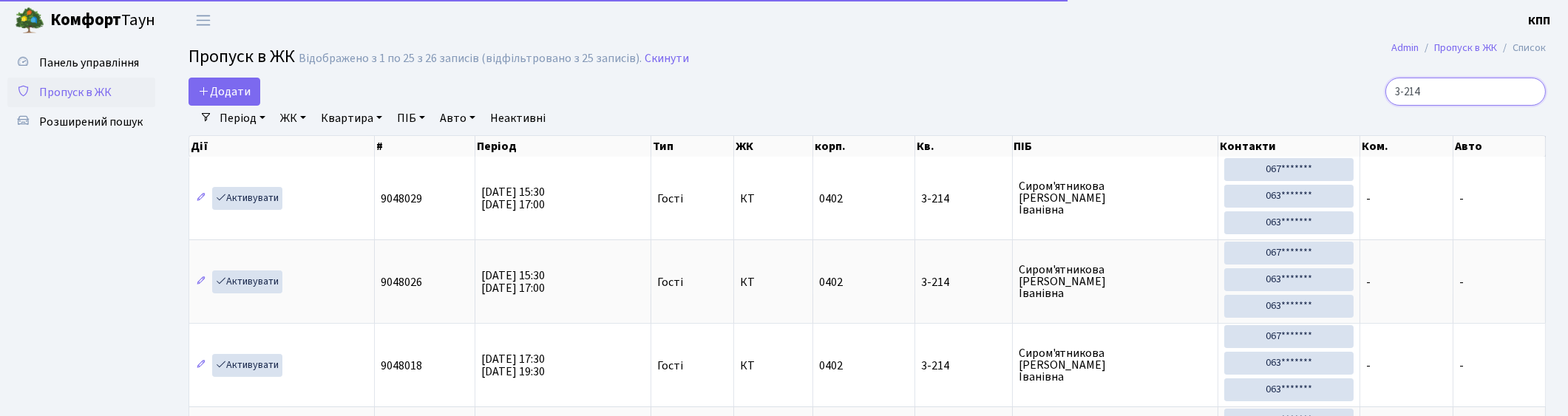
click at [1530, 93] on input "3-214" at bounding box center [1465, 91] width 160 height 28
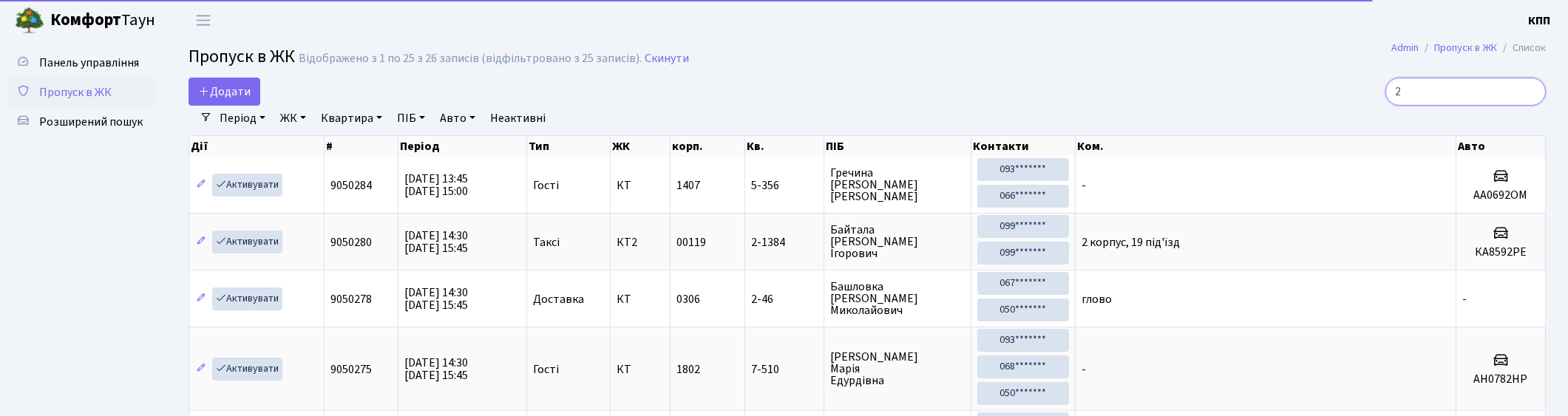
click at [1489, 92] on input "2" at bounding box center [1465, 91] width 160 height 28
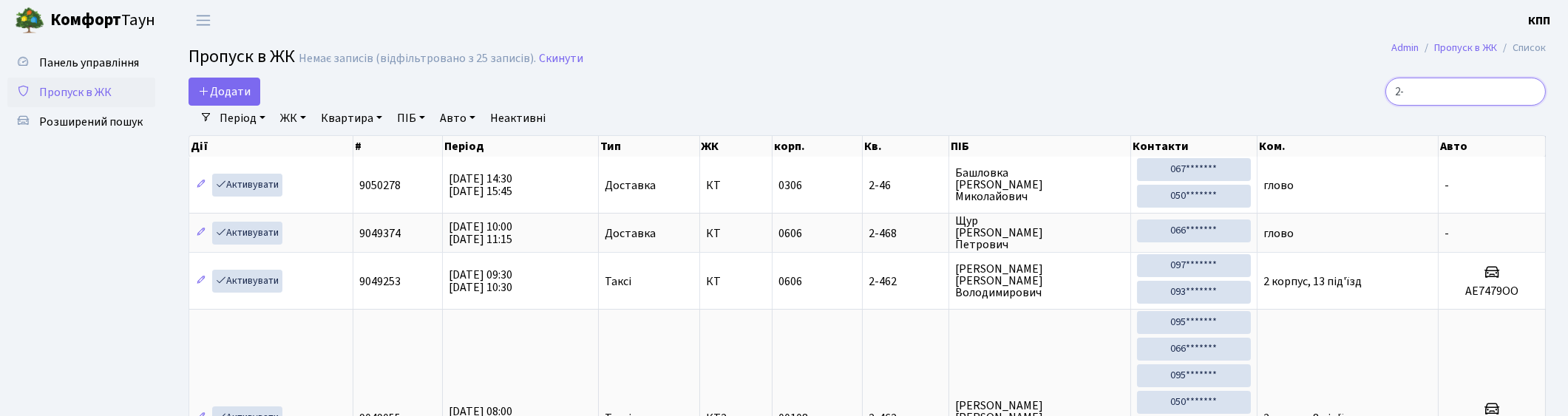
type input "2"
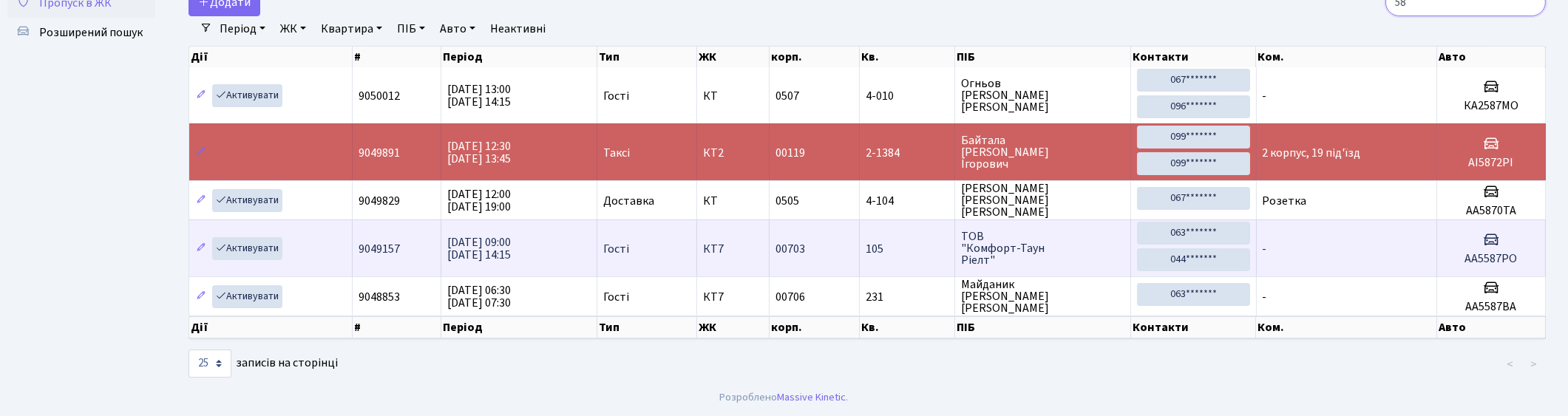
scroll to position [84, 0]
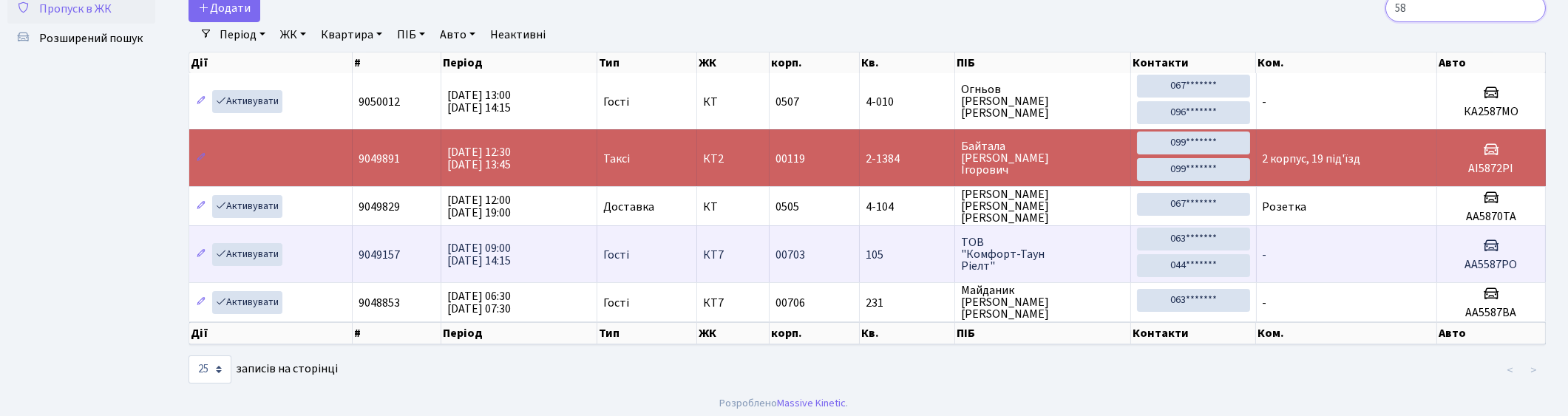
type input "5"
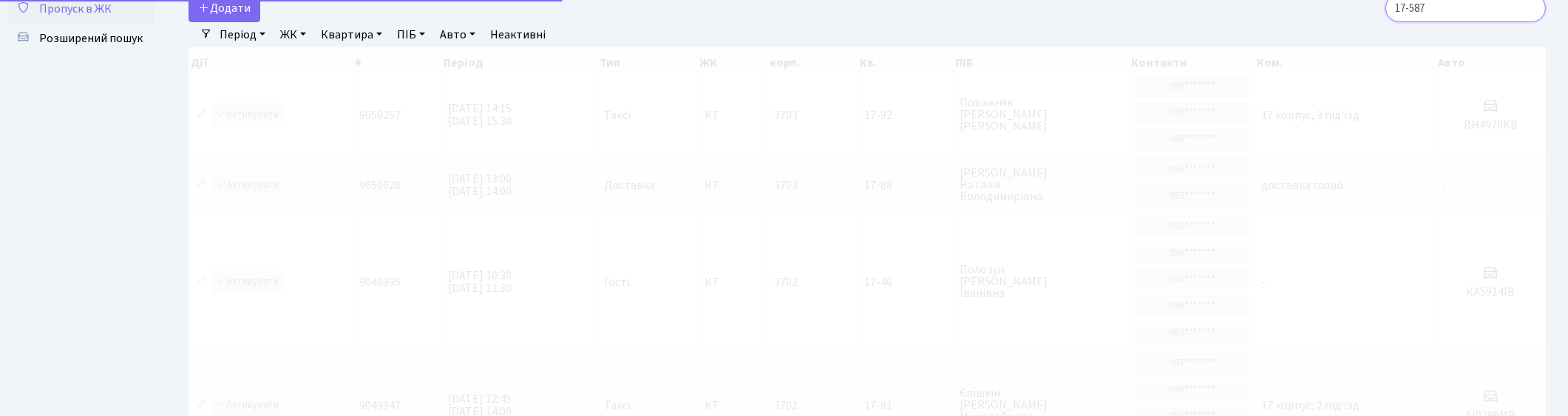
scroll to position [0, 0]
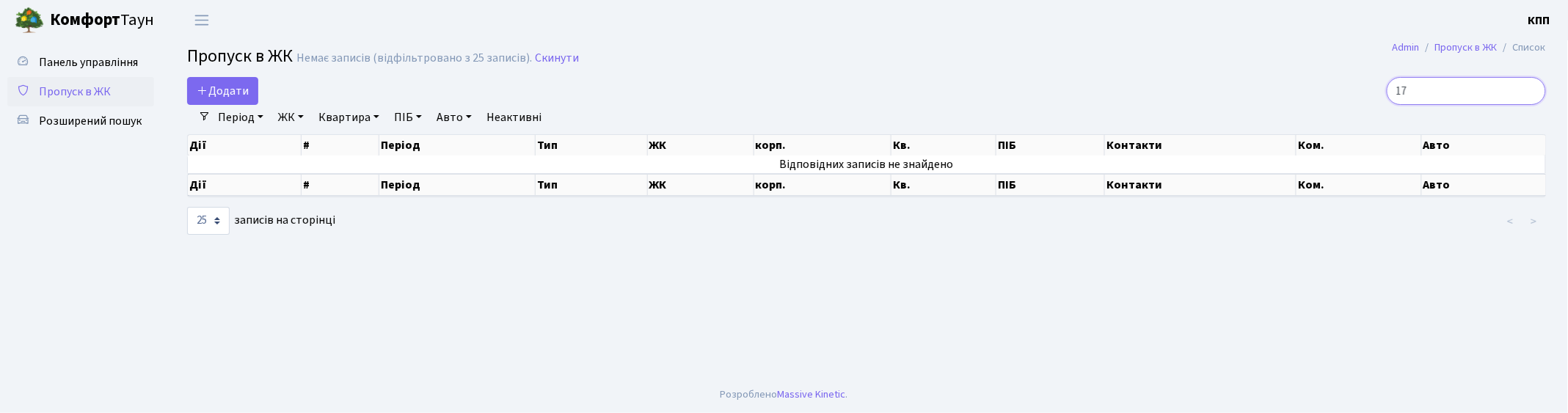
type input "1"
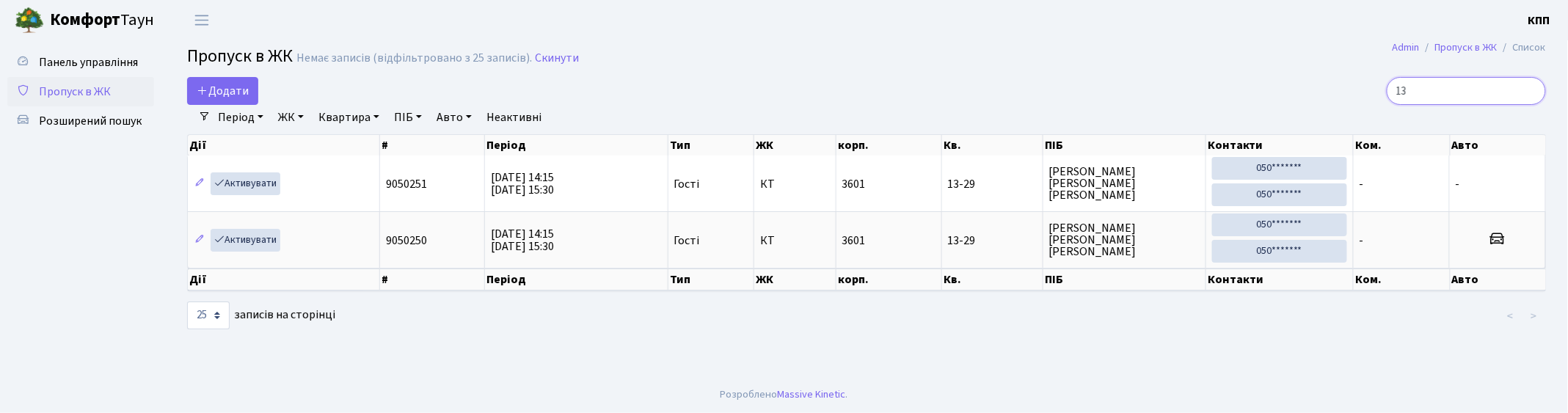
type input "1"
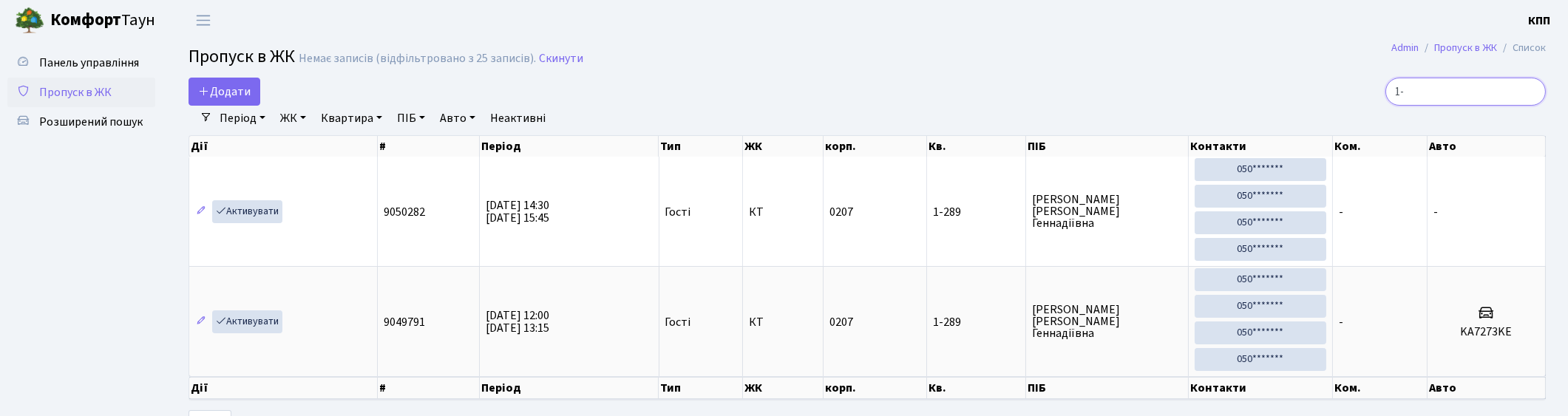
type input "1"
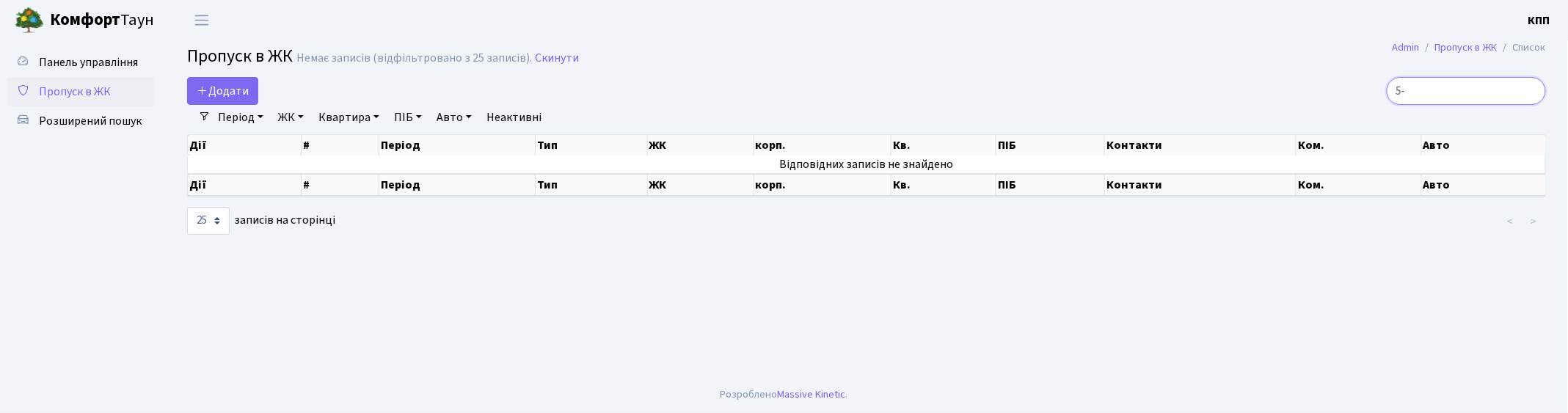
type input "5"
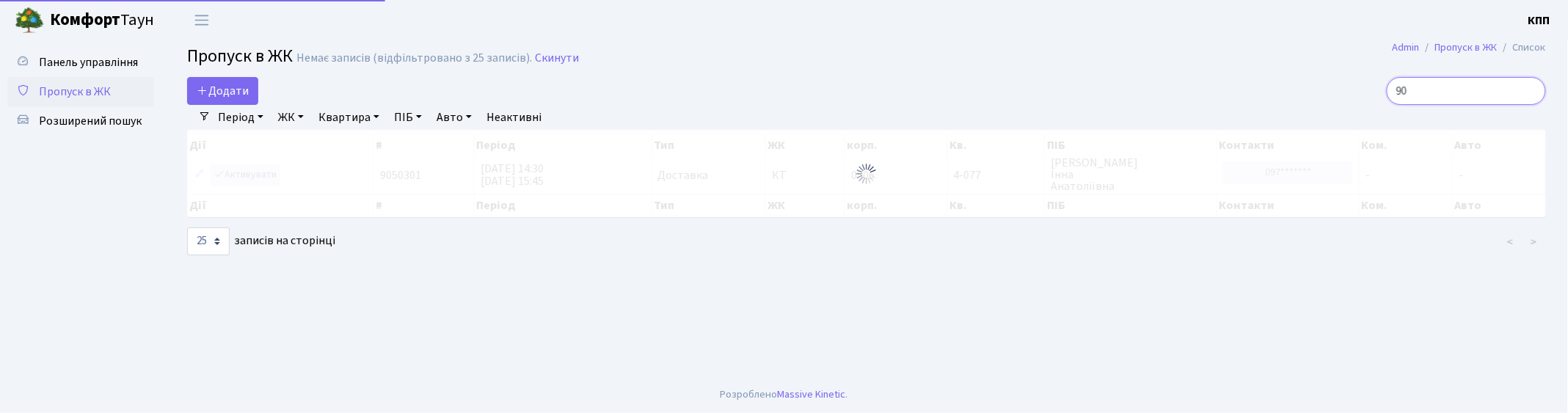
type input "9"
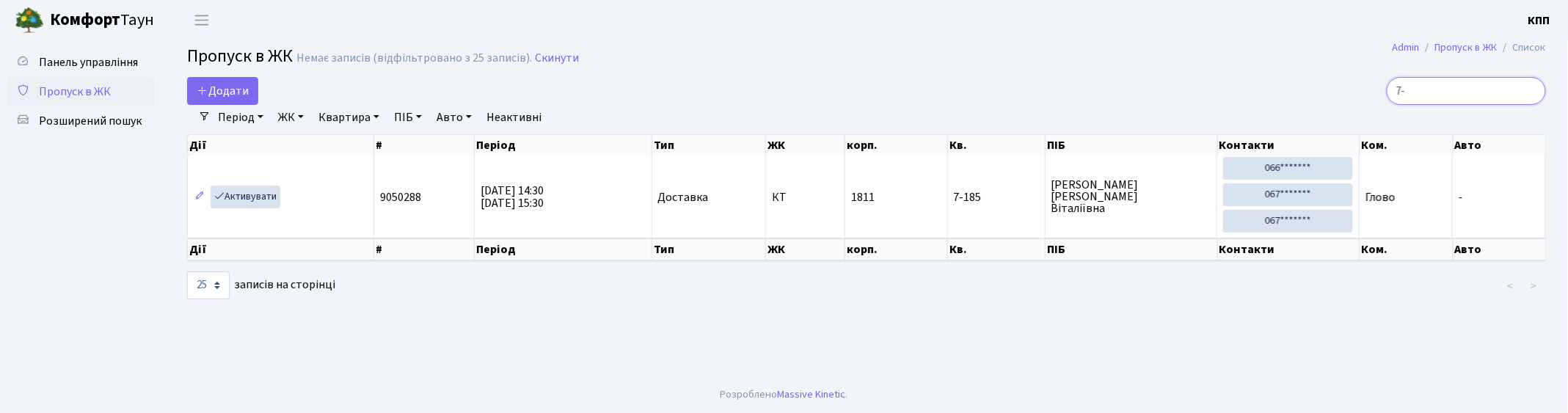
type input "7"
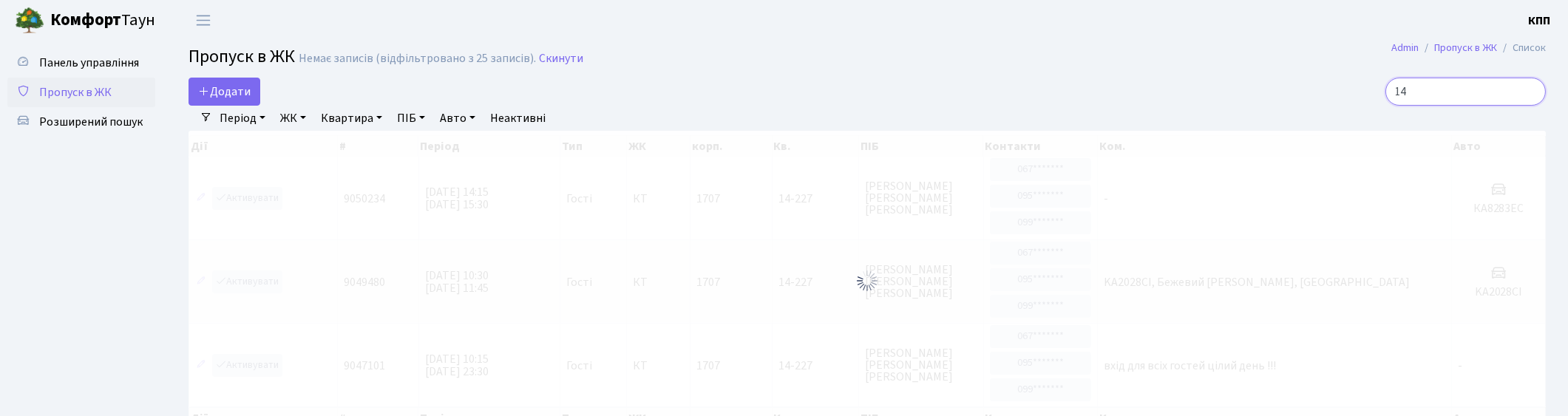
type input "1"
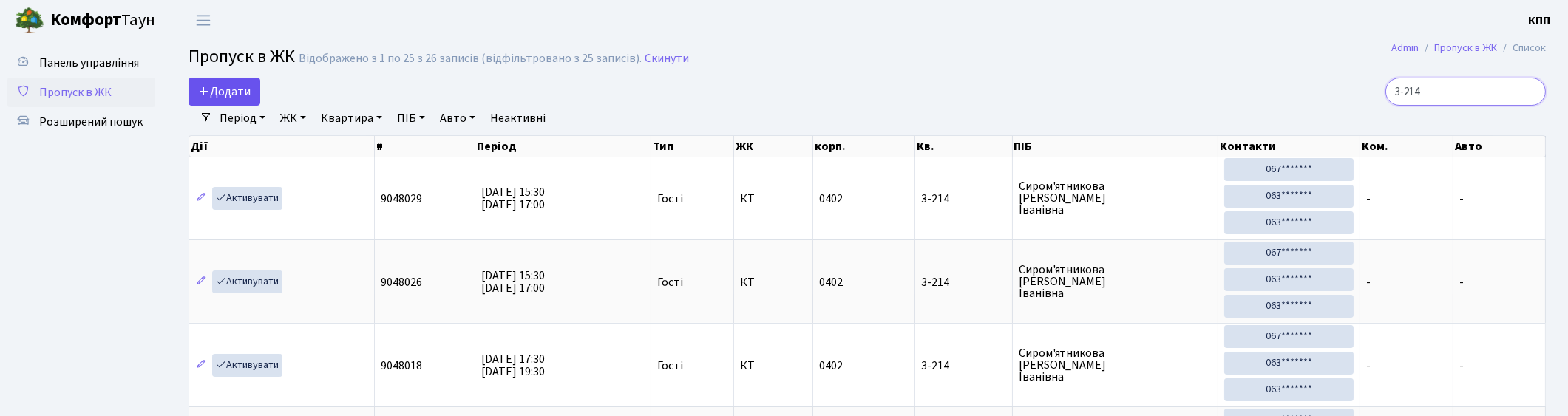
type input "3-214"
click at [223, 90] on span "Додати" at bounding box center [224, 92] width 52 height 16
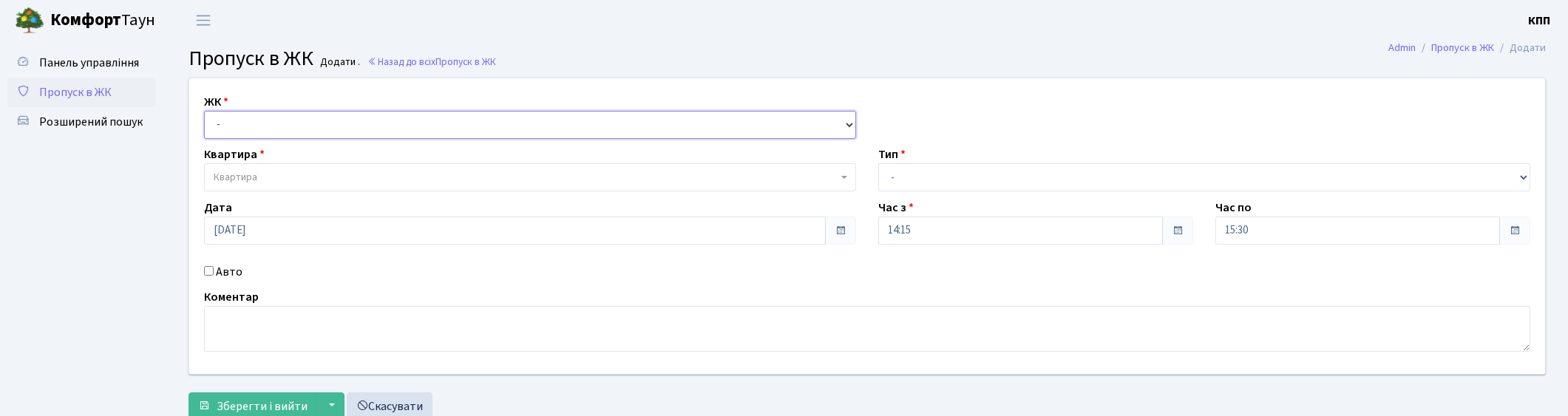
click at [351, 121] on select "- КТ, вул. Регенераторна, 4 КТ2, просп. [STREET_ADDRESS] [STREET_ADDRESS] [PERS…" at bounding box center [529, 125] width 652 height 28
select select "271"
click at [204, 111] on select "- КТ, вул. Регенераторна, 4 КТ2, просп. [STREET_ADDRESS] [STREET_ADDRESS] [PERS…" at bounding box center [529, 125] width 652 height 28
select select
click at [310, 171] on span "Квартира" at bounding box center [525, 177] width 624 height 15
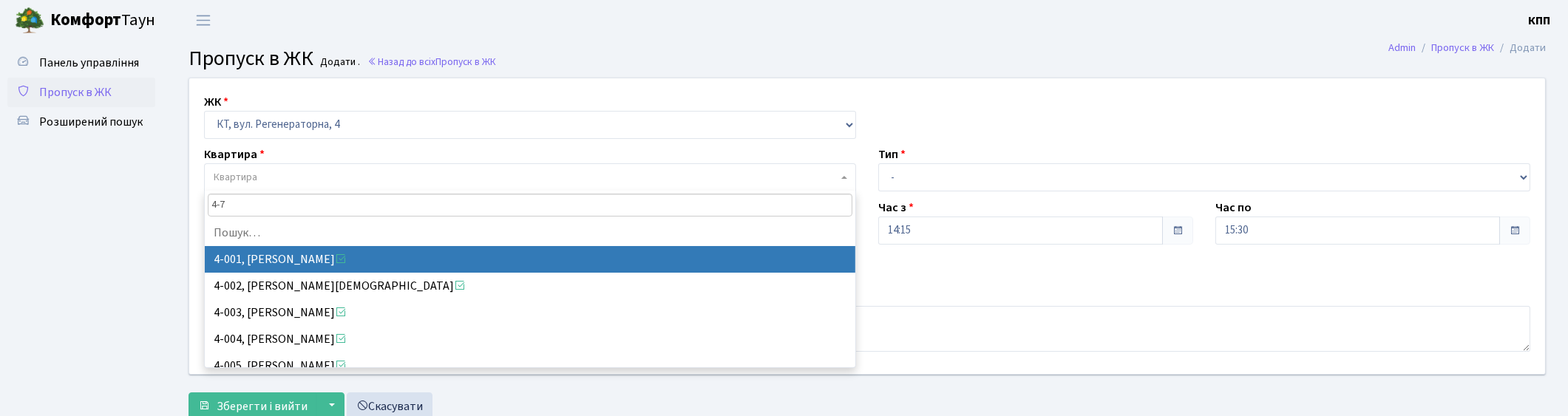
type input "4-72"
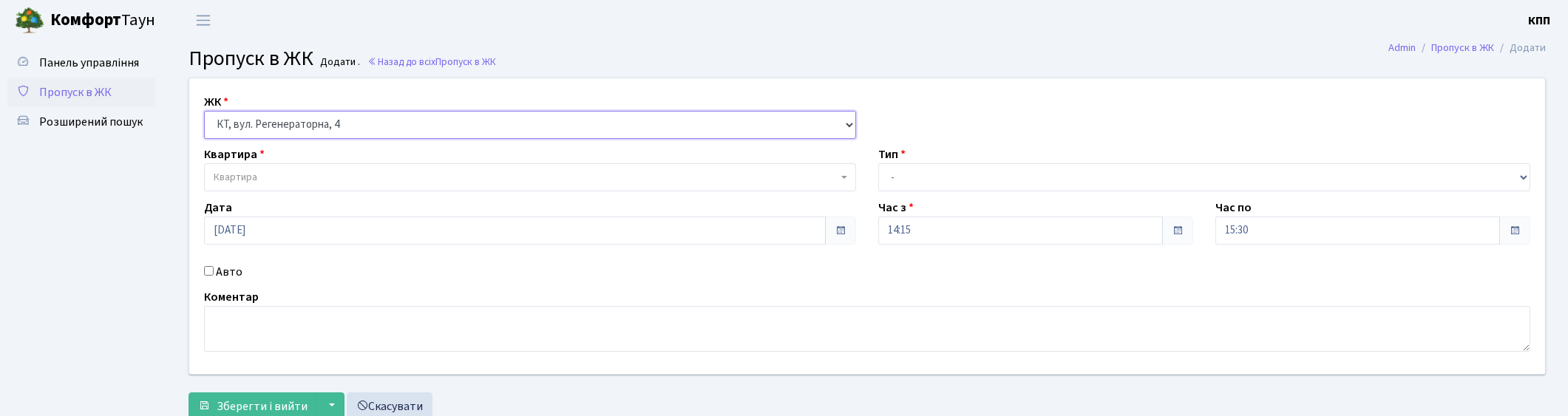
click at [344, 126] on select "- КТ, вул. Регенераторна, 4 КТ2, просп. Соборності, 17 КТ3, вул. Березнева, 16 …" at bounding box center [529, 125] width 652 height 28
click at [345, 122] on select "- КТ, вул. Регенераторна, 4 КТ2, просп. Соборності, 17 КТ3, вул. Березнева, 16 …" at bounding box center [529, 125] width 652 height 28
click at [310, 175] on span "Квартира" at bounding box center [525, 177] width 624 height 15
type input "4"
click at [477, 115] on select "- КТ, вул. Регенераторна, 4 КТ2, просп. [STREET_ADDRESS] [STREET_ADDRESS] [PERS…" at bounding box center [529, 125] width 652 height 28
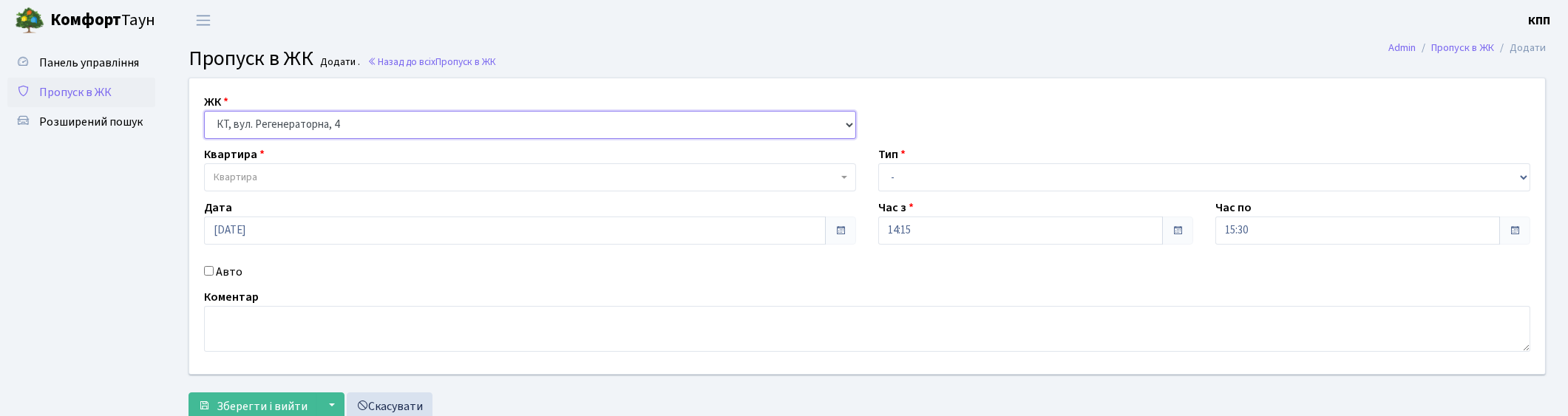
select select "295"
click at [204, 111] on select "- КТ, вул. Регенераторна, 4 КТ2, просп. [STREET_ADDRESS] [STREET_ADDRESS] [PERS…" at bounding box center [529, 125] width 652 height 28
select select
click at [406, 173] on span "Квартира" at bounding box center [525, 177] width 624 height 15
type input "4"
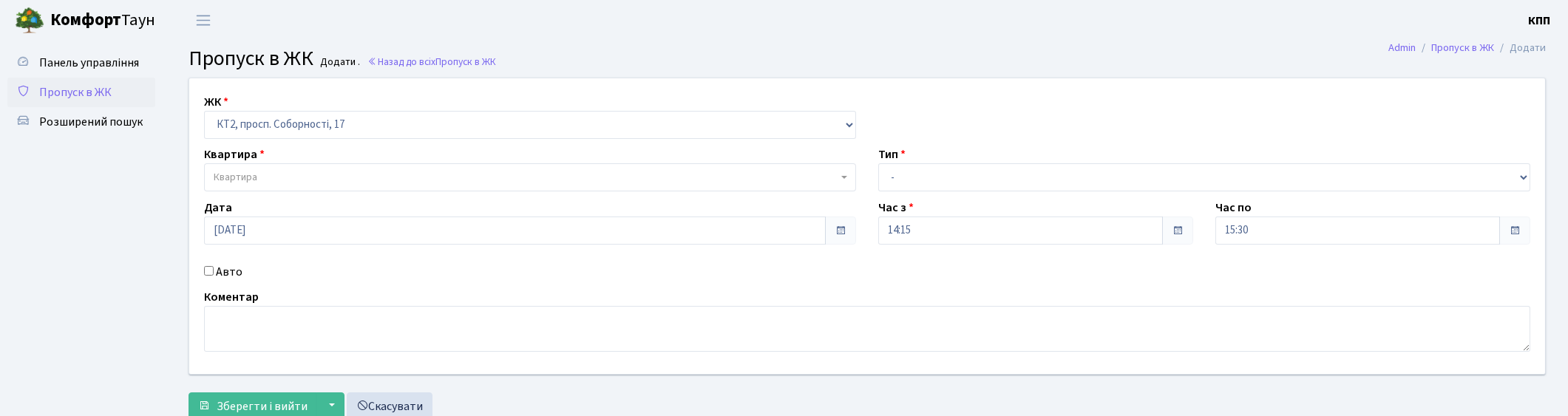
click at [219, 270] on label "Авто" at bounding box center [229, 272] width 27 height 18
click at [213, 270] on input "Авто" at bounding box center [209, 271] width 10 height 10
checkbox input "true"
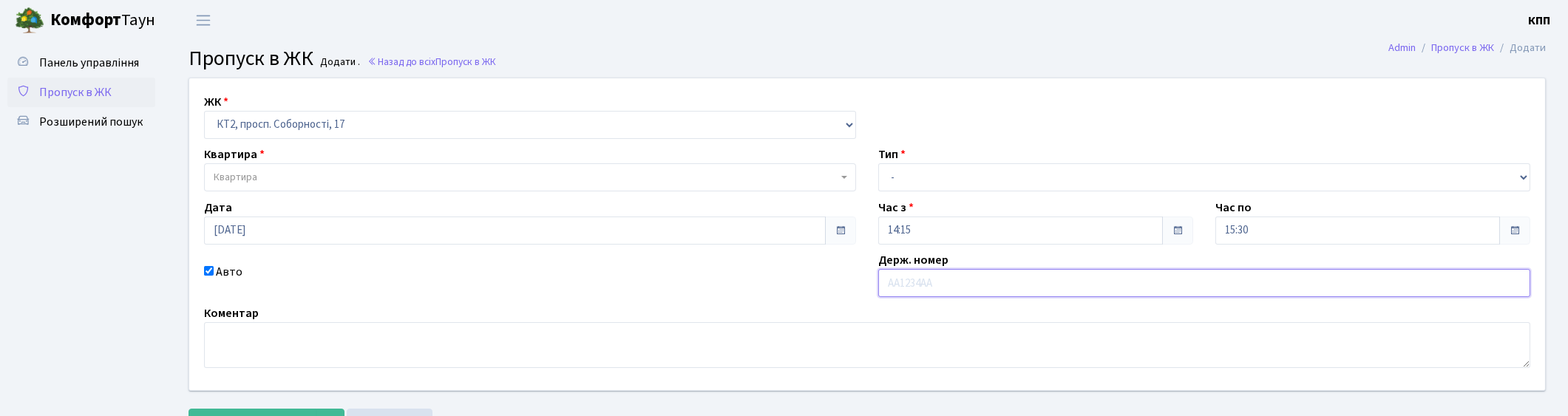
click at [915, 283] on input "text" at bounding box center [1204, 282] width 652 height 28
type input "R"
type input "КА0112СО"
click at [984, 178] on select "- Доставка Таксі Гості Сервіс" at bounding box center [1204, 177] width 652 height 28
select select "2"
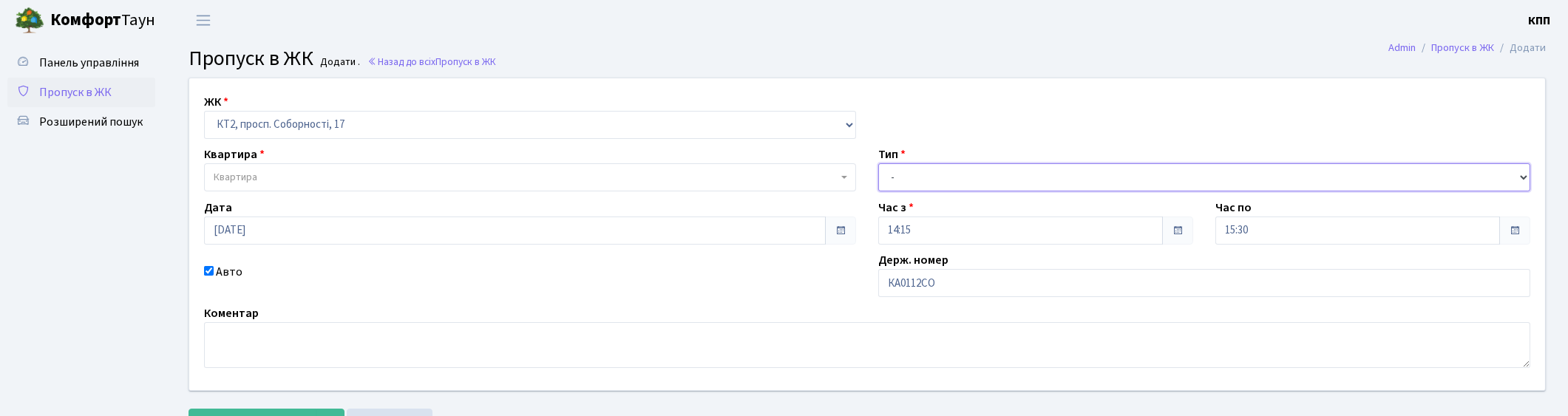
click at [878, 164] on select "- Доставка Таксі Гості Сервіс" at bounding box center [1204, 177] width 652 height 28
click at [297, 127] on select "- КТ, вул. Регенераторна, 4 КТ2, просп. Соборності, 17 КТ3, вул. Березнева, 16 …" at bounding box center [529, 125] width 652 height 28
select select "271"
click at [204, 111] on select "- КТ, вул. Регенераторна, 4 КТ2, просп. Соборності, 17 КТ3, вул. Березнева, 16 …" at bounding box center [529, 125] width 652 height 28
select select
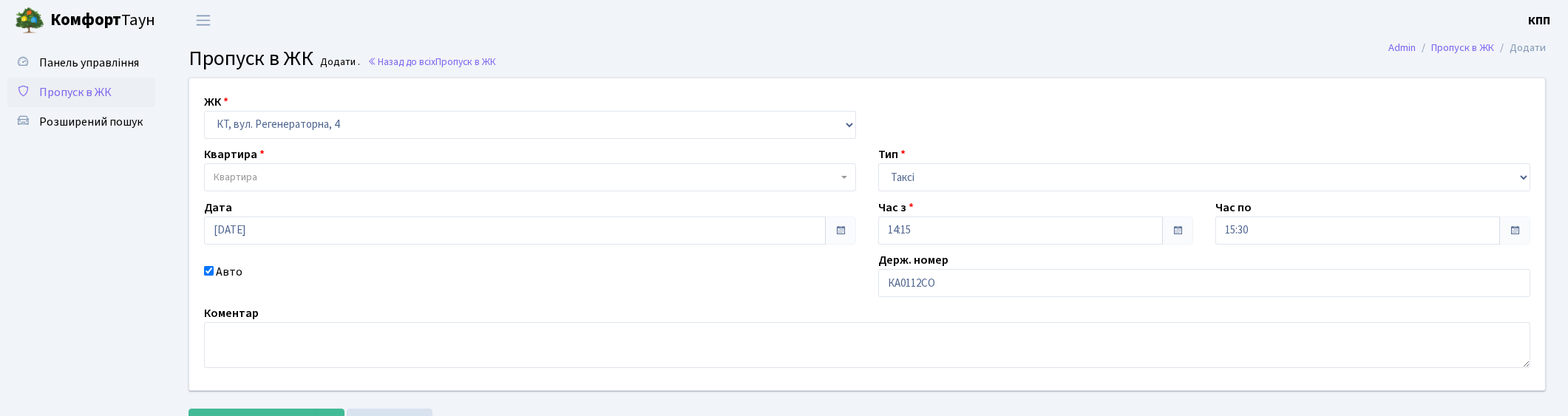
click at [300, 177] on span "Квартира" at bounding box center [525, 177] width 624 height 15
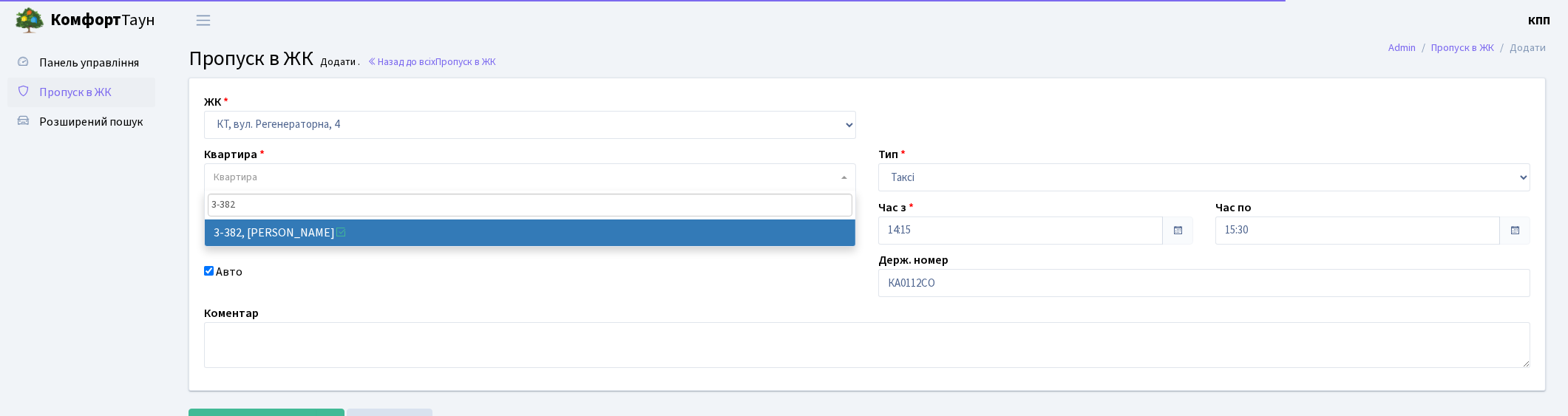
type input "3-382"
select select "1600"
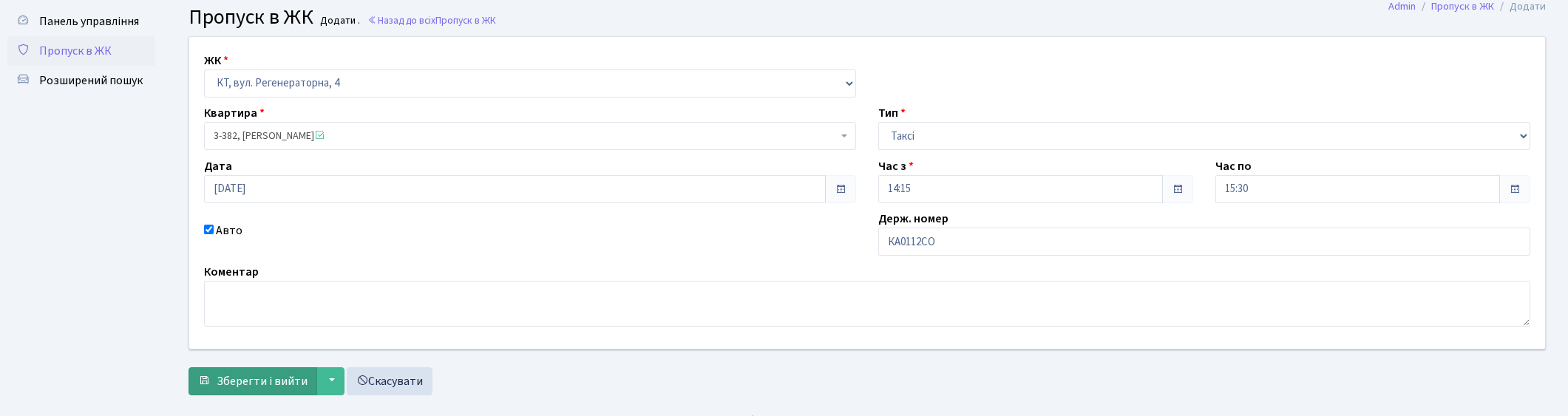
scroll to position [64, 0]
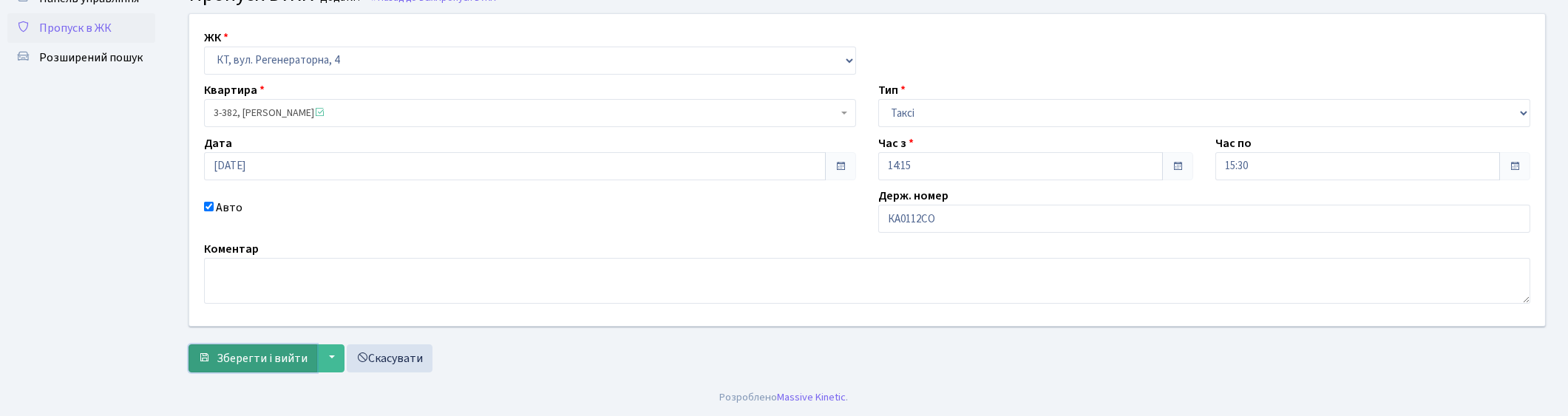
click at [244, 358] on span "Зберегти і вийти" at bounding box center [262, 358] width 91 height 16
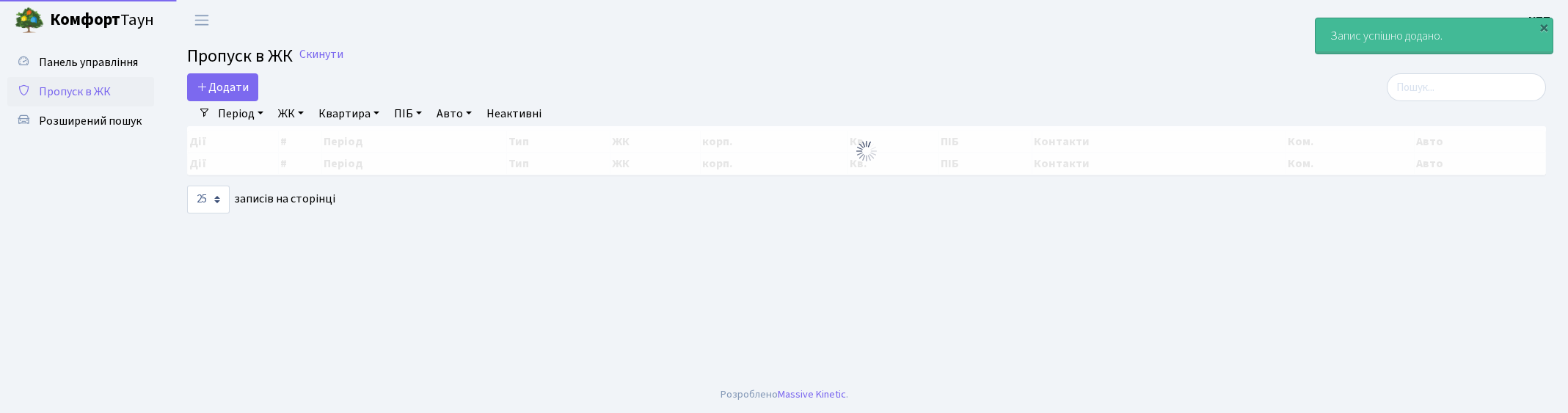
select select "25"
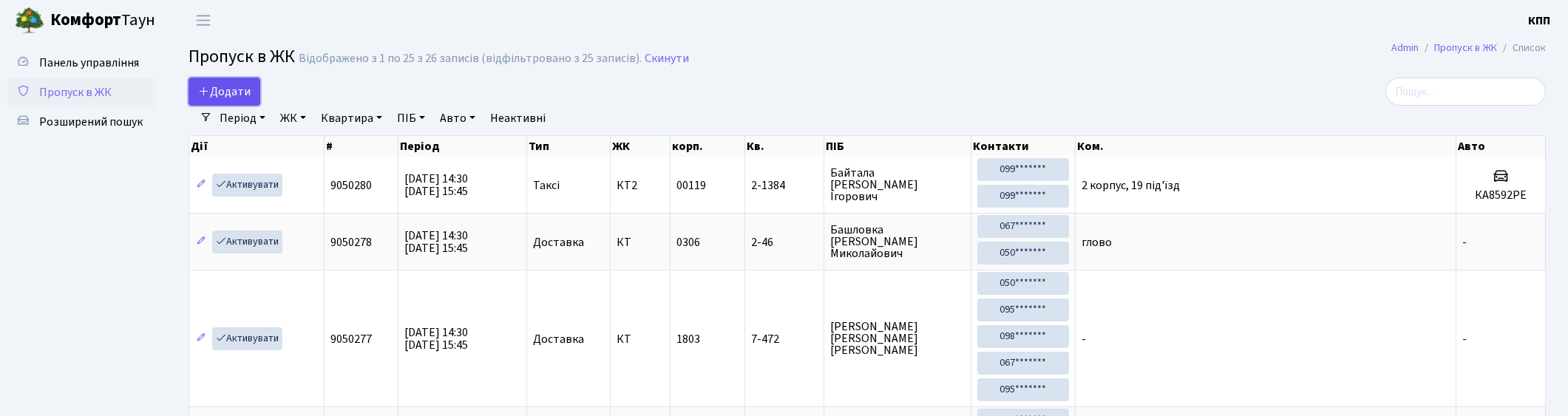
click at [243, 90] on span "Додати" at bounding box center [224, 92] width 52 height 16
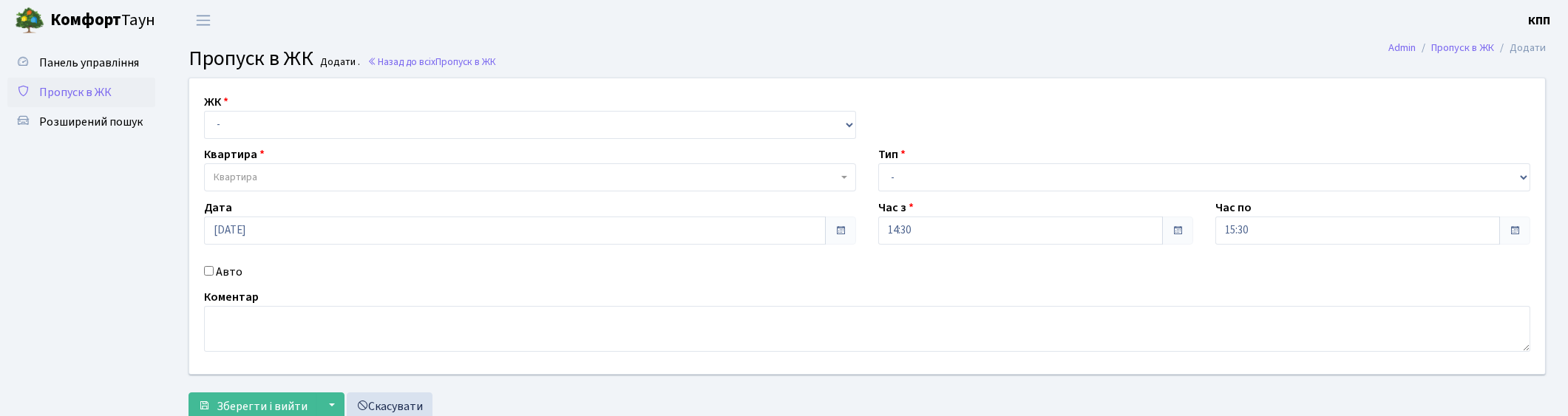
click at [217, 268] on label "Авто" at bounding box center [229, 272] width 27 height 18
click at [213, 268] on input "Авто" at bounding box center [209, 271] width 10 height 10
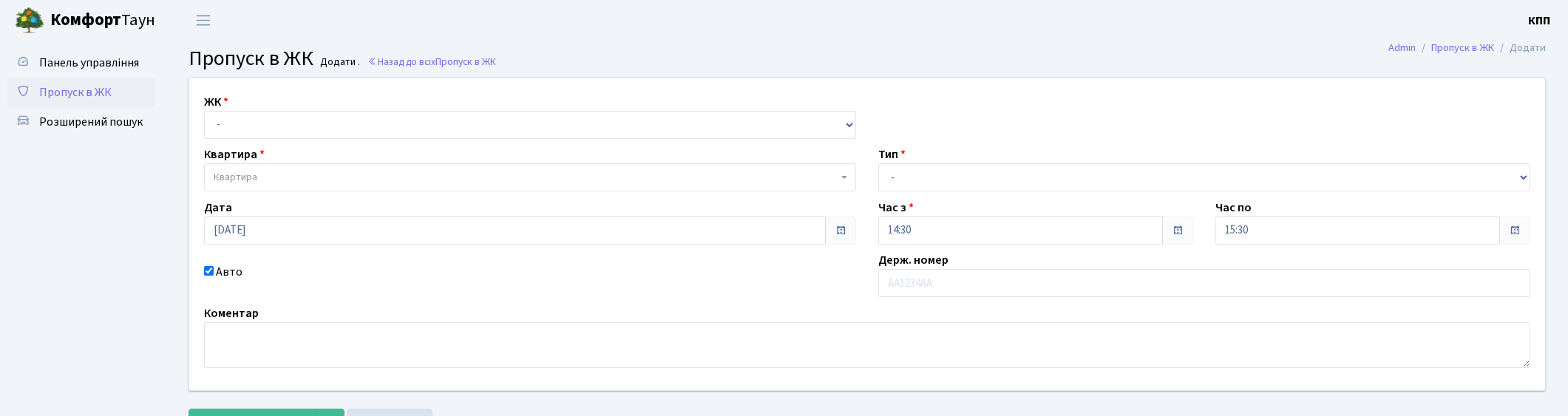
click at [217, 270] on label "Авто" at bounding box center [229, 272] width 27 height 18
click at [213, 270] on input "Авто" at bounding box center [209, 271] width 10 height 10
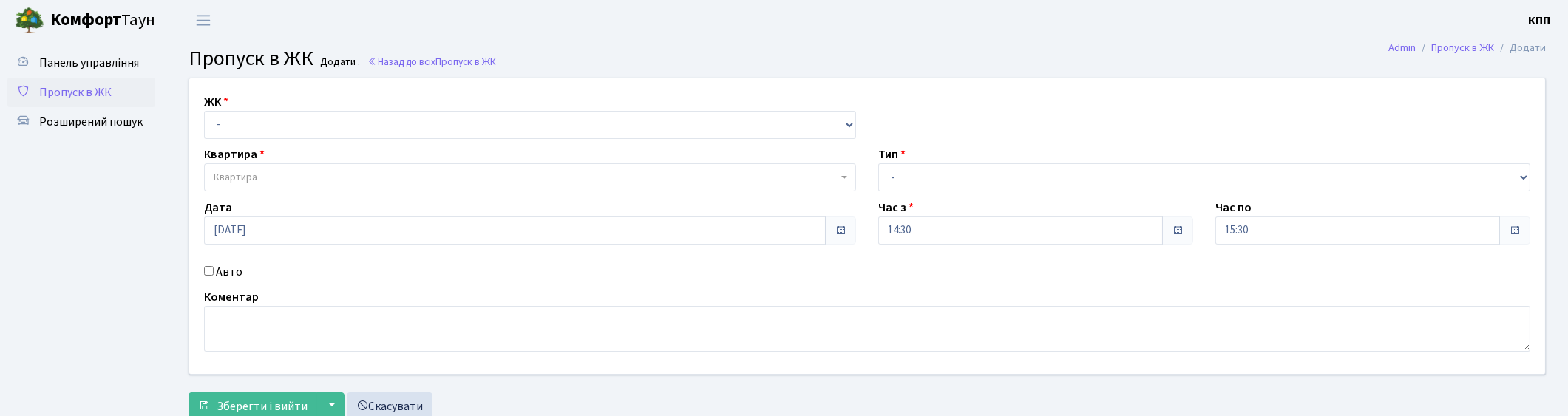
click at [217, 270] on label "Авто" at bounding box center [229, 272] width 27 height 18
click at [213, 270] on input "Авто" at bounding box center [209, 271] width 10 height 10
checkbox input "true"
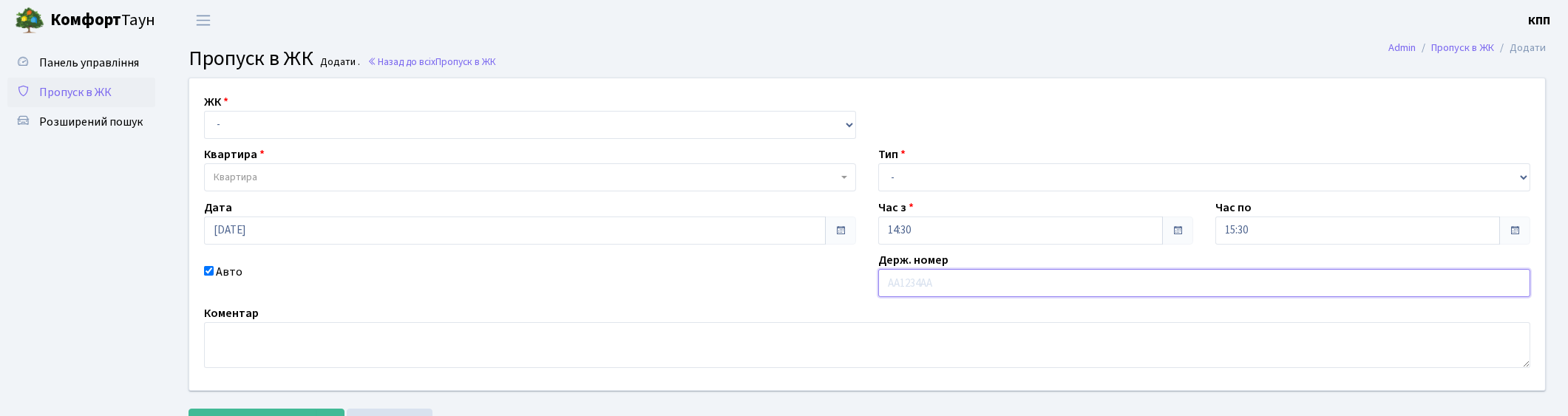
click at [898, 278] on input "text" at bounding box center [1204, 282] width 652 height 28
type input "КА7090СН"
click at [957, 176] on select "- Доставка Таксі Гості Сервіс" at bounding box center [1204, 177] width 652 height 28
select select "1"
click at [878, 164] on select "- Доставка Таксі Гості Сервіс" at bounding box center [1204, 177] width 652 height 28
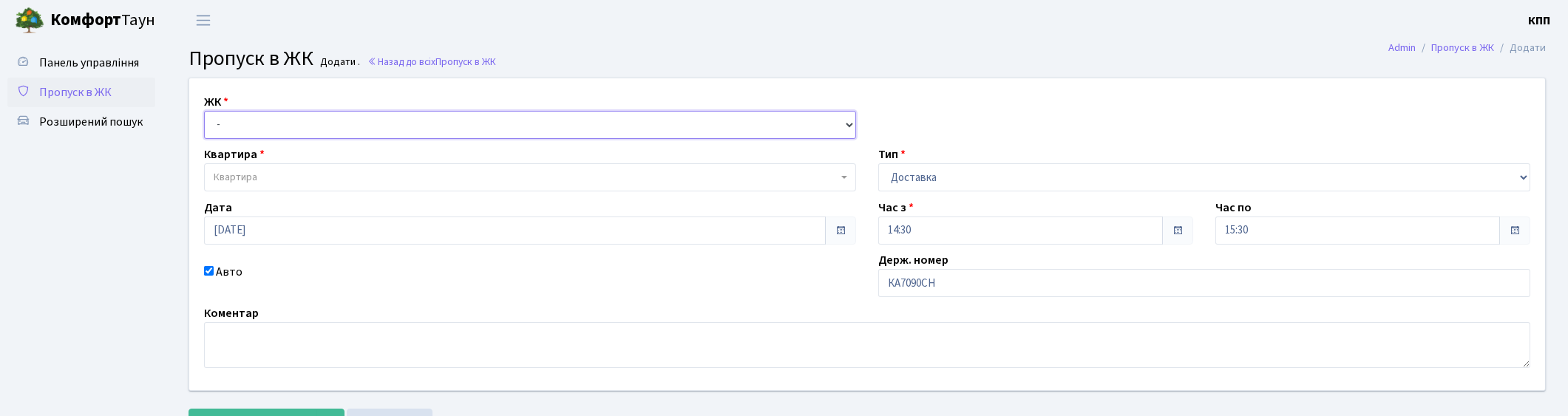
click at [336, 124] on select "- КТ, вул. Регенераторна, 4 КТ2, просп. [STREET_ADDRESS] [STREET_ADDRESS] [PERS…" at bounding box center [529, 125] width 652 height 28
drag, startPoint x: 589, startPoint y: 123, endPoint x: 571, endPoint y: 125, distance: 18.1
click at [589, 123] on select "- КТ, вул. Регенераторна, 4 КТ2, просп. [STREET_ADDRESS] [STREET_ADDRESS] [PERS…" at bounding box center [529, 125] width 652 height 28
select select "271"
click at [204, 111] on select "- КТ, вул. Регенераторна, 4 КТ2, просп. [STREET_ADDRESS] [STREET_ADDRESS] [PERS…" at bounding box center [529, 125] width 652 height 28
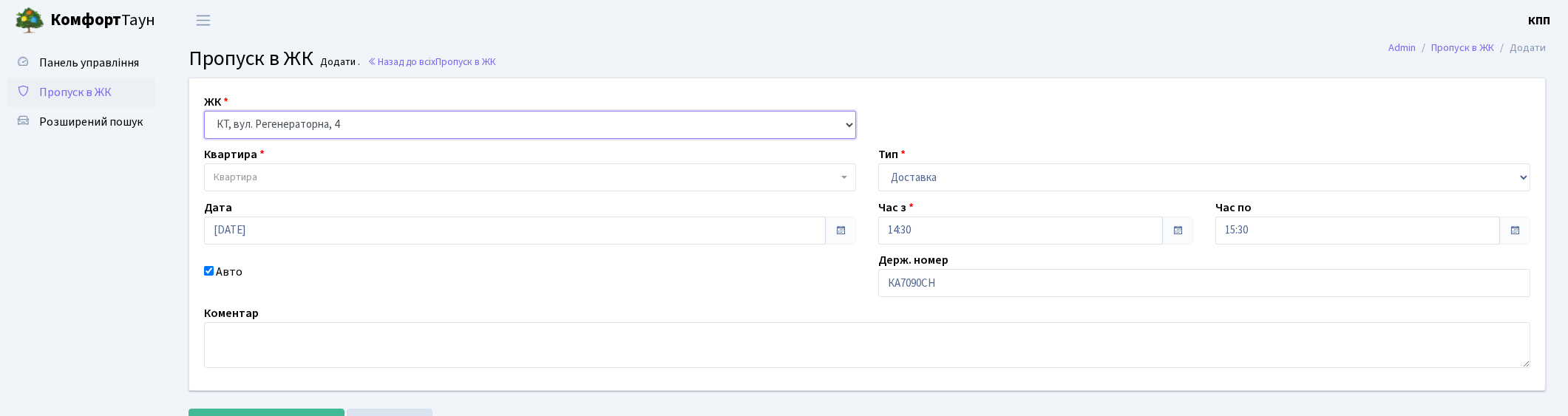
select select
click at [316, 179] on span "Квартира" at bounding box center [525, 177] width 624 height 15
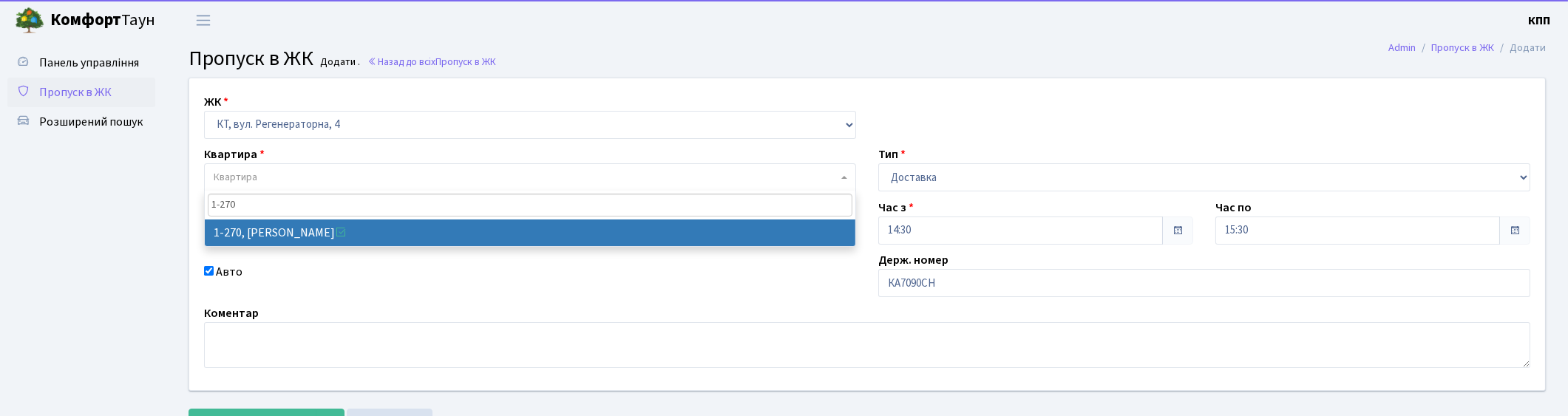
type input "1-270"
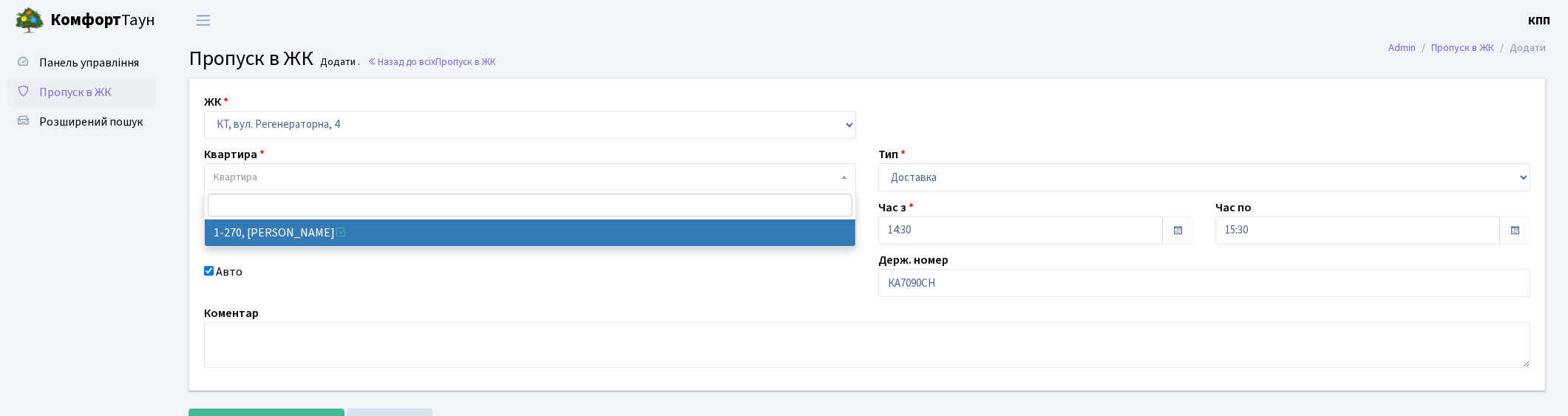
select select "270"
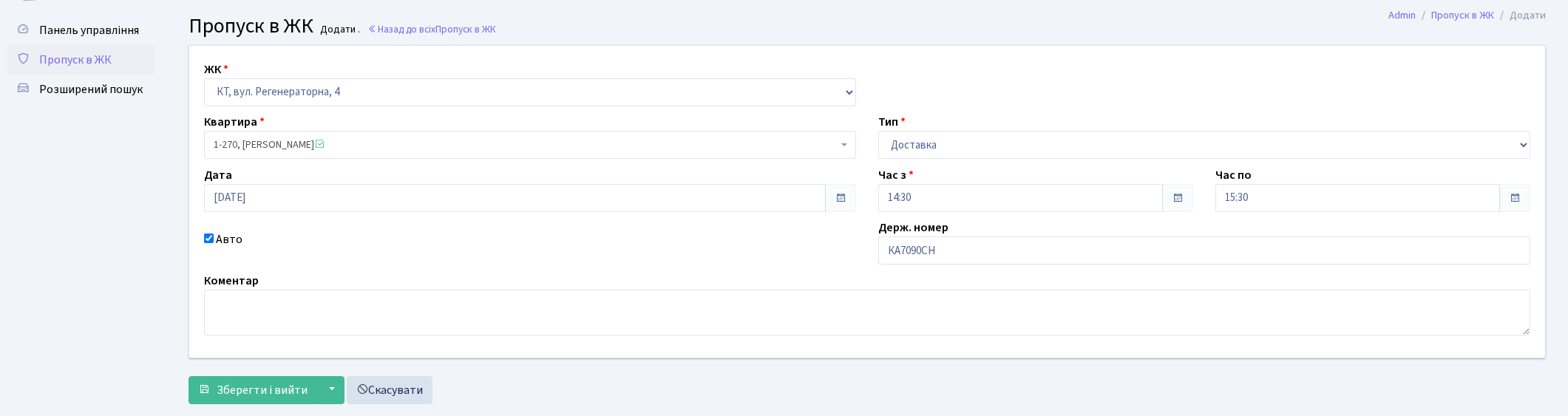
scroll to position [64, 0]
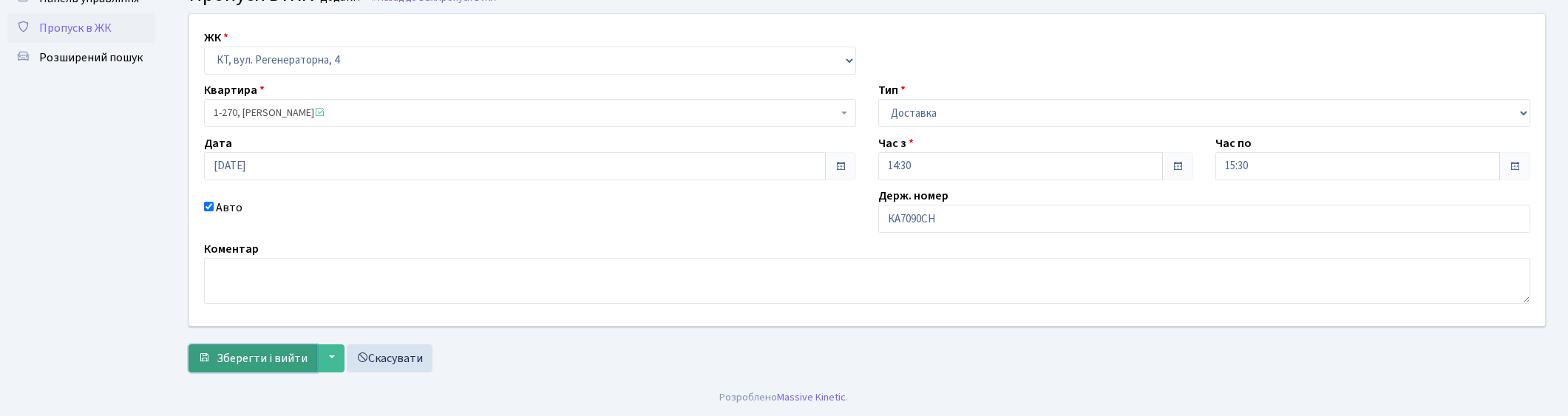
click at [217, 353] on span "Зберегти і вийти" at bounding box center [262, 358] width 91 height 16
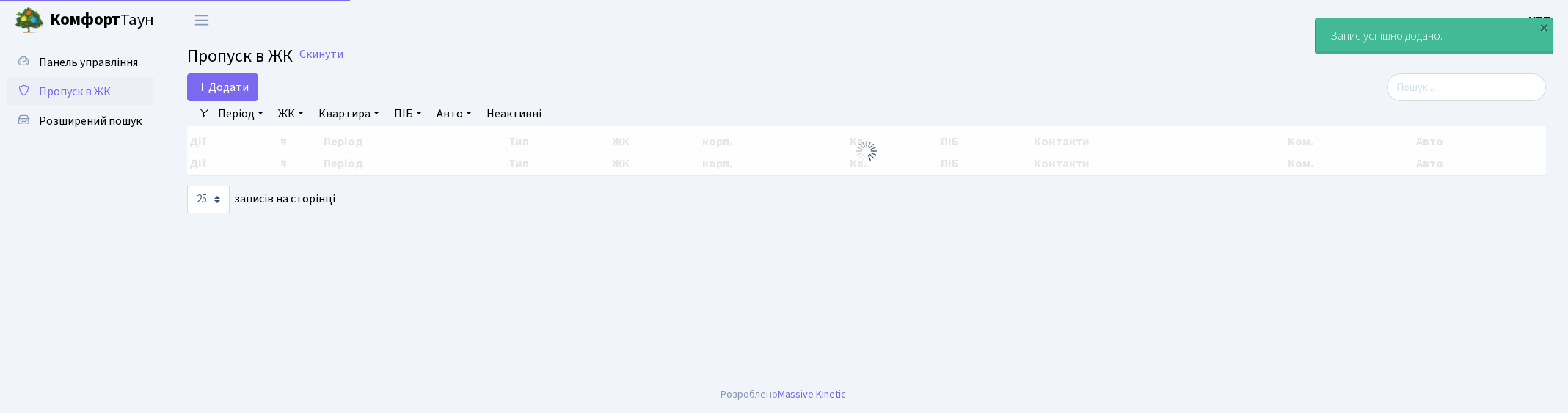
select select "25"
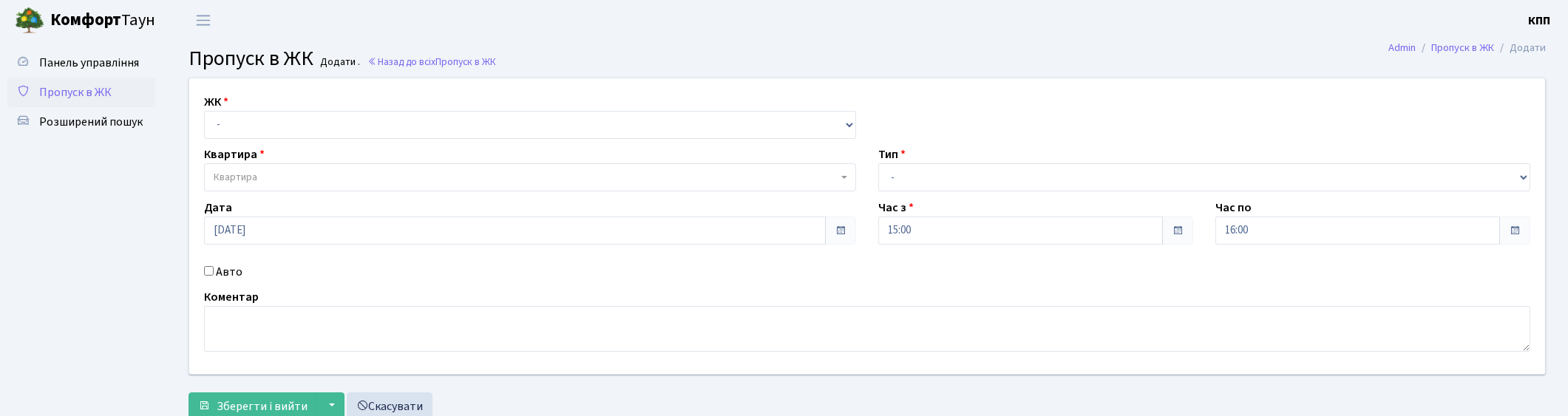
click at [234, 267] on label "Авто" at bounding box center [229, 272] width 27 height 18
click at [213, 267] on input "Авто" at bounding box center [209, 271] width 10 height 10
checkbox input "true"
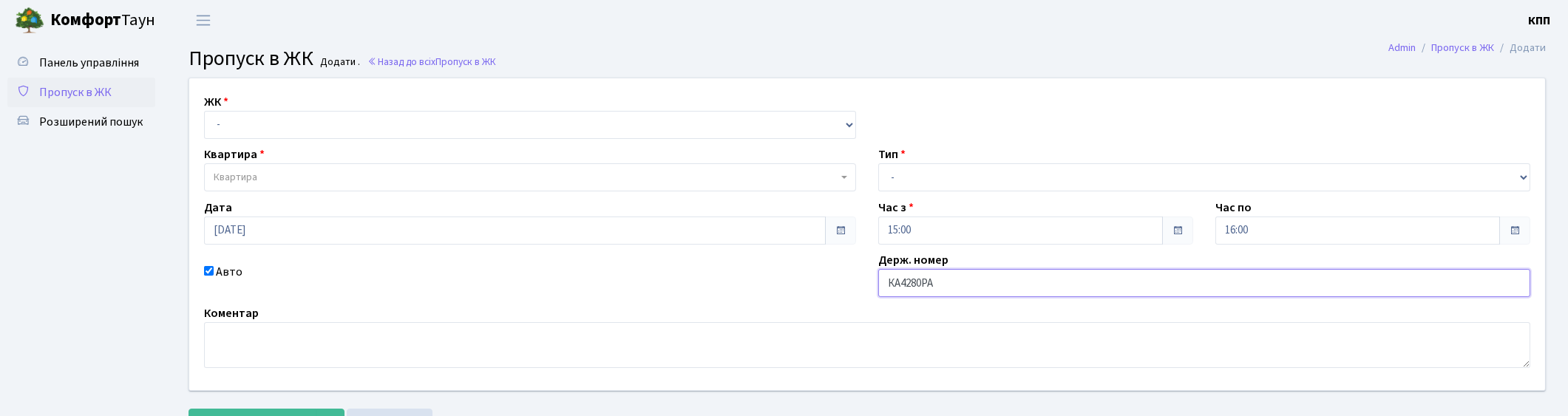
type input "КА4280РА"
click at [929, 165] on select "- Доставка Таксі Гості Сервіс" at bounding box center [1204, 177] width 652 height 28
select select "2"
click at [878, 164] on select "- Доставка Таксі Гості Сервіс" at bounding box center [1204, 177] width 652 height 28
click at [453, 142] on div "ЖК - КТ, вул. Регенераторна, 4 КТ2, просп. Соборності, 17 КТ3, вул. Березнева, …" at bounding box center [867, 234] width 1377 height 312
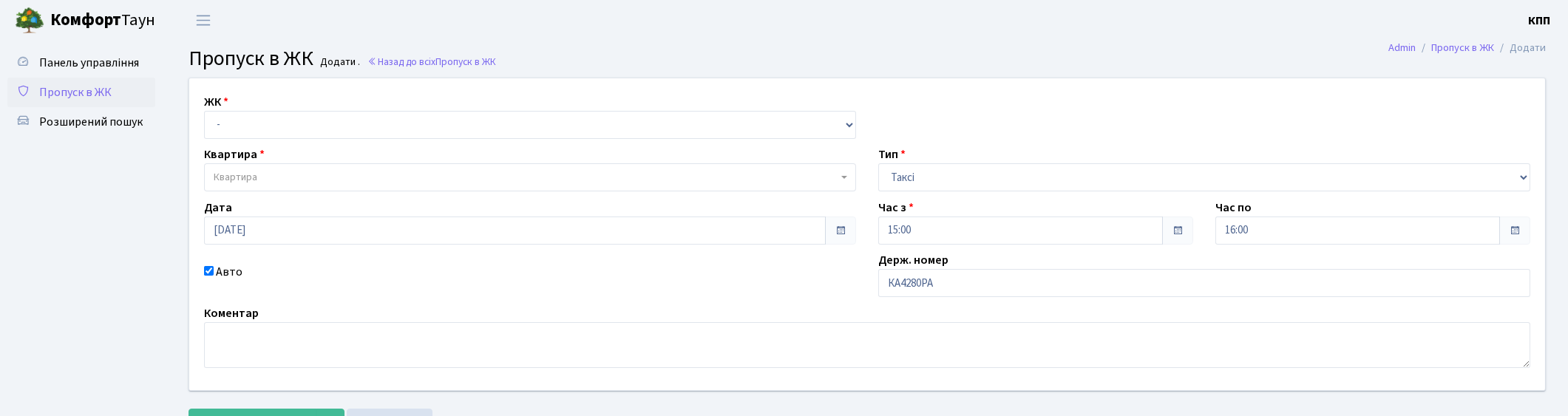
click at [453, 107] on div "ЖК - КТ, вул. Регенераторна, 4 КТ2, просп. Соборності, 17 КТ3, вул. Березнева, …" at bounding box center [530, 116] width 674 height 46
click at [453, 111] on select "- КТ, вул. Регенераторна, 4 КТ2, просп. Соборності, 17 КТ3, вул. Березнева, 16 …" at bounding box center [529, 125] width 652 height 28
select select "271"
click at [204, 111] on select "- КТ, вул. Регенераторна, 4 КТ2, просп. Соборності, 17 КТ3, вул. Березнева, 16 …" at bounding box center [529, 125] width 652 height 28
select select
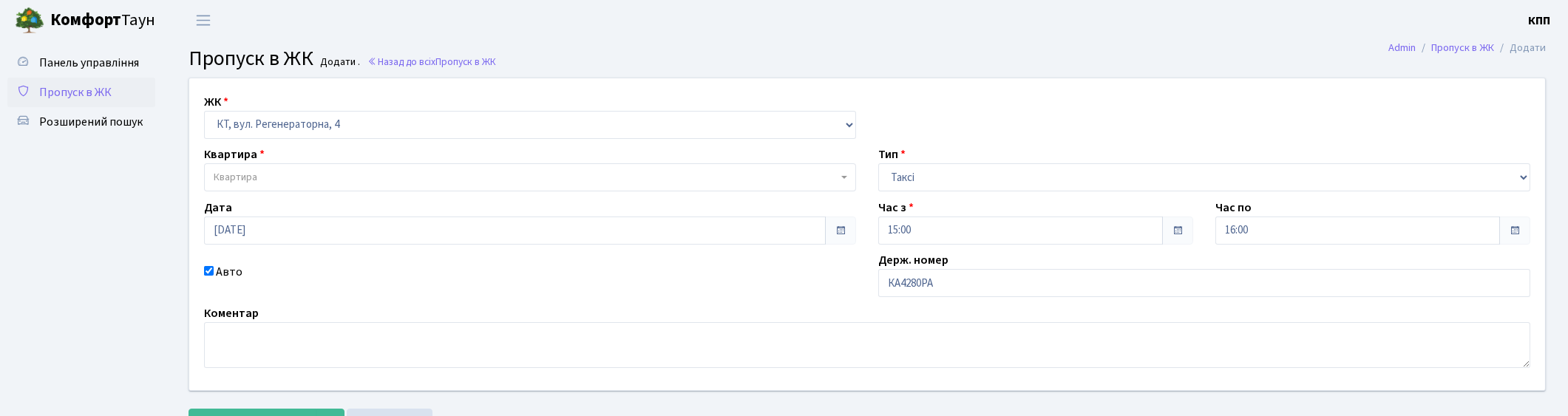
click at [361, 179] on span "Квартира" at bounding box center [525, 177] width 624 height 15
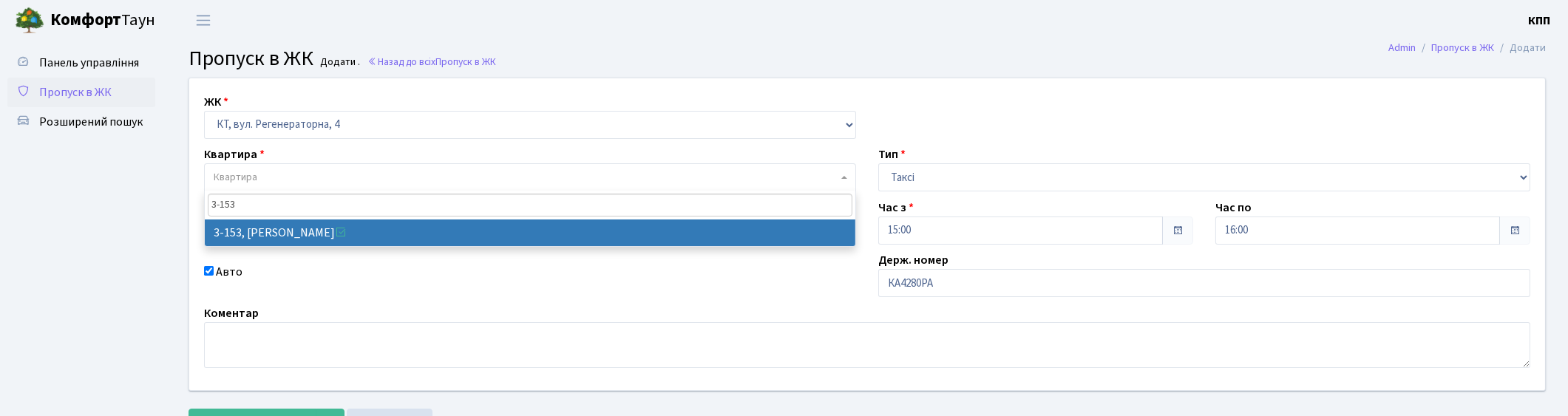
type input "3-153"
select select "820"
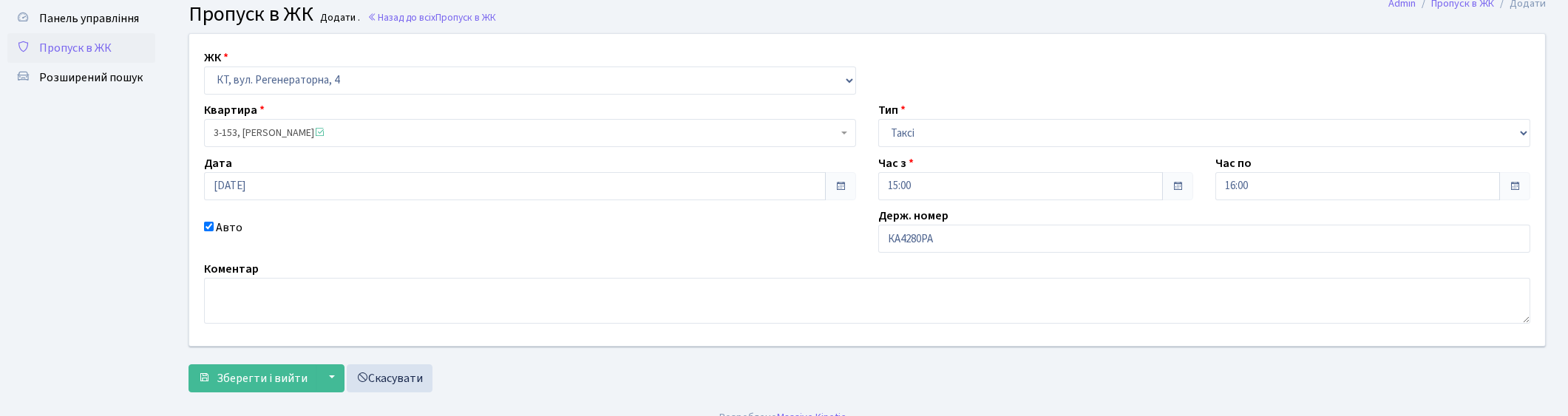
scroll to position [64, 0]
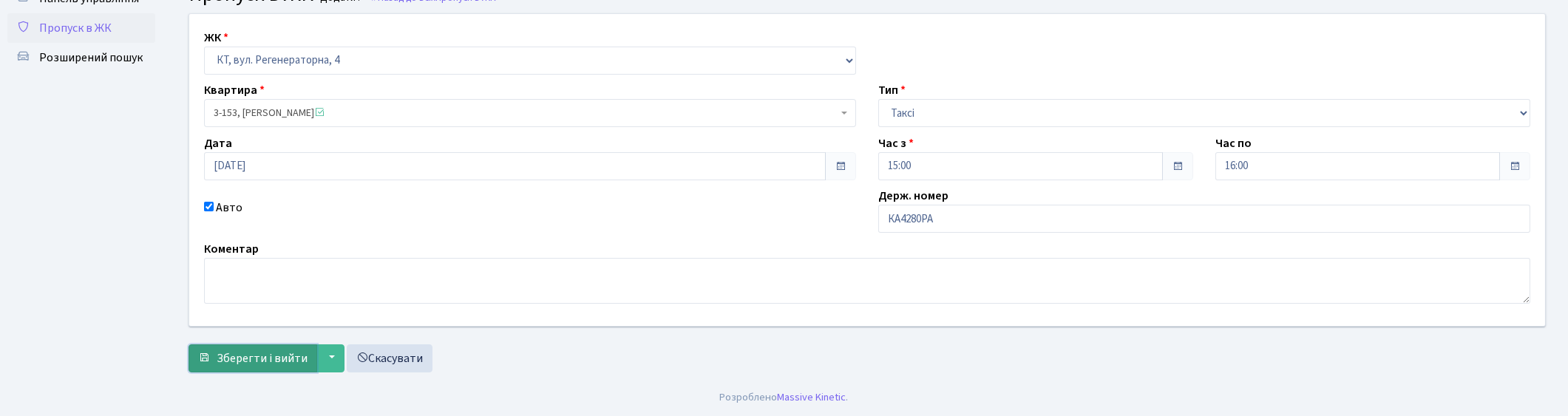
click at [226, 355] on span "Зберегти і вийти" at bounding box center [262, 358] width 91 height 16
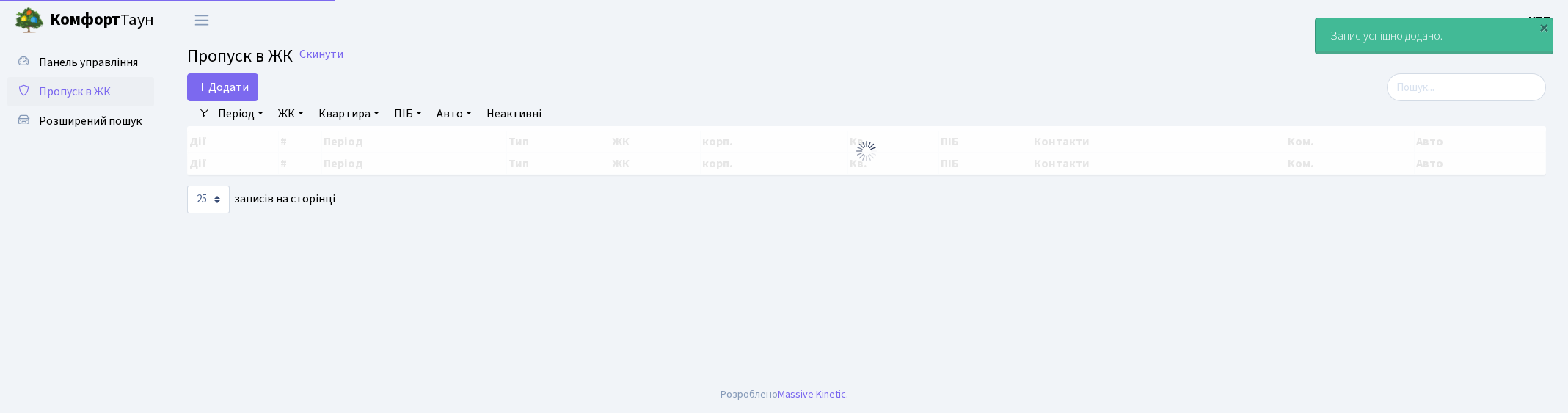
select select "25"
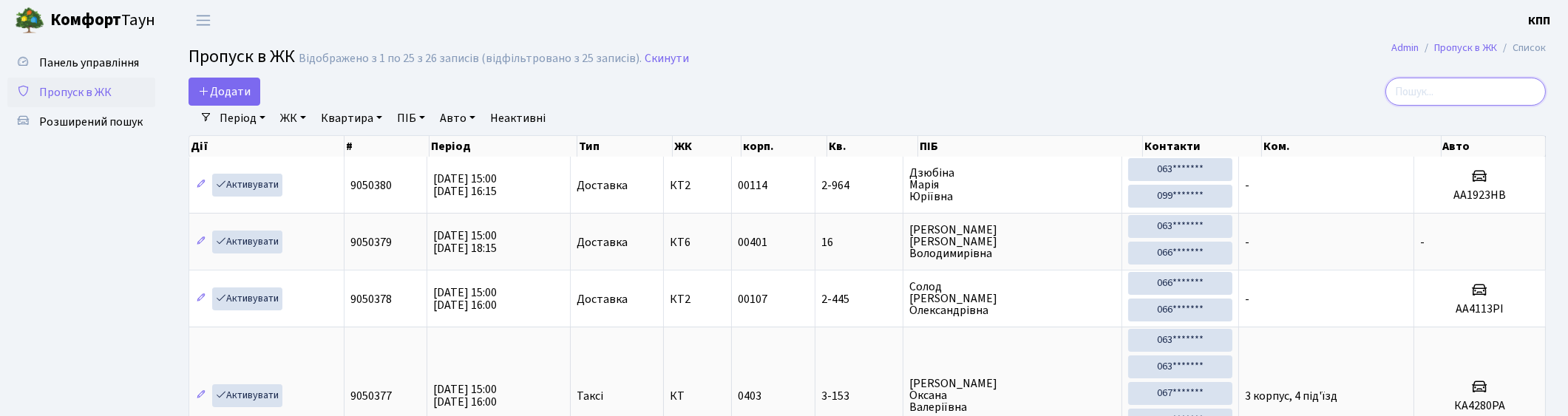
click at [1465, 91] on input "search" at bounding box center [1465, 91] width 160 height 28
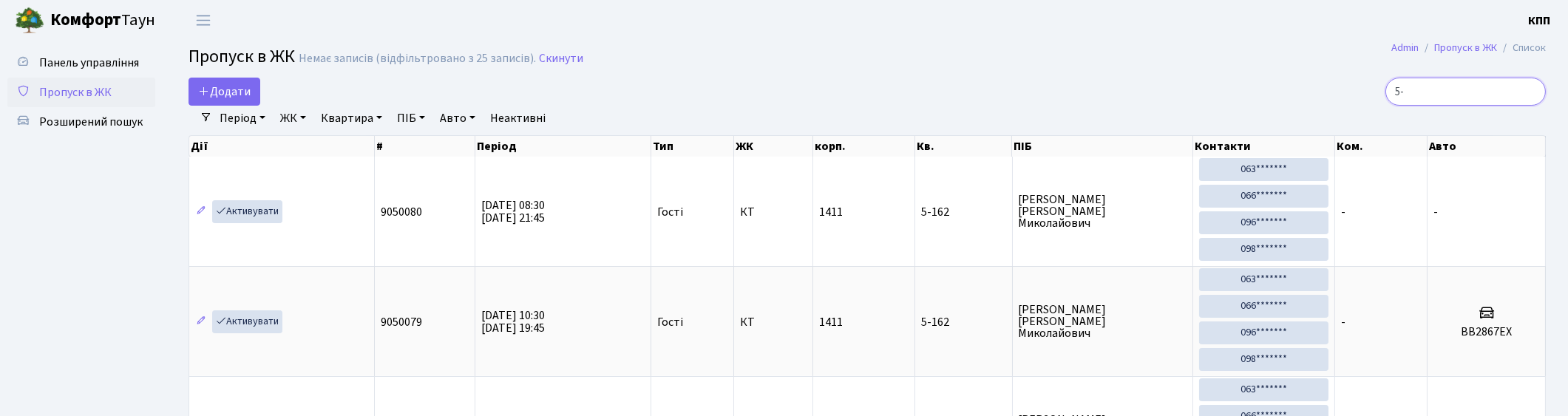
type input "5"
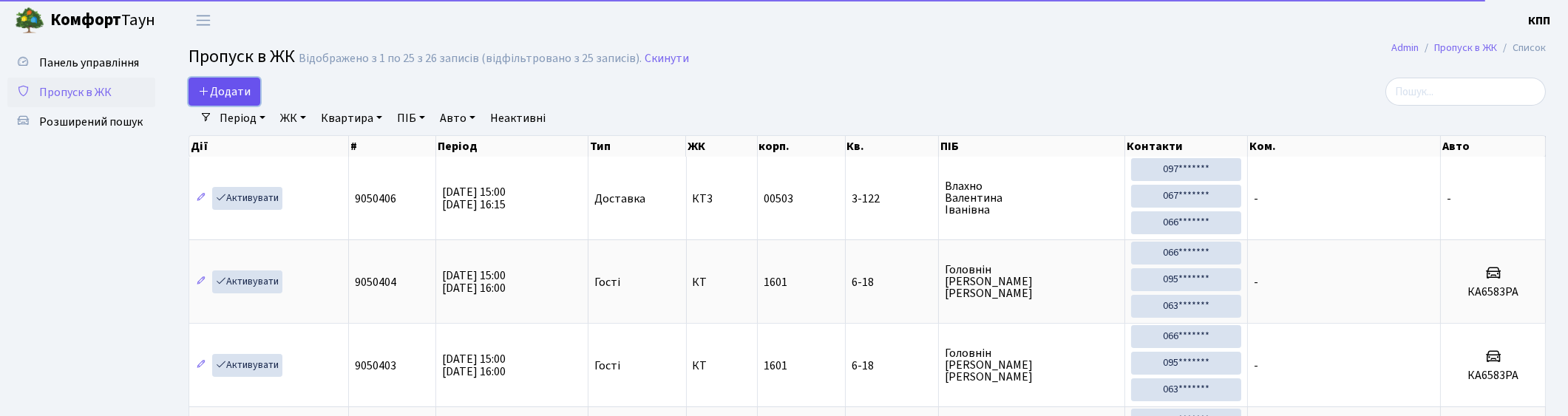
click at [229, 89] on span "Додати" at bounding box center [224, 92] width 52 height 16
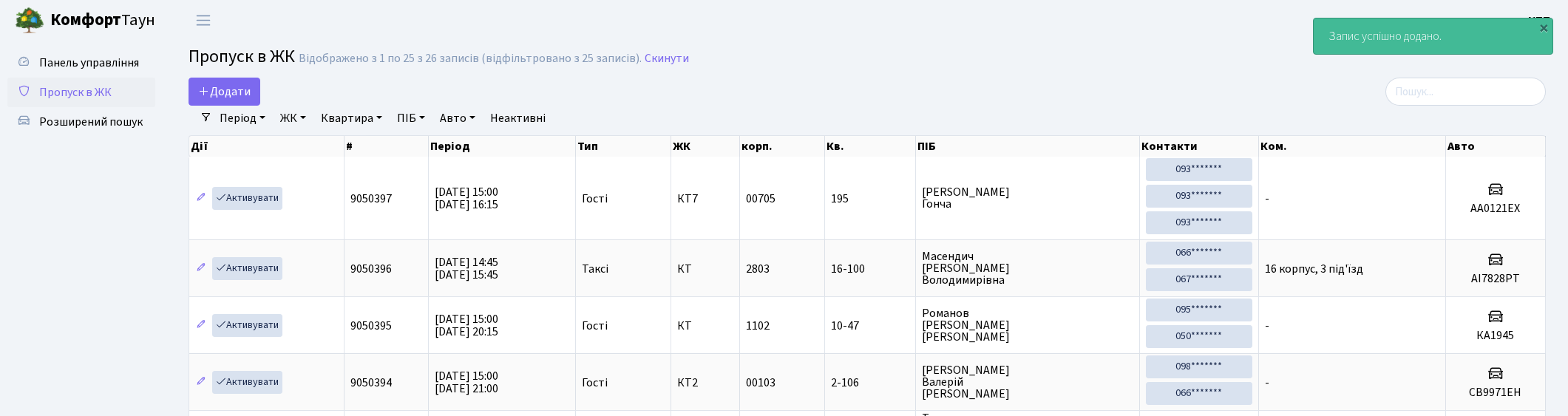
select select "25"
click at [1447, 89] on input "search" at bounding box center [1465, 91] width 160 height 28
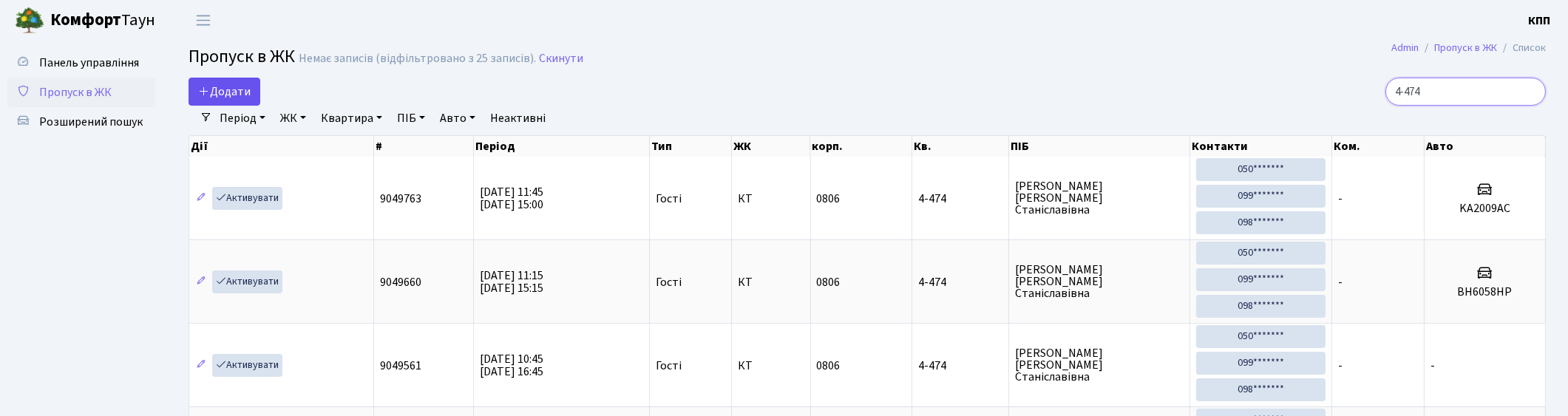
type input "4-474"
click at [239, 90] on span "Додати" at bounding box center [224, 92] width 52 height 16
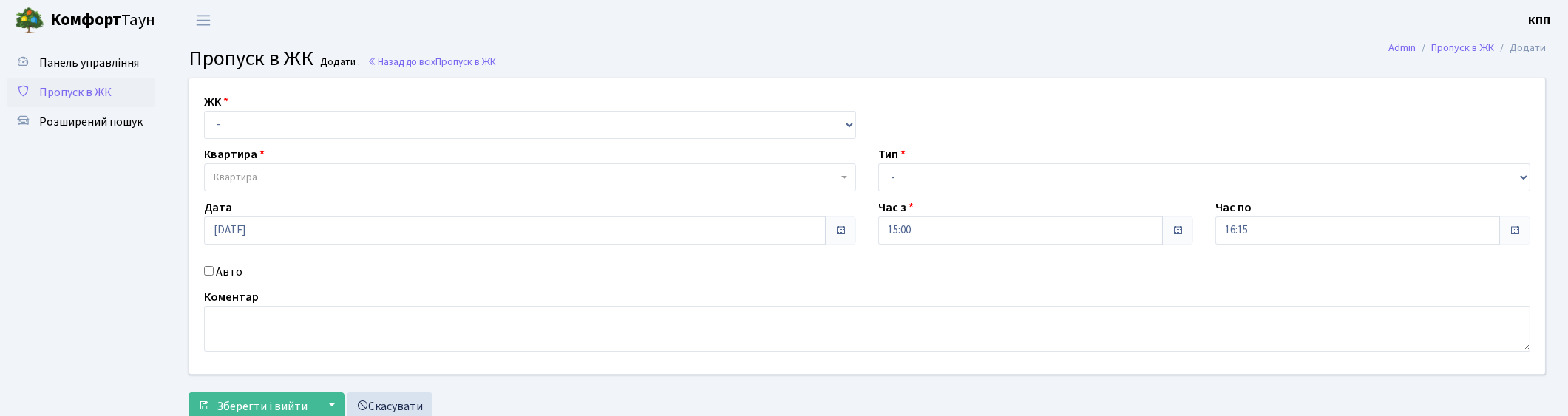
click at [219, 271] on label "Авто" at bounding box center [229, 272] width 27 height 18
click at [213, 271] on input "Авто" at bounding box center [209, 271] width 10 height 10
checkbox input "true"
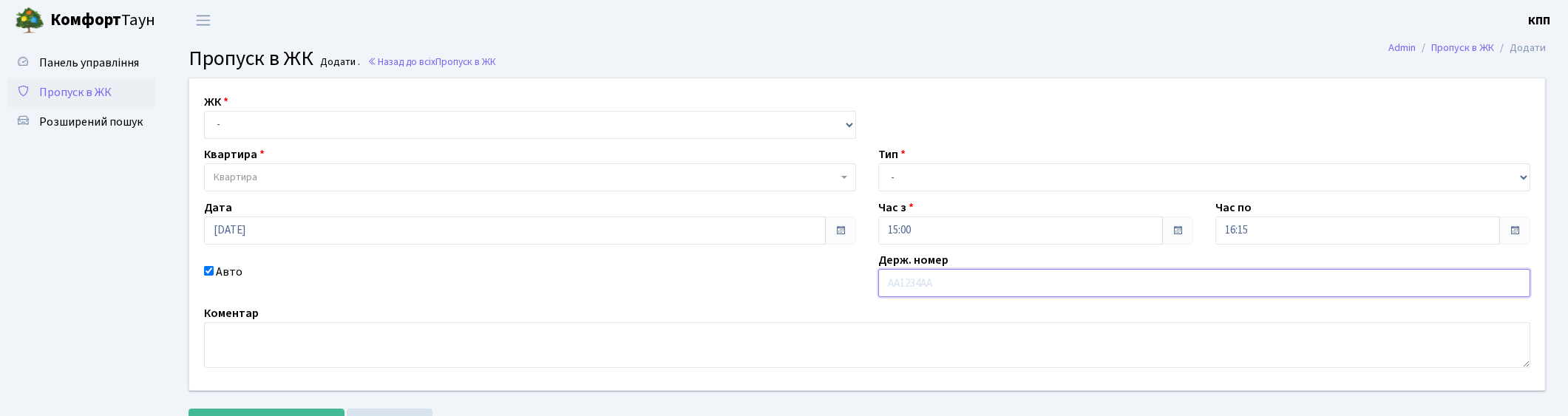
click at [935, 283] on input "text" at bounding box center [1204, 282] width 652 height 28
click at [912, 282] on input "text" at bounding box center [1204, 282] width 652 height 28
click at [915, 283] on input "text" at bounding box center [1204, 282] width 652 height 28
click at [902, 282] on input "text" at bounding box center [1204, 282] width 652 height 28
click at [289, 118] on select "- КТ, вул. Регенераторна, 4 КТ2, просп. Соборності, 17 КТ3, вул. Березнева, 16 …" at bounding box center [529, 125] width 652 height 28
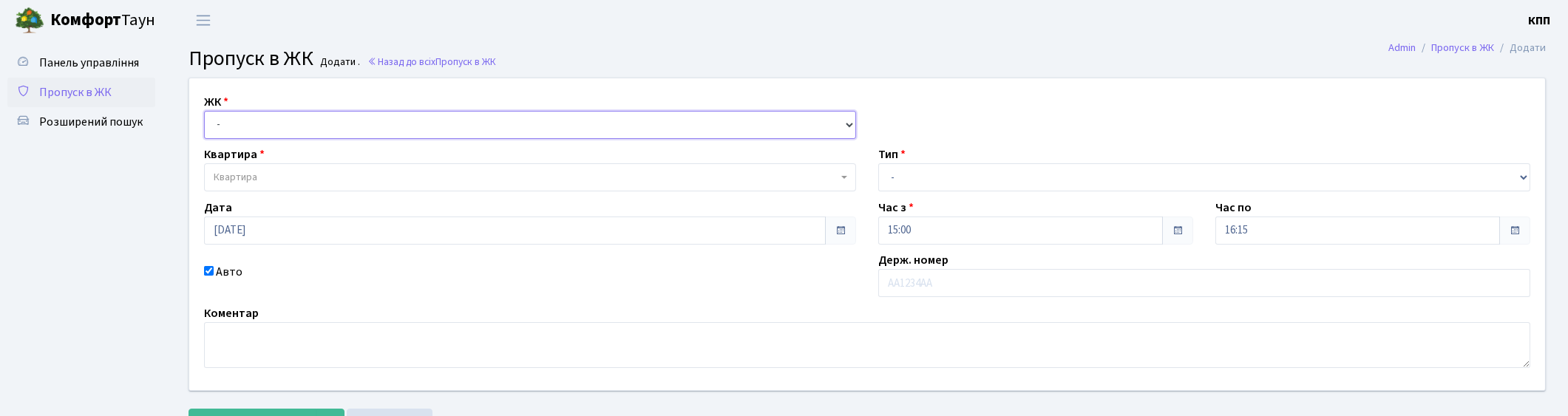
select select "271"
click at [204, 111] on select "- КТ, вул. Регенераторна, 4 КТ2, просп. Соборності, 17 КТ3, вул. Березнева, 16 …" at bounding box center [529, 125] width 652 height 28
select select
drag, startPoint x: 343, startPoint y: 186, endPoint x: 326, endPoint y: 176, distance: 19.7
click at [340, 185] on span "Квартира" at bounding box center [529, 177] width 652 height 28
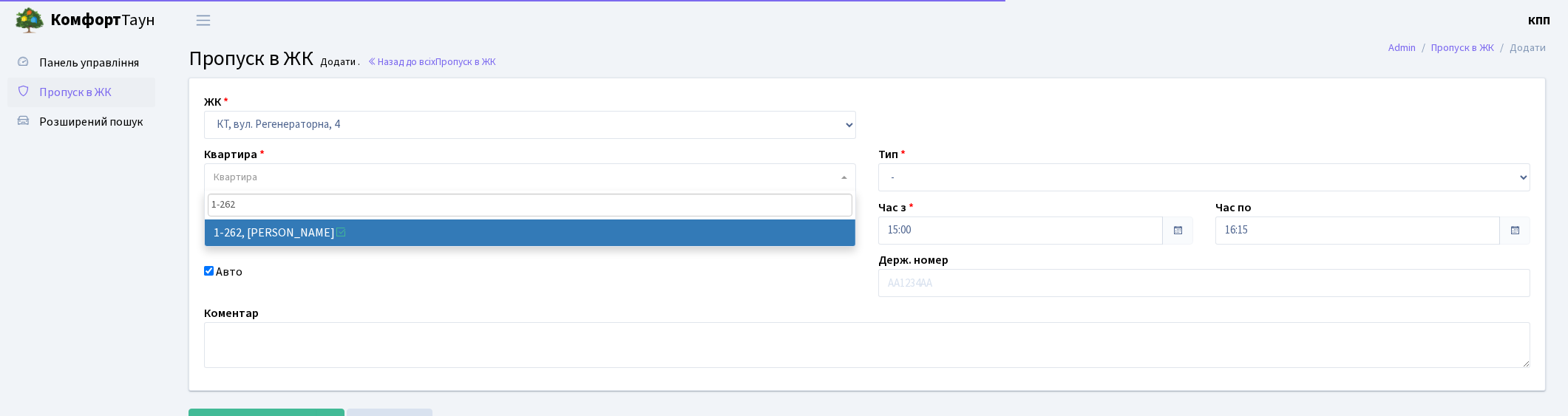
type input "1-262"
select select "262"
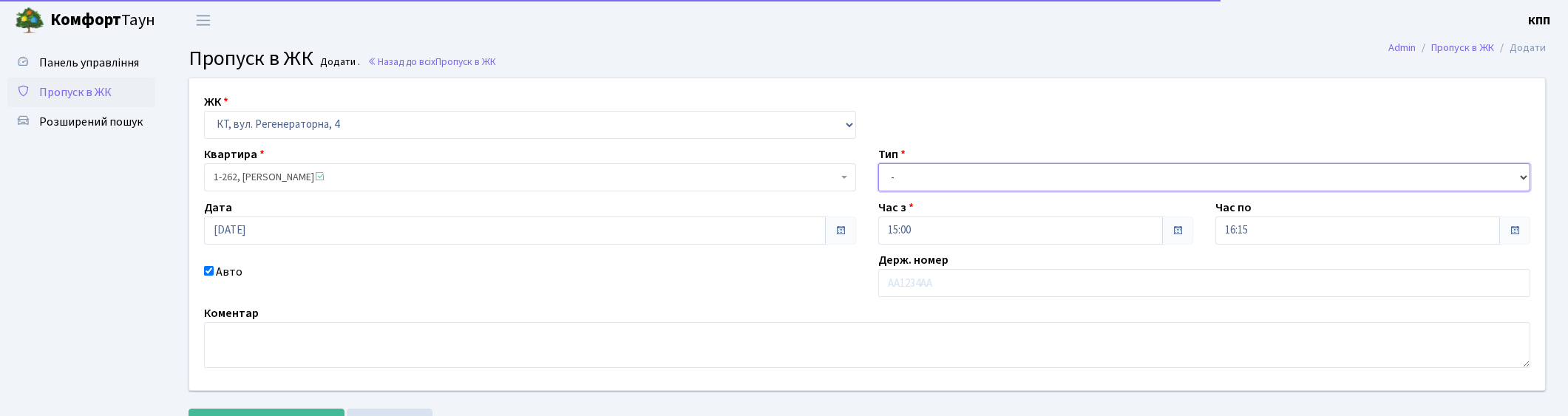
click at [903, 173] on select "- Доставка Таксі Гості Сервіс" at bounding box center [1204, 177] width 652 height 28
select select "3"
click at [878, 164] on select "- Доставка Таксі Гості Сервіс" at bounding box center [1204, 177] width 652 height 28
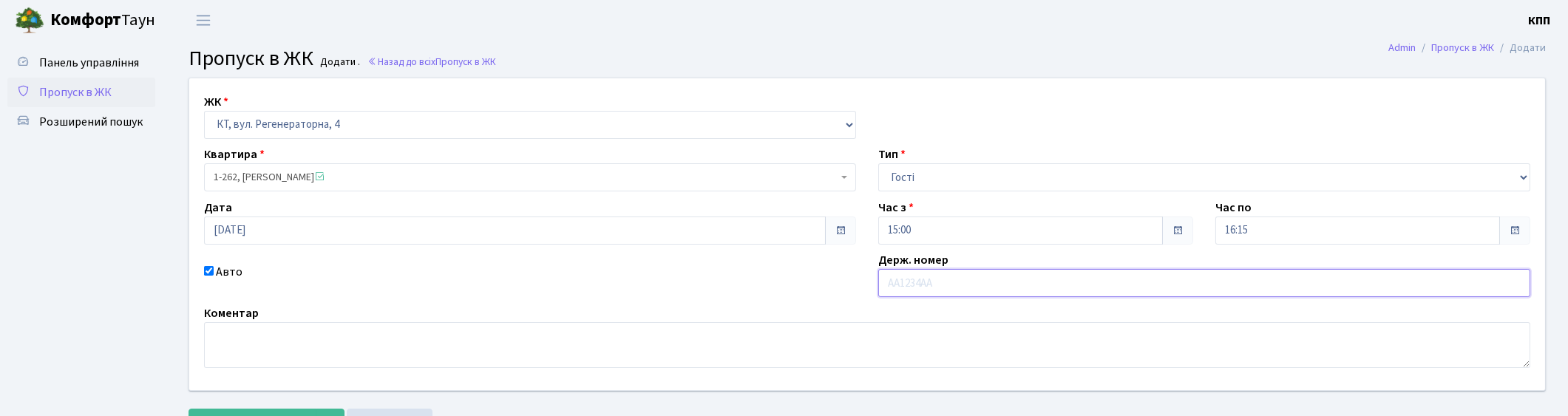
click at [907, 271] on input "text" at bounding box center [1204, 282] width 652 height 28
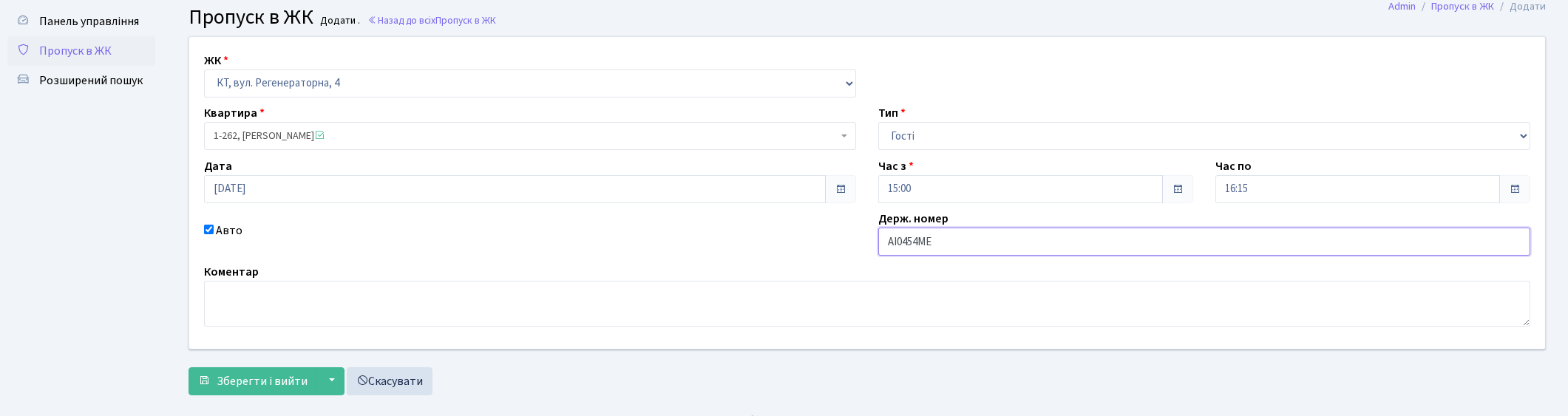
scroll to position [64, 0]
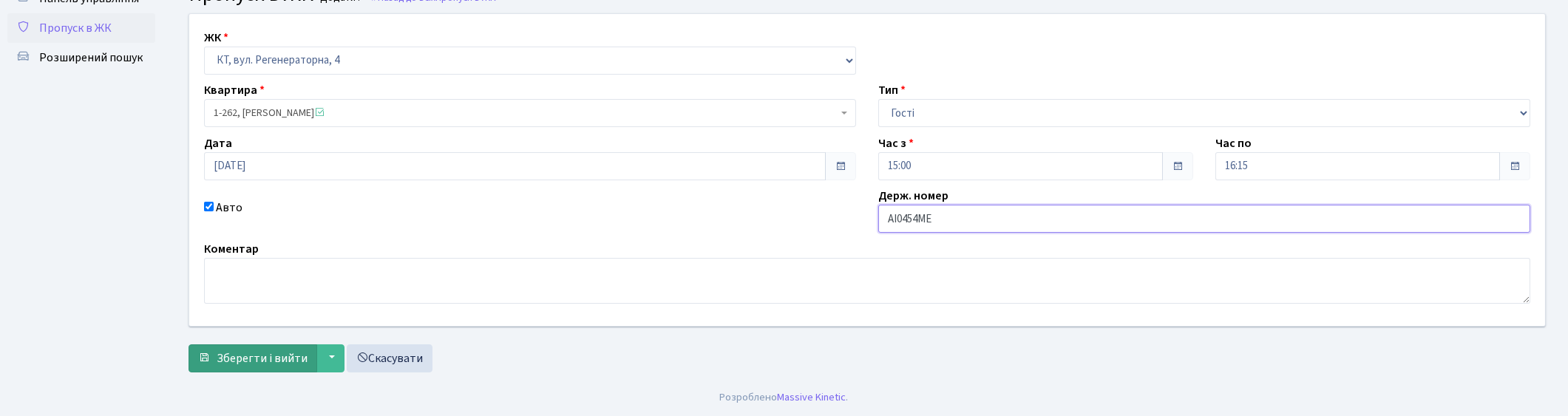
type input "АІ0454МЕ"
click at [259, 360] on span "Зберегти і вийти" at bounding box center [262, 358] width 91 height 16
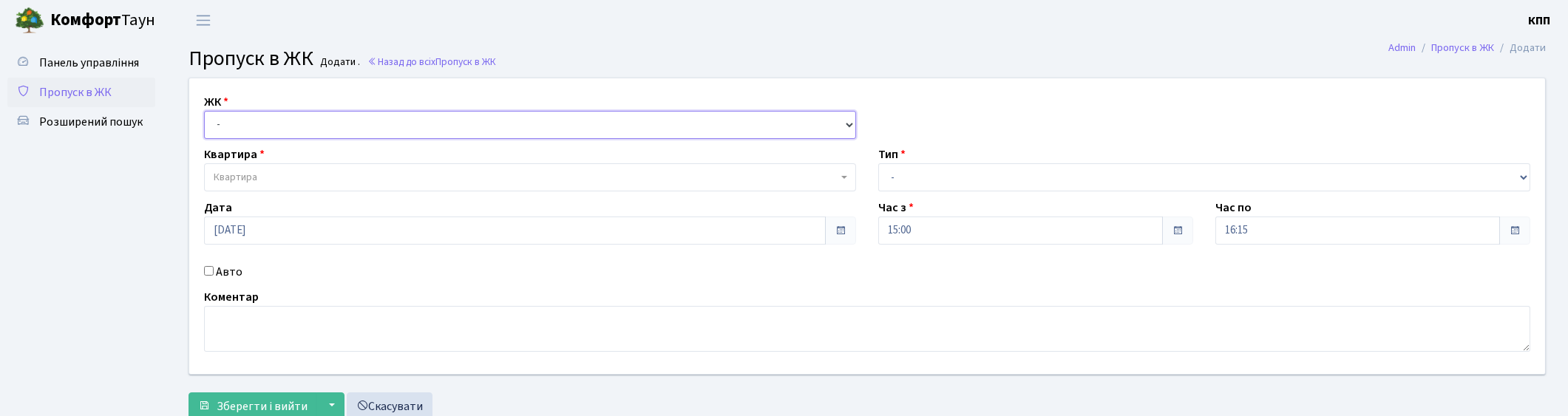
click at [268, 118] on select "- КТ, вул. Регенераторна, 4 КТ2, просп. Соборності, 17 КТ3, вул. Березнева, 16 …" at bounding box center [529, 125] width 652 height 28
click at [281, 124] on select "- КТ, вул. Регенераторна, 4 КТ2, просп. Соборності, 17 КТ3, вул. Березнева, 16 …" at bounding box center [529, 125] width 652 height 28
drag, startPoint x: 279, startPoint y: 124, endPoint x: 275, endPoint y: 131, distance: 8.1
click at [278, 124] on select "- КТ, вул. Регенераторна, 4 КТ2, просп. Соборності, 17 КТ3, вул. Березнева, 16 …" at bounding box center [529, 125] width 652 height 28
select select "271"
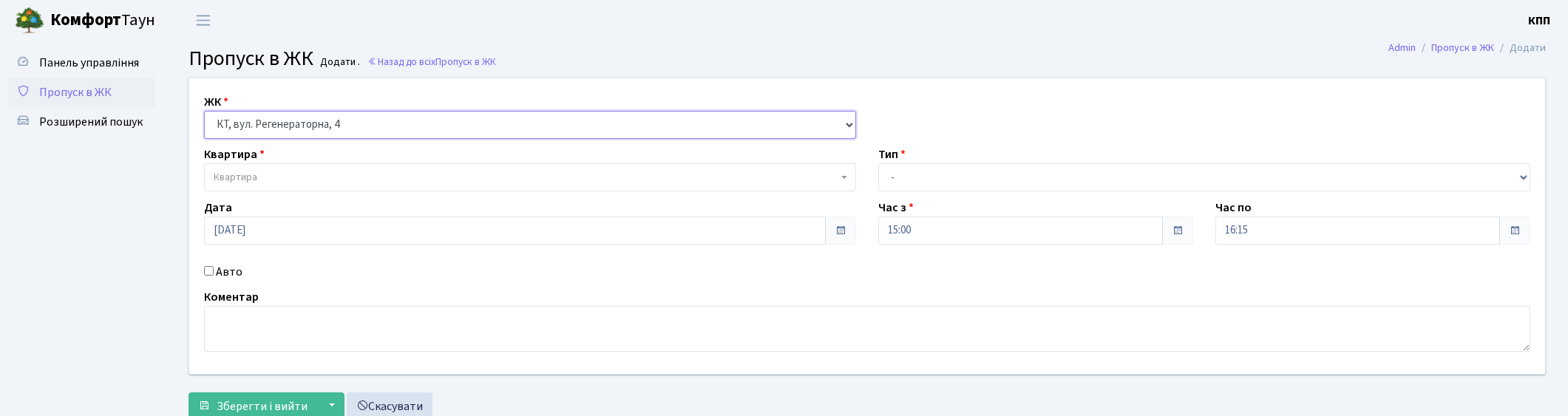
click at [204, 111] on select "- КТ, вул. Регенераторна, 4 КТ2, просп. Соборності, 17 КТ3, вул. Березнева, 16 …" at bounding box center [529, 125] width 652 height 28
select select
click at [275, 164] on span "Квартира" at bounding box center [529, 177] width 652 height 28
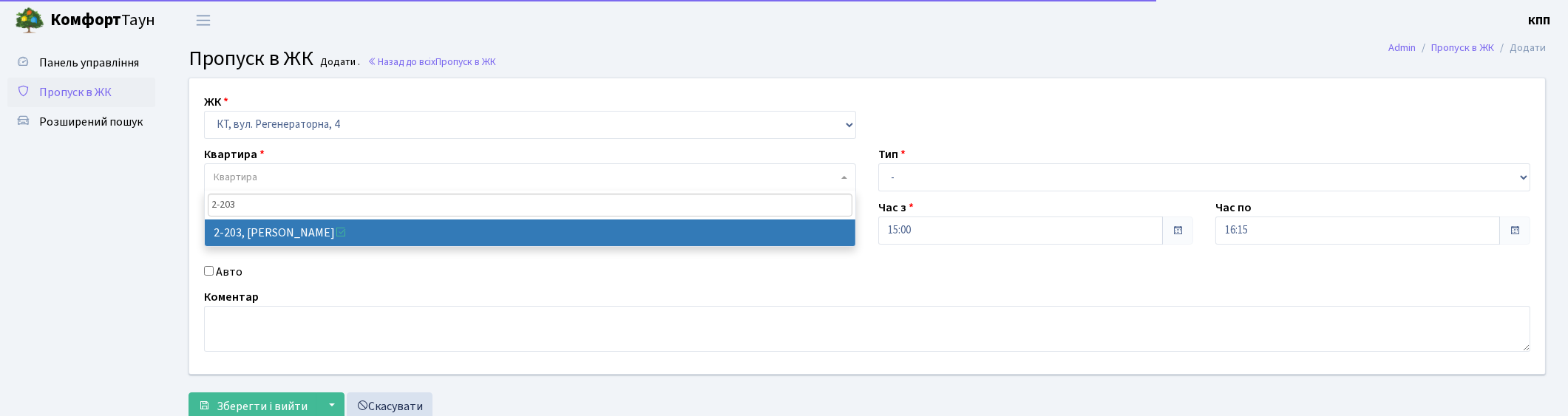
type input "2-203"
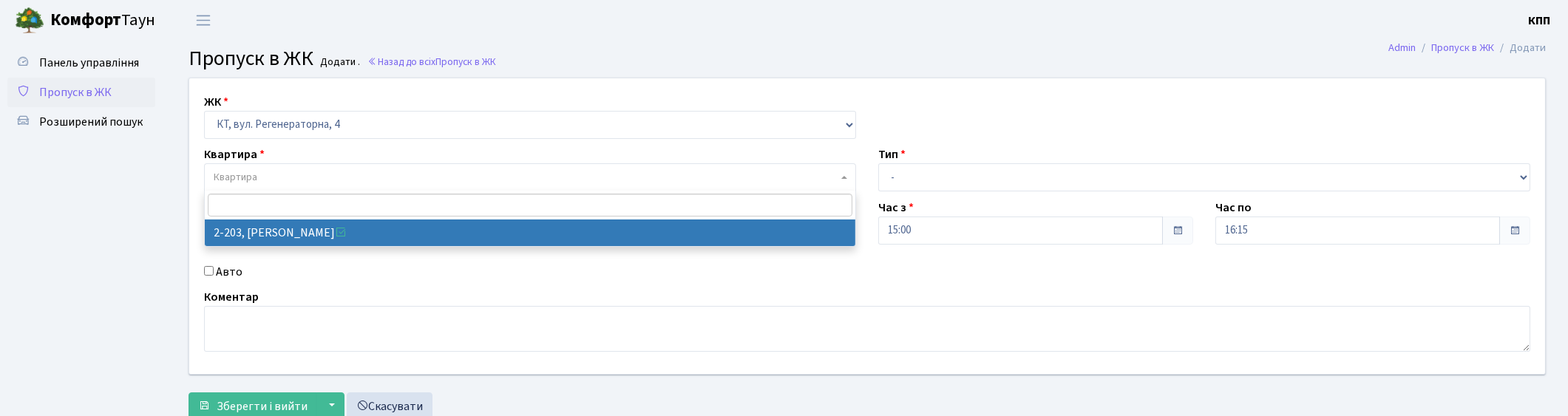
select select "546"
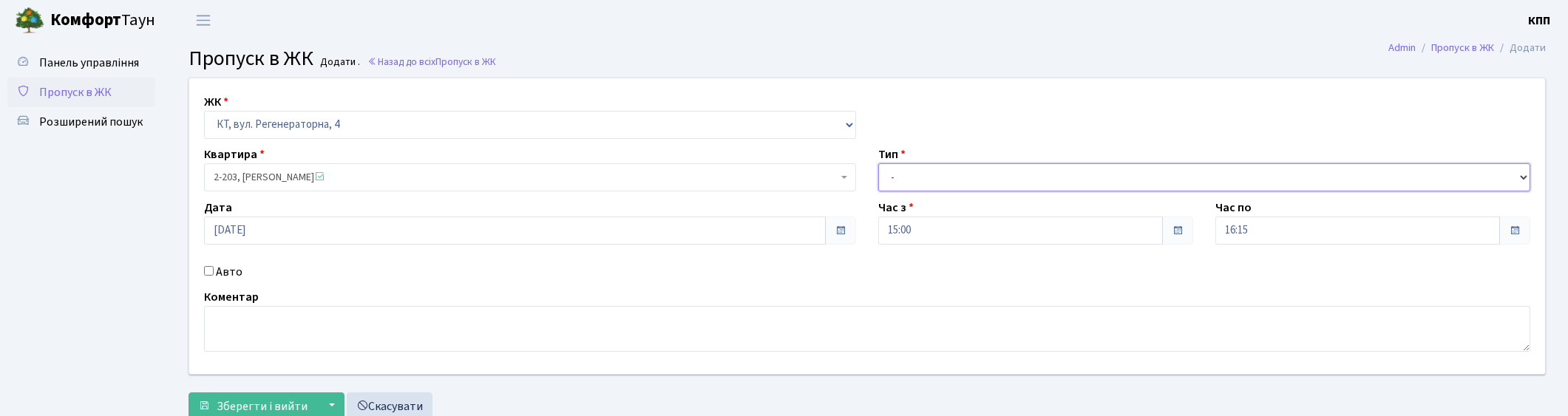
drag, startPoint x: 989, startPoint y: 169, endPoint x: 984, endPoint y: 176, distance: 8.6
click at [989, 169] on select "- Доставка Таксі Гості Сервіс" at bounding box center [1204, 177] width 652 height 28
select select "1"
click at [878, 164] on select "- Доставка Таксі Гості Сервіс" at bounding box center [1204, 177] width 652 height 28
click at [257, 402] on span "Зберегти і вийти" at bounding box center [262, 406] width 91 height 16
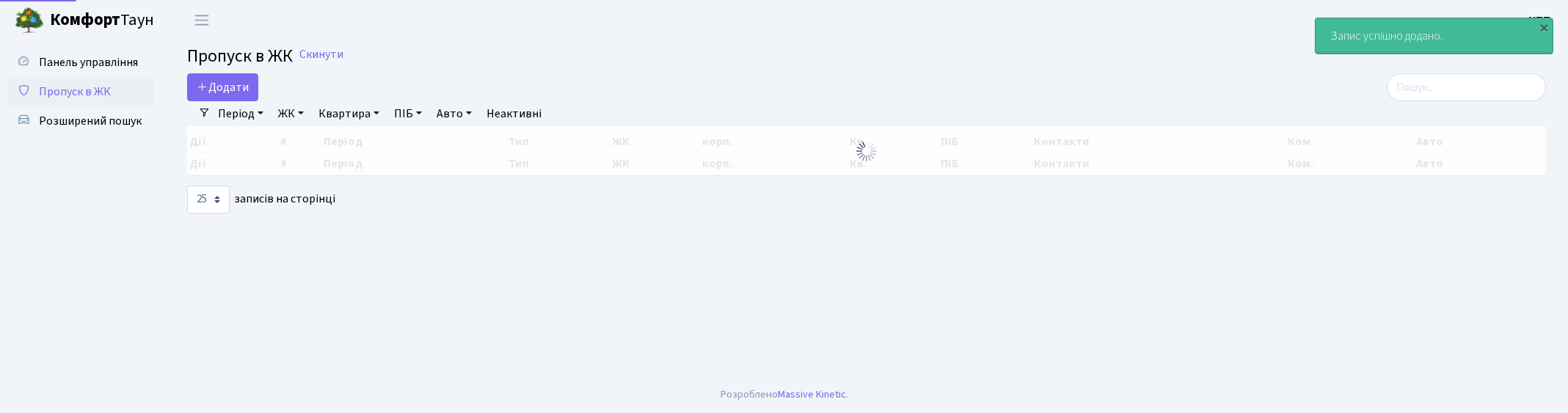
select select "25"
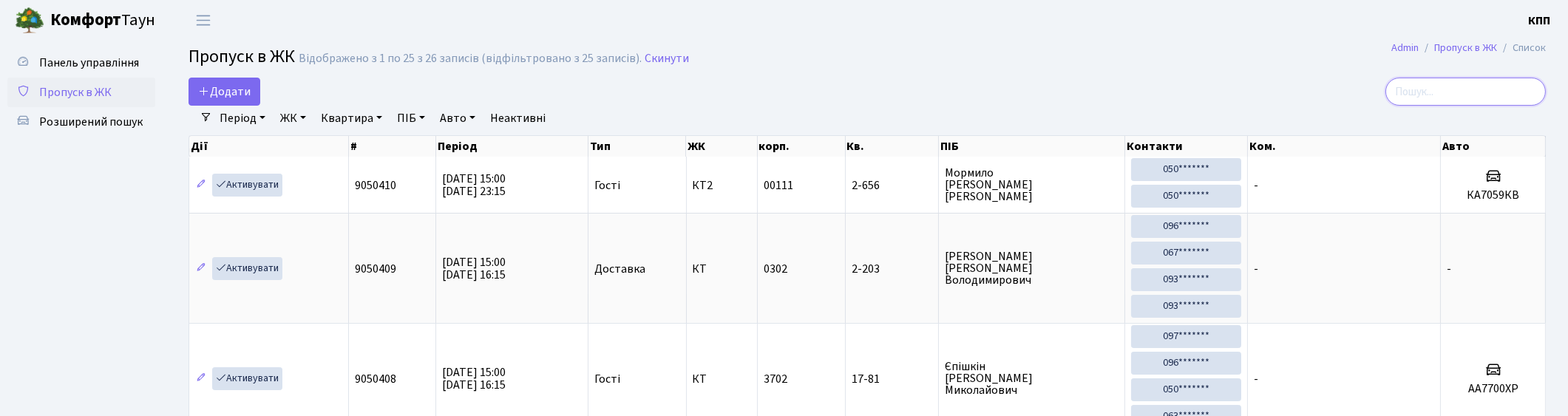
click at [1442, 99] on input "search" at bounding box center [1465, 91] width 160 height 28
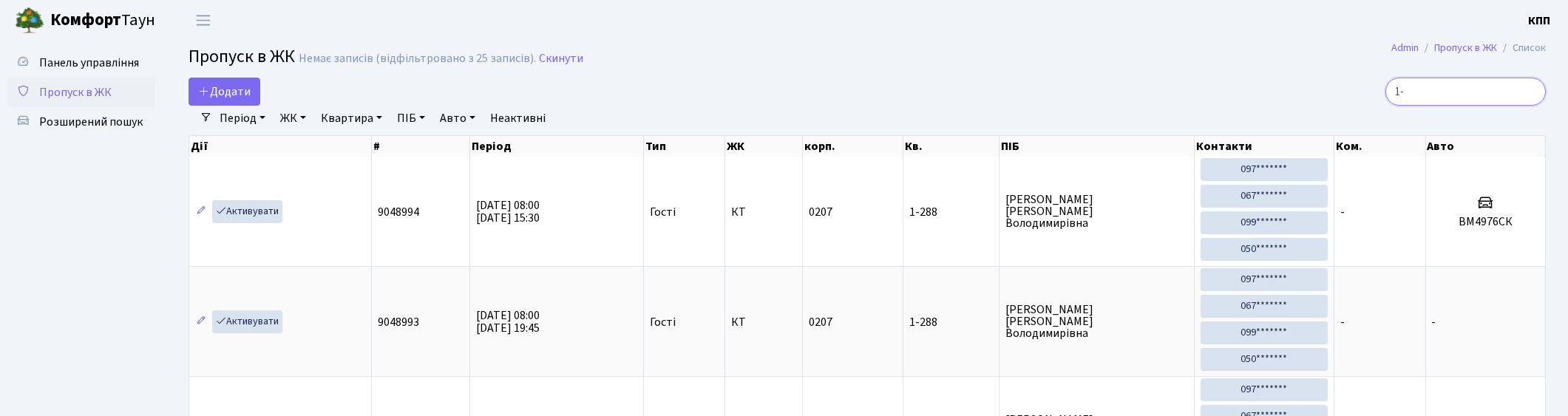
type input "1"
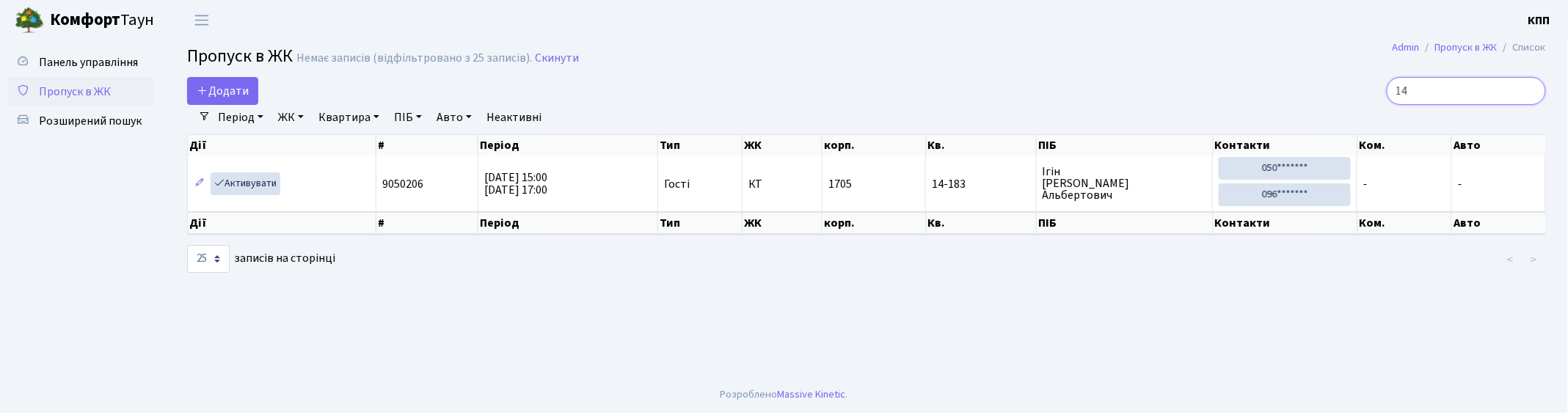
type input "1"
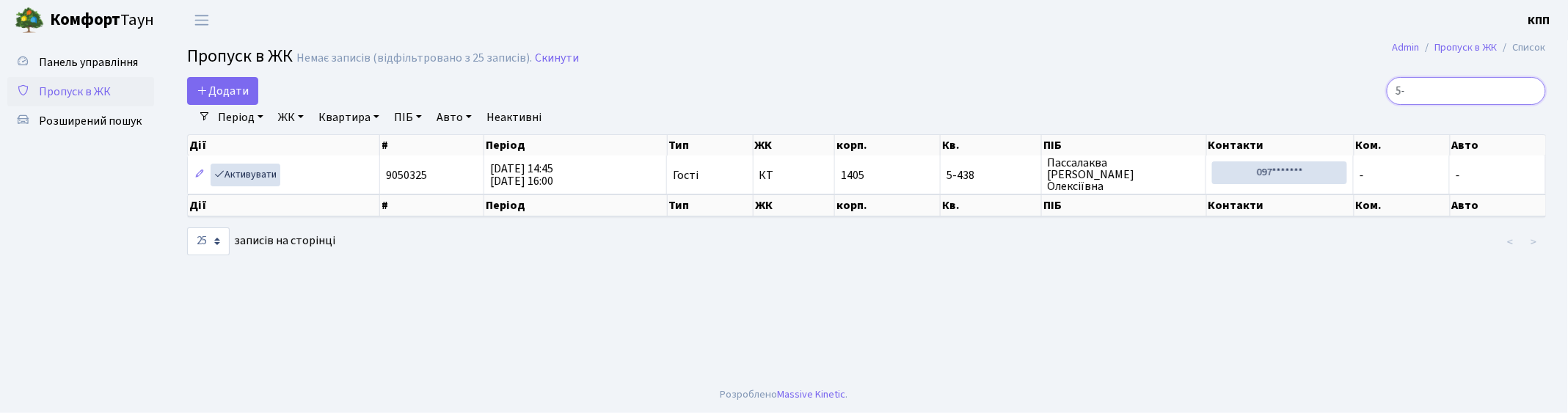
type input "5"
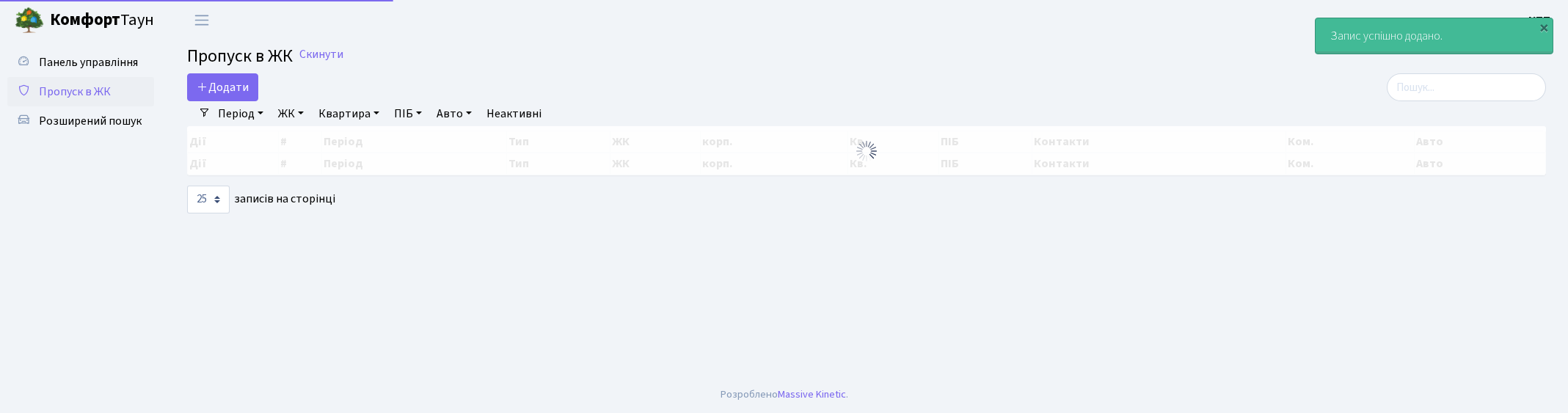
select select "25"
click at [1475, 91] on input "search" at bounding box center [1466, 87] width 159 height 27
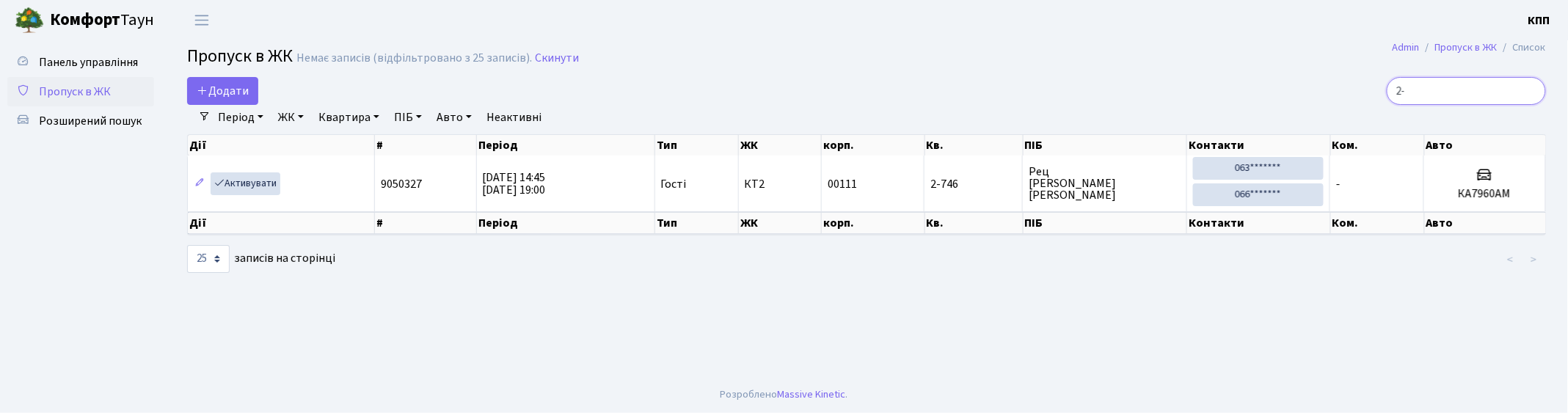
type input "2"
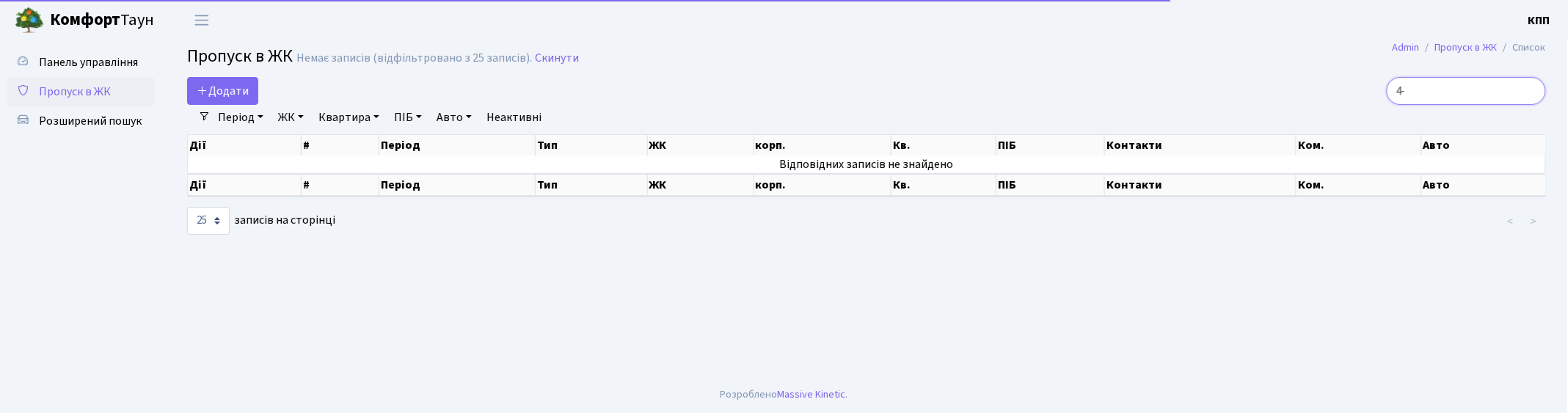
type input "4"
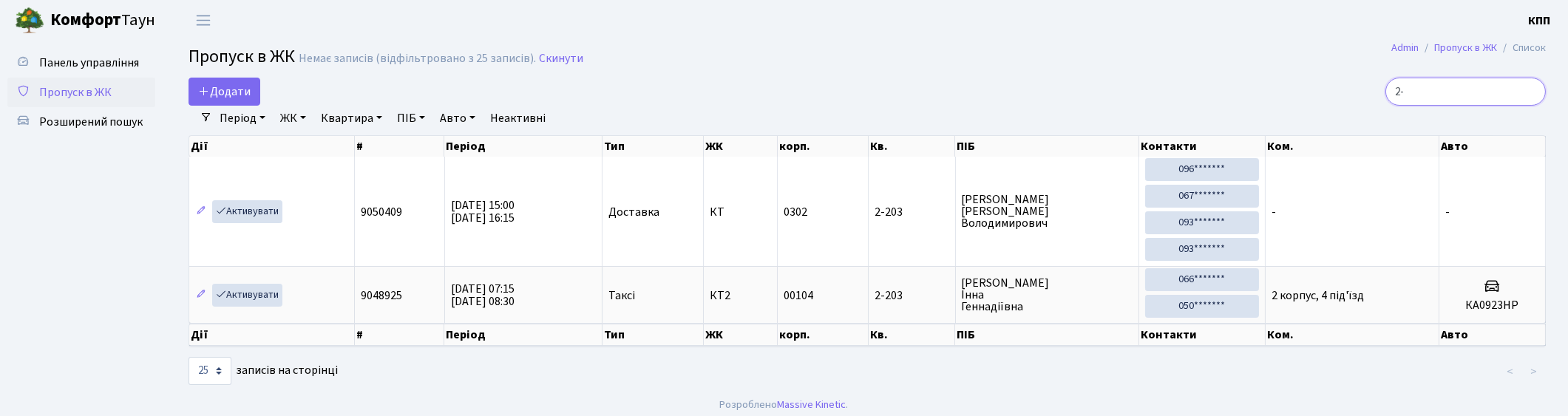
type input "2"
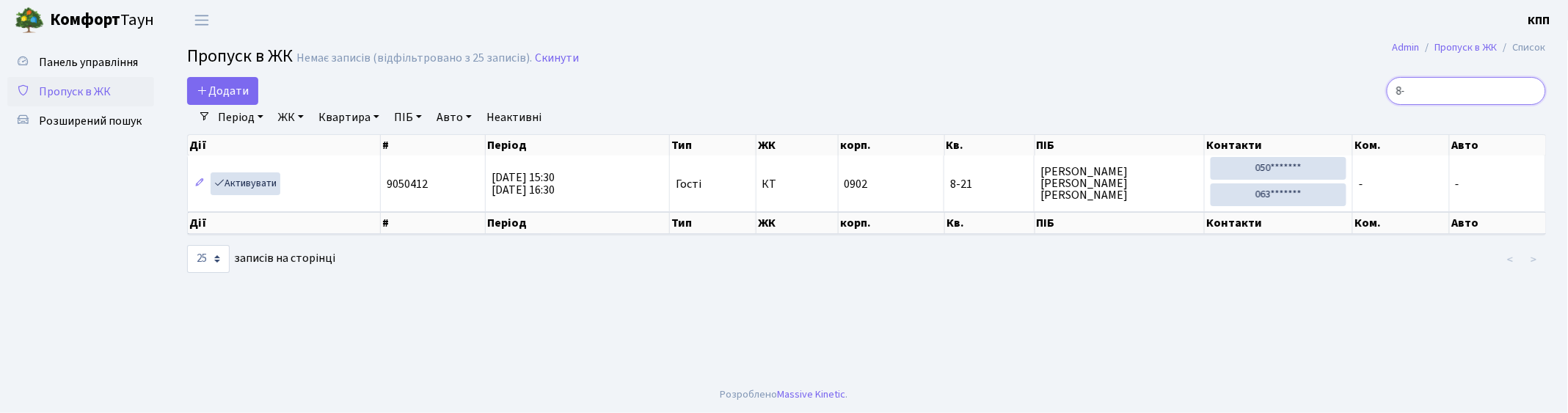
type input "8"
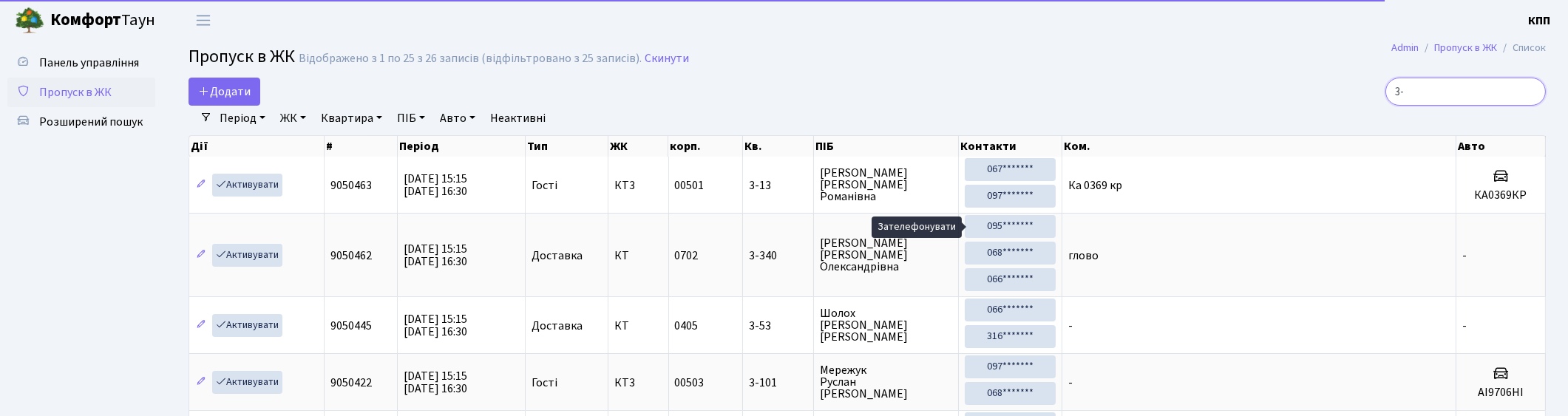
type input "3"
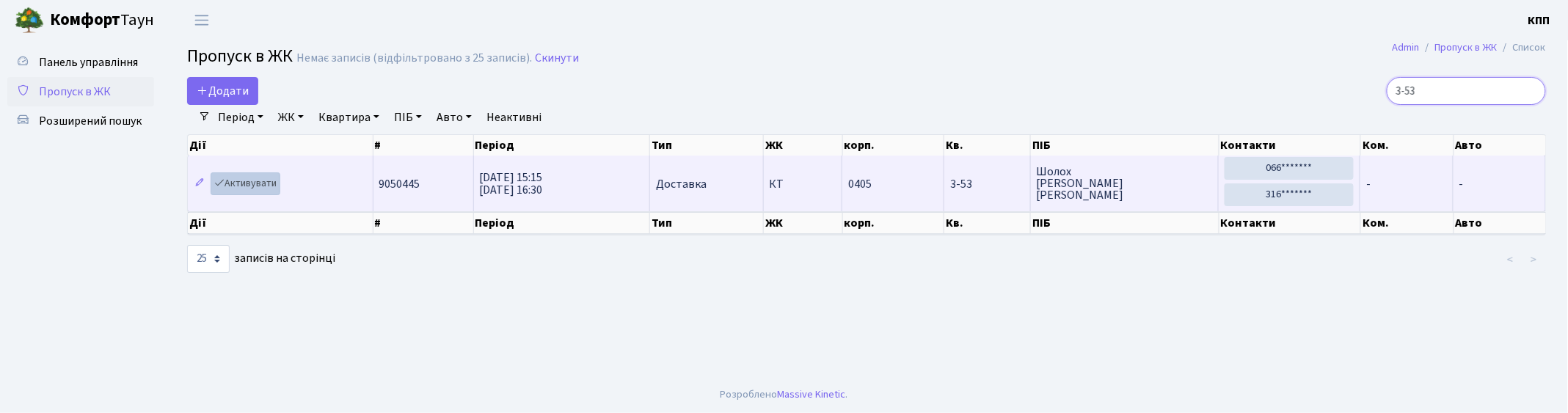
type input "3-53"
click at [250, 188] on link "Активувати" at bounding box center [245, 183] width 70 height 23
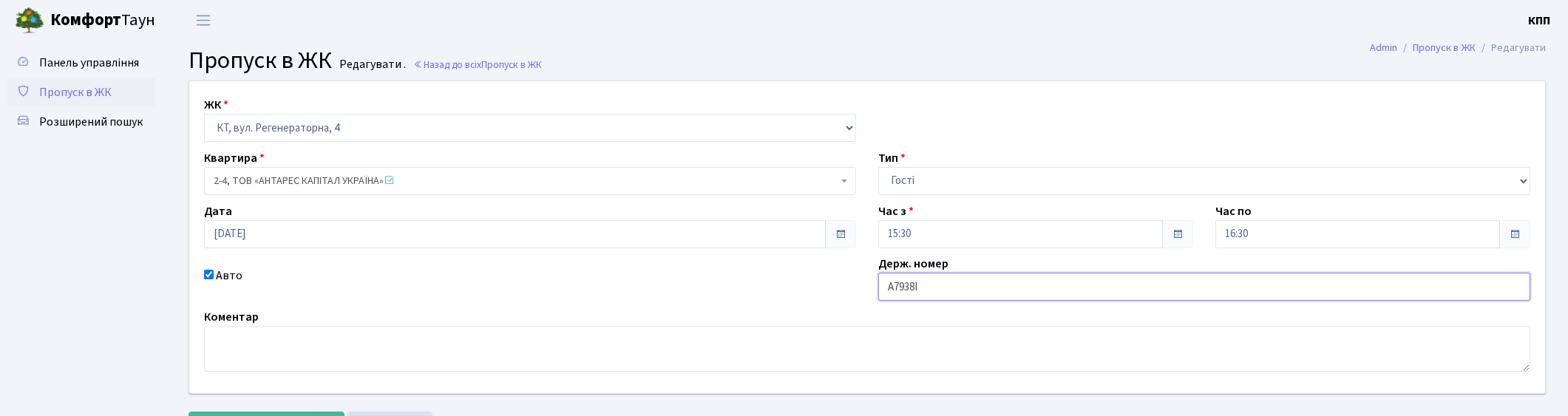
click at [880, 291] on input "А7938I" at bounding box center [1204, 287] width 652 height 28
click at [989, 293] on input "КА7938I" at bounding box center [1204, 287] width 652 height 28
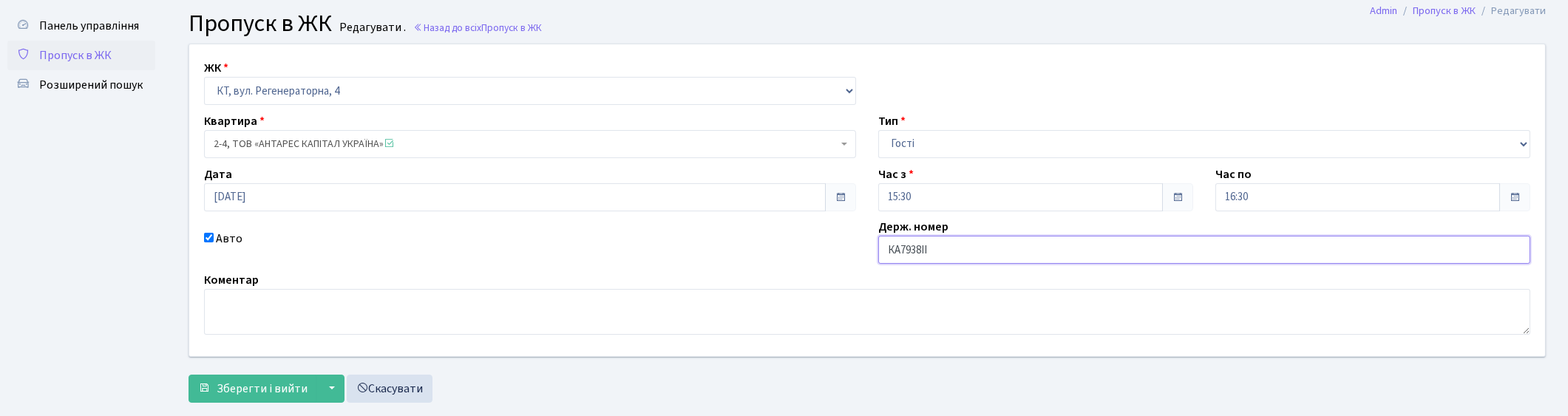
scroll to position [68, 0]
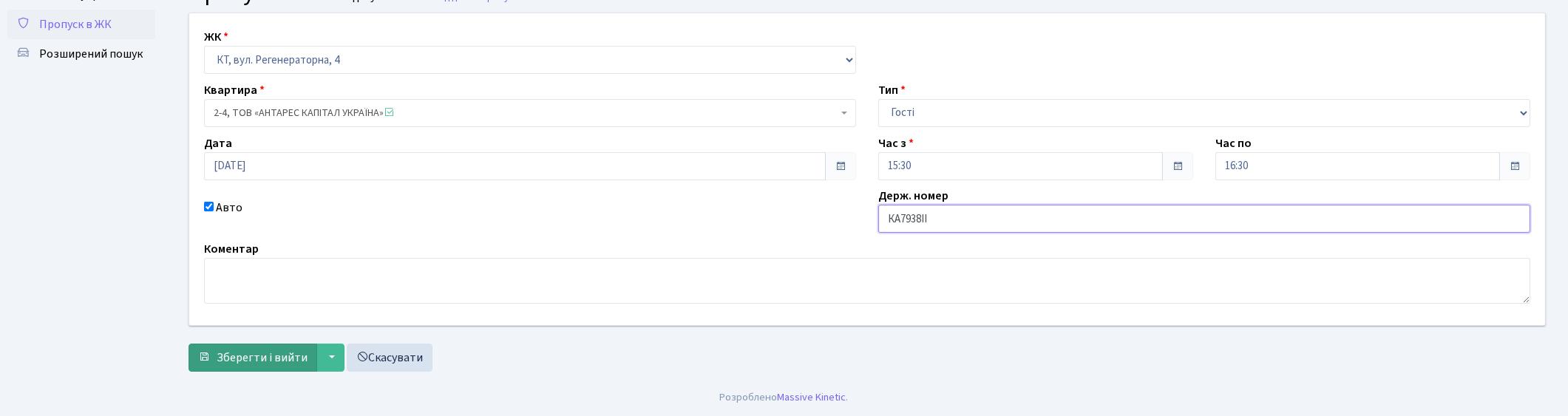
type input "КА7938IІ"
click at [267, 355] on span "Зберегти і вийти" at bounding box center [262, 357] width 91 height 16
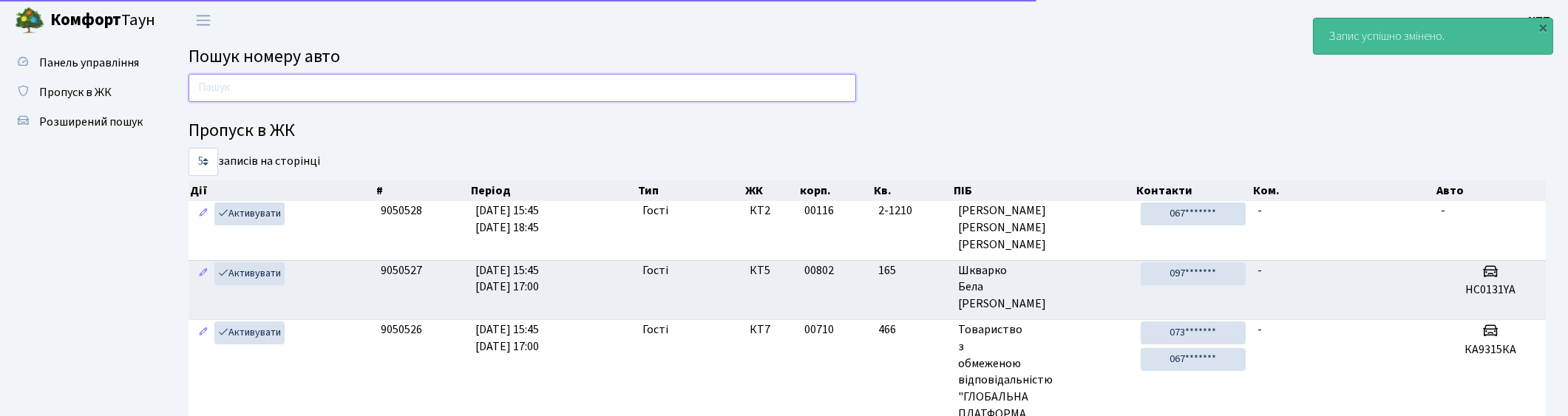
click at [599, 89] on input "text" at bounding box center [521, 88] width 667 height 28
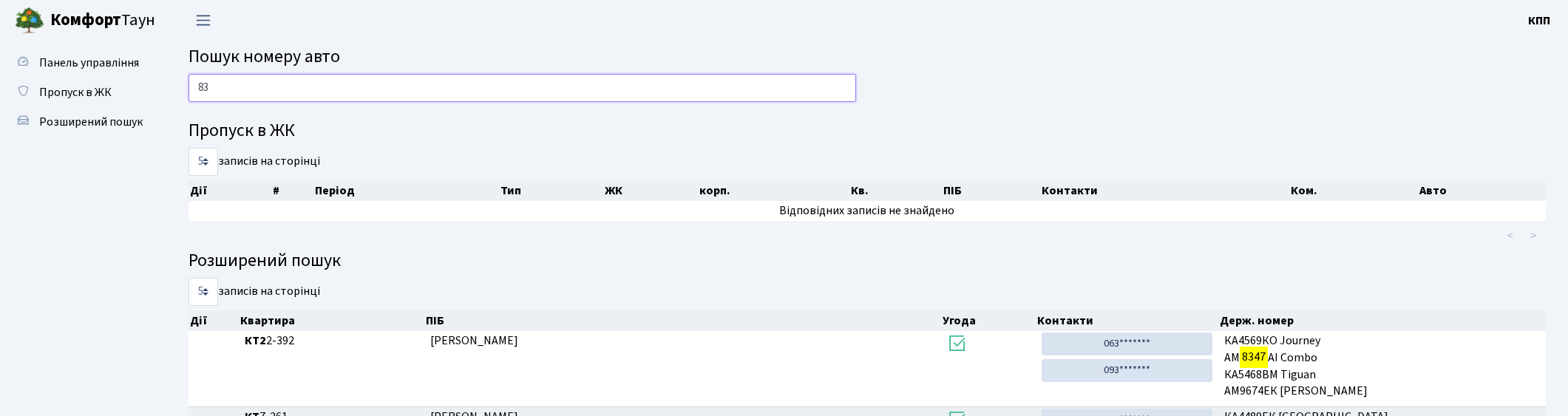
type input "8"
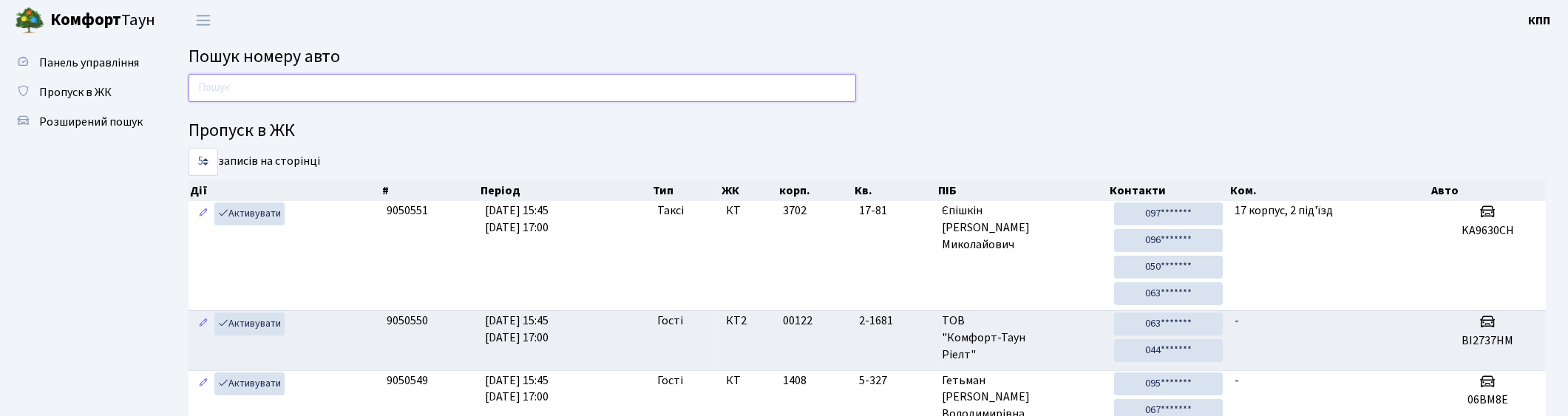
click at [310, 74] on input "text" at bounding box center [521, 88] width 667 height 28
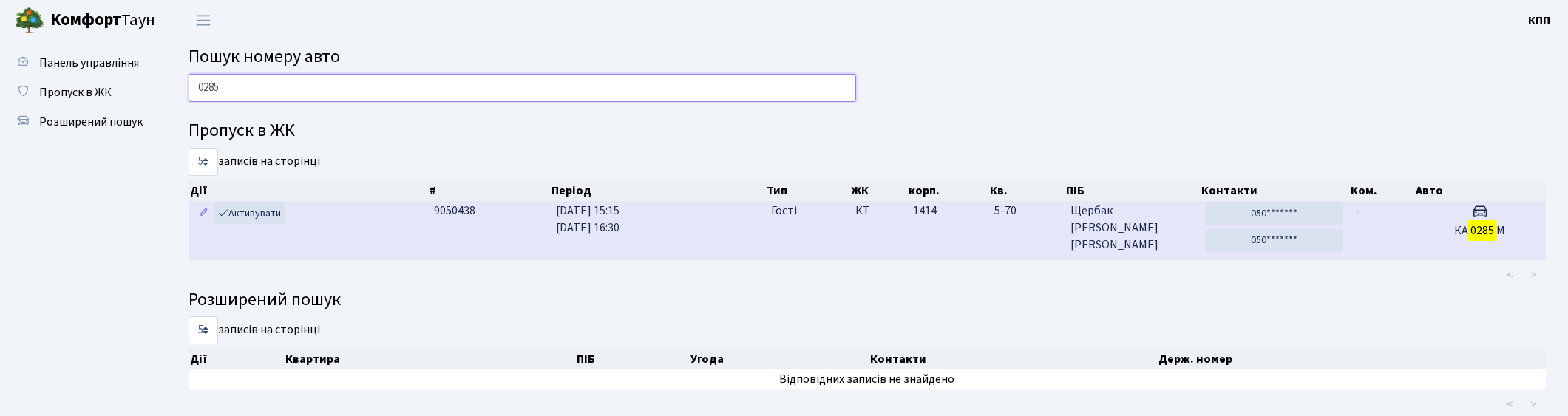
type input "0285"
click at [818, 242] on td "Гості" at bounding box center [806, 230] width 84 height 59
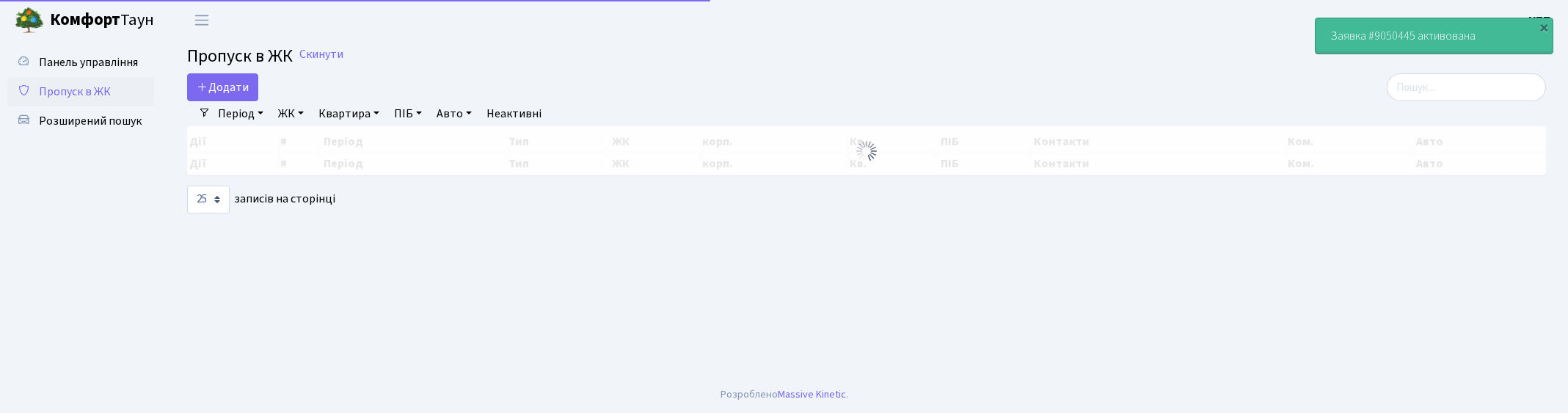
select select "25"
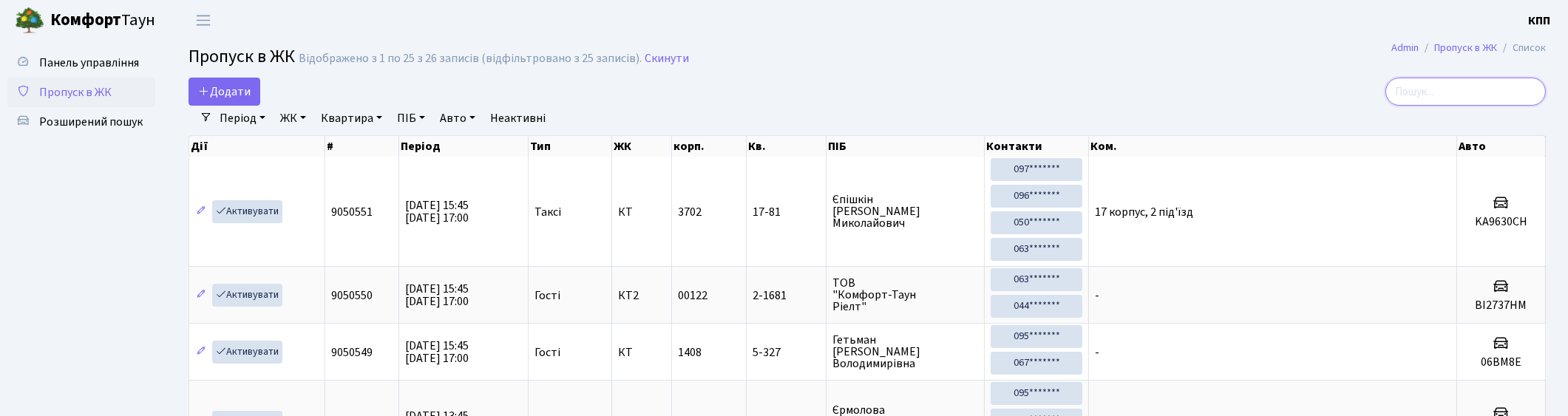
click at [1439, 90] on input "search" at bounding box center [1465, 91] width 160 height 28
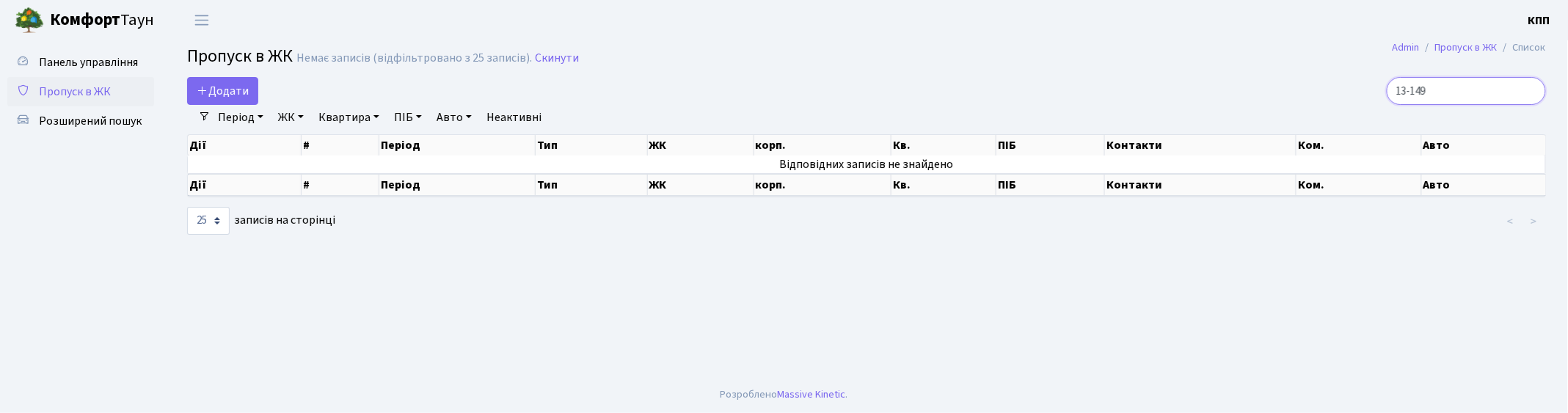
click at [1423, 91] on input "13-149" at bounding box center [1466, 91] width 159 height 27
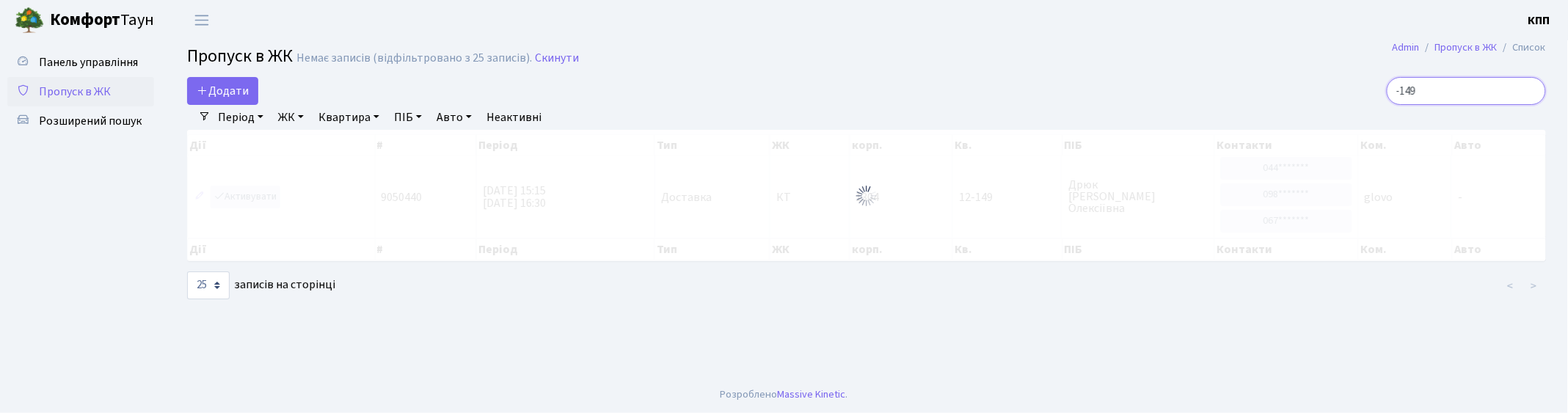
click at [1443, 91] on input "-149" at bounding box center [1466, 91] width 159 height 27
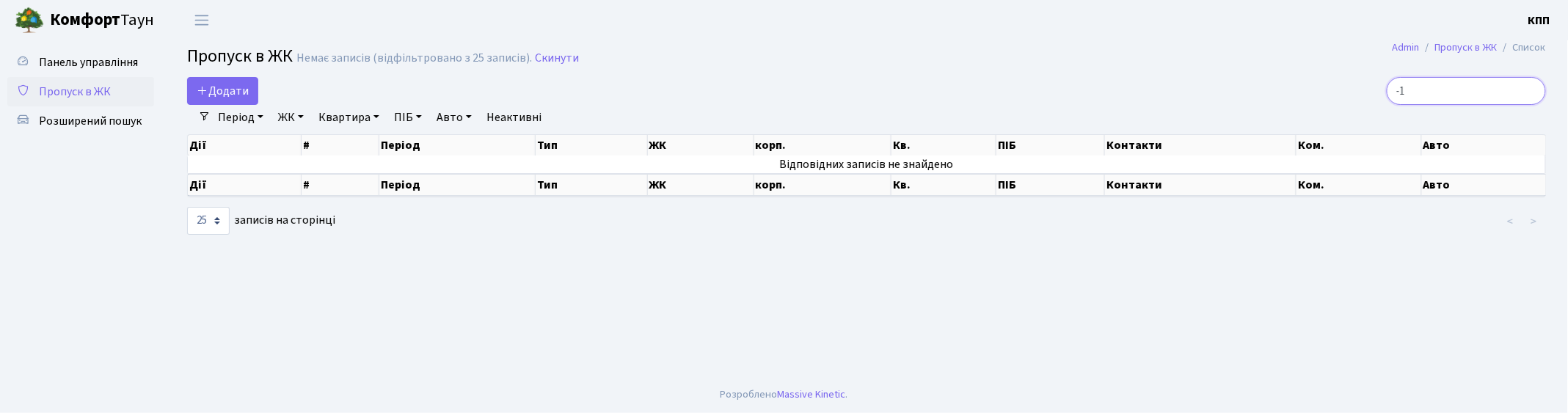
type input "-"
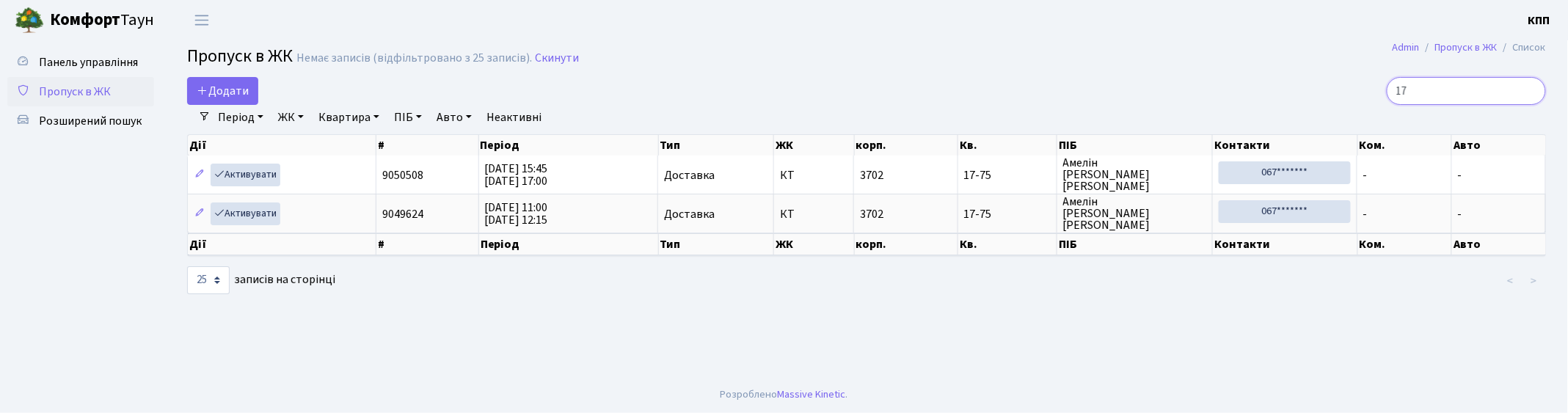
type input "1"
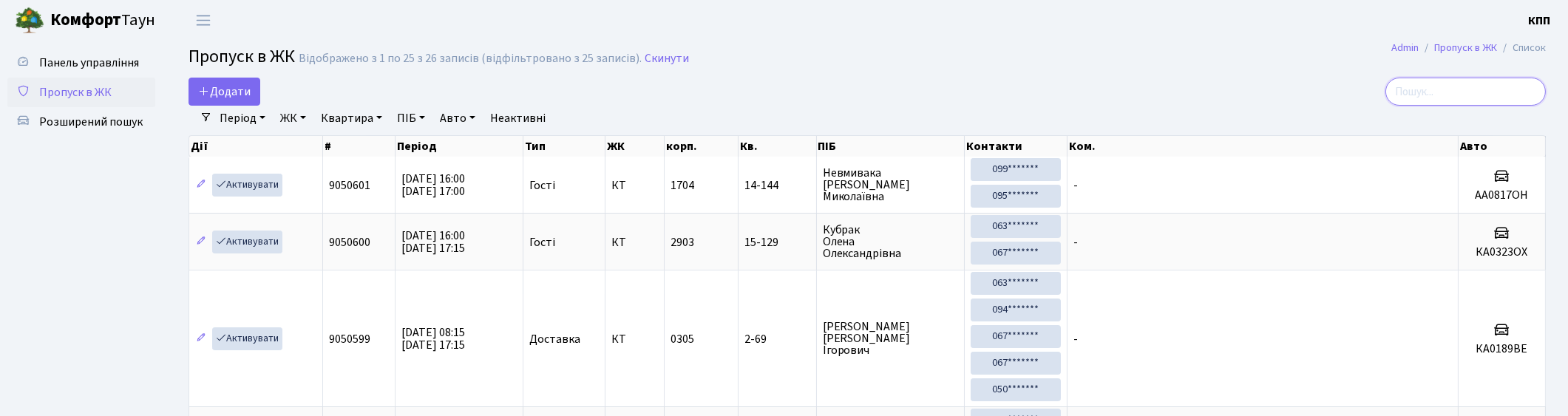
type input "5"
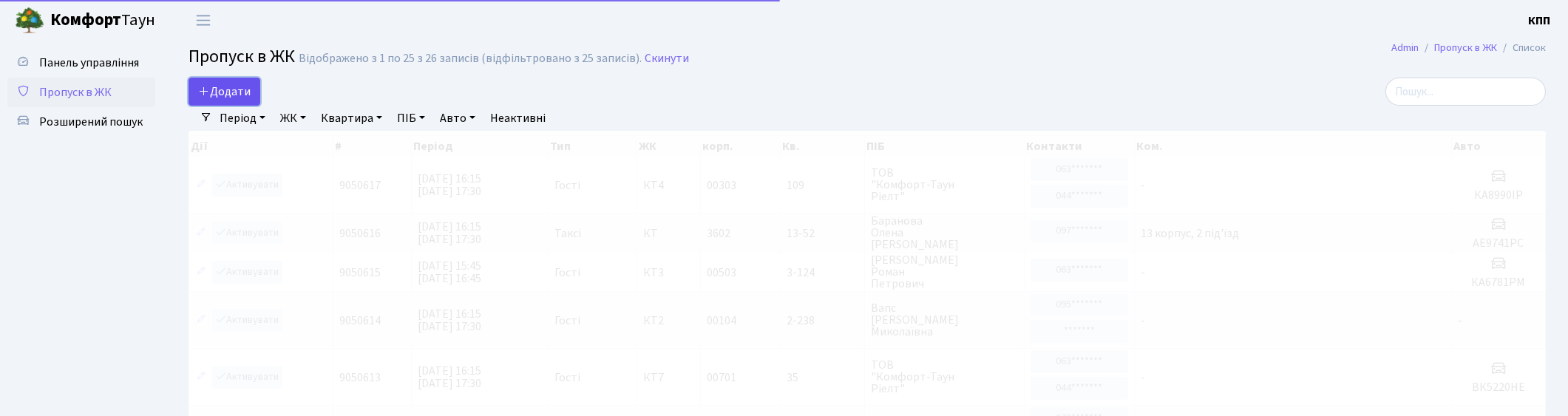
click at [231, 99] on link "Додати" at bounding box center [224, 91] width 72 height 28
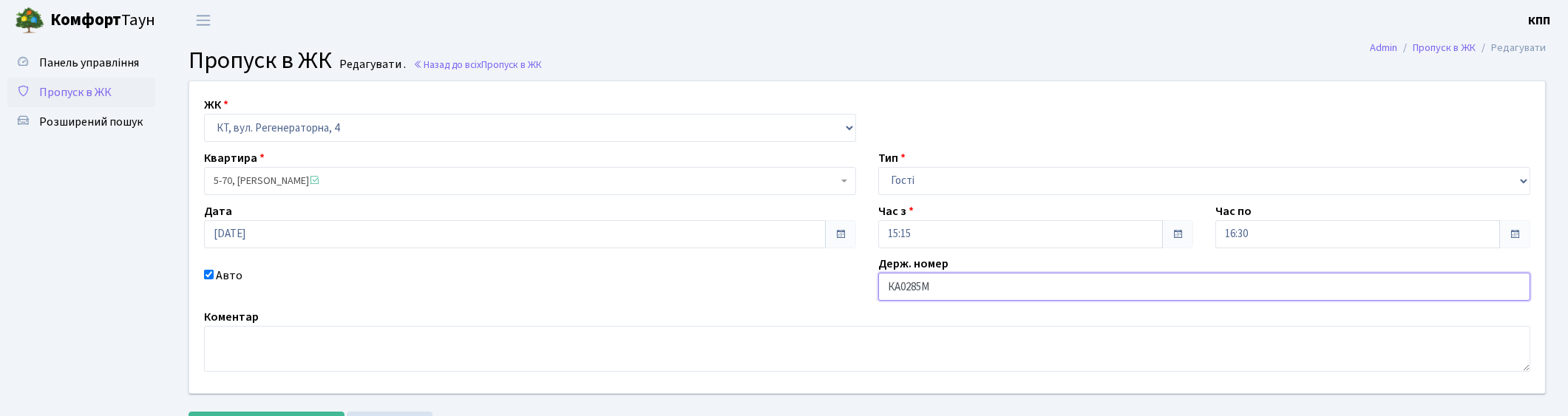
click at [991, 293] on input "КА0285М" at bounding box center [1204, 287] width 652 height 28
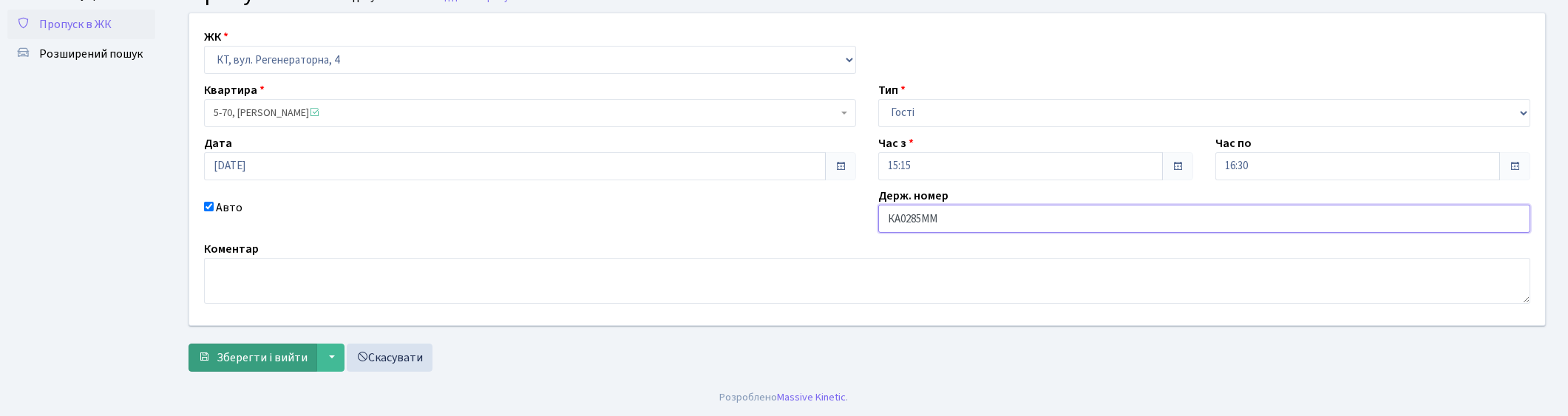
type input "КА0285ММ"
click at [275, 357] on span "Зберегти і вийти" at bounding box center [262, 357] width 91 height 16
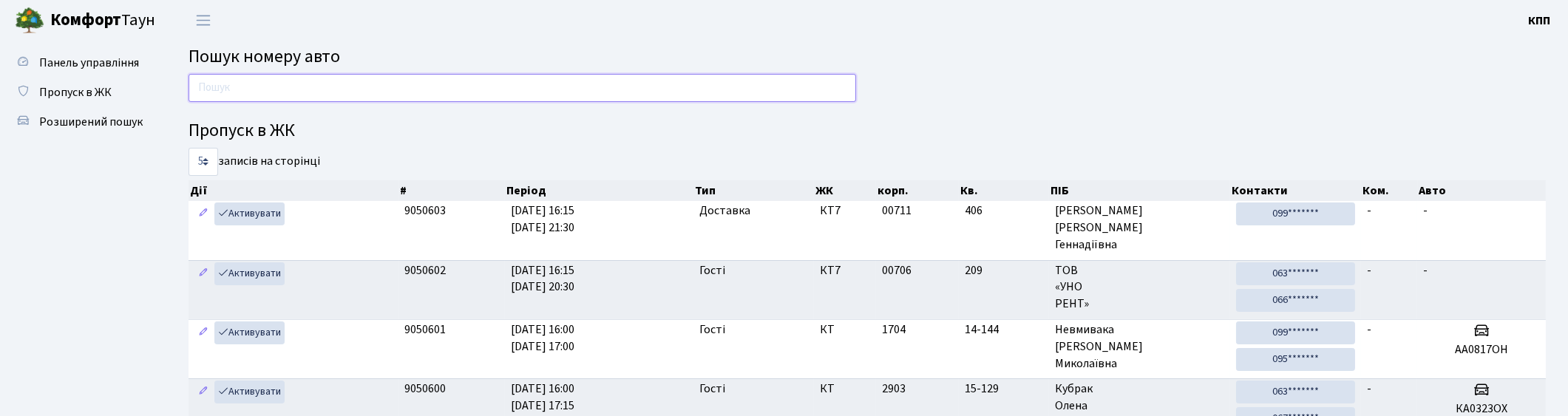
click at [419, 86] on input "text" at bounding box center [521, 88] width 667 height 28
type input "Ф"
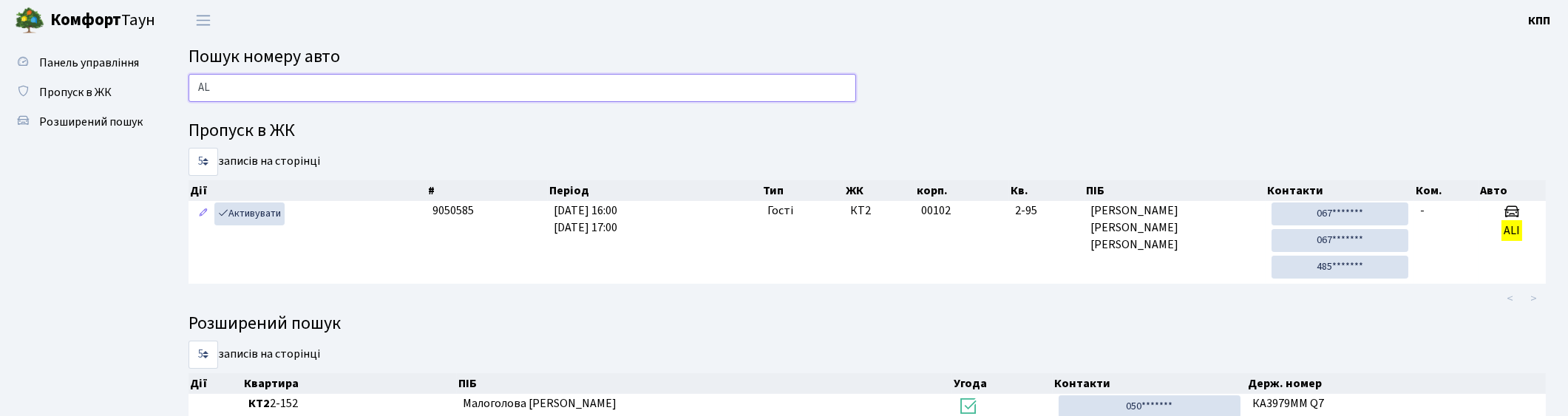
type input "A"
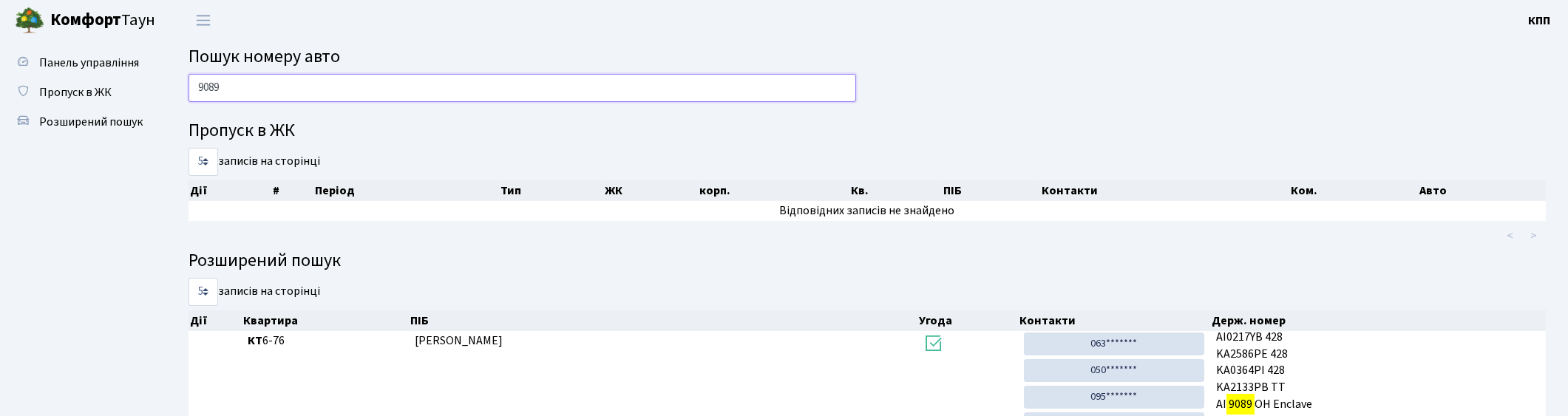
click at [332, 94] on input "9089" at bounding box center [521, 88] width 667 height 28
type input "9"
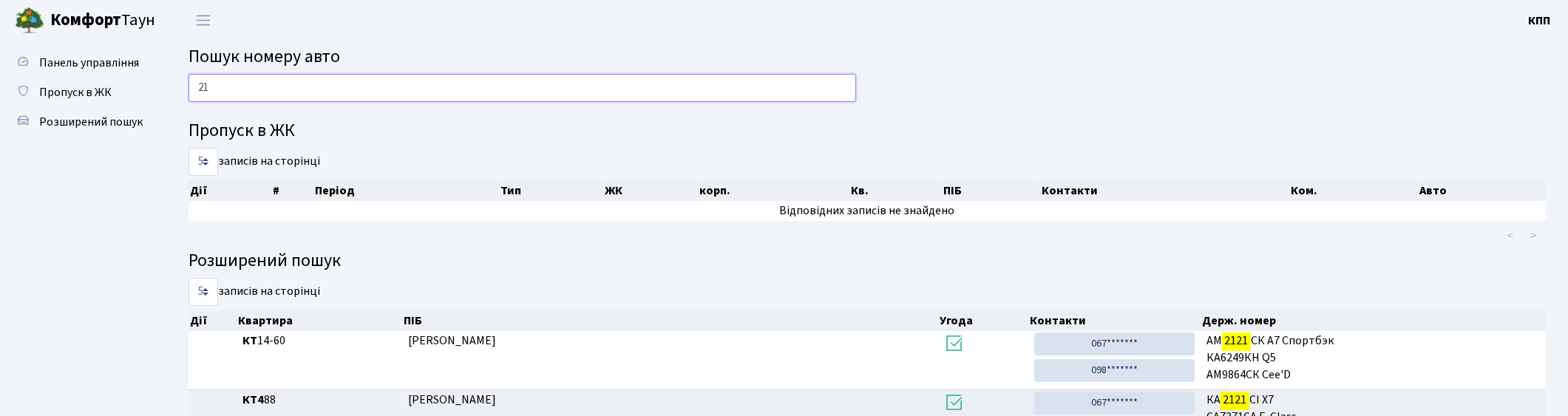
type input "2"
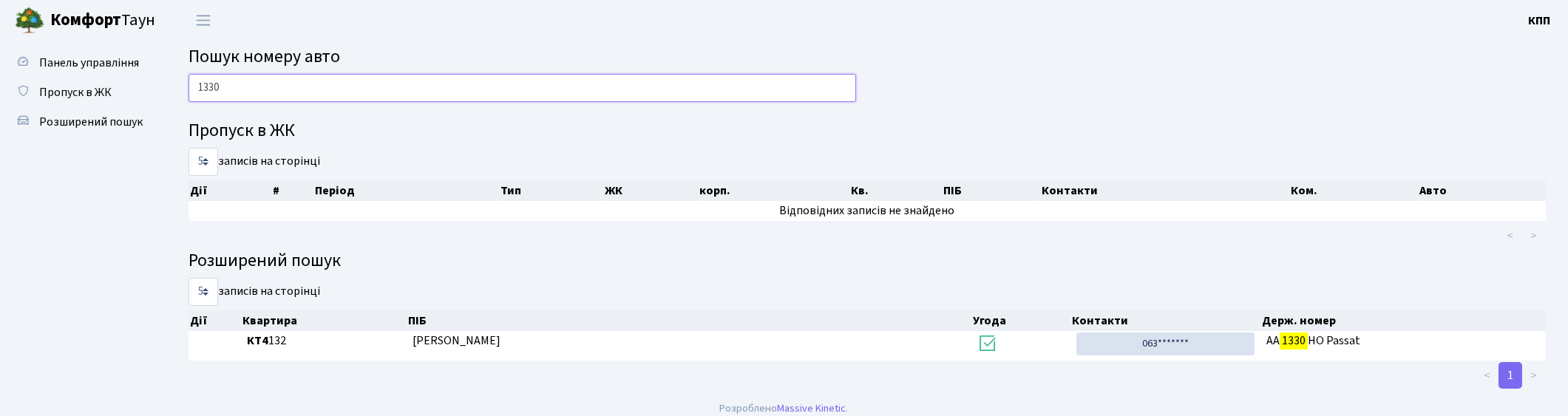
click at [310, 91] on input "1330" at bounding box center [521, 88] width 667 height 28
type input "1"
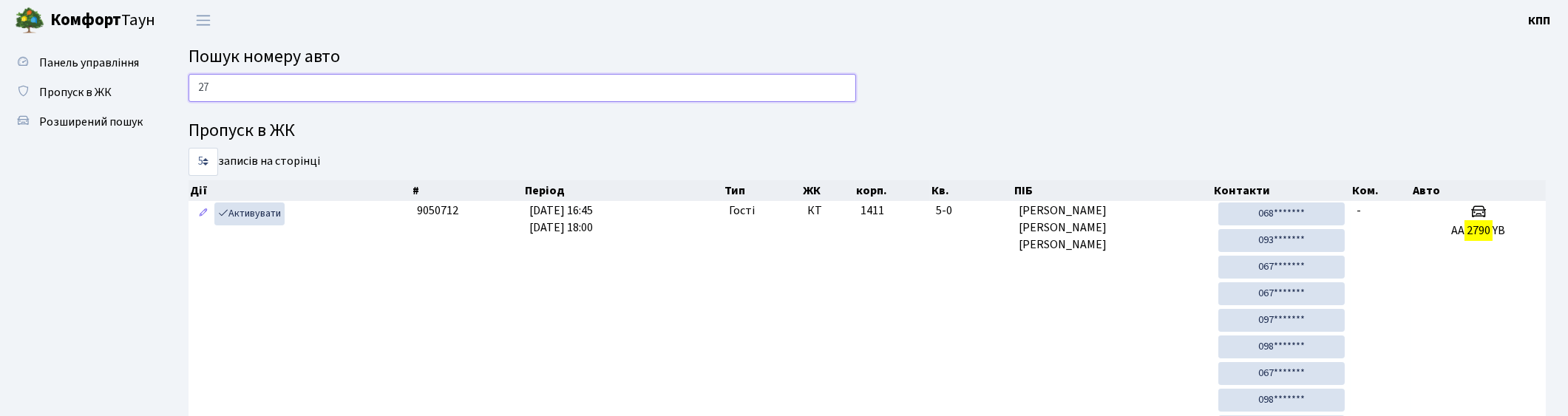
type input "2"
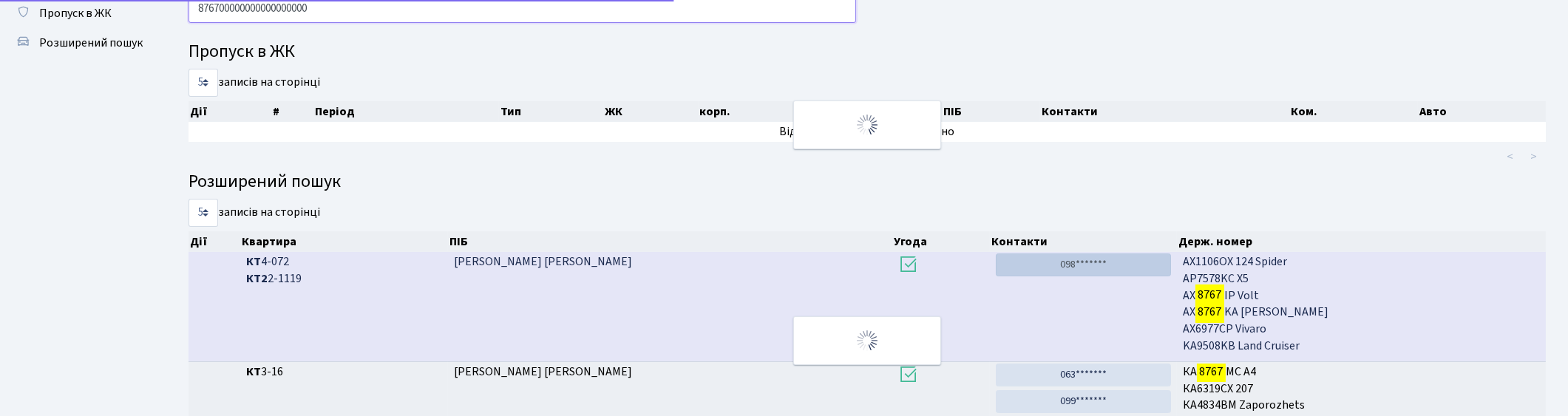
scroll to position [1, 0]
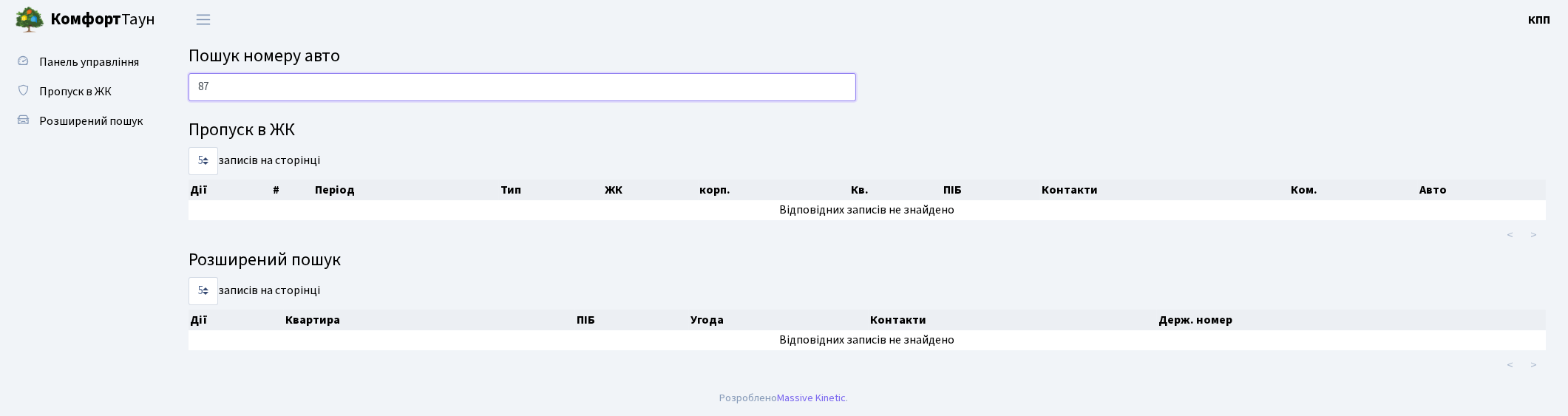
type input "8"
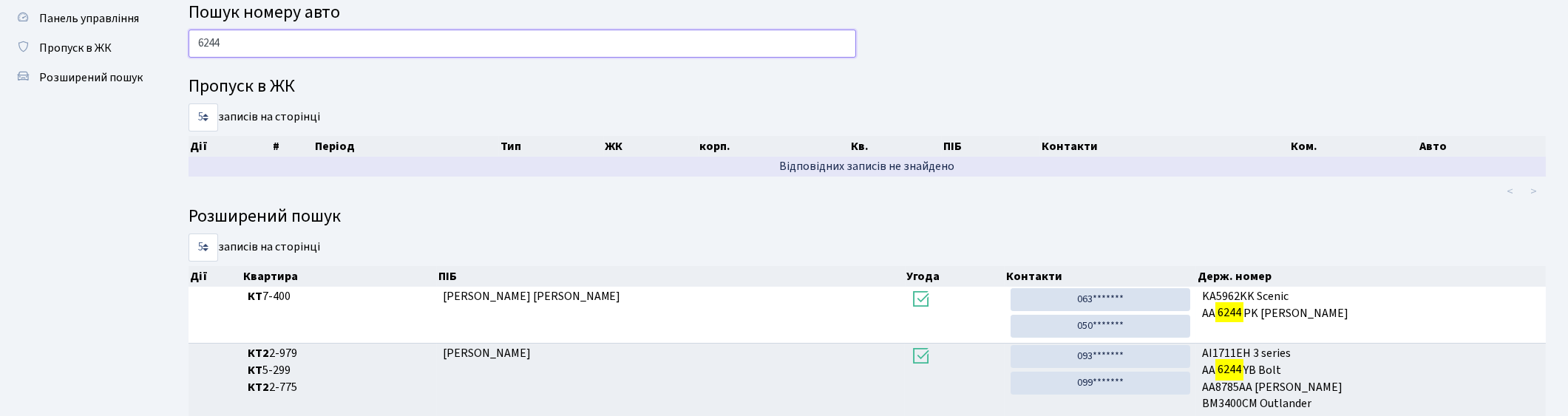
scroll to position [0, 0]
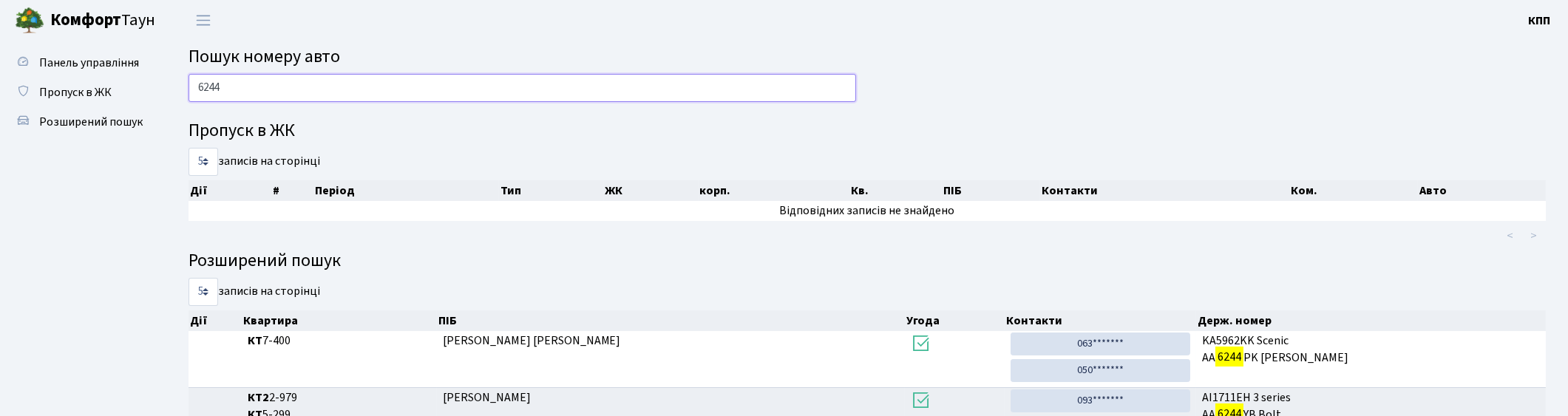
click at [277, 99] on input "6244" at bounding box center [521, 88] width 667 height 28
type input "6"
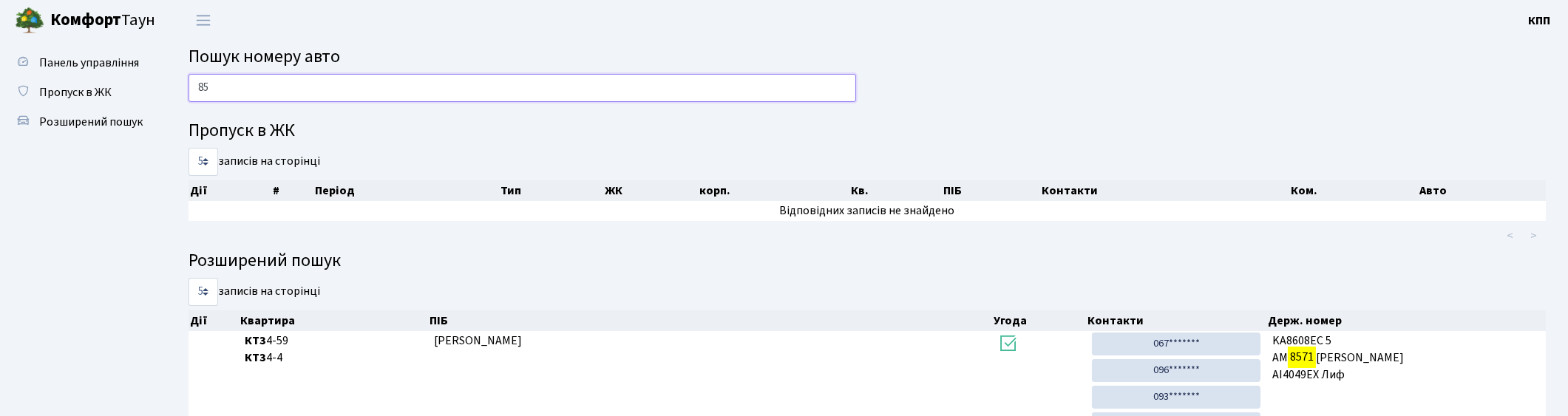
type input "8"
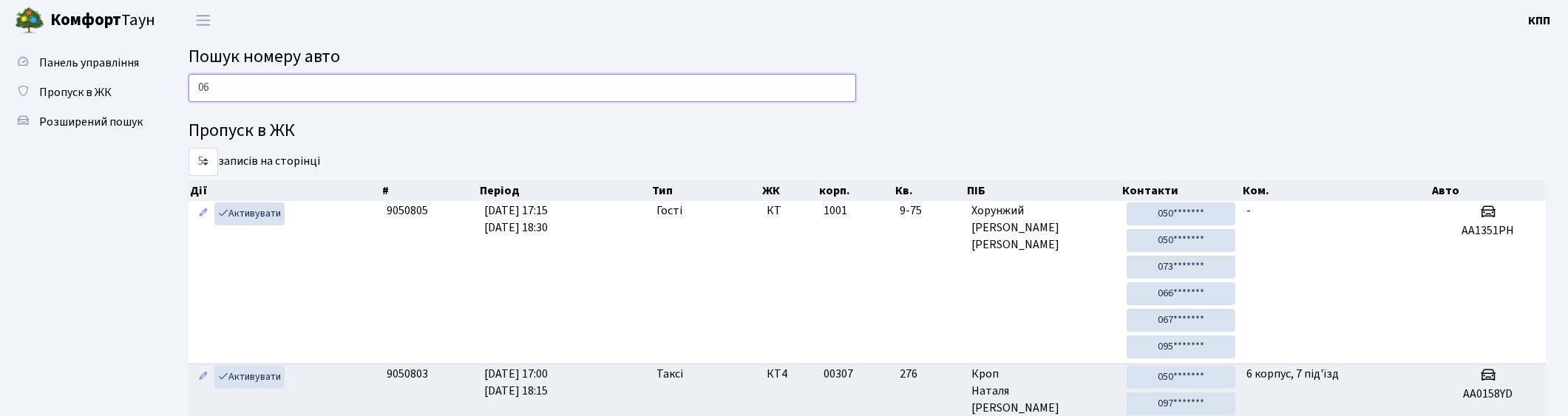
type input "0"
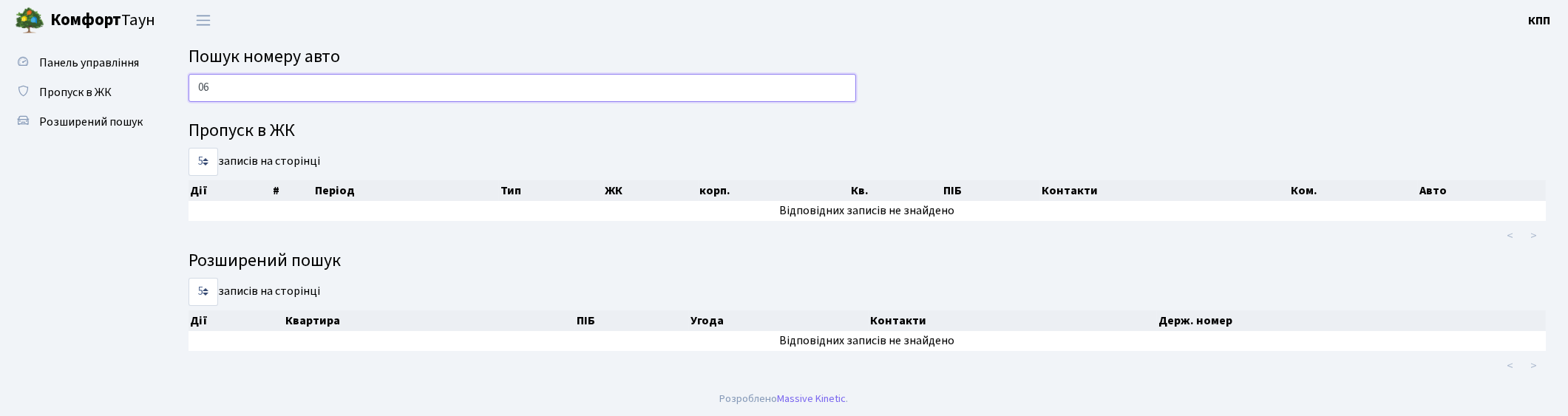
type input "0"
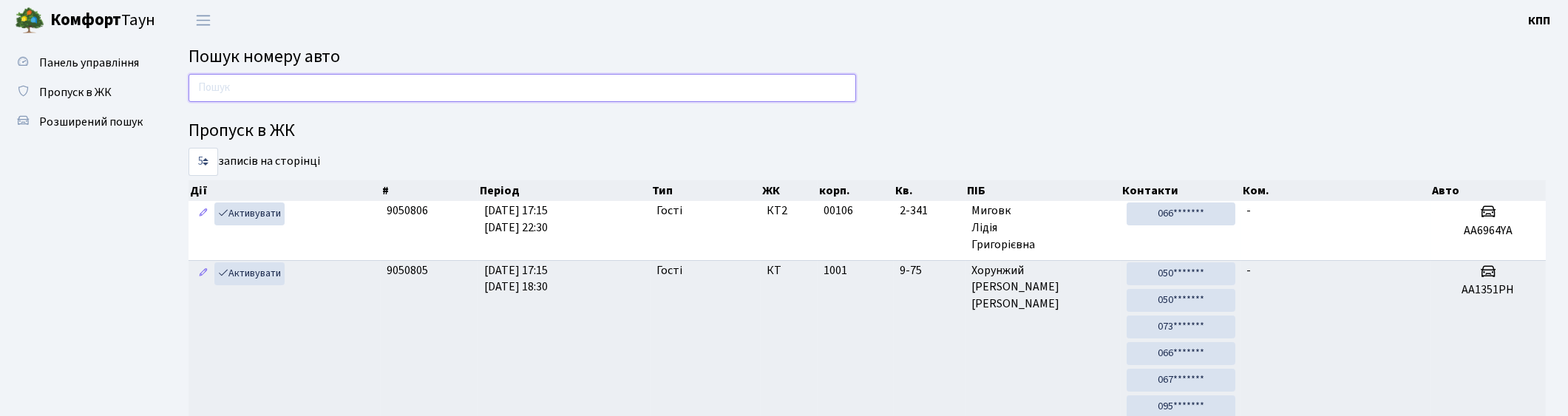
click at [512, 99] on input "text" at bounding box center [521, 88] width 667 height 28
type input "9"
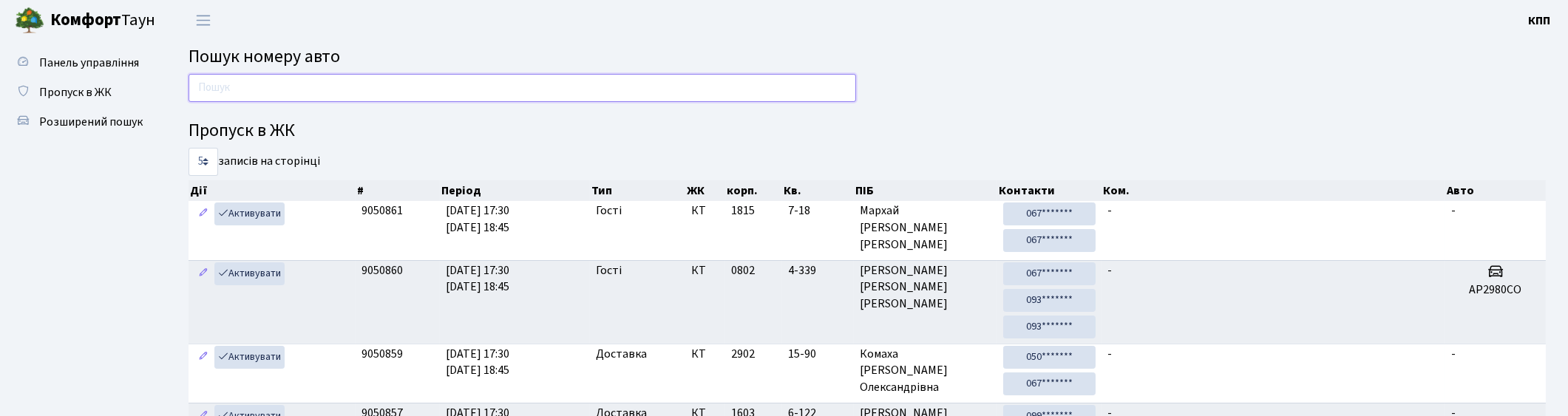
click at [360, 91] on input "text" at bounding box center [521, 88] width 667 height 28
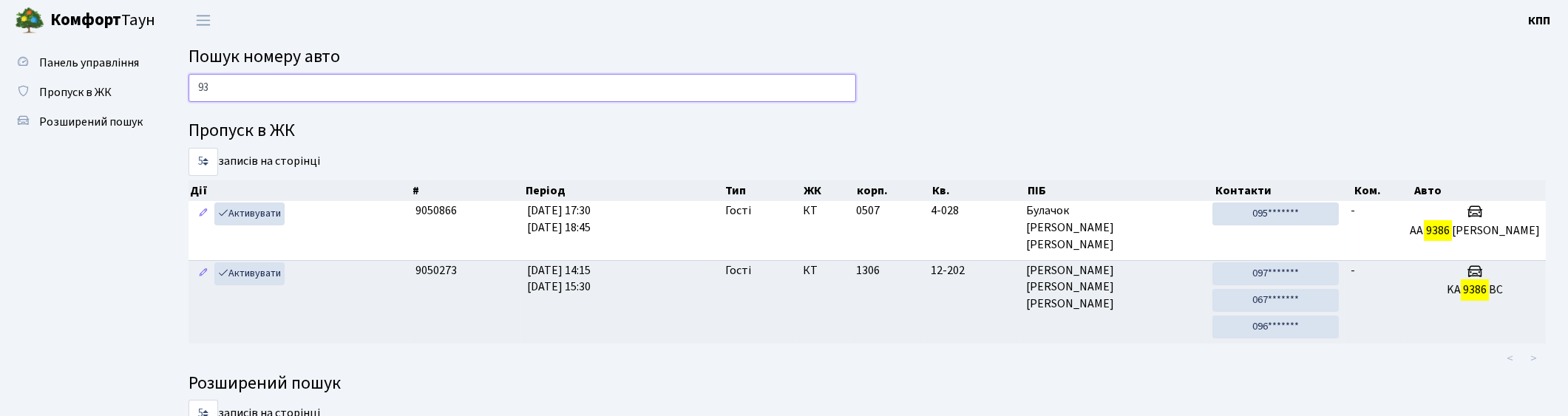
type input "9"
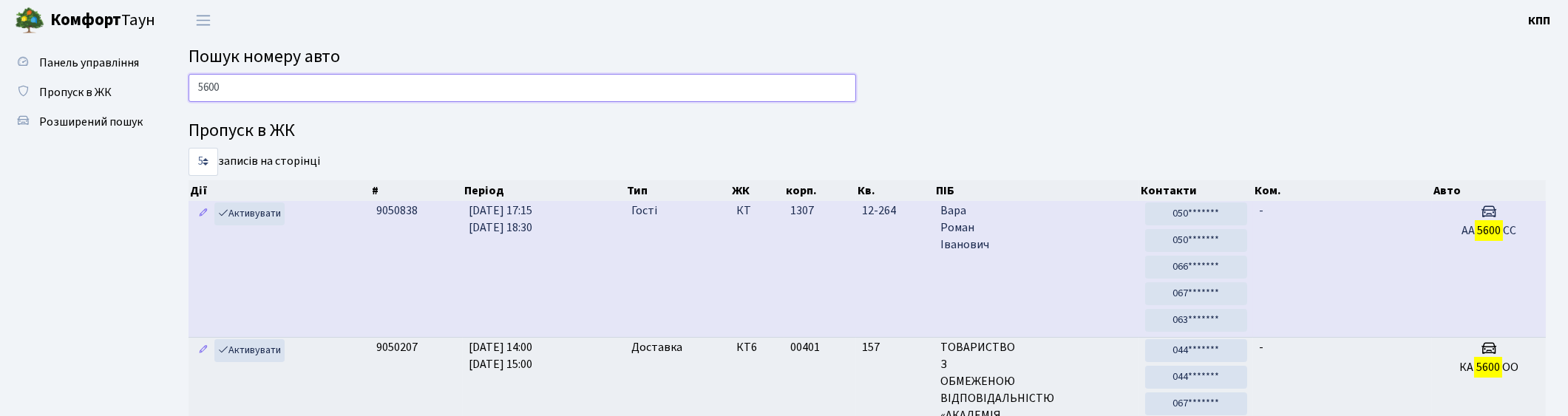
type input "5600"
click at [1438, 283] on td "АА 5600 СС" at bounding box center [1489, 269] width 114 height 136
click at [1405, 234] on td "-" at bounding box center [1342, 269] width 179 height 136
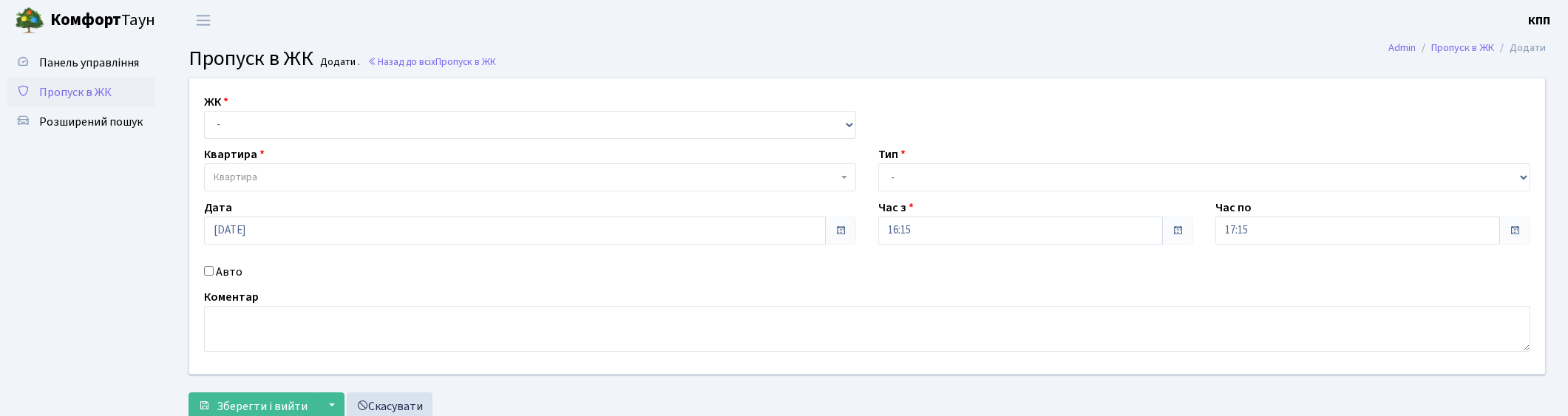
click at [213, 275] on div "Авто" at bounding box center [530, 272] width 674 height 18
click at [208, 269] on input "Авто" at bounding box center [209, 271] width 10 height 10
checkbox input "true"
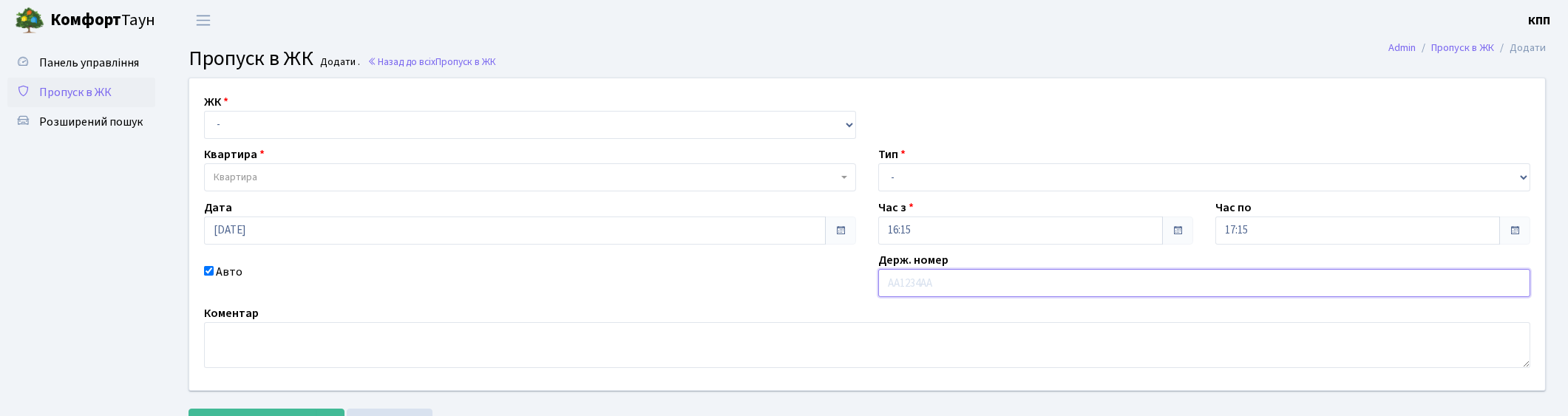
click at [921, 285] on input "text" at bounding box center [1204, 282] width 652 height 28
click at [408, 123] on select "- КТ, вул. Регенераторна, 4 КТ2, просп. Соборності, 17 КТ3, вул. Березнева, 16 …" at bounding box center [529, 125] width 652 height 28
select select "271"
click at [204, 111] on select "- КТ, вул. Регенераторна, 4 КТ2, просп. Соборності, 17 КТ3, вул. Березнева, 16 …" at bounding box center [529, 125] width 652 height 28
select select
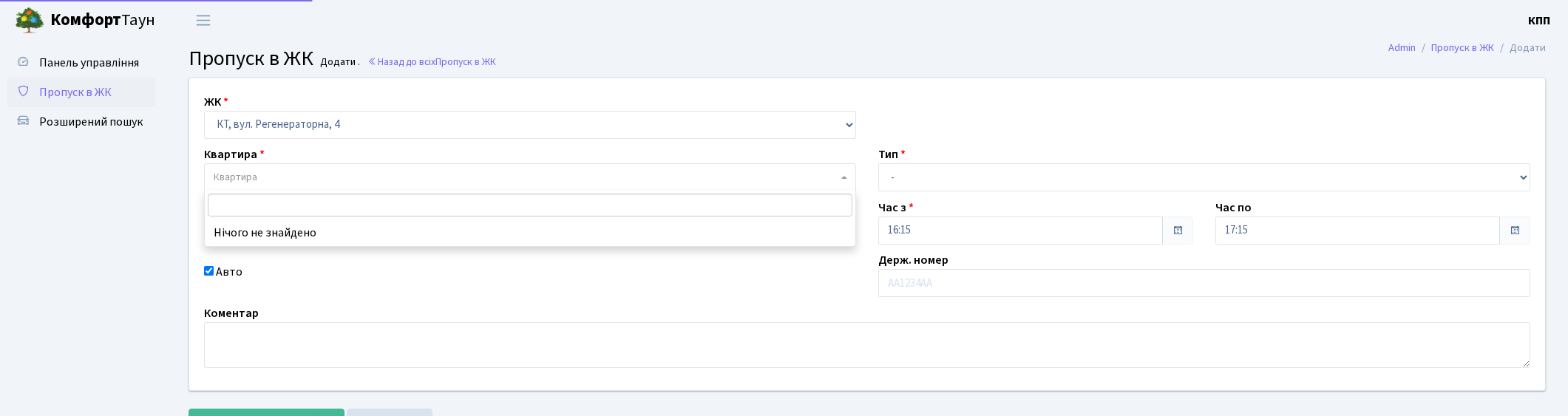
click at [403, 166] on span "Квартира" at bounding box center [529, 177] width 652 height 28
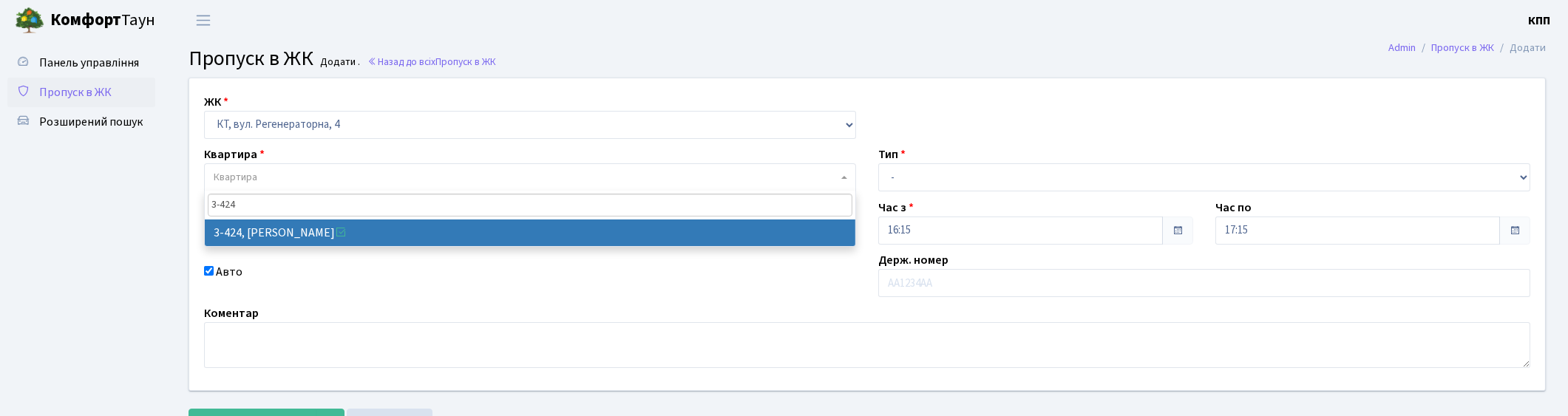
type input "3-424"
select select "1642"
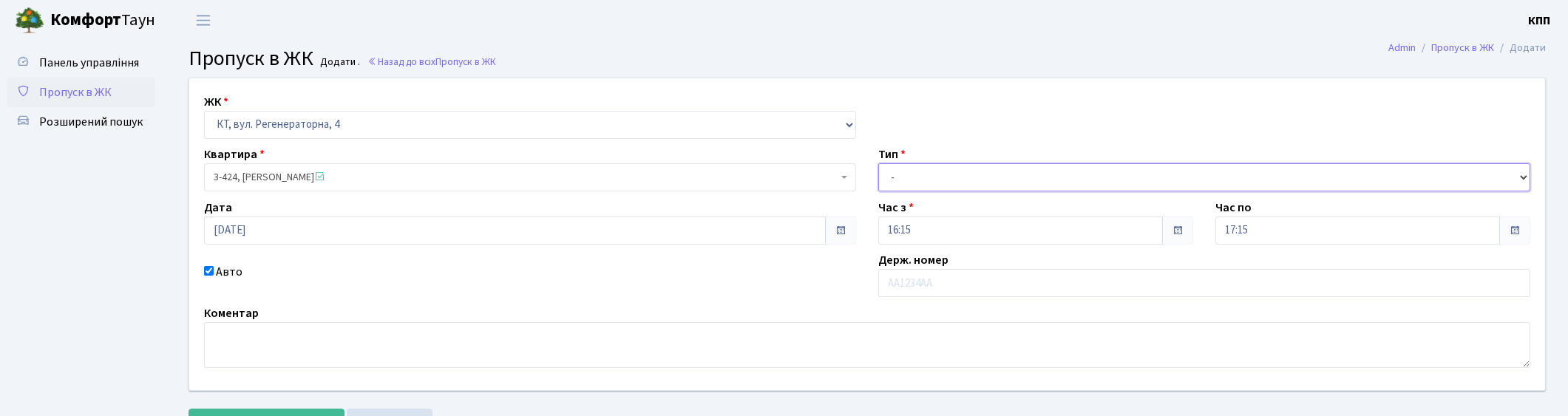
click at [1017, 175] on select "- Доставка Таксі Гості Сервіс" at bounding box center [1204, 177] width 652 height 28
select select "3"
click at [878, 164] on select "- Доставка Таксі Гості Сервіс" at bounding box center [1204, 177] width 652 height 28
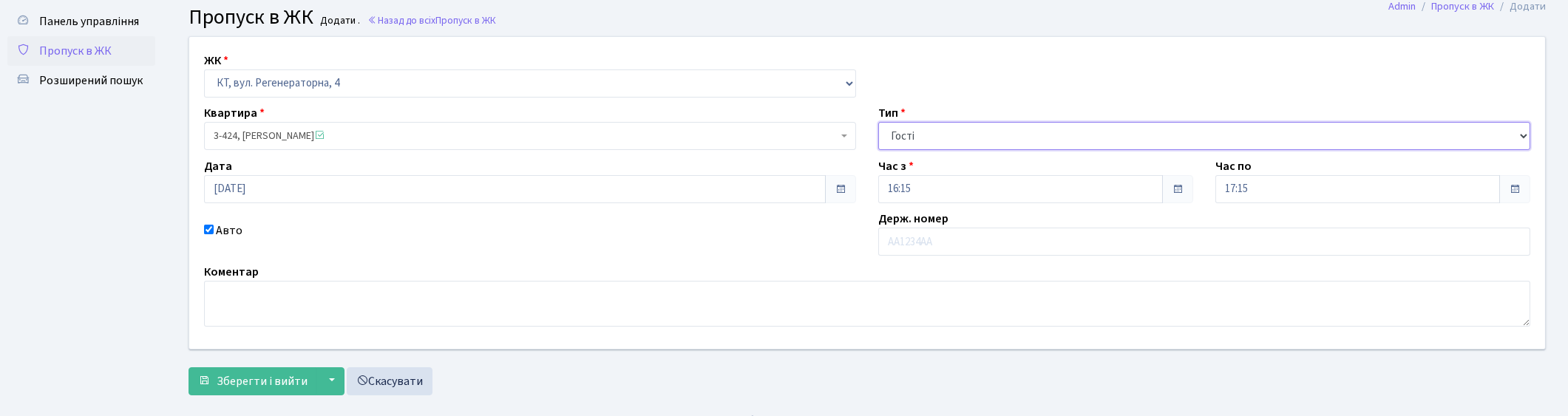
scroll to position [64, 0]
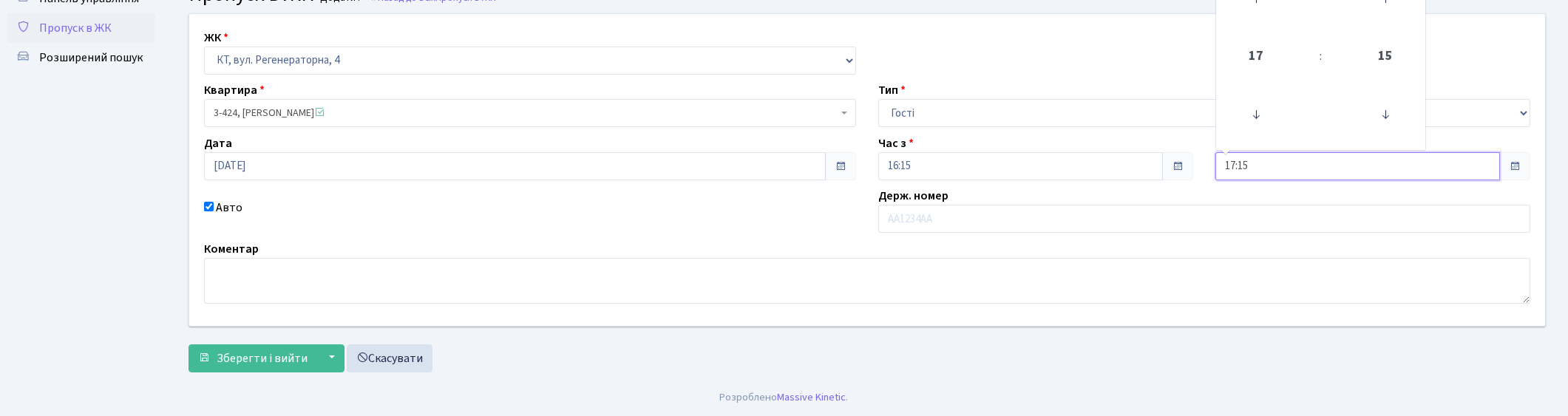
click at [1272, 172] on input "17:15" at bounding box center [1357, 166] width 284 height 28
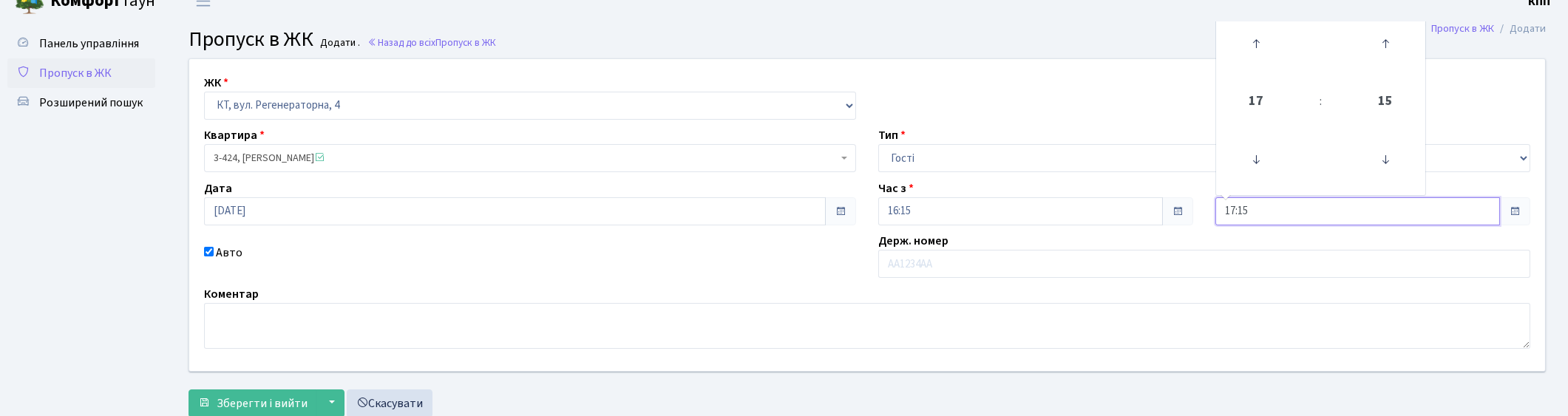
scroll to position [0, 0]
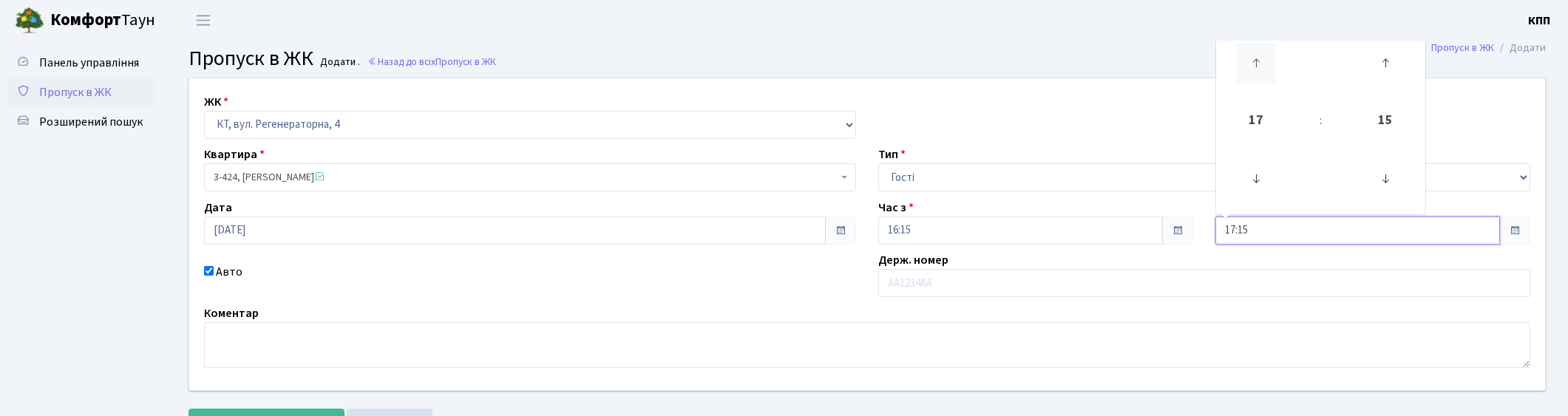
click at [1262, 71] on icon at bounding box center [1255, 63] width 40 height 40
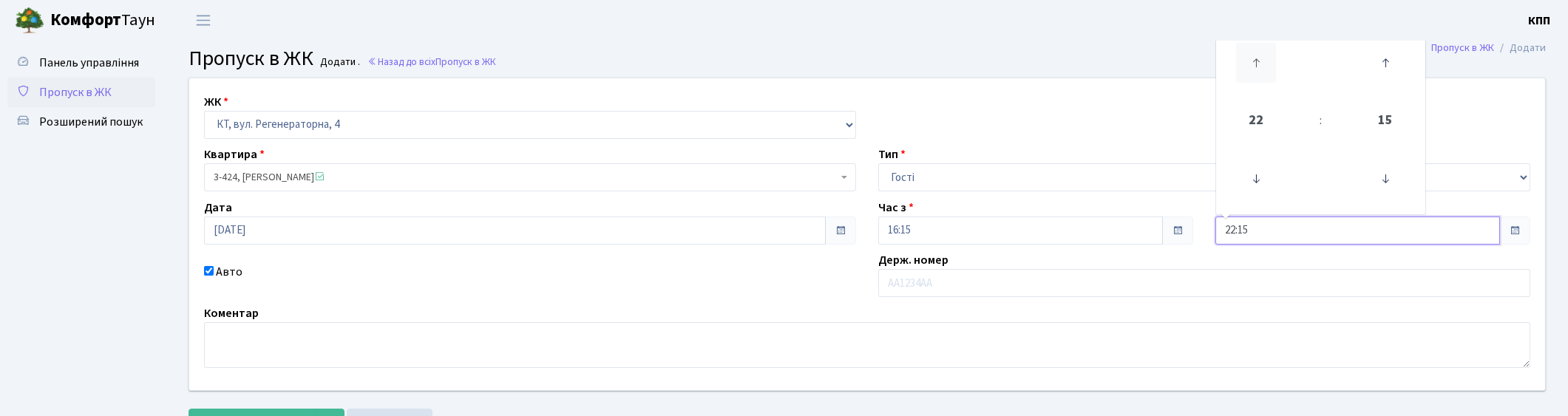
click at [1262, 71] on icon at bounding box center [1255, 63] width 40 height 40
click at [1251, 173] on icon at bounding box center [1255, 178] width 40 height 40
type input "23:15"
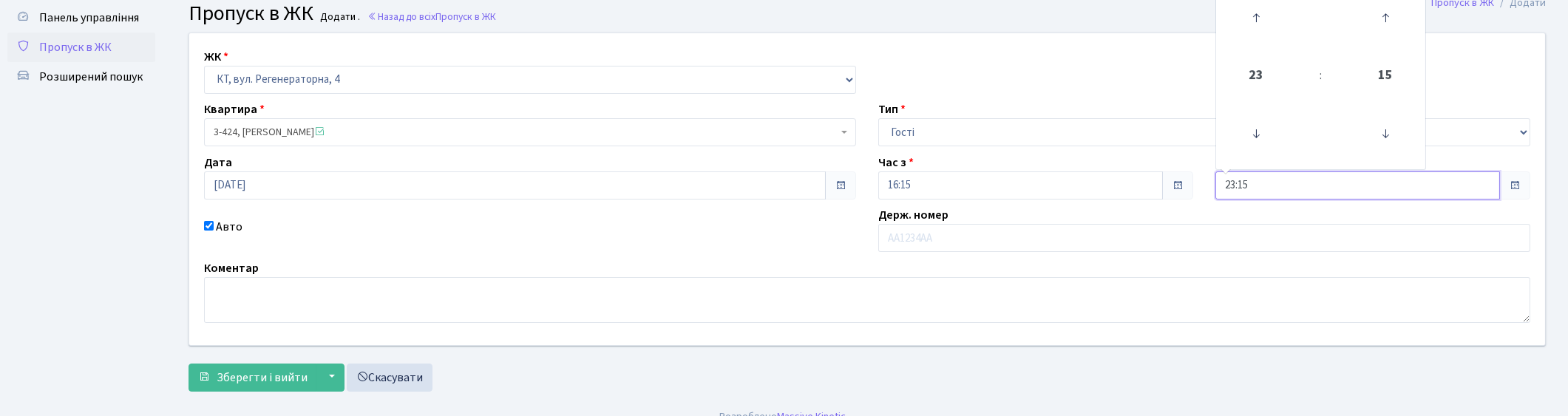
scroll to position [64, 0]
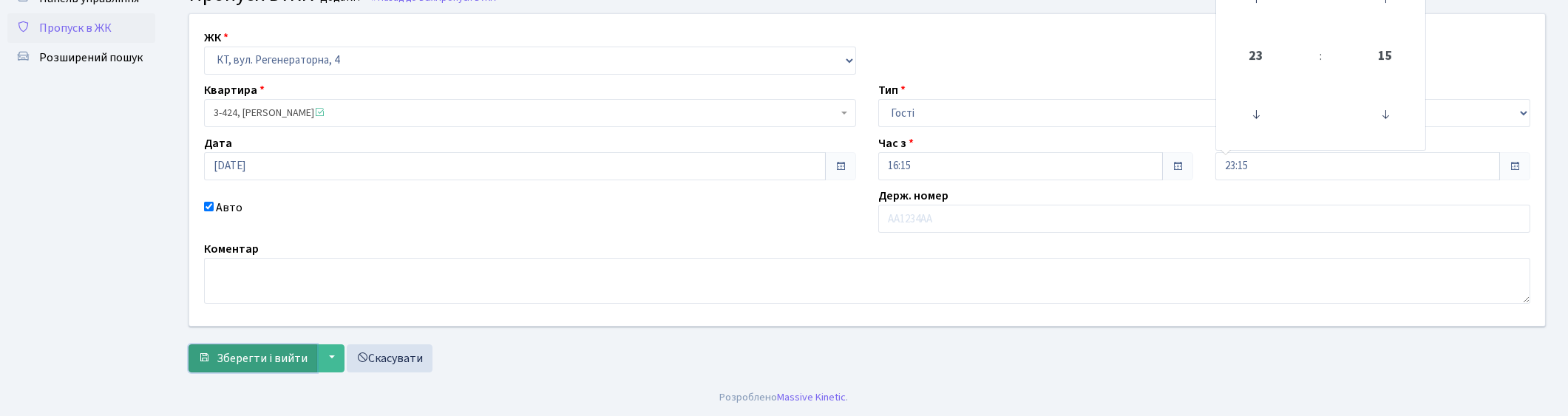
click at [307, 358] on button "Зберегти і вийти" at bounding box center [253, 358] width 129 height 28
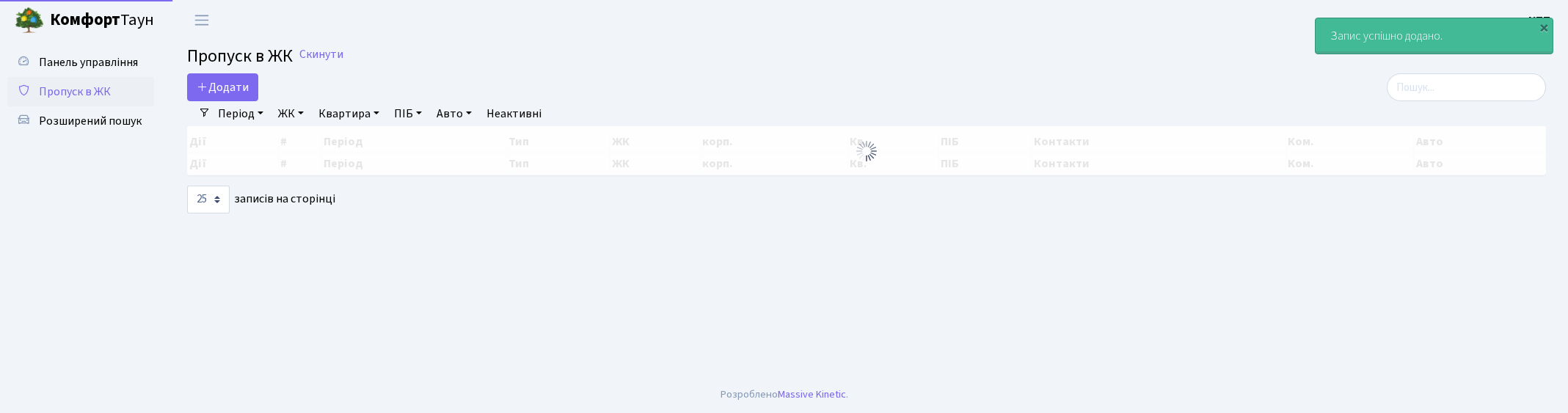
select select "25"
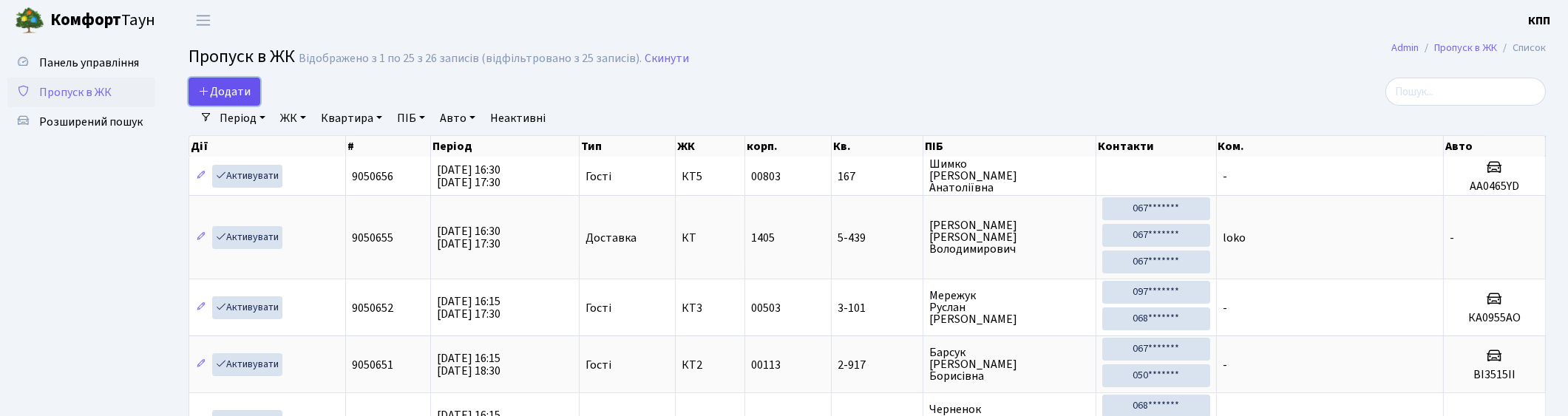
click at [241, 89] on span "Додати" at bounding box center [224, 92] width 52 height 16
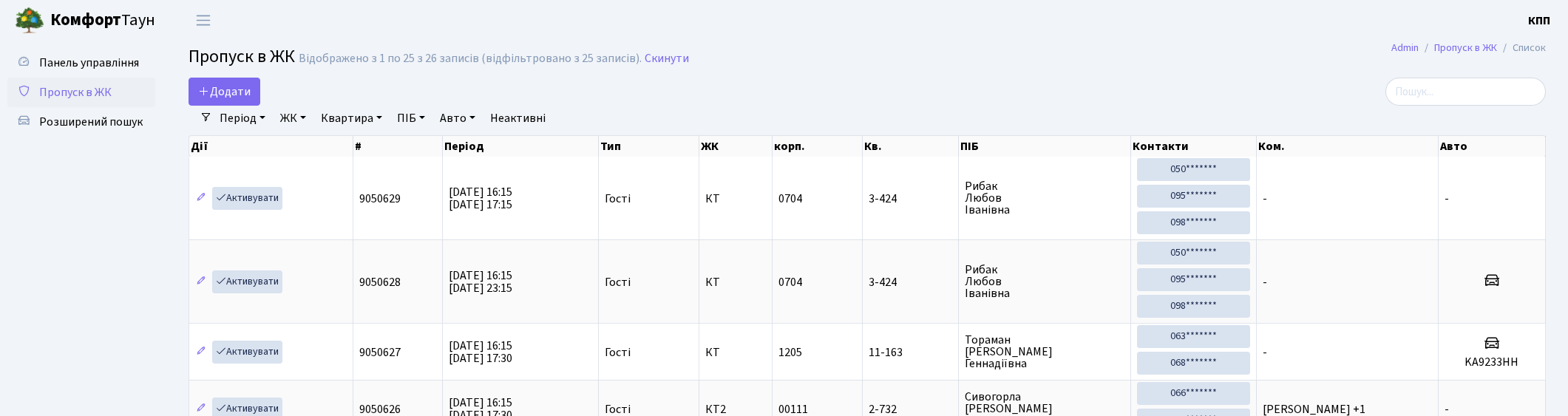
select select "25"
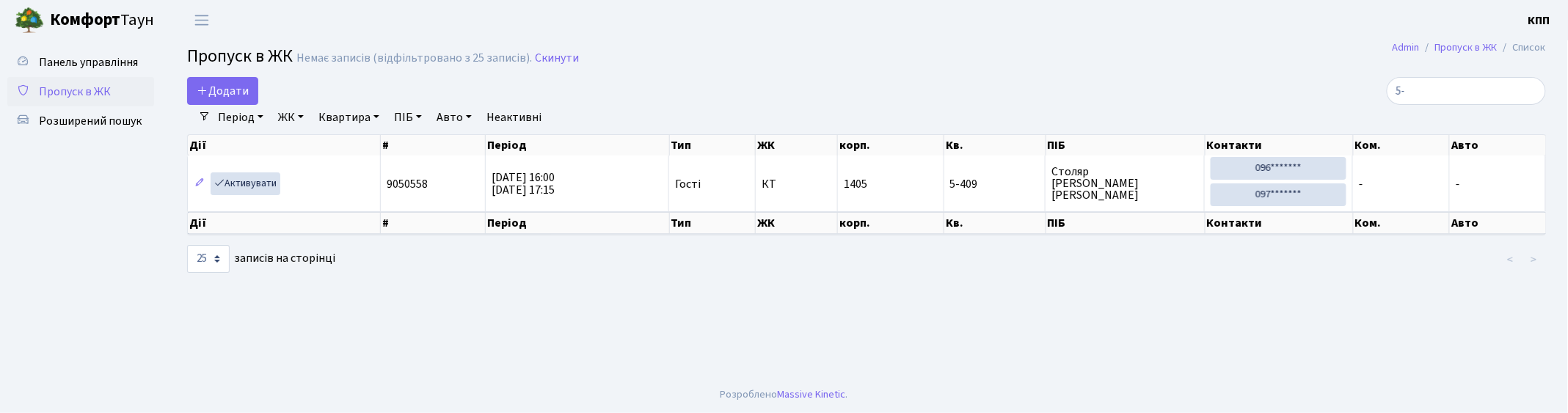
type input "5"
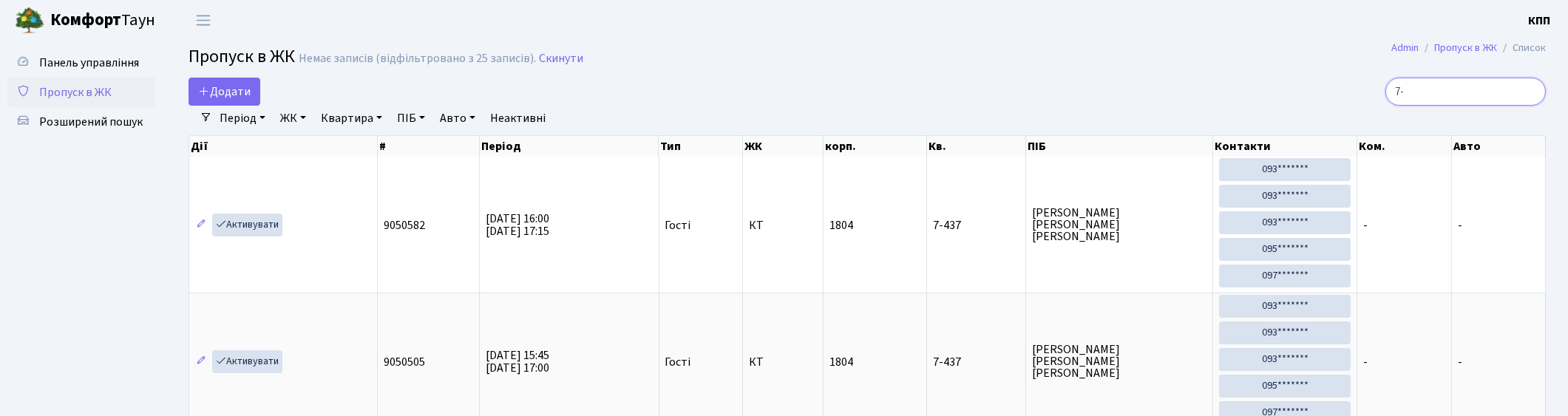
type input "7"
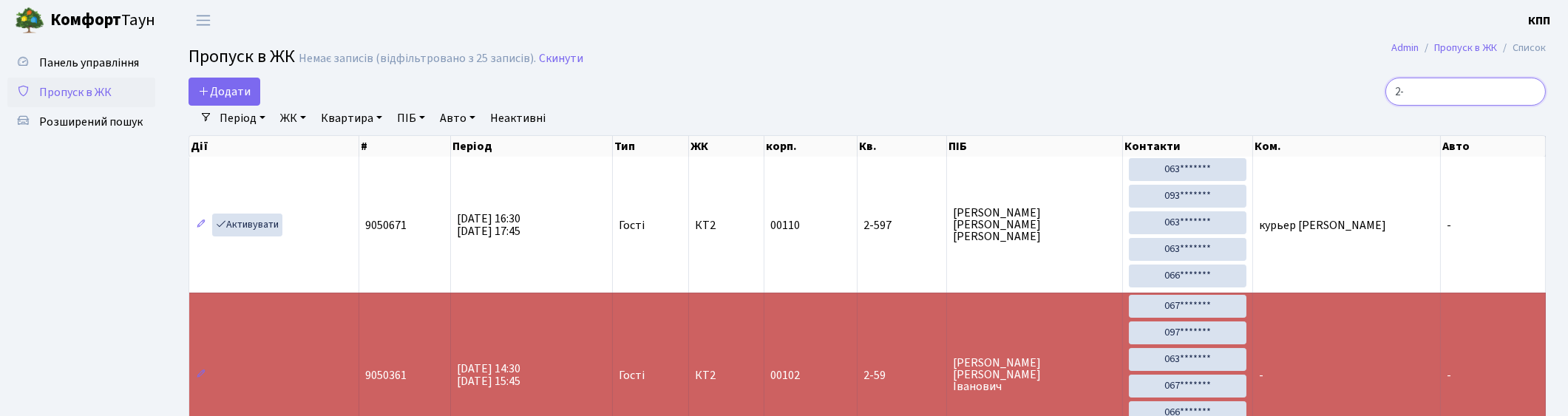
type input "2"
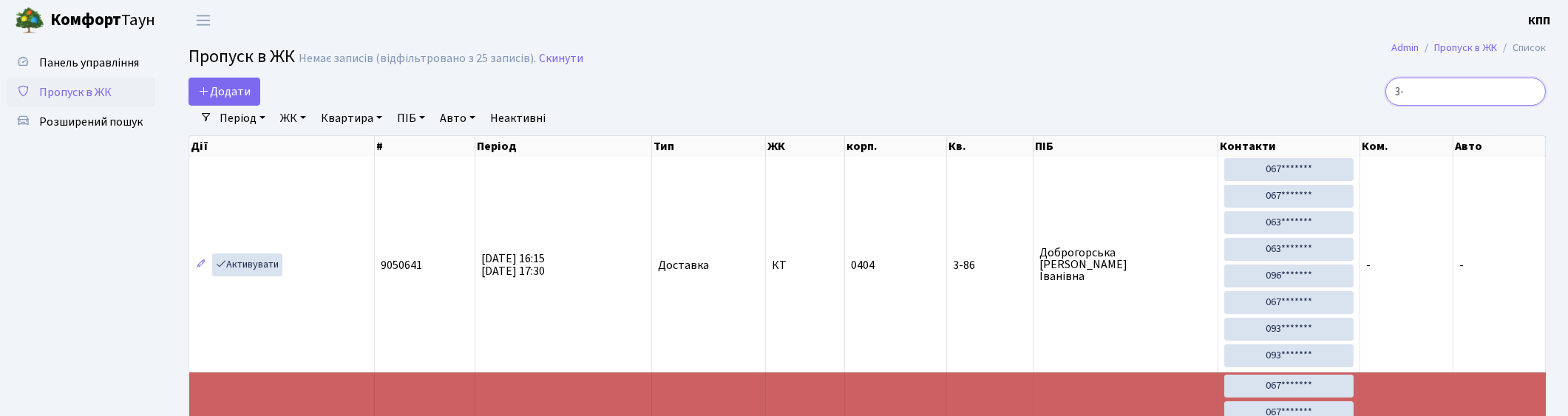
type input "3"
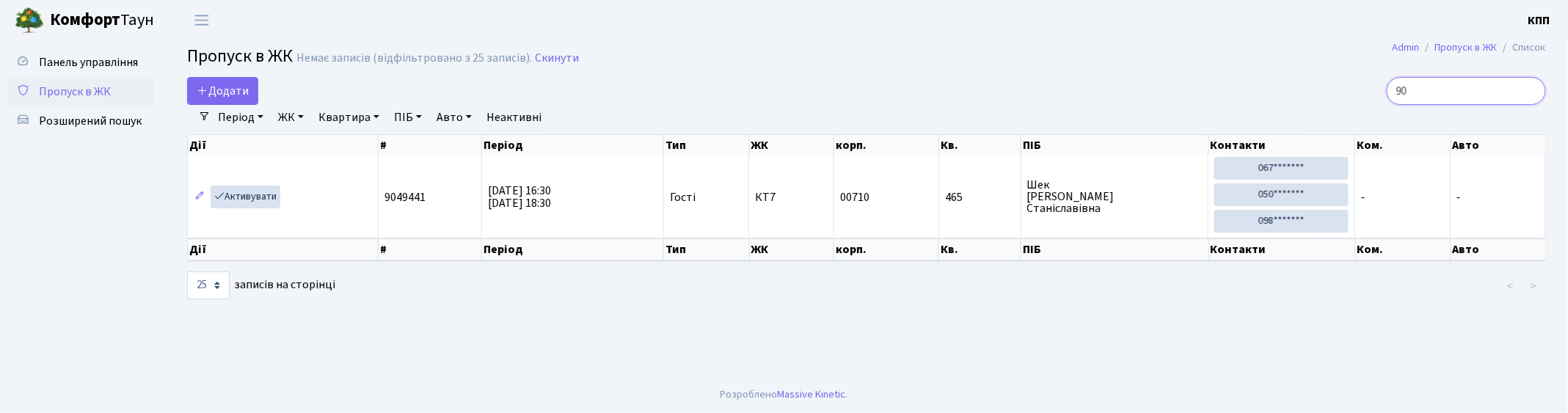
type input "9"
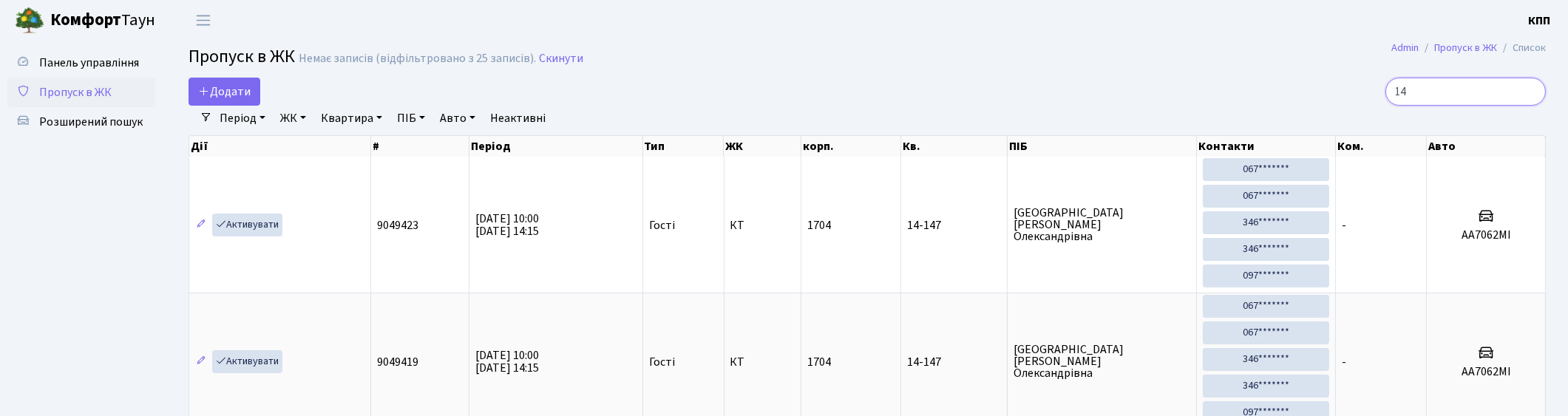
type input "1"
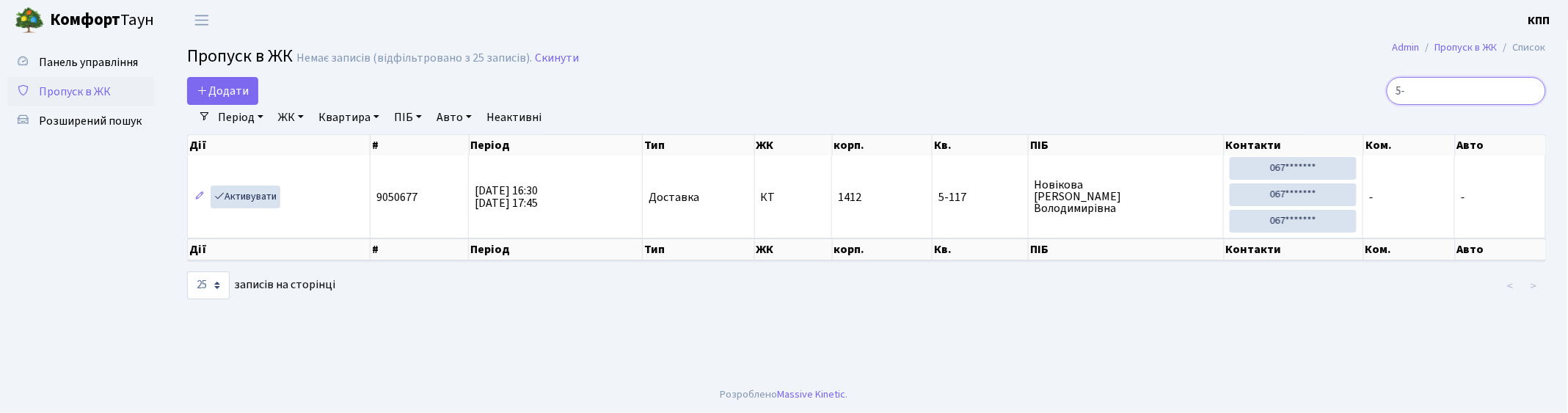
type input "5"
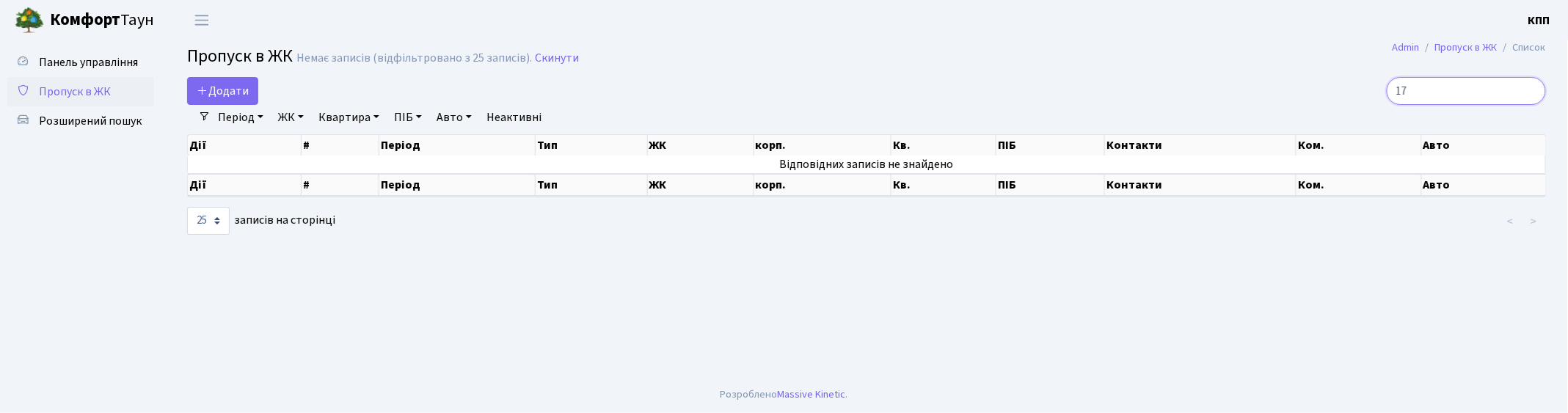
type input "1"
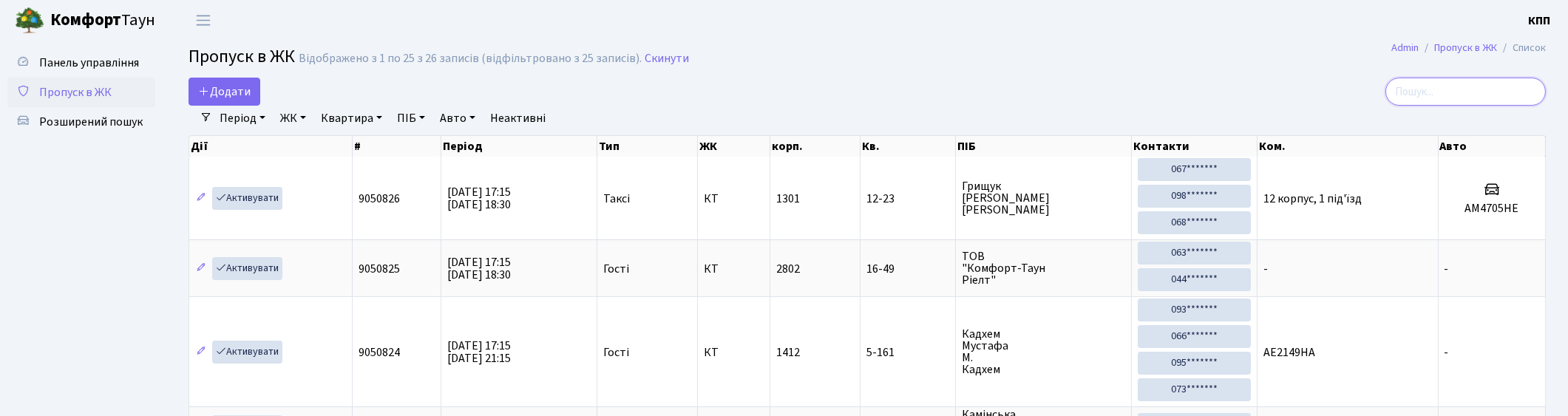
click at [1460, 97] on input "search" at bounding box center [1465, 91] width 160 height 28
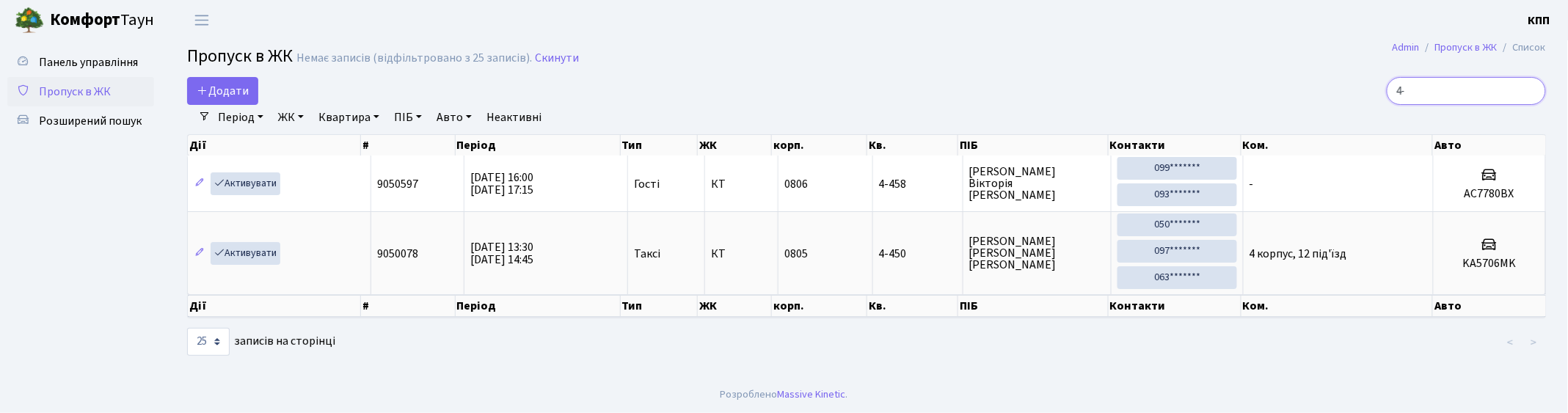
type input "4"
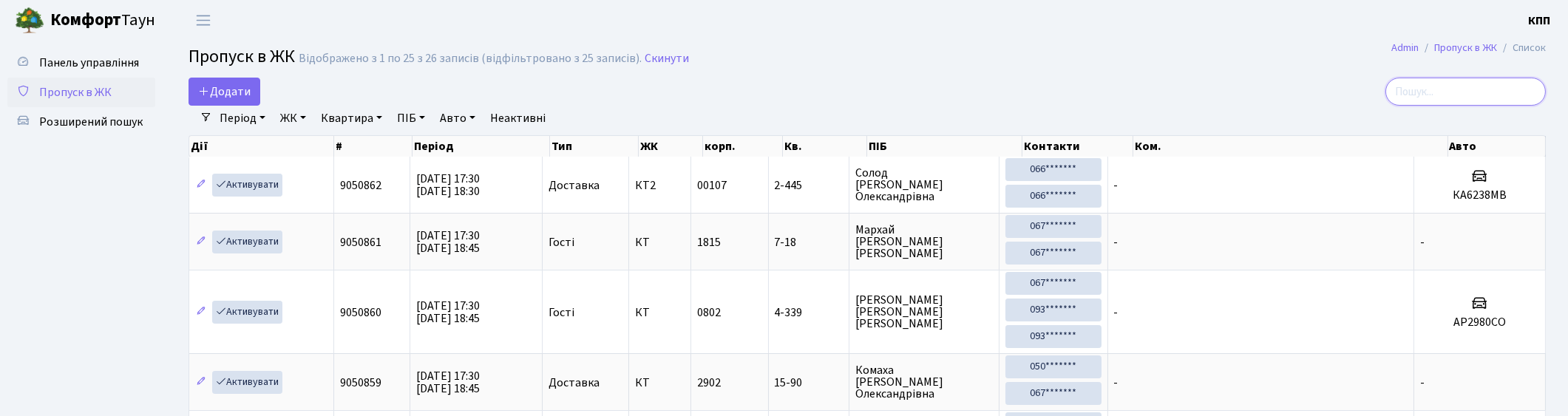
click at [1452, 99] on input "search" at bounding box center [1465, 91] width 160 height 28
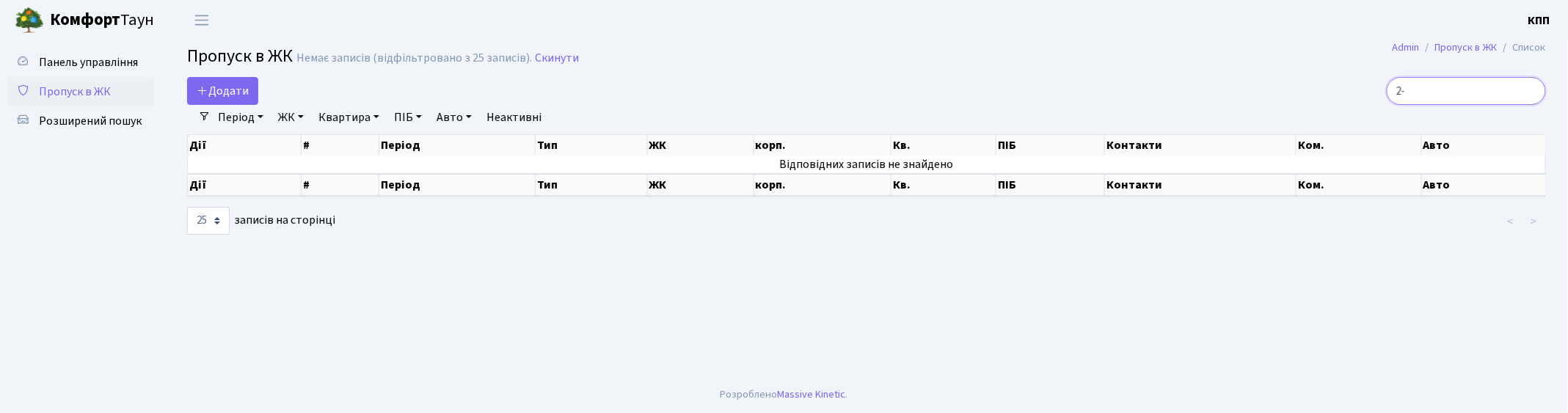
type input "2"
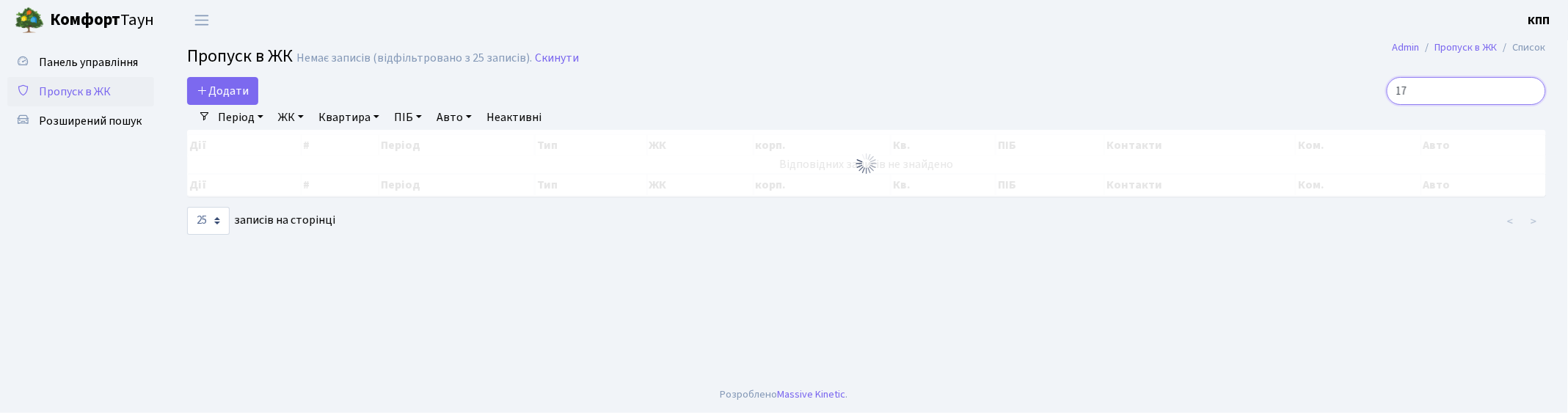
type input "1"
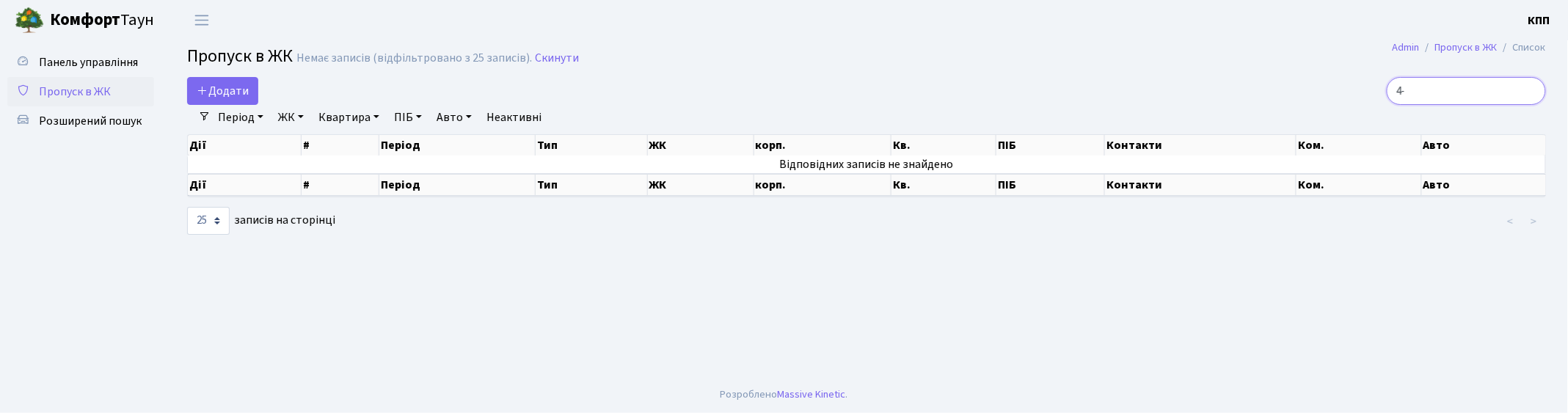
type input "4"
type input "1"
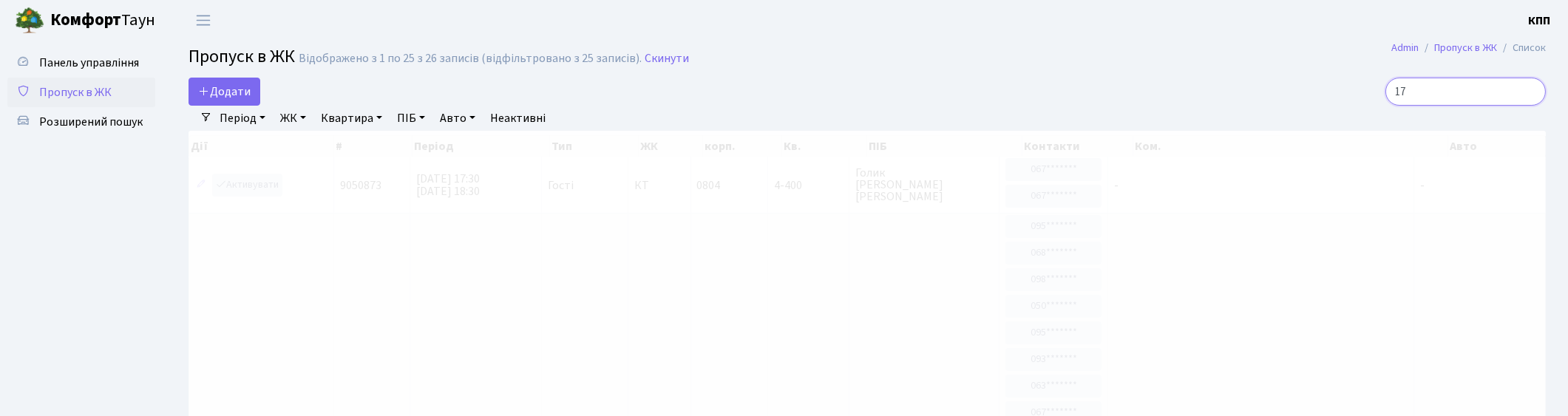
type input "1"
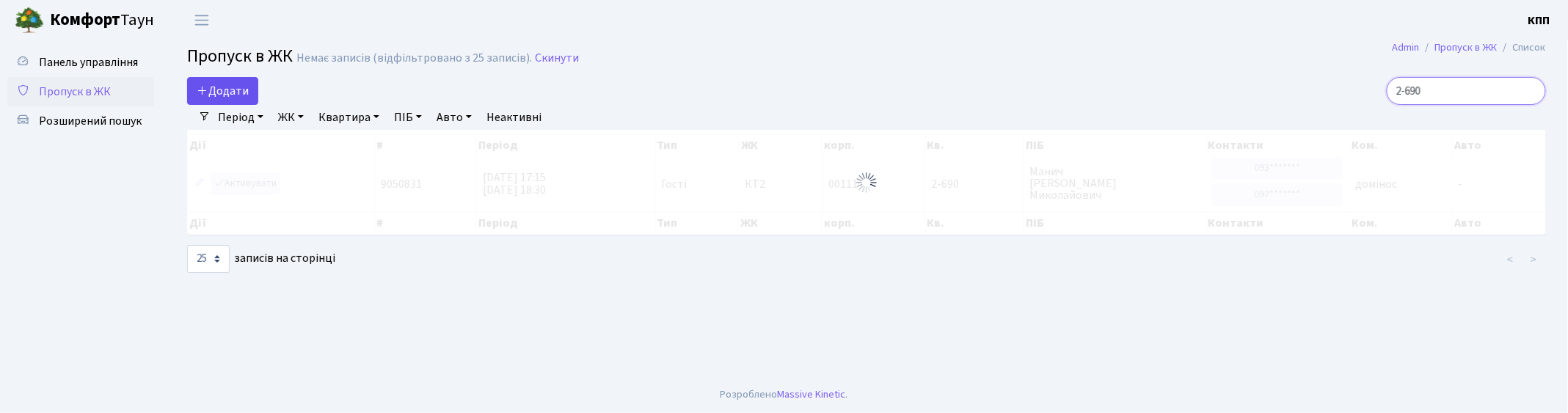
type input "2-690"
click at [226, 83] on span "Додати" at bounding box center [222, 91] width 52 height 16
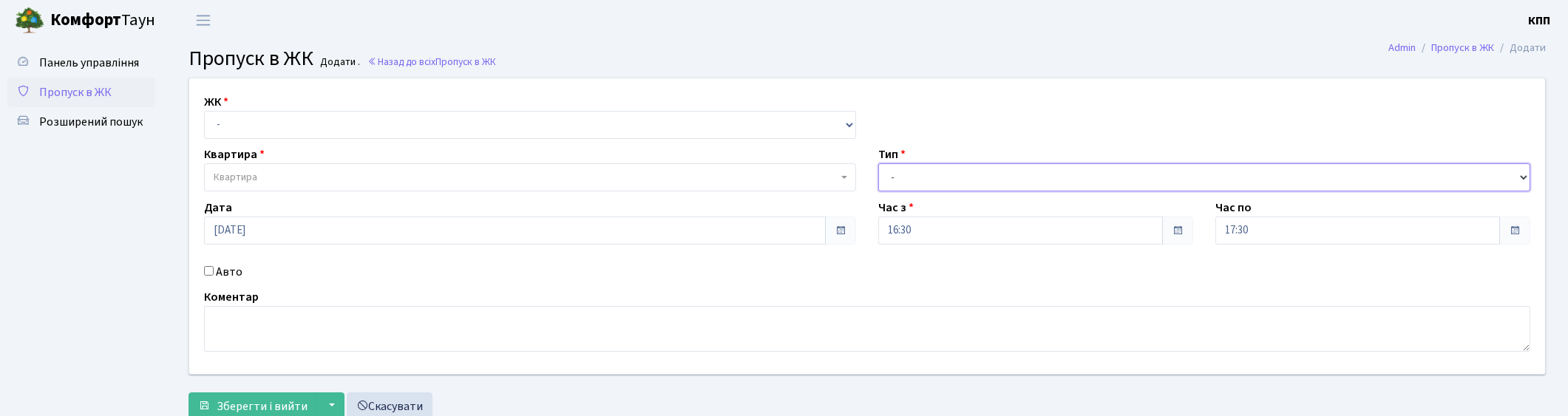
click at [964, 169] on select "- Доставка Таксі Гості Сервіс" at bounding box center [1204, 177] width 652 height 28
select select "3"
click at [878, 164] on select "- Доставка Таксі Гості Сервіс" at bounding box center [1204, 177] width 652 height 28
click at [366, 132] on select "- КТ, вул. Регенераторна, 4 КТ2, просп. [STREET_ADDRESS] [STREET_ADDRESS] [PERS…" at bounding box center [529, 125] width 652 height 28
select select "271"
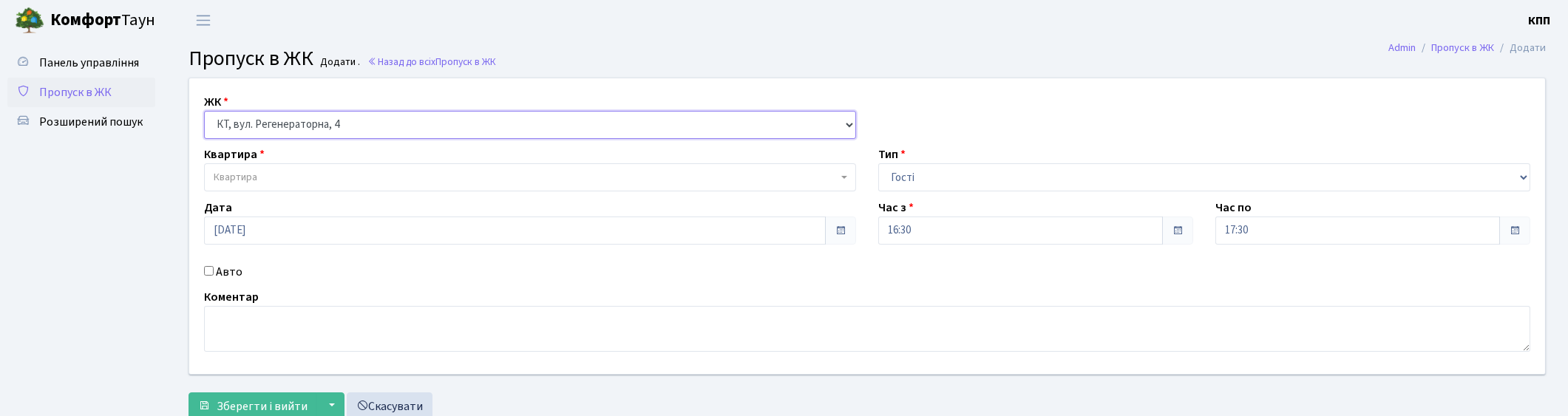
click at [204, 111] on select "- КТ, вул. Регенераторна, 4 КТ2, просп. [STREET_ADDRESS] [STREET_ADDRESS] [PERS…" at bounding box center [529, 125] width 652 height 28
select select
click at [342, 172] on span "Квартира" at bounding box center [525, 177] width 624 height 15
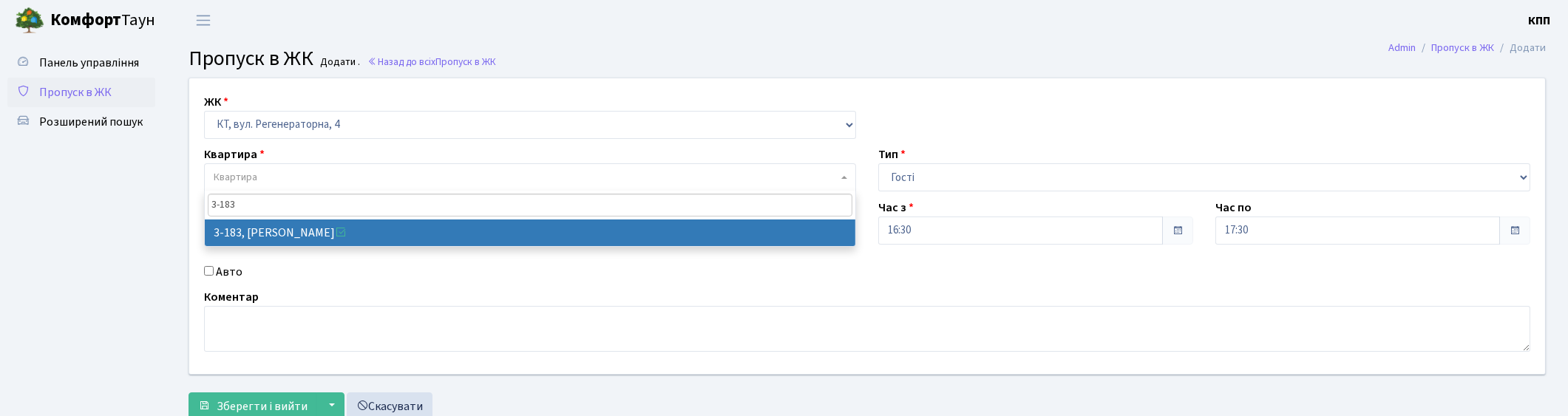
type input "3-183"
select select "850"
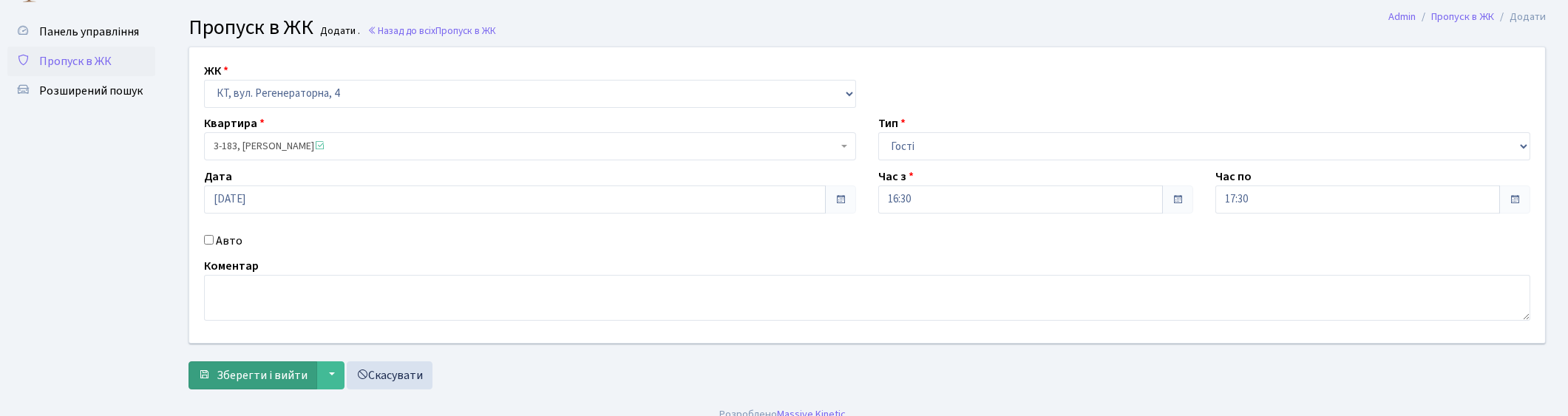
scroll to position [48, 0]
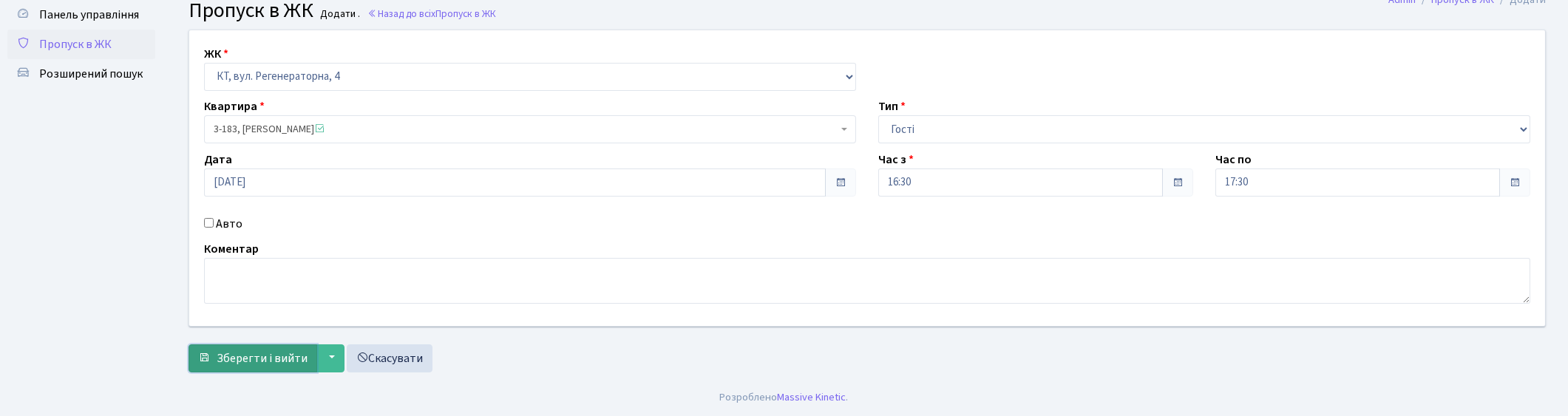
click at [277, 360] on span "Зберегти і вийти" at bounding box center [262, 358] width 91 height 16
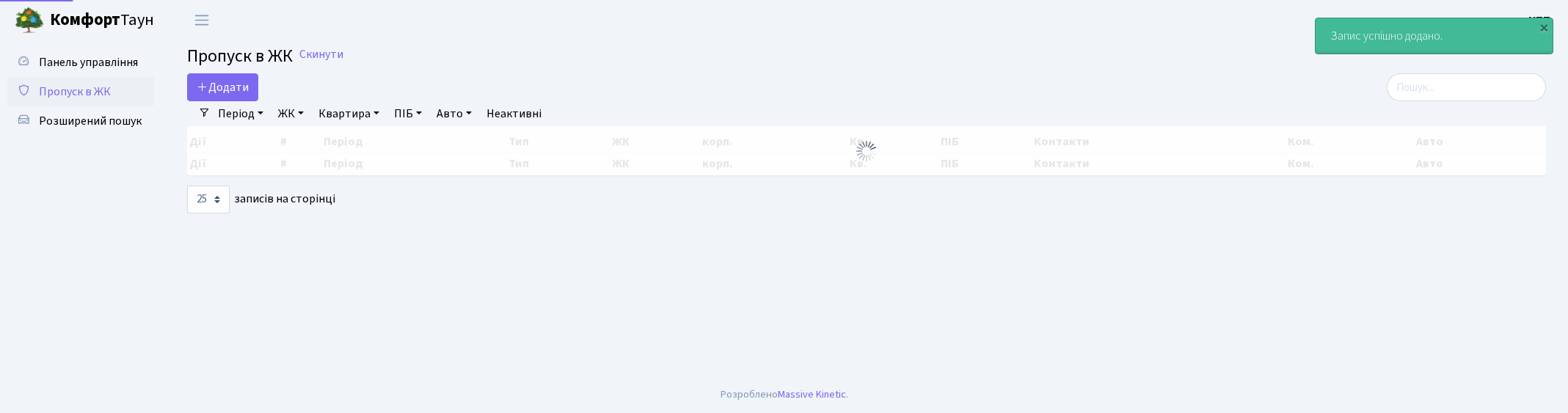
select select "25"
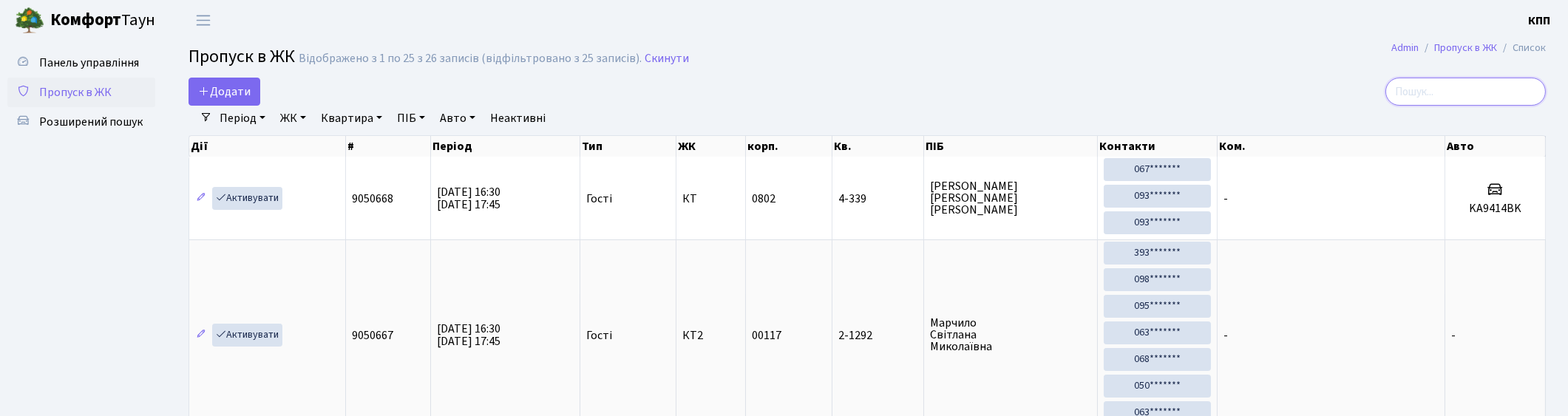
click at [1473, 83] on input "search" at bounding box center [1465, 91] width 160 height 28
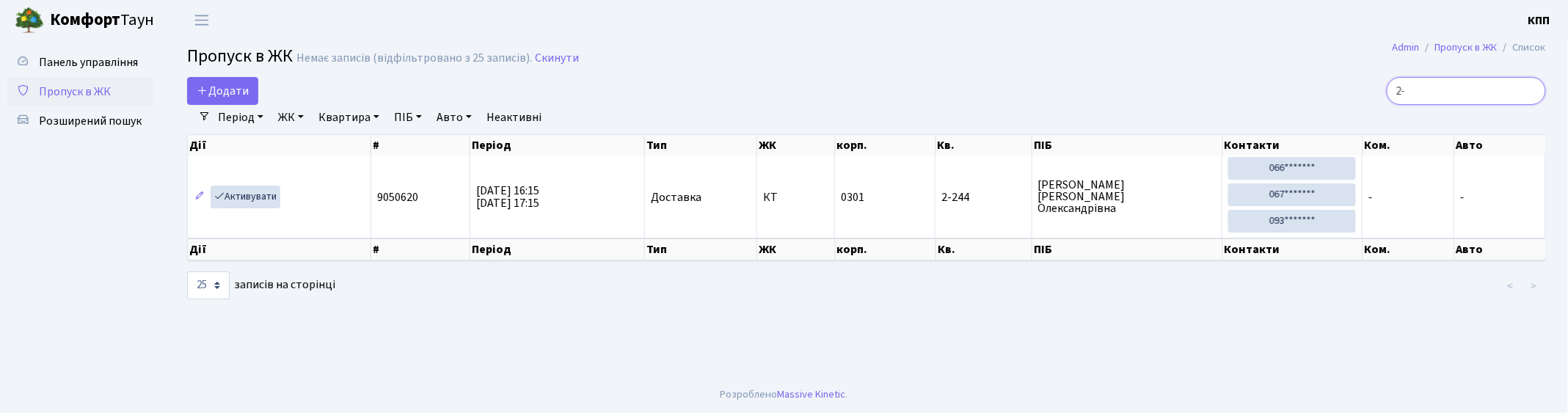
type input "2"
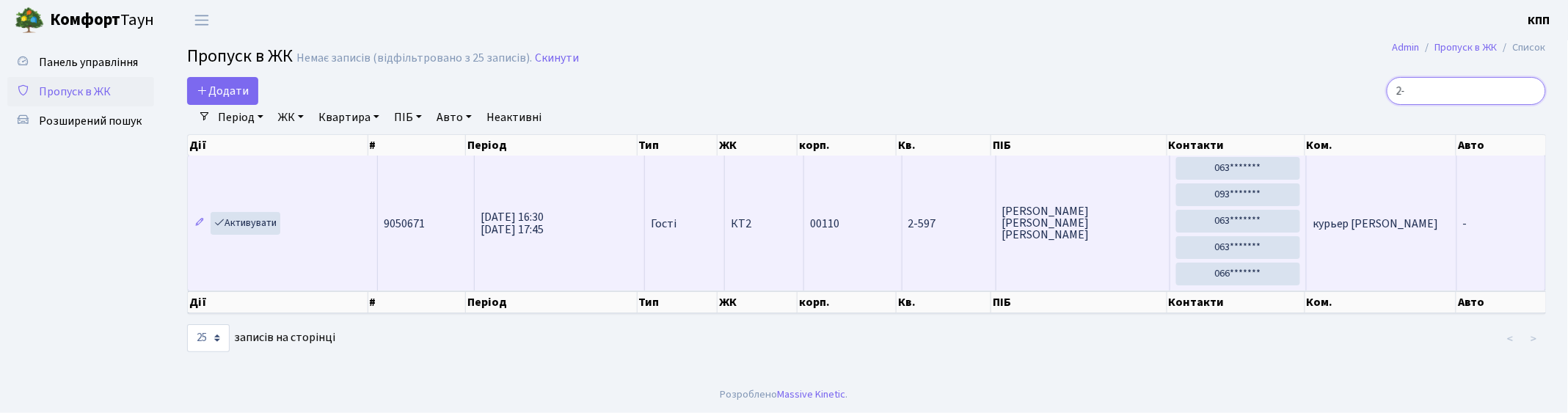
type input "2"
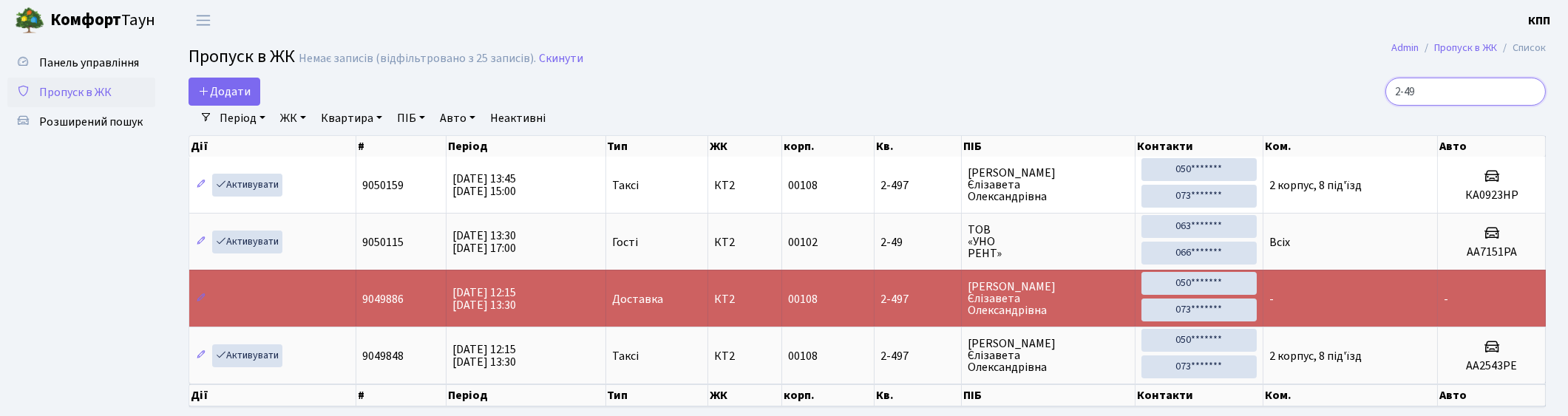
type input "2-49"
drag, startPoint x: 1521, startPoint y: 96, endPoint x: 1541, endPoint y: 84, distance: 23.3
click at [1521, 94] on input "2-49" at bounding box center [1465, 91] width 160 height 28
click at [1543, 84] on input "2-49" at bounding box center [1465, 91] width 160 height 28
click at [1528, 90] on input "2-49" at bounding box center [1465, 91] width 160 height 28
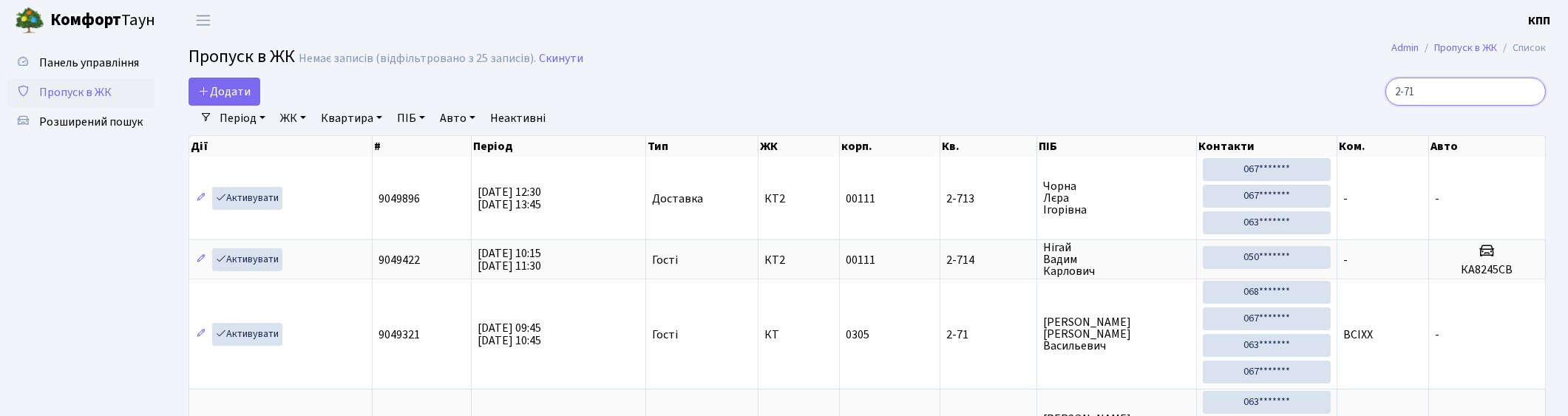
type input "2-71"
click at [235, 86] on span "Додати" at bounding box center [224, 92] width 52 height 16
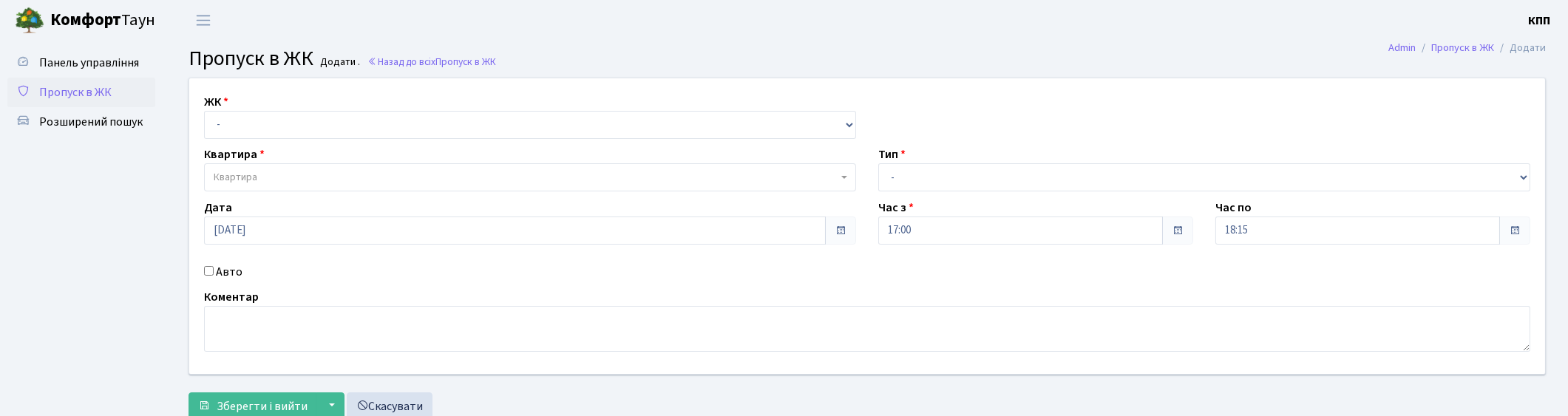
click at [231, 274] on label "Авто" at bounding box center [229, 272] width 27 height 18
click at [213, 274] on input "Авто" at bounding box center [209, 271] width 10 height 10
checkbox input "true"
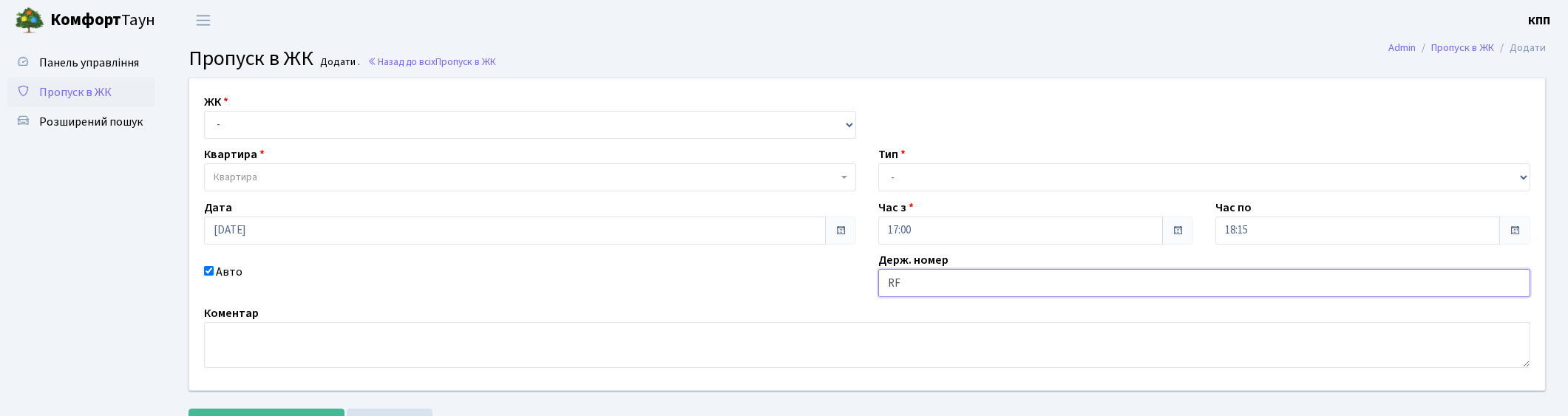
type input "R"
type input "КА7257МН"
click at [902, 182] on select "- Доставка Таксі Гості Сервіс" at bounding box center [1204, 177] width 652 height 28
select select "3"
click at [878, 164] on select "- Доставка Таксі Гості Сервіс" at bounding box center [1204, 177] width 652 height 28
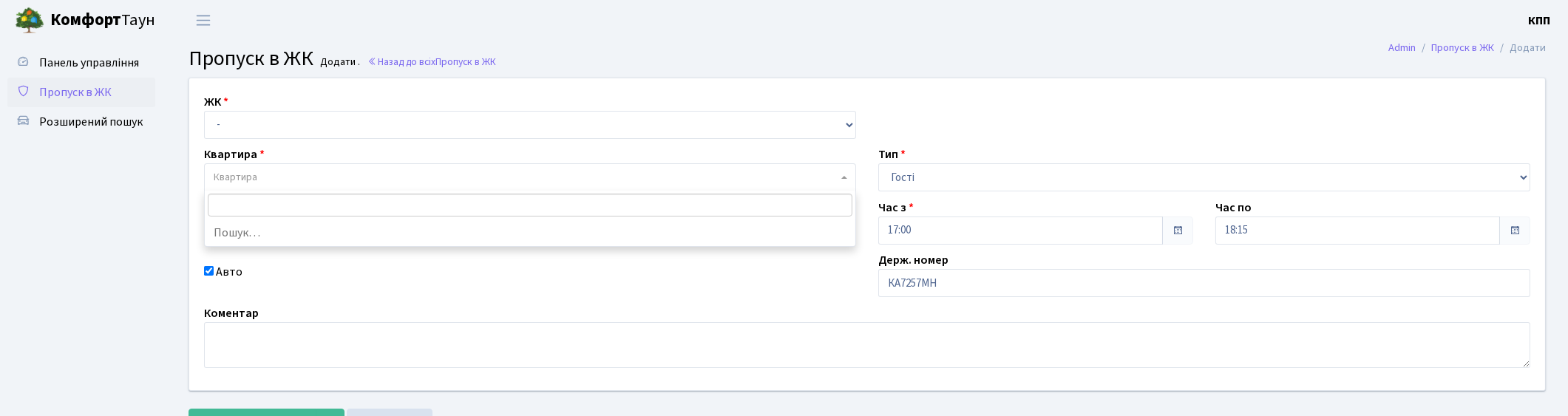
click at [278, 164] on span "Квартира" at bounding box center [529, 177] width 652 height 28
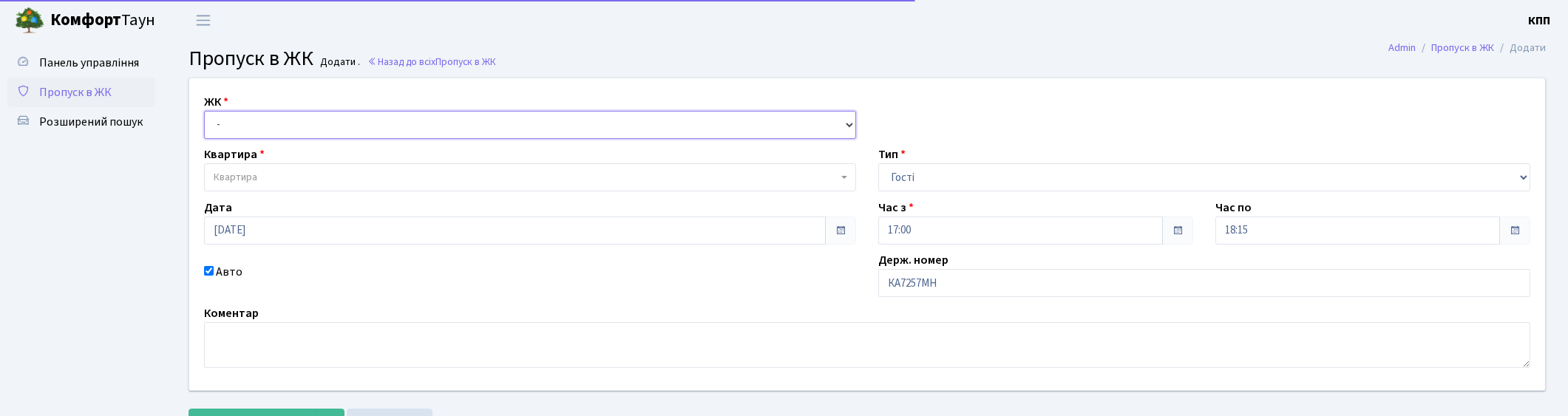
click at [290, 120] on select "- КТ, вул. Регенераторна, 4 КТ2, просп. Соборності, 17 КТ3, вул. Березнева, 16 …" at bounding box center [529, 125] width 652 height 28
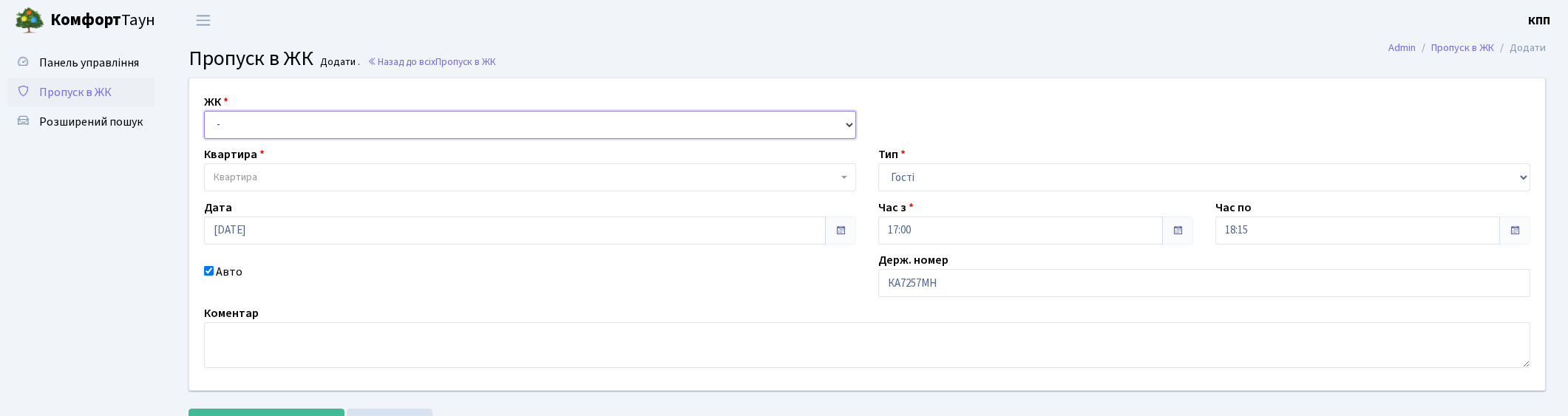
select select "271"
click at [204, 111] on select "- КТ, вул. Регенераторна, 4 КТ2, просп. Соборності, 17 КТ3, вул. Березнева, 16 …" at bounding box center [529, 125] width 652 height 28
select select
click at [283, 178] on span "Квартира" at bounding box center [525, 177] width 624 height 15
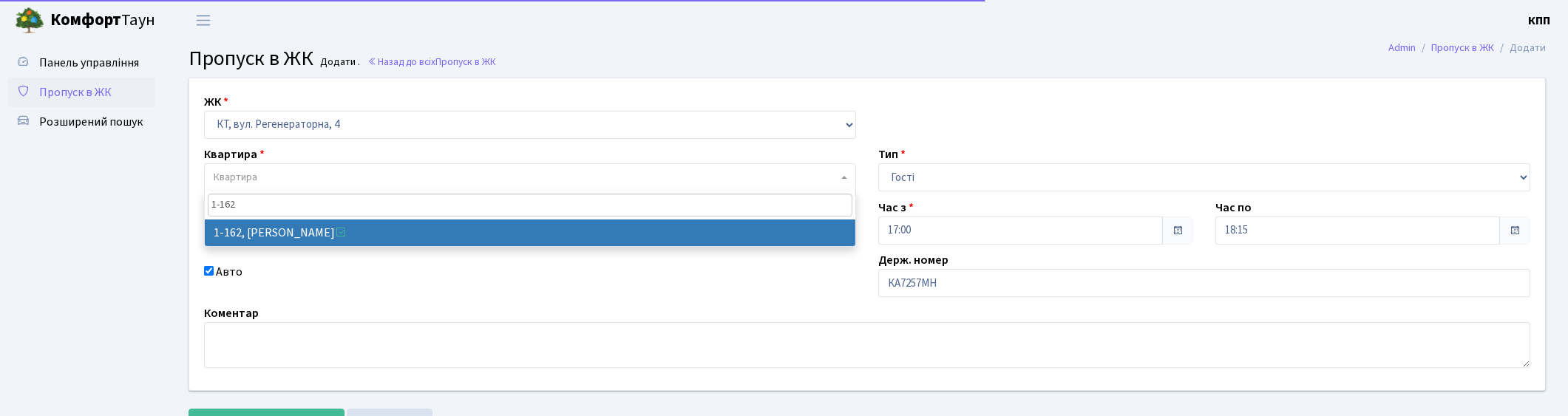
type input "1-162"
select select "162"
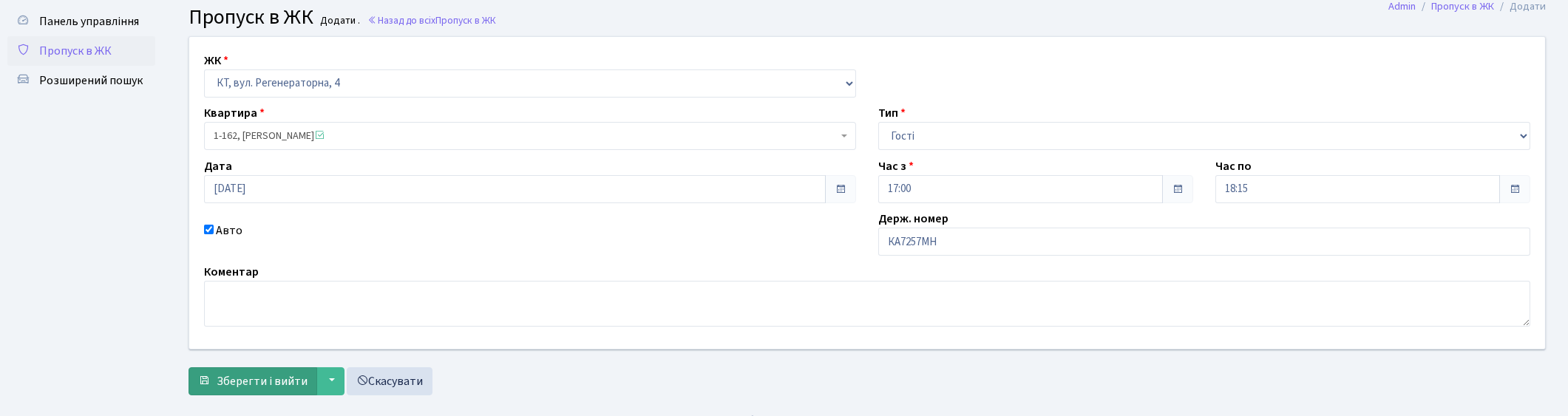
scroll to position [64, 0]
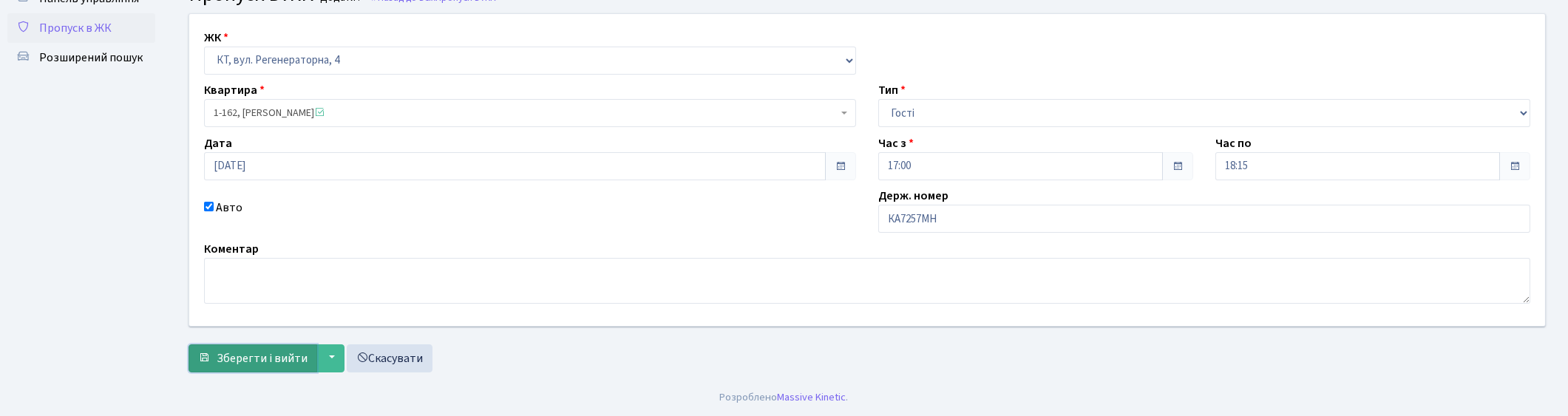
click at [265, 353] on span "Зберегти і вийти" at bounding box center [262, 358] width 91 height 16
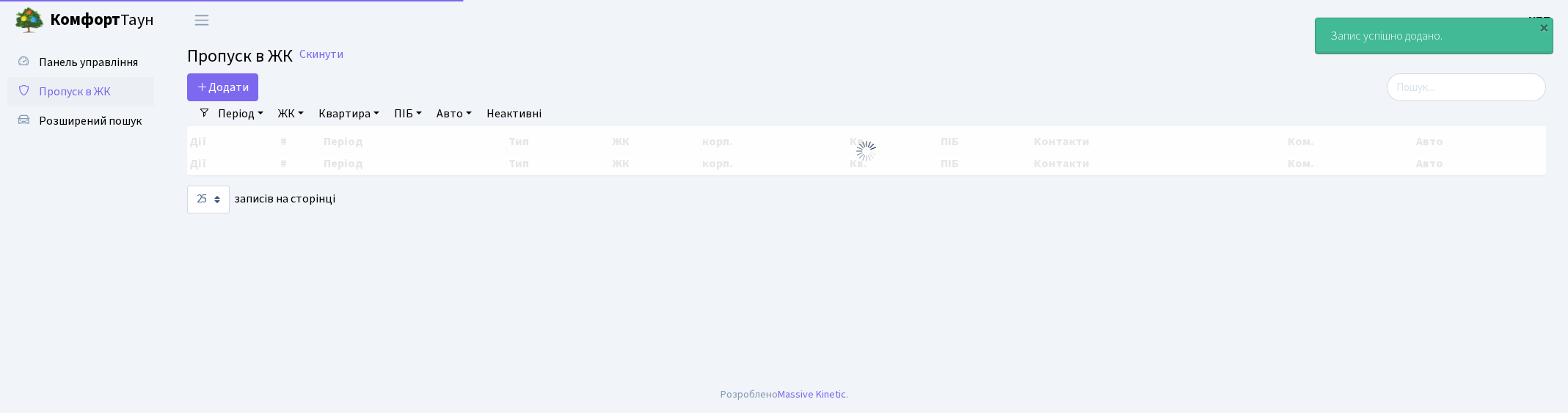
select select "25"
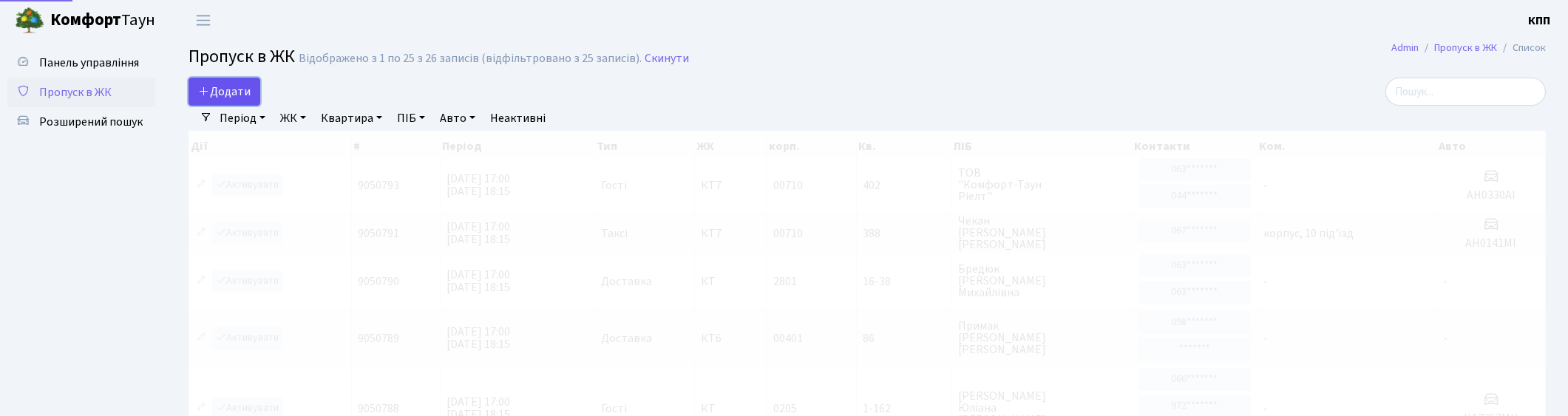
click at [227, 93] on span "Додати" at bounding box center [224, 92] width 52 height 16
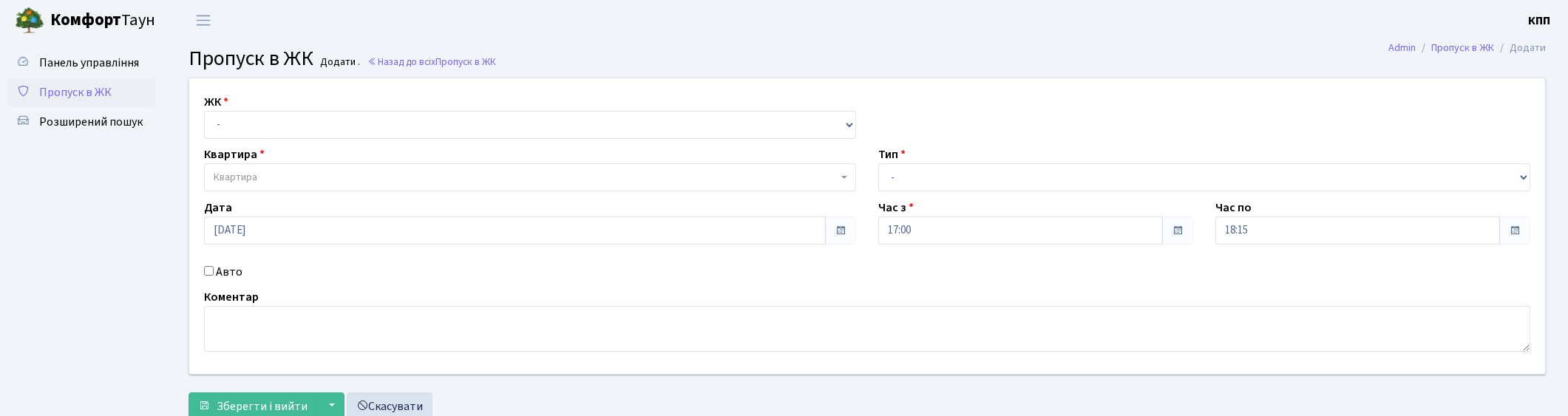
click at [227, 271] on label "Авто" at bounding box center [229, 272] width 27 height 18
click at [213, 271] on input "Авто" at bounding box center [209, 271] width 10 height 10
checkbox input "true"
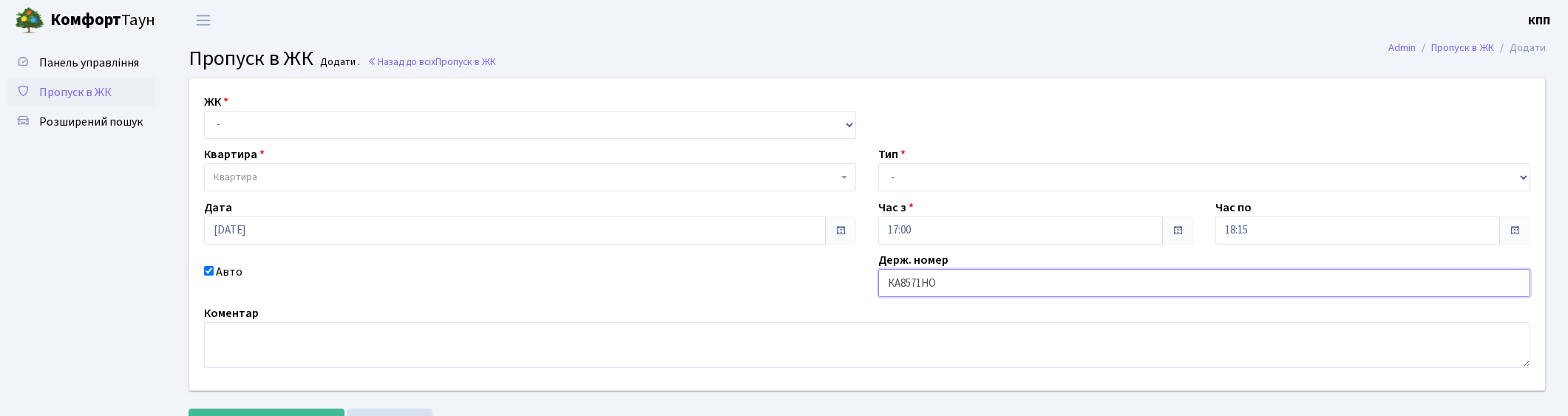
type input "КА8571НО"
click at [906, 180] on select "- Доставка Таксі Гості Сервіс" at bounding box center [1204, 177] width 652 height 28
select select "1"
click at [878, 164] on select "- Доставка Таксі Гості Сервіс" at bounding box center [1204, 177] width 652 height 28
click at [407, 118] on select "- КТ, вул. Регенераторна, 4 КТ2, просп. Соборності, 17 КТ3, вул. Березнева, 16 …" at bounding box center [529, 125] width 652 height 28
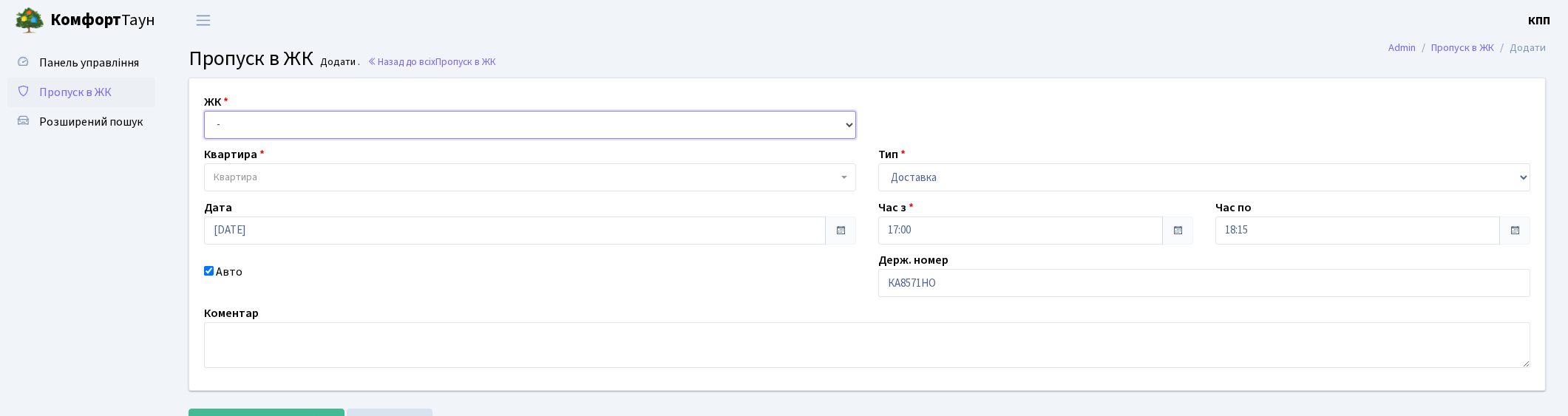
select select "271"
click at [204, 111] on select "- КТ, вул. Регенераторна, 4 КТ2, просп. Соборності, 17 КТ3, вул. Березнева, 16 …" at bounding box center [529, 125] width 652 height 28
select select
click at [288, 175] on span "Квартира" at bounding box center [525, 177] width 624 height 15
click at [271, 197] on input "search" at bounding box center [529, 205] width 644 height 23
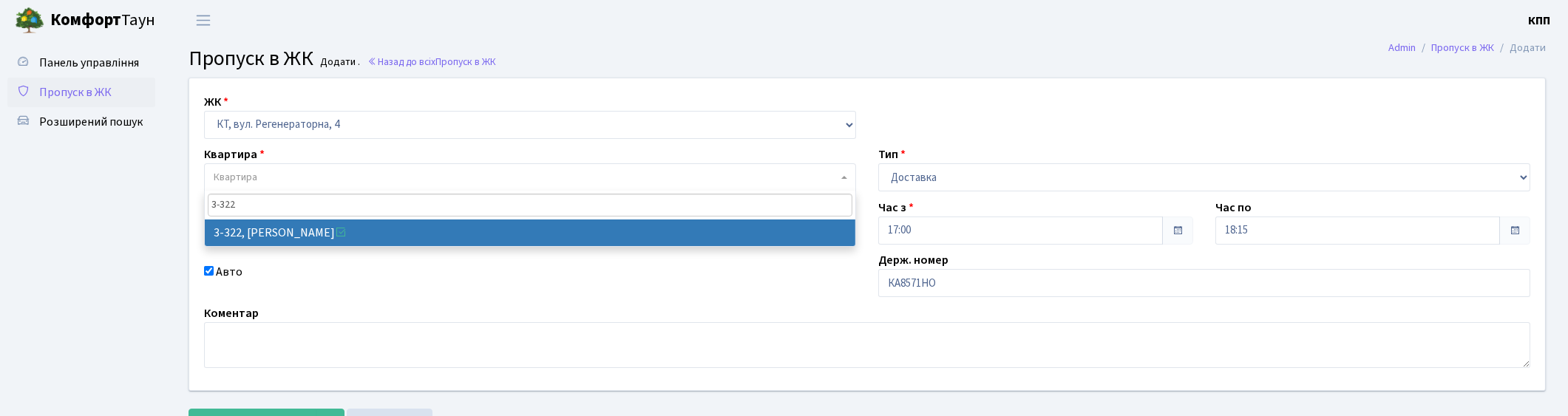
type input "3-322"
select select "1540"
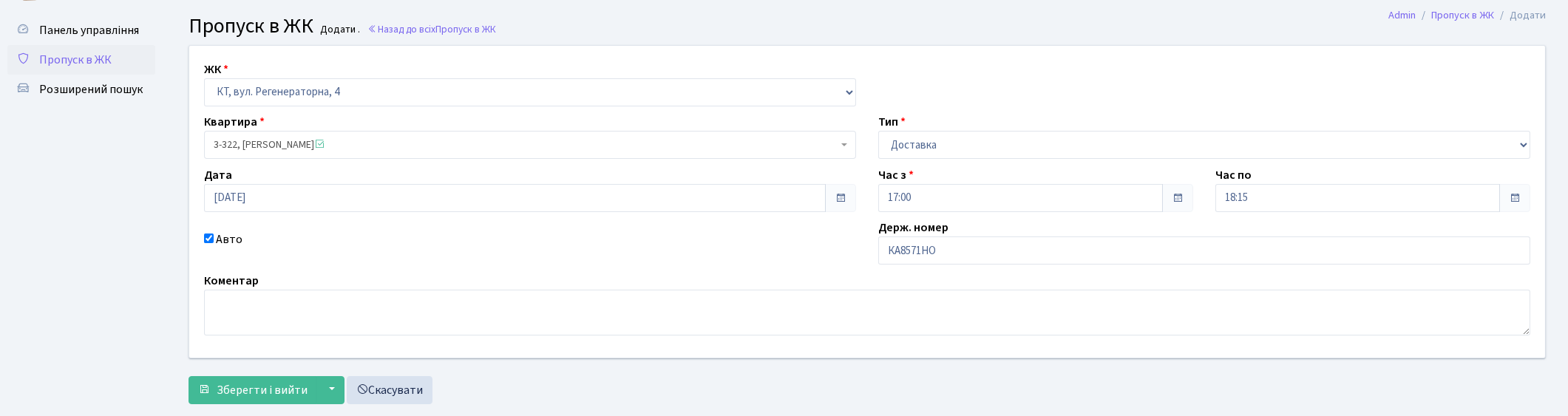
scroll to position [64, 0]
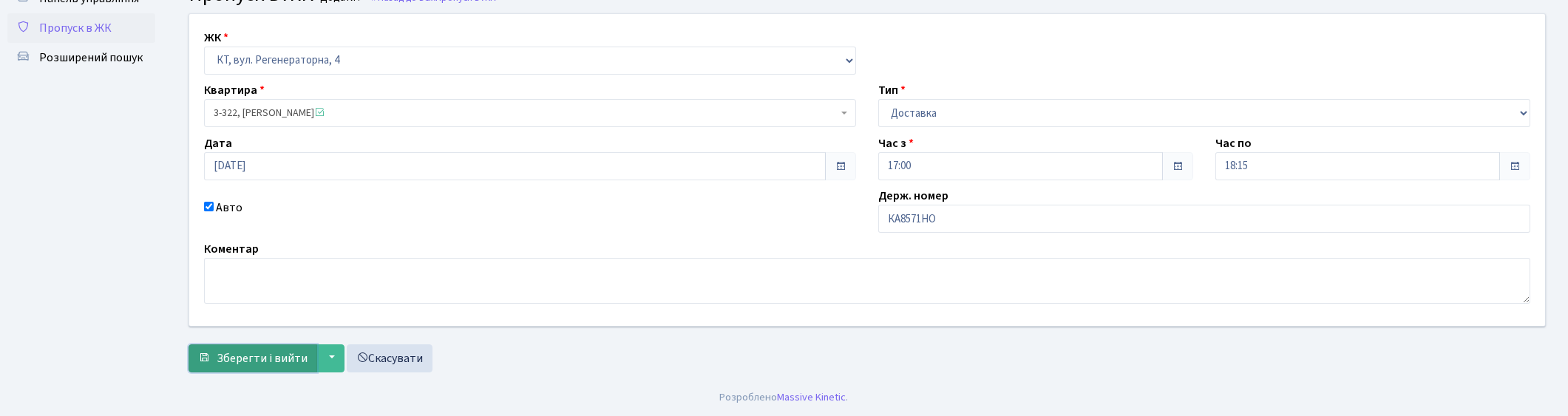
click at [253, 351] on span "Зберегти і вийти" at bounding box center [262, 358] width 91 height 16
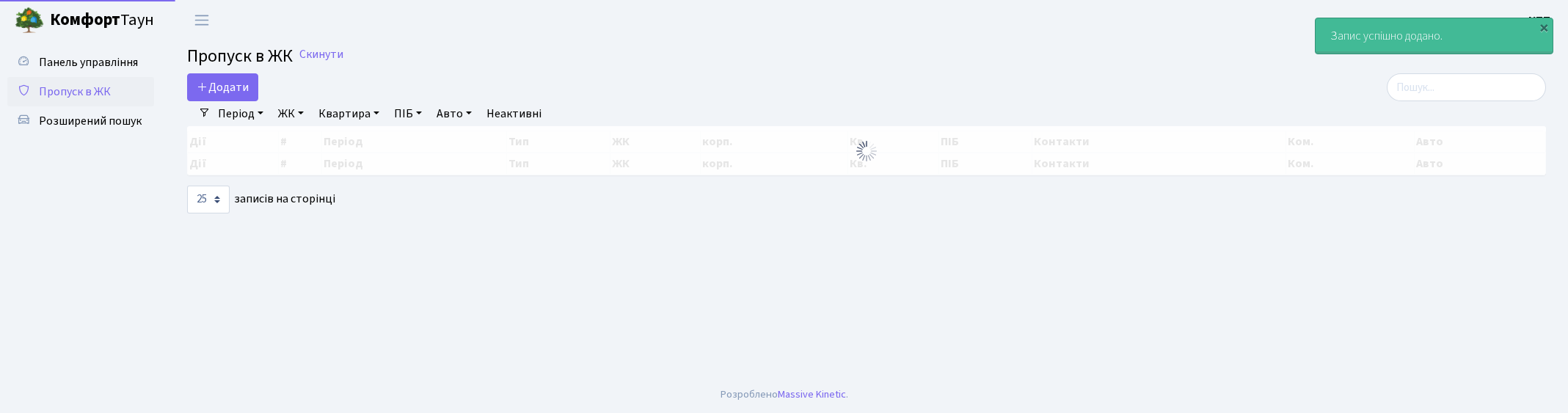
select select "25"
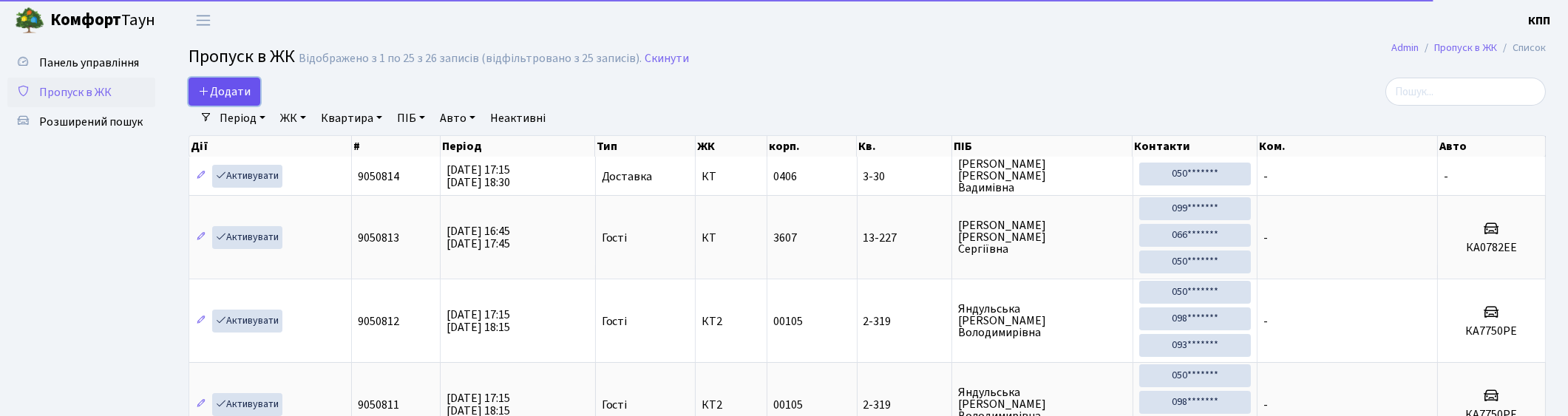
click at [220, 90] on span "Додати" at bounding box center [224, 92] width 52 height 16
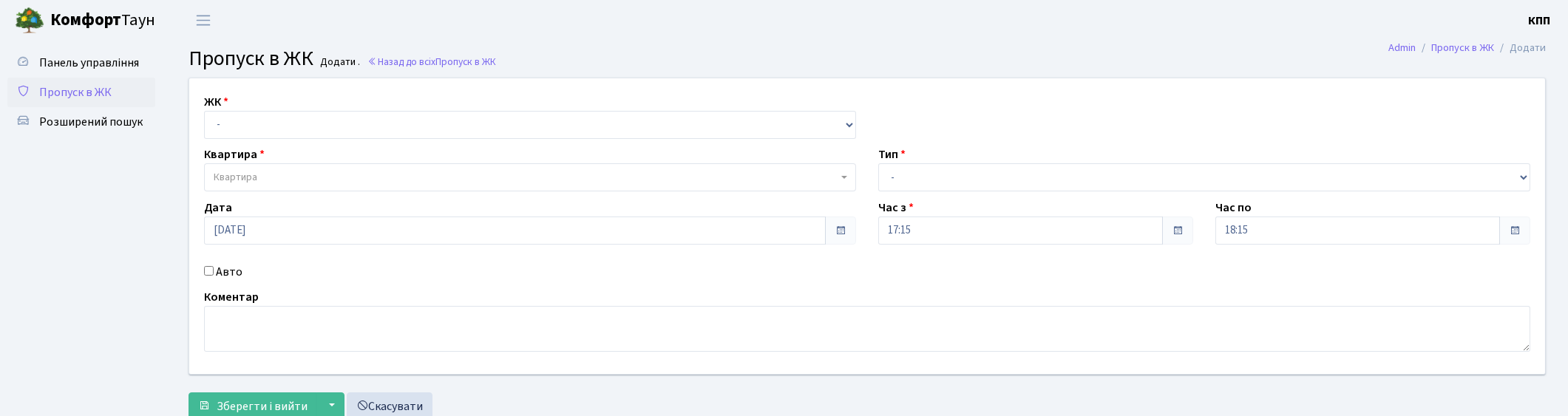
click at [211, 267] on input "Авто" at bounding box center [209, 271] width 10 height 10
checkbox input "true"
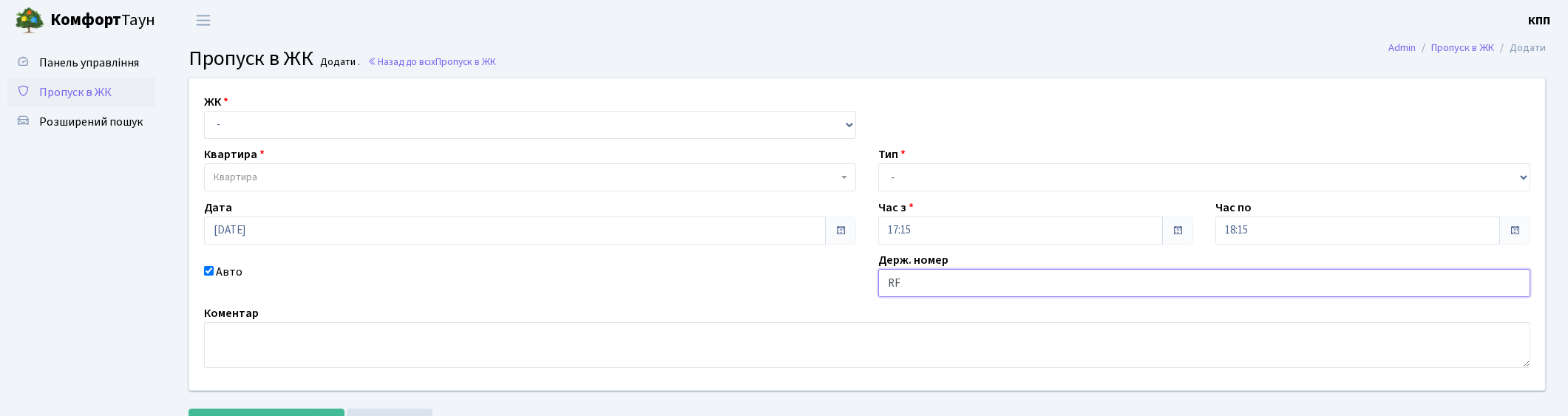
type input "R"
type input "КА1488АІ"
click at [999, 176] on select "- Доставка Таксі Гості Сервіс" at bounding box center [1204, 177] width 652 height 28
select select "3"
click at [878, 164] on select "- Доставка Таксі Гості Сервіс" at bounding box center [1204, 177] width 652 height 28
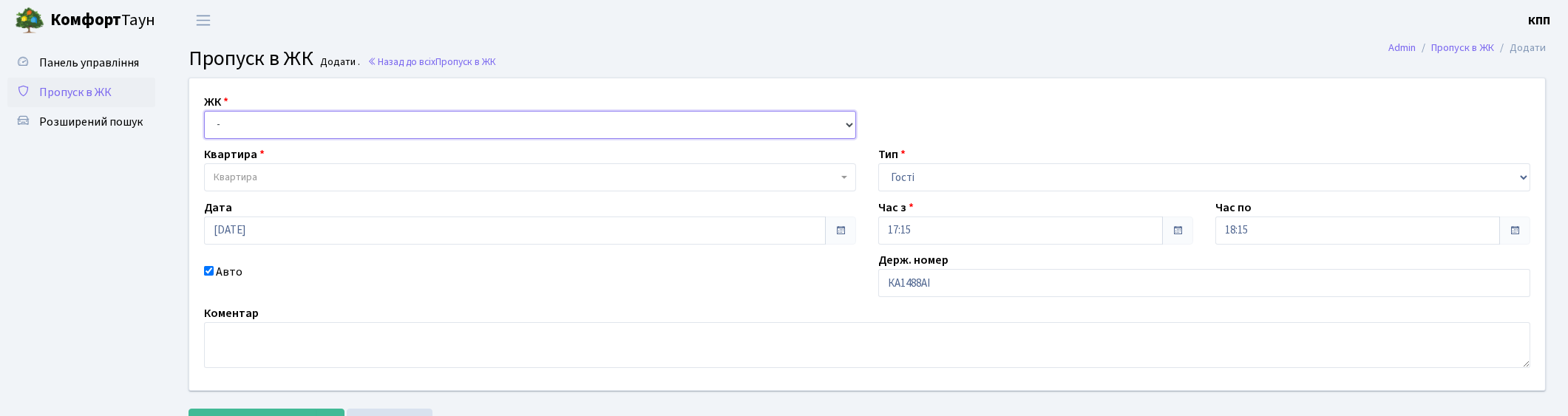
click at [440, 125] on select "- КТ, вул. Регенераторна, 4 КТ2, просп. [STREET_ADDRESS] [STREET_ADDRESS] [PERS…" at bounding box center [529, 125] width 652 height 28
select select "271"
click at [204, 111] on select "- КТ, вул. Регенераторна, 4 КТ2, просп. [STREET_ADDRESS] [STREET_ADDRESS] [PERS…" at bounding box center [529, 125] width 652 height 28
select select
click at [366, 171] on span "Квартира" at bounding box center [525, 177] width 624 height 15
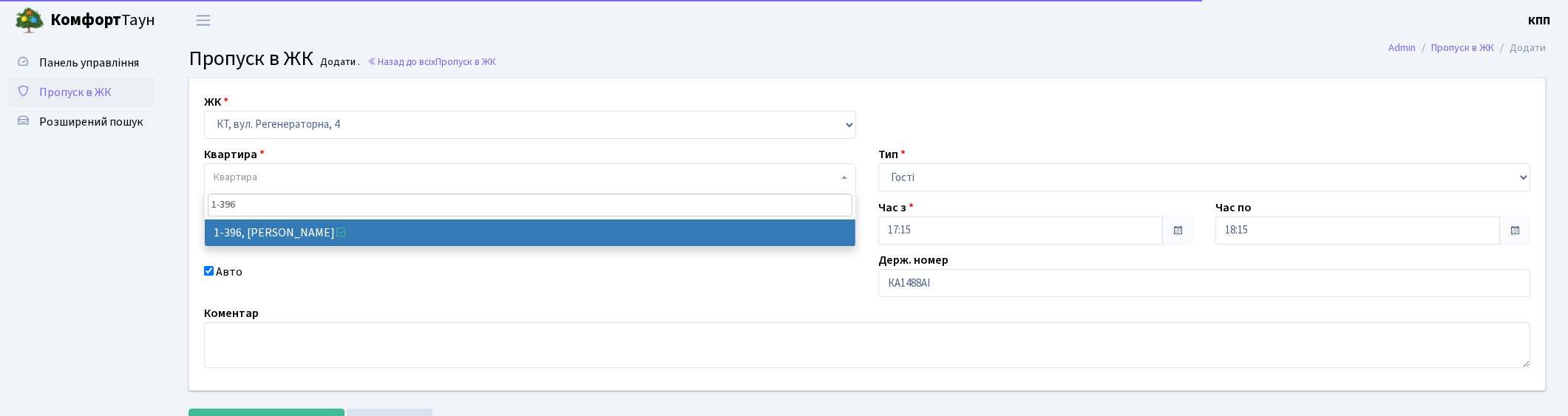
type input "1-396"
select select "448"
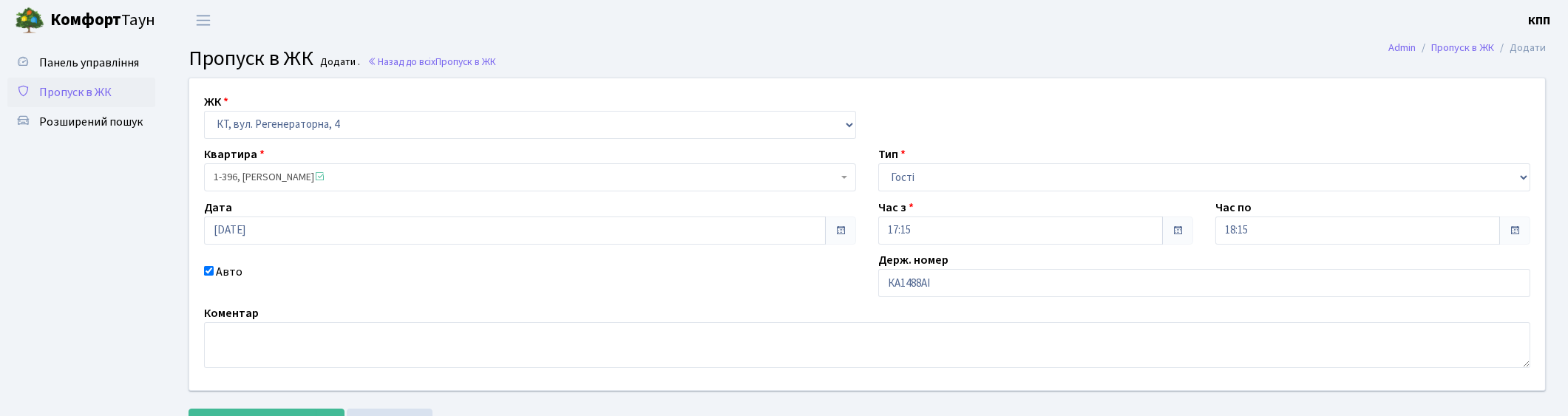
scroll to position [64, 0]
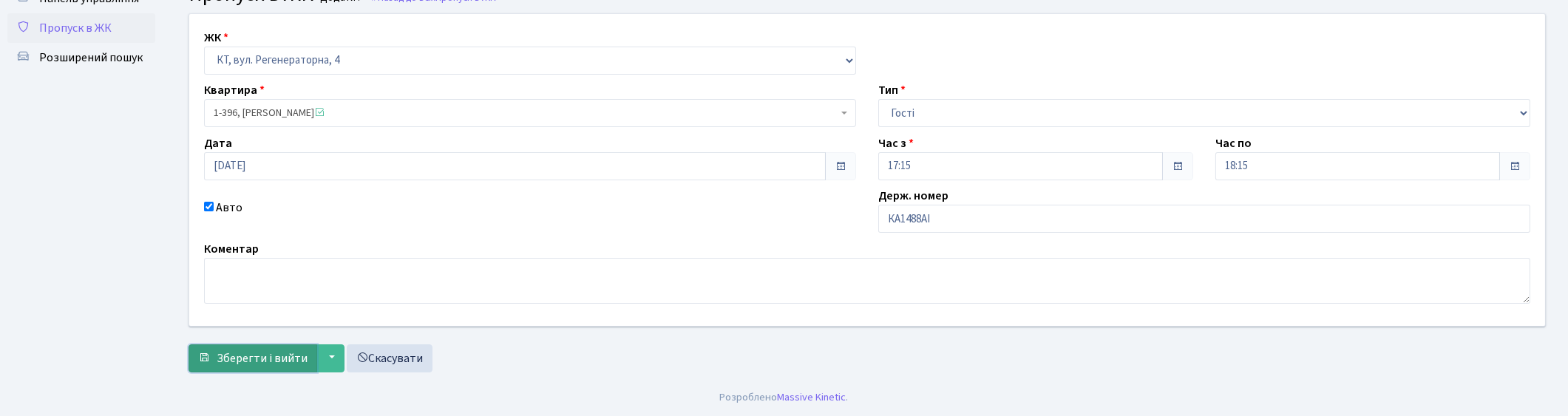
click at [248, 360] on span "Зберегти і вийти" at bounding box center [262, 358] width 91 height 16
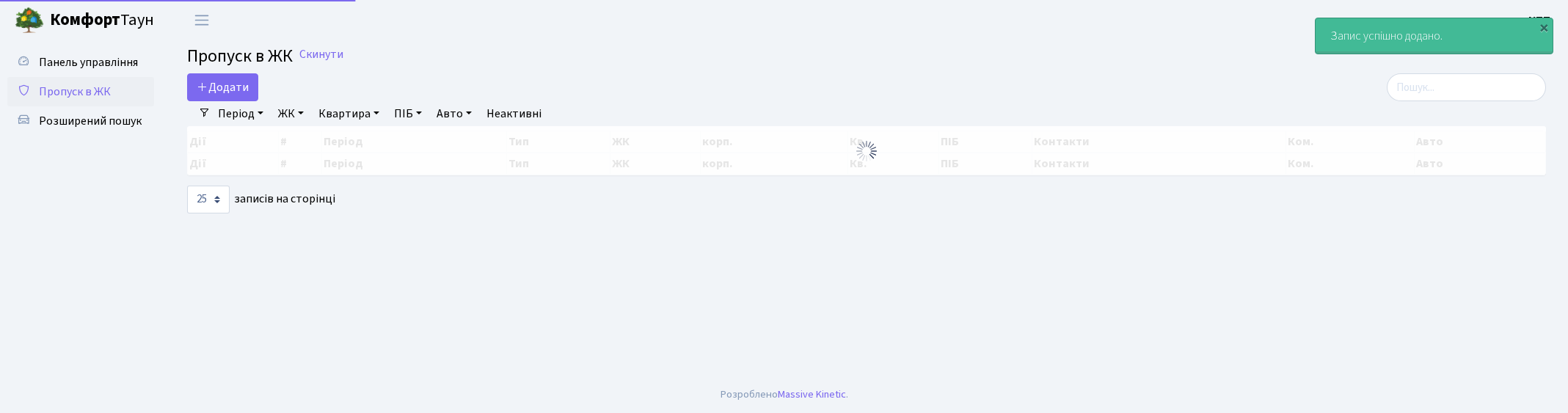
select select "25"
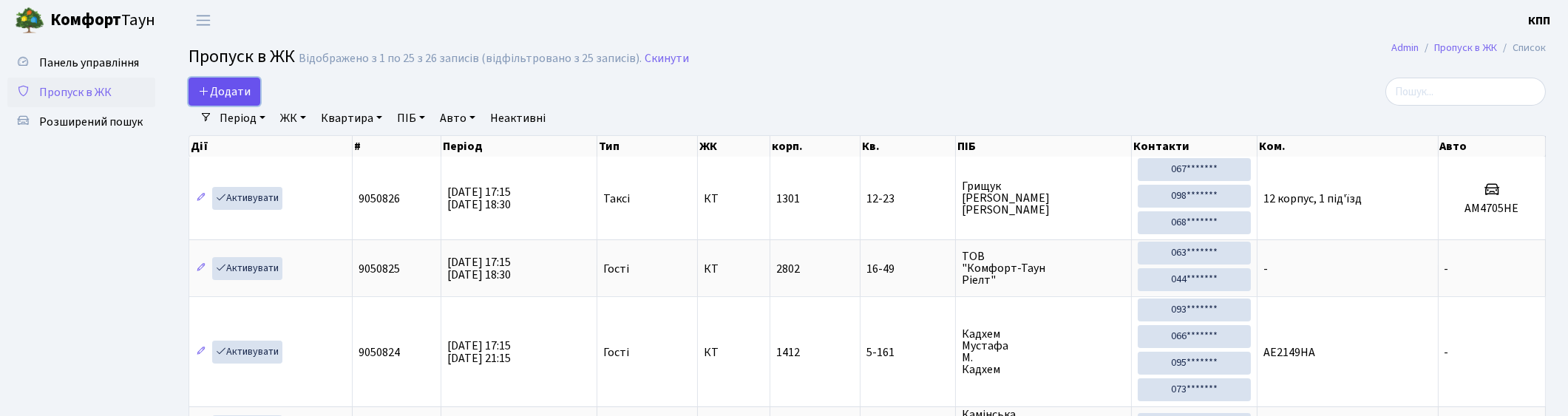
click at [233, 84] on span "Додати" at bounding box center [224, 92] width 52 height 16
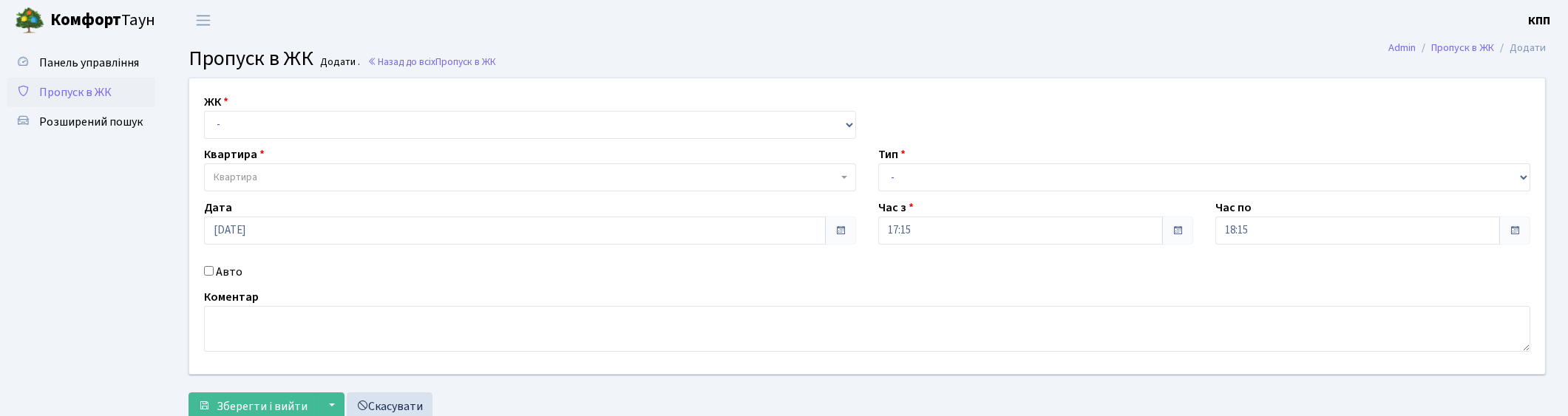
click at [211, 268] on input "Авто" at bounding box center [209, 271] width 10 height 10
checkbox input "true"
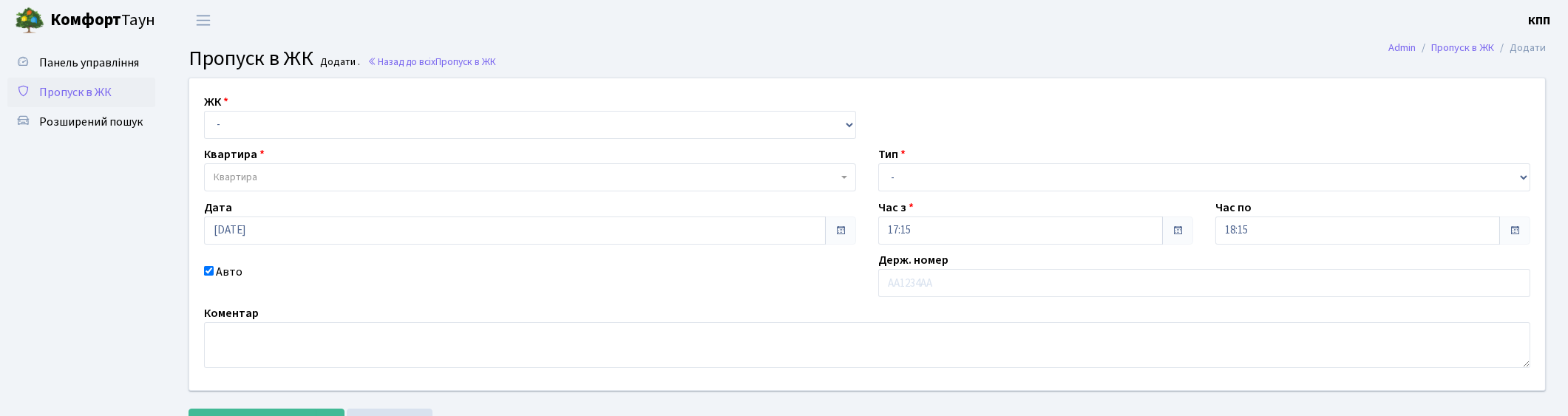
click at [957, 160] on div "Тип - Доставка Таксі Гості Сервіс" at bounding box center [1204, 169] width 674 height 46
click at [955, 179] on select "- Доставка Таксі Гості Сервіс" at bounding box center [1204, 177] width 652 height 28
select select "3"
click at [878, 164] on select "- Доставка Таксі Гості Сервіс" at bounding box center [1204, 177] width 652 height 28
click at [494, 119] on select "- КТ, вул. Регенераторна, 4 КТ2, просп. Соборності, 17 КТ3, вул. Березнева, 16 …" at bounding box center [529, 125] width 652 height 28
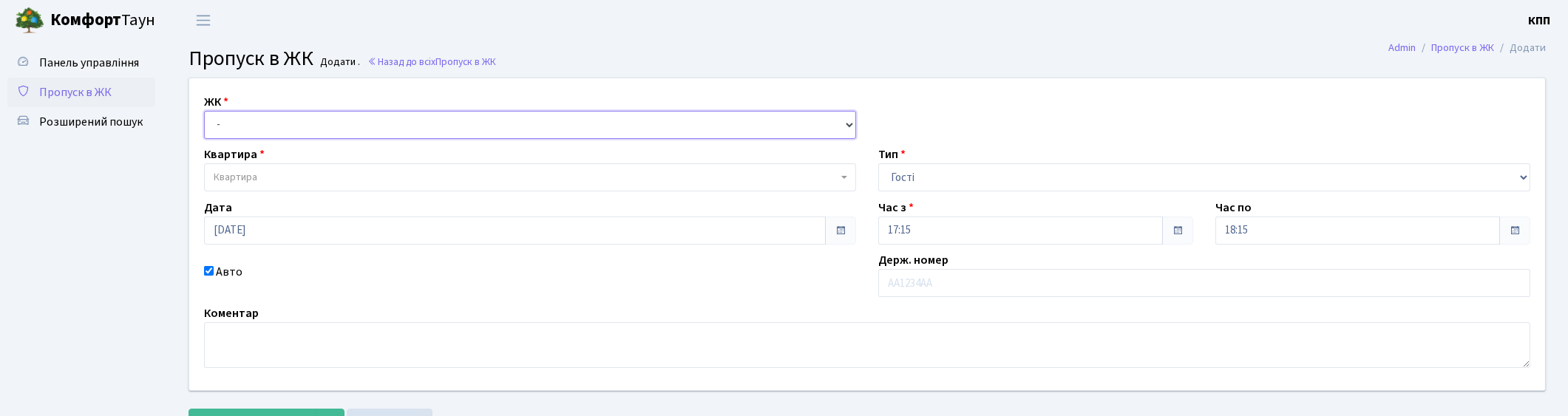
select select "271"
click at [204, 111] on select "- КТ, вул. Регенераторна, 4 КТ2, просп. [STREET_ADDRESS] [STREET_ADDRESS] [PERS…" at bounding box center [529, 125] width 652 height 28
select select
click at [439, 180] on span "Квартира" at bounding box center [525, 177] width 624 height 15
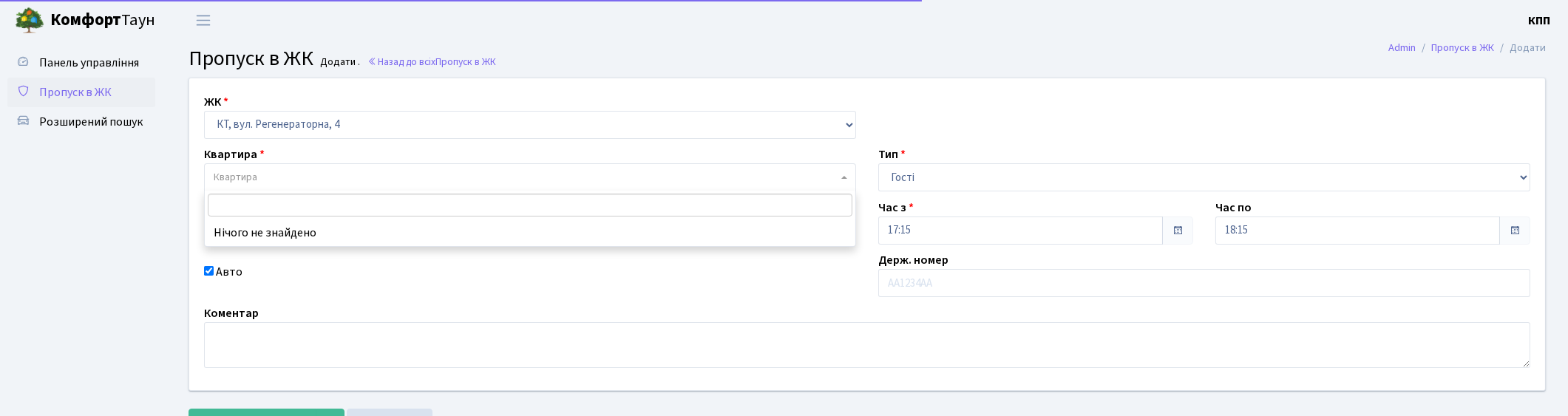
click at [442, 168] on span "Квартира" at bounding box center [529, 177] width 652 height 28
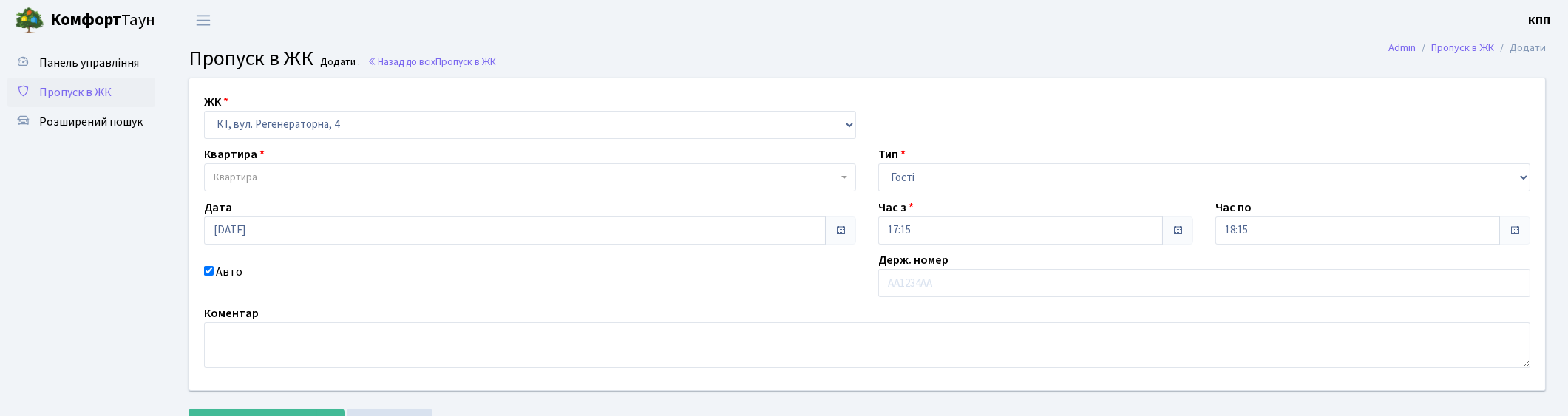
click at [442, 168] on span "Квартира" at bounding box center [529, 177] width 652 height 28
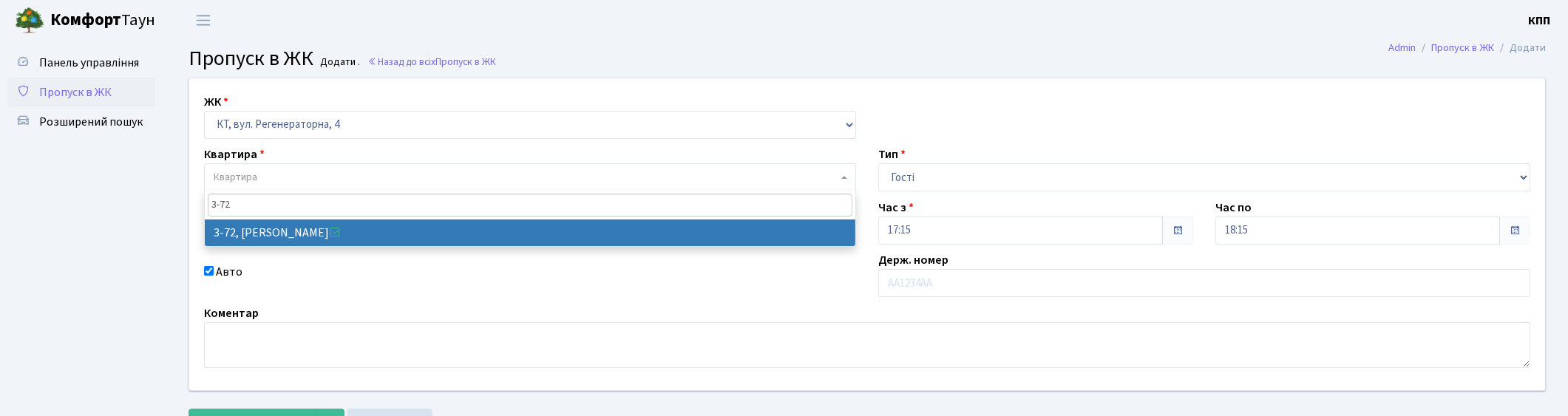
type input "3-72"
select select "881"
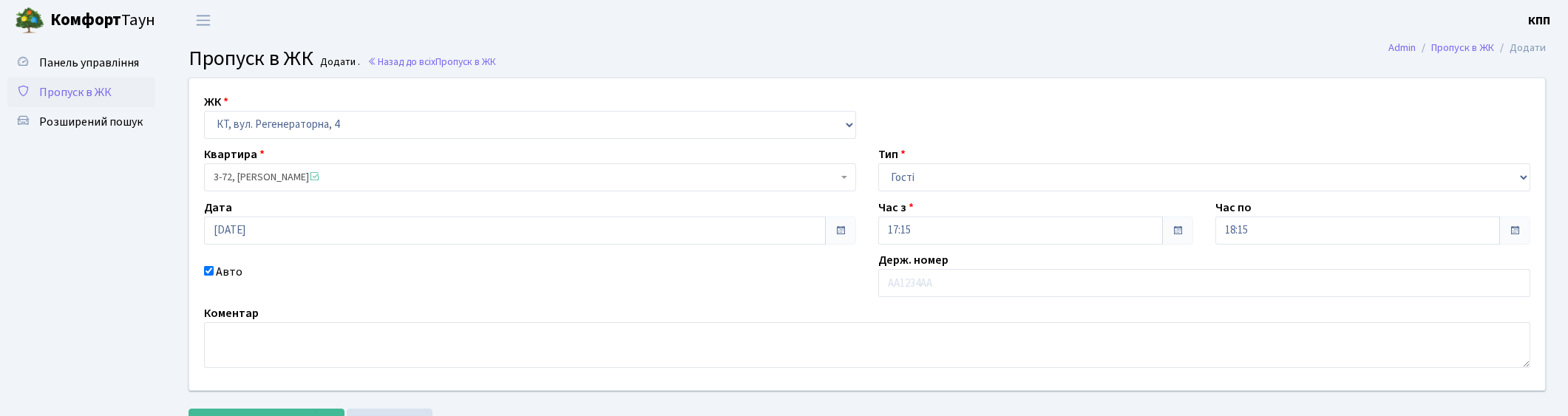
scroll to position [64, 0]
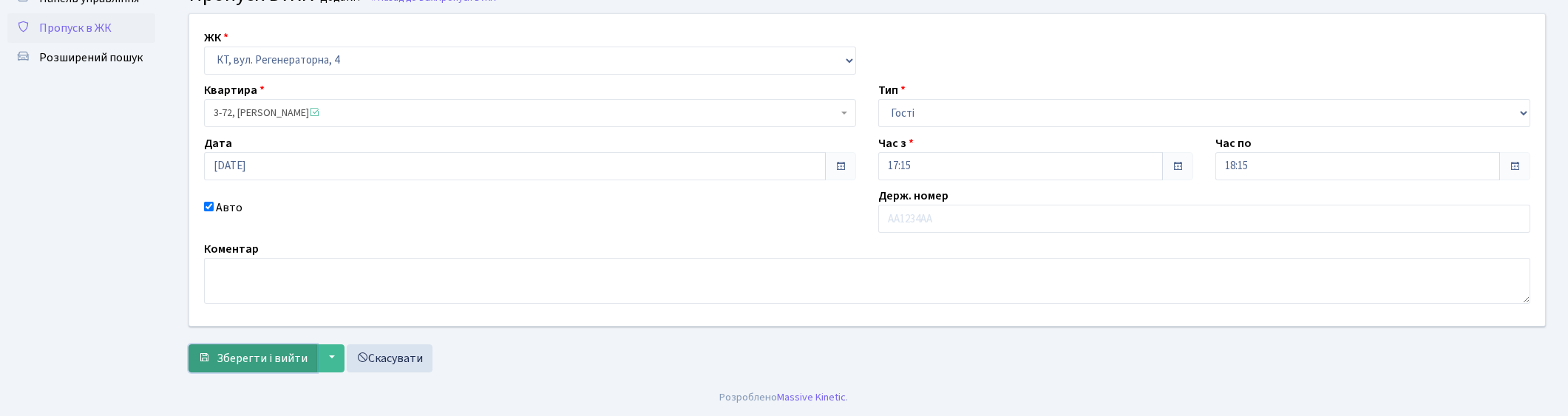
click at [259, 352] on span "Зберегти і вийти" at bounding box center [262, 358] width 91 height 16
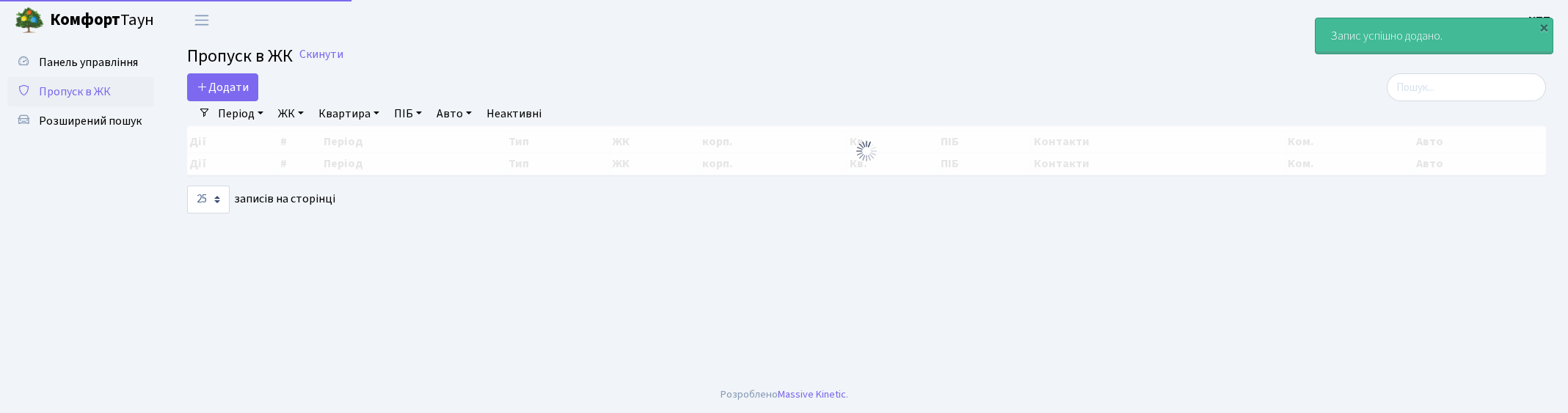
select select "25"
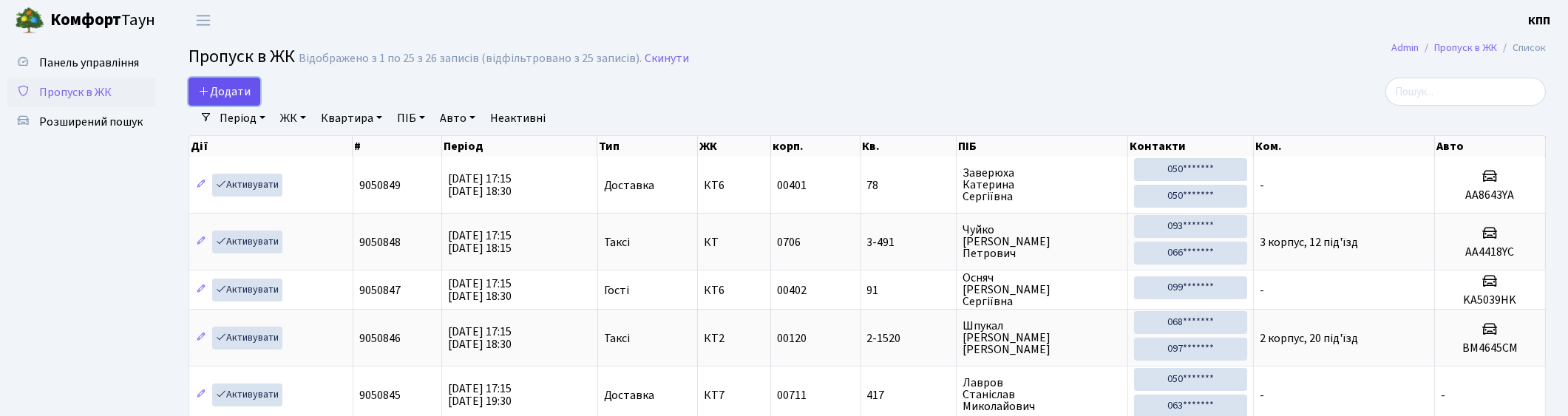
click at [219, 94] on span "Додати" at bounding box center [224, 92] width 52 height 16
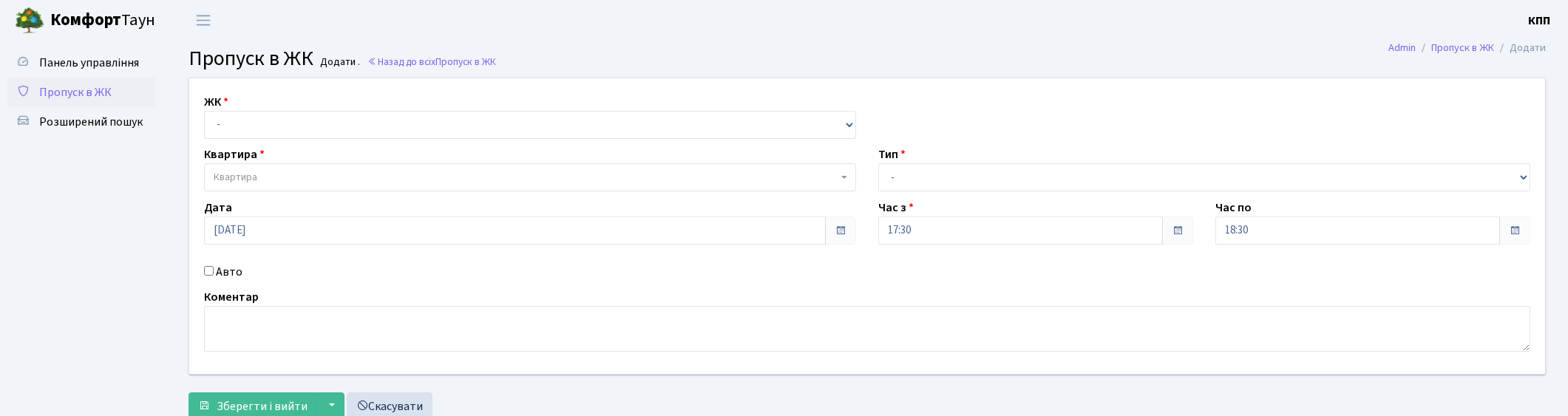
click at [231, 269] on label "Авто" at bounding box center [229, 272] width 27 height 18
click at [213, 269] on input "Авто" at bounding box center [209, 271] width 10 height 10
checkbox input "true"
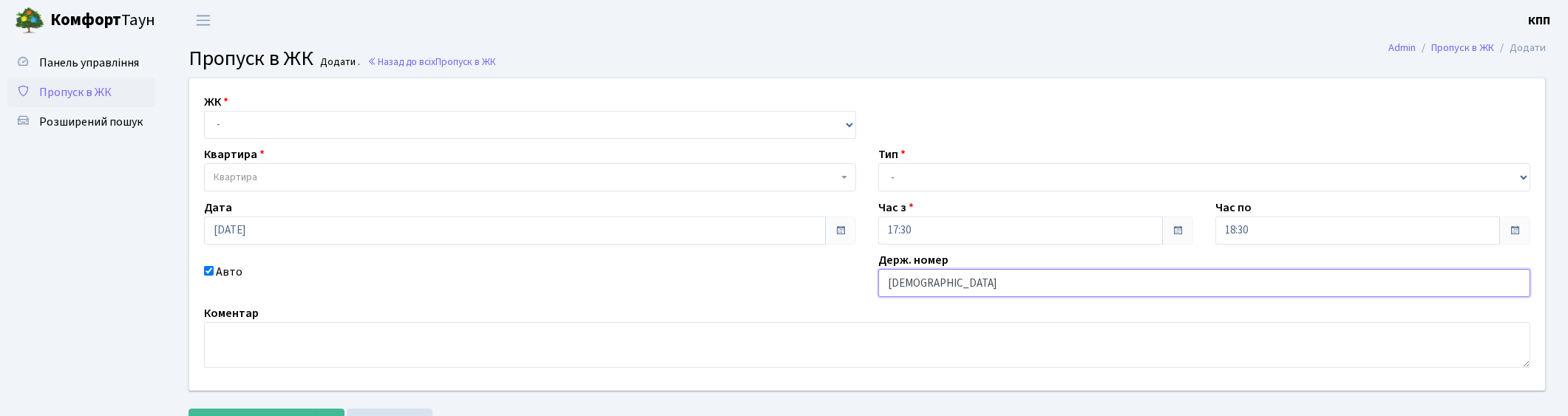
type input "[DEMOGRAPHIC_DATA]"
click at [1038, 178] on select "- Доставка Таксі Гості Сервіс" at bounding box center [1204, 177] width 652 height 28
select select "3"
click at [878, 164] on select "- Доставка Таксі Гості Сервіс" at bounding box center [1204, 177] width 652 height 28
click at [346, 120] on select "- КТ, вул. Регенераторна, 4 КТ2, просп. [STREET_ADDRESS] [STREET_ADDRESS] [PERS…" at bounding box center [529, 125] width 652 height 28
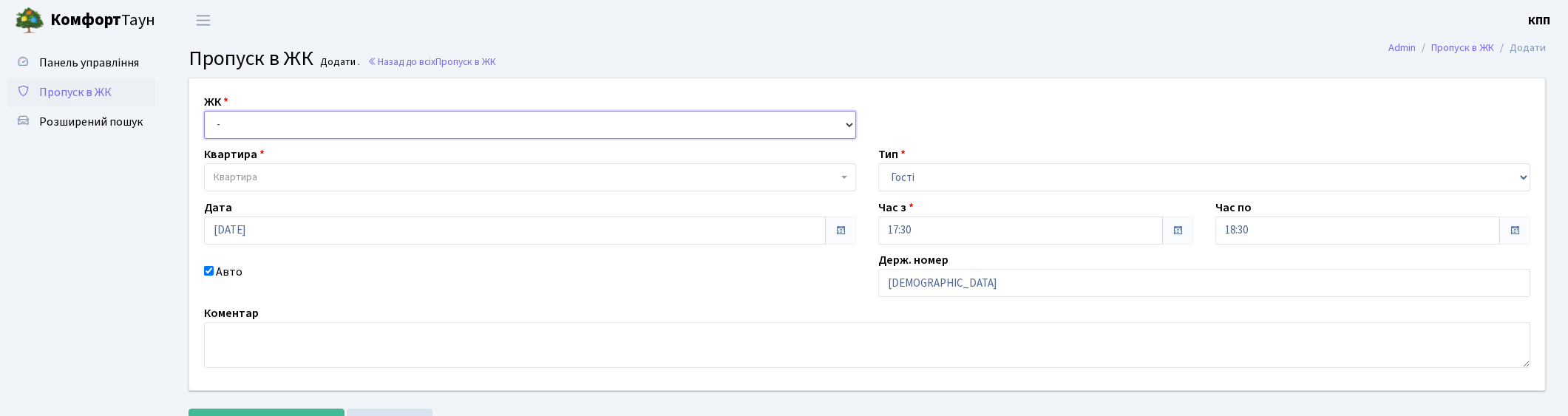
select select "271"
click at [204, 111] on select "- КТ, вул. Регенераторна, 4 КТ2, просп. [STREET_ADDRESS] [STREET_ADDRESS] [PERS…" at bounding box center [529, 125] width 652 height 28
select select
click at [296, 166] on span "Квартира" at bounding box center [529, 177] width 652 height 28
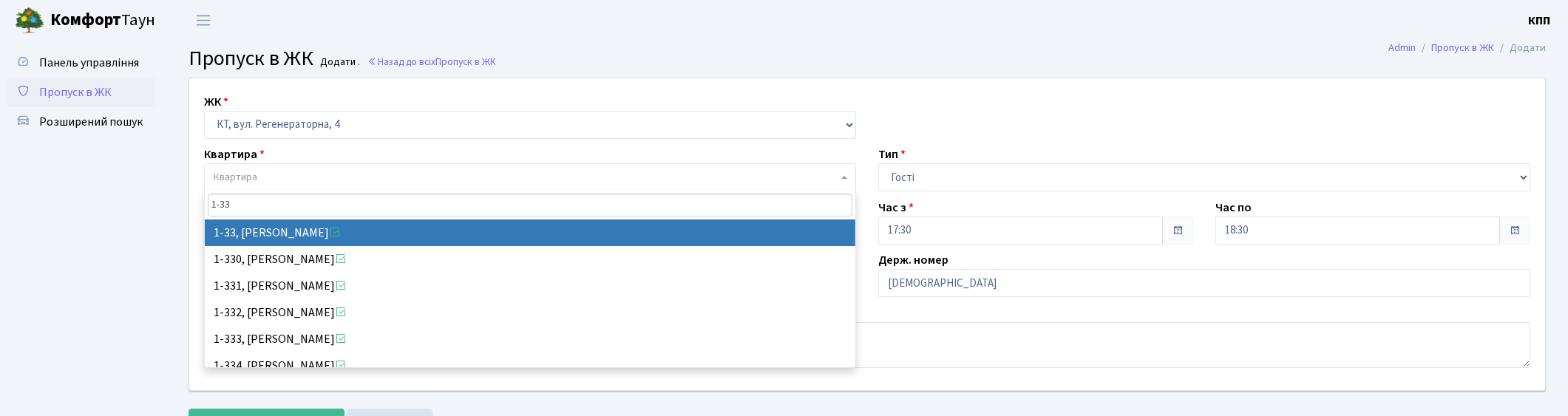
type input "1-33"
select select "33"
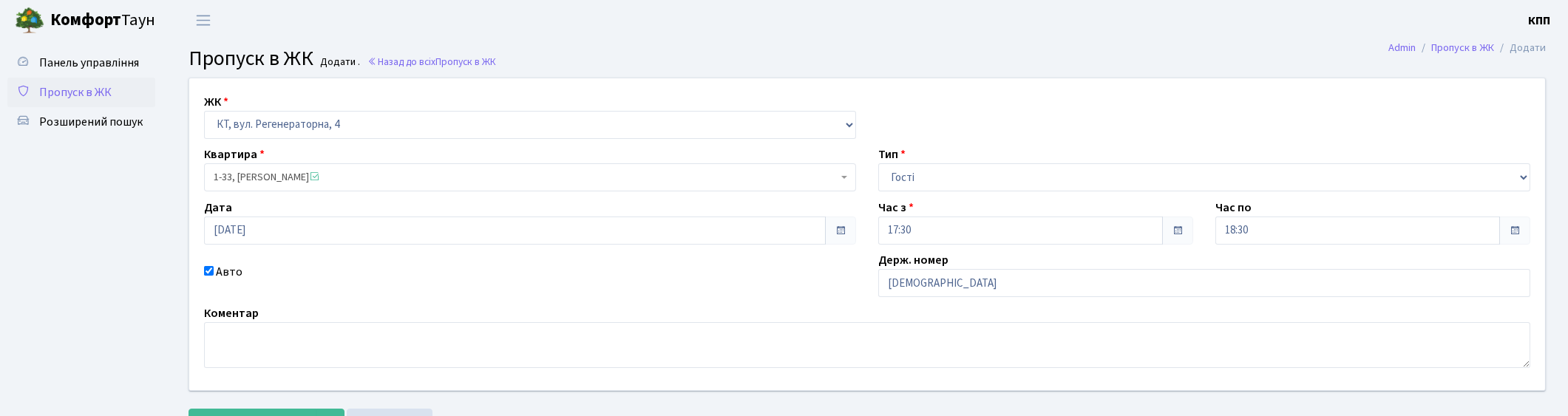
scroll to position [64, 0]
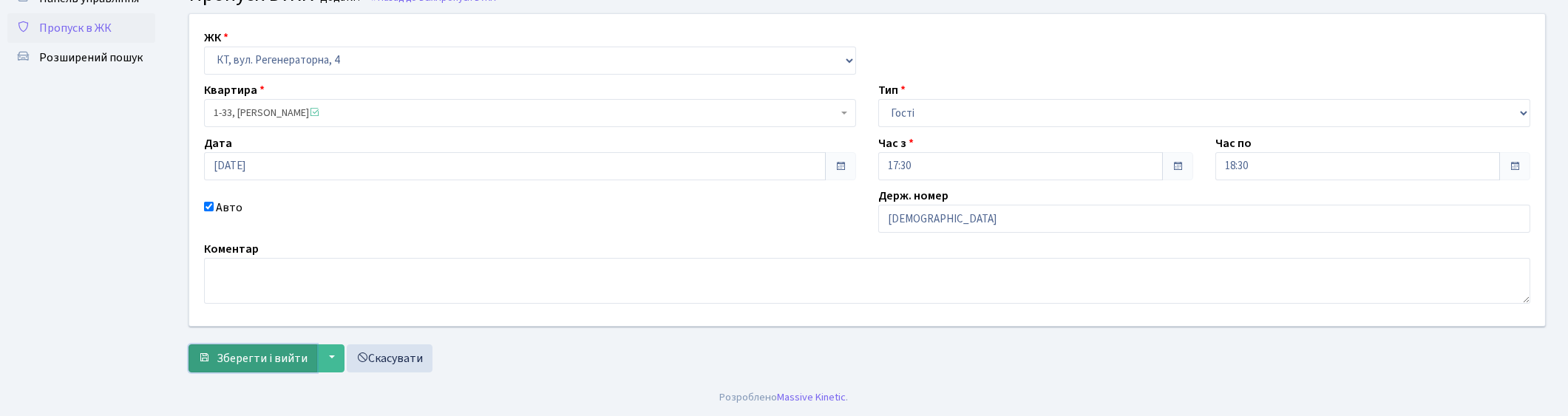
click at [253, 360] on span "Зберегти і вийти" at bounding box center [262, 358] width 91 height 16
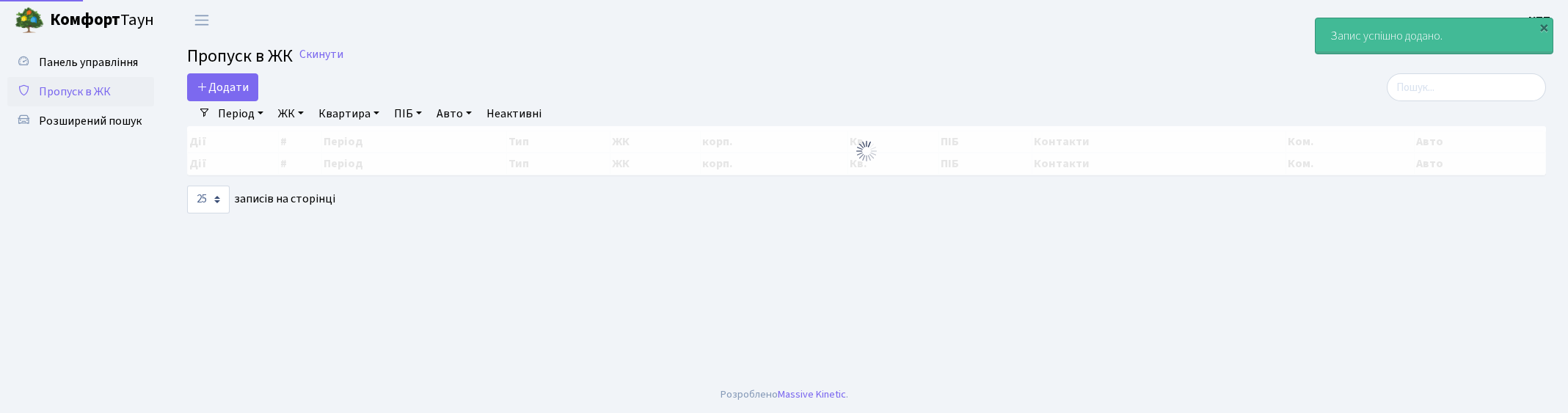
select select "25"
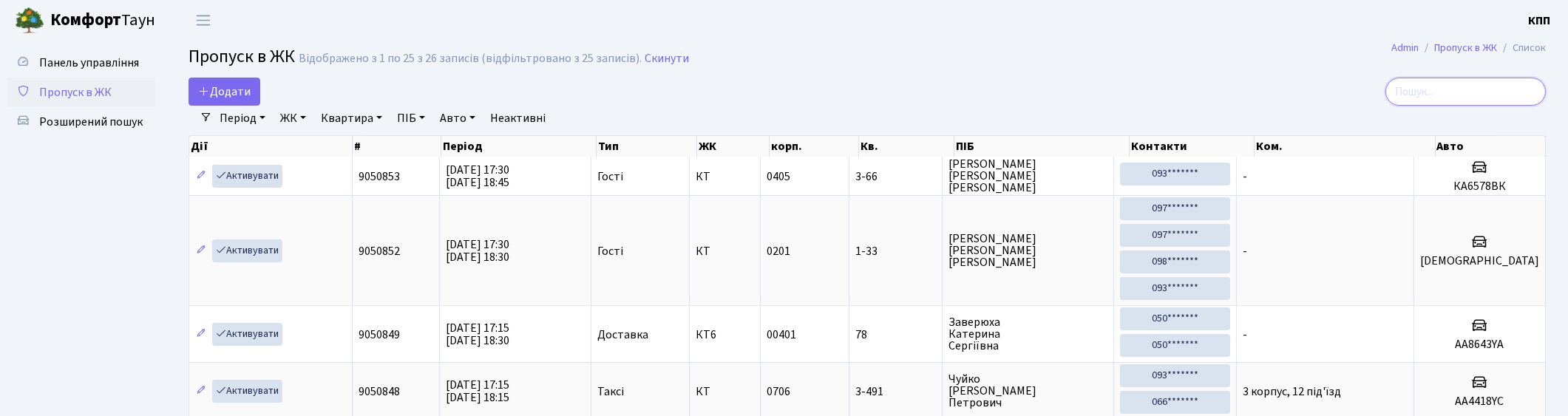
click at [1491, 94] on input "search" at bounding box center [1465, 91] width 160 height 28
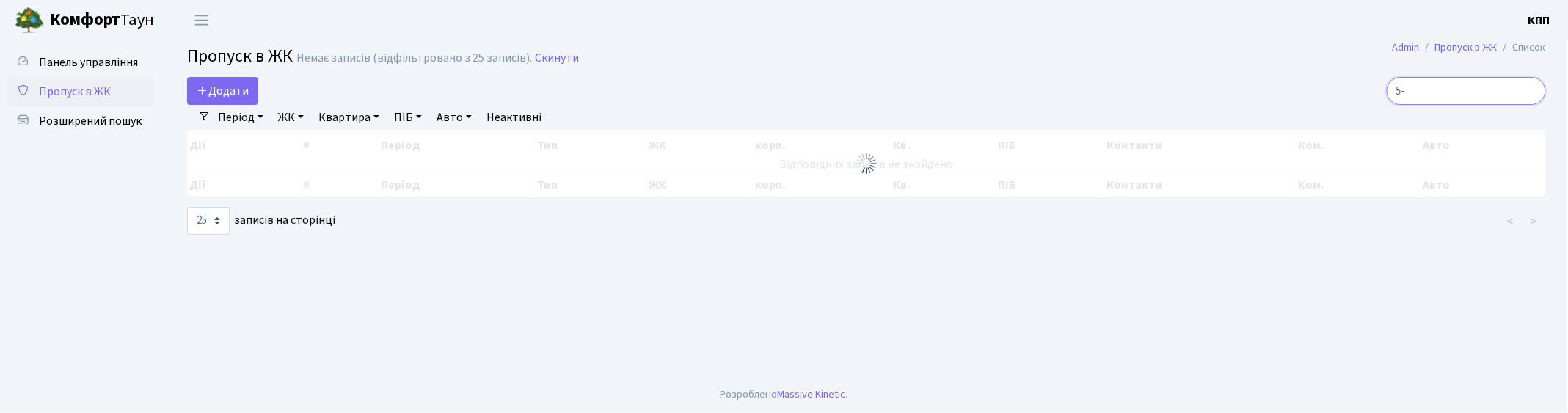
type input "5"
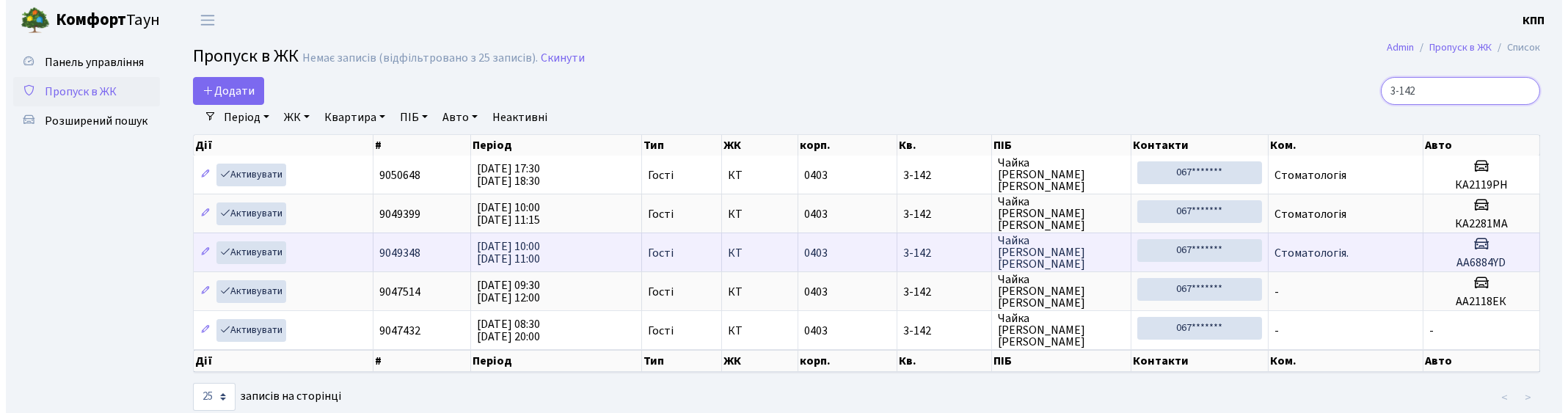
scroll to position [2, 0]
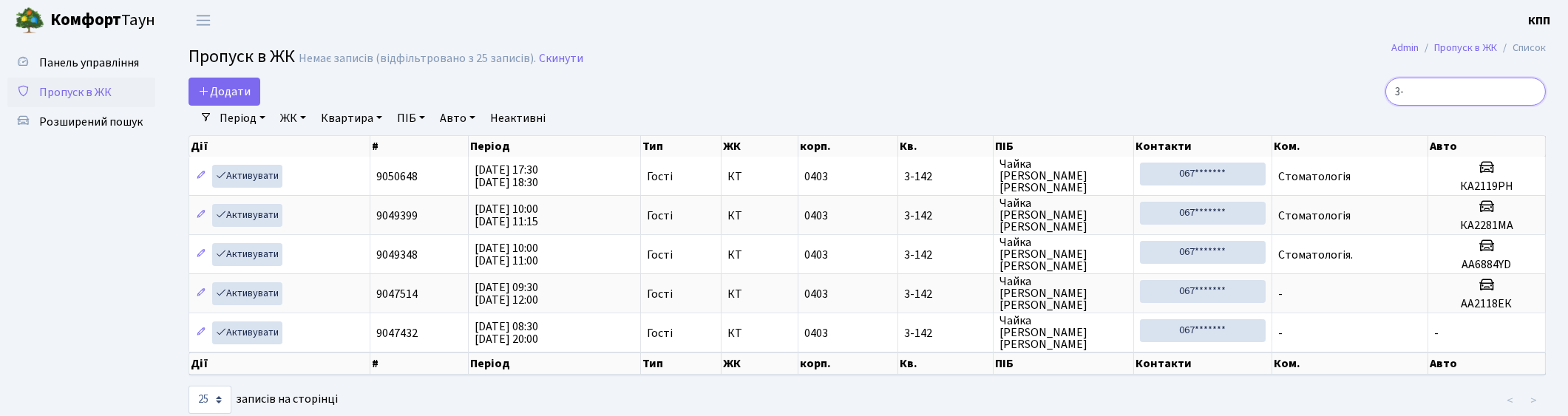
type input "3"
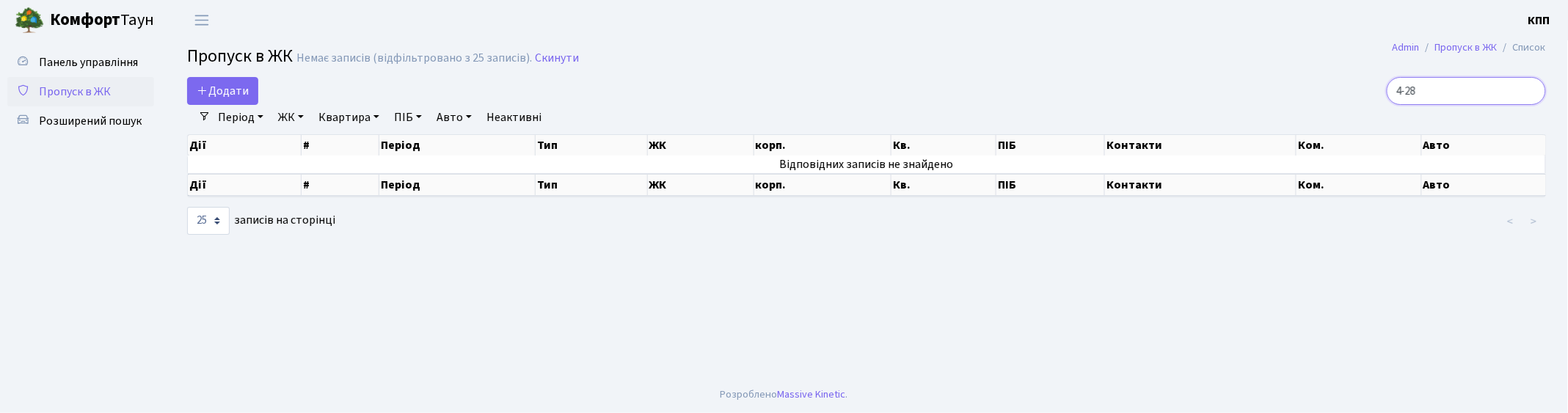
type input "4-28"
click at [234, 95] on span "Додати" at bounding box center [222, 91] width 52 height 16
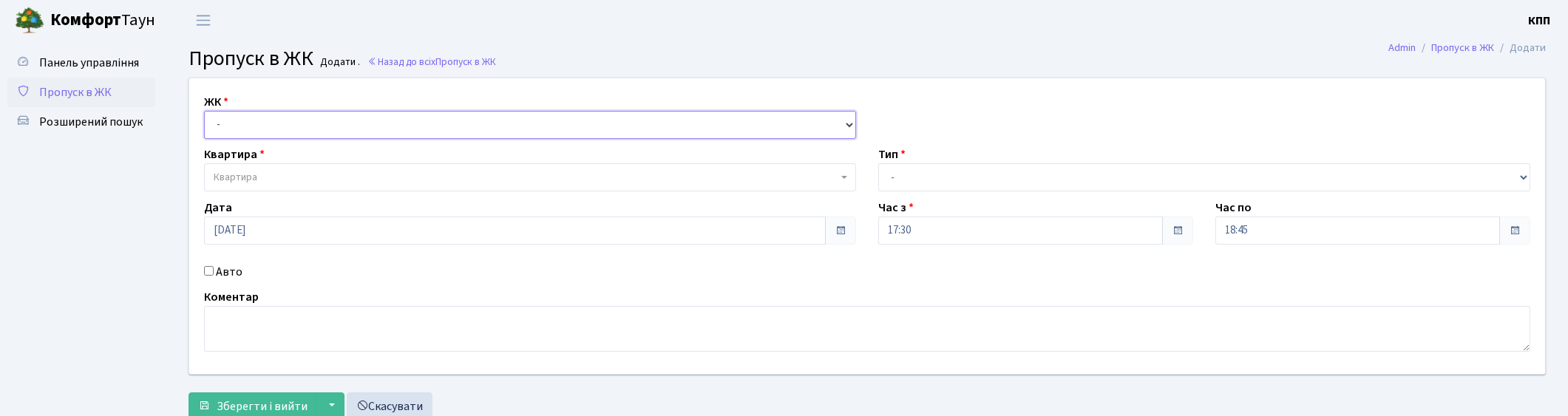
click at [322, 116] on select "- КТ, вул. Регенераторна, 4 КТ2, просп. [STREET_ADDRESS] [STREET_ADDRESS] [PERS…" at bounding box center [529, 125] width 652 height 28
select select "271"
click at [204, 111] on select "- КТ, вул. Регенераторна, 4 КТ2, просп. [STREET_ADDRESS] [STREET_ADDRESS] [PERS…" at bounding box center [529, 125] width 652 height 28
select select
click at [939, 173] on select "- Доставка Таксі Гості Сервіс" at bounding box center [1204, 177] width 652 height 28
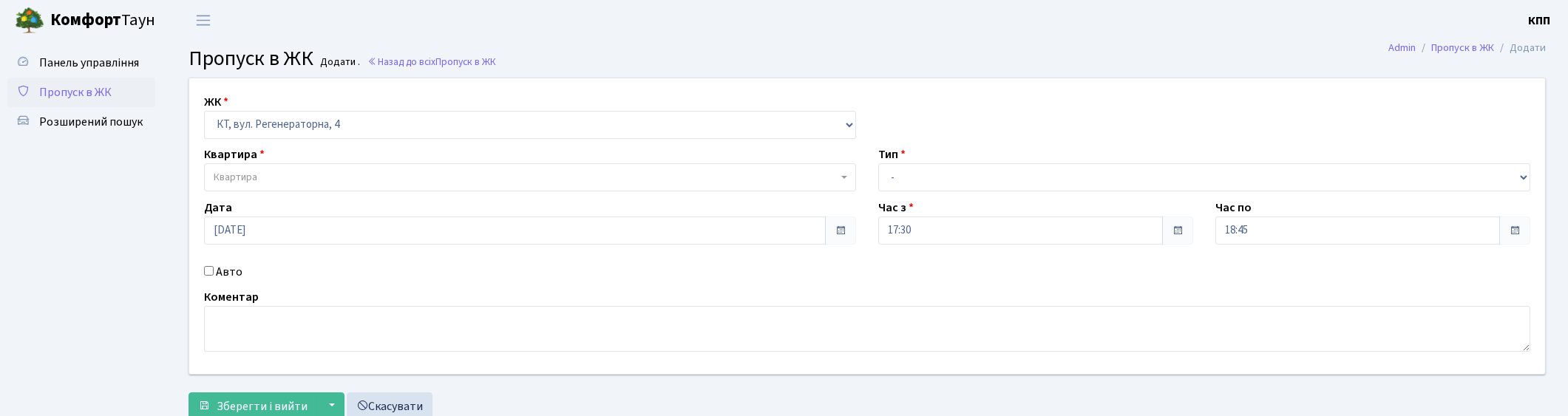
click at [224, 272] on label "Авто" at bounding box center [229, 272] width 27 height 18
click at [213, 272] on input "Авто" at bounding box center [209, 271] width 10 height 10
checkbox input "true"
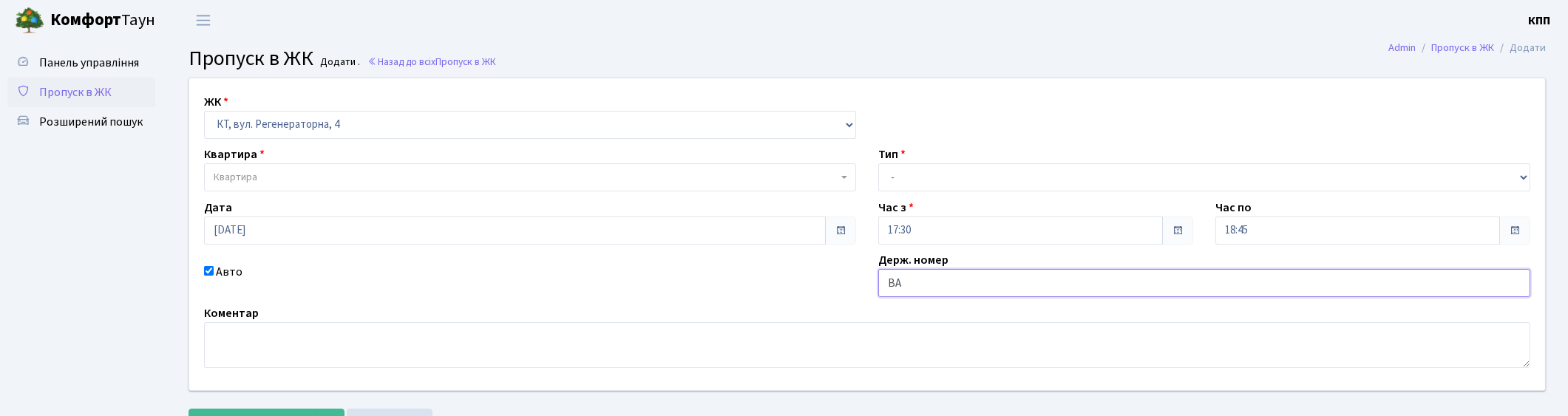
type input "В"
type input "АА7908ВВ"
click at [936, 180] on select "- Доставка Таксі Гості Сервіс" at bounding box center [1204, 177] width 652 height 28
click at [959, 167] on select "- Доставка Таксі Гості Сервіс" at bounding box center [1204, 177] width 652 height 28
select select "18"
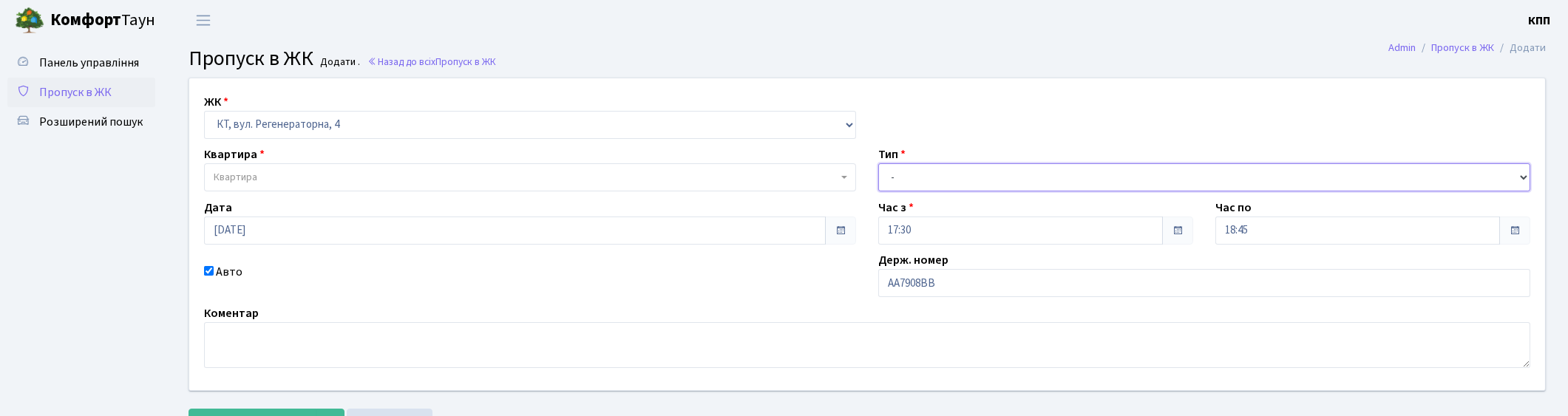
click at [878, 164] on select "- Доставка Таксі Гості Сервіс" at bounding box center [1204, 177] width 652 height 28
click at [459, 108] on div "ЖК - КТ, вул. Регенераторна, 4 КТ2, просп. [STREET_ADDRESS] [STREET_ADDRESS] [P…" at bounding box center [530, 116] width 674 height 46
click at [373, 169] on span "Квартира" at bounding box center [529, 177] width 652 height 28
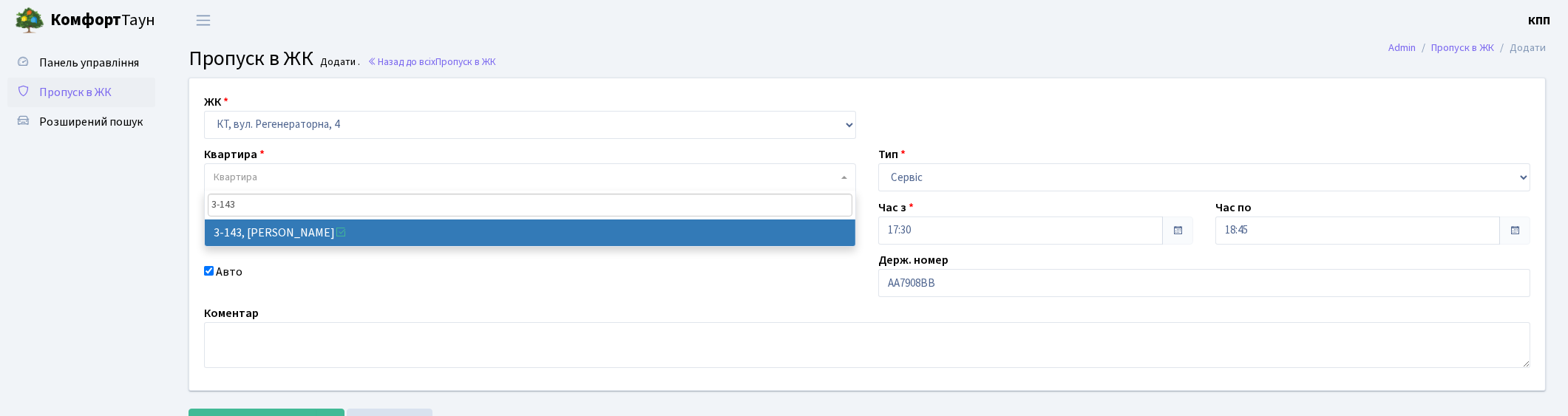
type input "3-143"
select select "810"
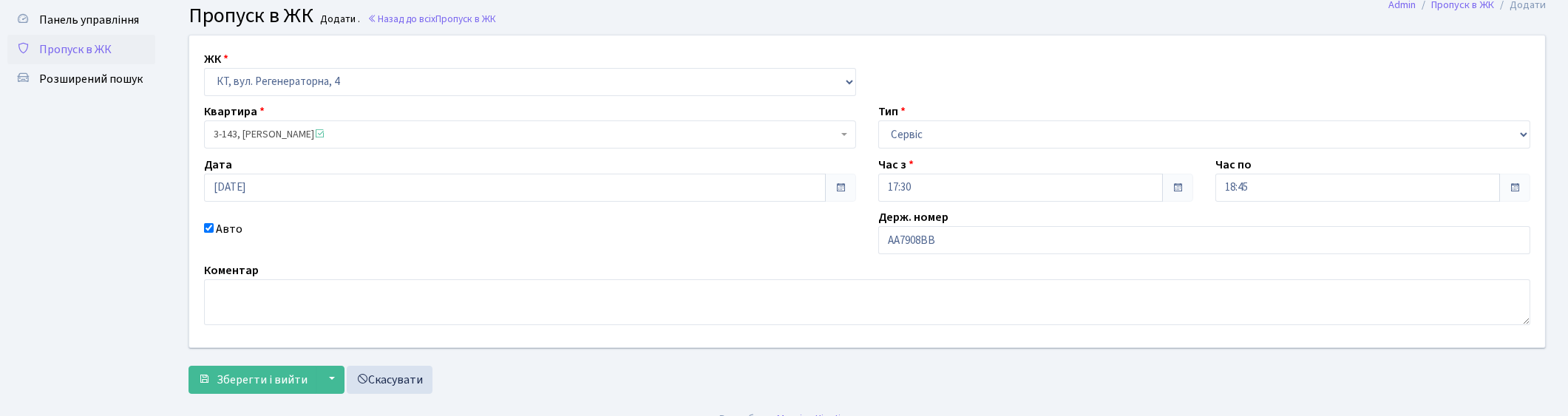
scroll to position [64, 0]
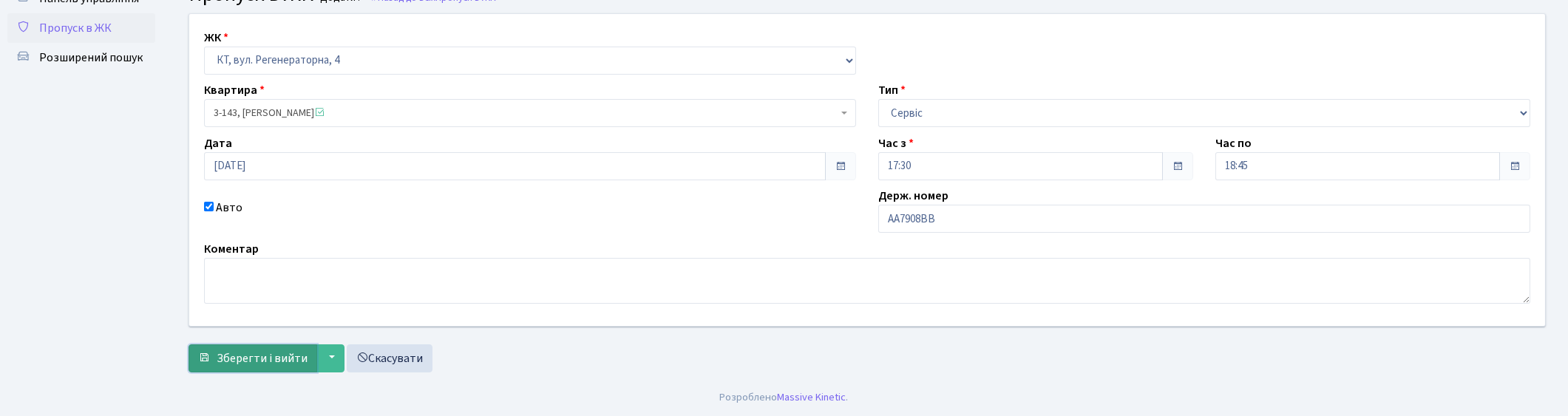
click at [257, 352] on span "Зберегти і вийти" at bounding box center [262, 358] width 91 height 16
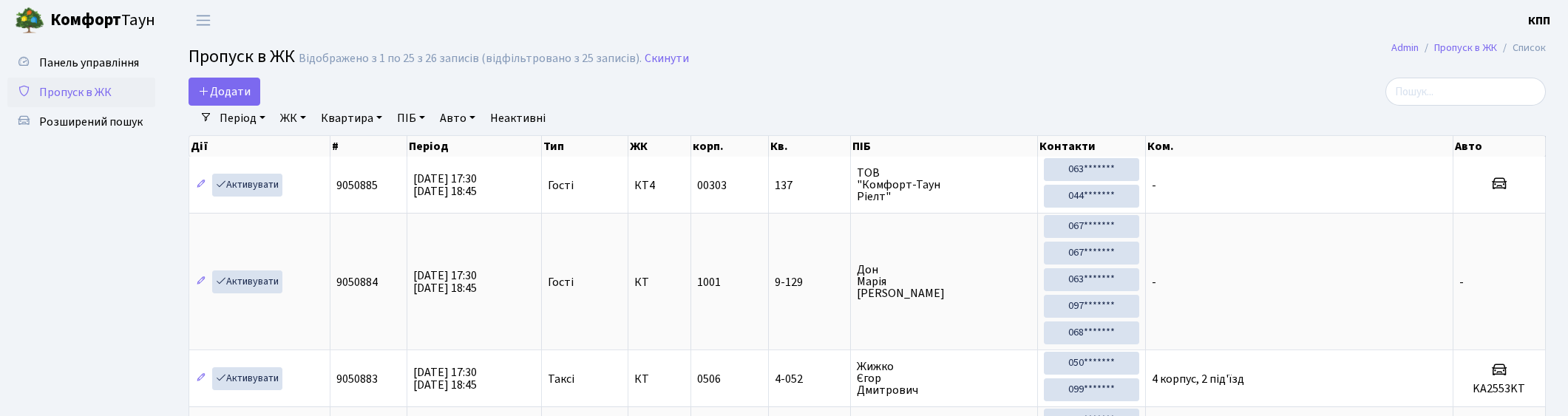
select select "25"
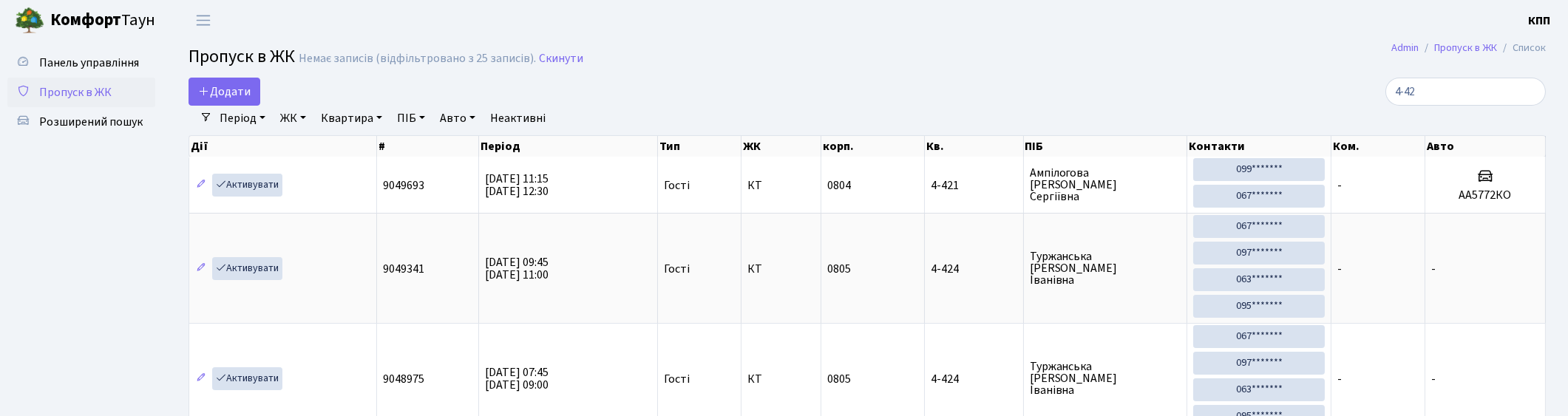
type input "4-42"
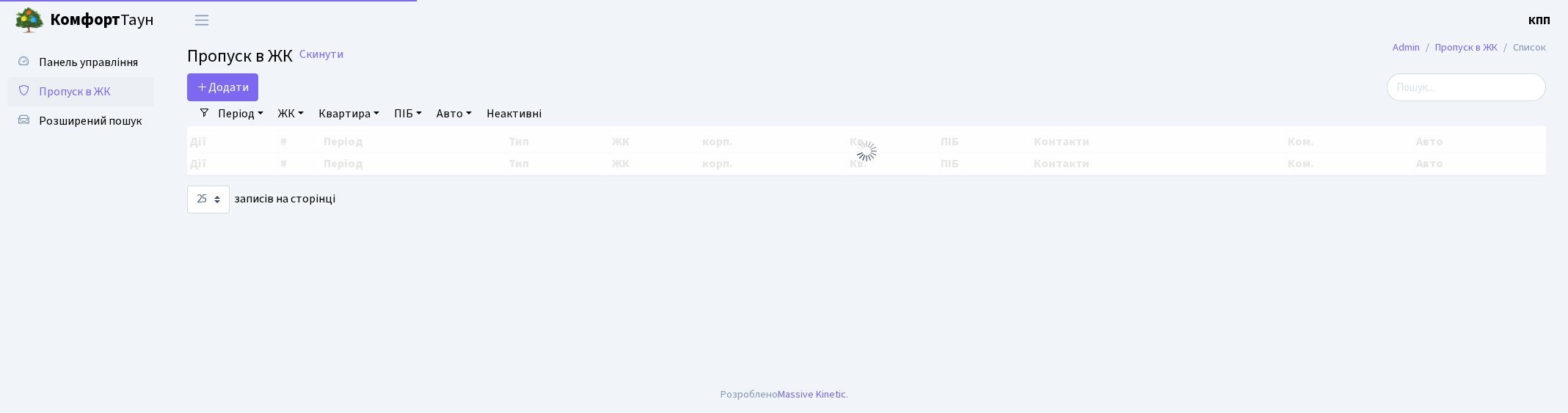
select select "25"
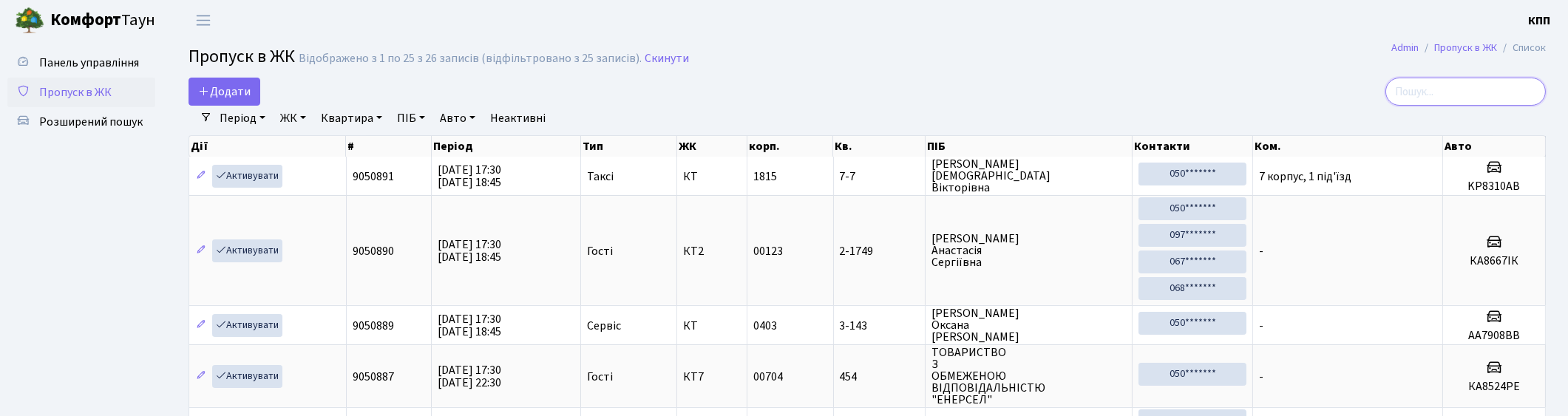
click at [1496, 97] on input "search" at bounding box center [1465, 91] width 160 height 28
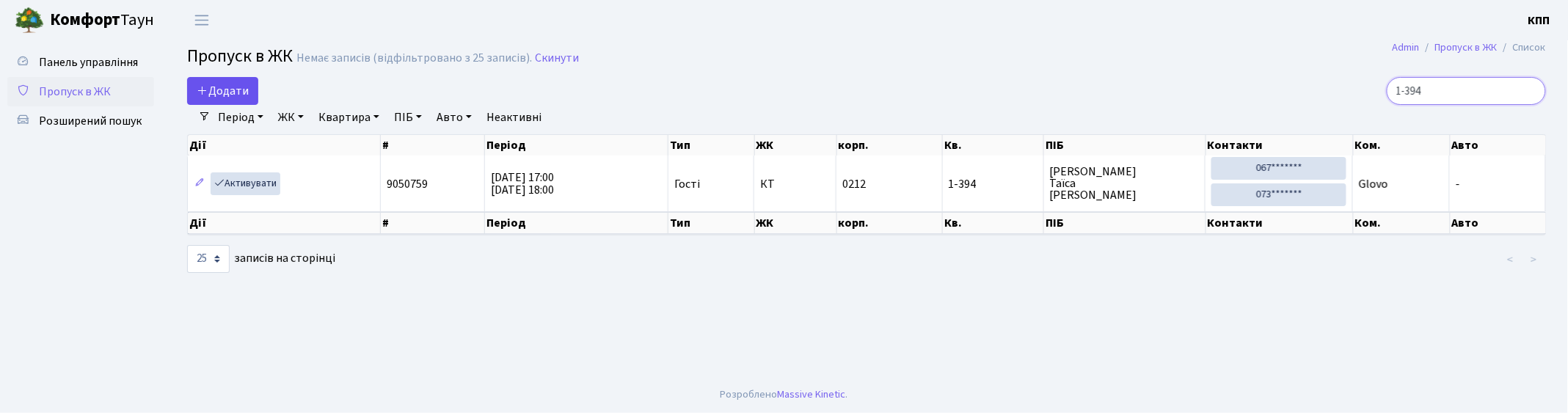
type input "1-394"
click at [222, 88] on span "Додати" at bounding box center [222, 91] width 52 height 16
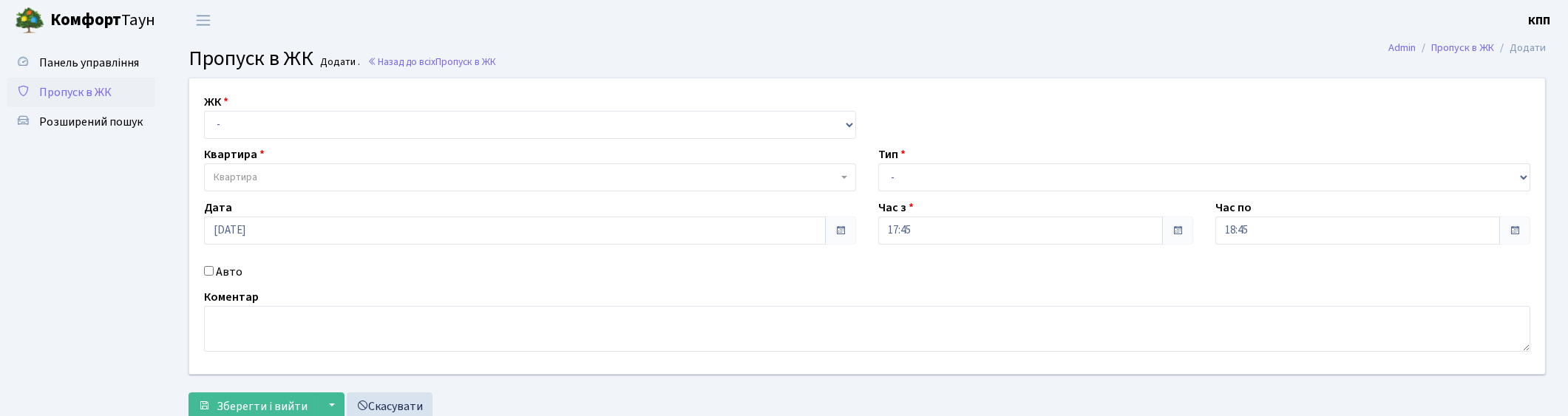
click at [219, 275] on label "Авто" at bounding box center [229, 272] width 27 height 18
click at [213, 275] on input "Авто" at bounding box center [209, 271] width 10 height 10
checkbox input "true"
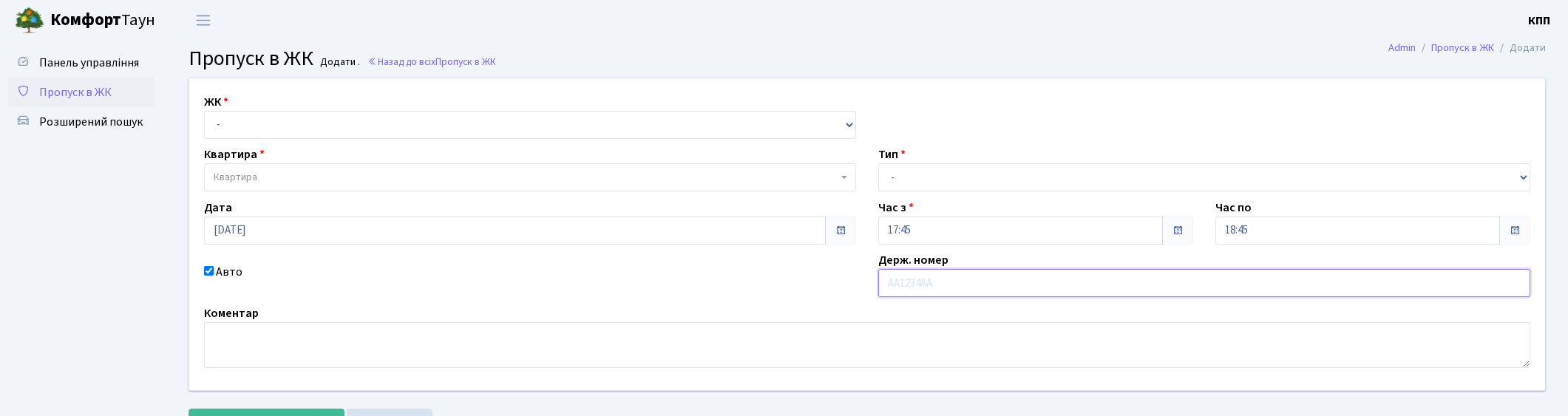
click at [978, 290] on input "text" at bounding box center [1204, 282] width 652 height 28
type input "КА1809РН"
click at [346, 131] on select "- КТ, вул. Регенераторна, 4 КТ2, просп. [STREET_ADDRESS] [STREET_ADDRESS] [PERS…" at bounding box center [529, 125] width 652 height 28
click at [999, 172] on select "- Доставка Таксі Гості Сервіс" at bounding box center [1204, 177] width 652 height 28
select select "1"
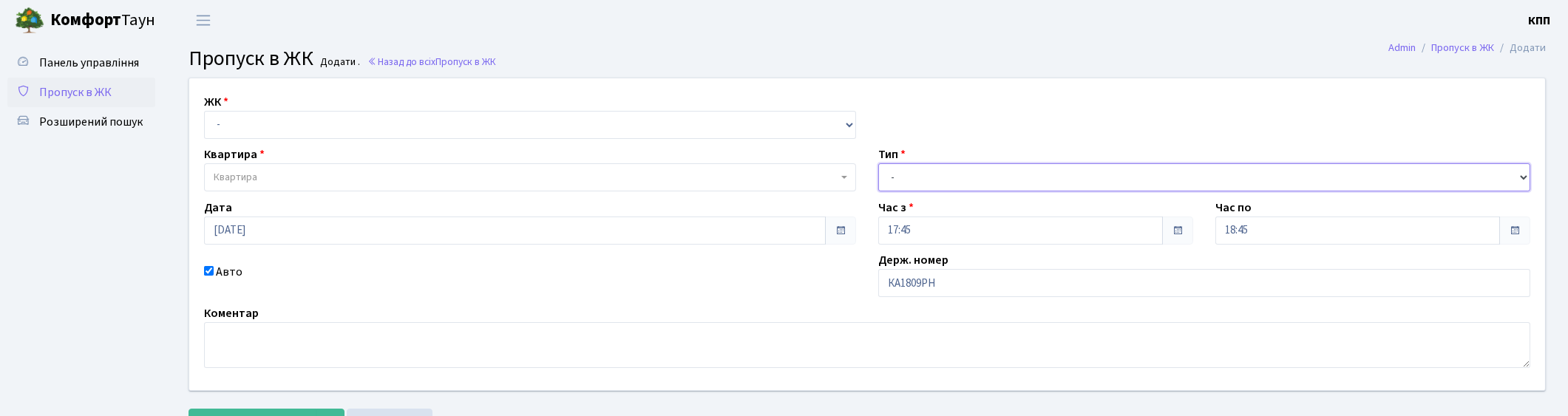
click at [878, 164] on select "- Доставка Таксі Гості Сервіс" at bounding box center [1204, 177] width 652 height 28
click at [267, 129] on select "- КТ, вул. Регенераторна, 4 КТ2, просп. Соборності, 17 КТ3, вул. Березнева, 16 …" at bounding box center [529, 125] width 652 height 28
select select "271"
click at [204, 111] on select "- КТ, вул. Регенераторна, 4 КТ2, просп. Соборності, 17 КТ3, вул. Березнева, 16 …" at bounding box center [529, 125] width 652 height 28
select select
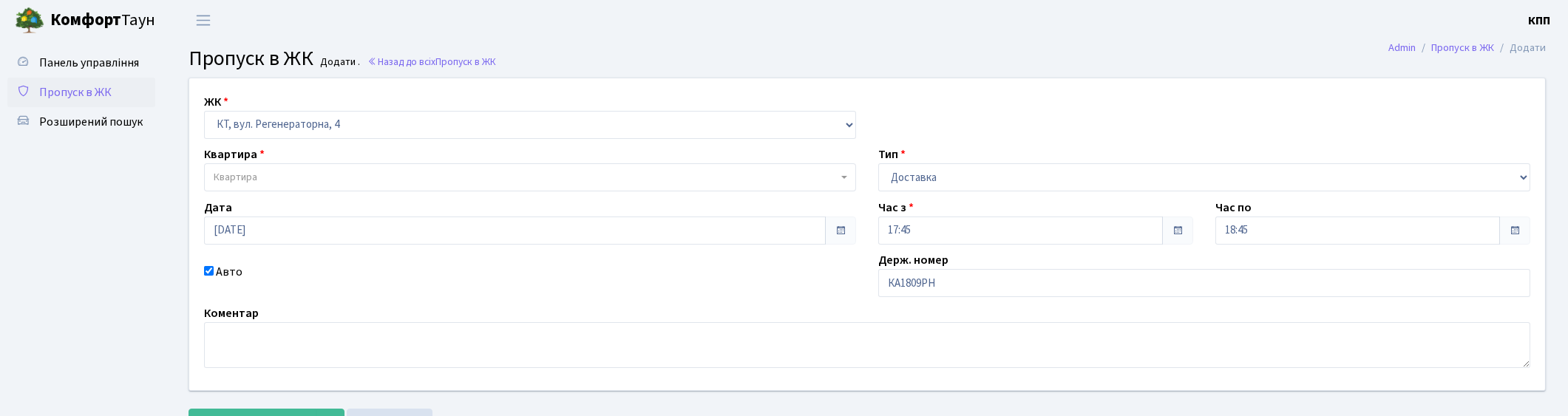
click at [265, 177] on span "Квартира" at bounding box center [525, 177] width 624 height 15
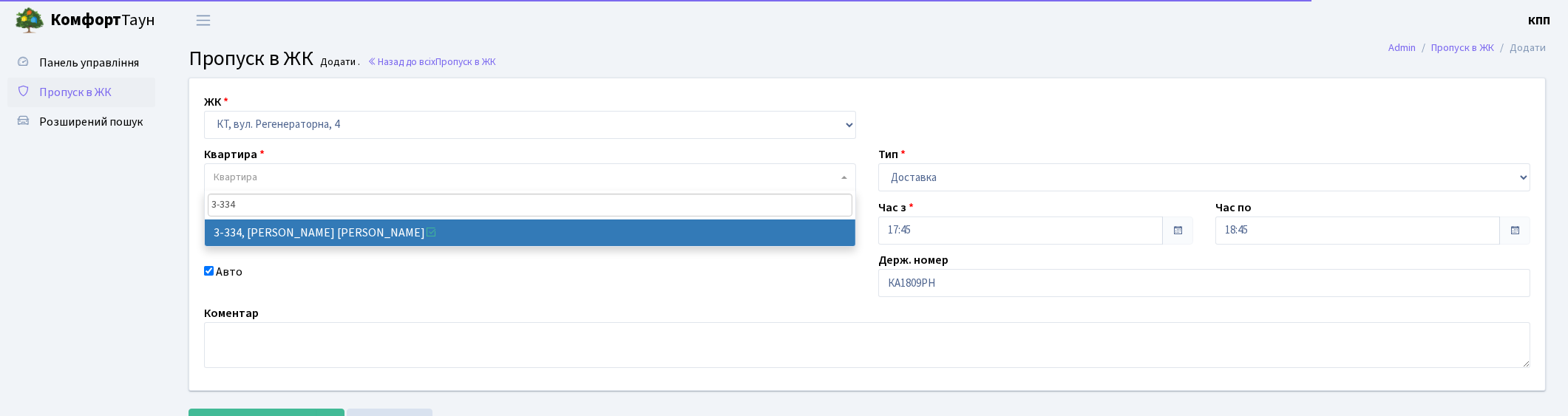
type input "3-334"
select select "1552"
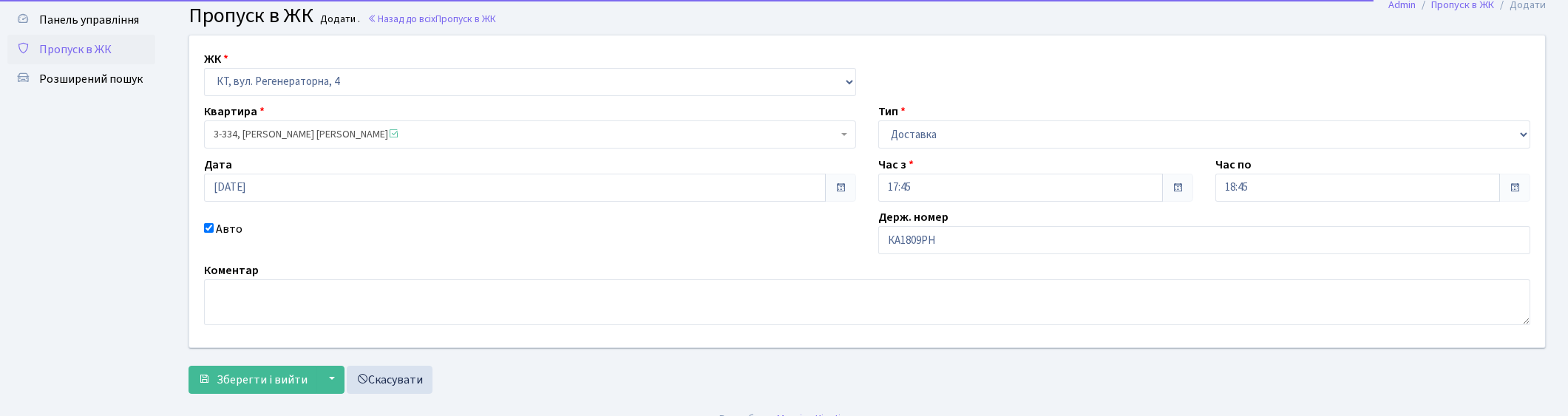
scroll to position [64, 0]
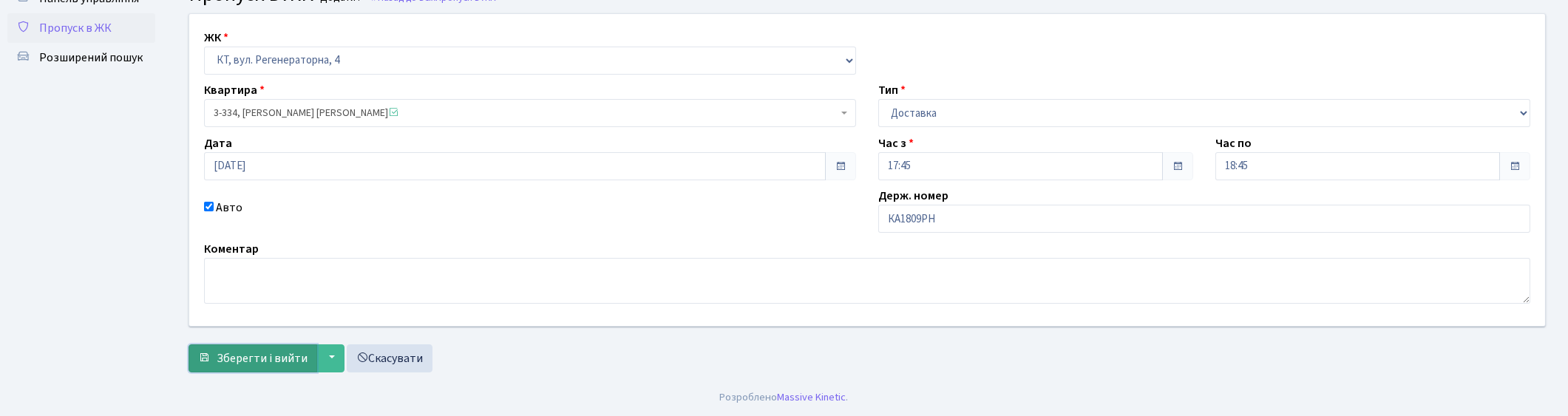
click at [261, 357] on span "Зберегти і вийти" at bounding box center [262, 358] width 91 height 16
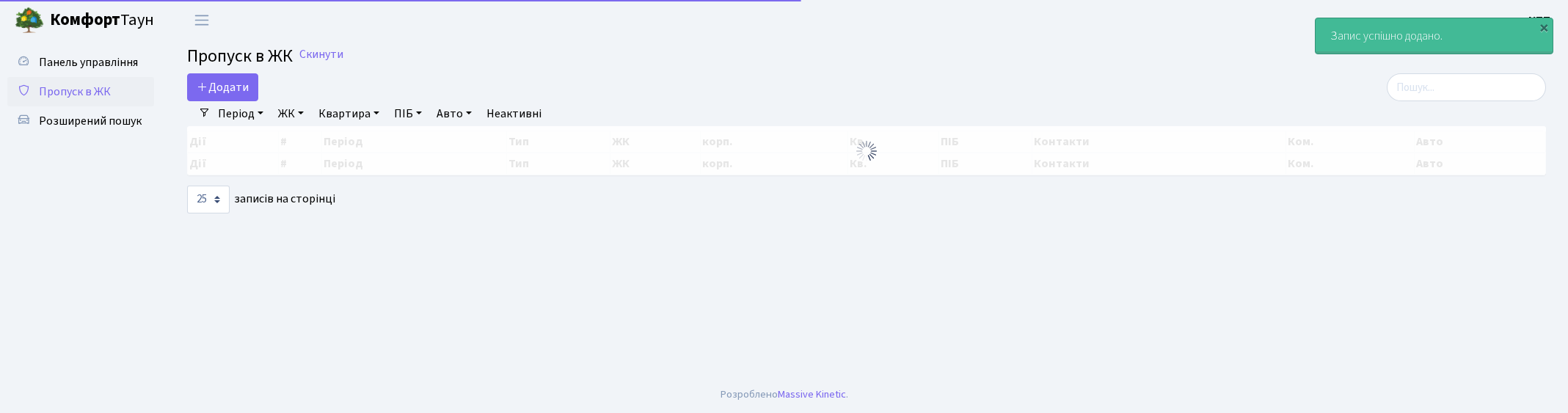
select select "25"
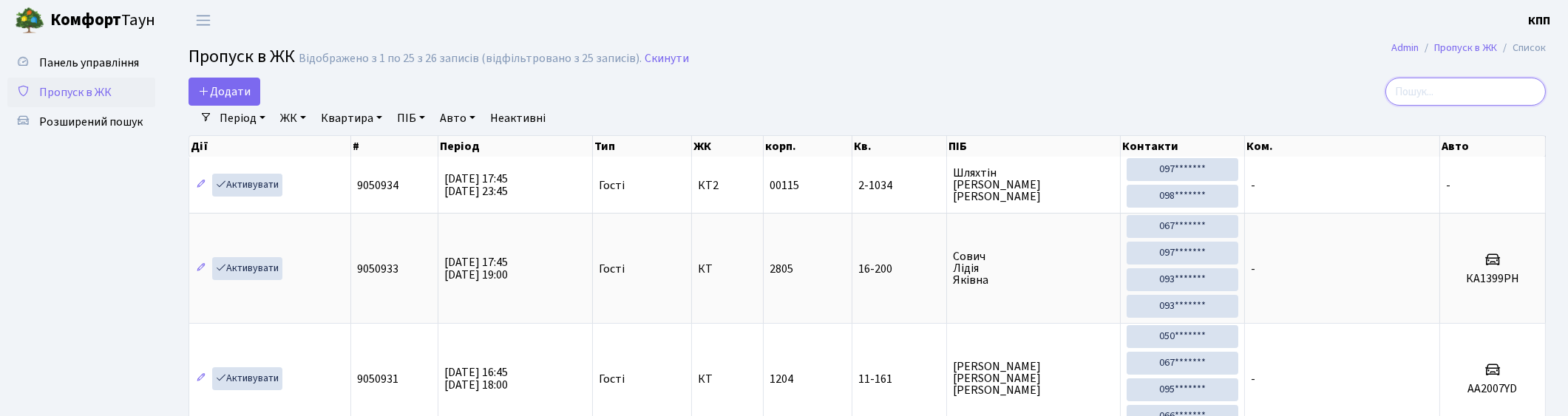
drag, startPoint x: 1406, startPoint y: 90, endPoint x: 1416, endPoint y: 94, distance: 10.8
click at [1413, 93] on input "search" at bounding box center [1465, 91] width 160 height 28
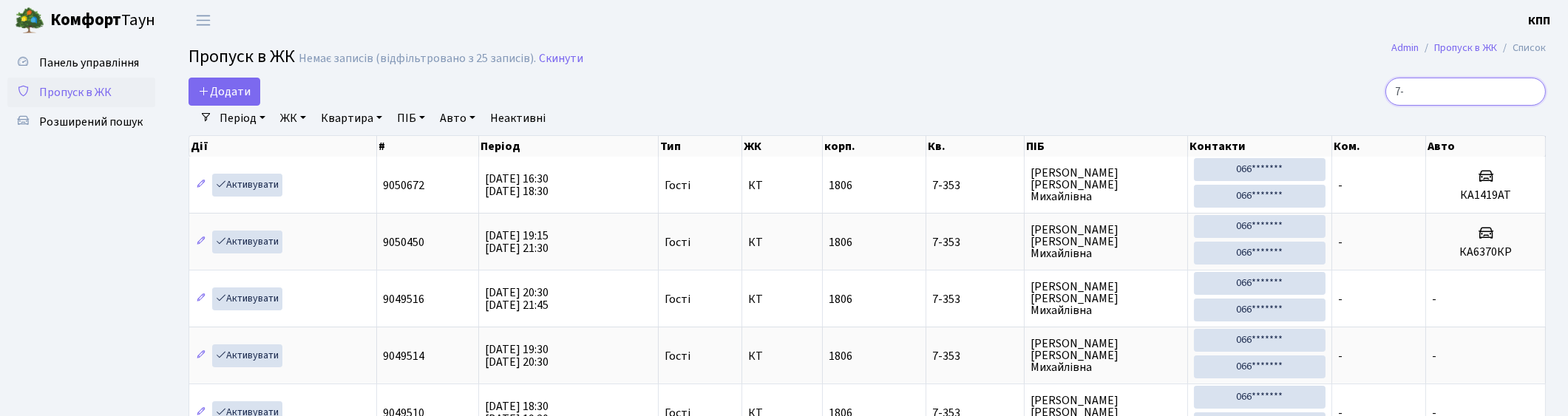
type input "7"
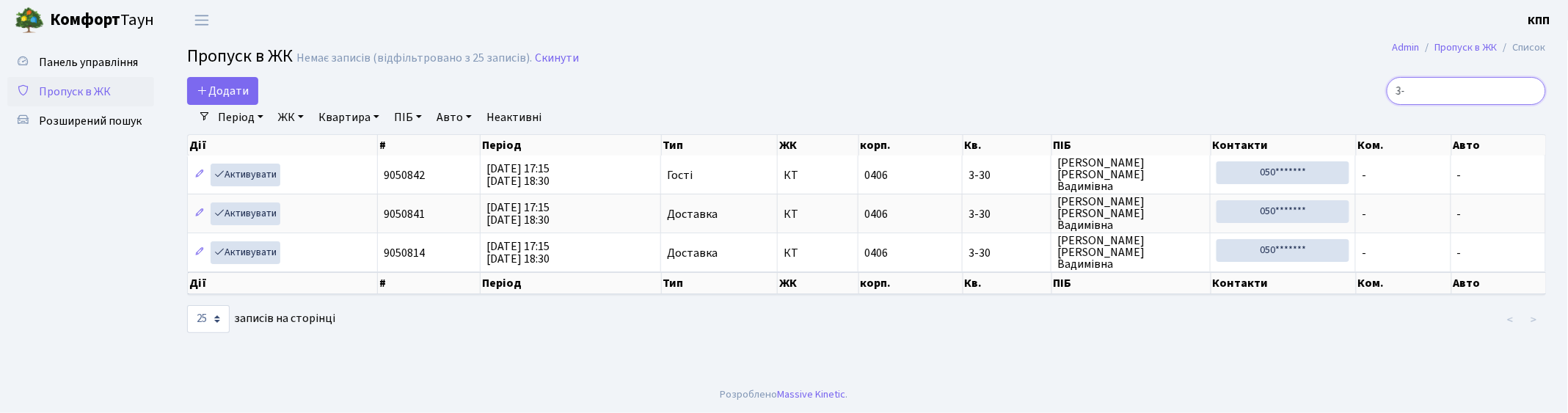
type input "3"
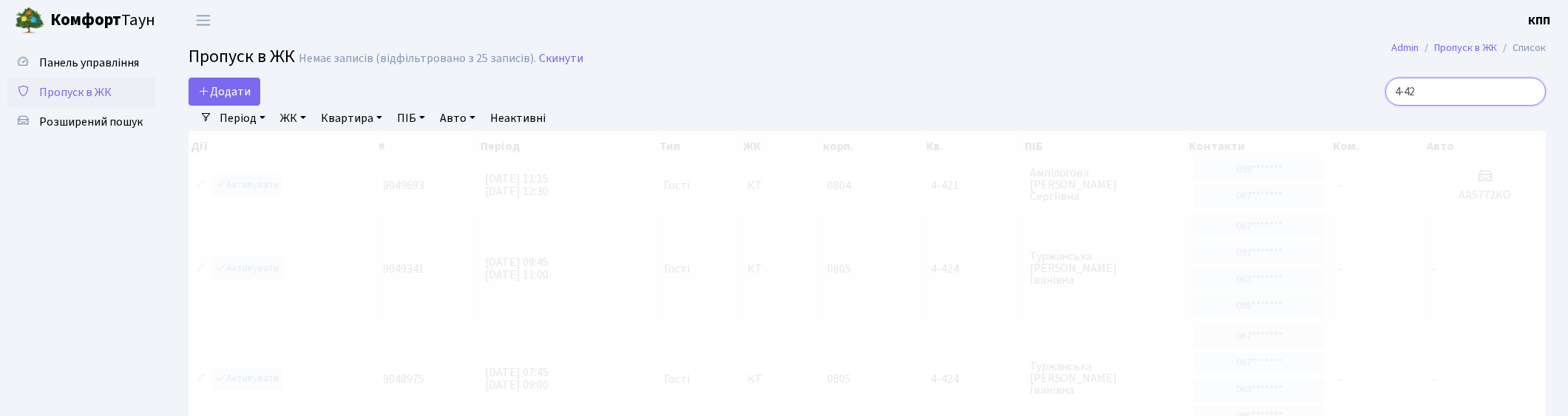
click at [1465, 92] on input "4-42" at bounding box center [1465, 91] width 160 height 28
type input "4"
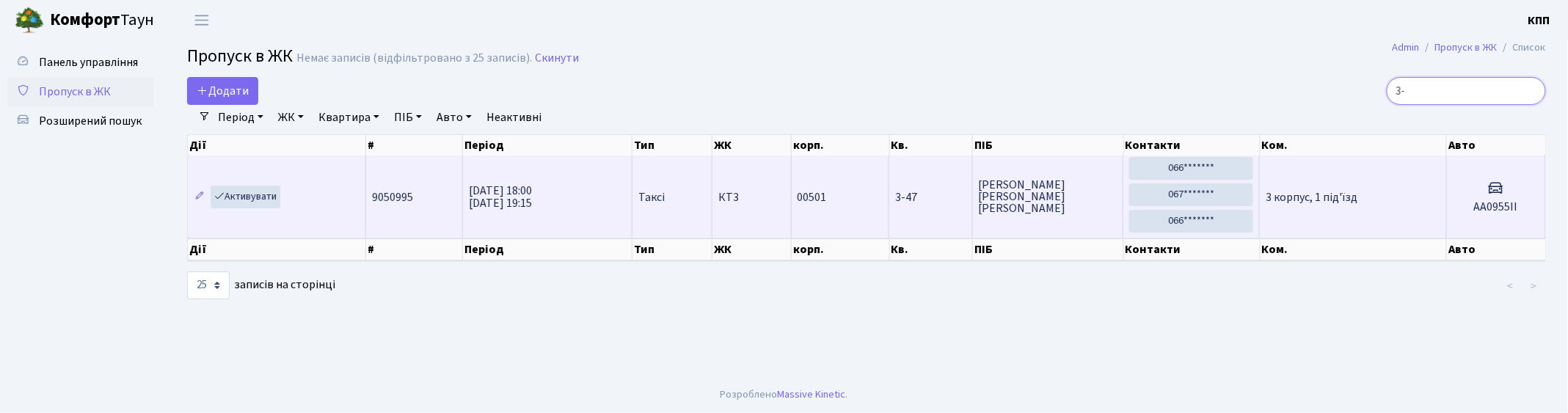
type input "3"
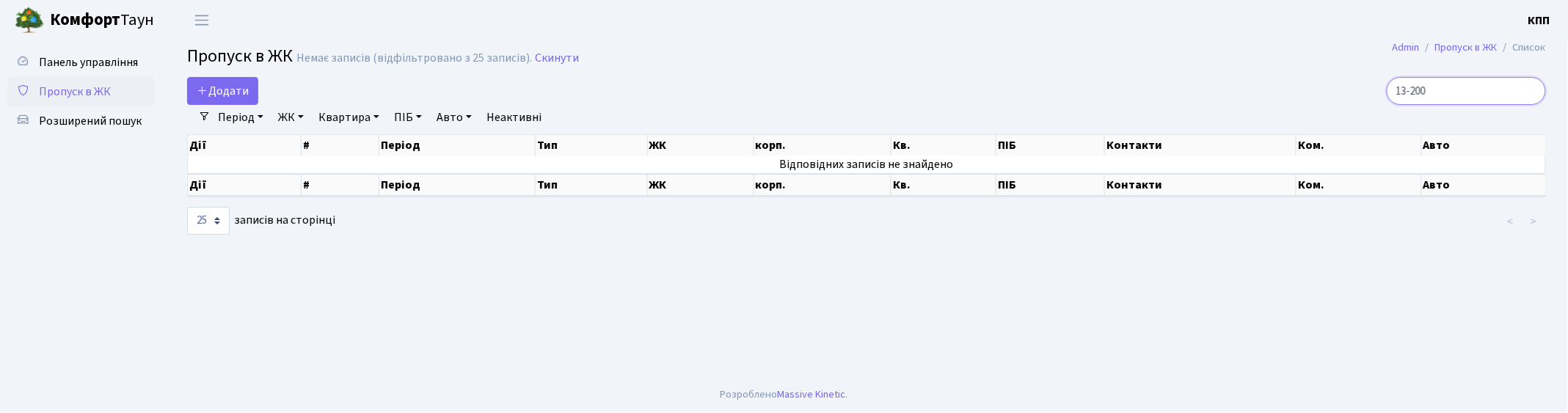
type input "13-200"
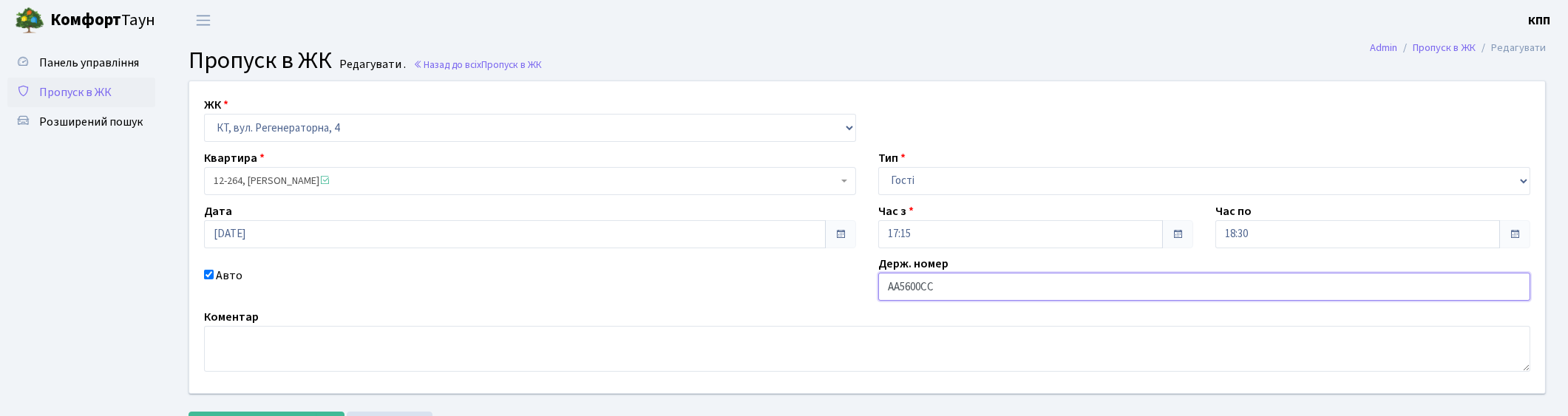
click at [891, 284] on input "АА5600СС" at bounding box center [1204, 287] width 652 height 28
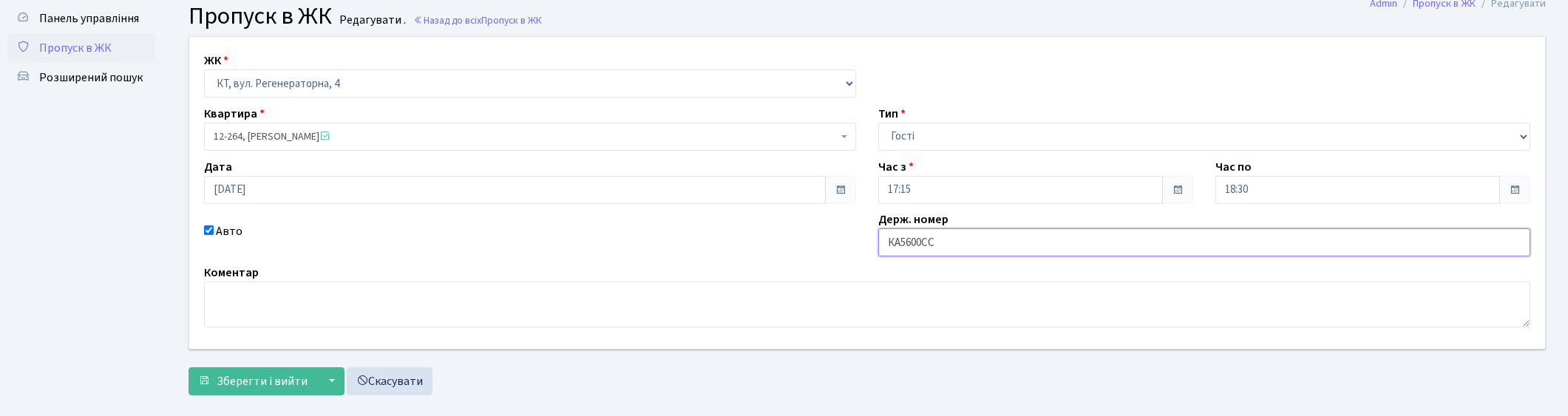
scroll to position [68, 0]
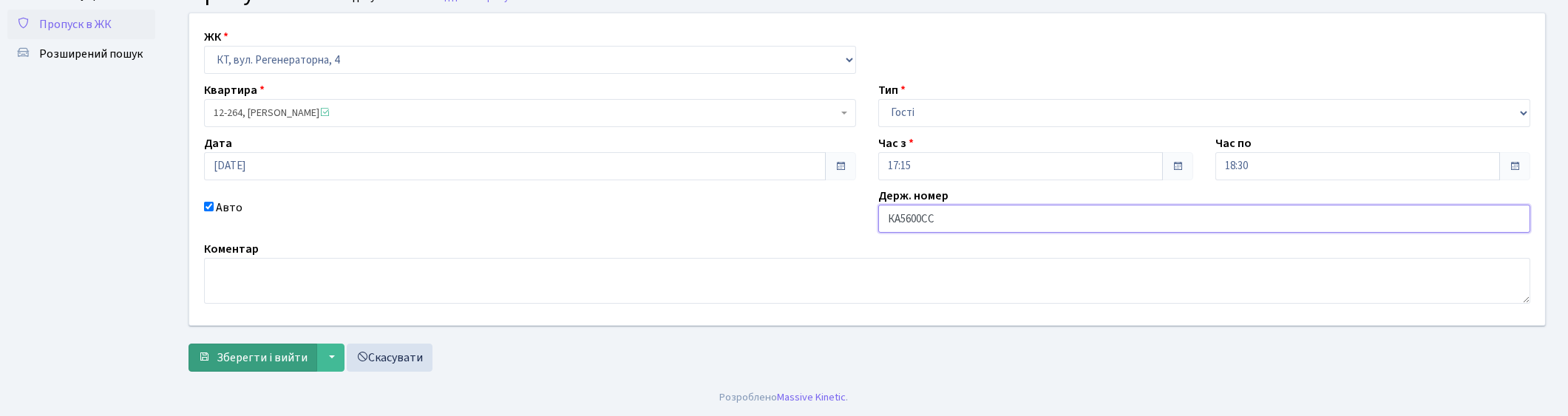
type input "КА5600СС"
click at [266, 353] on span "Зберегти і вийти" at bounding box center [262, 357] width 91 height 16
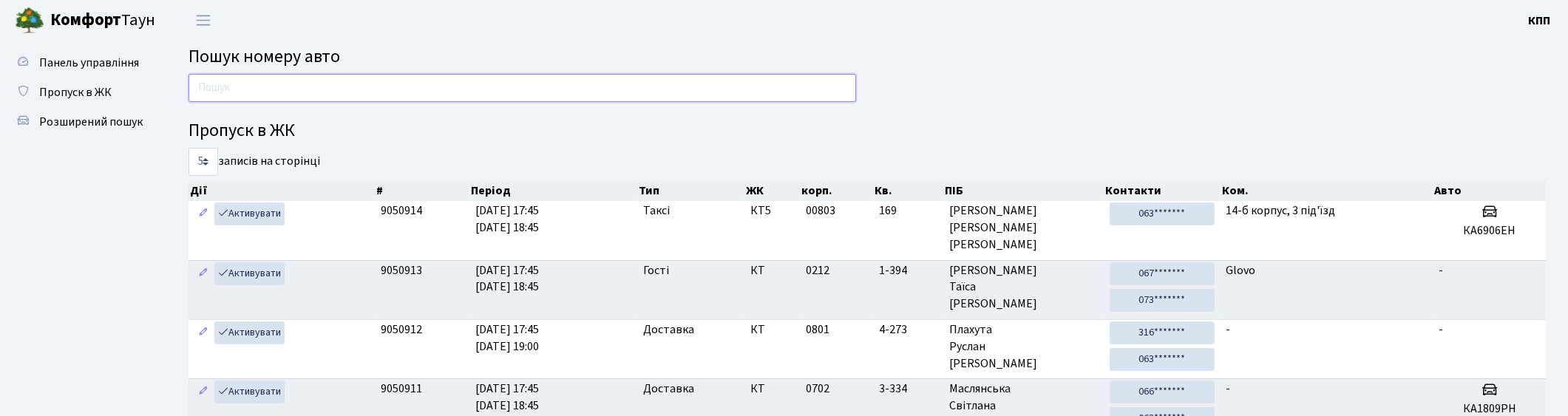
click at [436, 83] on input "text" at bounding box center [521, 88] width 667 height 28
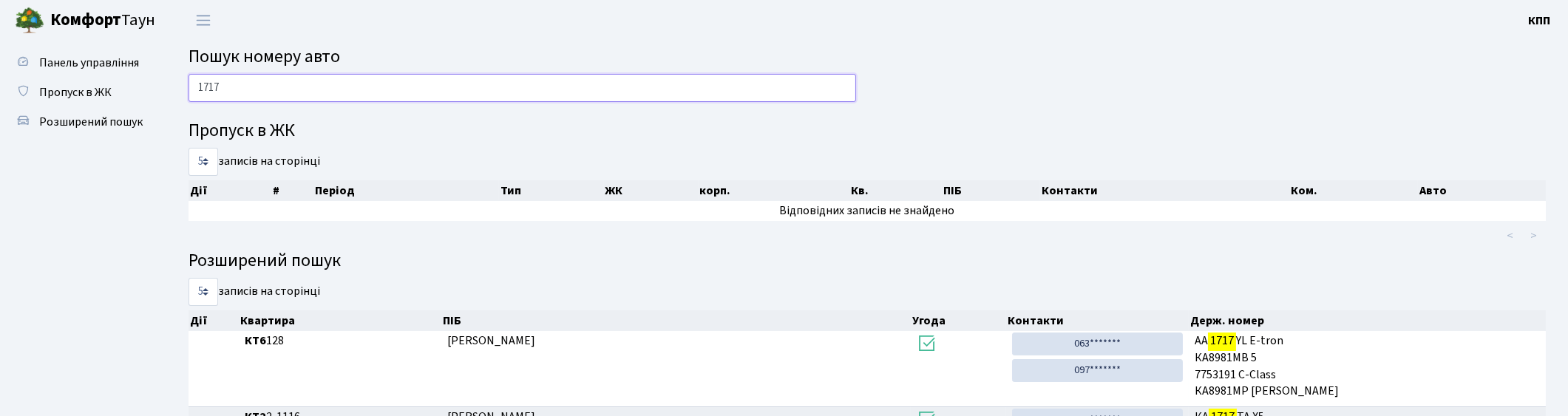
click at [225, 92] on input "1717" at bounding box center [521, 88] width 667 height 28
type input "1"
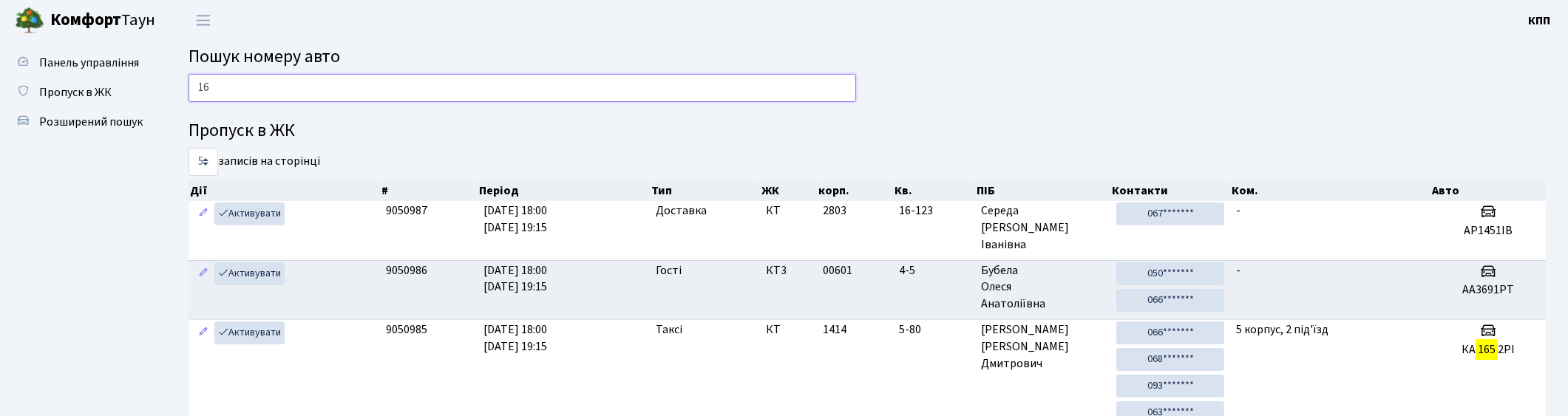
type input "1"
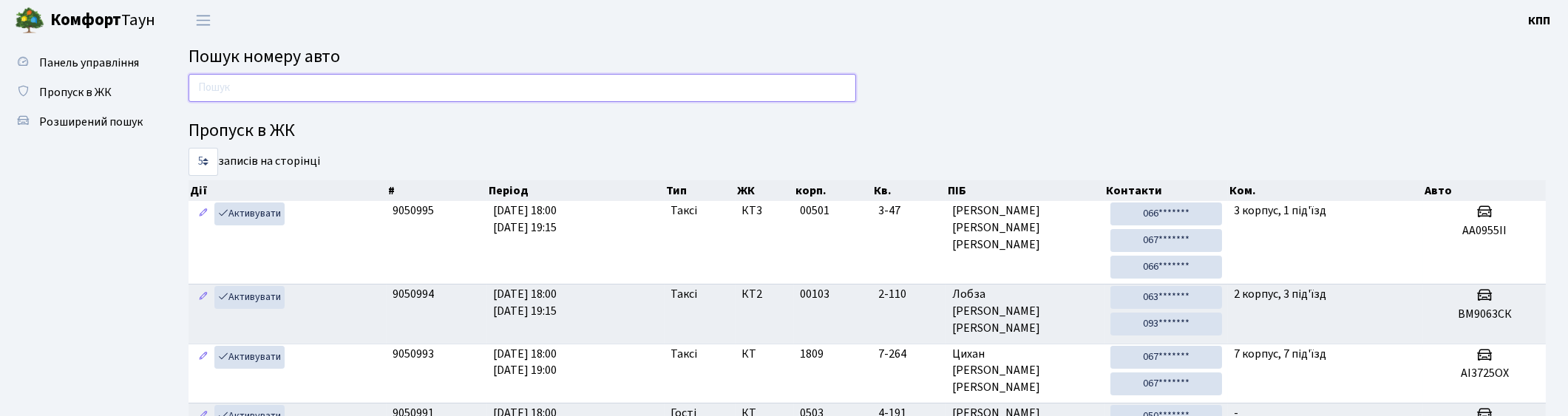
click at [386, 74] on input "text" at bounding box center [521, 88] width 667 height 28
click at [346, 84] on input "text" at bounding box center [521, 88] width 667 height 28
type input "4"
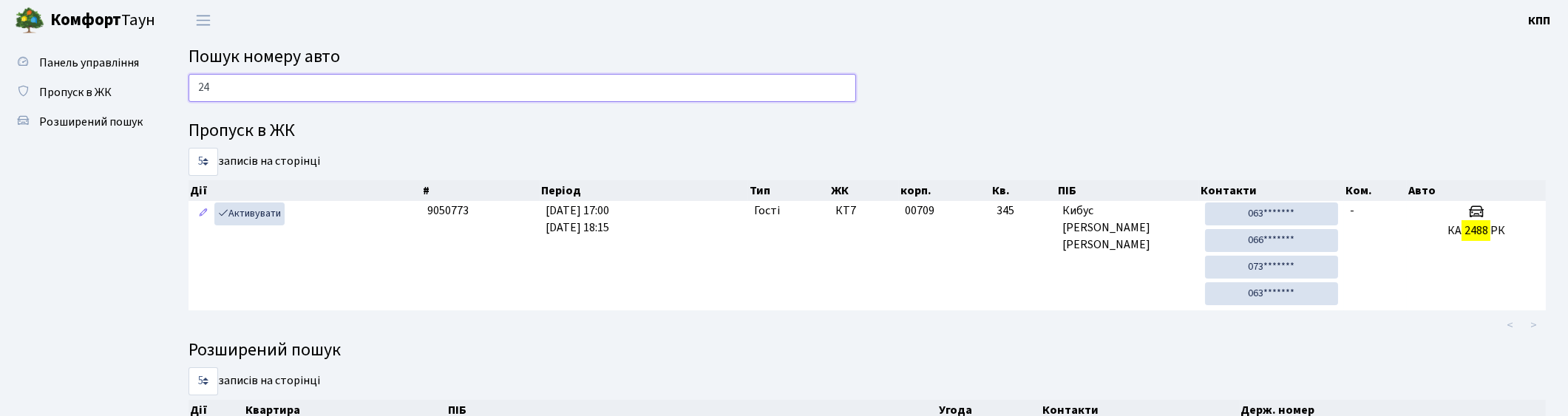
type input "2"
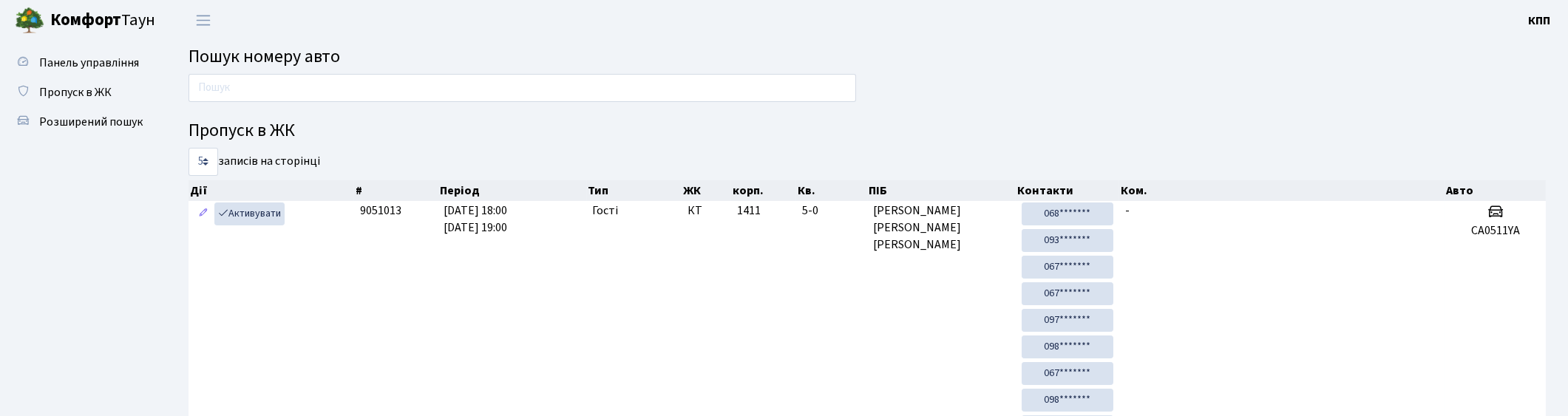
drag, startPoint x: 416, startPoint y: 68, endPoint x: 416, endPoint y: 79, distance: 11.0
click at [419, 96] on input "text" at bounding box center [521, 88] width 667 height 28
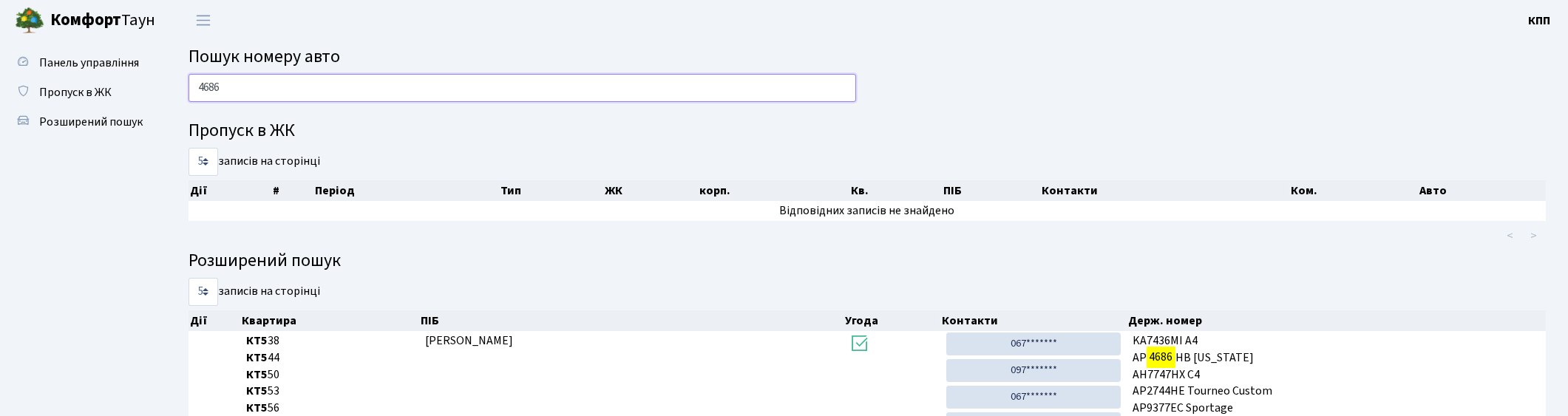
click at [789, 92] on input "4686" at bounding box center [521, 88] width 667 height 28
type input "4"
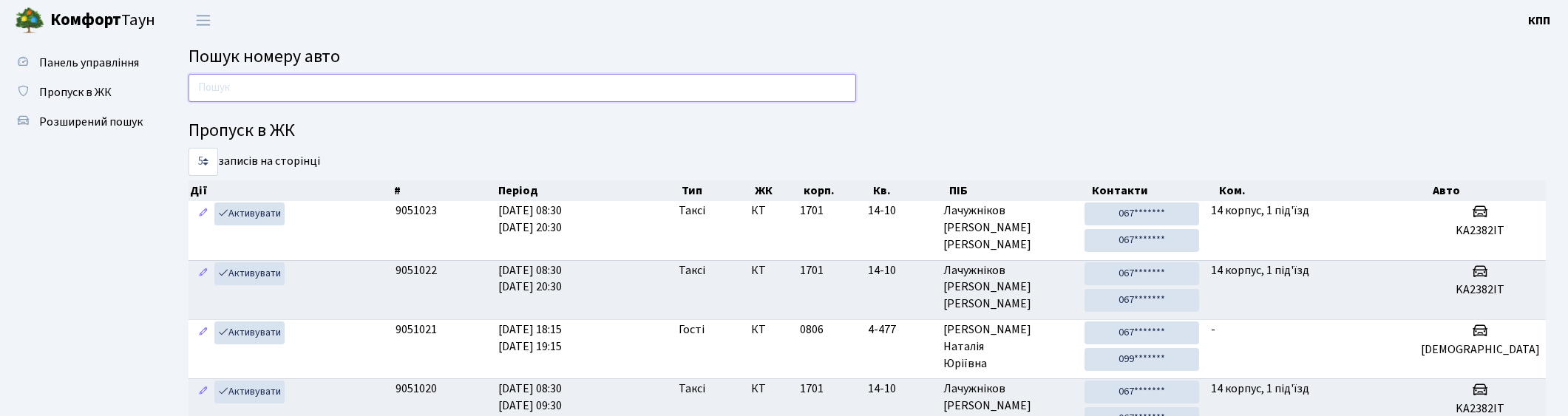
click at [789, 92] on input "text" at bounding box center [521, 88] width 667 height 28
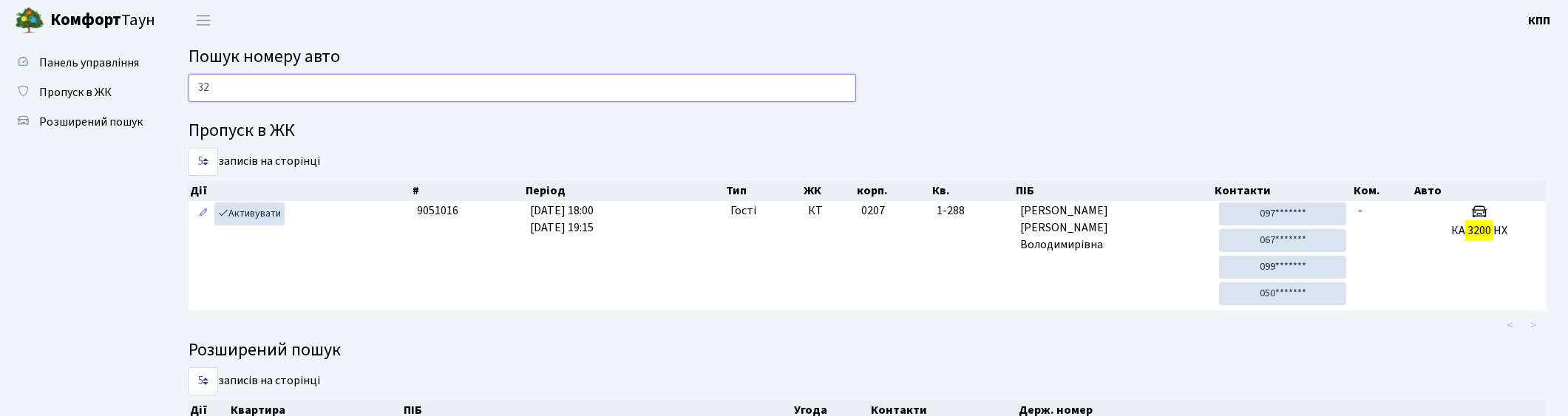
type input "3"
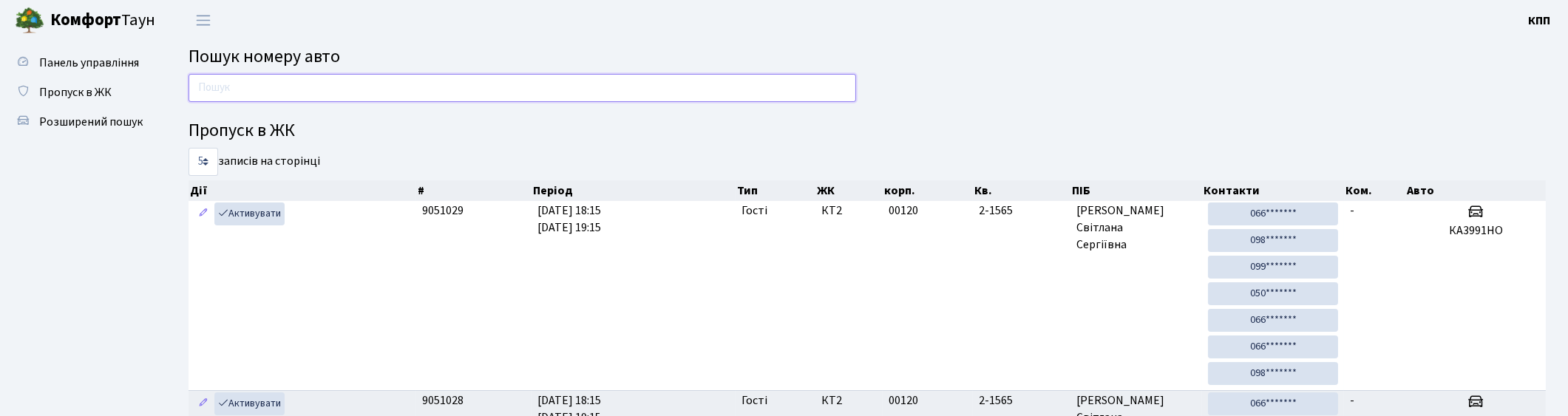
drag, startPoint x: 379, startPoint y: 100, endPoint x: 382, endPoint y: 92, distance: 8.5
click at [379, 100] on input "text" at bounding box center [521, 88] width 667 height 28
click at [386, 84] on input "text" at bounding box center [521, 88] width 667 height 28
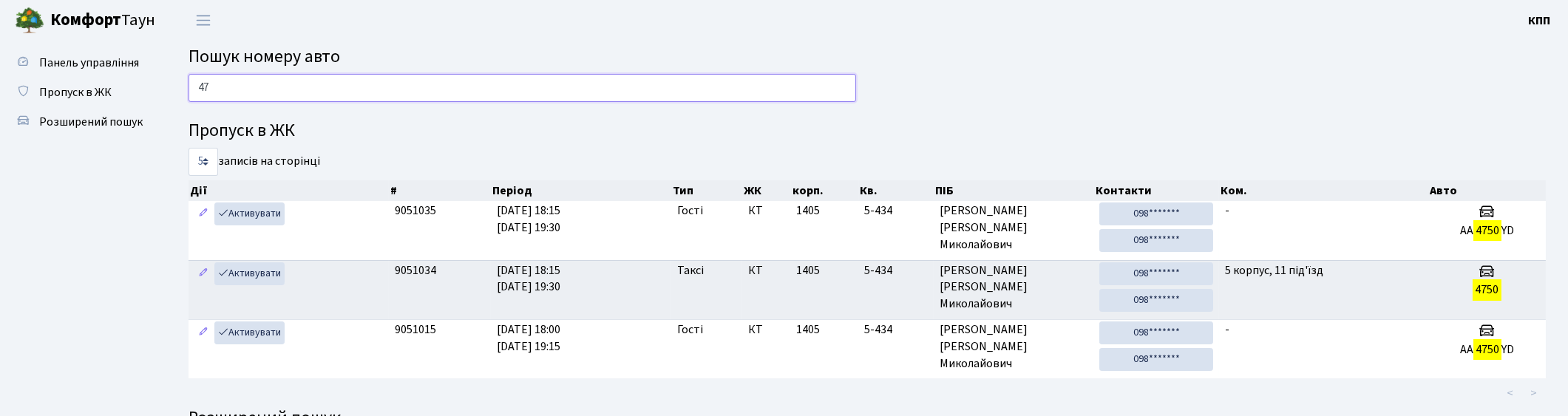
type input "4"
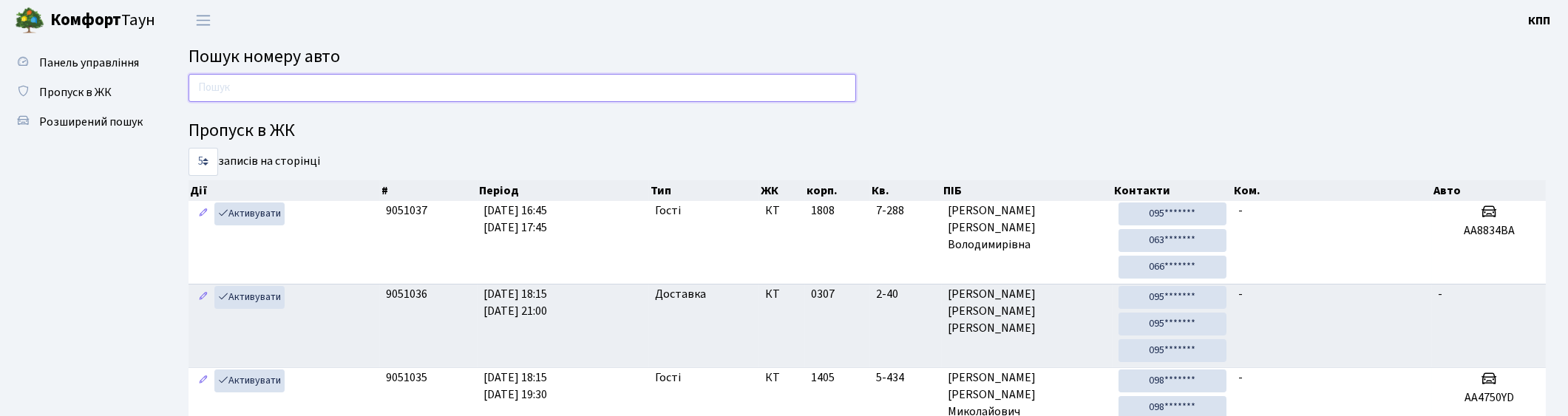
type input "0"
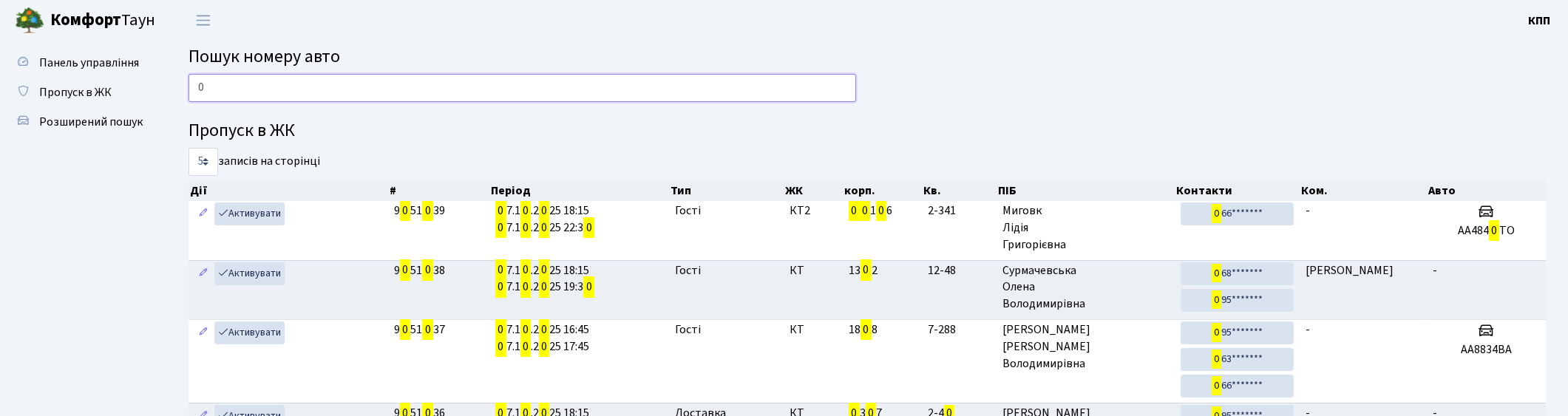
click at [494, 98] on input "0" at bounding box center [521, 88] width 667 height 28
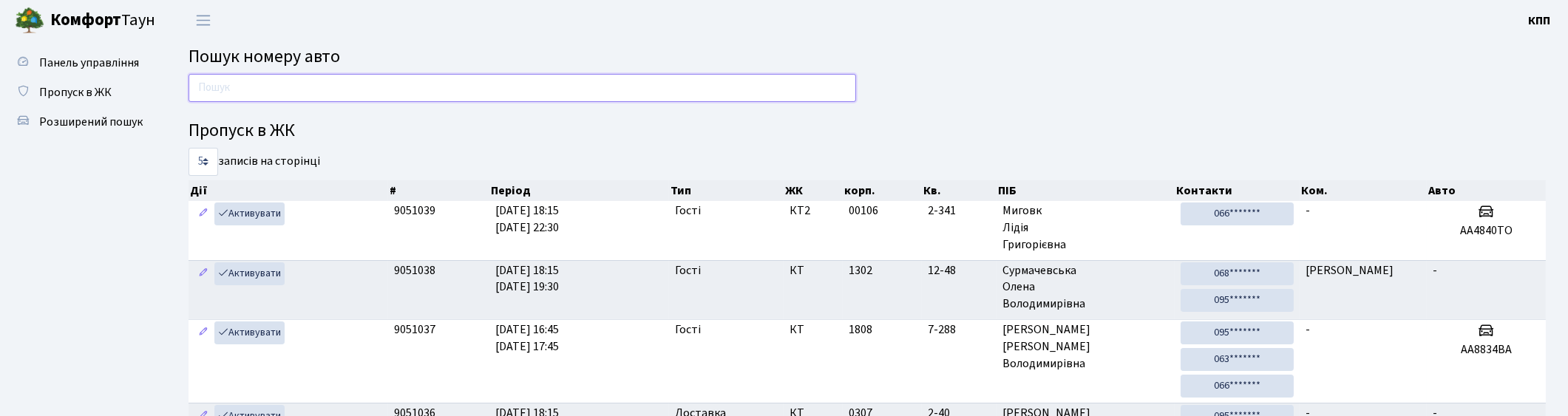
type input "5"
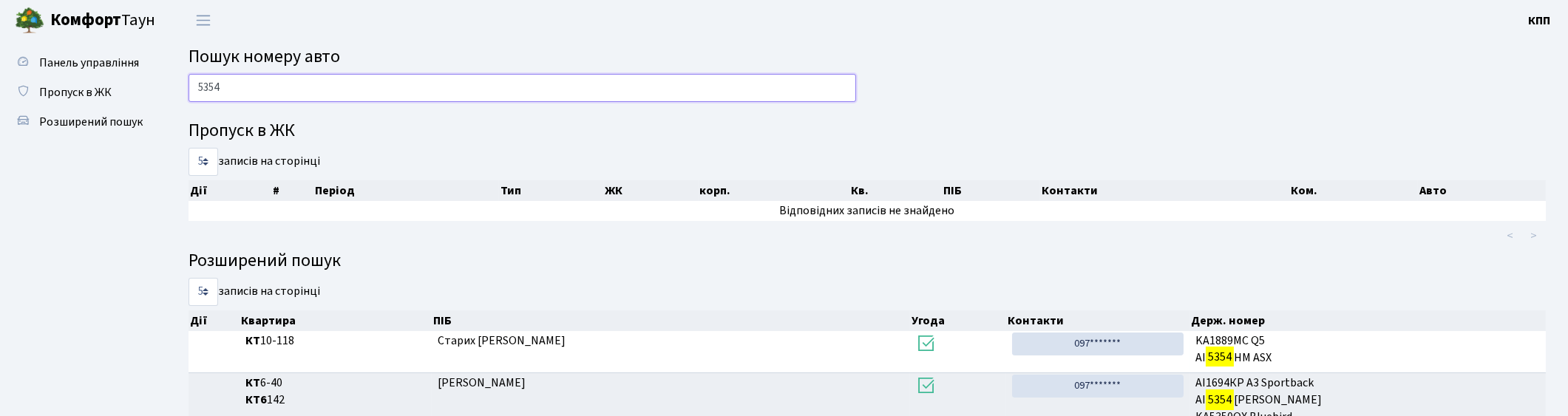
click at [435, 96] on input "5354" at bounding box center [521, 88] width 667 height 28
type input "5"
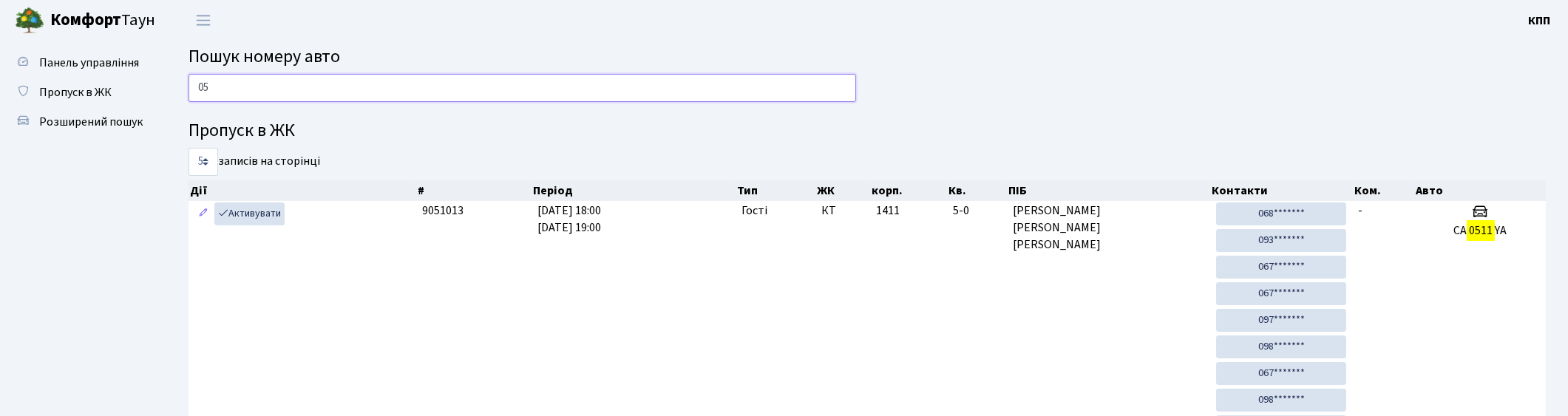
type input "0"
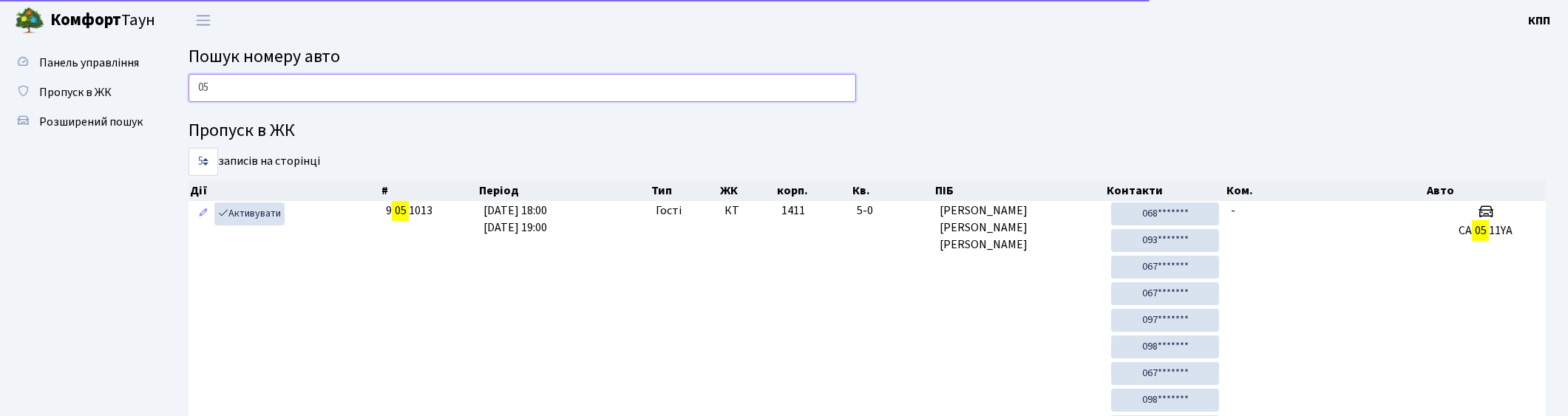
type input "0"
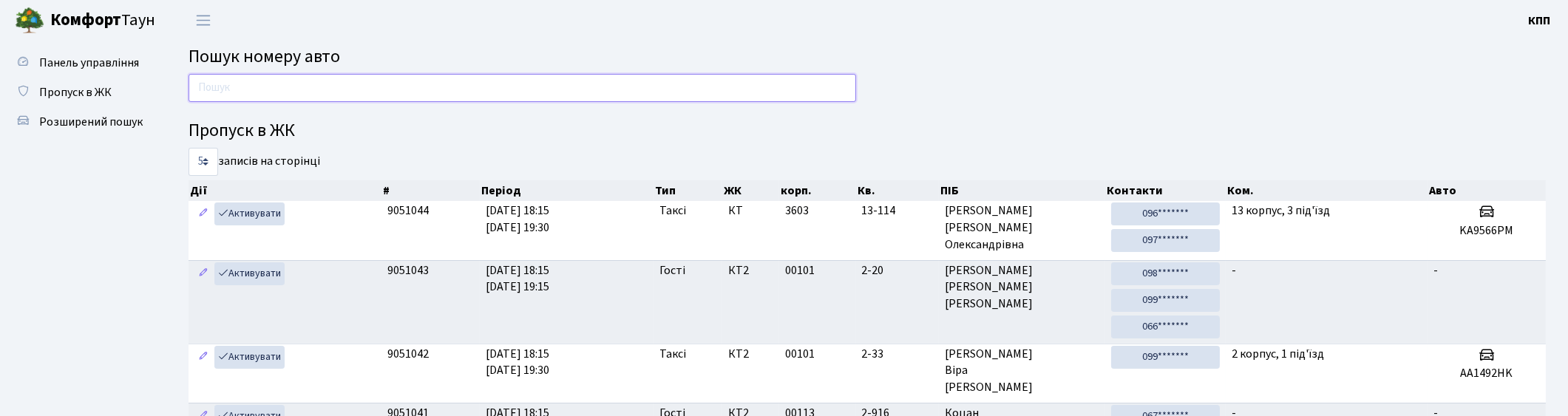
click at [421, 97] on input "text" at bounding box center [521, 88] width 667 height 28
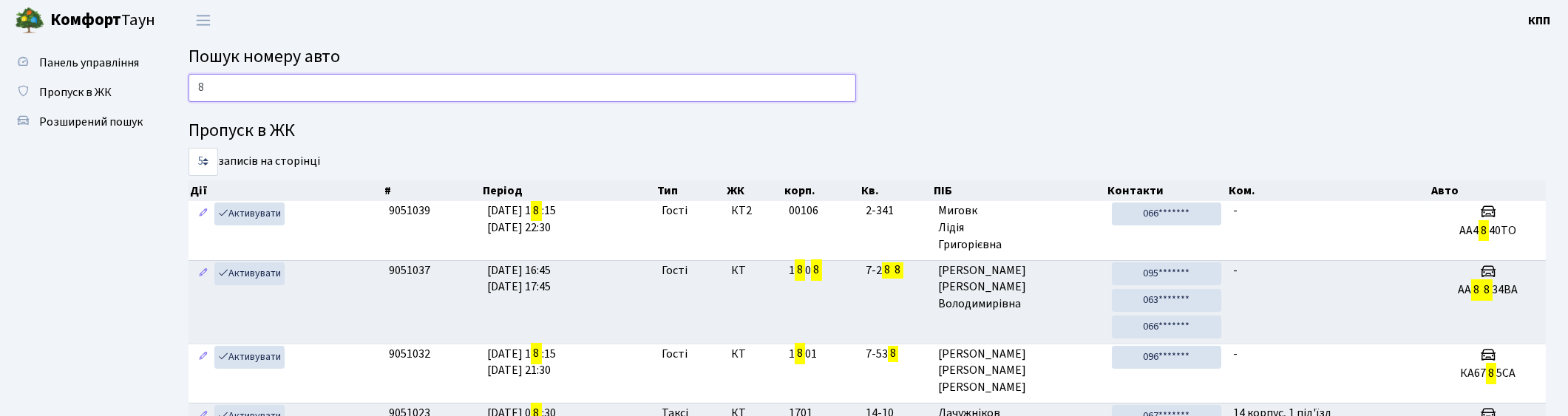
type input "8"
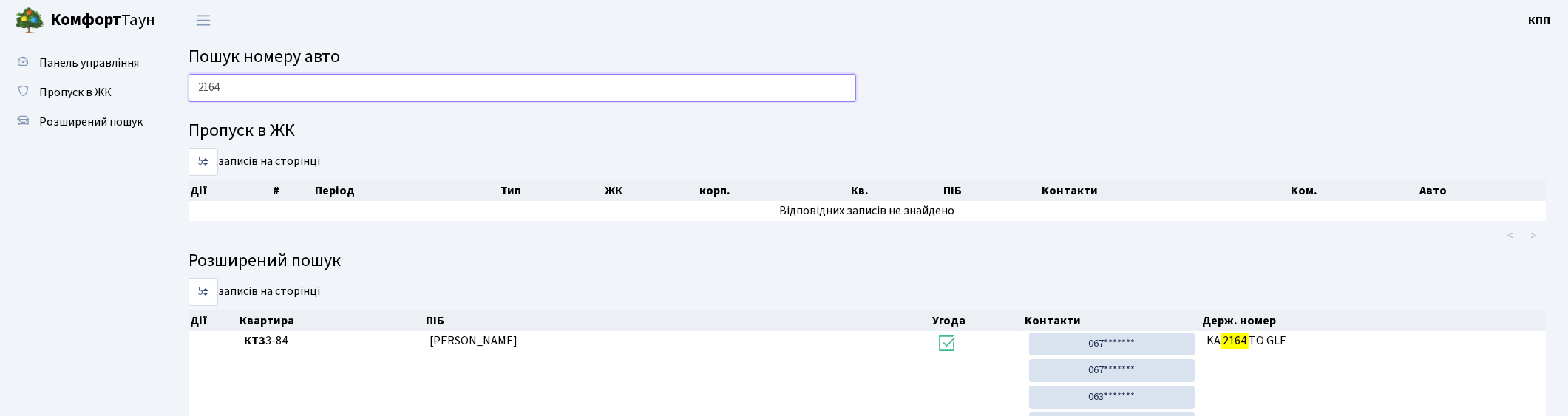
click at [414, 92] on input "2164" at bounding box center [521, 88] width 667 height 28
type input "2"
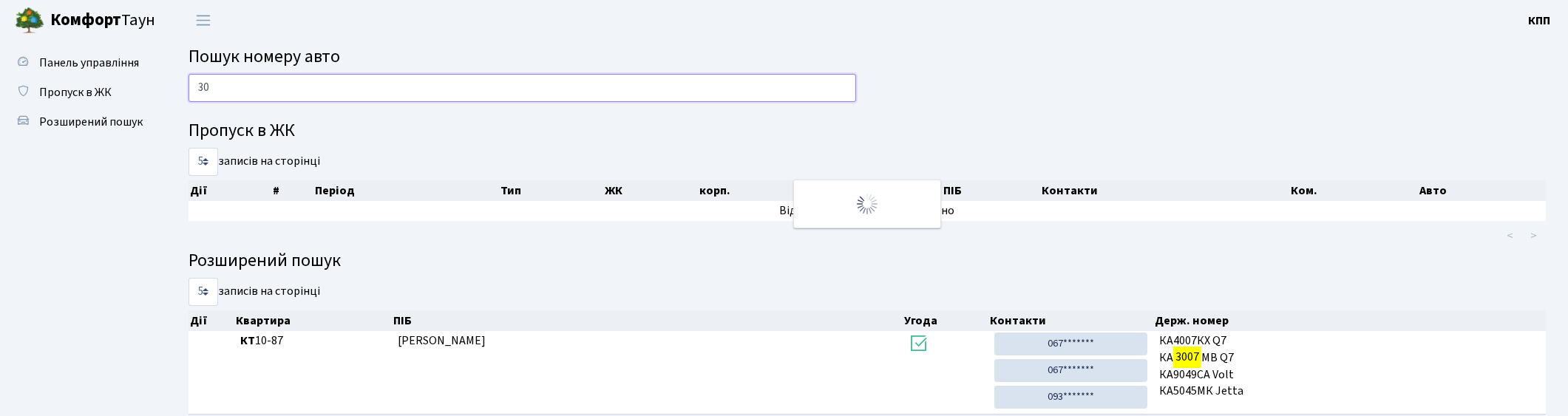
type input "3"
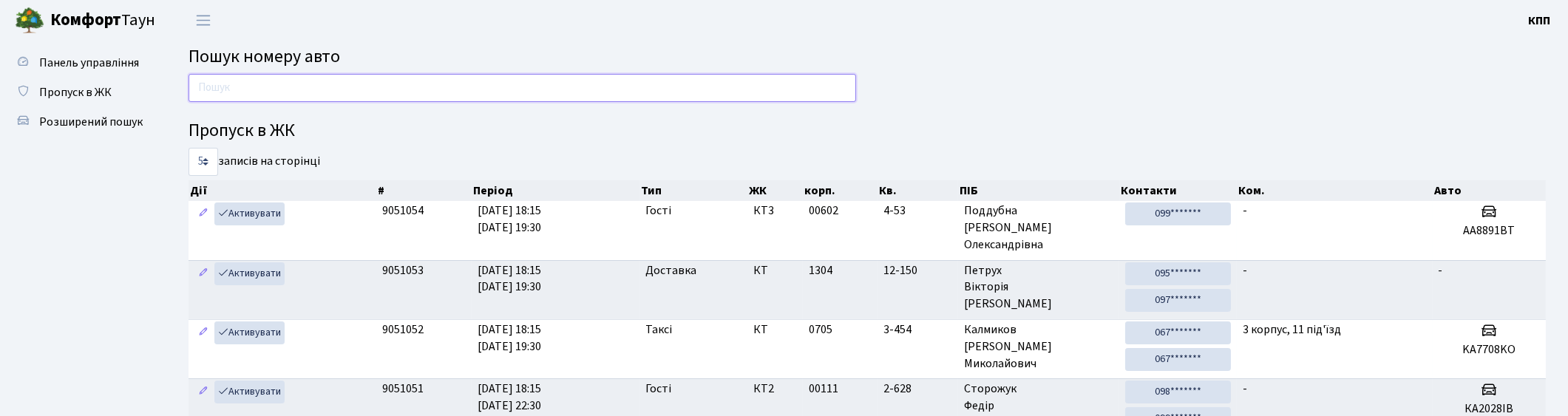
click at [363, 85] on input "text" at bounding box center [521, 88] width 667 height 28
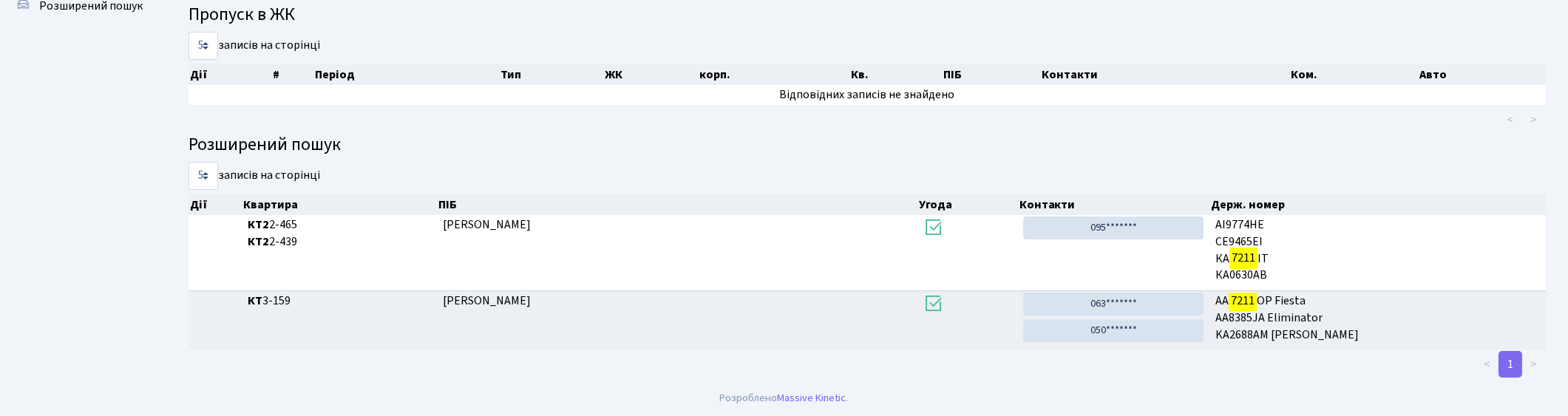
scroll to position [79, 0]
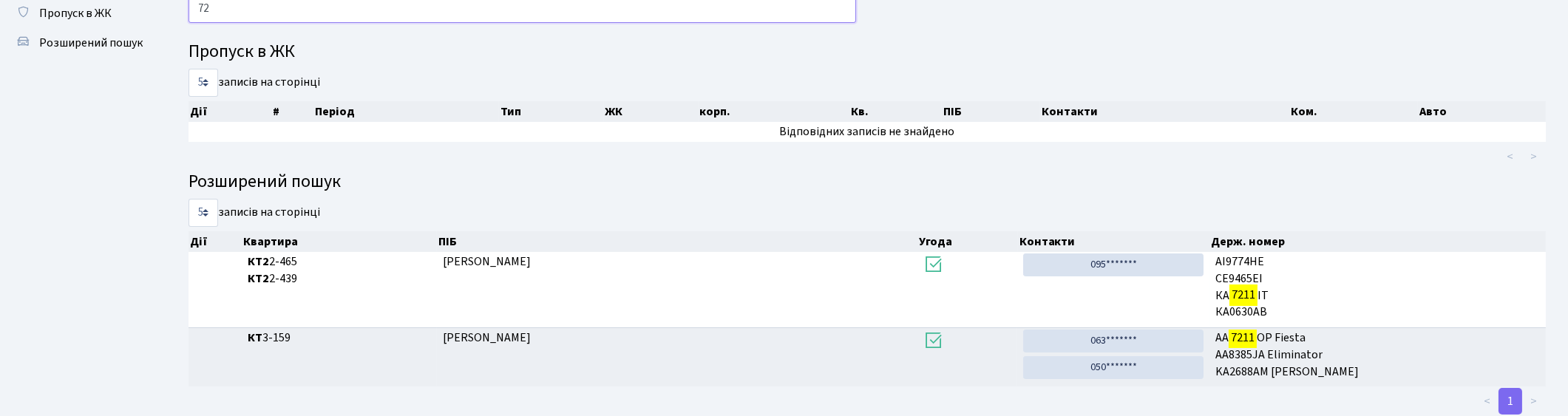
type input "7"
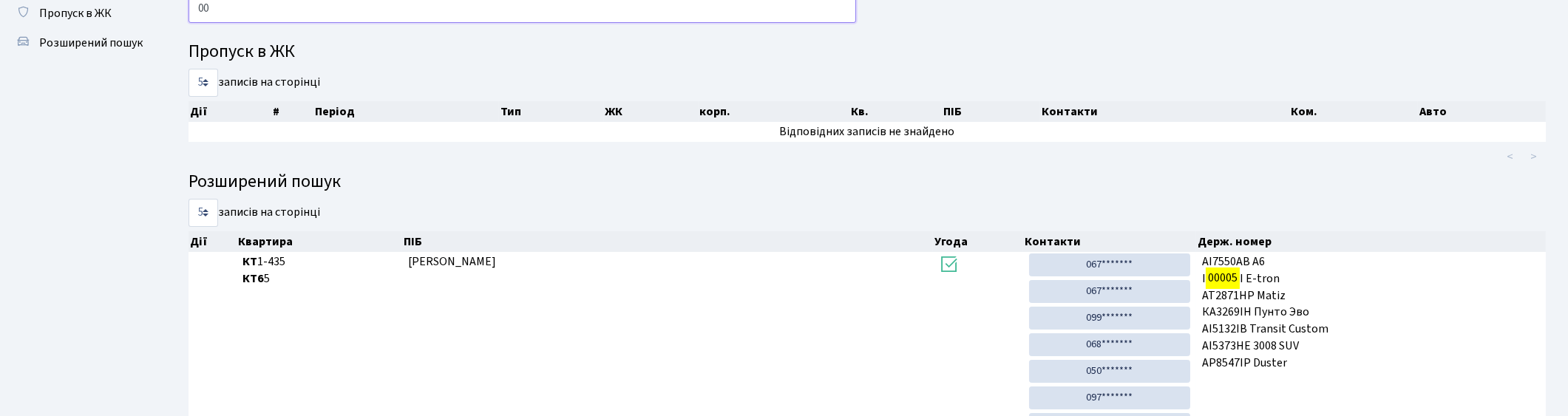
type input "0"
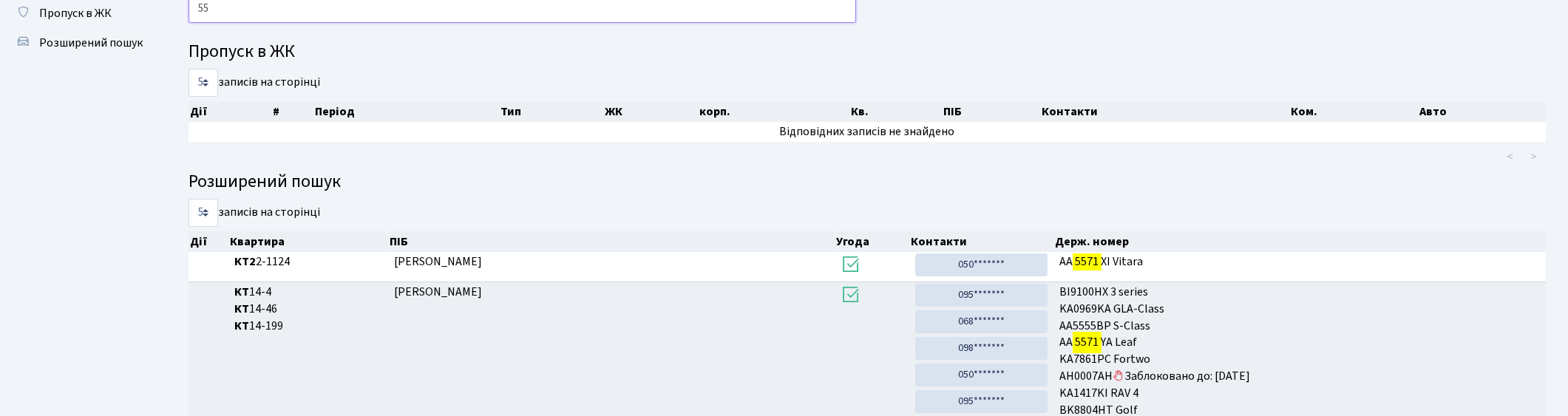
type input "5"
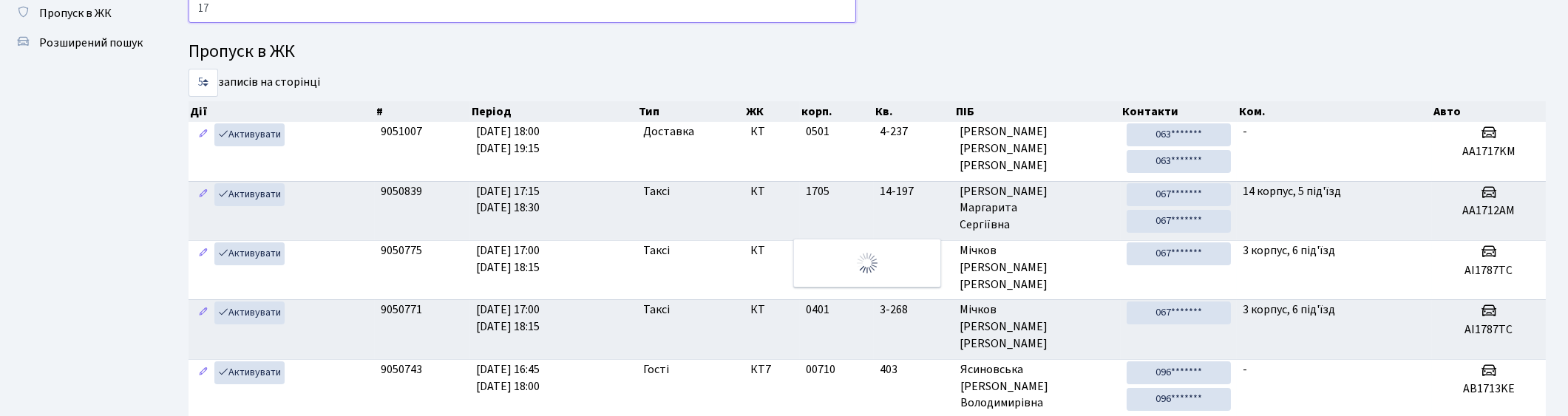
type input "1"
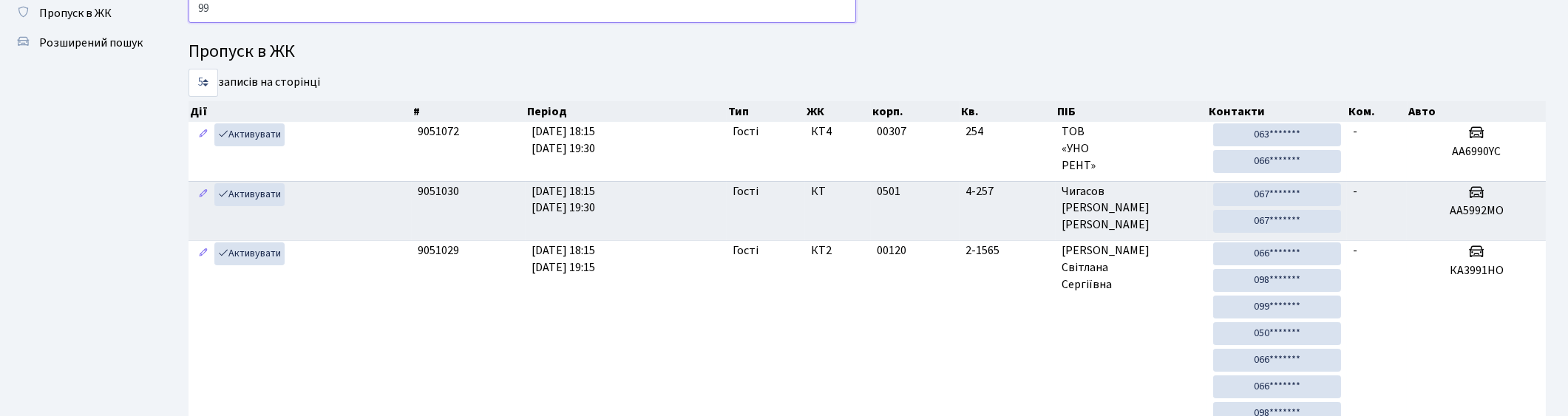
type input "9"
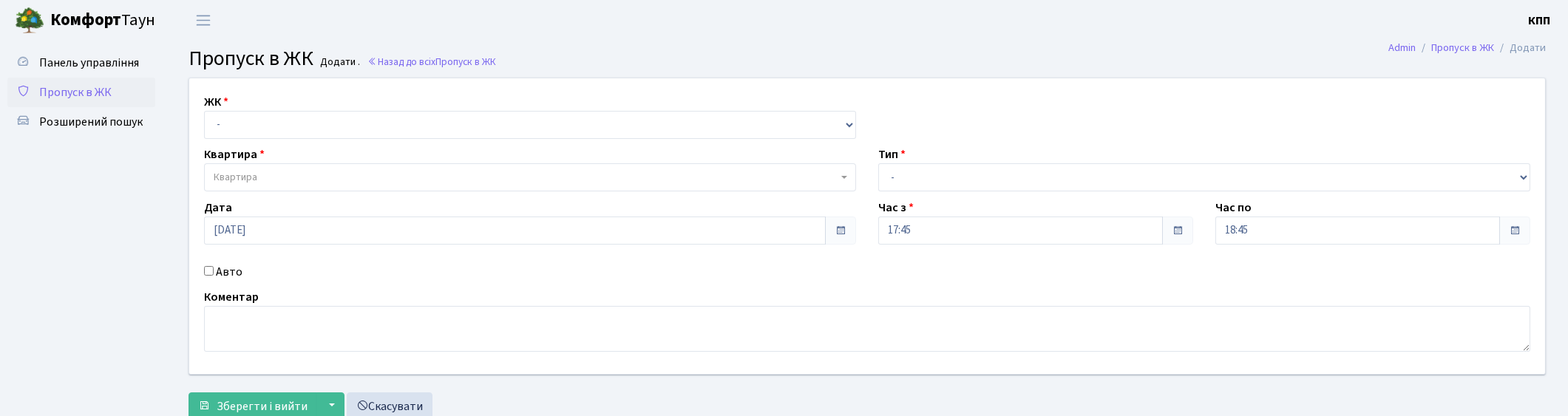
click at [204, 274] on input "Авто" at bounding box center [209, 271] width 10 height 10
checkbox input "true"
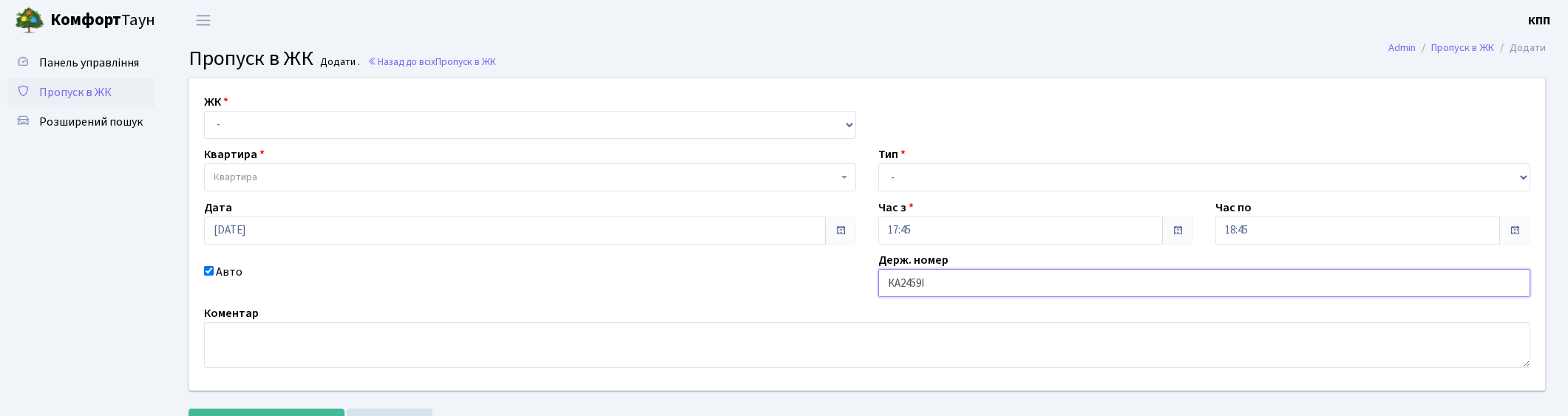
type input "КА2459ІО"
click at [948, 172] on select "- Доставка Таксі Гості Сервіс" at bounding box center [1204, 177] width 652 height 28
select select "1"
click at [878, 164] on select "- Доставка Таксі Гості Сервіс" at bounding box center [1204, 177] width 652 height 28
click at [397, 125] on select "- КТ, вул. Регенераторна, 4 КТ2, просп. [STREET_ADDRESS] [STREET_ADDRESS] [PERS…" at bounding box center [529, 125] width 652 height 28
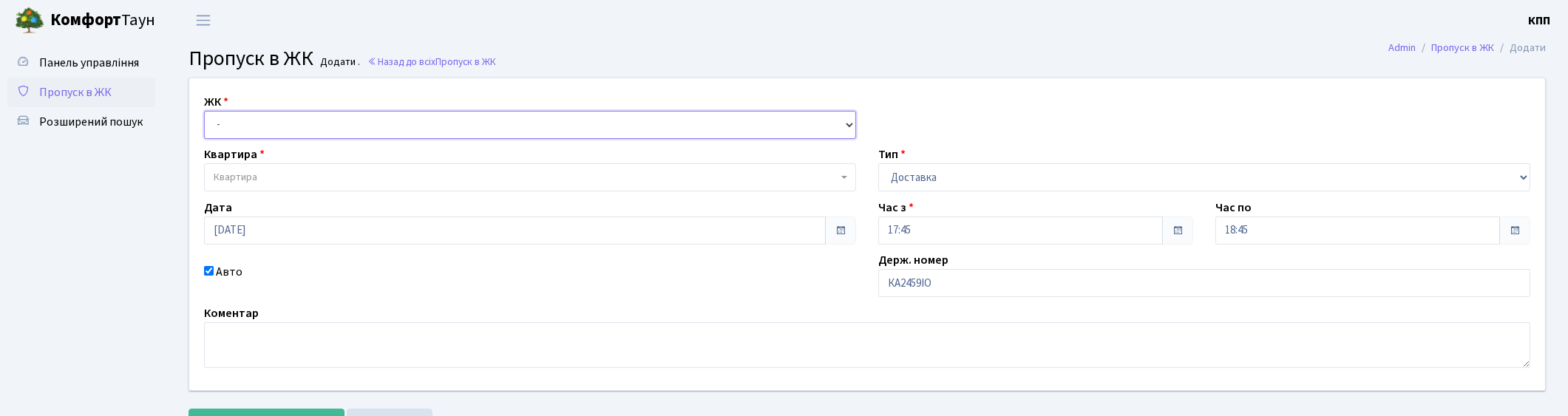
select select "271"
click at [204, 111] on select "- КТ, вул. Регенераторна, 4 КТ2, просп. [STREET_ADDRESS] [STREET_ADDRESS] [PERS…" at bounding box center [529, 125] width 652 height 28
select select
click at [291, 172] on span "Квартира" at bounding box center [525, 177] width 624 height 15
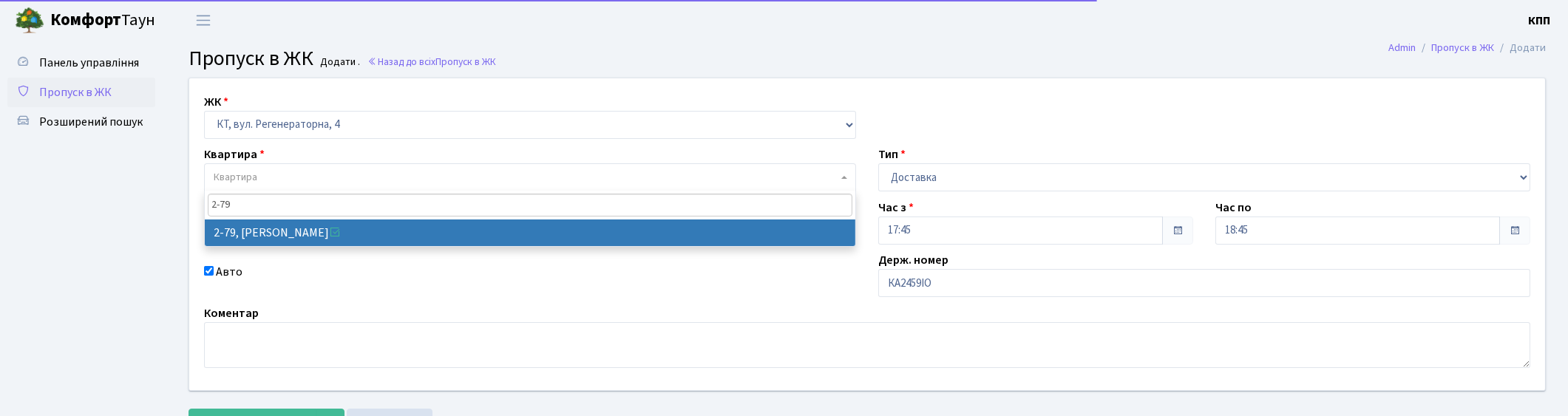
type input "2-79"
select select "648"
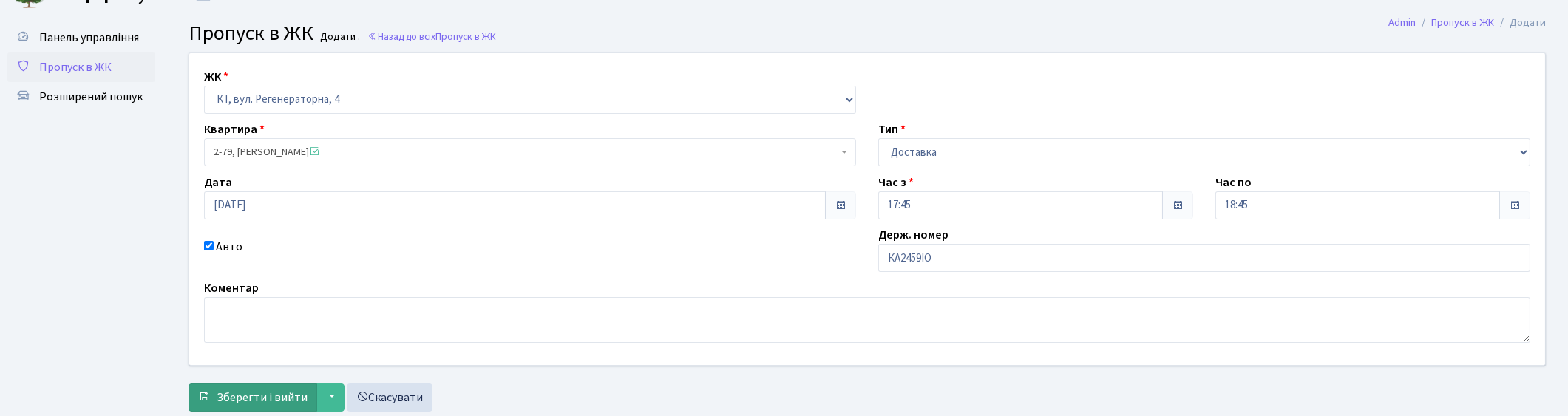
scroll to position [64, 0]
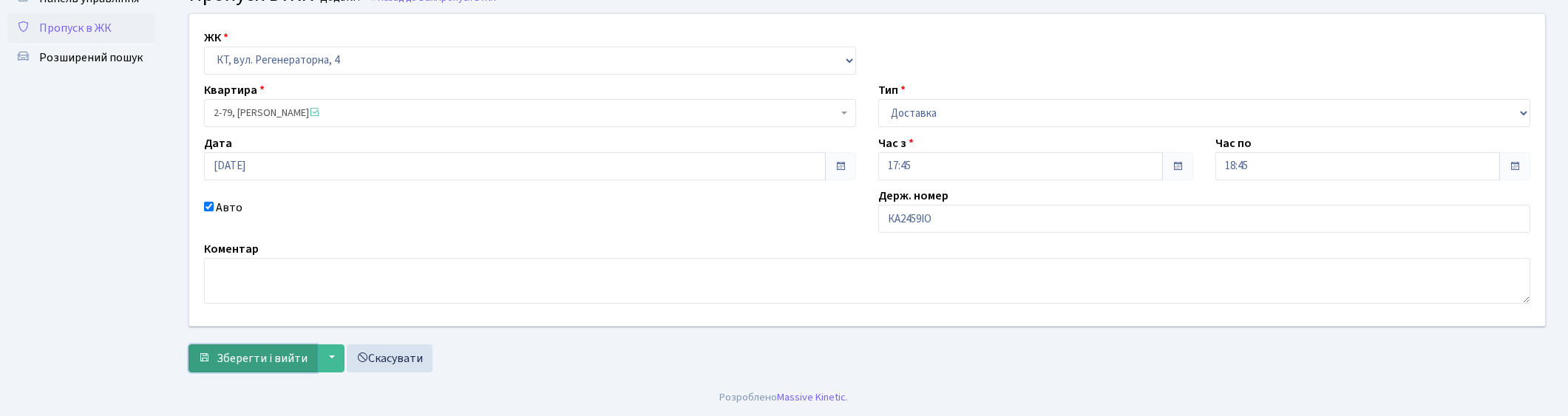
click at [254, 357] on span "Зберегти і вийти" at bounding box center [262, 358] width 91 height 16
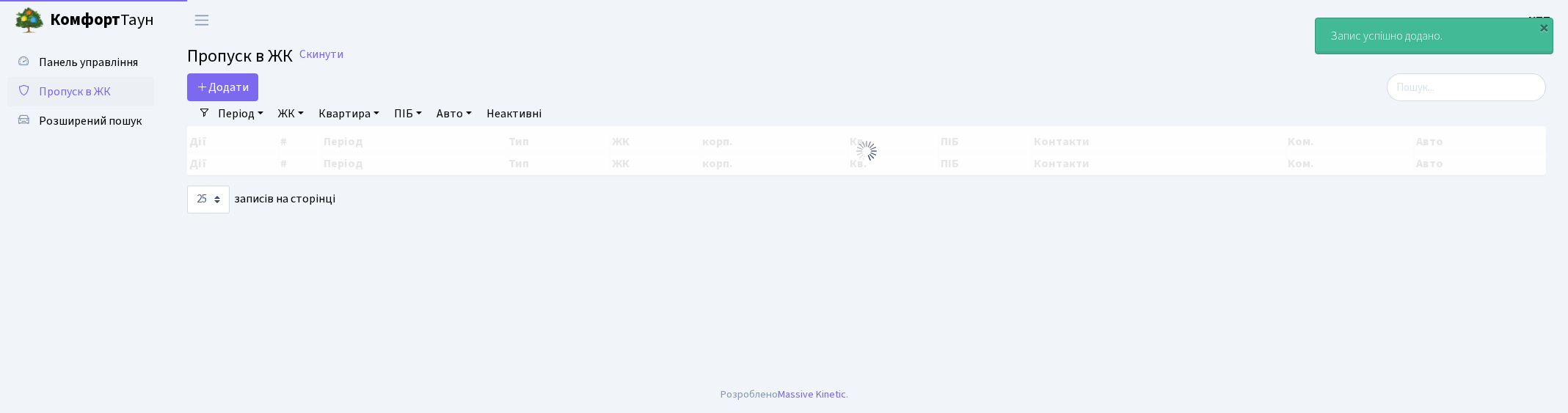
select select "25"
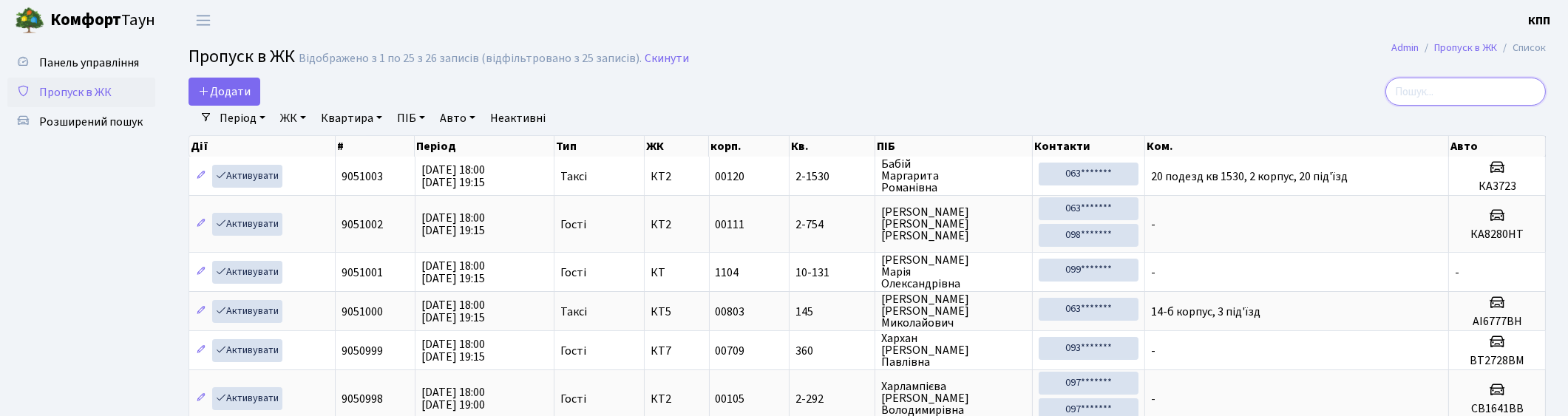
click at [1491, 99] on input "search" at bounding box center [1465, 91] width 160 height 28
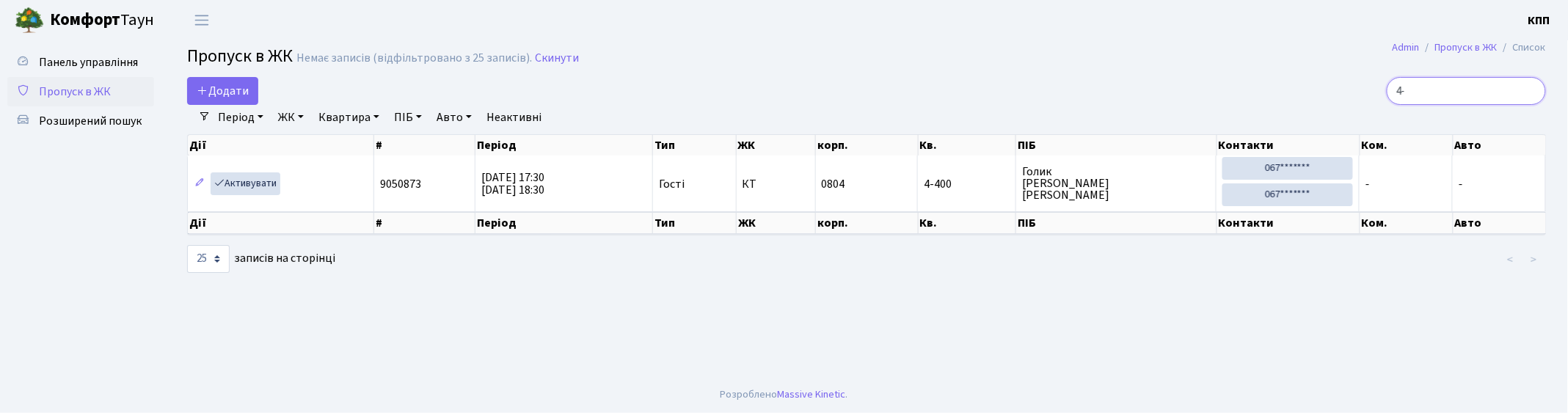
type input "4"
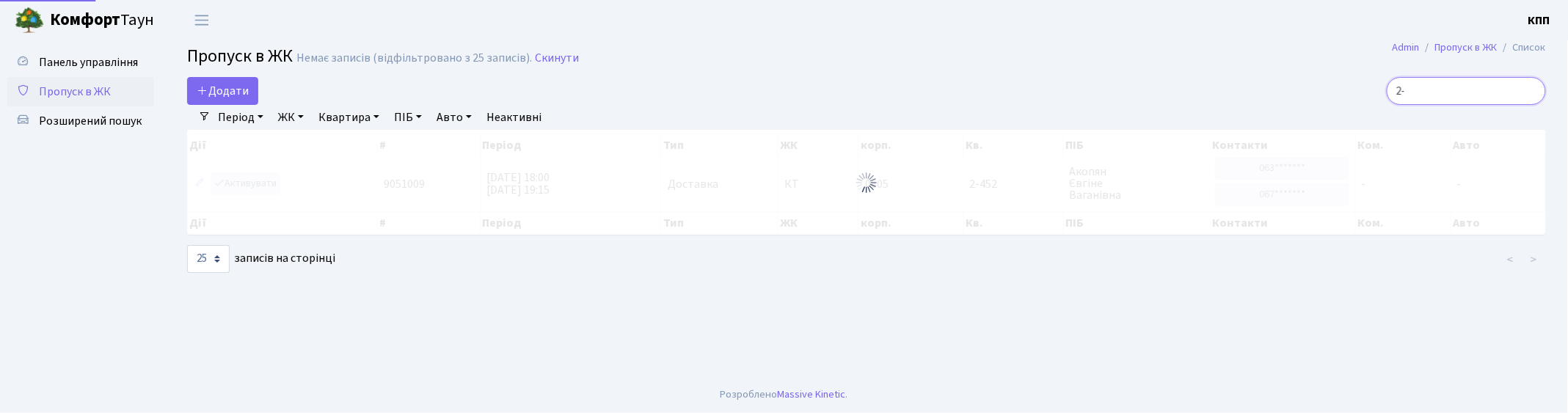
type input "2"
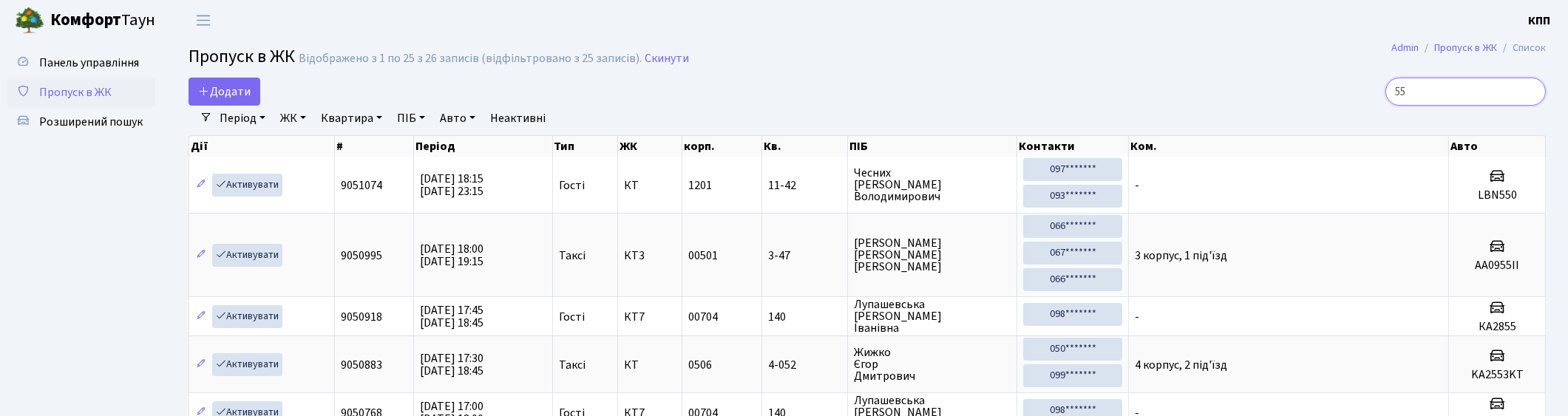
type input "5"
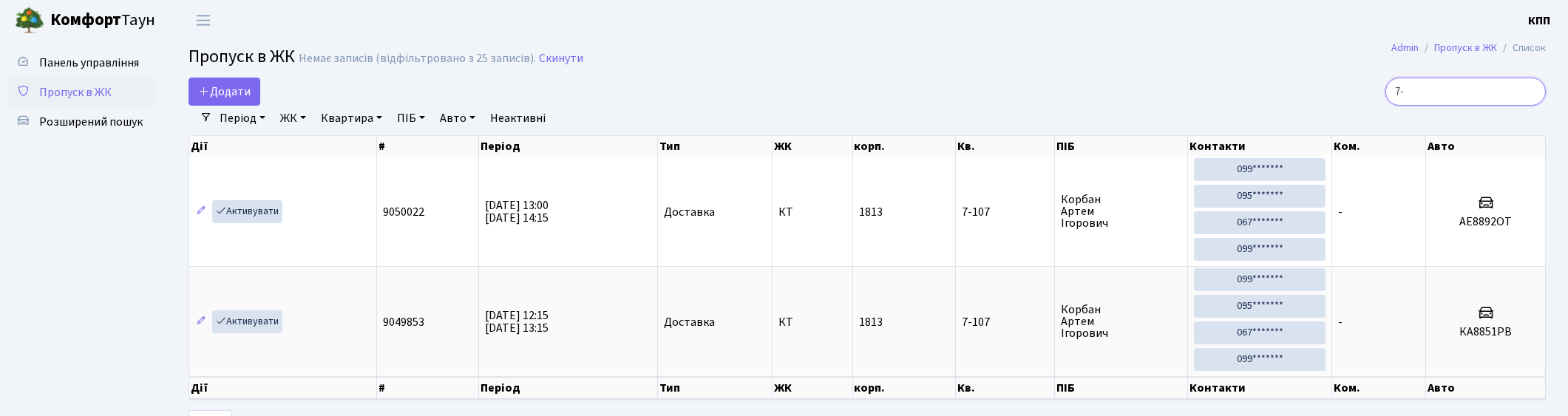
type input "7"
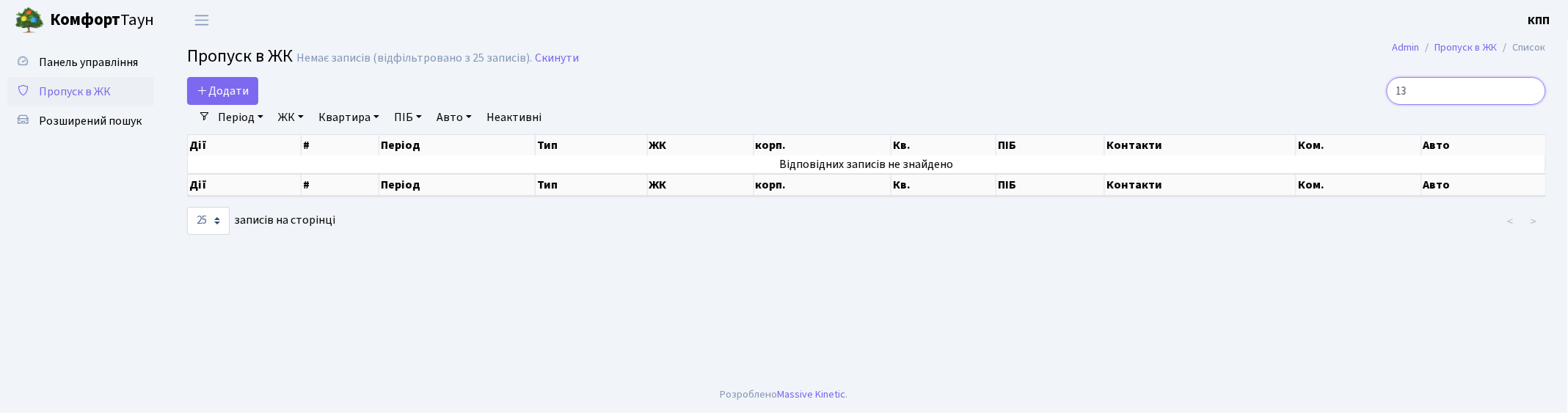
type input "1"
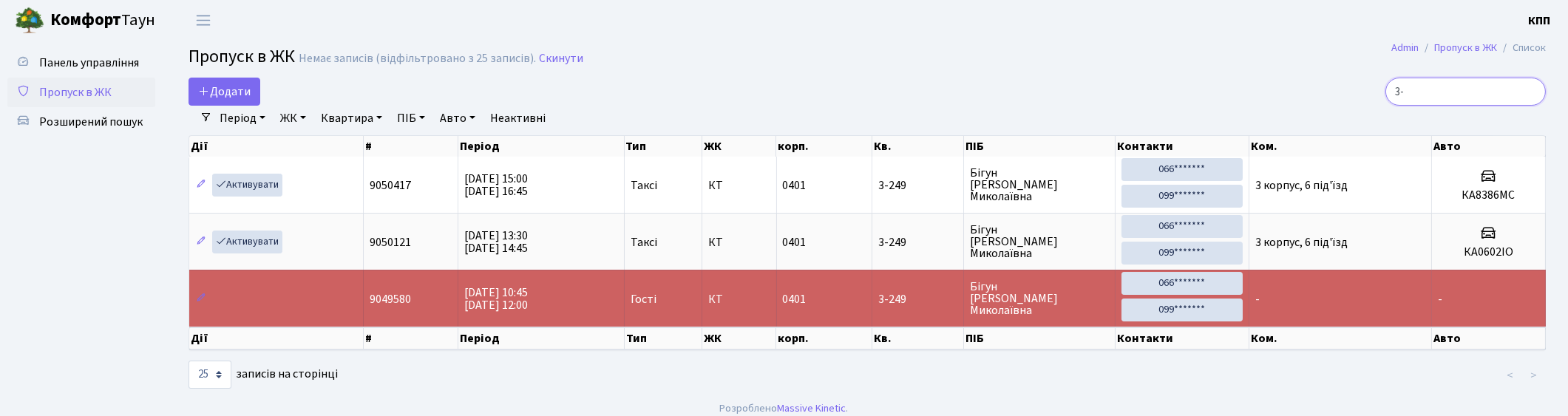
type input "3"
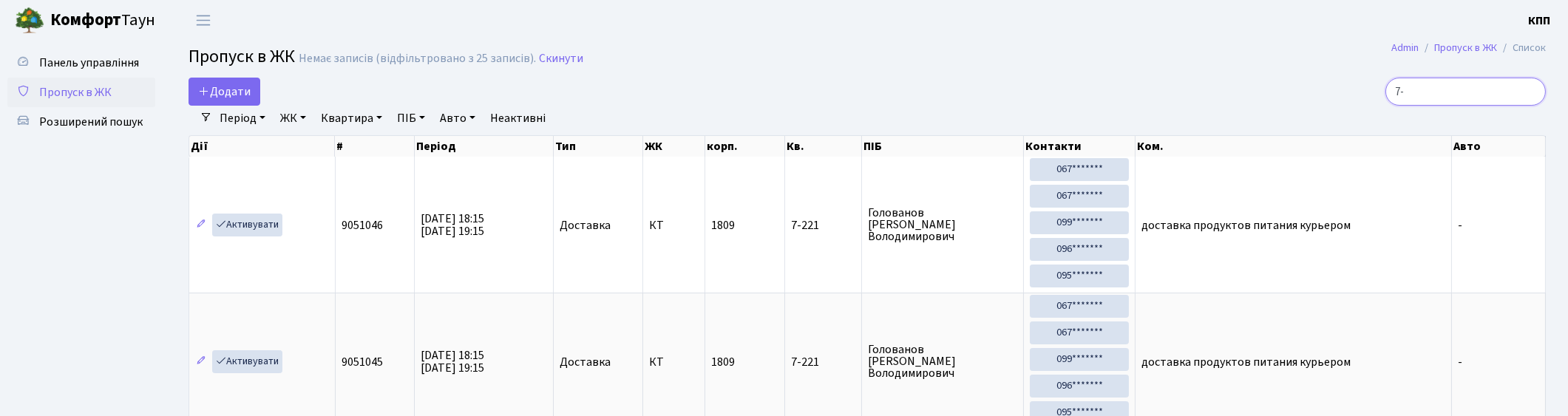
type input "7"
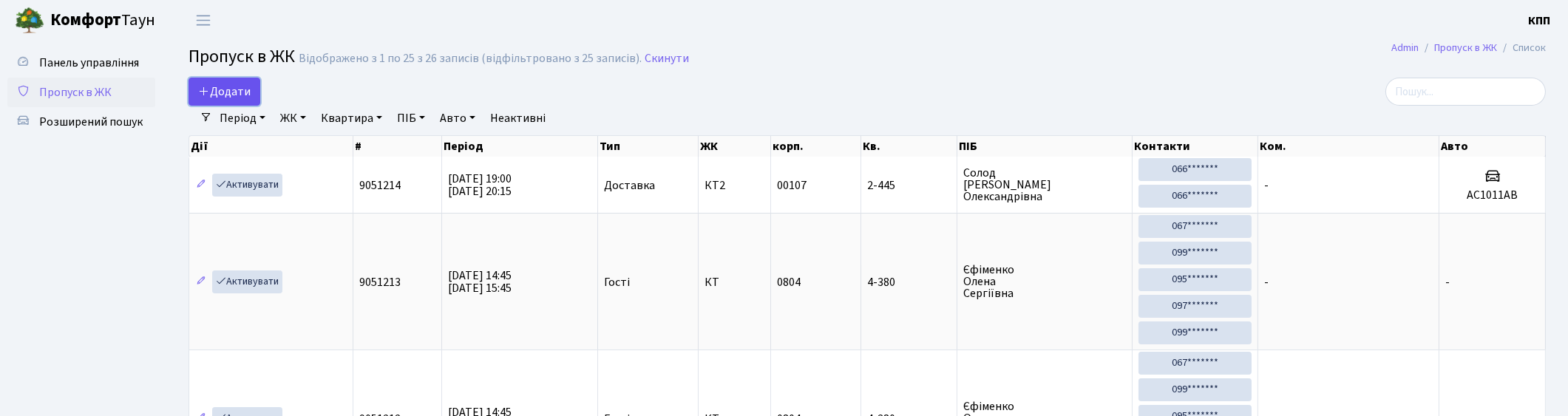
click at [222, 82] on link "Додати" at bounding box center [224, 91] width 72 height 28
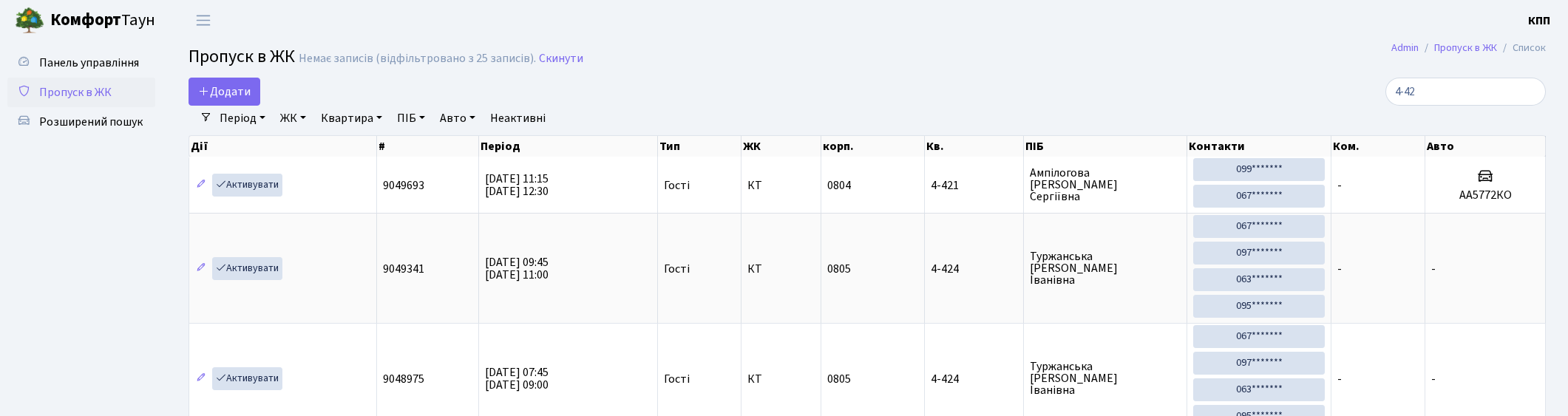
select select "25"
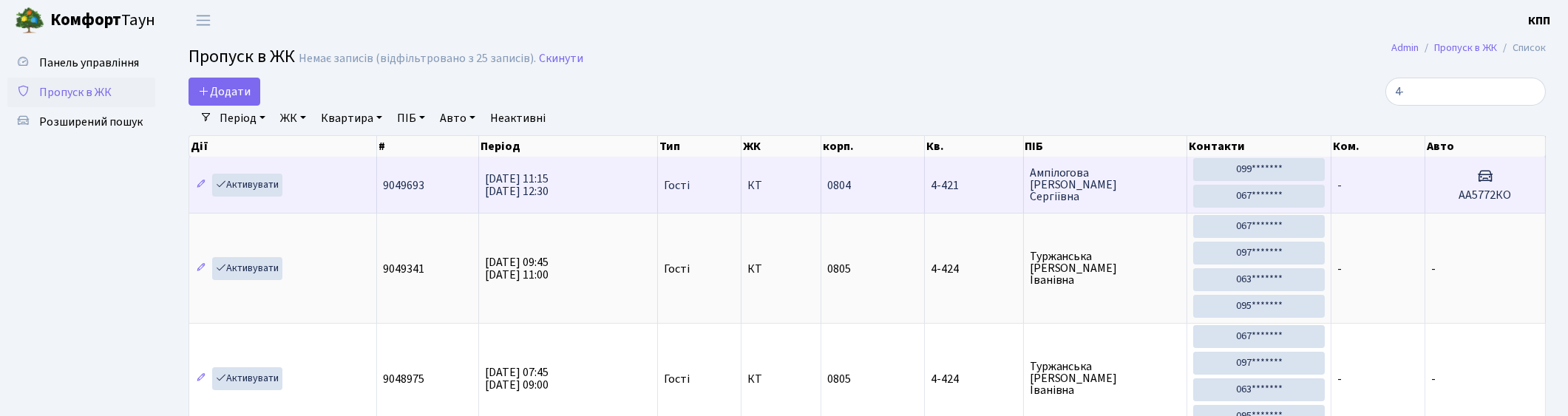
type input "4"
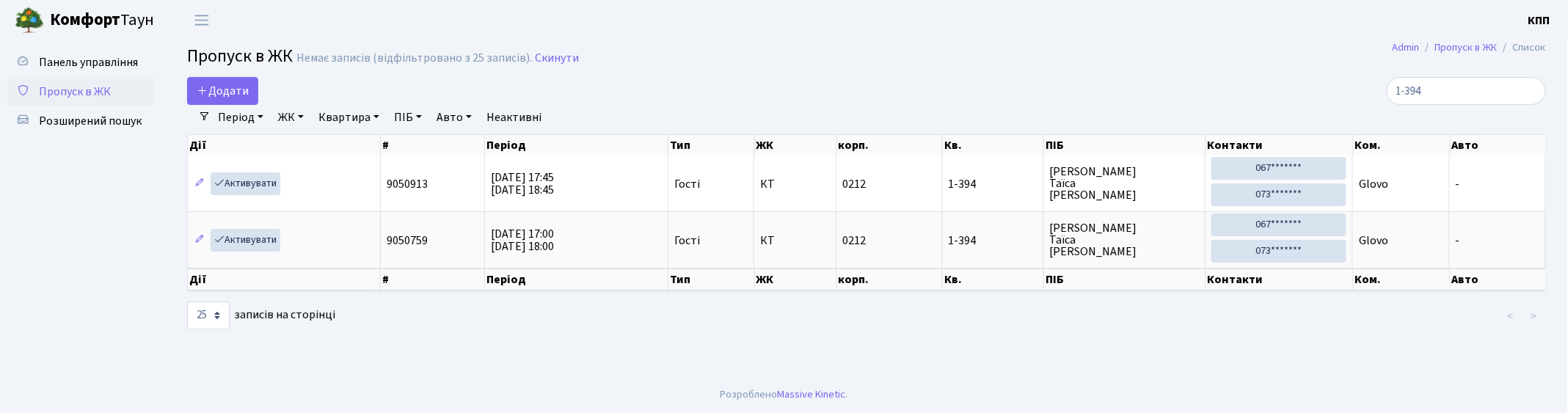
type input "1-394"
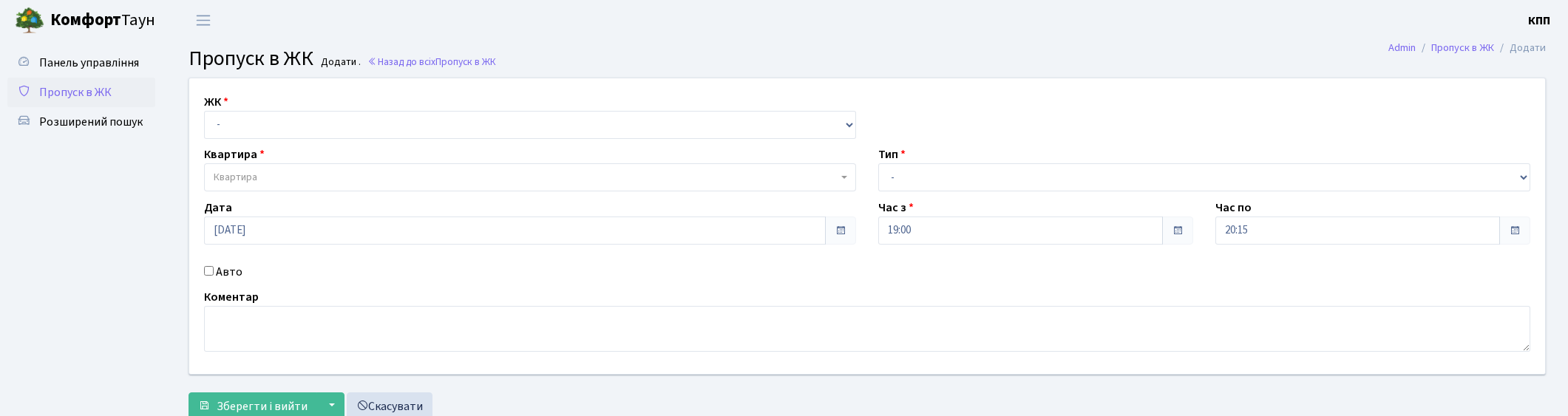
click at [261, 123] on select "- КТ, вул. Регенераторна, 4 КТ2, просп. [STREET_ADDRESS] [STREET_ADDRESS] [PERS…" at bounding box center [529, 125] width 652 height 28
select select "271"
click at [204, 111] on select "- КТ, вул. Регенераторна, 4 КТ2, просп. [STREET_ADDRESS] [STREET_ADDRESS] [PERS…" at bounding box center [529, 125] width 652 height 28
select select
click at [296, 178] on span "Квартира" at bounding box center [525, 177] width 624 height 15
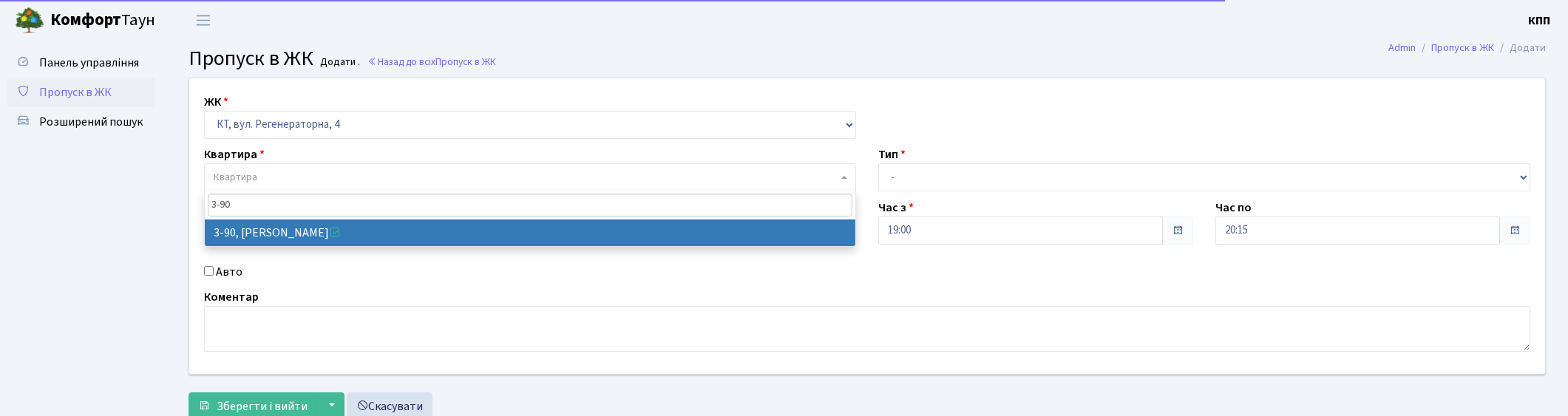
type input "3-90"
select select "899"
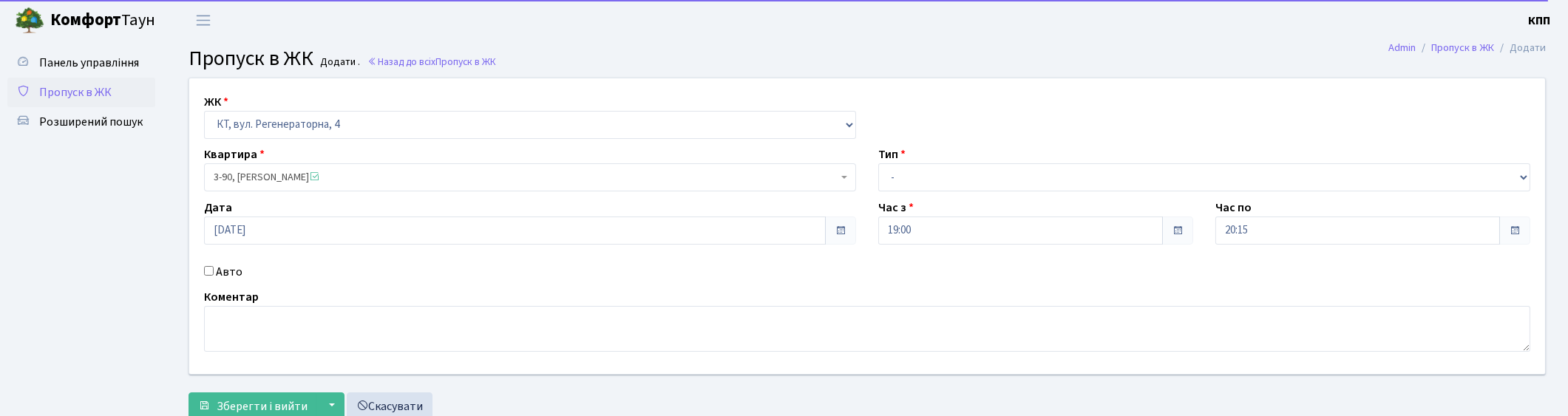
click at [218, 272] on label "Авто" at bounding box center [229, 272] width 27 height 18
click at [213, 272] on input "Авто" at bounding box center [209, 271] width 10 height 10
checkbox input "true"
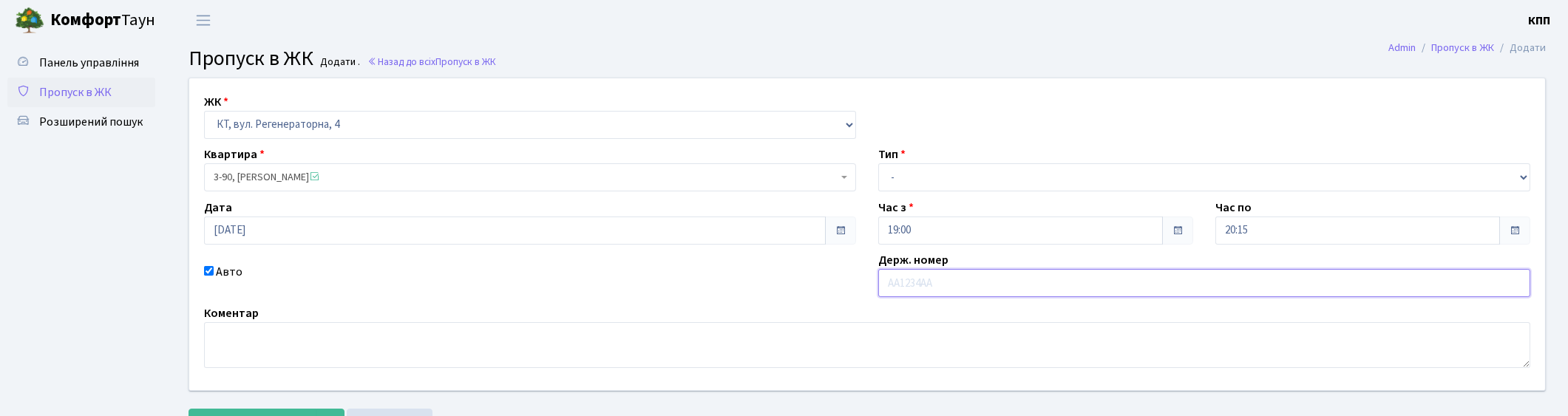
type input "[PERSON_NAME]"
type input "КА3153ОО"
drag, startPoint x: 973, startPoint y: 170, endPoint x: 943, endPoint y: 186, distance: 34.0
click at [973, 170] on select "- Доставка Таксі Гості Сервіс" at bounding box center [1204, 177] width 652 height 28
select select "3"
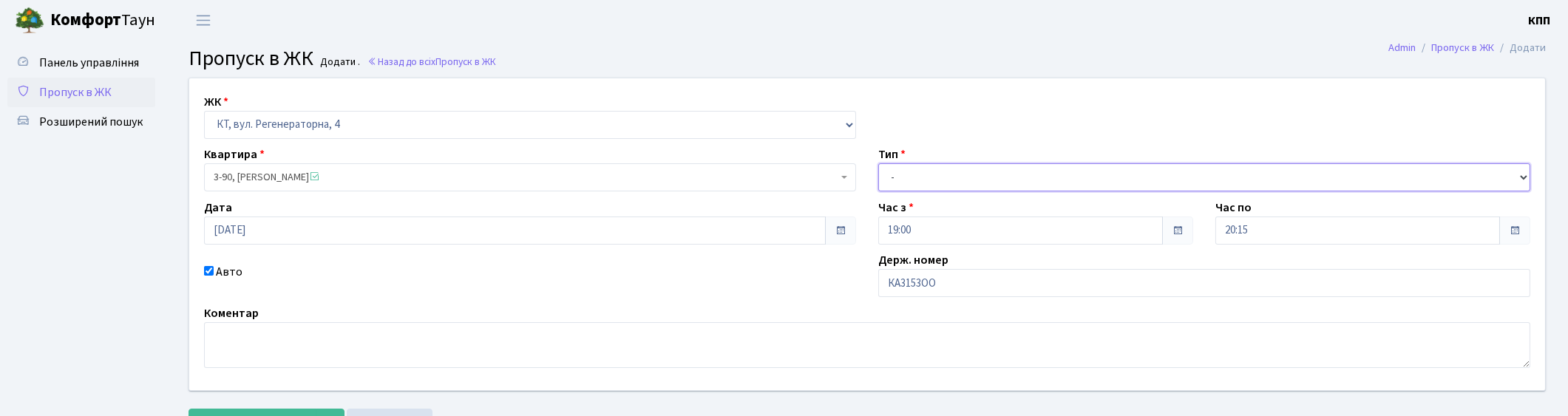
click at [878, 164] on select "- Доставка Таксі Гості Сервіс" at bounding box center [1204, 177] width 652 height 28
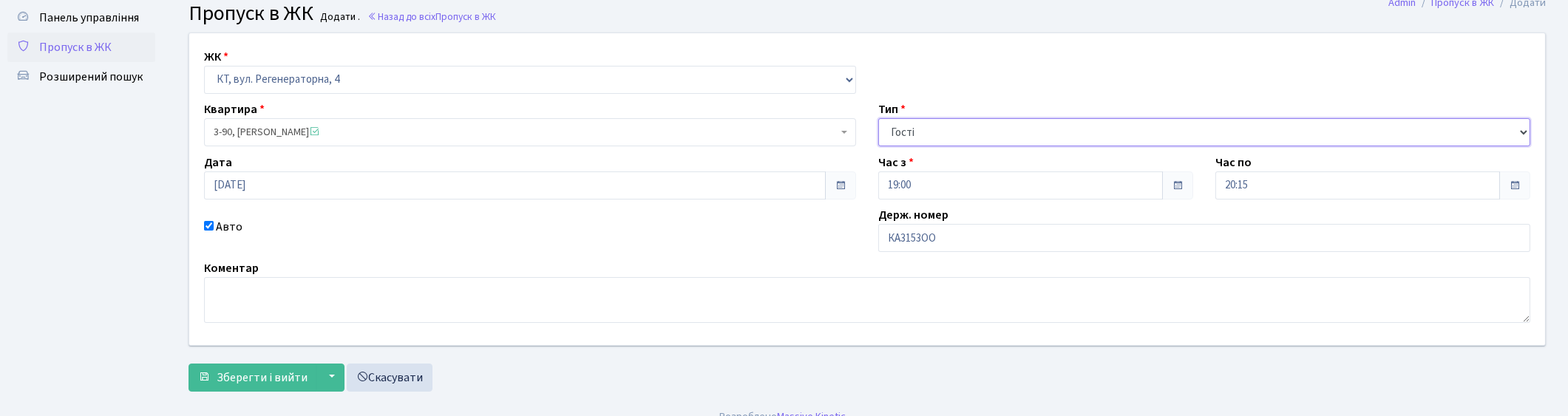
scroll to position [64, 0]
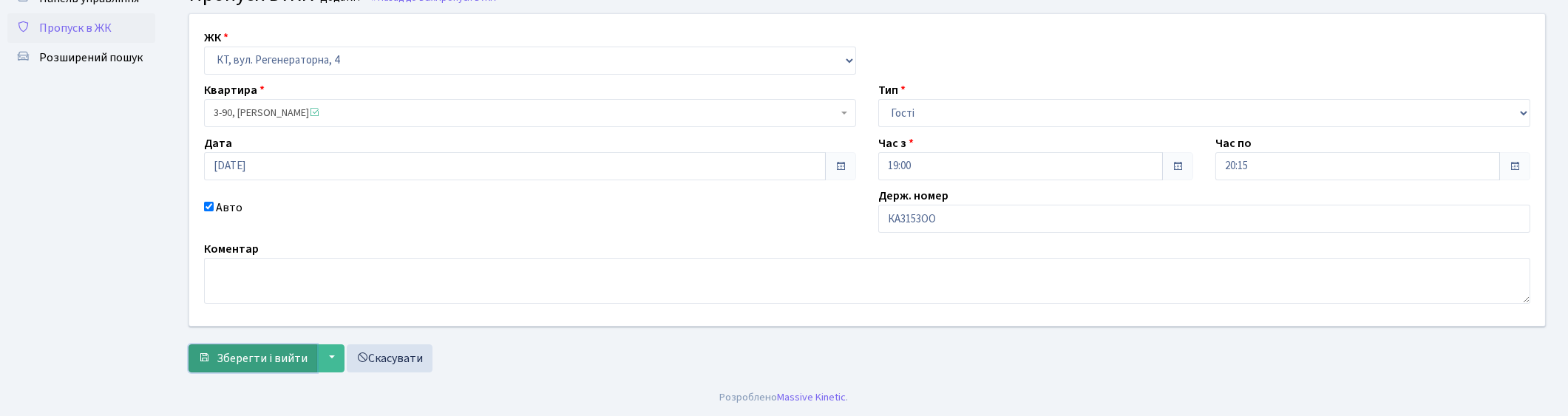
click at [275, 356] on span "Зберегти і вийти" at bounding box center [262, 358] width 91 height 16
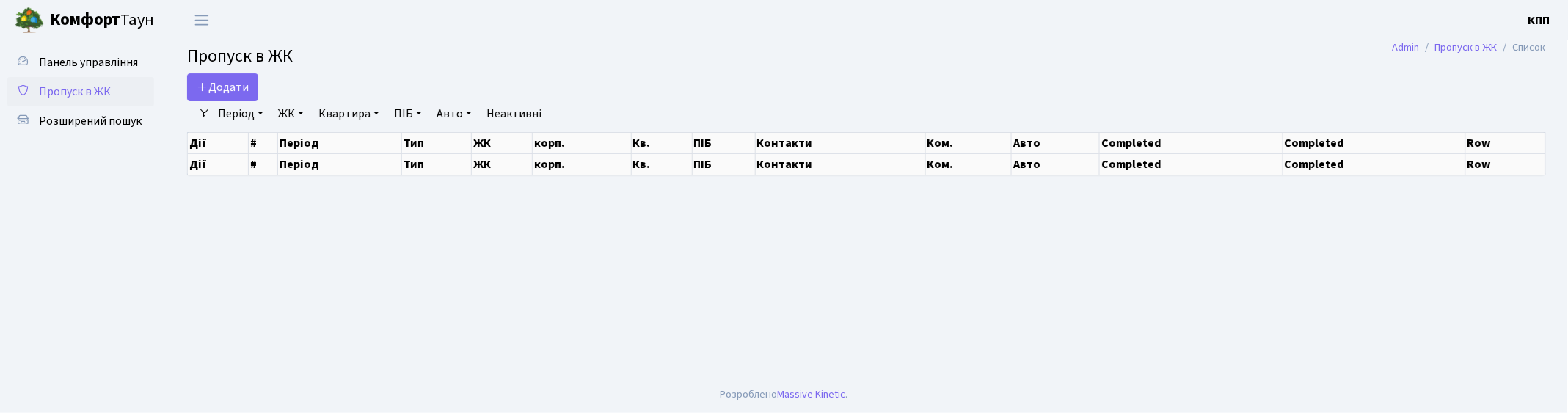
select select "25"
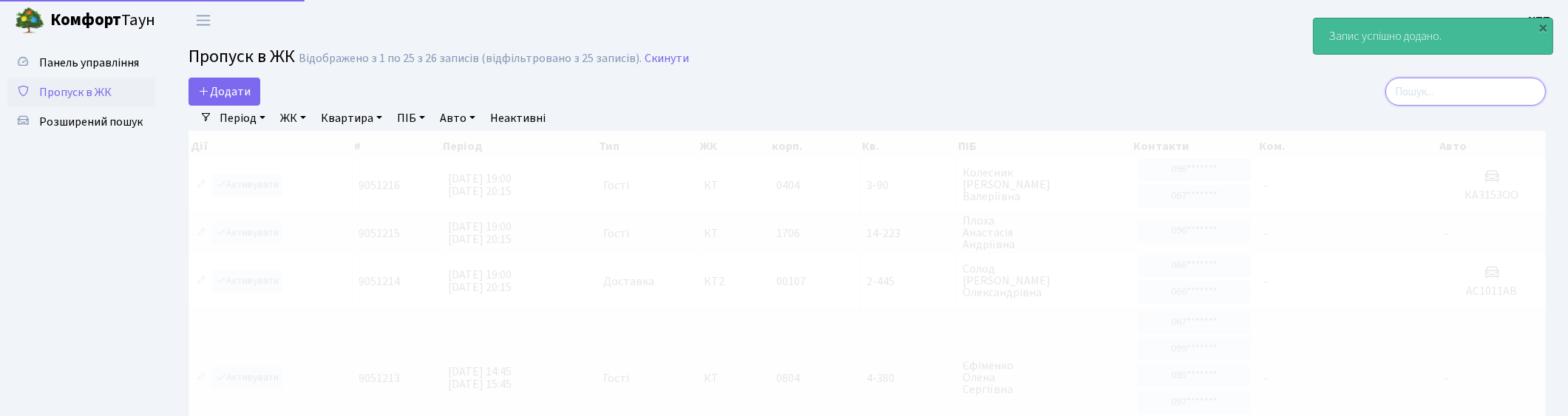
click at [1481, 92] on input "search" at bounding box center [1465, 91] width 160 height 28
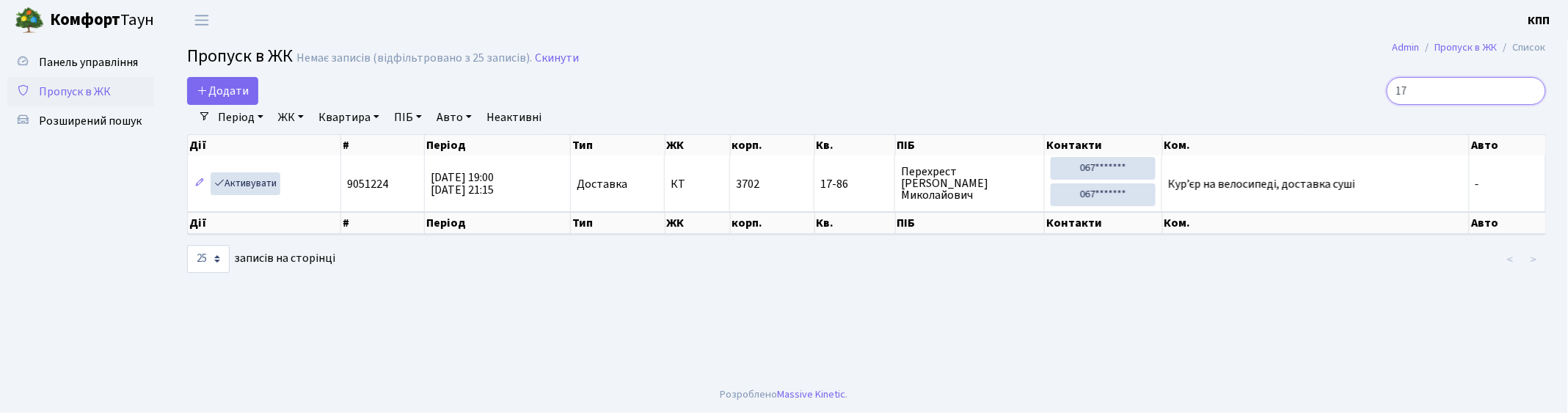
type input "1"
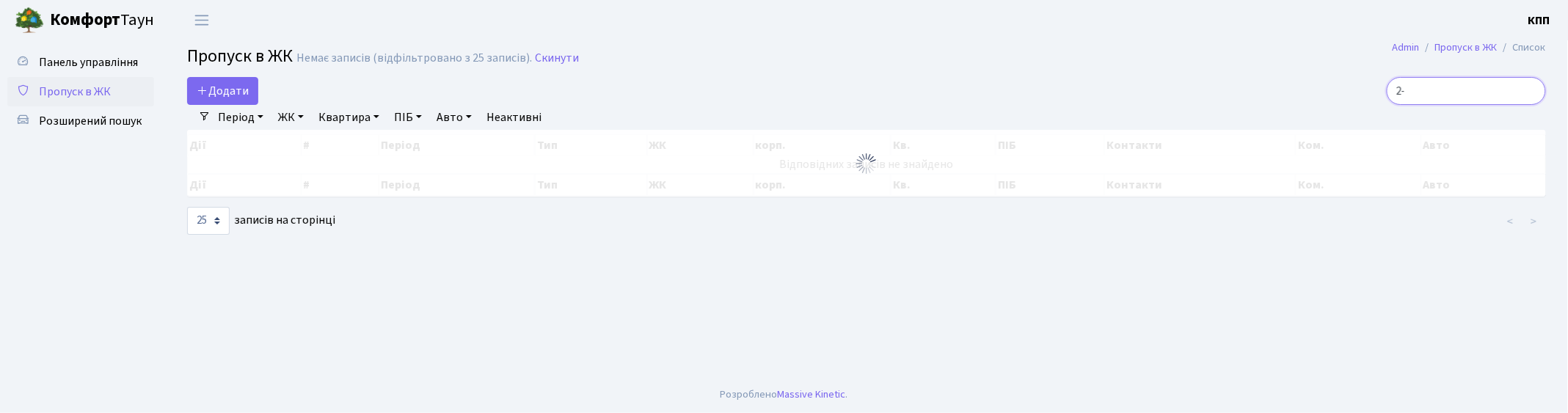
type input "2"
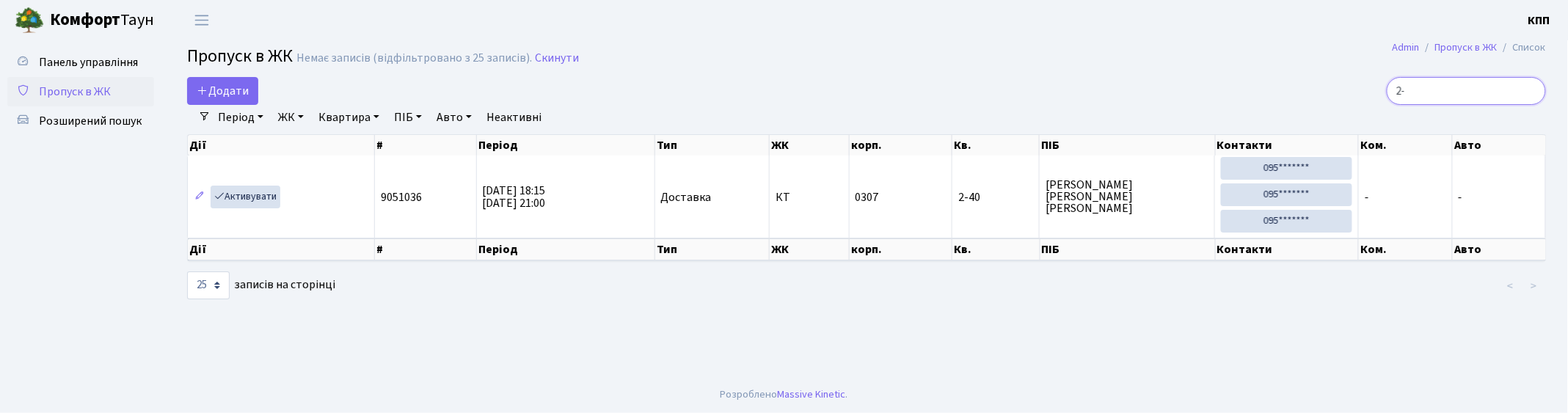
type input "2"
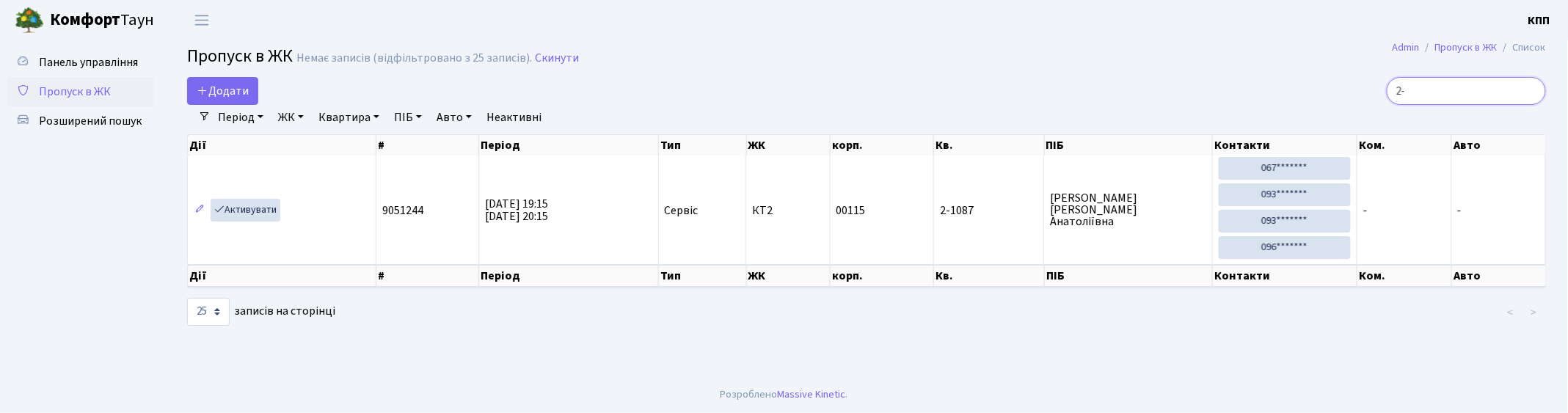
type input "2"
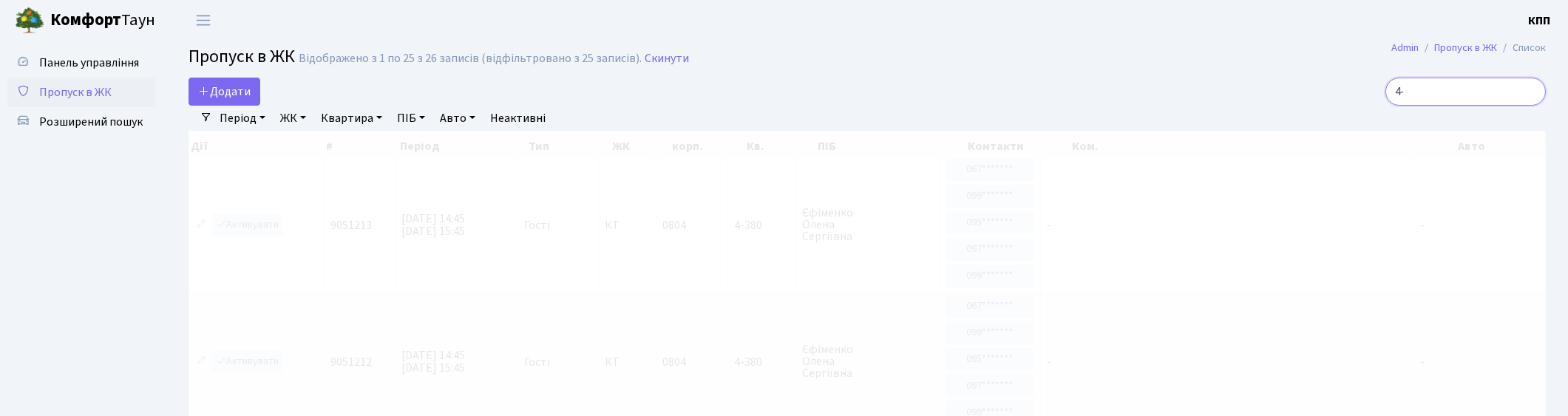
type input "4"
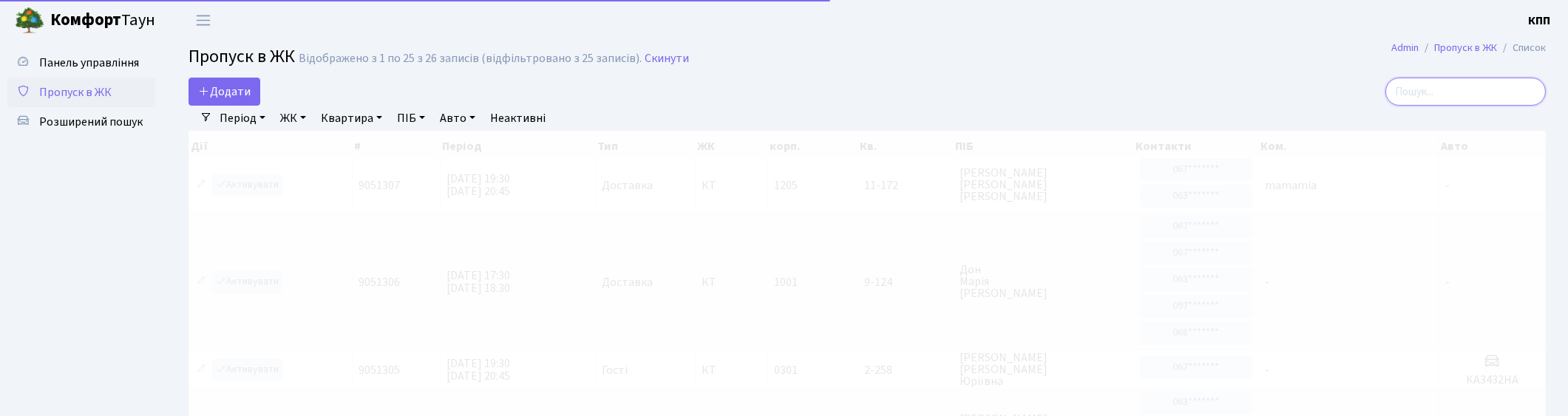
type input "4"
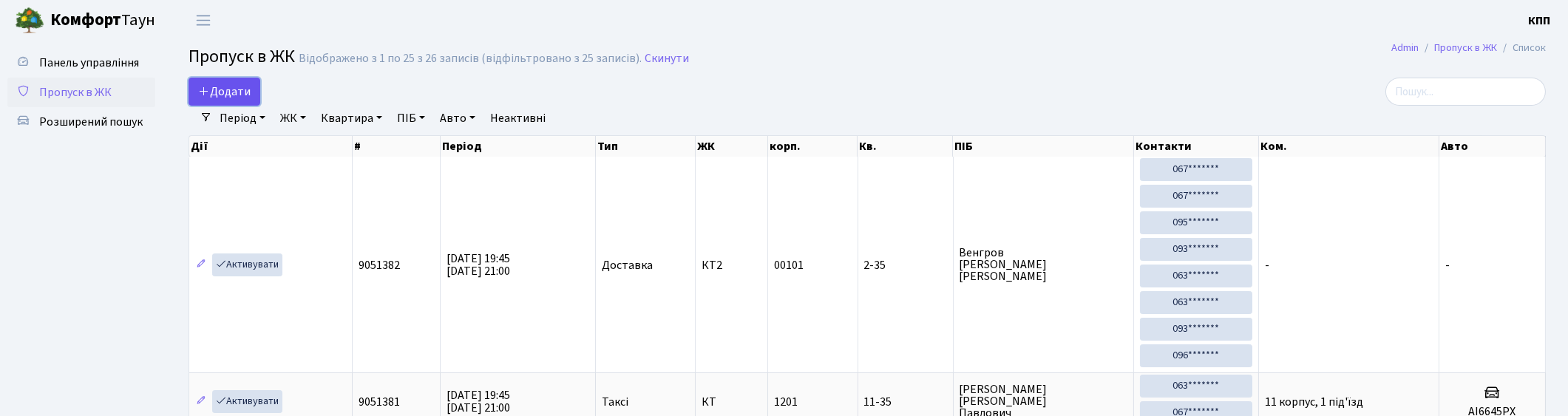
click at [229, 78] on link "Додати" at bounding box center [224, 91] width 72 height 28
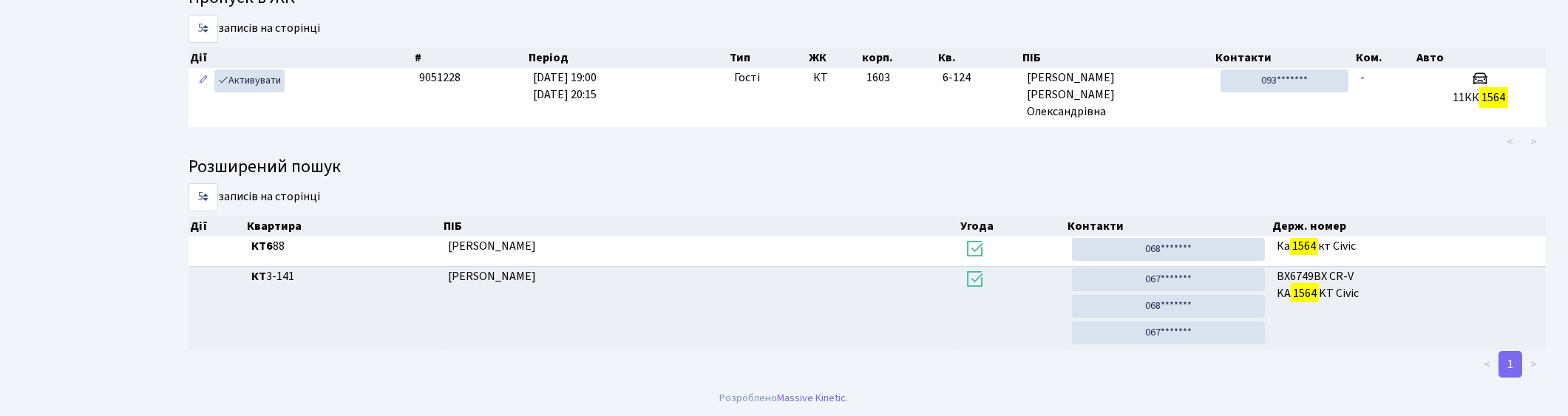
scroll to position [79, 0]
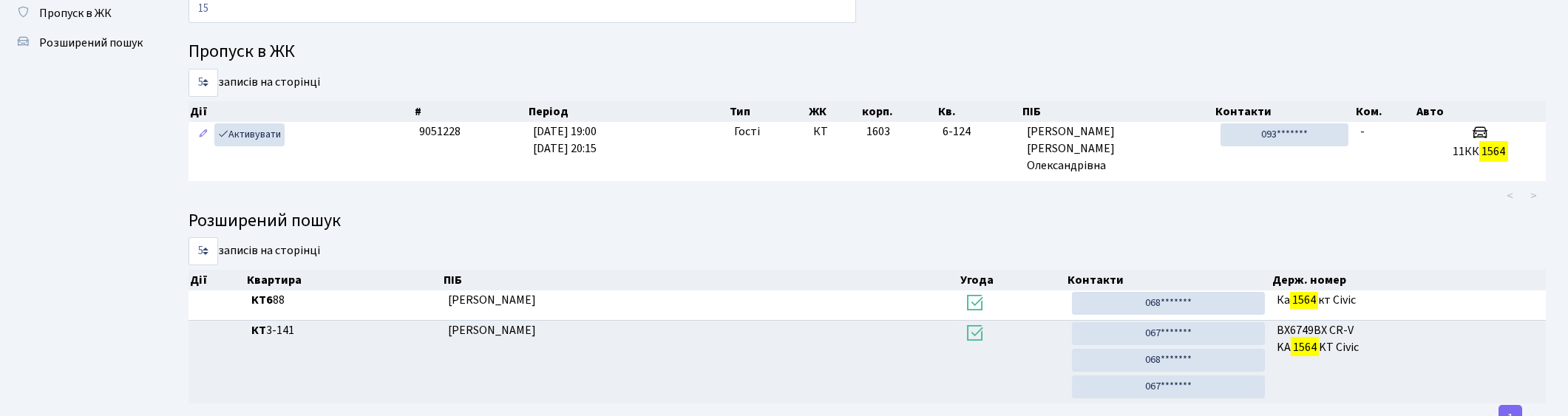
type input "1"
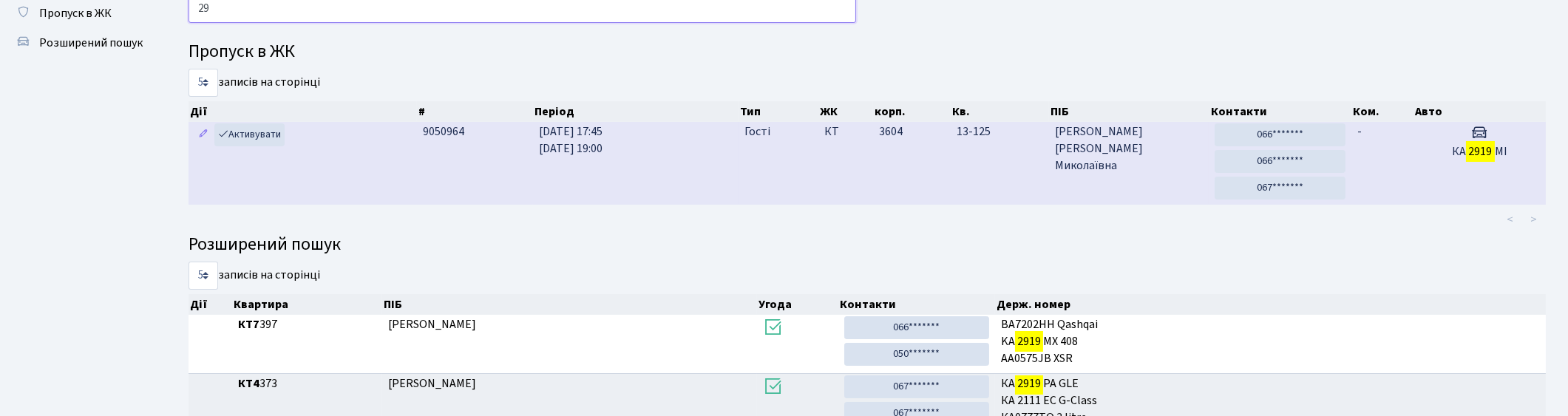
type input "2"
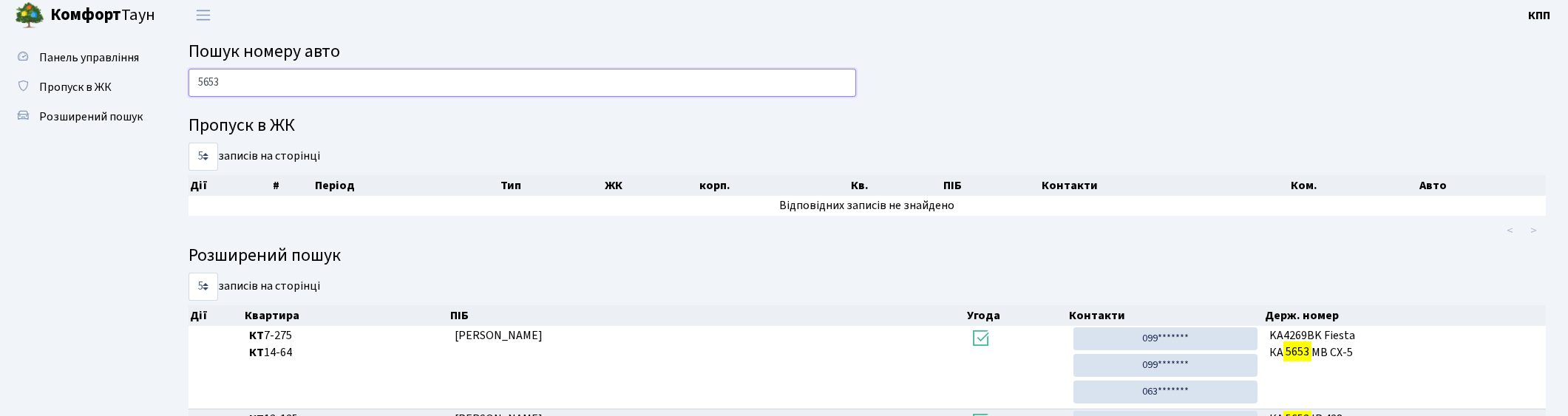
scroll to position [0, 0]
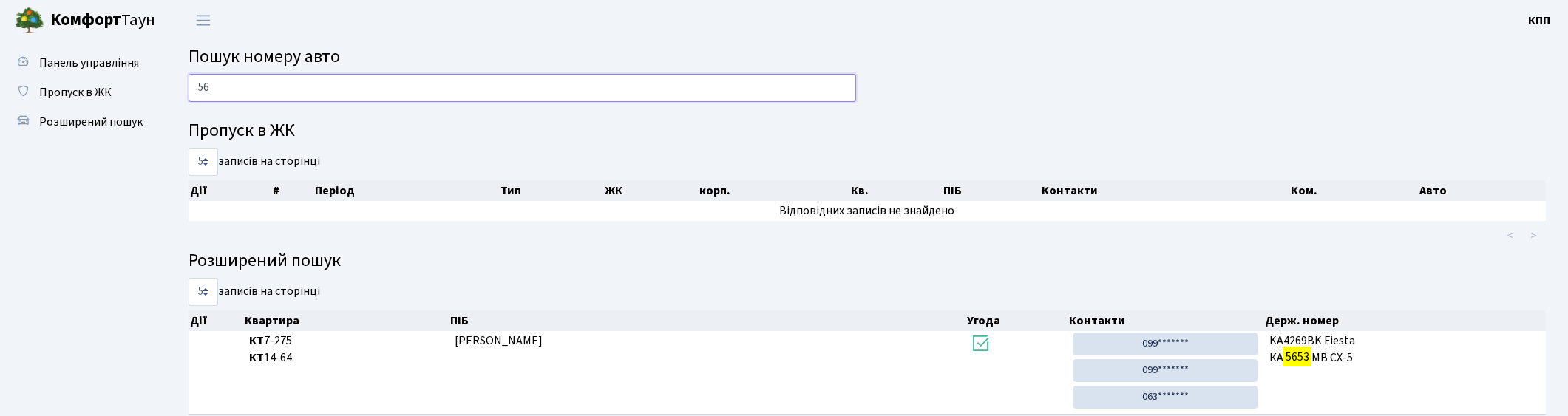
type input "5"
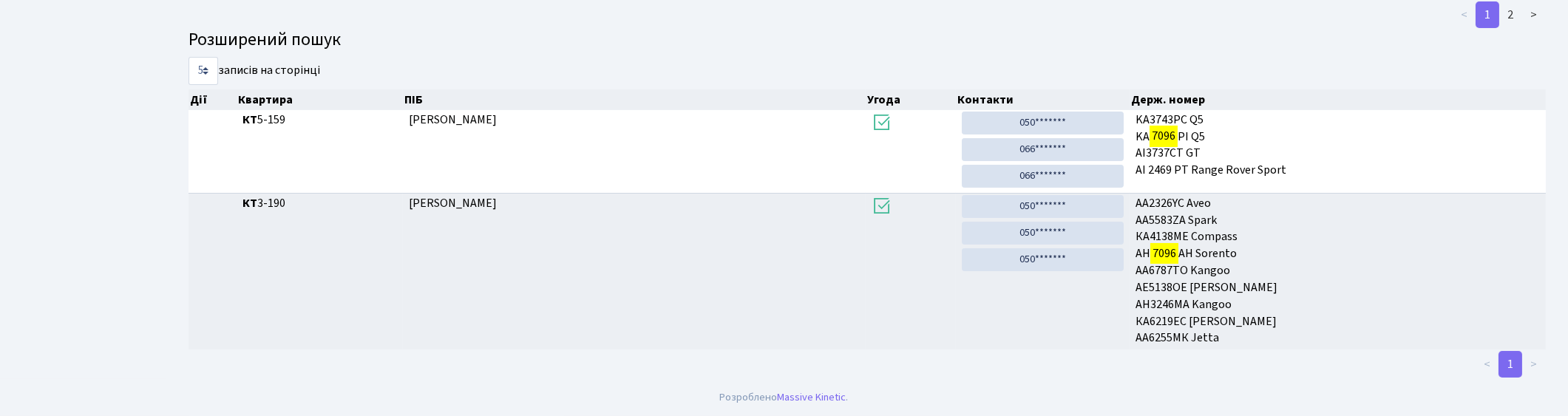
scroll to position [79, 0]
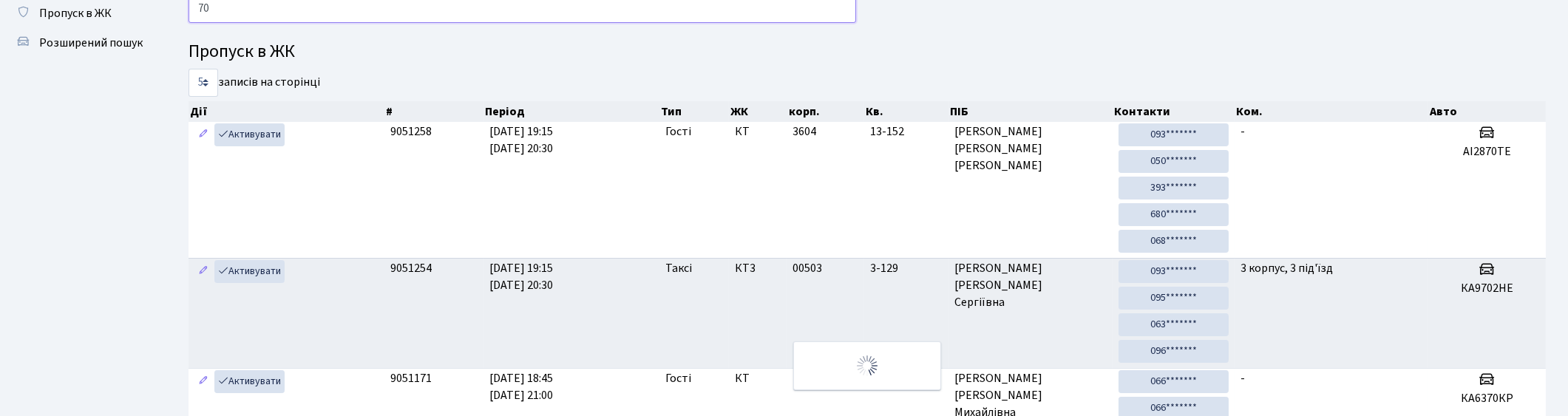
type input "7"
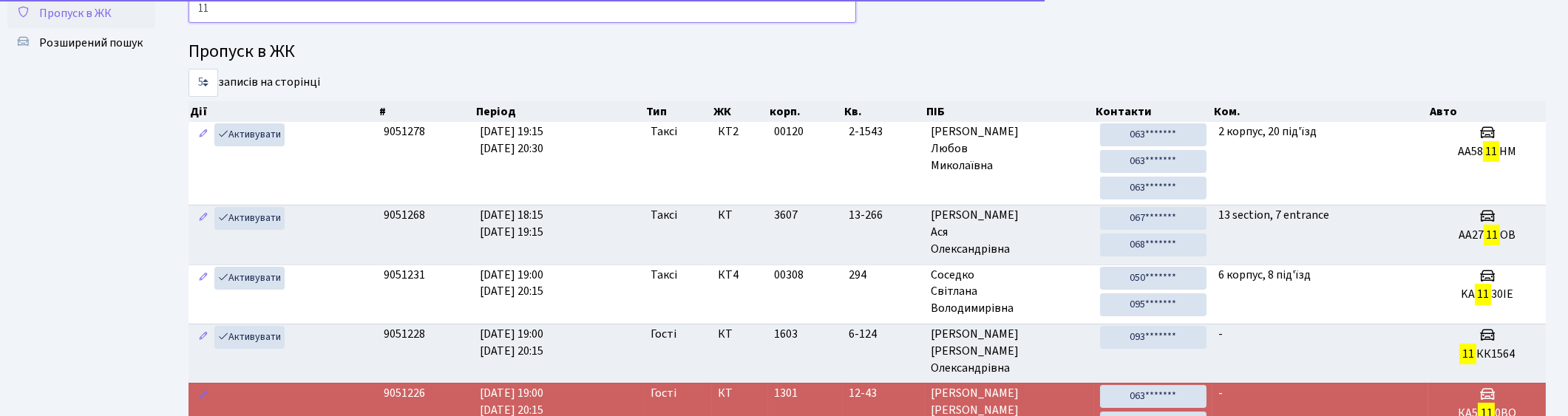
type input "1"
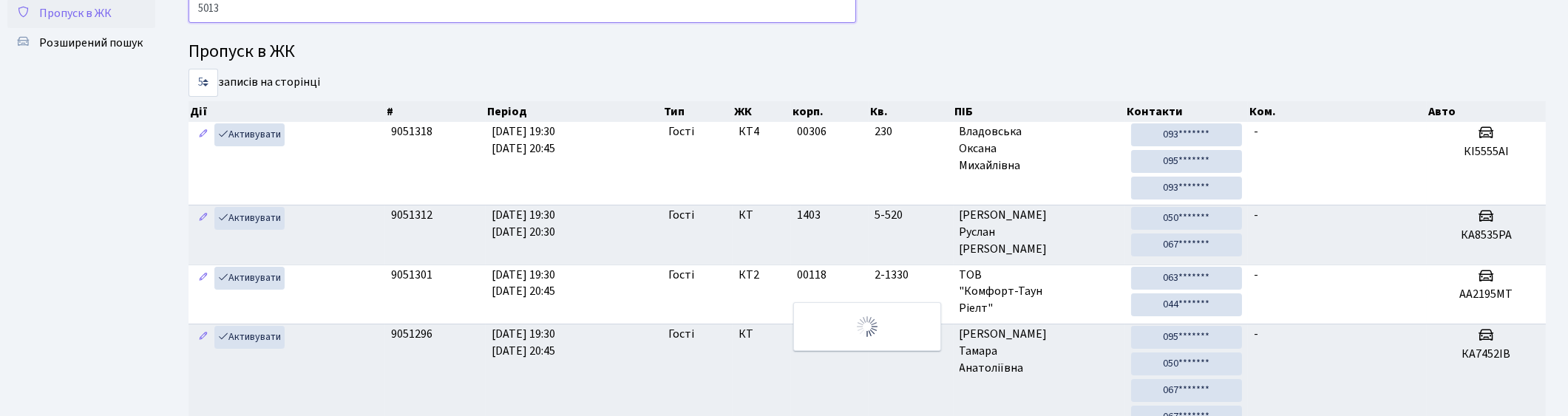
scroll to position [1, 0]
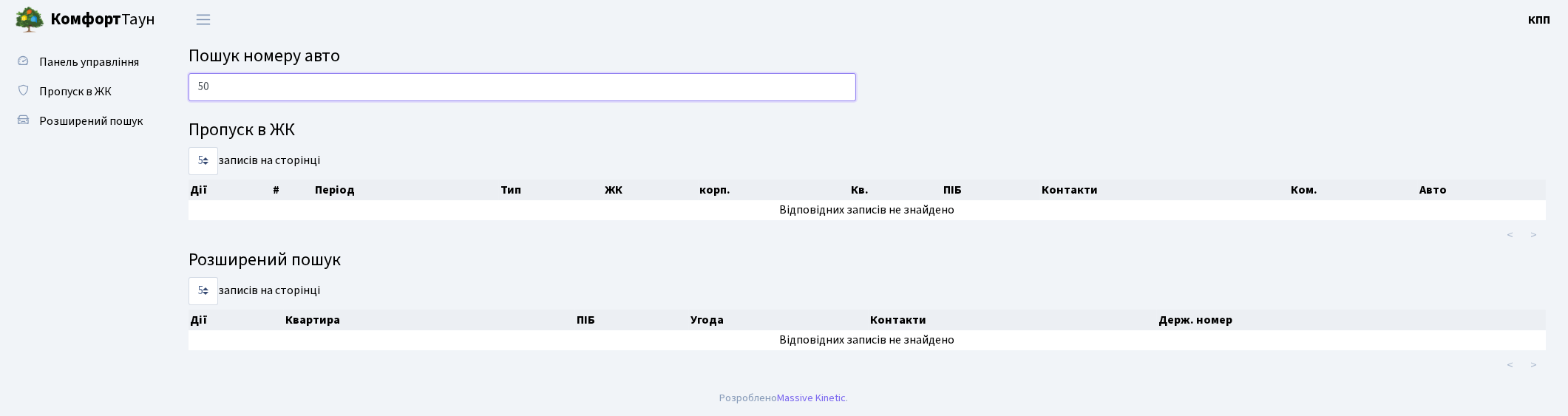
type input "5"
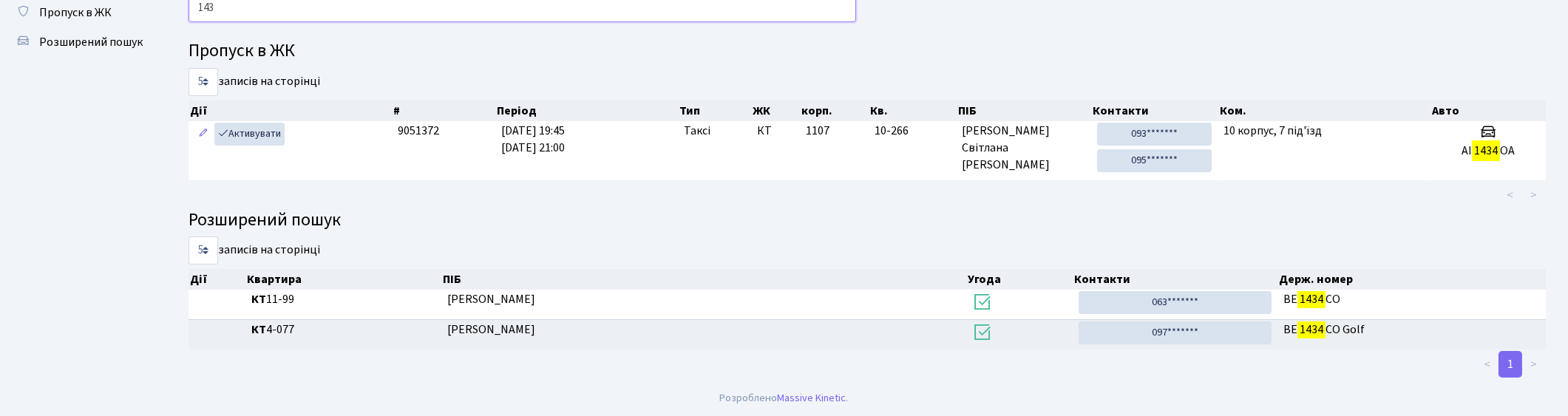
scroll to position [79, 0]
type input "1"
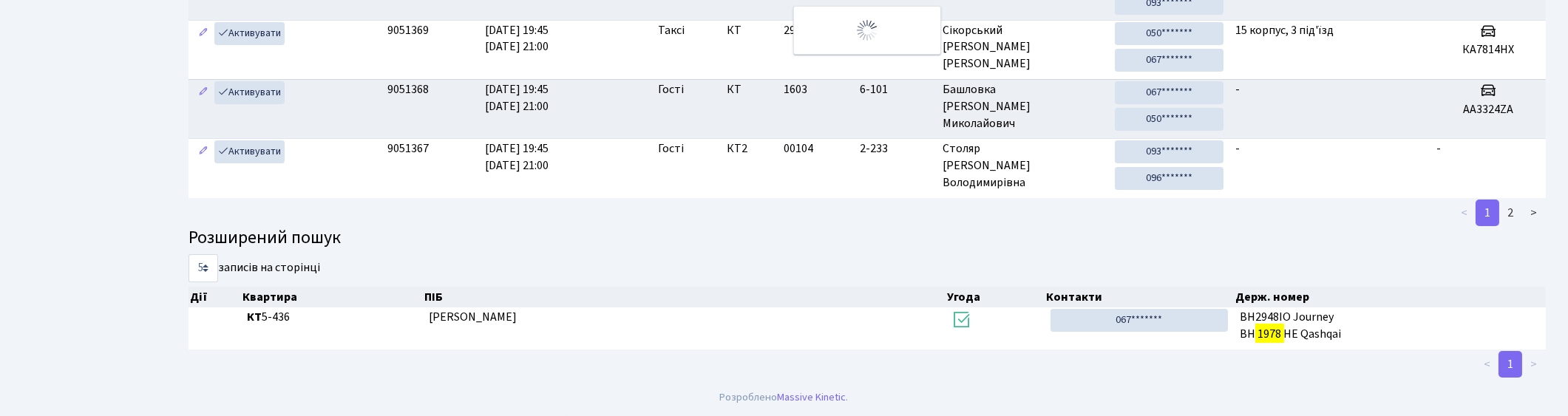
scroll to position [23, 0]
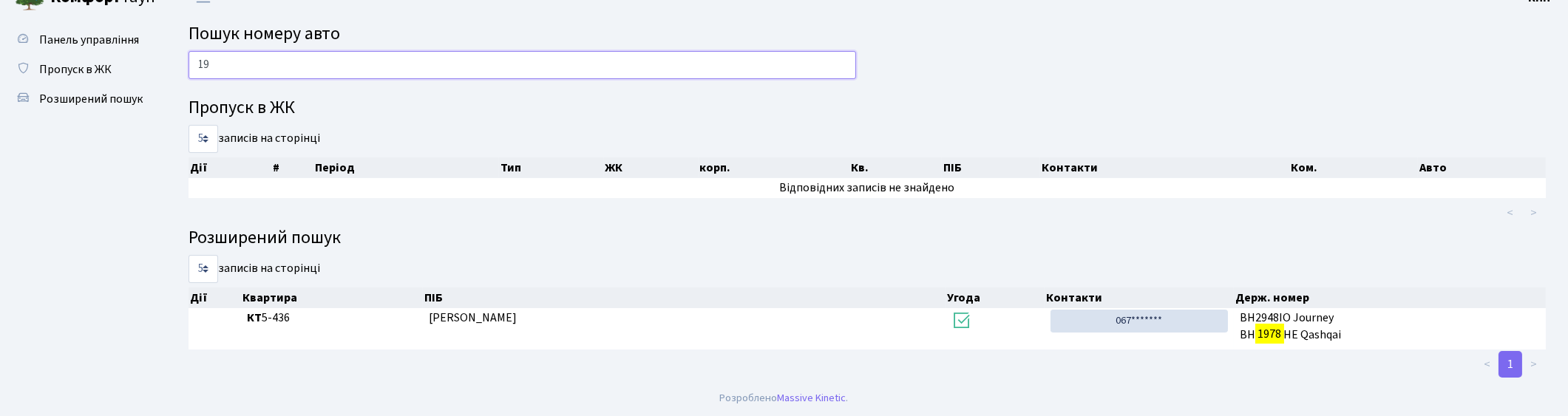
type input "1"
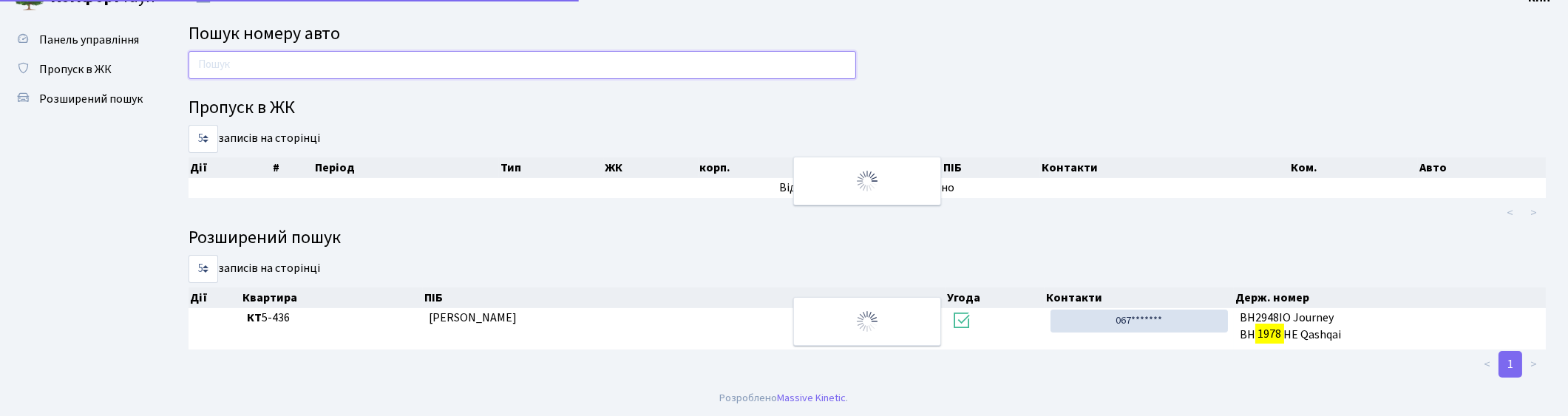
scroll to position [326, 0]
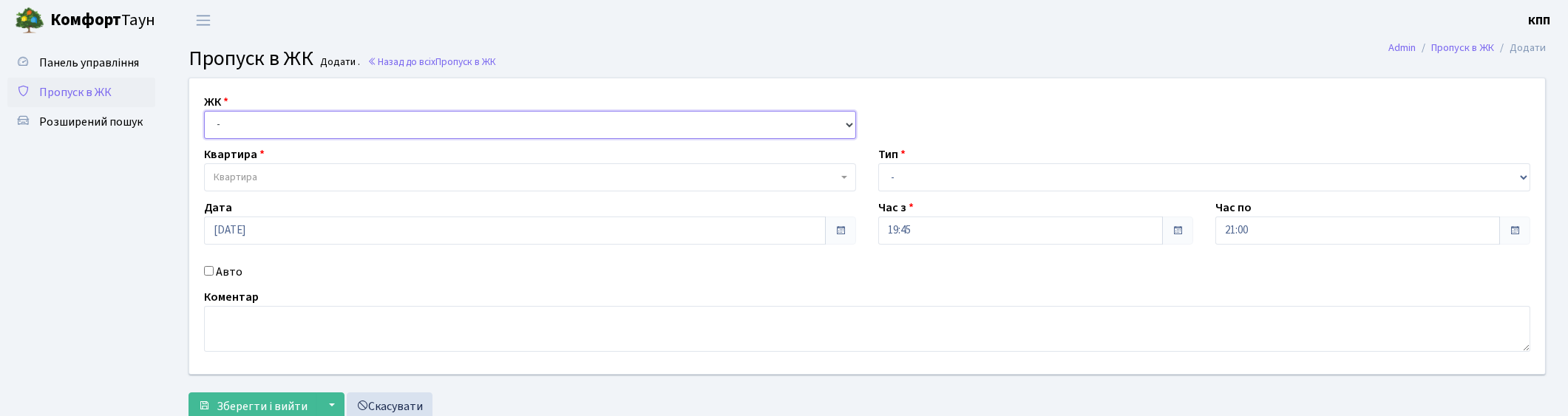
click at [275, 129] on select "- КТ, вул. Регенераторна, 4 КТ2, просп. [STREET_ADDRESS] [STREET_ADDRESS] [PERS…" at bounding box center [529, 125] width 652 height 28
select select "271"
click at [204, 111] on select "- КТ, вул. Регенераторна, 4 КТ2, просп. [STREET_ADDRESS] [STREET_ADDRESS] [PERS…" at bounding box center [529, 125] width 652 height 28
select select
click at [286, 173] on span "Квартира" at bounding box center [525, 177] width 624 height 15
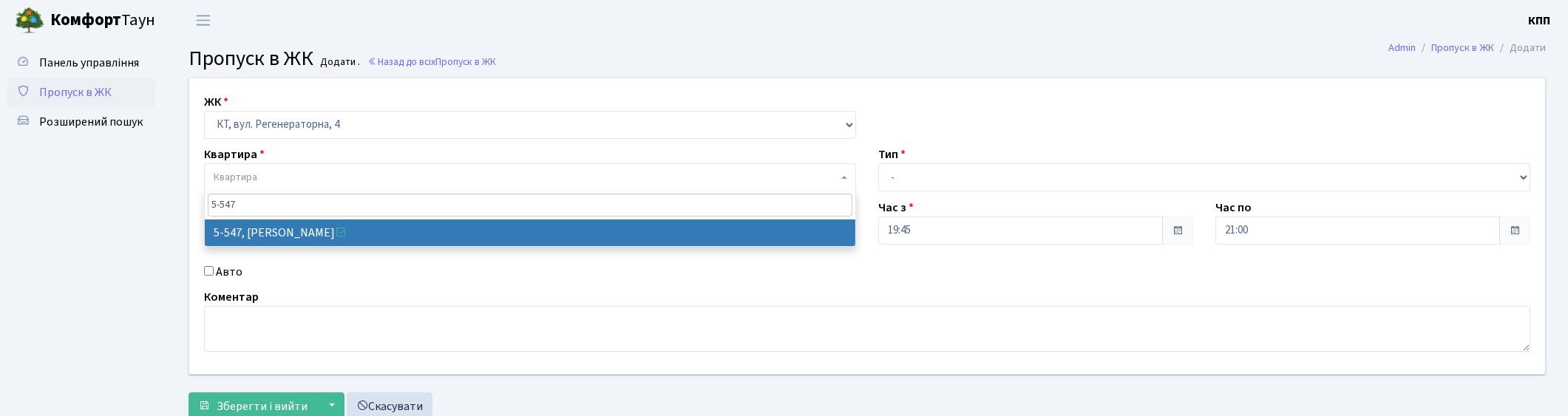
type input "5-547"
click at [296, 190] on span "5-547" at bounding box center [529, 204] width 650 height 28
click at [346, 123] on select "- КТ, вул. Регенераторна, 4 КТ2, просп. [STREET_ADDRESS] [STREET_ADDRESS] [PERS…" at bounding box center [529, 125] width 652 height 28
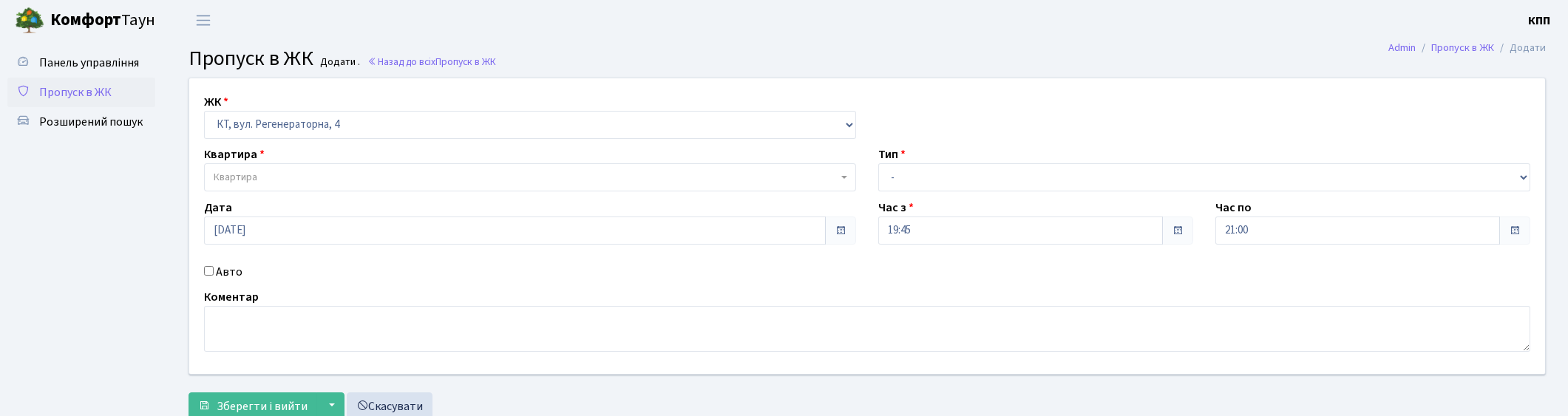
click at [97, 92] on span "Пропуск в ЖК" at bounding box center [75, 92] width 72 height 16
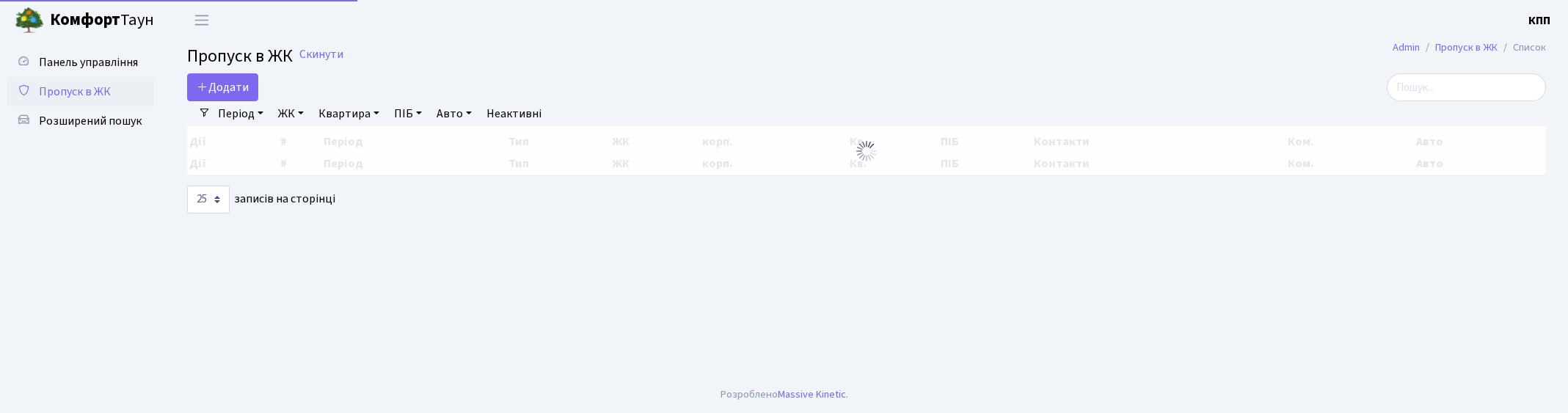
select select "25"
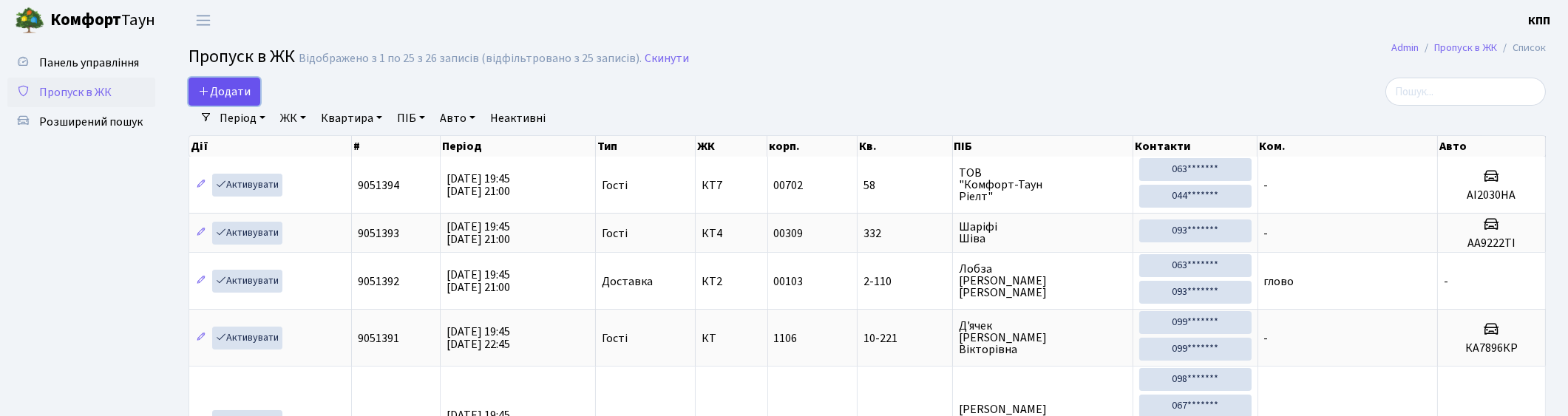
click at [205, 91] on icon at bounding box center [204, 90] width 12 height 12
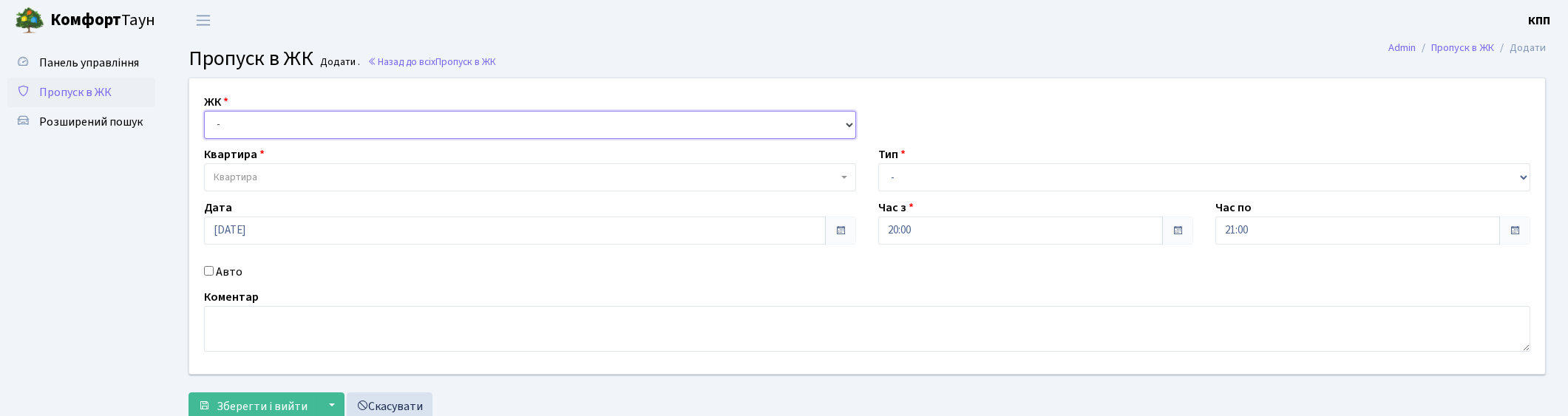
drag, startPoint x: 0, startPoint y: 0, endPoint x: 277, endPoint y: 136, distance: 308.6
click at [269, 127] on select "- КТ, вул. Регенераторна, 4 КТ2, просп. [STREET_ADDRESS] [STREET_ADDRESS] [PERS…" at bounding box center [529, 125] width 652 height 28
select select "271"
click at [204, 111] on select "- КТ, вул. Регенераторна, 4 КТ2, просп. [STREET_ADDRESS] [STREET_ADDRESS] [PERS…" at bounding box center [529, 125] width 652 height 28
select select
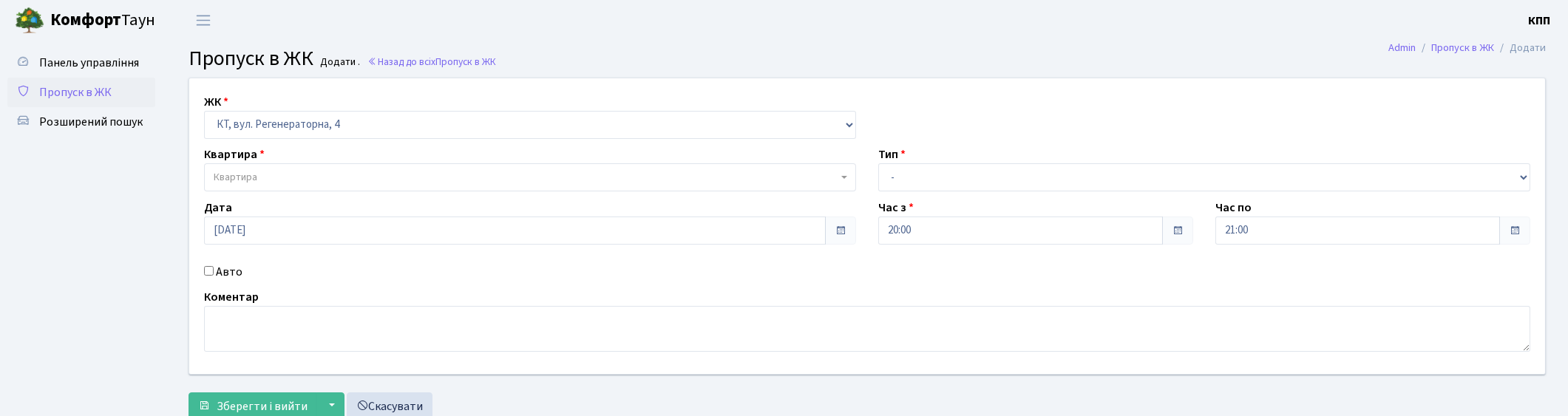
click at [300, 169] on span "Квартира" at bounding box center [529, 177] width 652 height 28
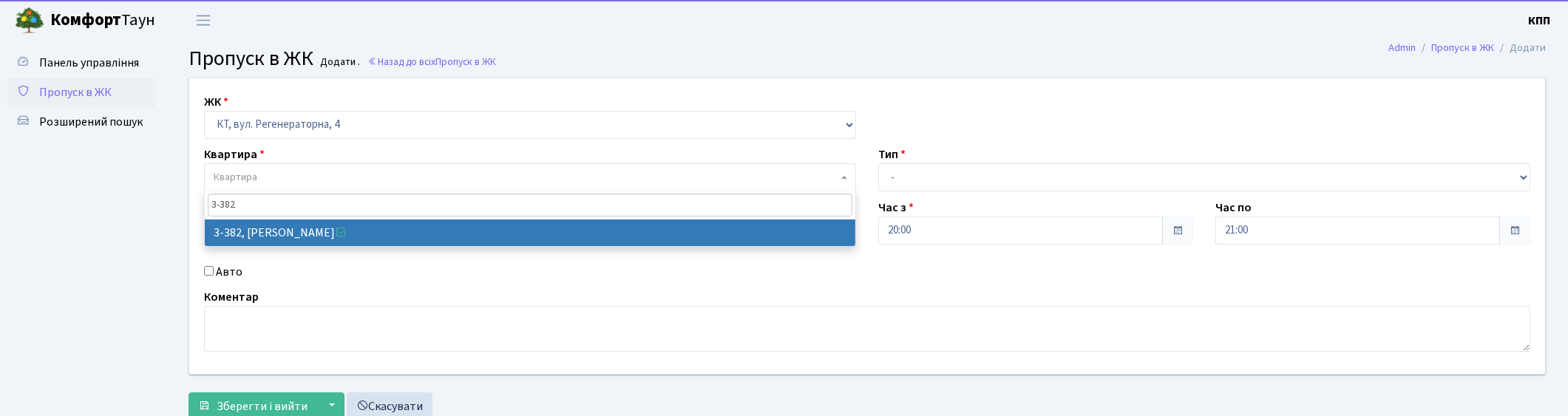
type input "3-382"
select select "1600"
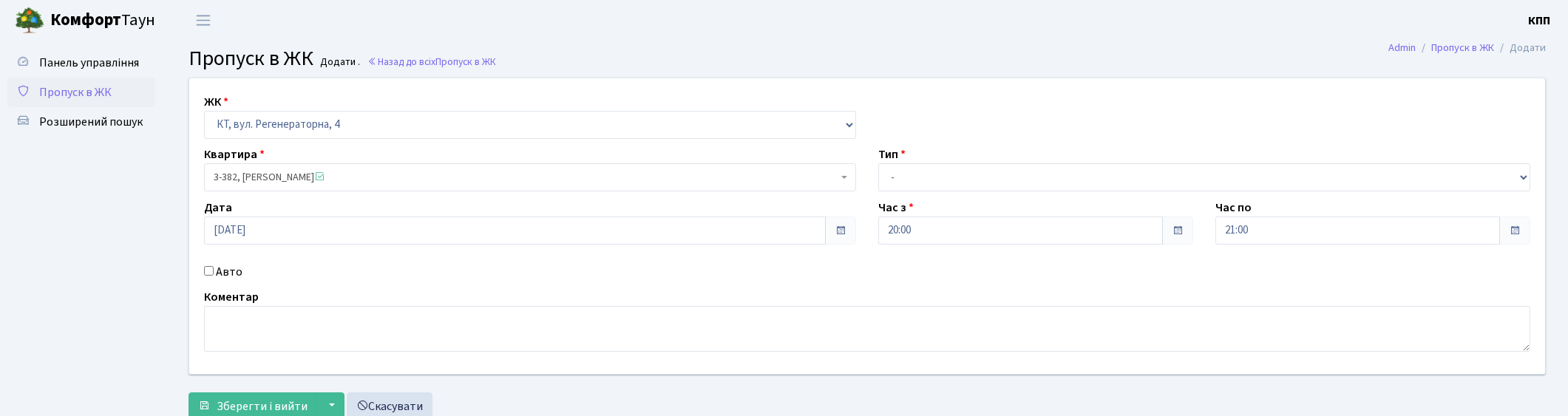
click at [224, 274] on label "Авто" at bounding box center [229, 272] width 27 height 18
click at [213, 274] on input "Авто" at bounding box center [209, 271] width 10 height 10
checkbox input "true"
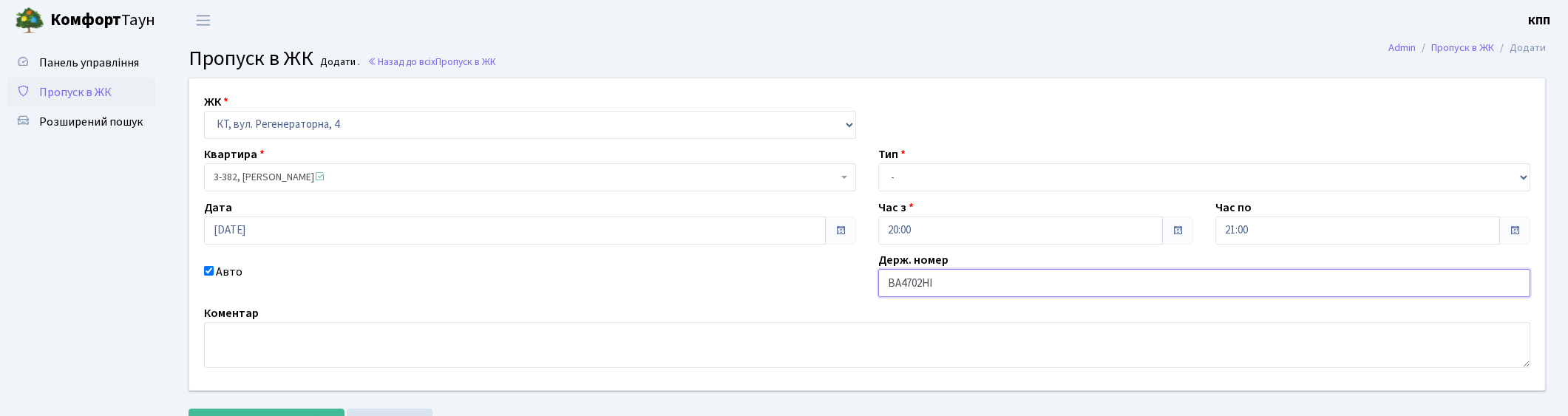
type input "ВА4702НІ"
drag, startPoint x: 907, startPoint y: 175, endPoint x: 909, endPoint y: 189, distance: 14.1
click at [907, 175] on select "- Доставка Таксі Гості Сервіс" at bounding box center [1204, 177] width 652 height 28
select select "3"
click at [878, 164] on select "- Доставка Таксі Гості Сервіс" at bounding box center [1204, 177] width 652 height 28
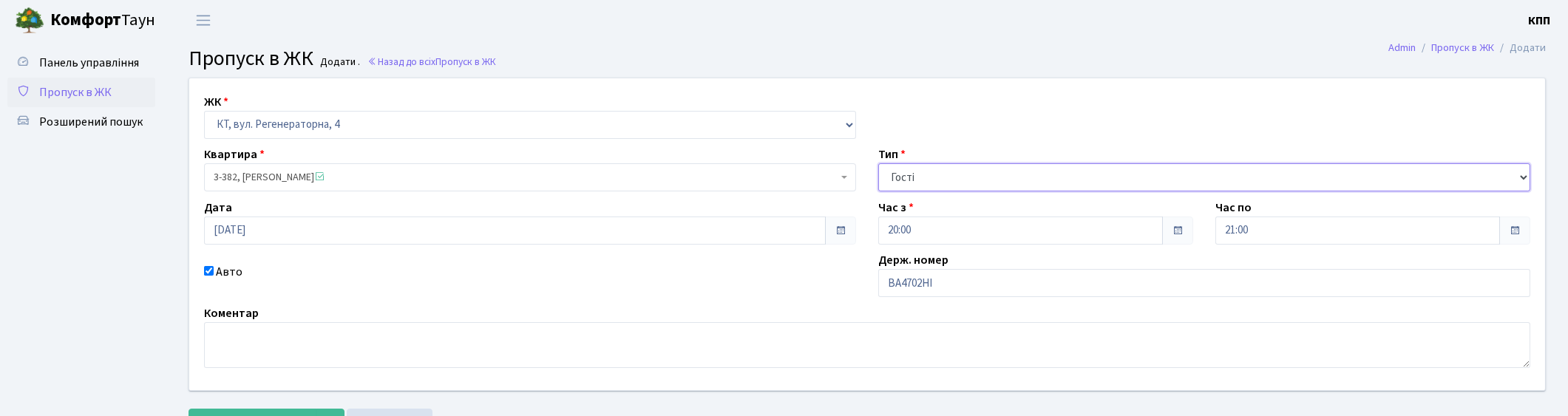
scroll to position [64, 0]
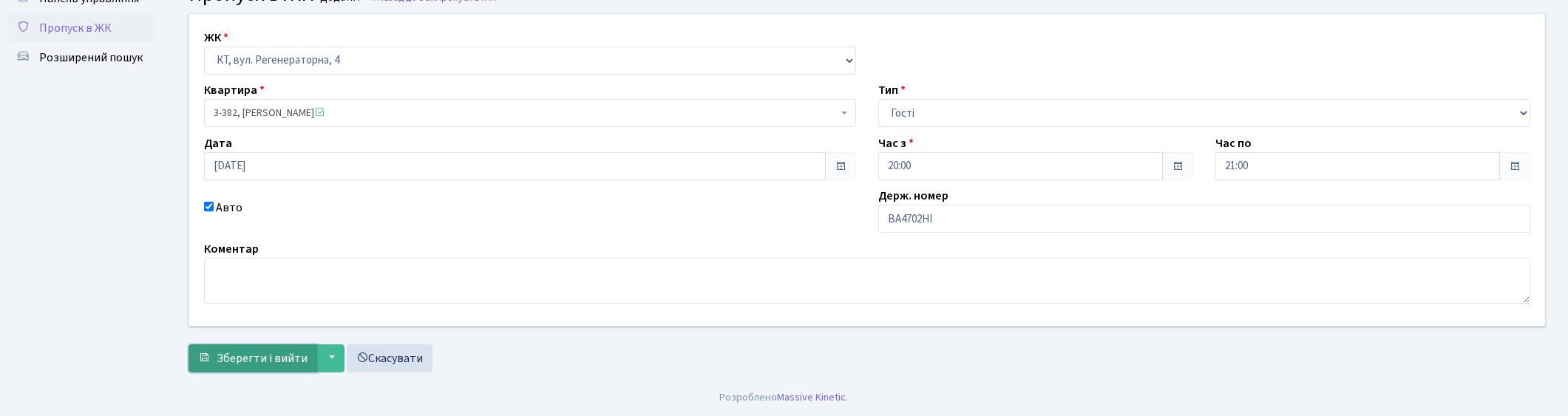
drag, startPoint x: 269, startPoint y: 358, endPoint x: 282, endPoint y: 355, distance: 13.3
click at [270, 358] on span "Зберегти і вийти" at bounding box center [262, 358] width 91 height 16
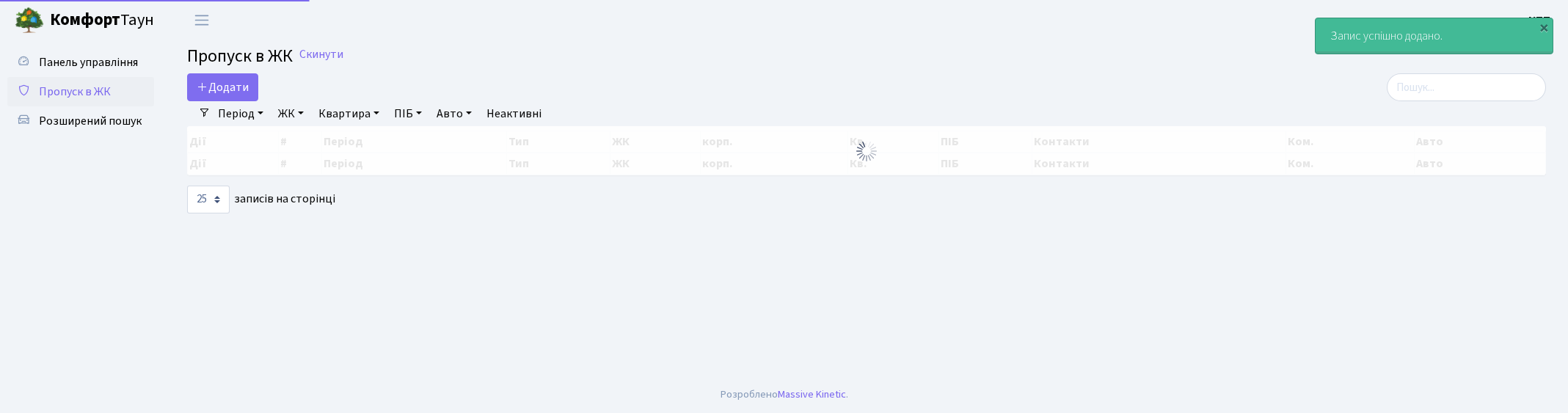
select select "25"
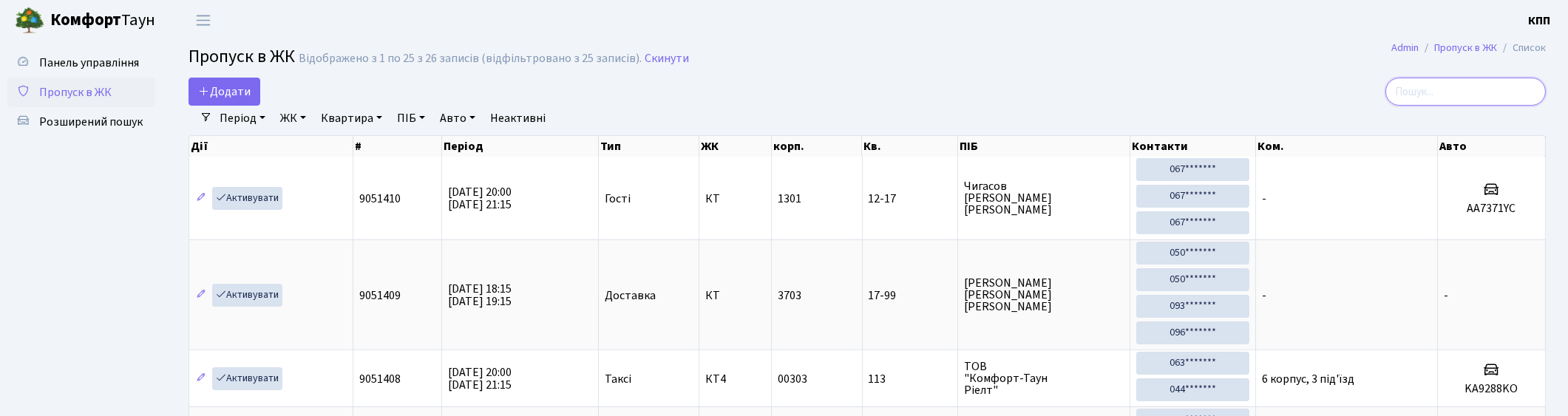
click at [1491, 94] on input "search" at bounding box center [1465, 91] width 160 height 28
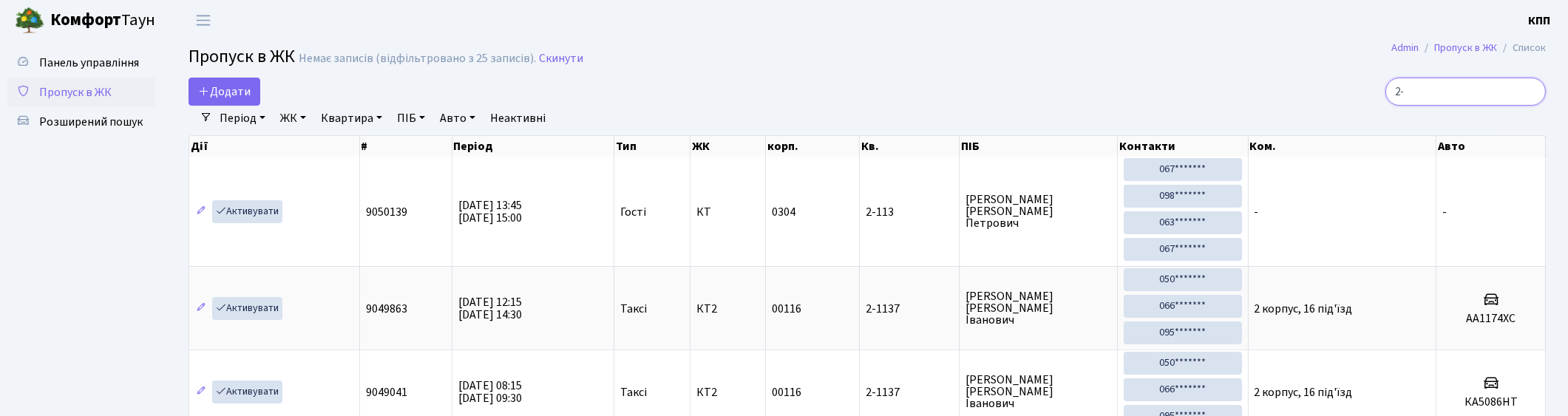
type input "2"
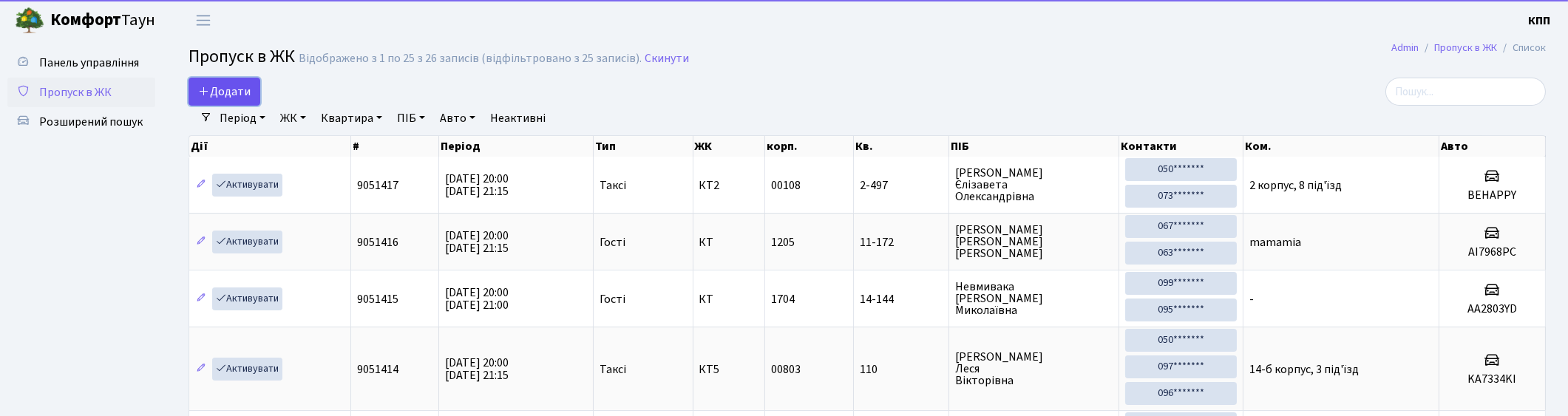
click at [240, 85] on span "Додати" at bounding box center [224, 92] width 52 height 16
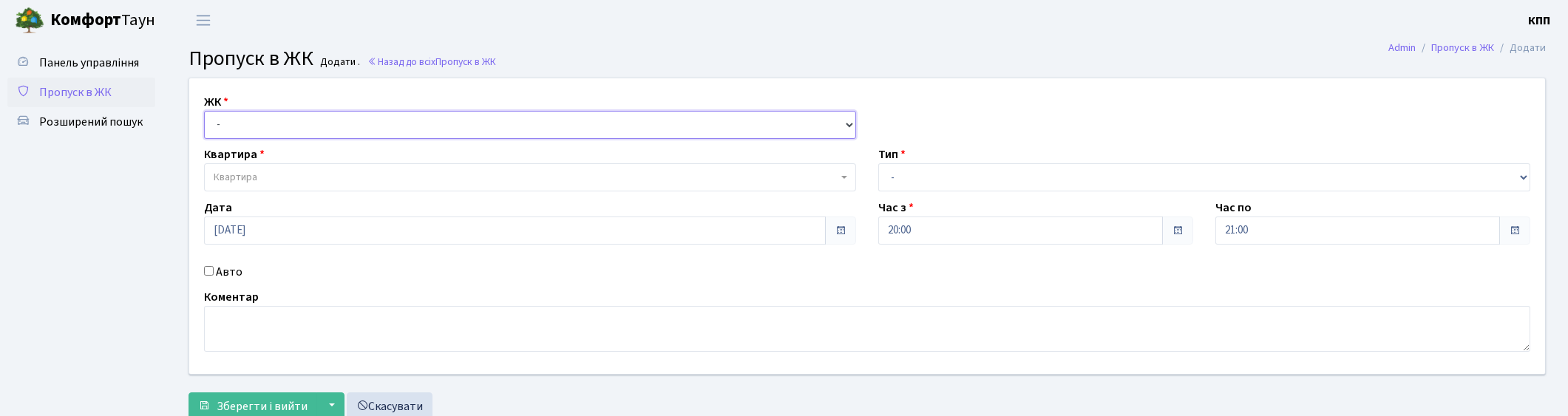
click at [318, 118] on select "- КТ, вул. Регенераторна, 4 КТ2, просп. Соборності, 17 КТ3, вул. Березнева, 16 …" at bounding box center [529, 125] width 652 height 28
click at [68, 90] on span "Пропуск в ЖК" at bounding box center [75, 92] width 72 height 16
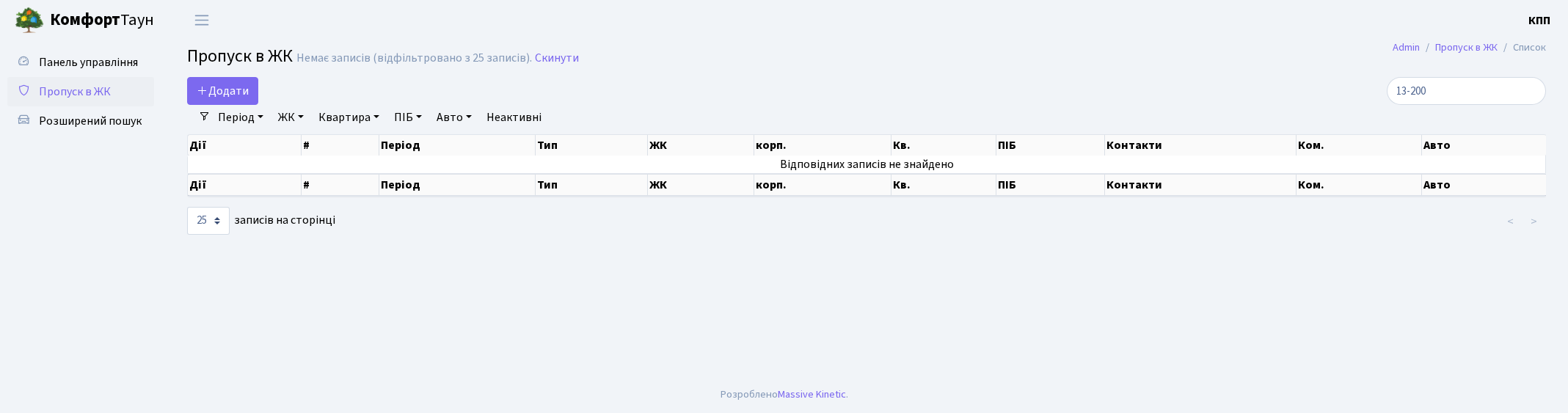
select select "25"
click at [1535, 91] on input "13-200" at bounding box center [1466, 91] width 159 height 27
click at [1523, 86] on input "13-200" at bounding box center [1466, 91] width 159 height 27
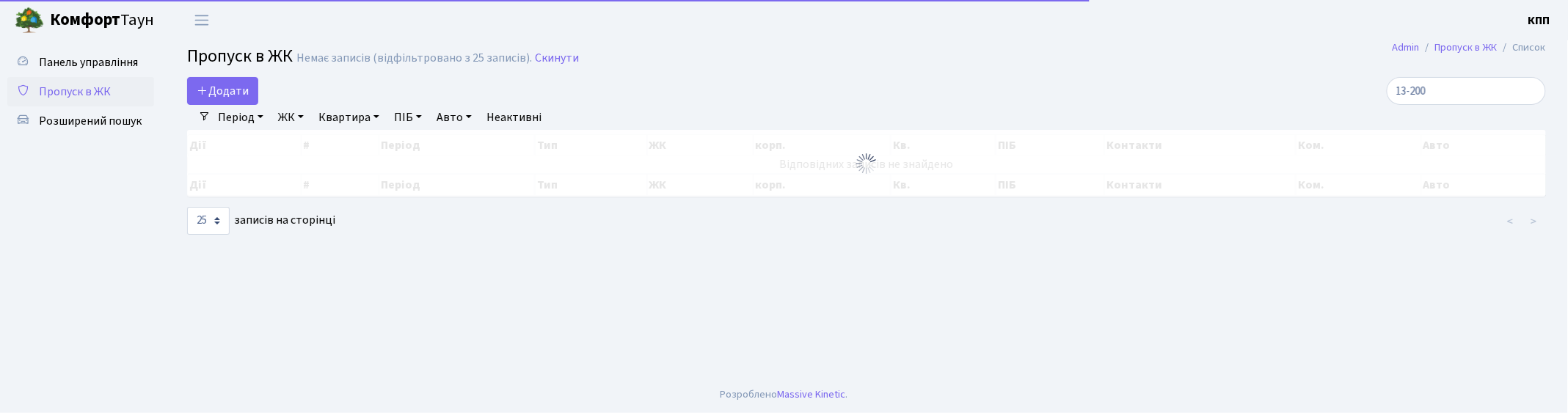
click at [1529, 91] on input "13-200" at bounding box center [1466, 91] width 159 height 27
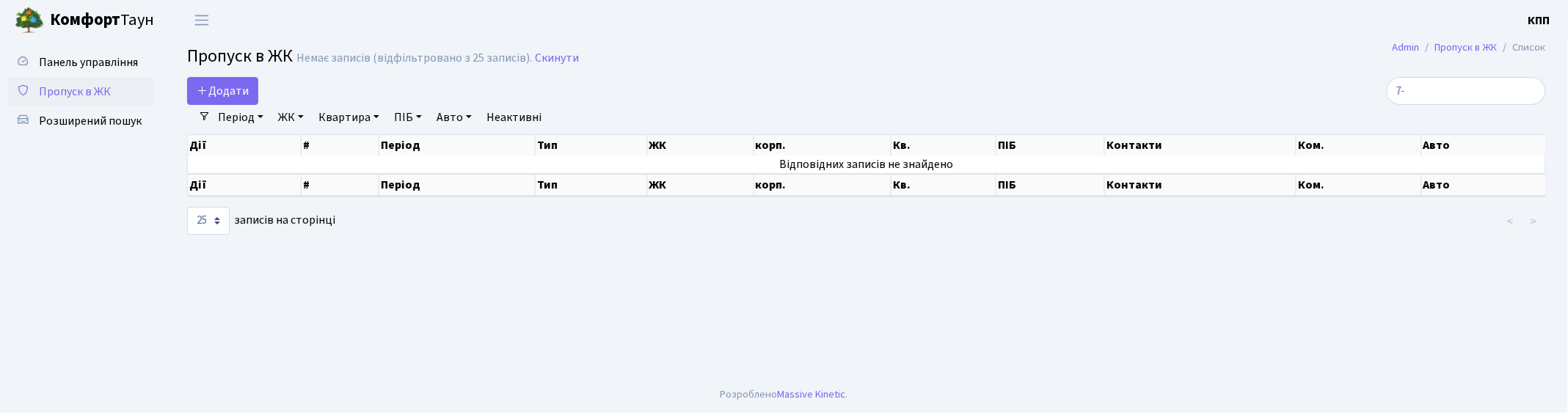
type input "7"
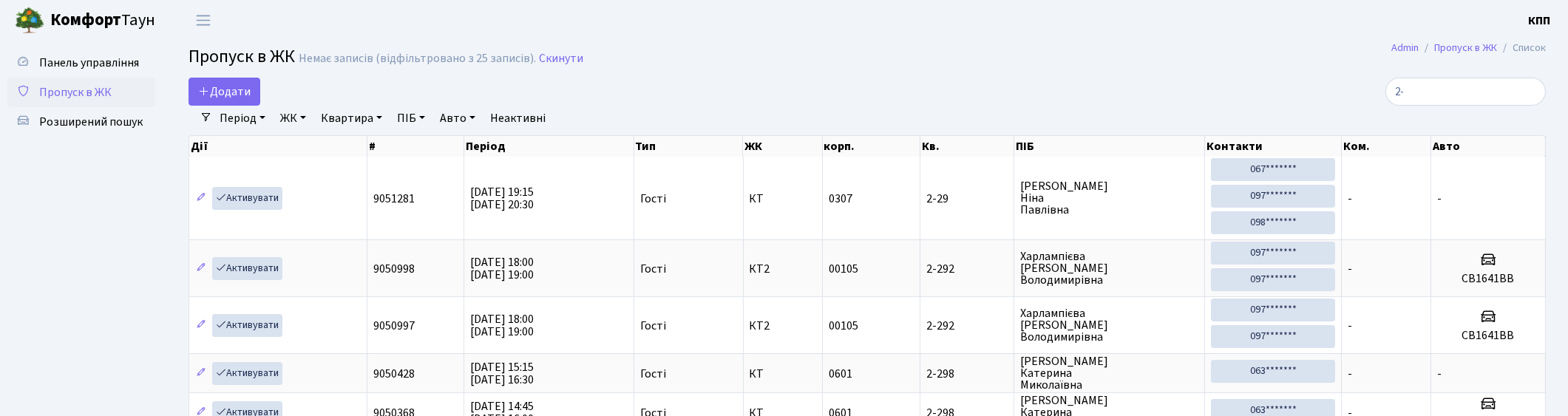
type input "2"
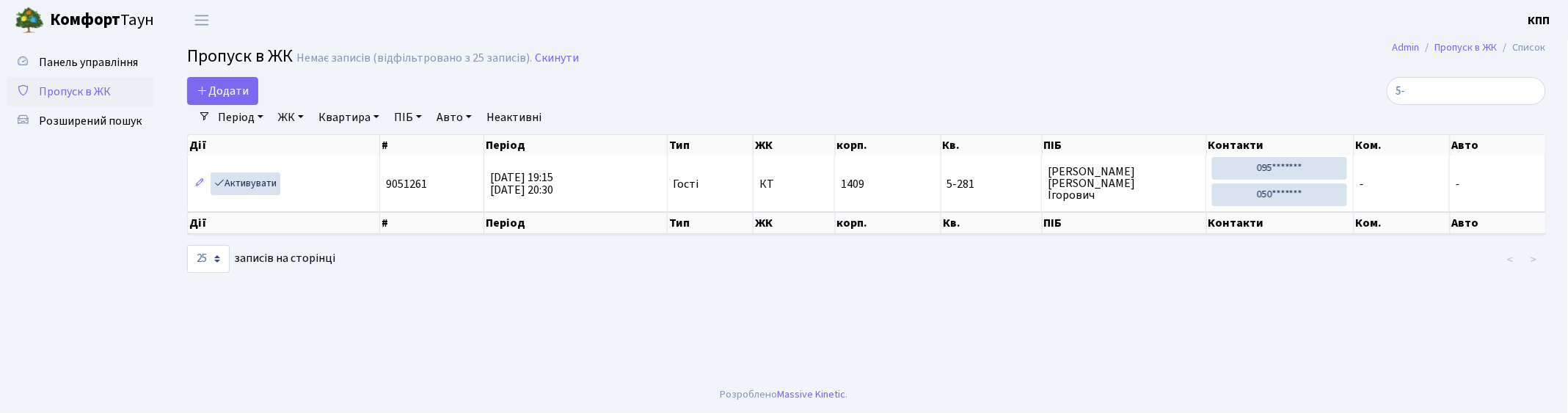
type input "5"
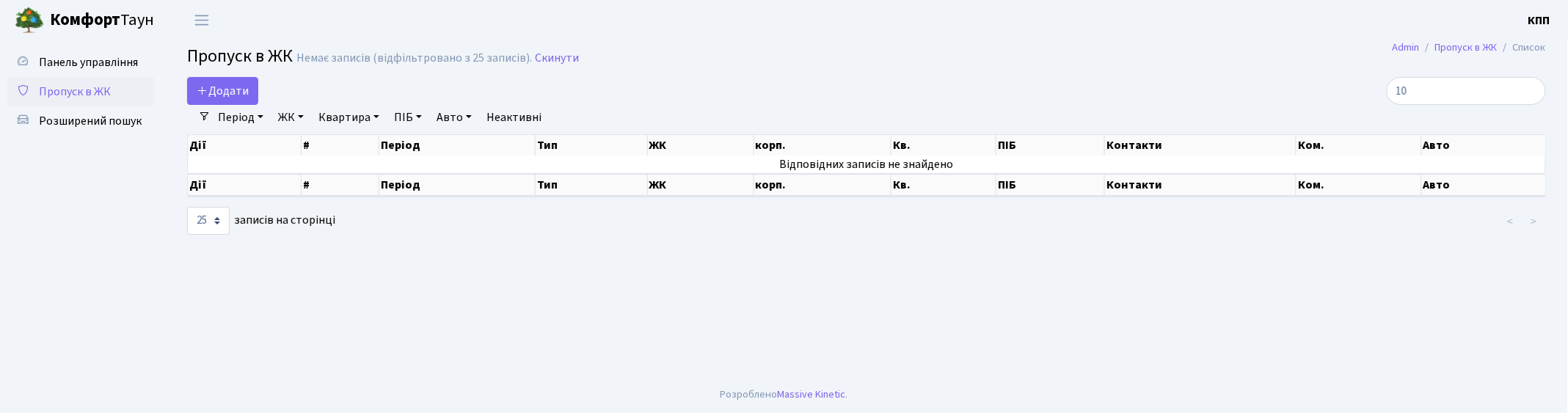
type input "1"
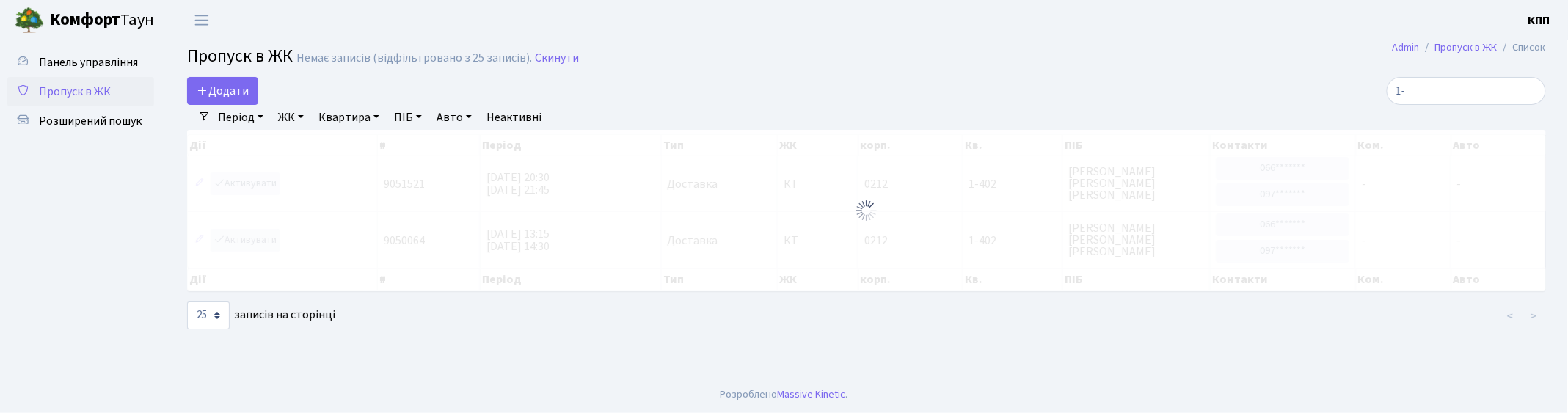
type input "1"
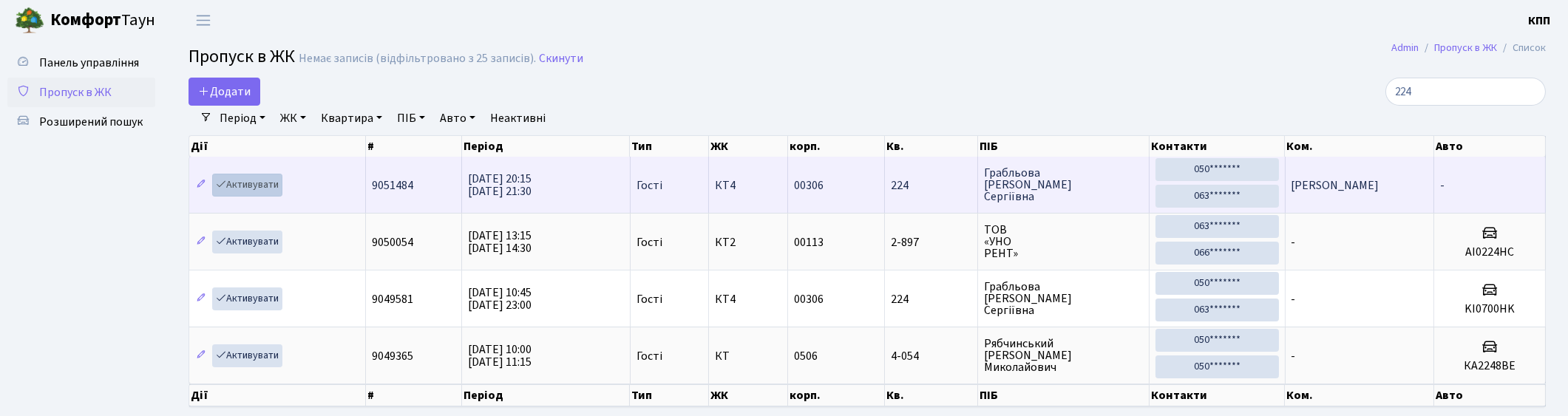
type input "224"
click at [246, 187] on link "Активувати" at bounding box center [247, 185] width 70 height 23
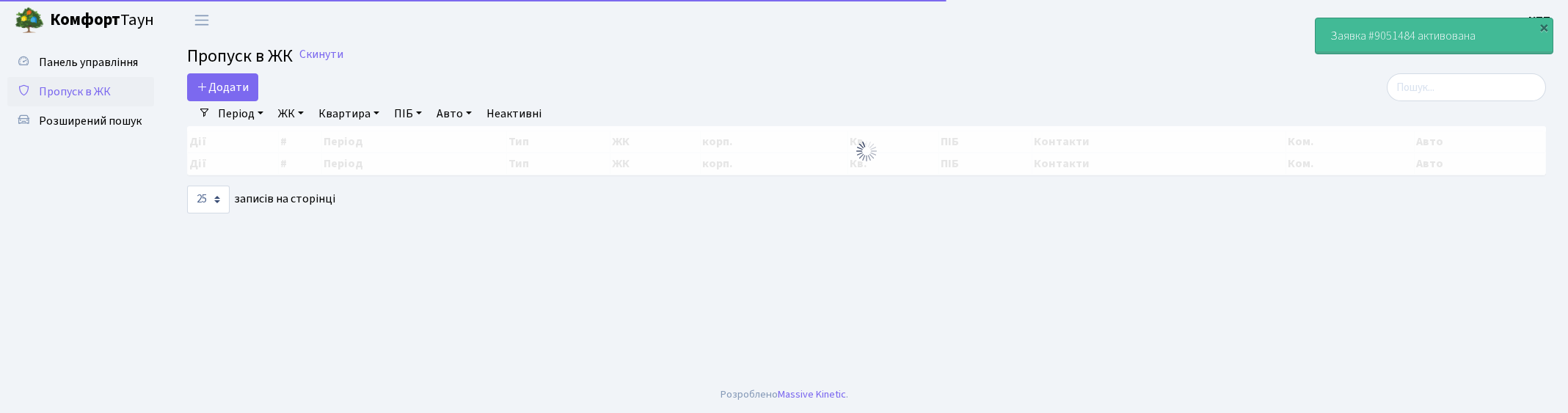
select select "25"
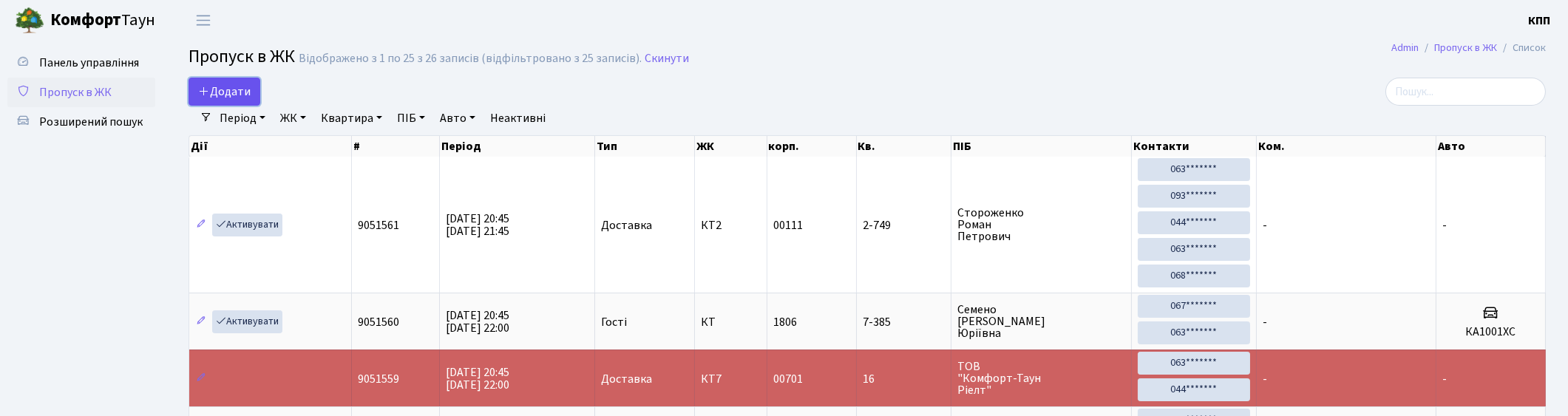
click at [227, 92] on span "Додати" at bounding box center [224, 92] width 52 height 16
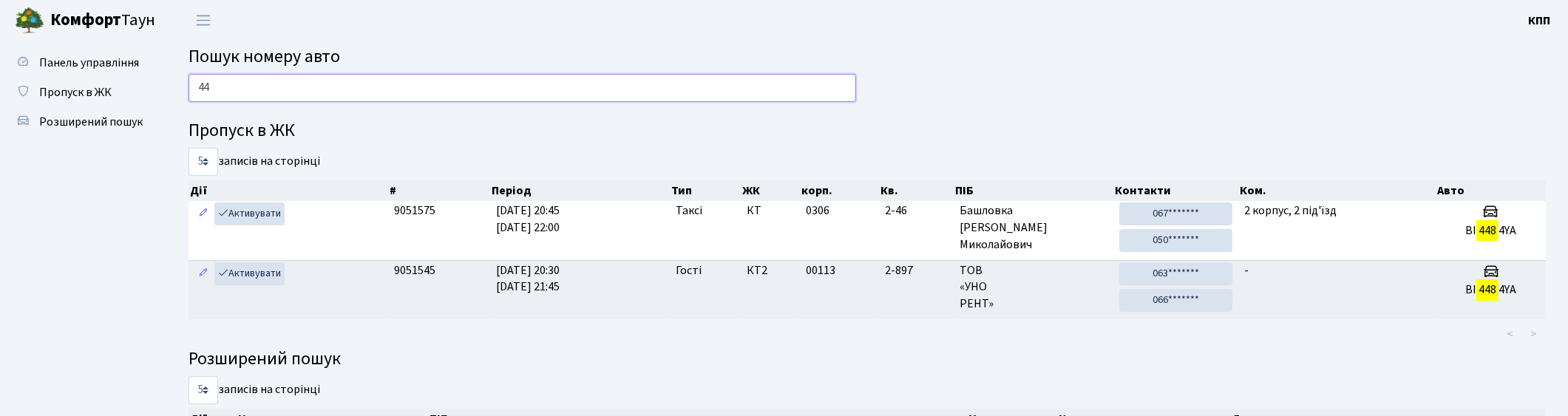
type input "4"
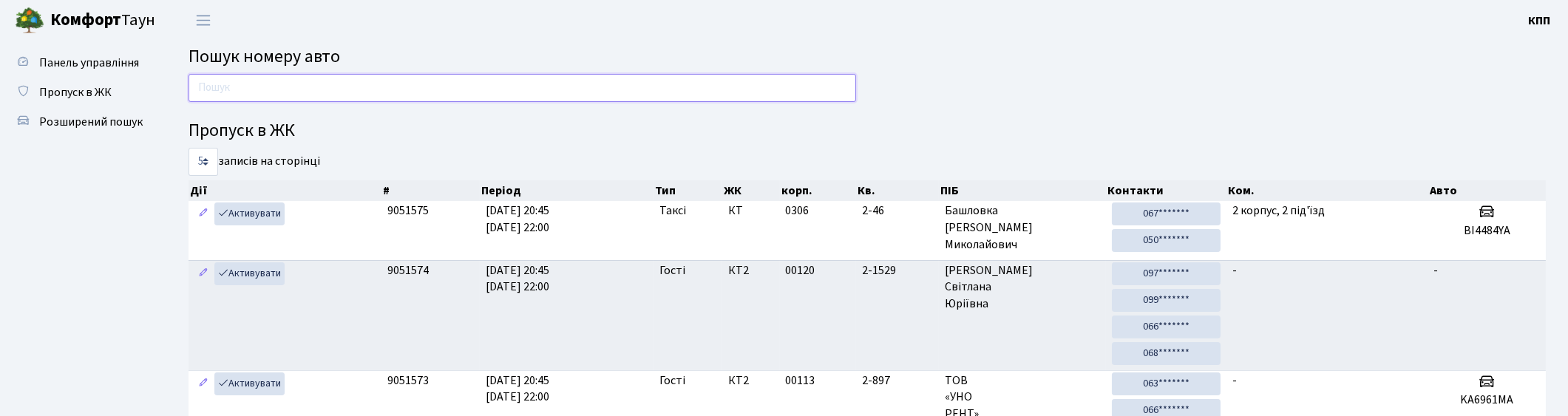
click at [560, 87] on input "text" at bounding box center [521, 88] width 667 height 28
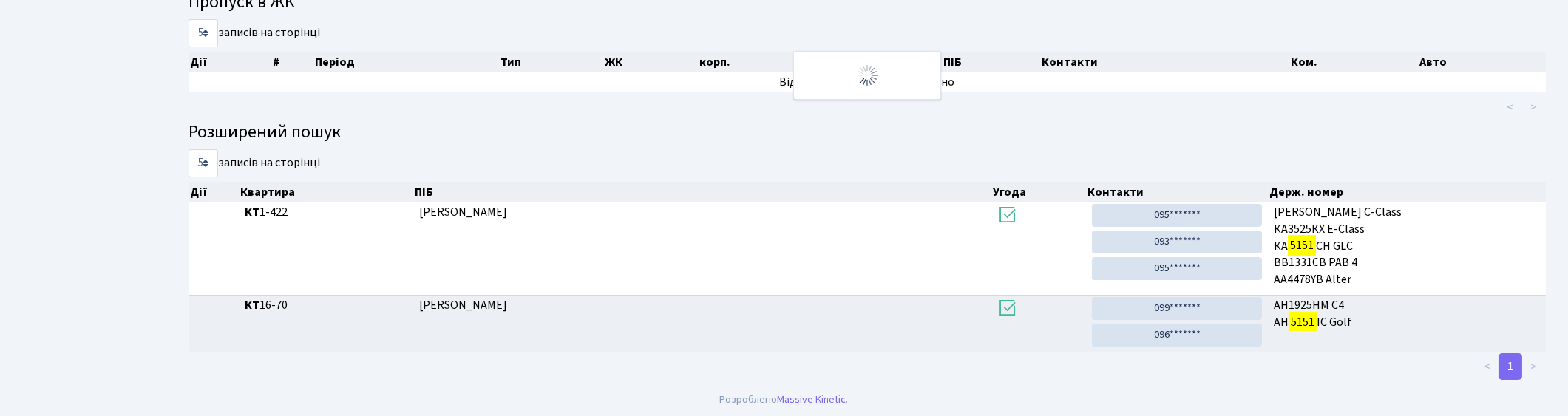
scroll to position [131, 0]
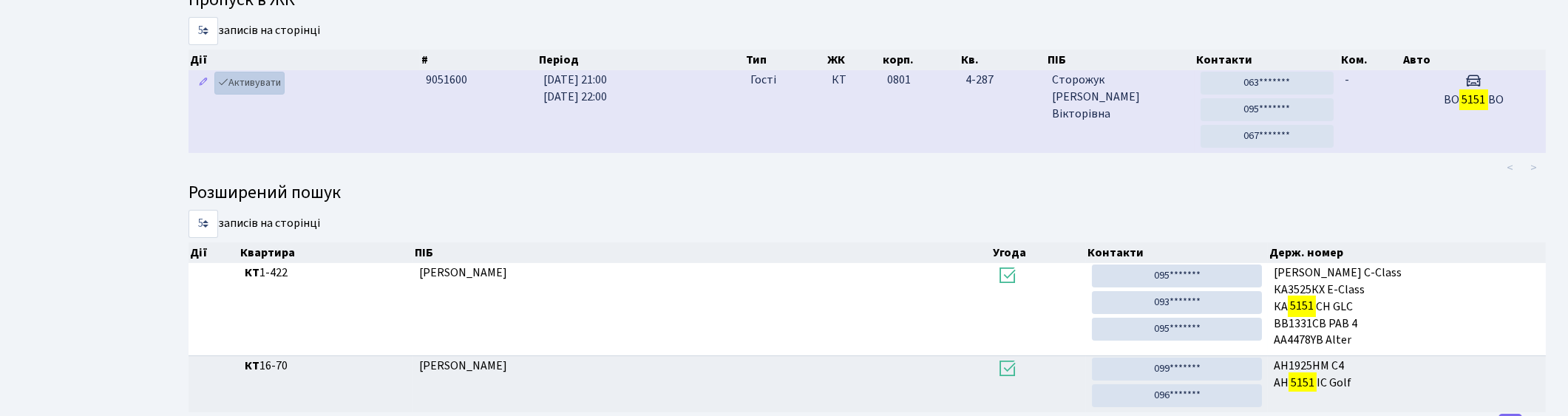
type input "5151"
click at [249, 82] on link "Активувати" at bounding box center [249, 83] width 70 height 23
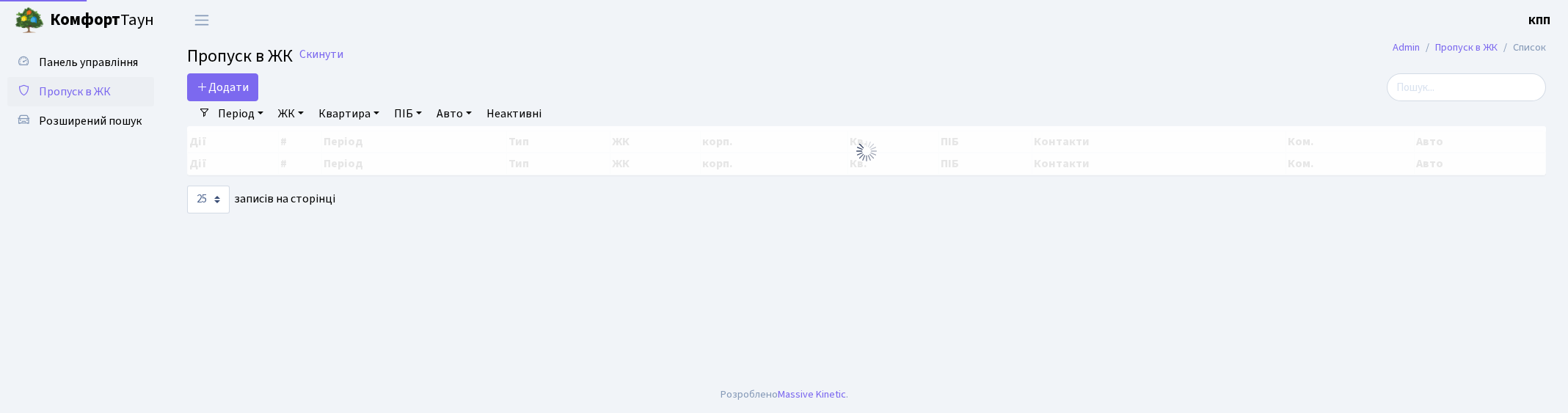
select select "25"
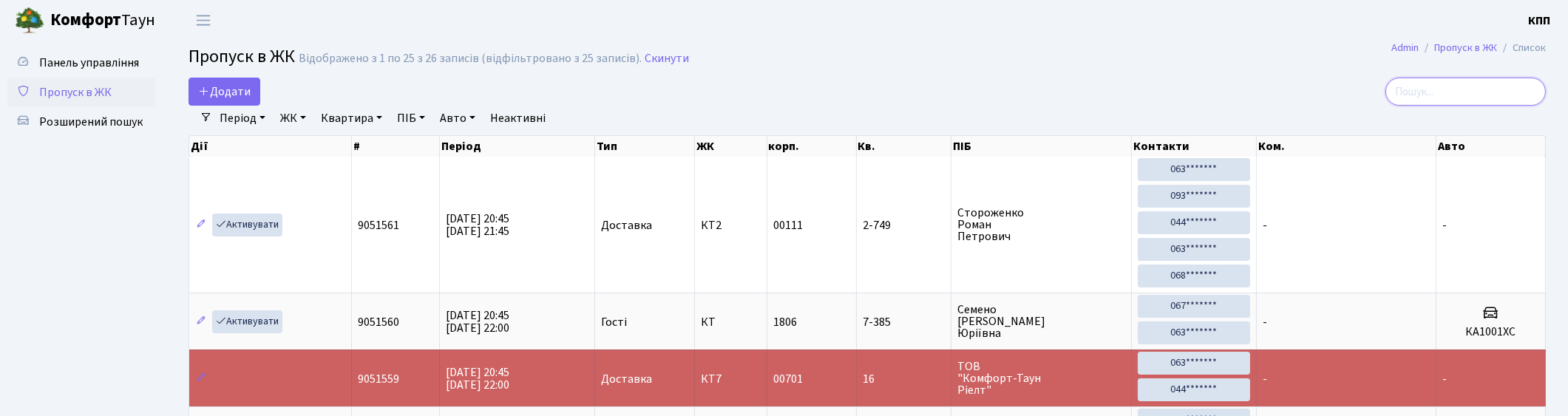
click at [1488, 94] on input "search" at bounding box center [1465, 91] width 160 height 28
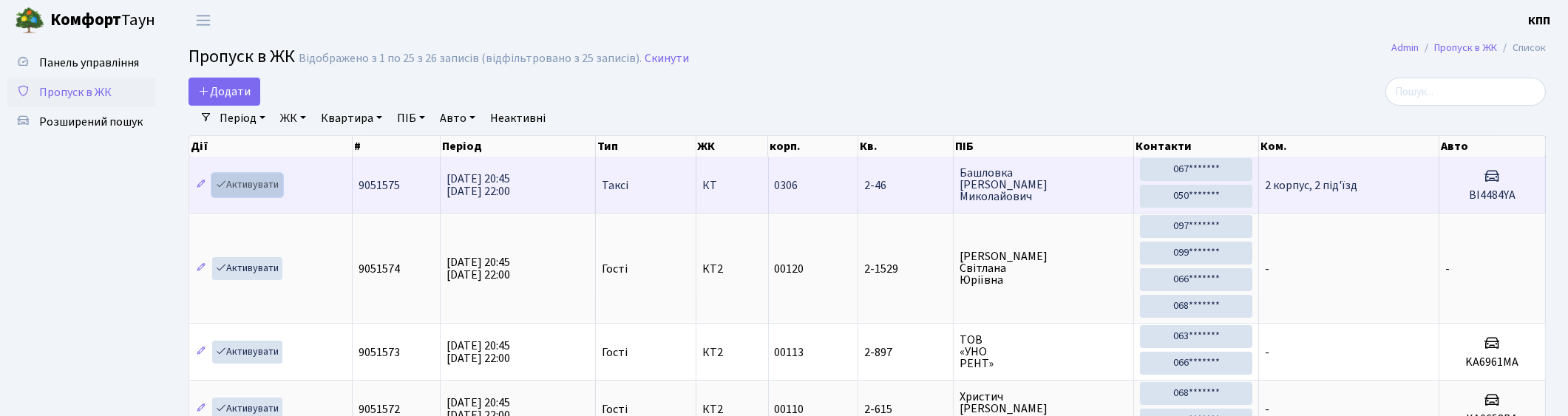
click at [253, 183] on link "Активувати" at bounding box center [247, 185] width 70 height 23
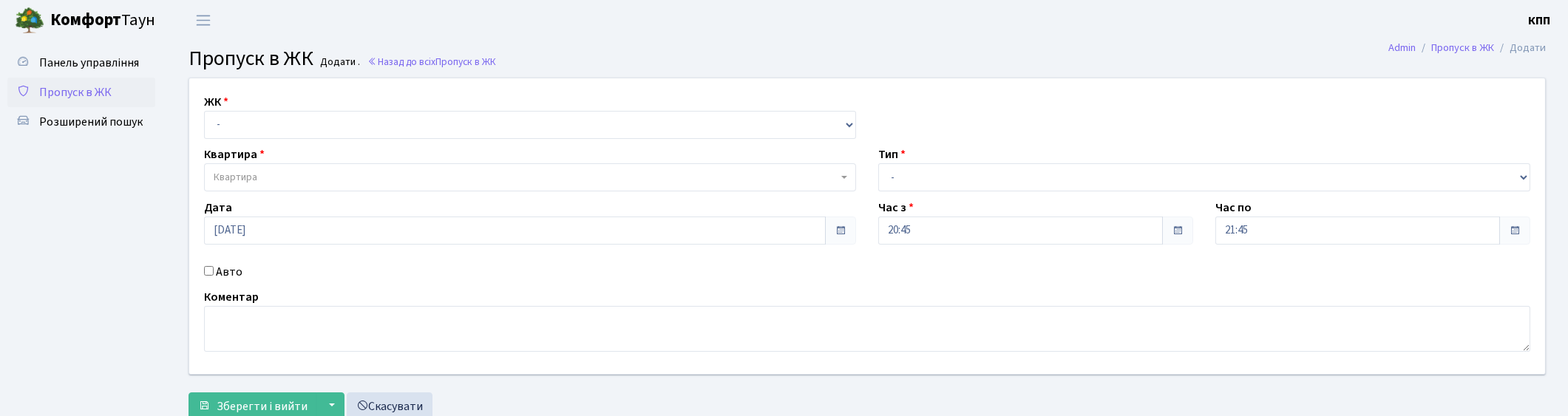
click at [209, 271] on input "Авто" at bounding box center [209, 271] width 10 height 10
checkbox input "true"
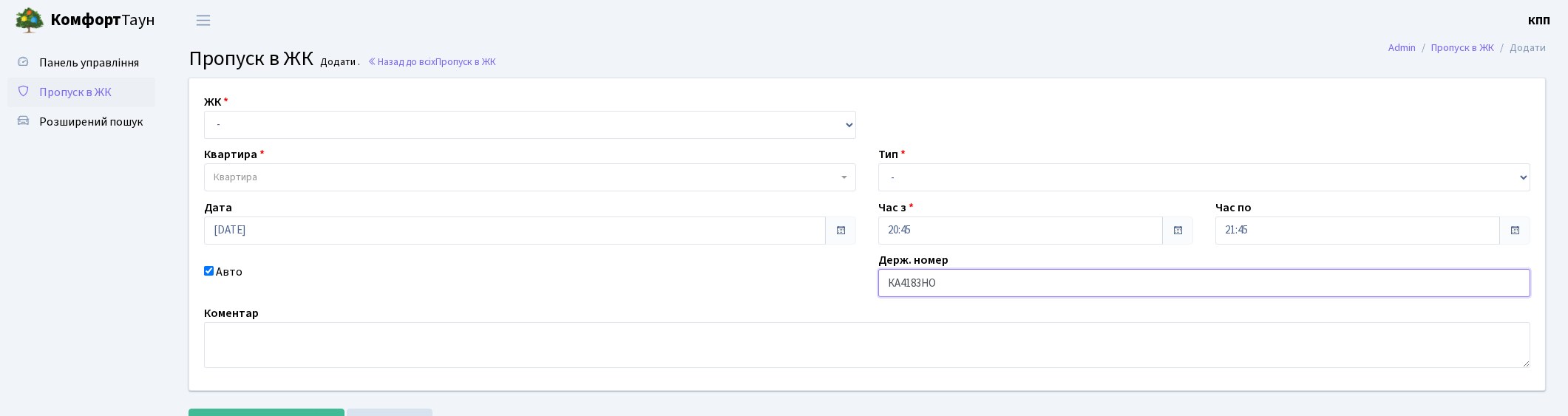
type input "КА4183НО"
click at [914, 178] on select "- Доставка Таксі Гості Сервіс" at bounding box center [1204, 177] width 652 height 28
select select "2"
click at [878, 164] on select "- Доставка Таксі Гості Сервіс" at bounding box center [1204, 177] width 652 height 28
click at [257, 120] on select "- КТ, вул. Регенераторна, 4 КТ2, просп. Соборності, 17 КТ3, вул. Березнева, 16 …" at bounding box center [529, 125] width 652 height 28
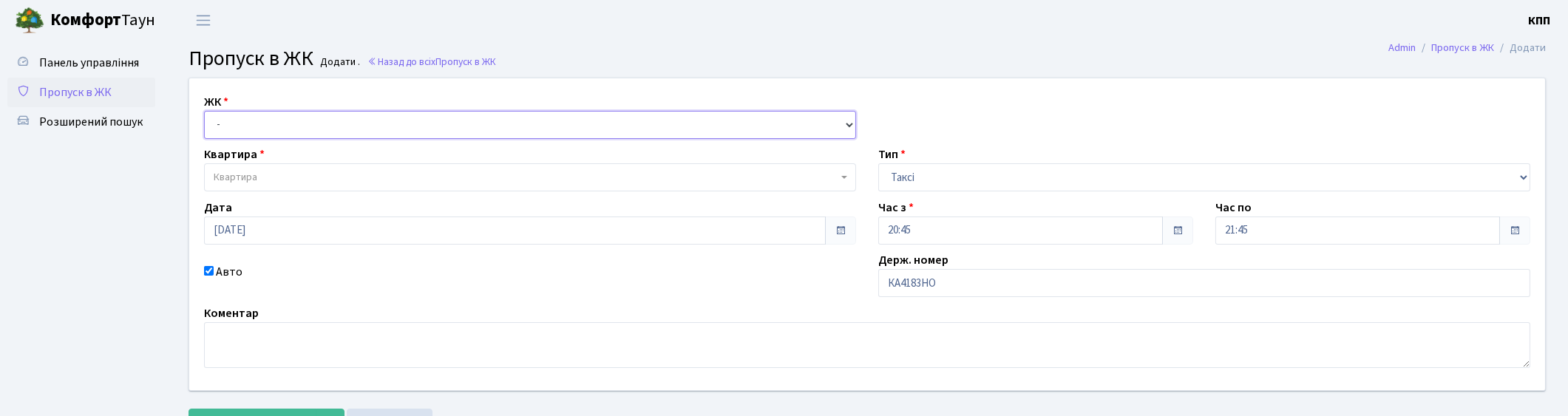
select select "271"
click at [204, 111] on select "- КТ, вул. Регенераторна, 4 КТ2, просп. Соборності, 17 КТ3, вул. Березнева, 16 …" at bounding box center [529, 125] width 652 height 28
select select
click at [268, 173] on span "Квартира" at bounding box center [525, 177] width 624 height 15
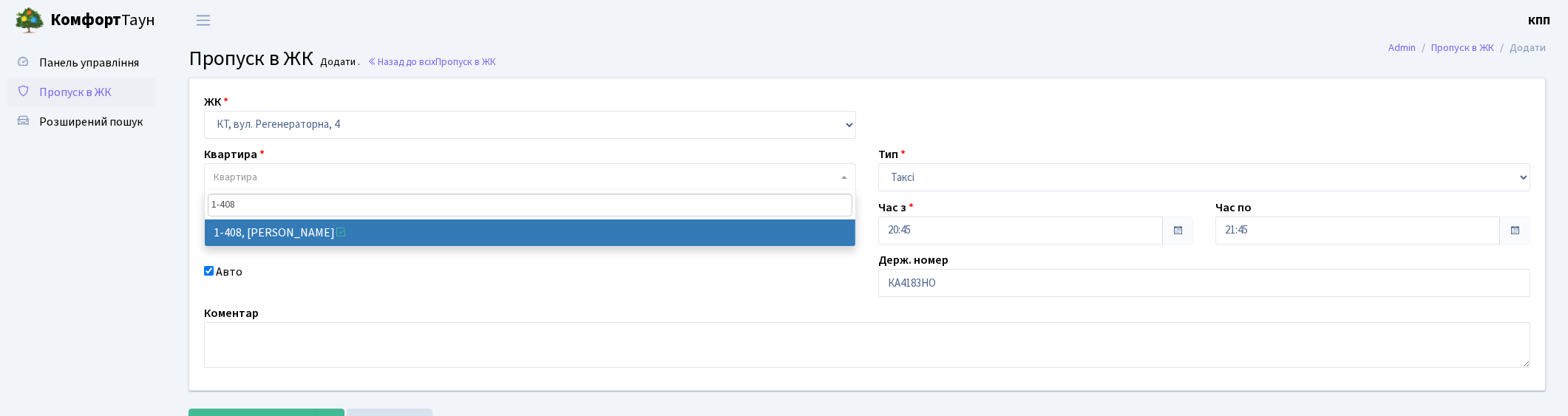
type input "1-408"
select select "459"
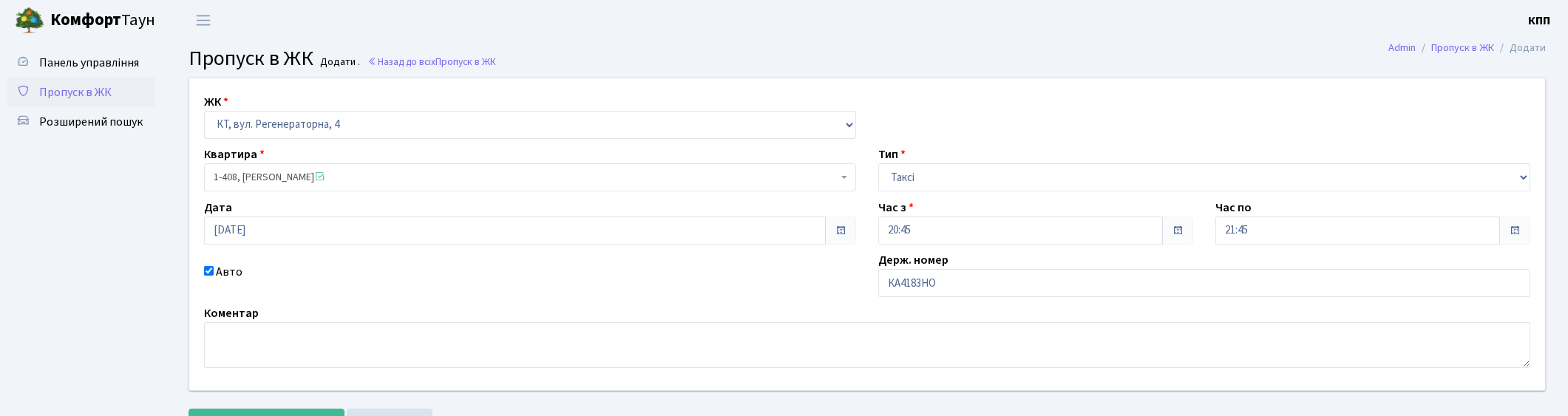
scroll to position [64, 0]
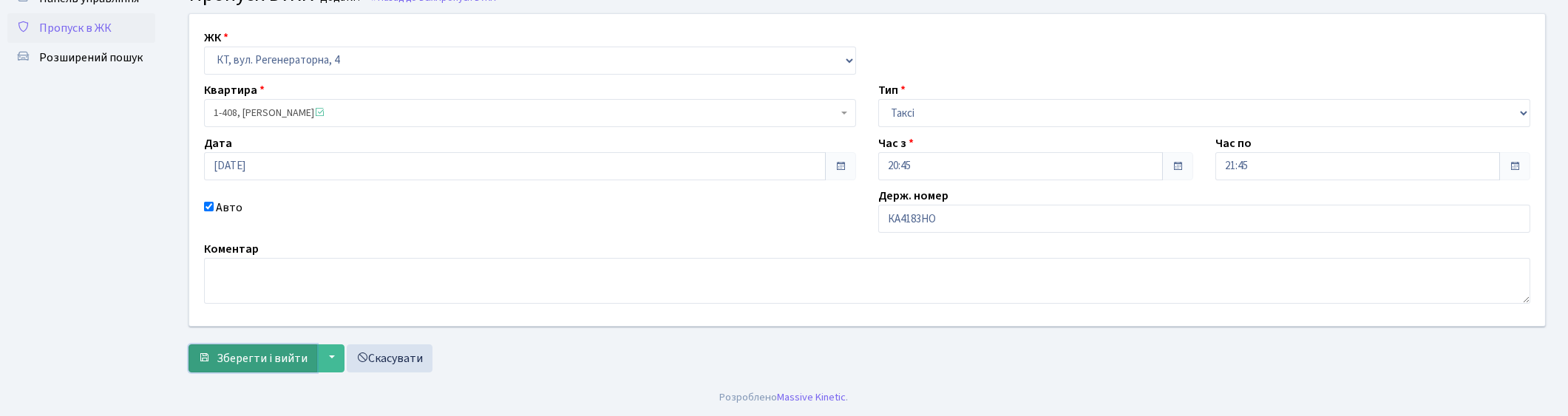
click at [256, 367] on button "Зберегти і вийти" at bounding box center [253, 358] width 129 height 28
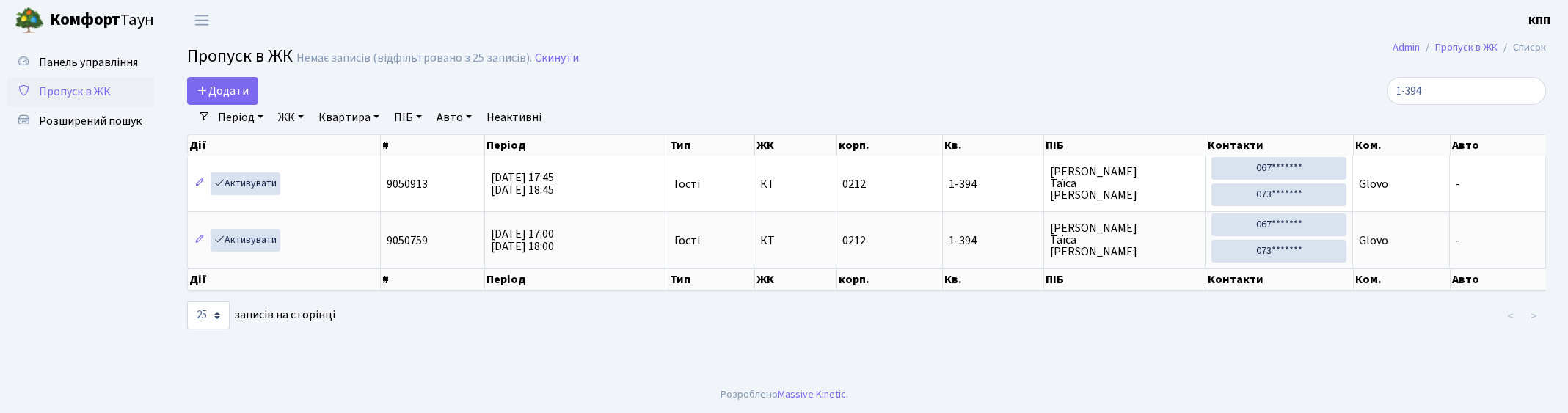
select select "25"
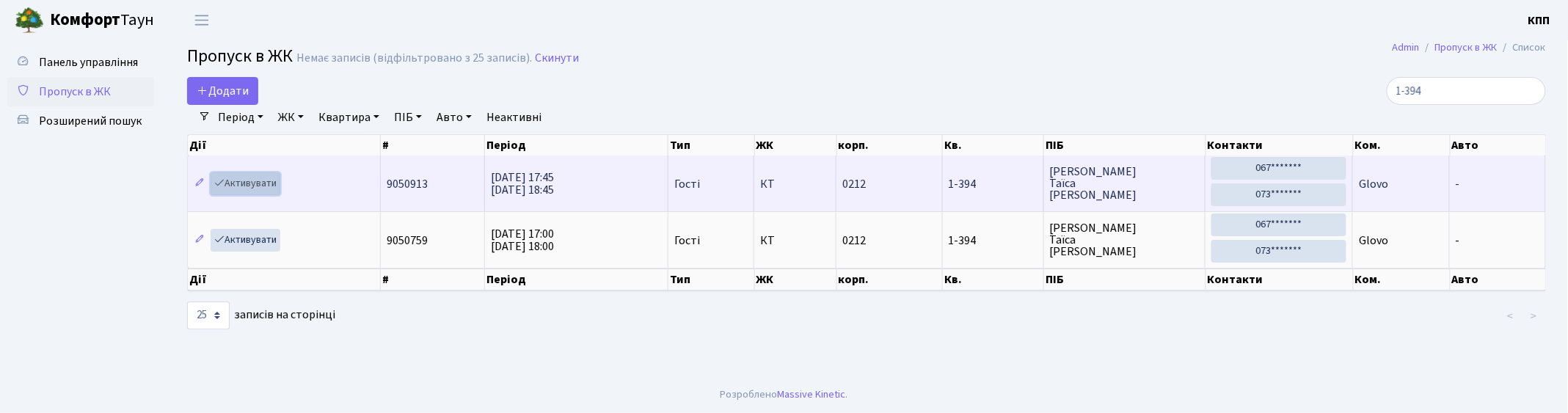
click at [251, 182] on link "Активувати" at bounding box center [245, 183] width 70 height 23
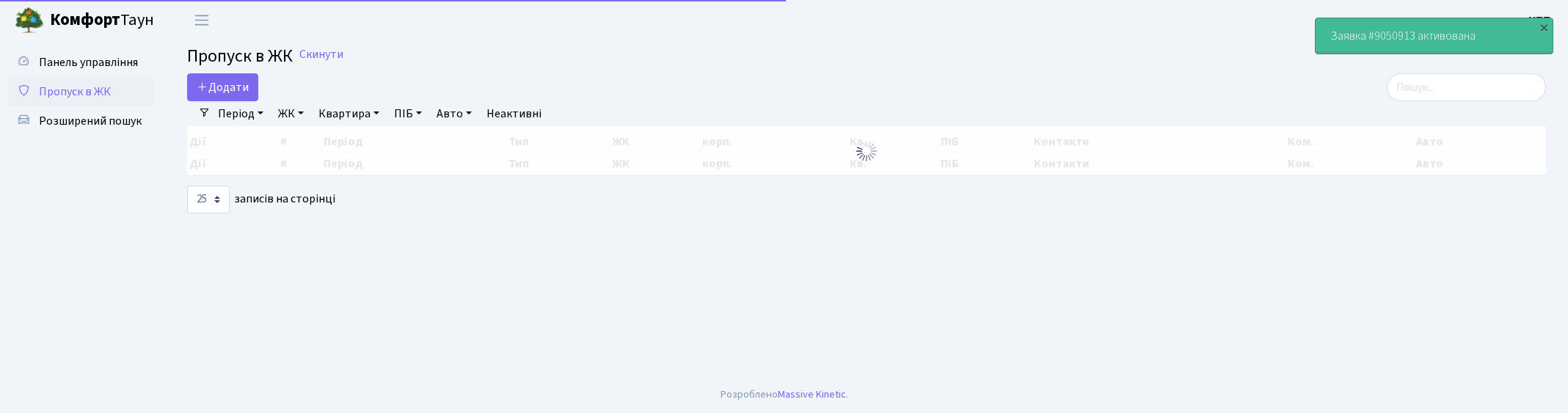
select select "25"
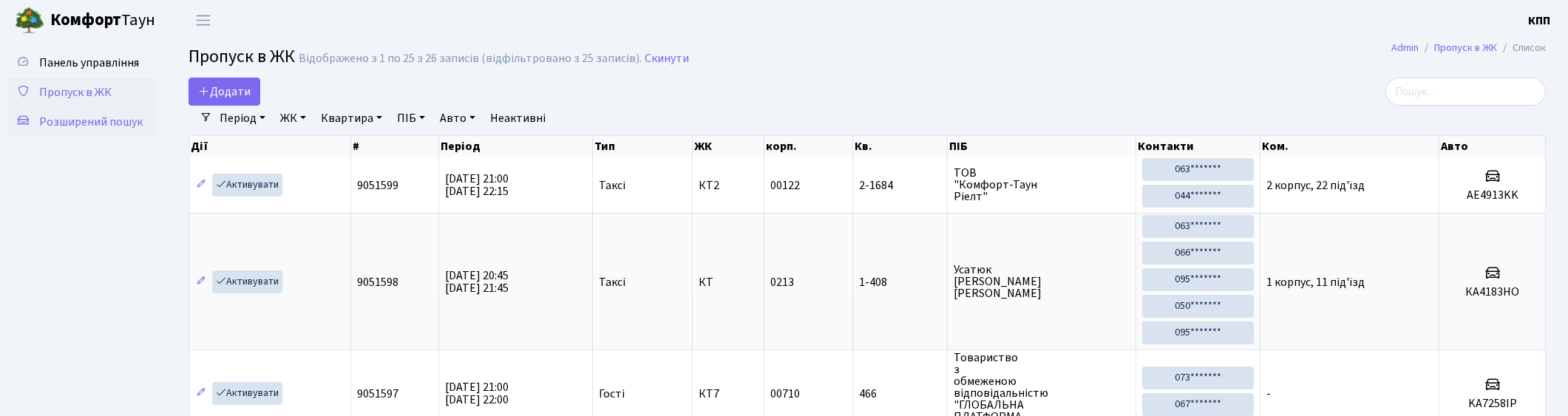
click at [67, 119] on span "Розширений пошук" at bounding box center [90, 122] width 103 height 16
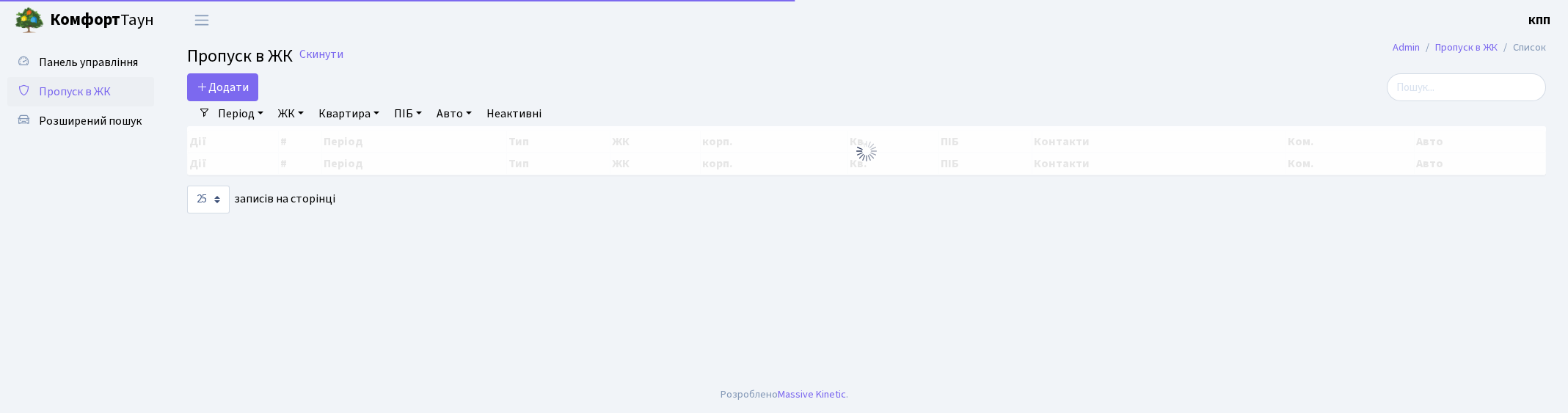
select select "25"
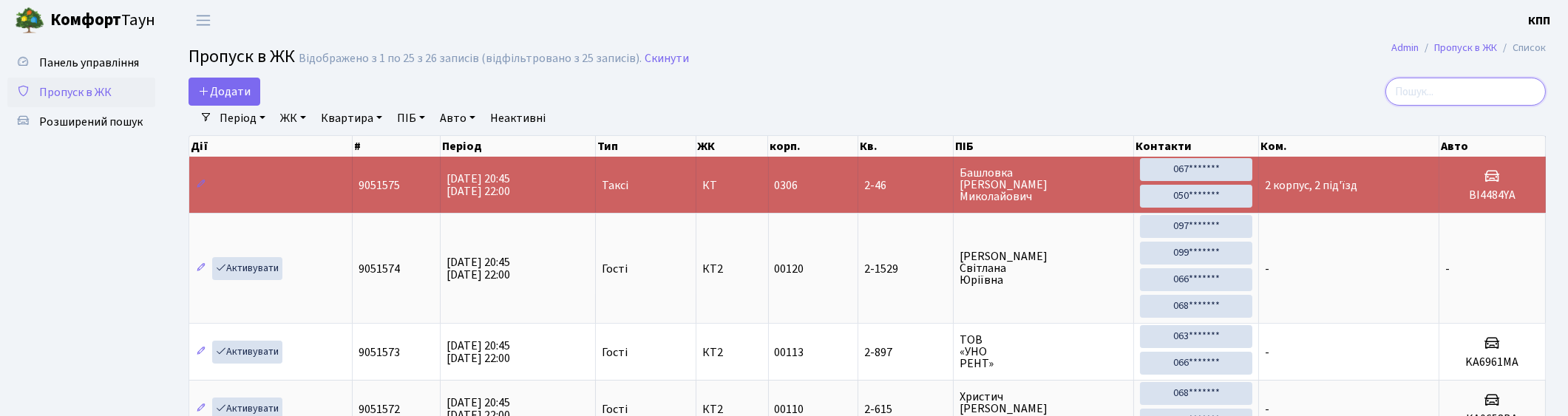
click at [1454, 96] on input "search" at bounding box center [1465, 91] width 160 height 28
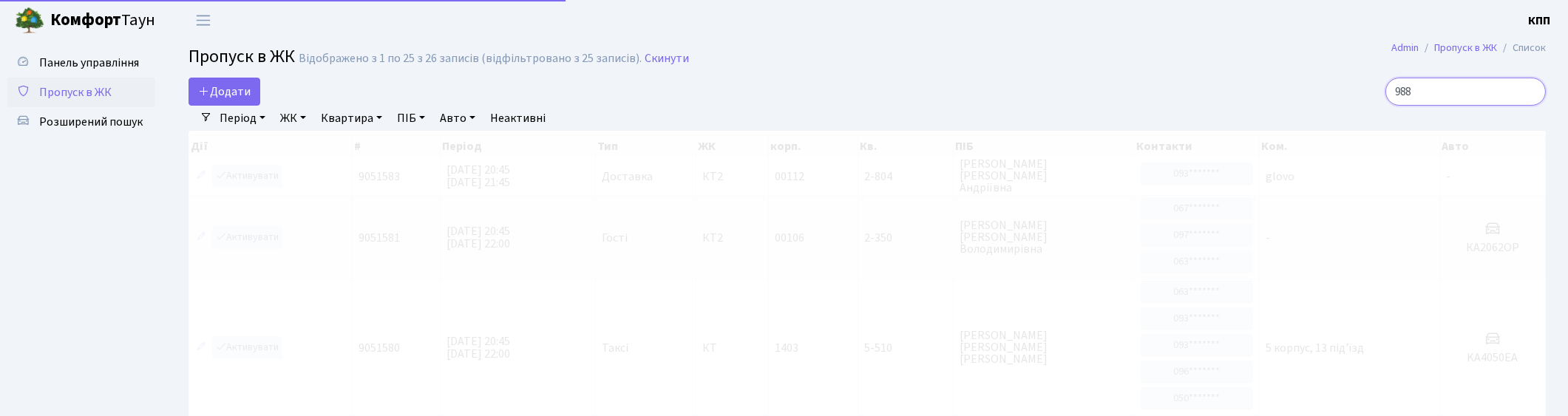
type input "9883"
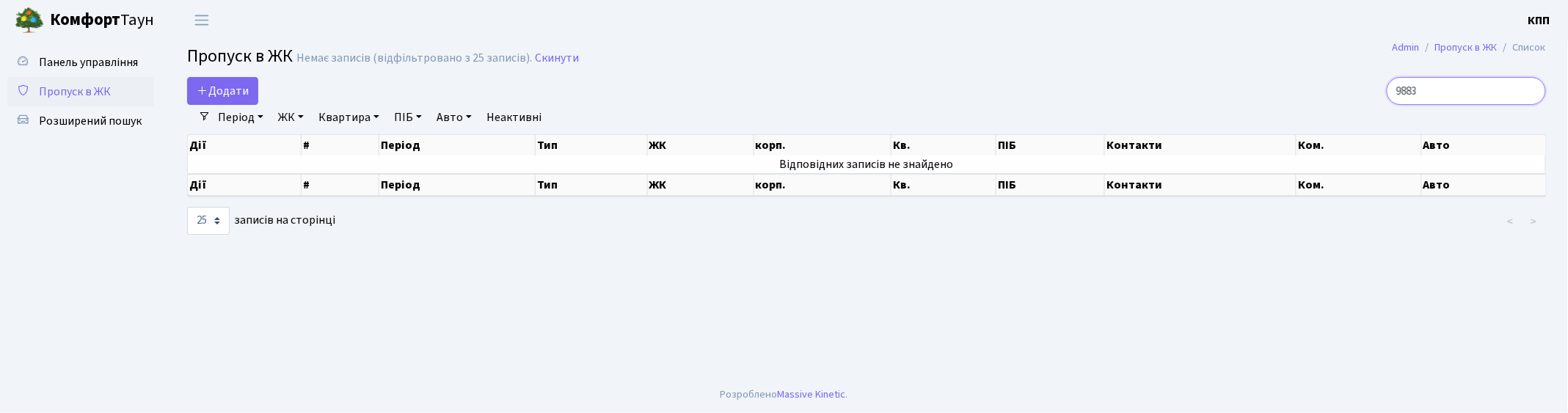
click at [1531, 91] on input "9883" at bounding box center [1466, 91] width 159 height 27
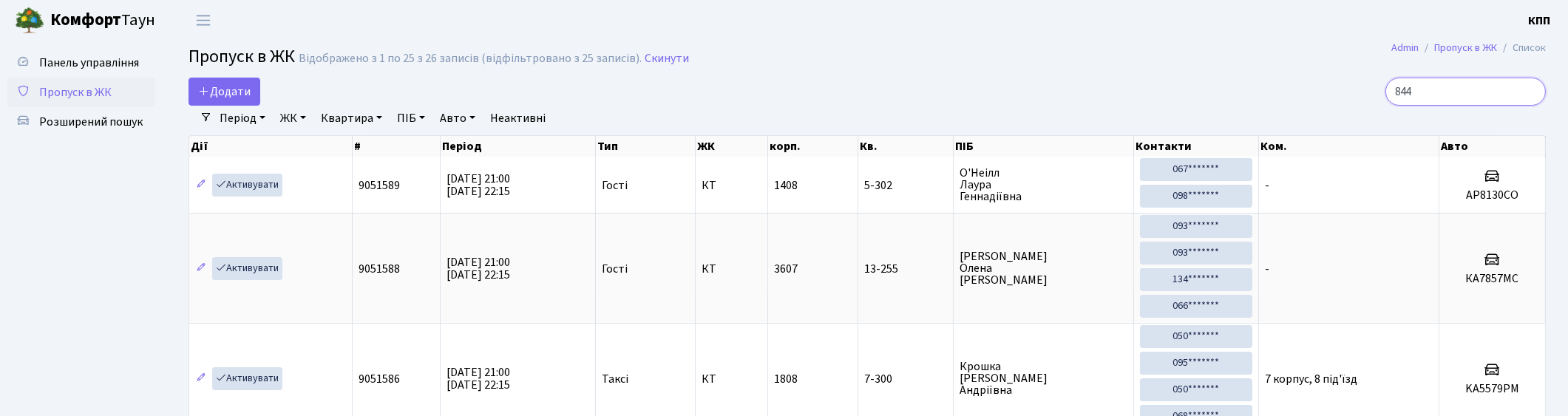
type input "8445"
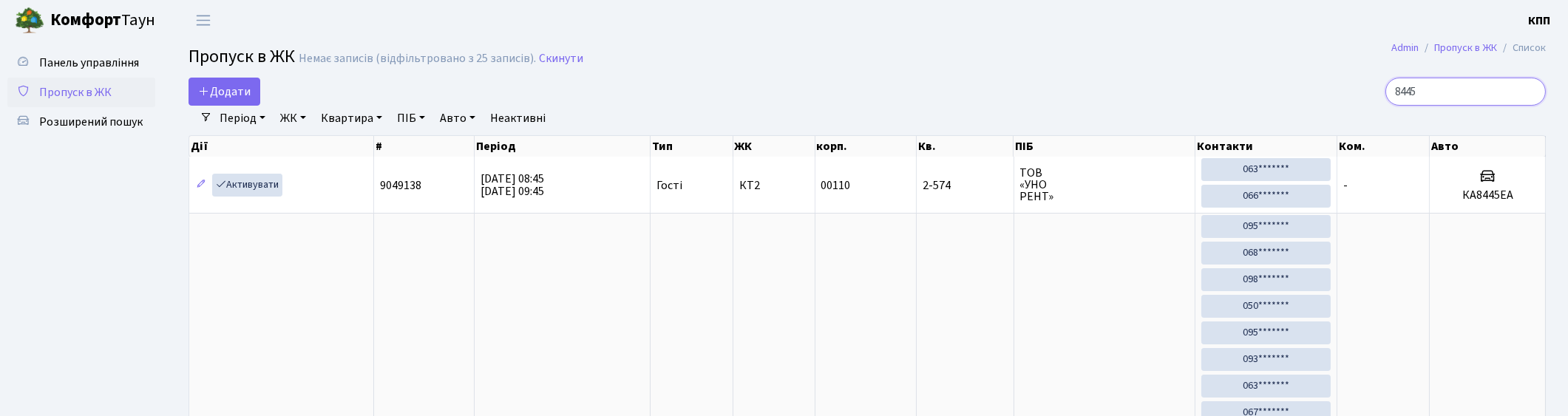
click at [1528, 90] on input "8445" at bounding box center [1465, 91] width 160 height 28
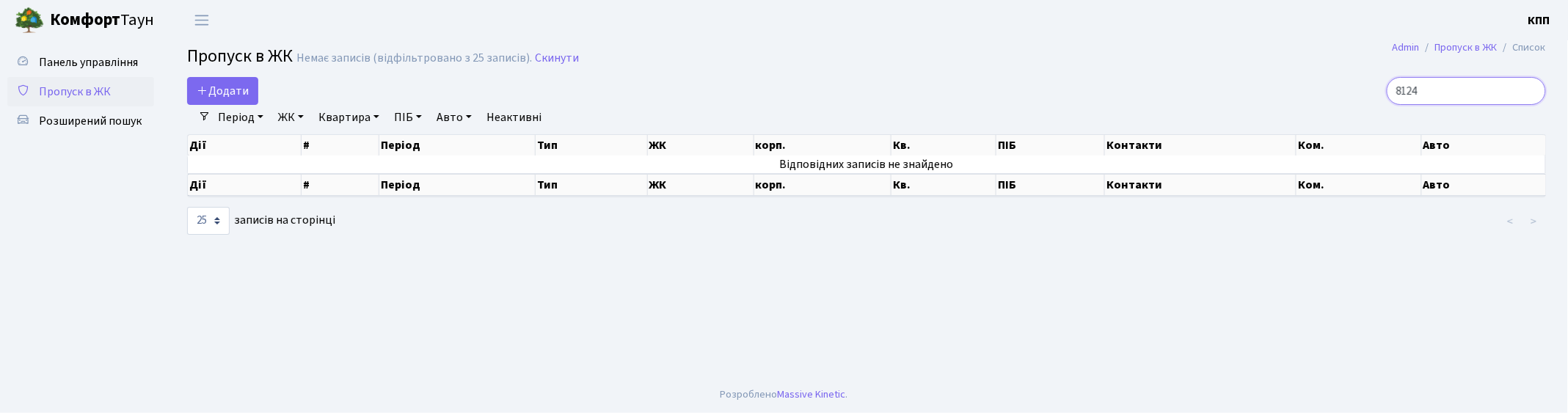
type input "8124"
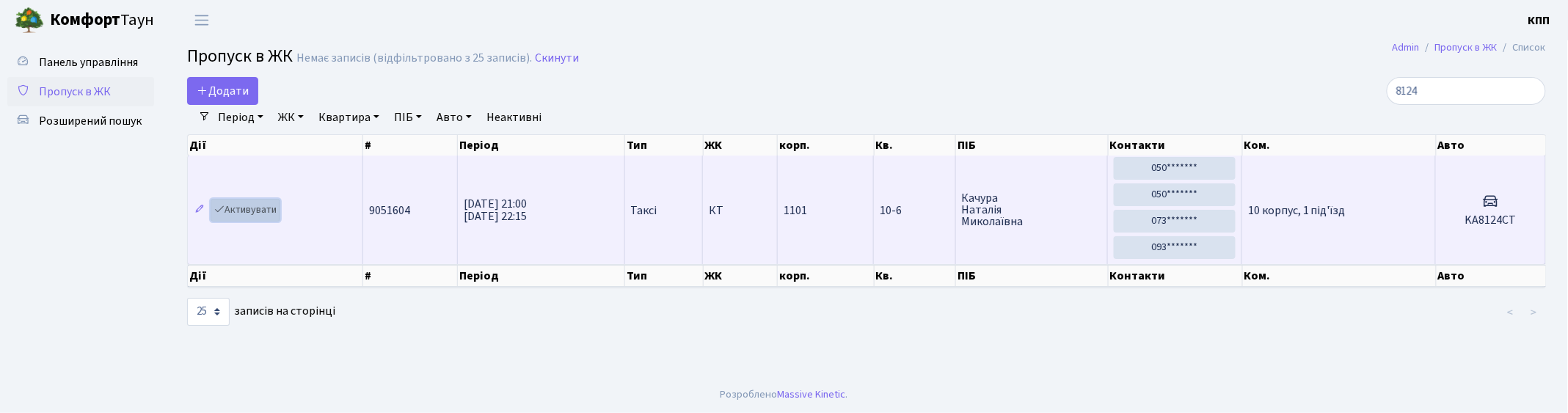
click at [245, 209] on link "Активувати" at bounding box center [245, 210] width 70 height 23
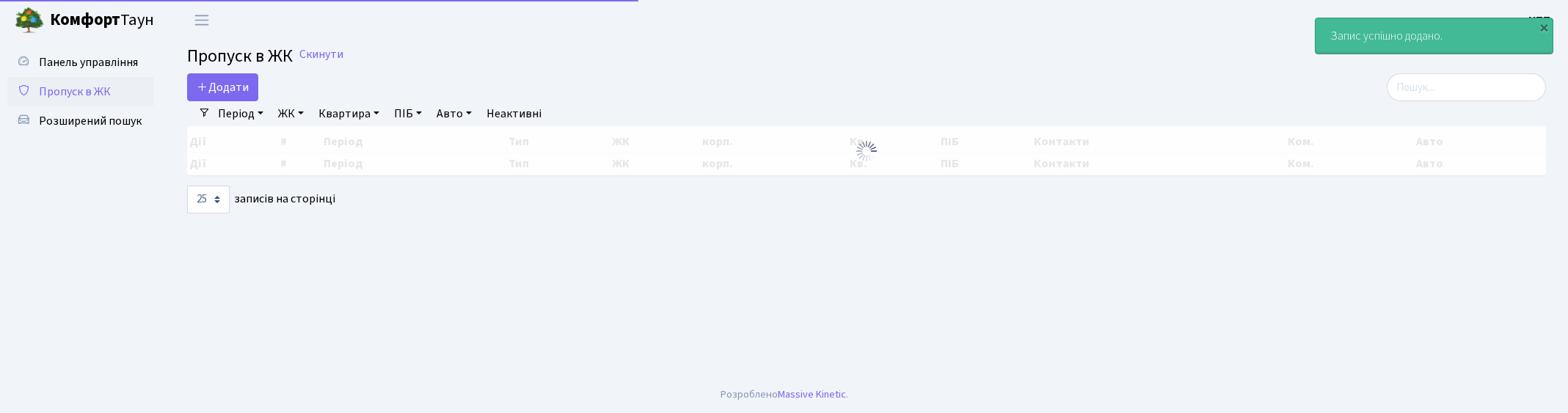
select select "25"
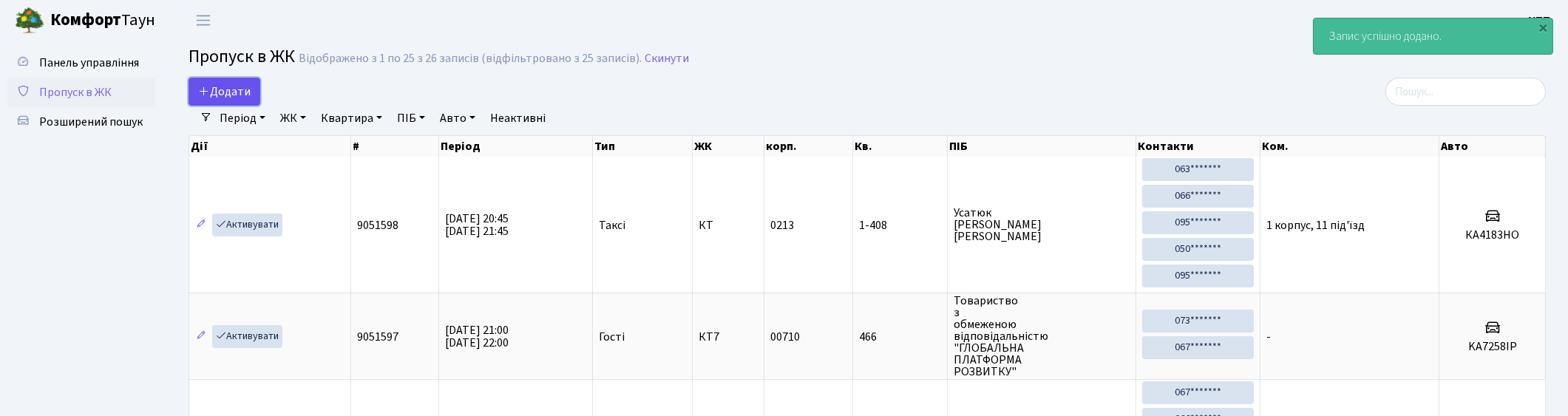
click at [232, 90] on span "Додати" at bounding box center [224, 92] width 52 height 16
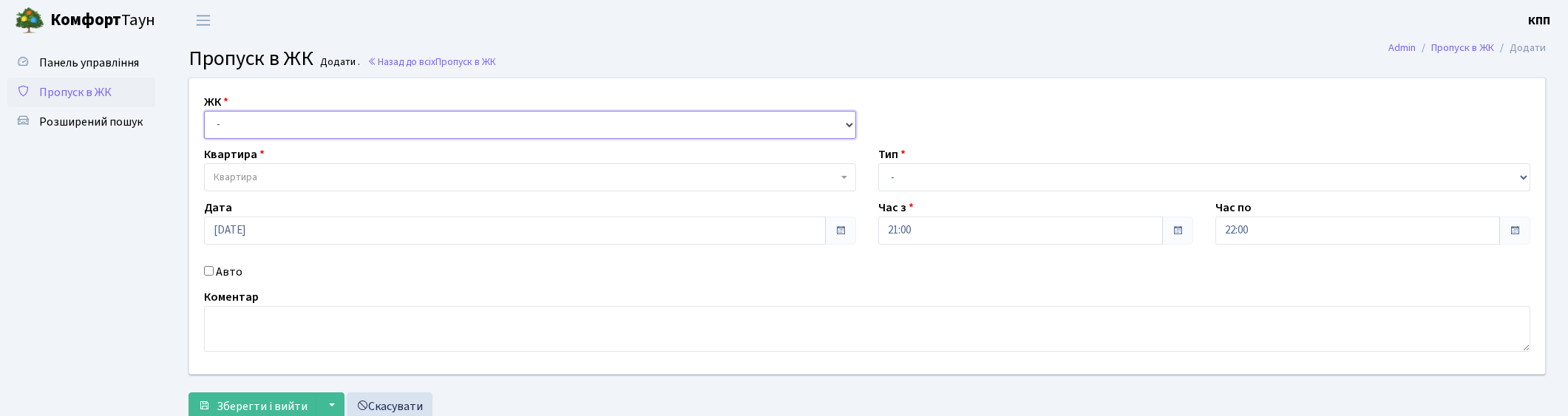
click at [291, 126] on select "- КТ, вул. Регенераторна, 4 КТ2, просп. [STREET_ADDRESS] [STREET_ADDRESS] [PERS…" at bounding box center [529, 125] width 652 height 28
click at [333, 121] on select "- КТ, вул. Регенераторна, 4 КТ2, просп. [STREET_ADDRESS] [STREET_ADDRESS] [PERS…" at bounding box center [529, 125] width 652 height 28
select select "271"
click at [204, 111] on select "- КТ, вул. Регенераторна, 4 КТ2, просп. [STREET_ADDRESS] [STREET_ADDRESS] [PERS…" at bounding box center [529, 125] width 652 height 28
select select
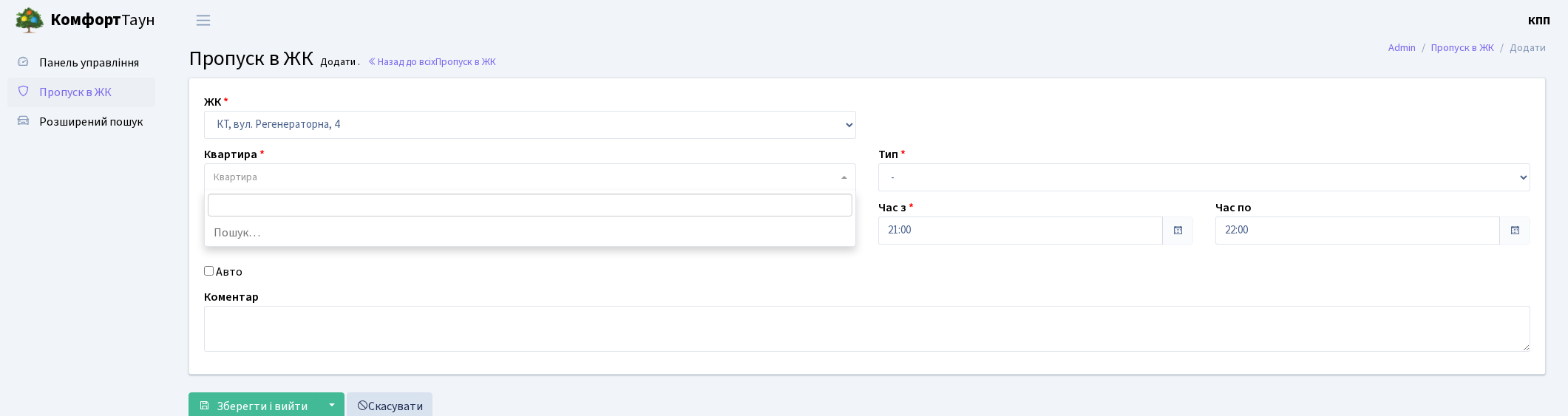
click at [323, 172] on span "Квартира" at bounding box center [525, 177] width 624 height 15
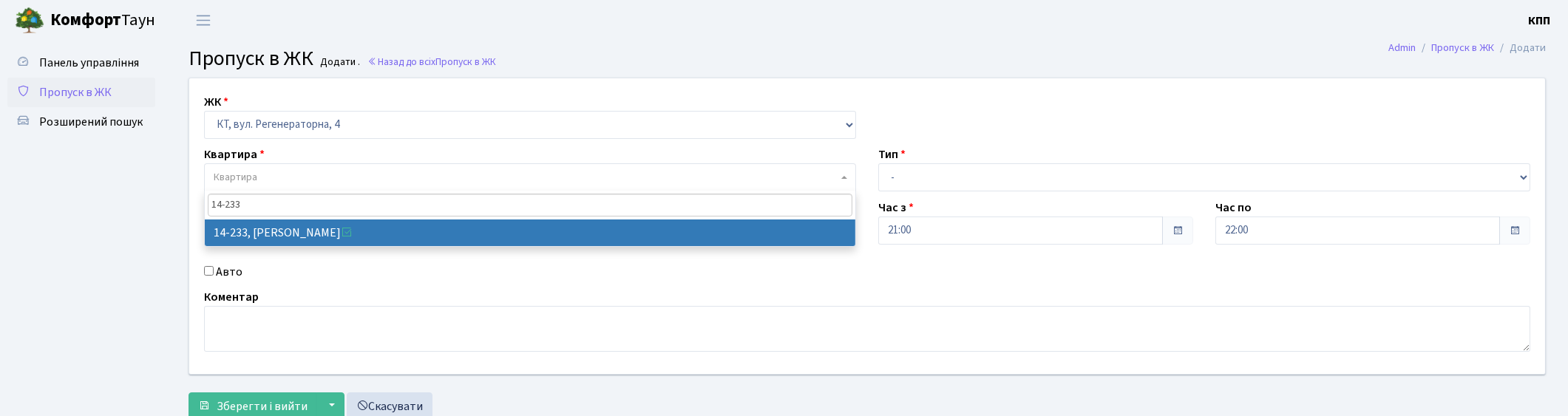
type input "14-233"
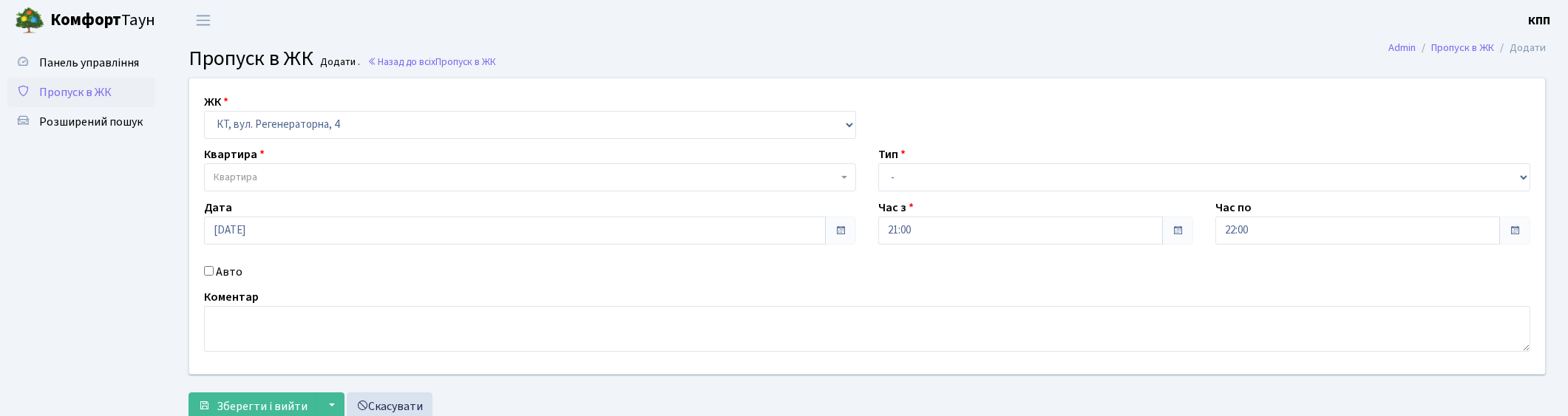
click at [93, 90] on span "Пропуск в ЖК" at bounding box center [75, 92] width 72 height 16
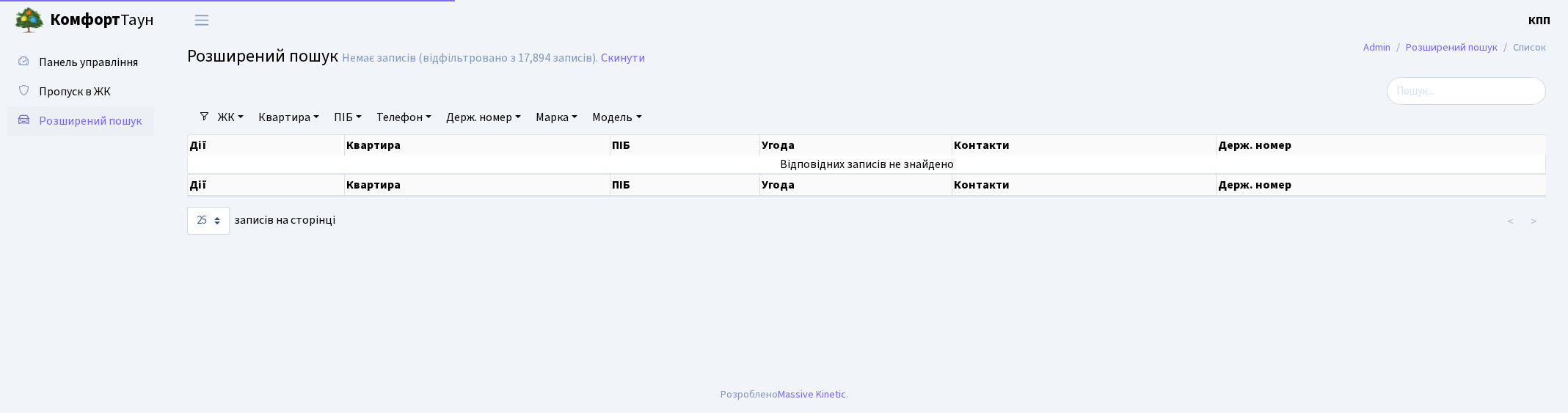
select select "25"
click at [488, 116] on link "Держ. номер" at bounding box center [483, 117] width 87 height 25
type input "8124"
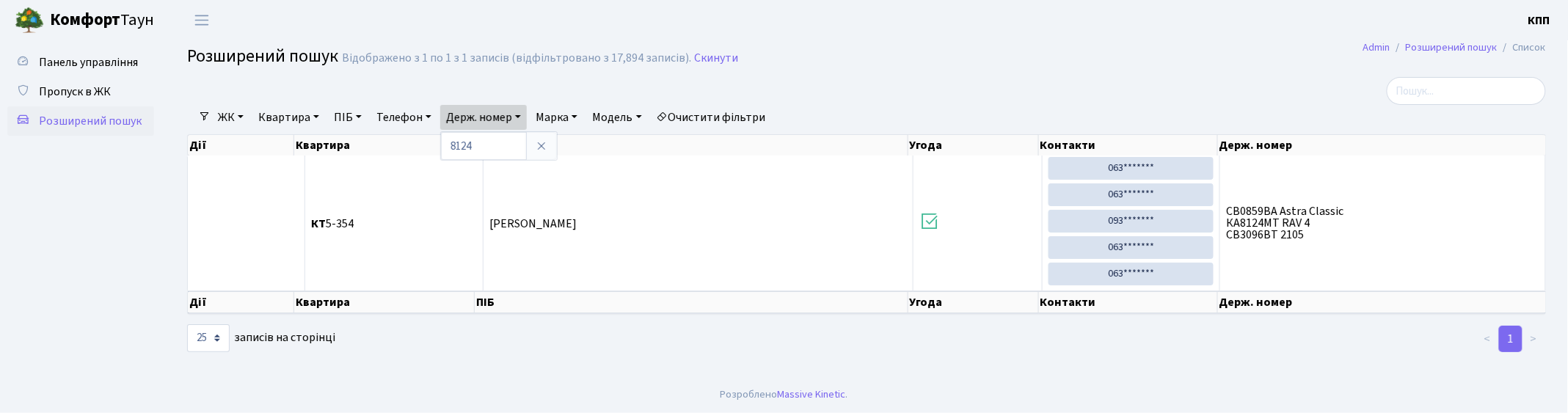
click at [744, 112] on link "Очистити фільтри" at bounding box center [712, 117] width 121 height 25
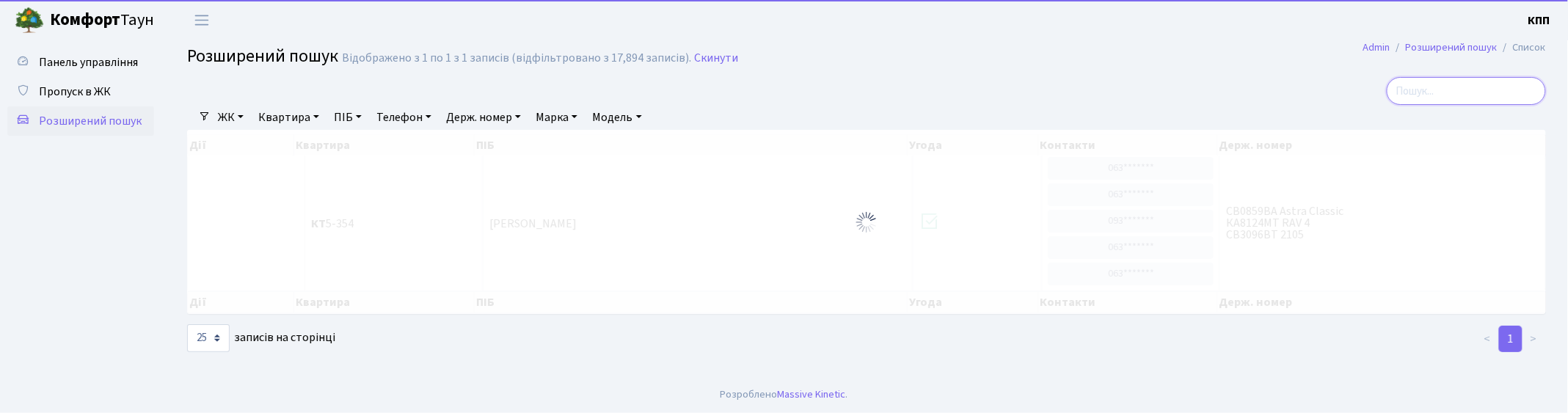
click at [1484, 92] on input "search" at bounding box center [1466, 91] width 159 height 27
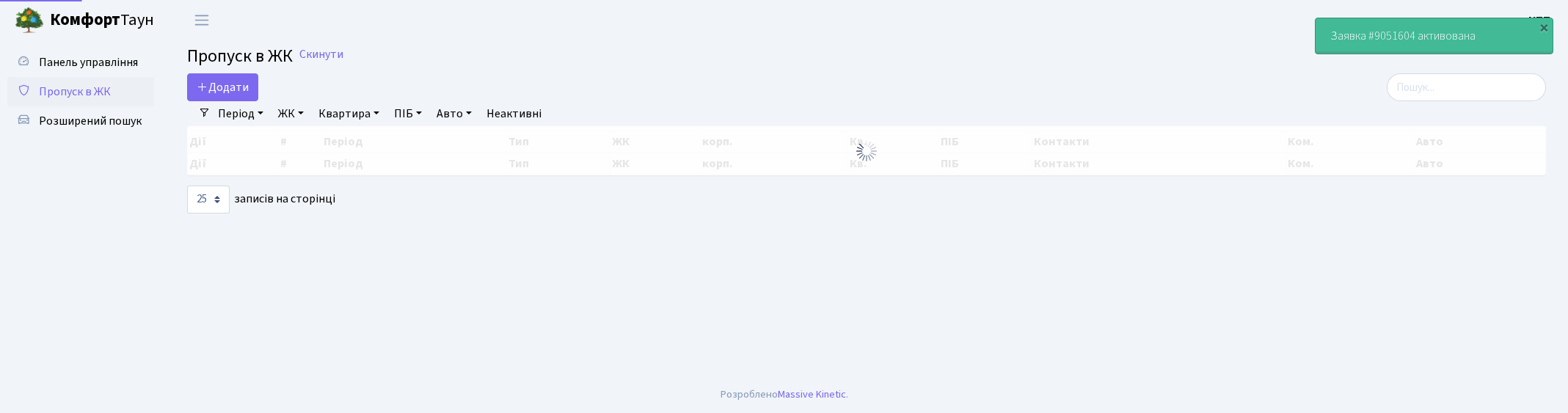
select select "25"
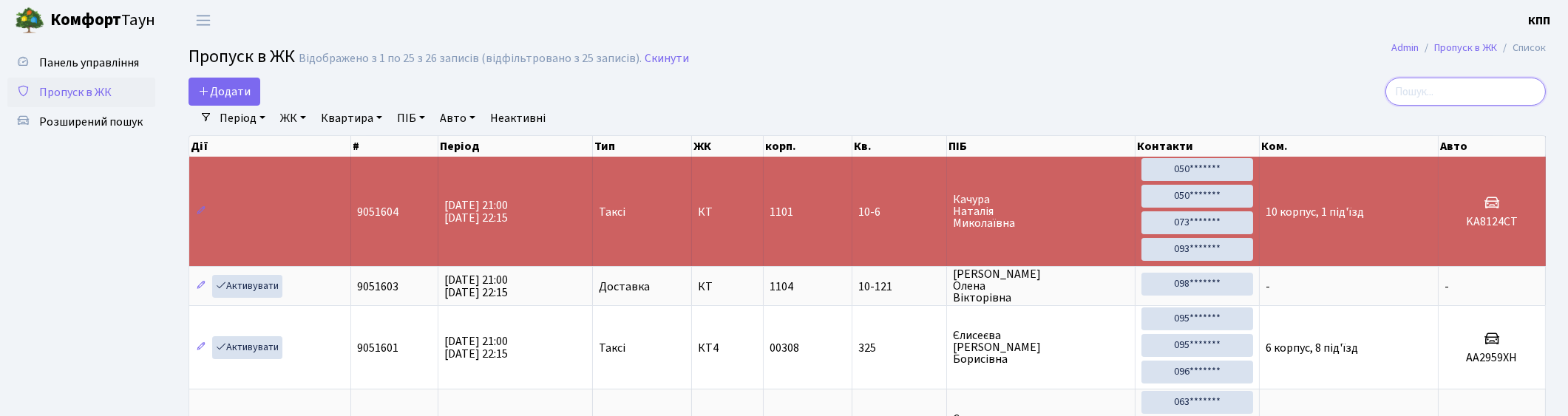
click at [1522, 92] on input "search" at bounding box center [1465, 91] width 160 height 28
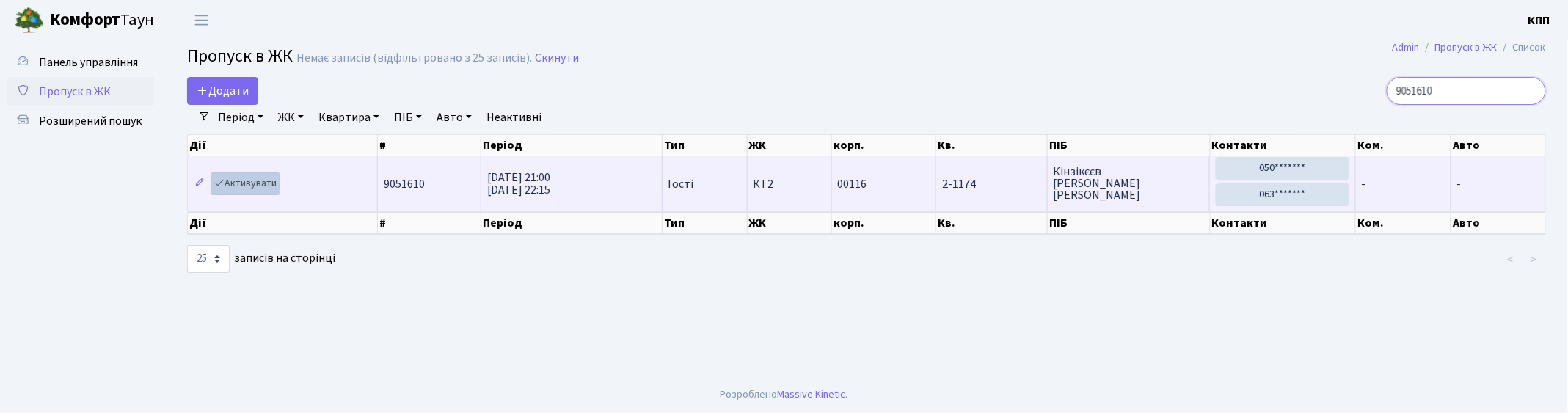
type input "9051610"
click at [245, 182] on link "Активувати" at bounding box center [245, 183] width 70 height 23
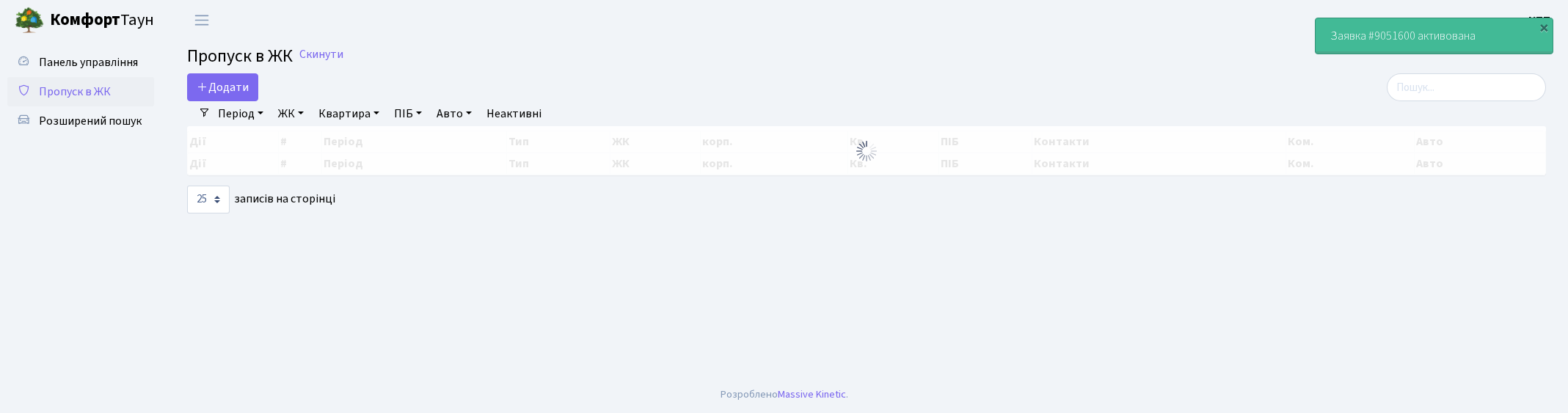
select select "25"
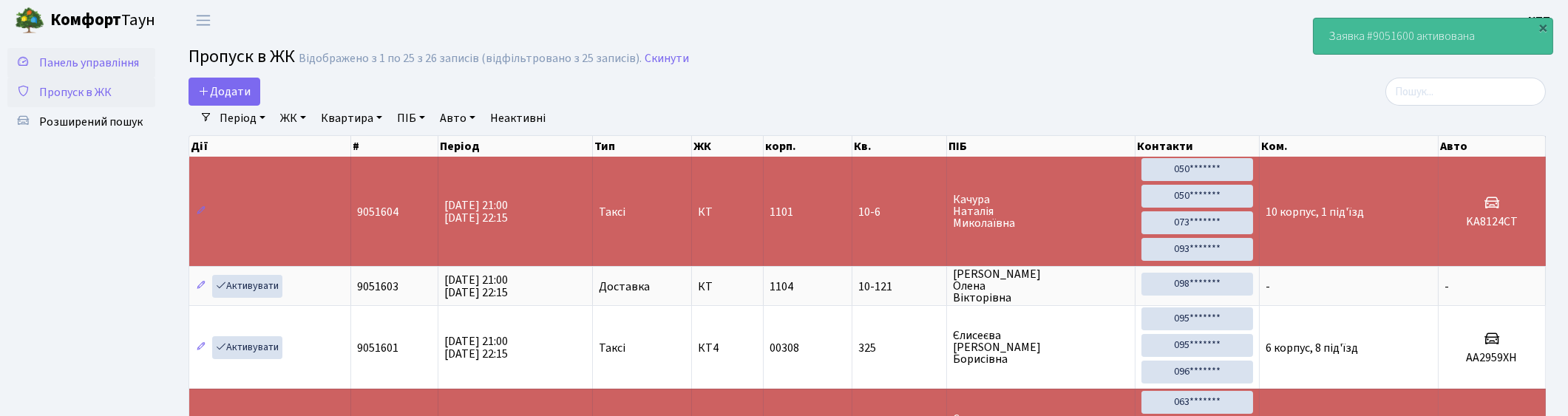
click at [96, 59] on span "Панель управління" at bounding box center [89, 63] width 99 height 16
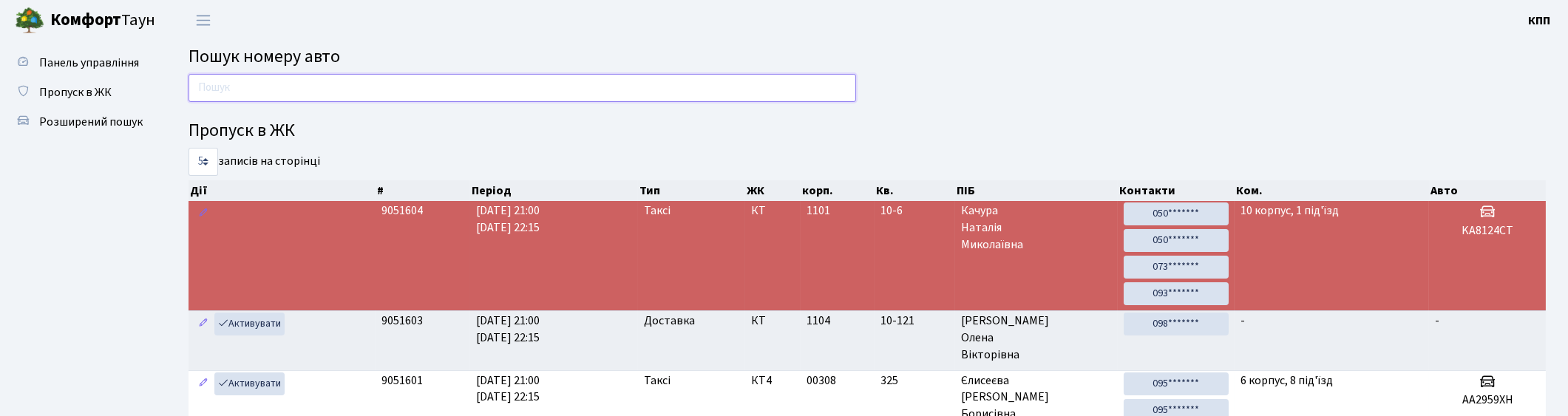
click at [270, 85] on input "text" at bounding box center [521, 88] width 667 height 28
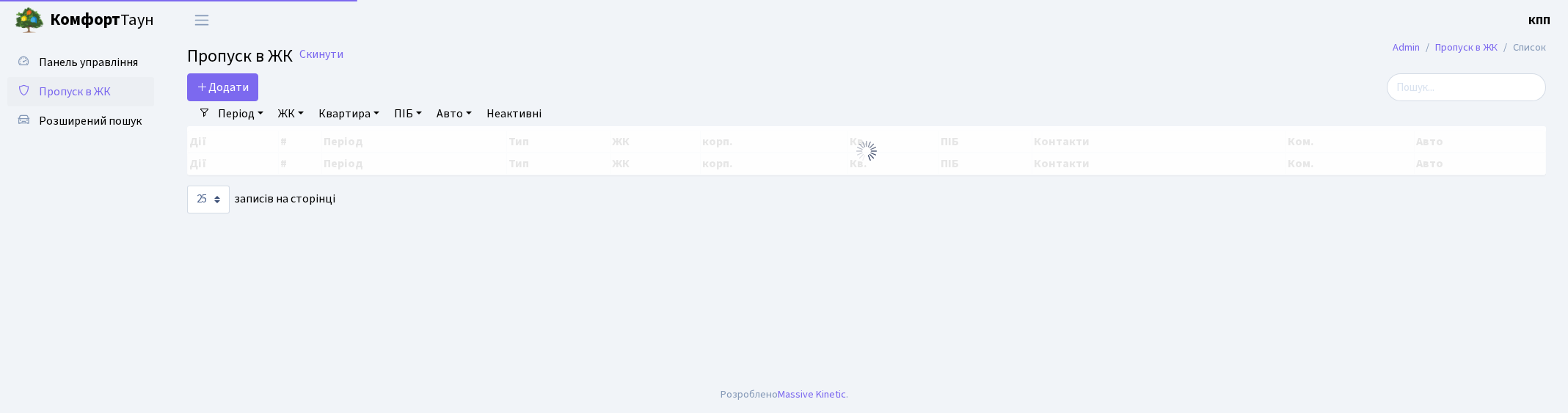
select select "25"
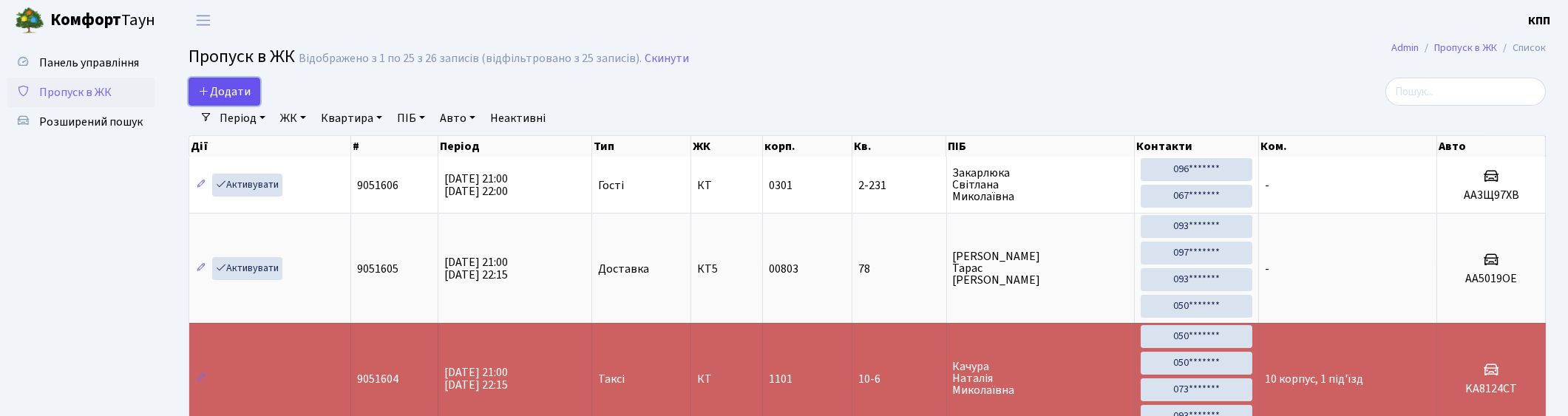
click at [227, 80] on link "Додати" at bounding box center [224, 91] width 72 height 28
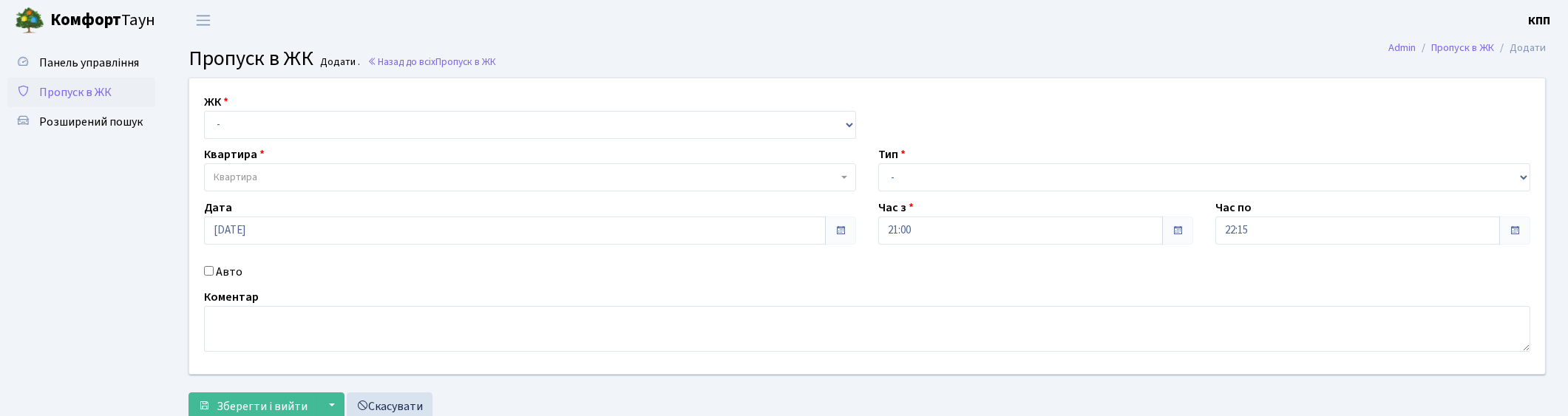
click at [209, 269] on input "Авто" at bounding box center [209, 271] width 10 height 10
checkbox input "true"
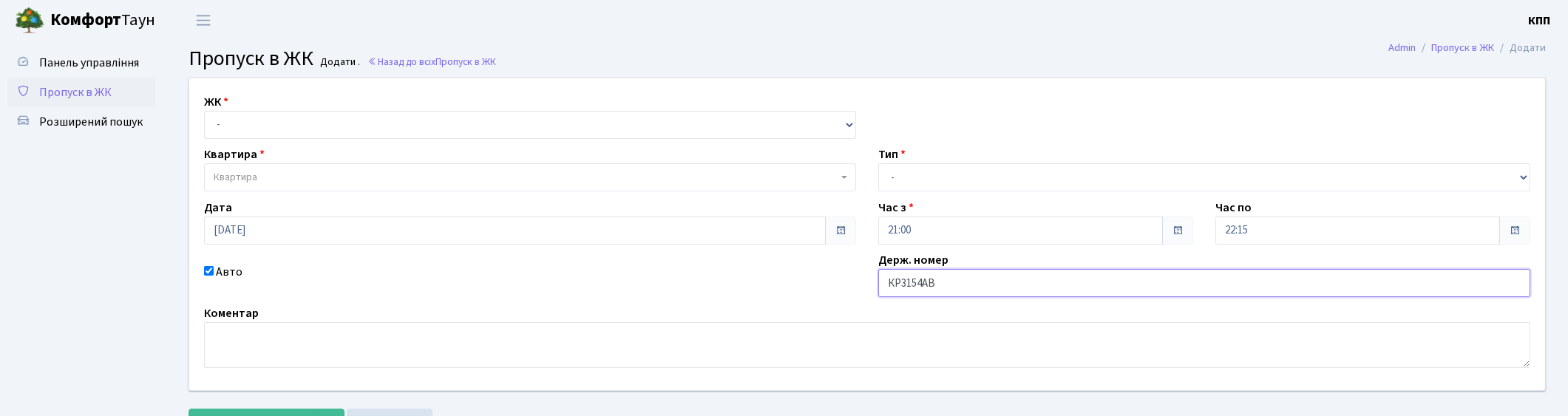
type input "КР3154АВ"
click at [911, 173] on select "- Доставка Таксі Гості Сервіс" at bounding box center [1204, 177] width 652 height 28
select select "3"
click at [878, 164] on select "- Доставка Таксі Гості Сервіс" at bounding box center [1204, 177] width 652 height 28
click at [247, 120] on select "- КТ, вул. Регенераторна, 4 КТ2, просп. Соборності, 17 КТ3, вул. Березнева, 16 …" at bounding box center [529, 125] width 652 height 28
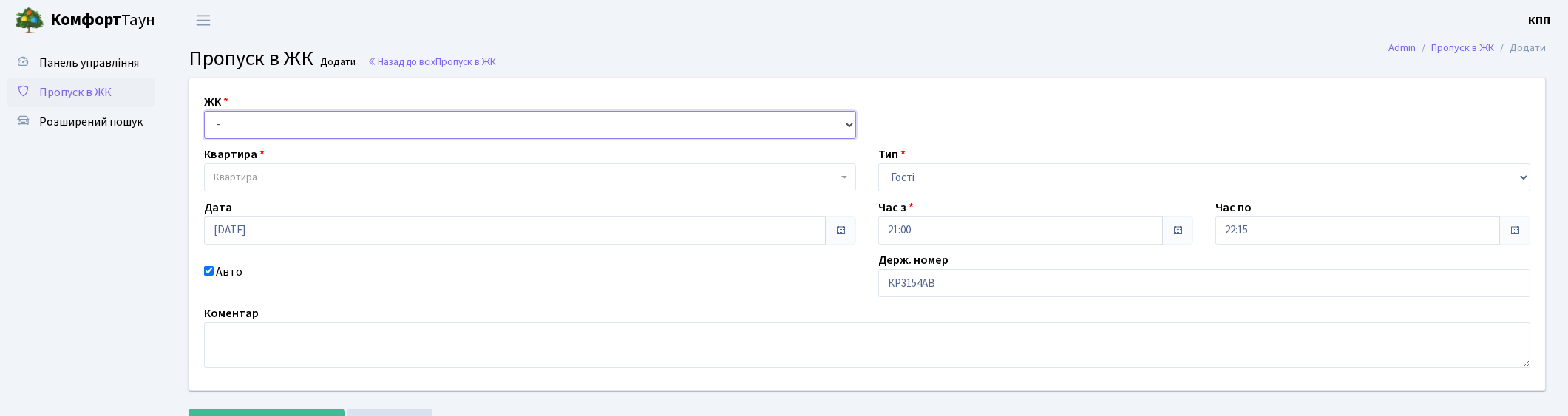
select select "271"
click at [204, 111] on select "- КТ, вул. Регенераторна, 4 КТ2, просп. Соборності, 17 КТ3, вул. Березнева, 16 …" at bounding box center [529, 125] width 652 height 28
select select
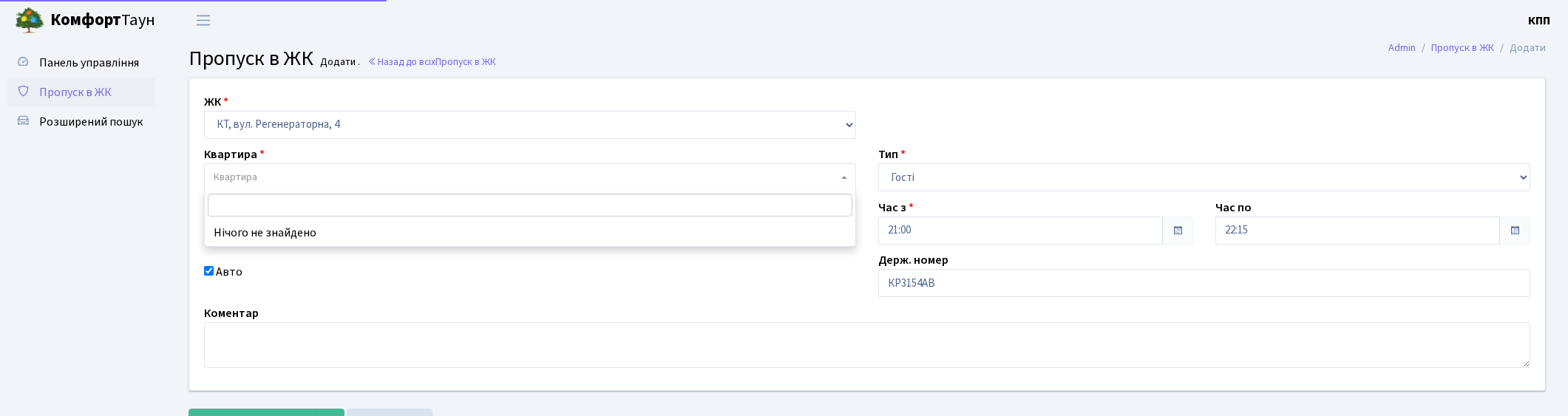
click at [256, 176] on span "Квартира" at bounding box center [235, 177] width 44 height 15
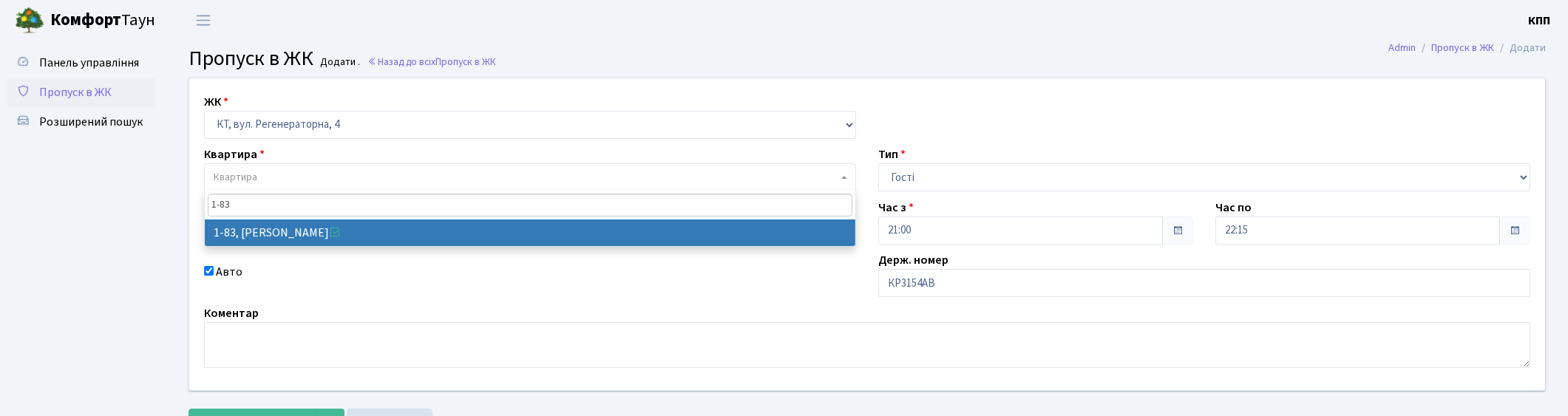
type input "1-83"
select select "83"
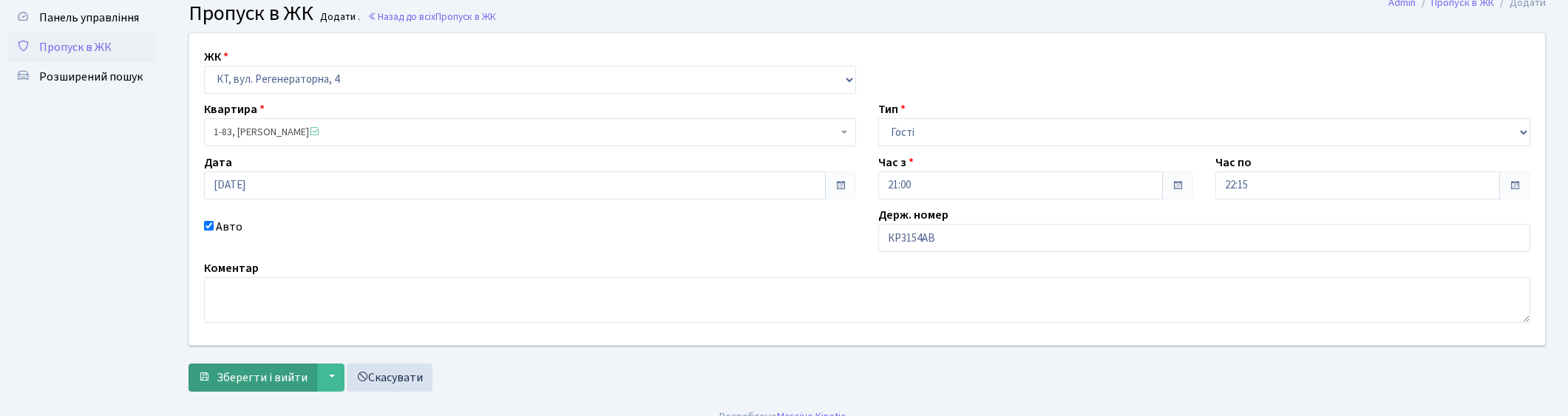
scroll to position [64, 0]
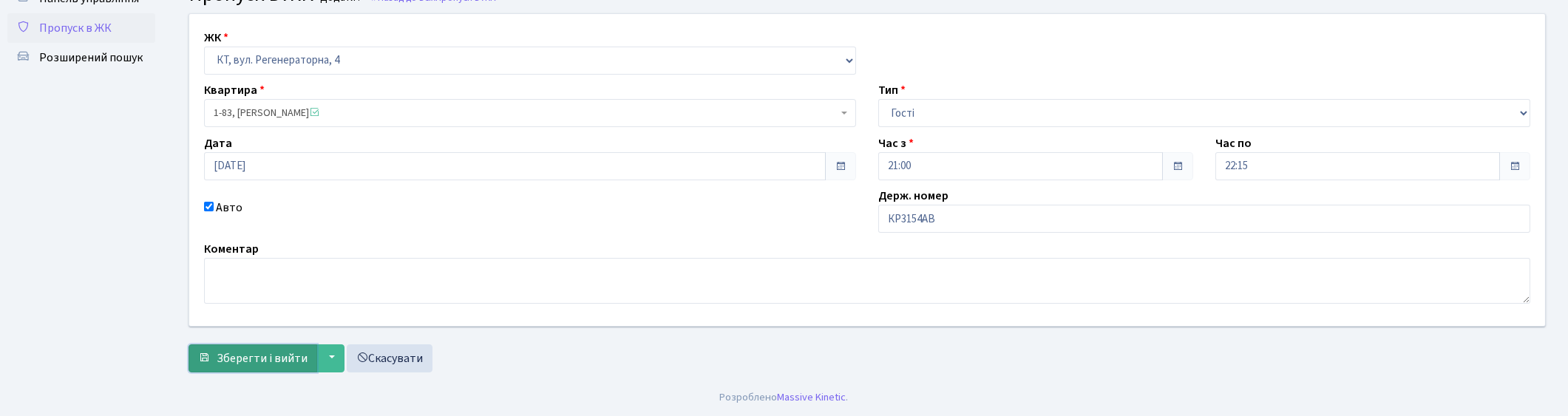
click at [247, 357] on span "Зберегти і вийти" at bounding box center [262, 358] width 91 height 16
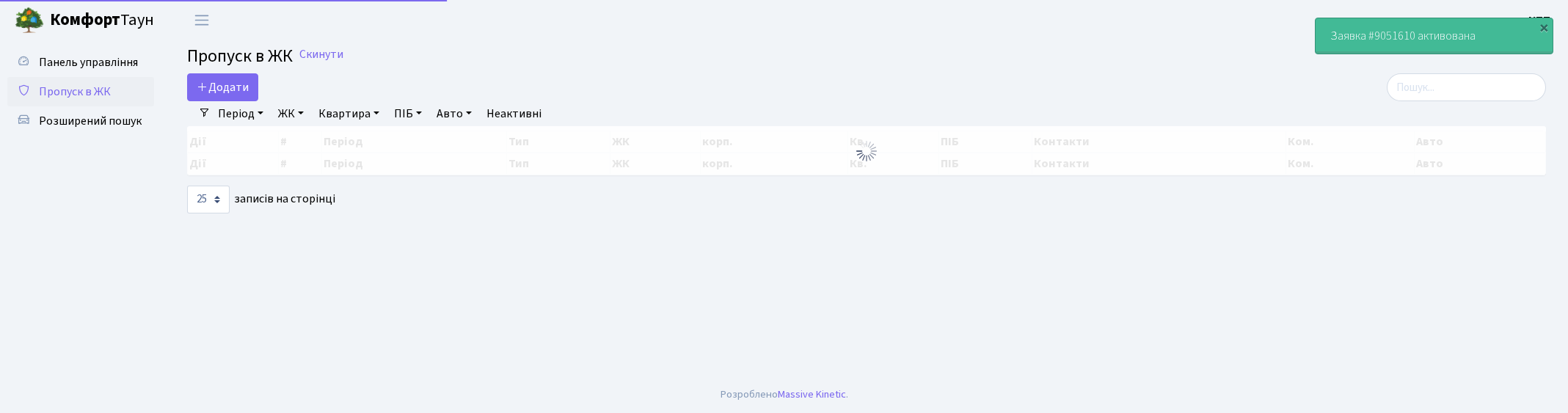
select select "25"
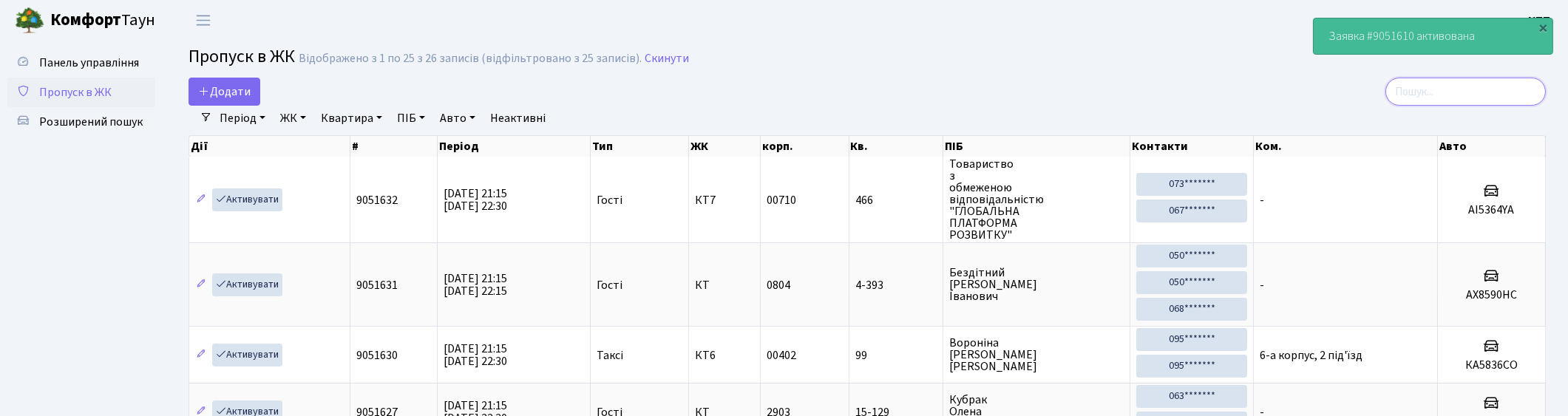
click at [1453, 97] on input "search" at bounding box center [1465, 91] width 160 height 28
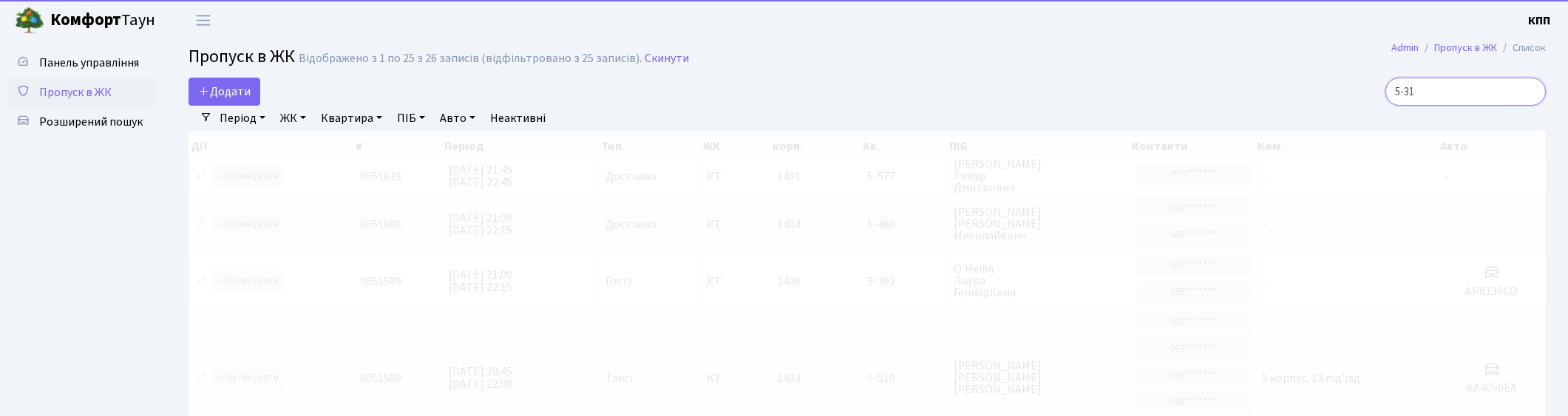
type input "5-315"
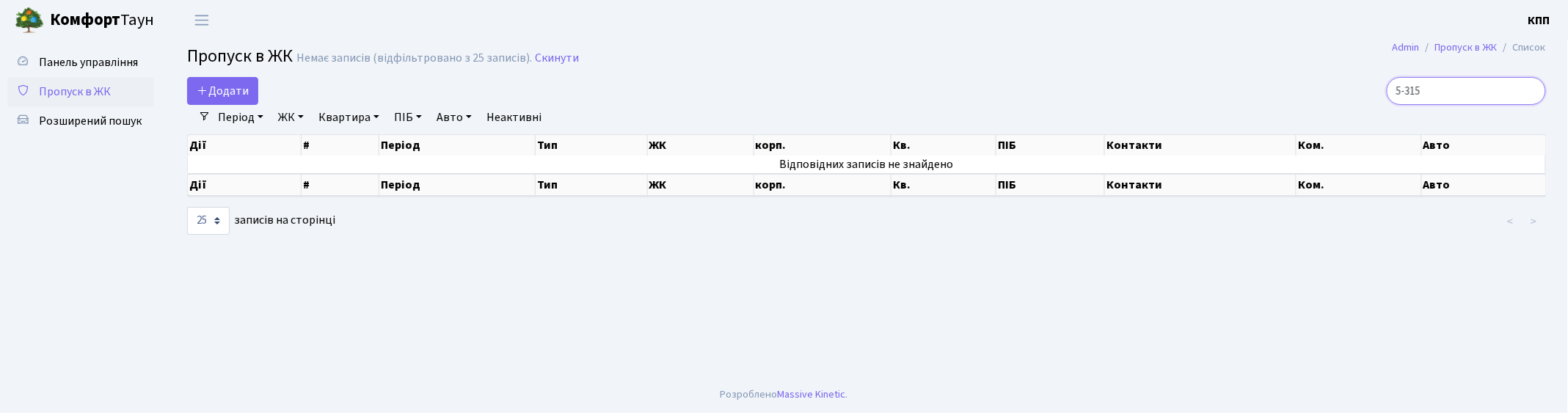
click at [1532, 86] on input "5-315" at bounding box center [1466, 91] width 159 height 27
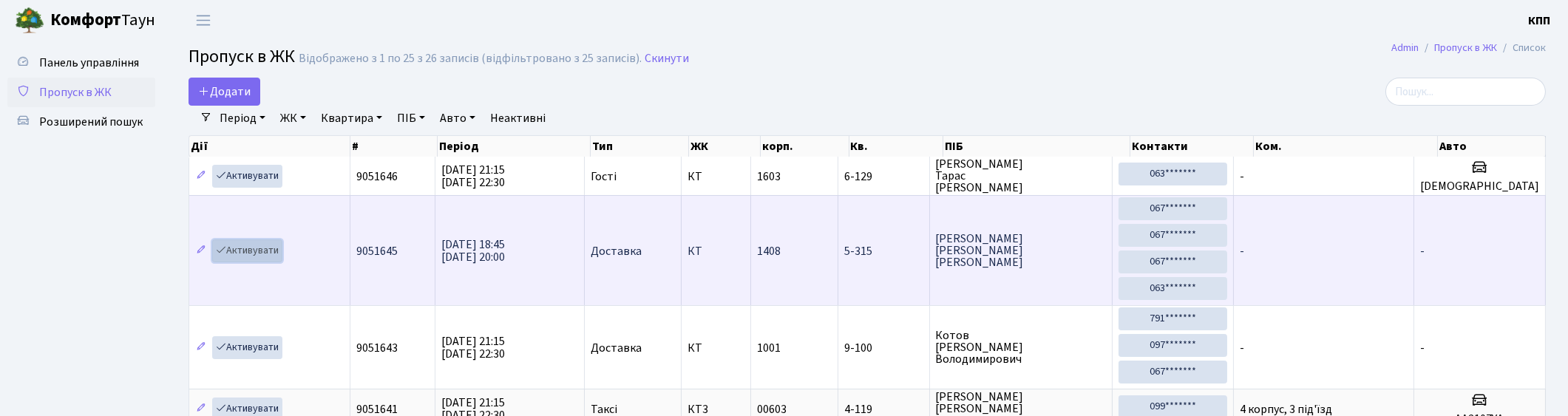
click at [250, 247] on link "Активувати" at bounding box center [247, 251] width 70 height 23
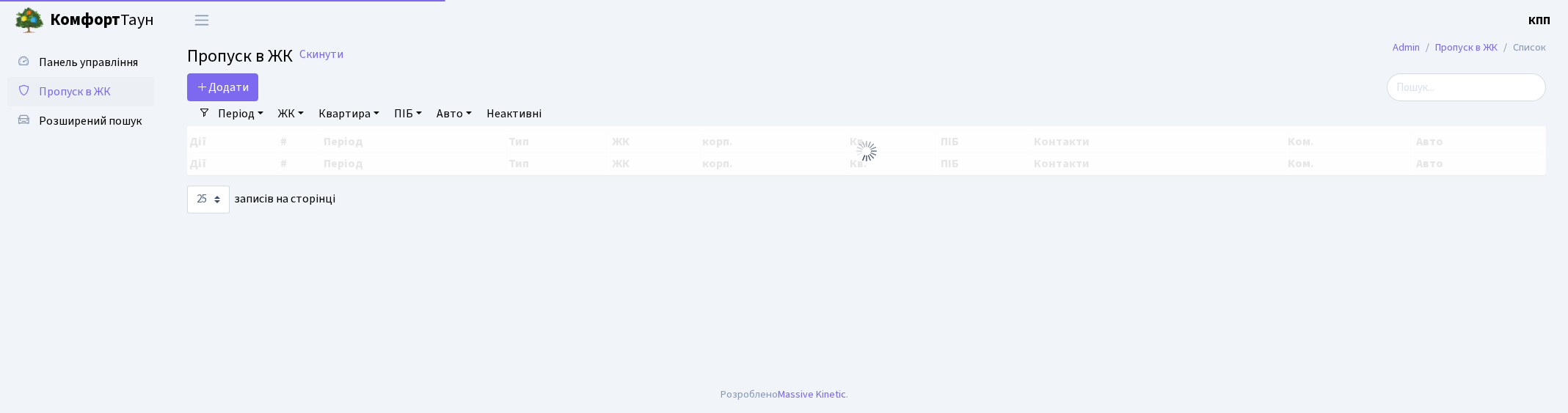
select select "25"
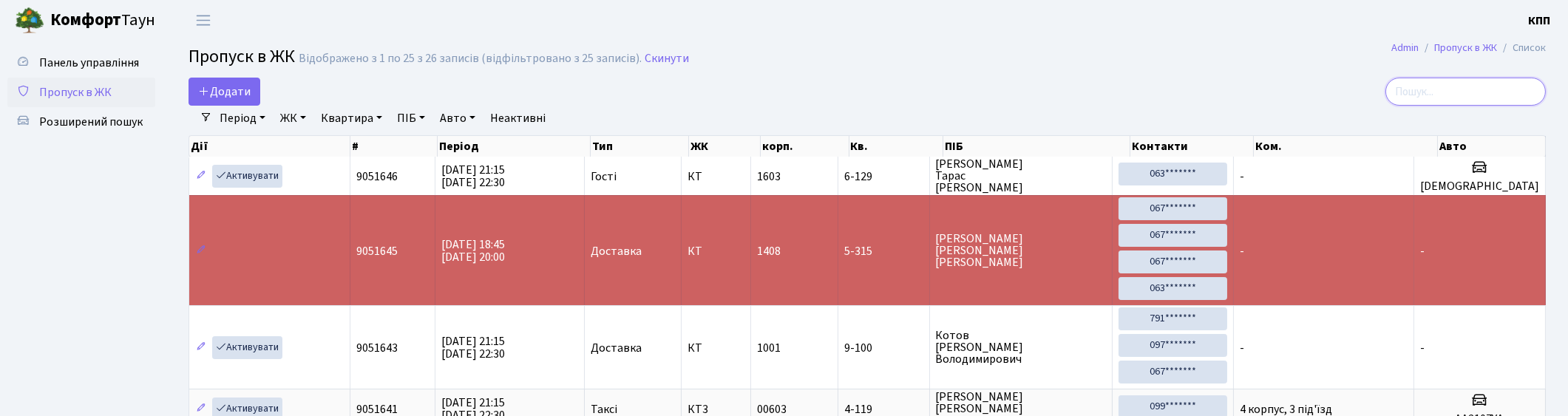
click at [1526, 92] on input "search" at bounding box center [1465, 91] width 160 height 28
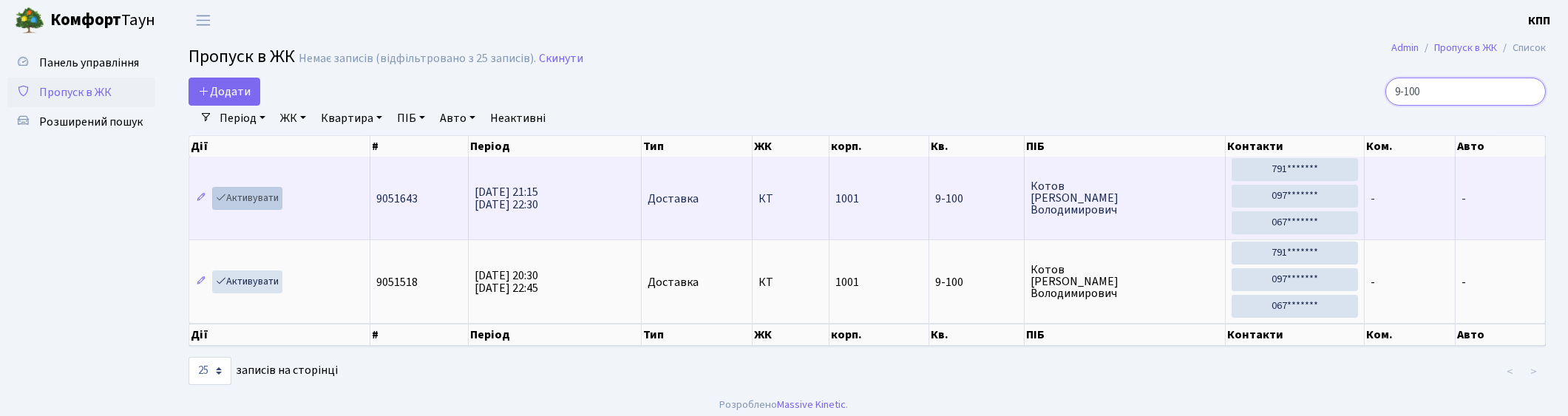
type input "9-100"
click at [246, 202] on link "Активувати" at bounding box center [247, 199] width 70 height 23
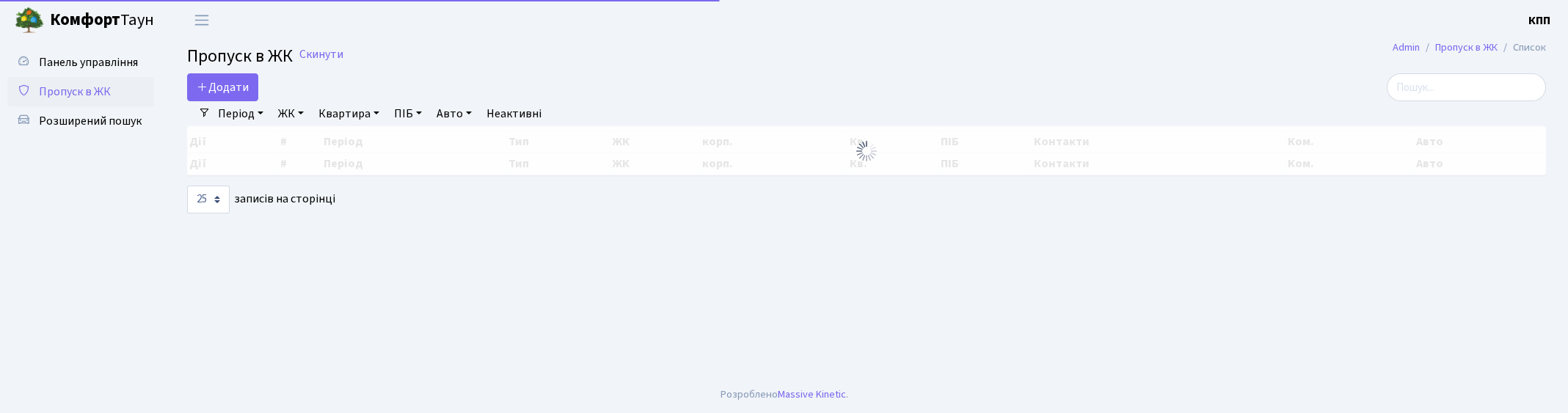
select select "25"
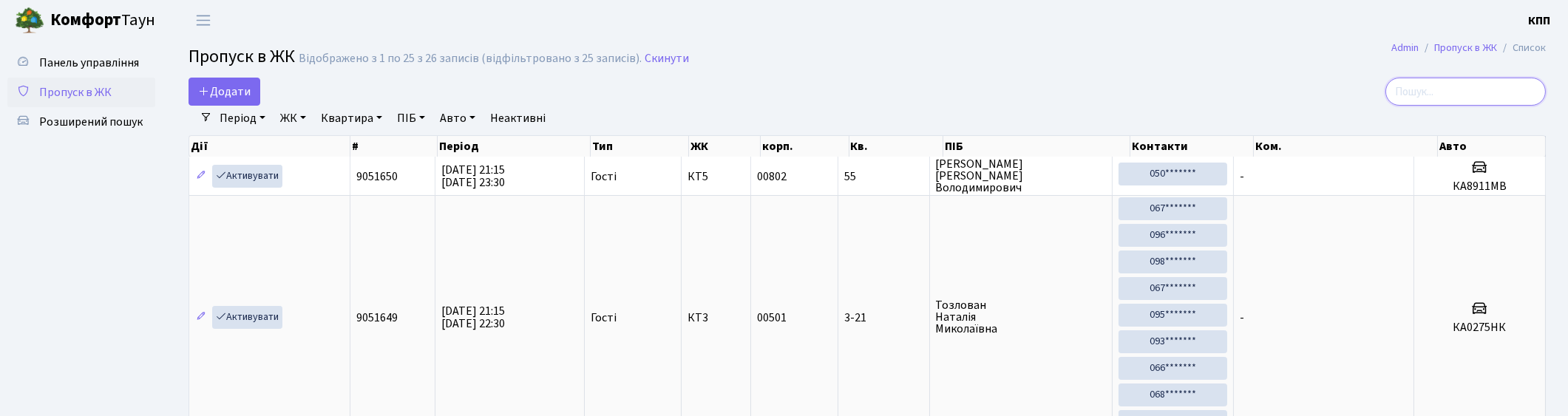
click at [1511, 92] on input "search" at bounding box center [1465, 91] width 160 height 28
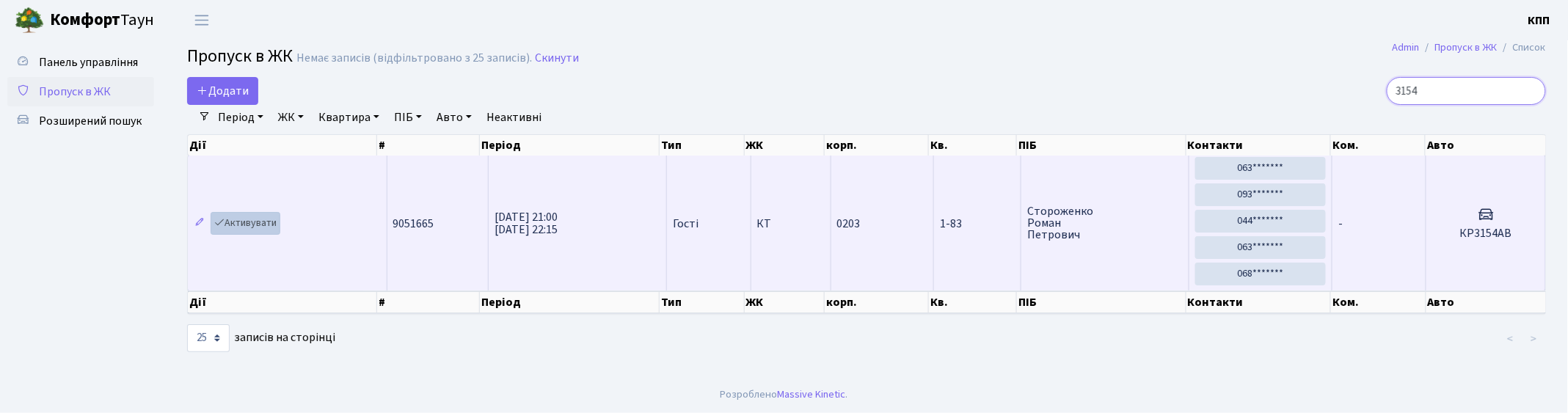
type input "3154"
click at [243, 221] on link "Активувати" at bounding box center [245, 223] width 70 height 23
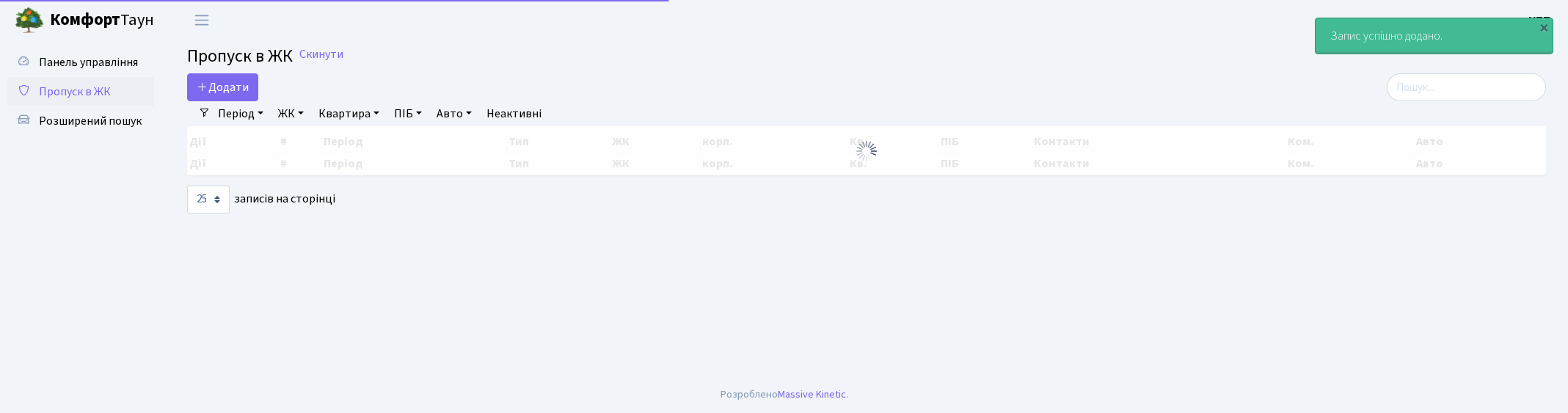
select select "25"
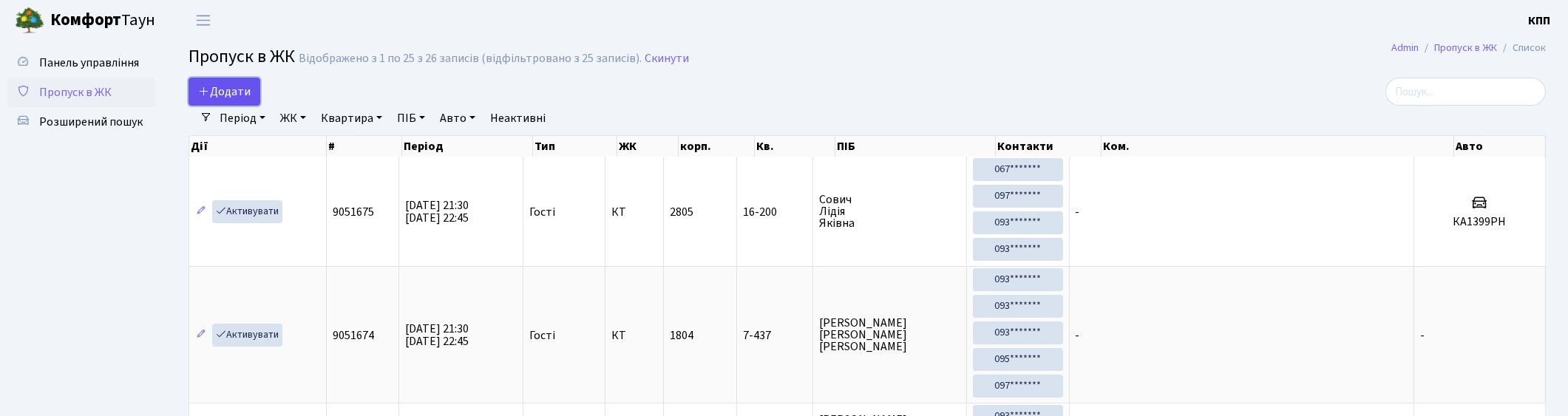
click at [222, 92] on span "Додати" at bounding box center [224, 92] width 52 height 16
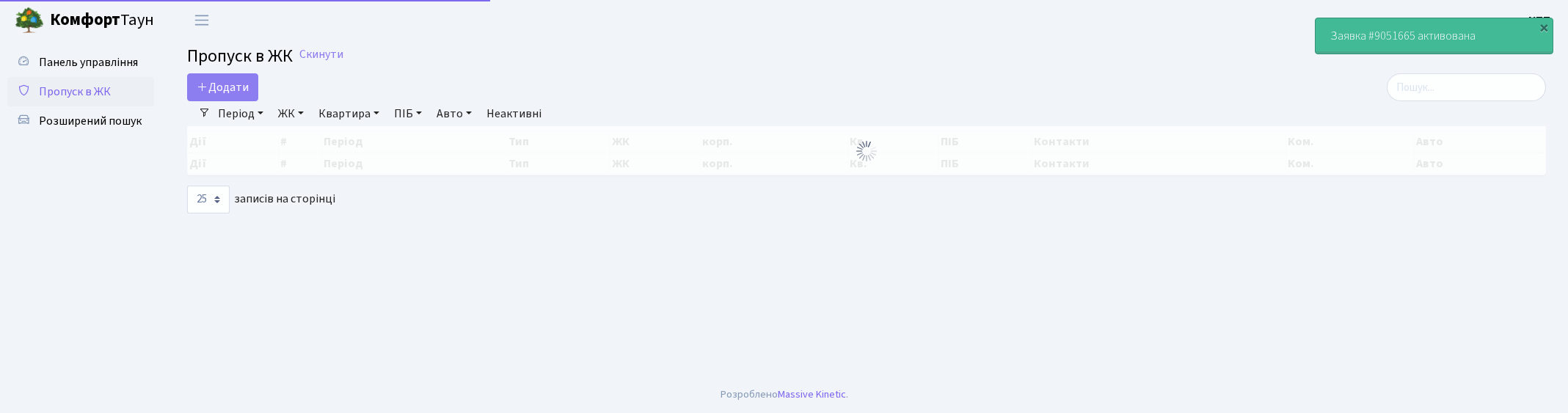
select select "25"
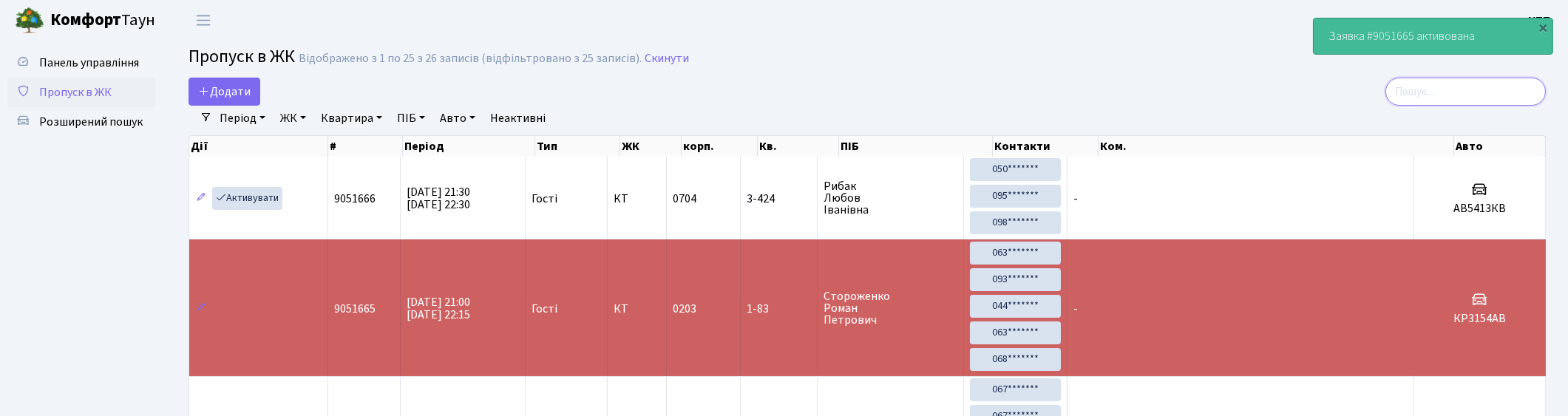
click at [1496, 91] on input "search" at bounding box center [1465, 91] width 160 height 28
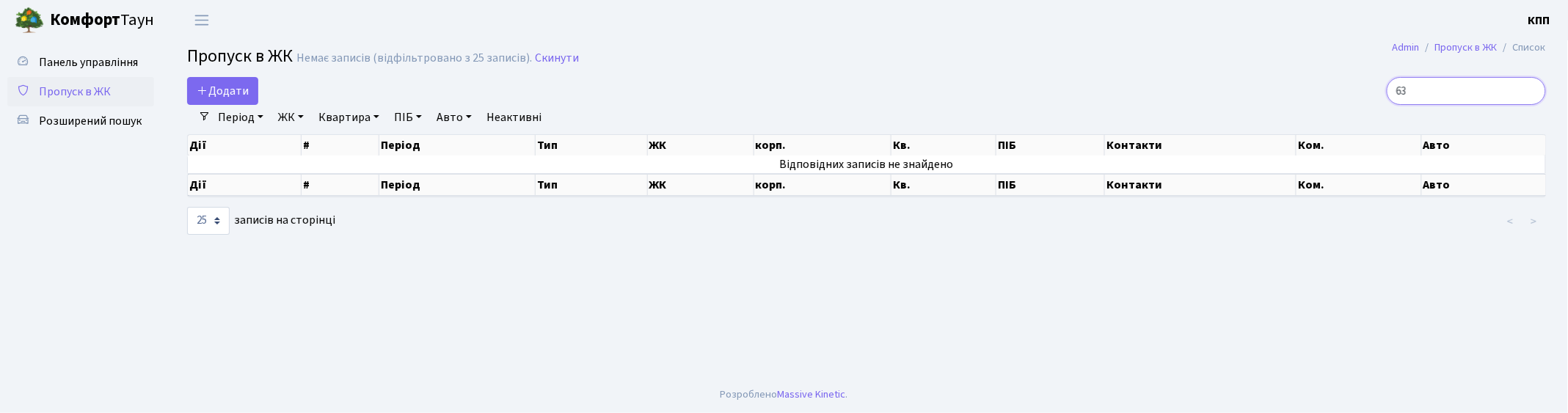
type input "6"
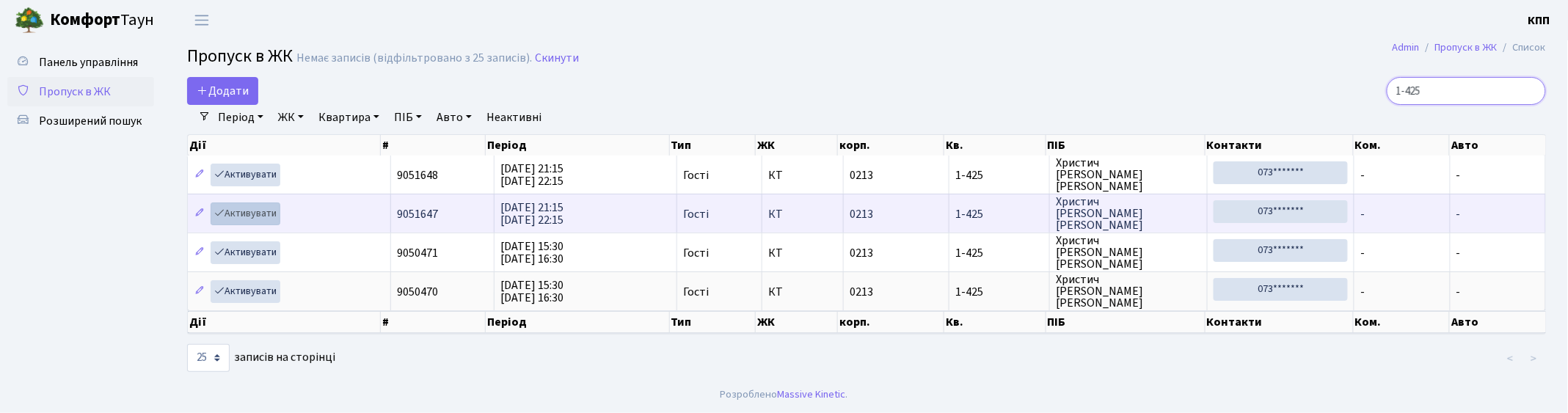
type input "1-425"
click at [250, 213] on link "Активувати" at bounding box center [245, 213] width 70 height 23
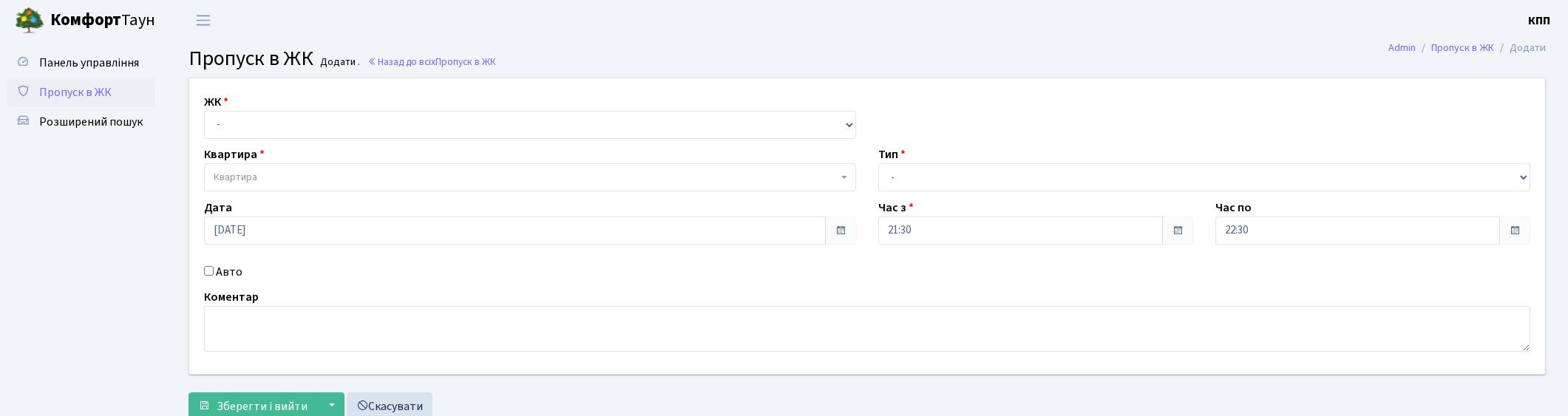
click at [203, 267] on div "Авто" at bounding box center [530, 272] width 674 height 18
click at [208, 267] on input "Авто" at bounding box center [209, 271] width 10 height 10
checkbox input "true"
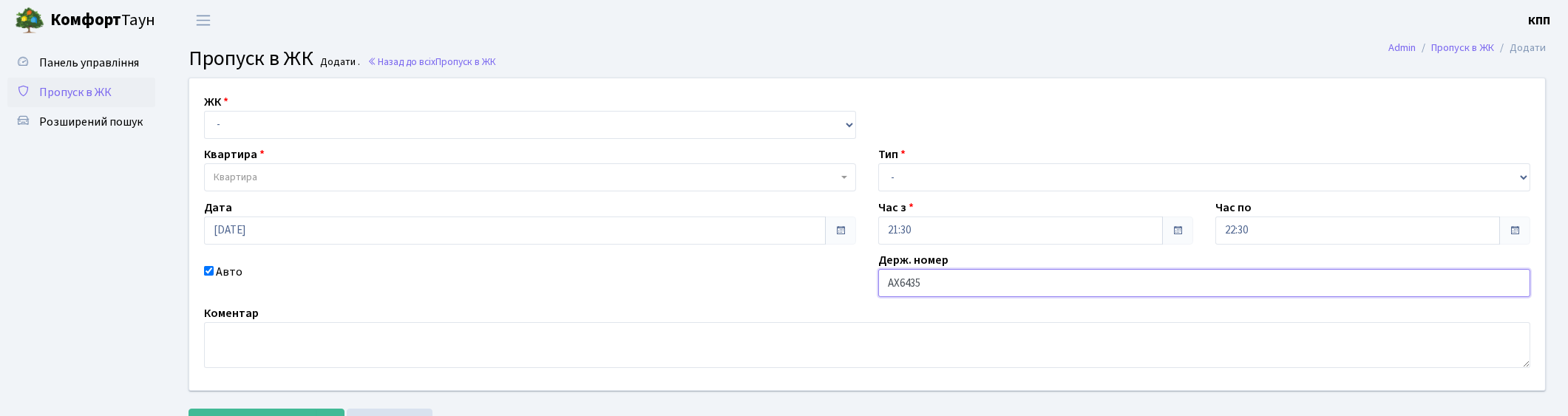
type input "АХ6435МА"
click at [952, 170] on select "- Доставка Таксі Гості Сервіс" at bounding box center [1204, 177] width 652 height 28
select select "3"
click at [878, 164] on select "- Доставка Таксі Гості Сервіс" at bounding box center [1204, 177] width 652 height 28
click at [245, 125] on select "- КТ, вул. Регенераторна, 4 КТ2, просп. Соборності, 17 КТ3, вул. Березнева, 16 …" at bounding box center [529, 125] width 652 height 28
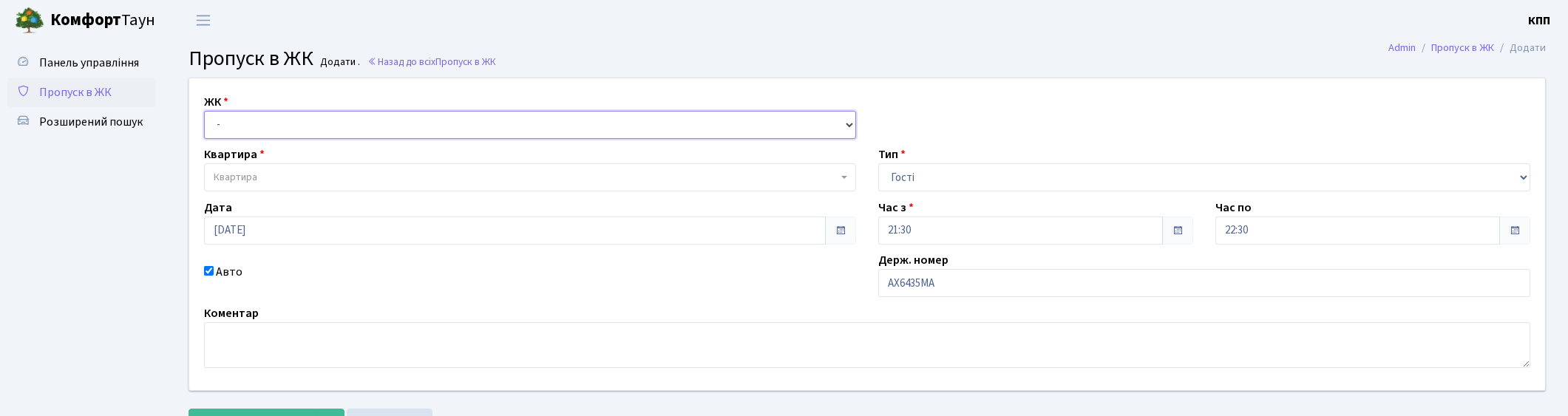
select select "271"
click at [204, 111] on select "- КТ, вул. Регенераторна, 4 КТ2, просп. Соборності, 17 КТ3, вул. Березнева, 16 …" at bounding box center [529, 125] width 652 height 28
select select
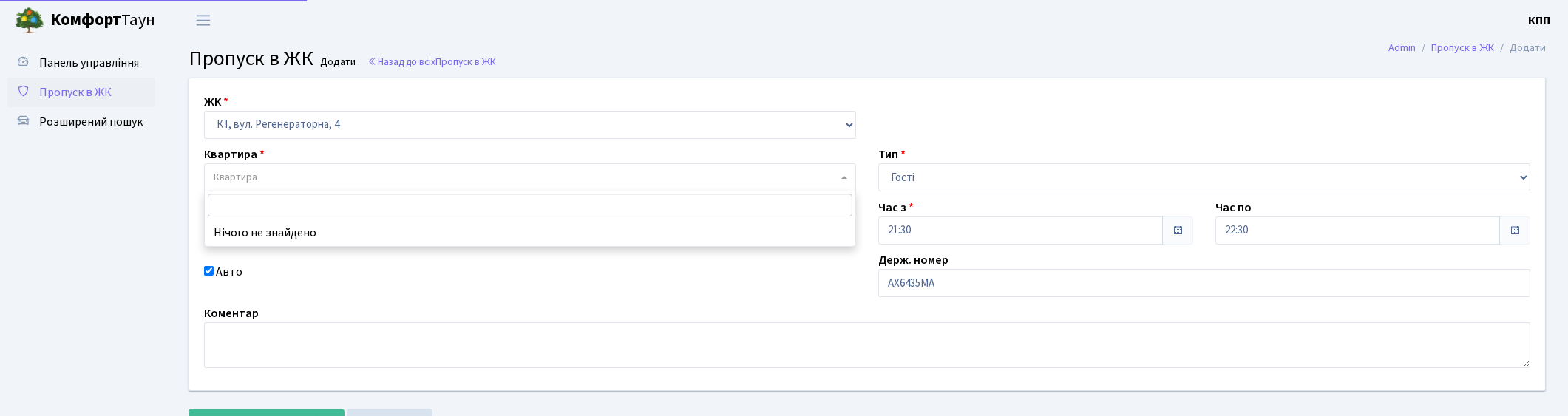
click at [261, 172] on span "Квартира" at bounding box center [525, 177] width 624 height 15
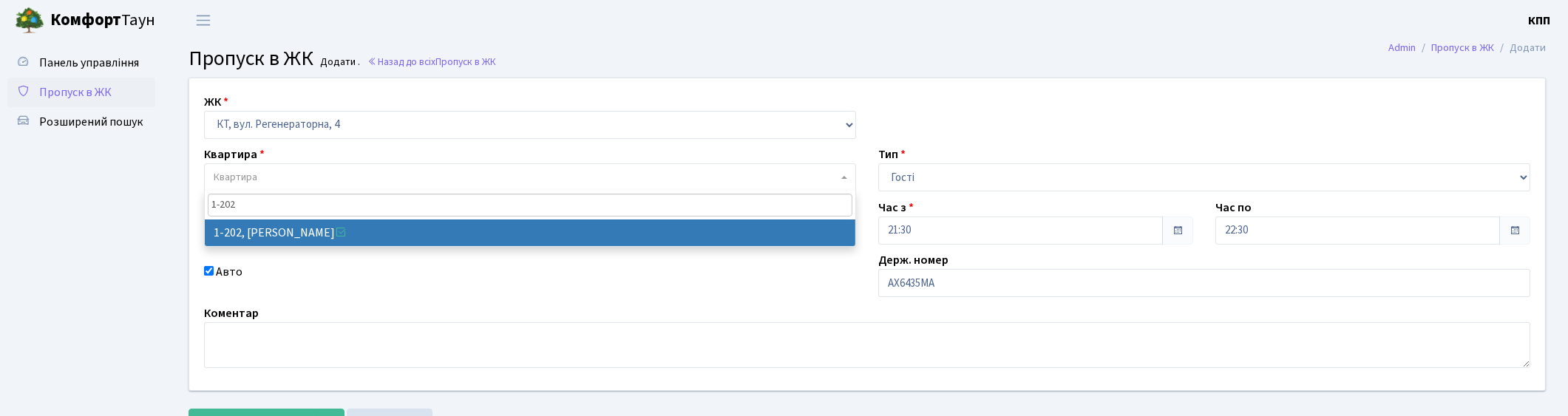
type input "1-202"
select select "202"
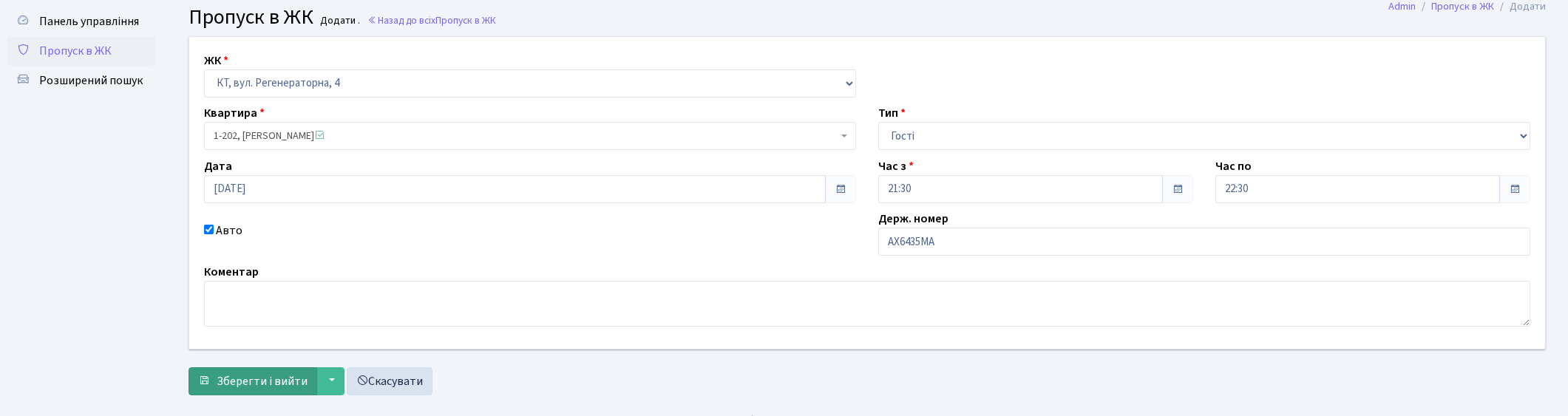
scroll to position [64, 0]
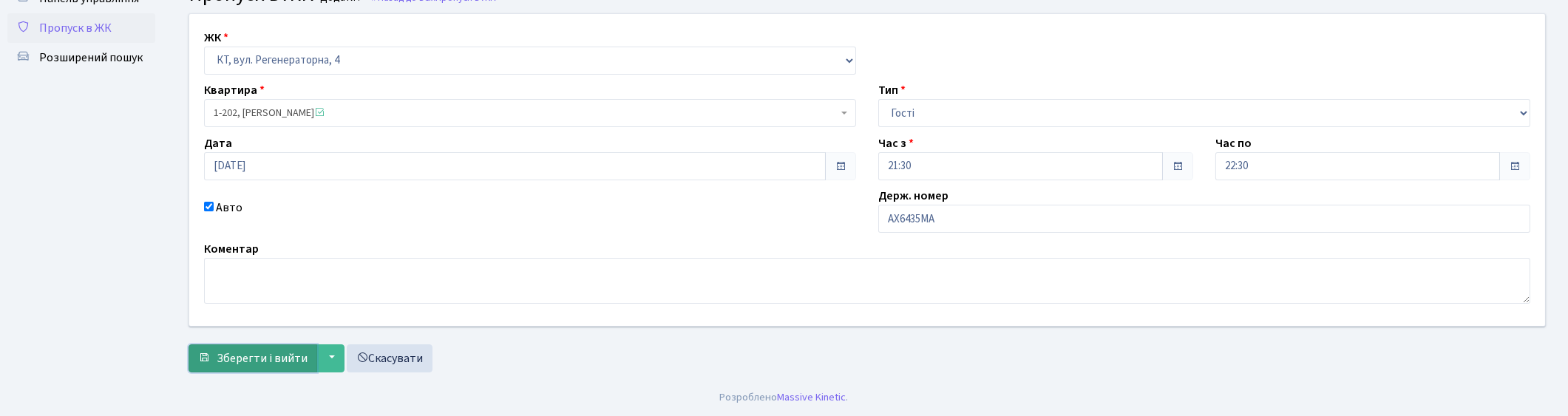
click at [231, 356] on span "Зберегти і вийти" at bounding box center [262, 358] width 91 height 16
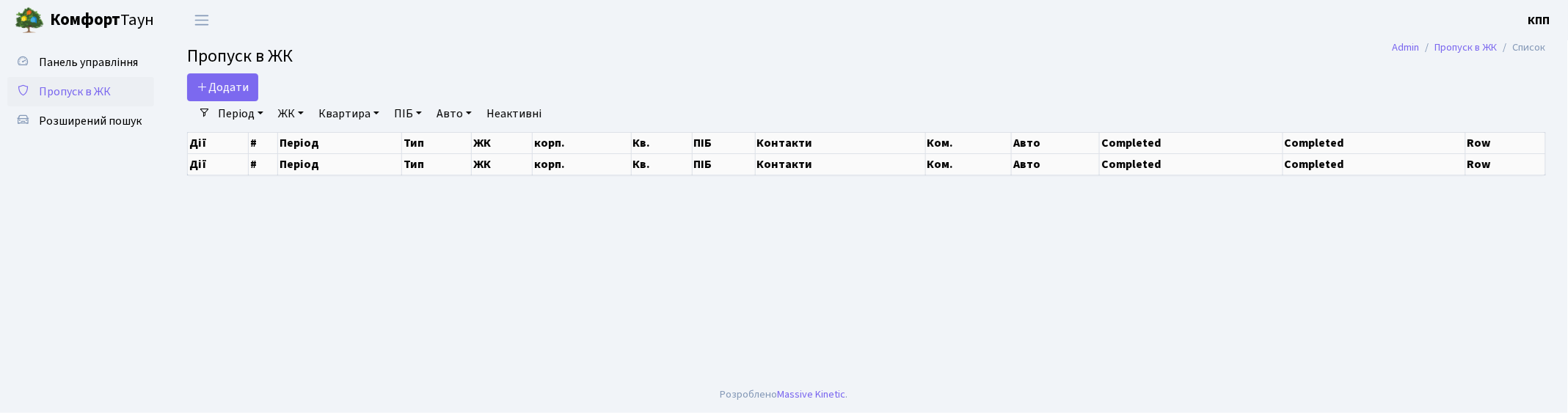
select select "25"
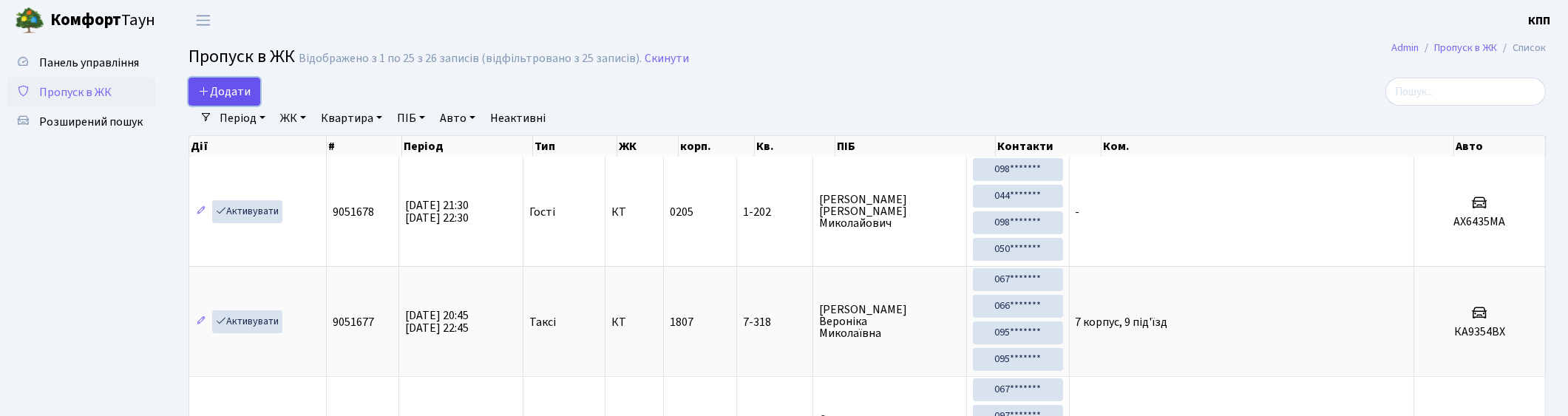
click at [229, 92] on span "Додати" at bounding box center [224, 92] width 52 height 16
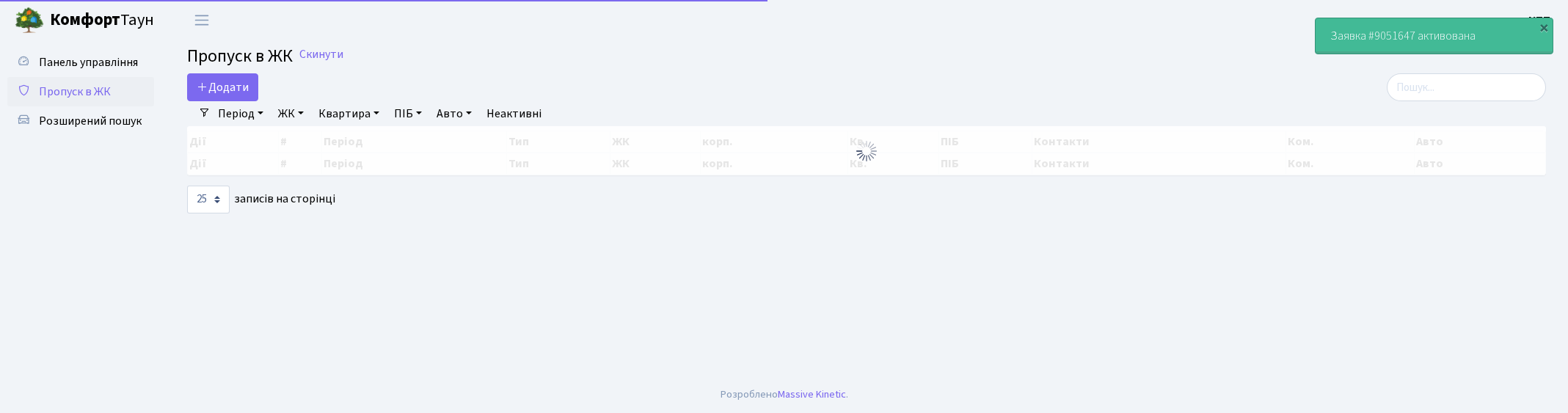
select select "25"
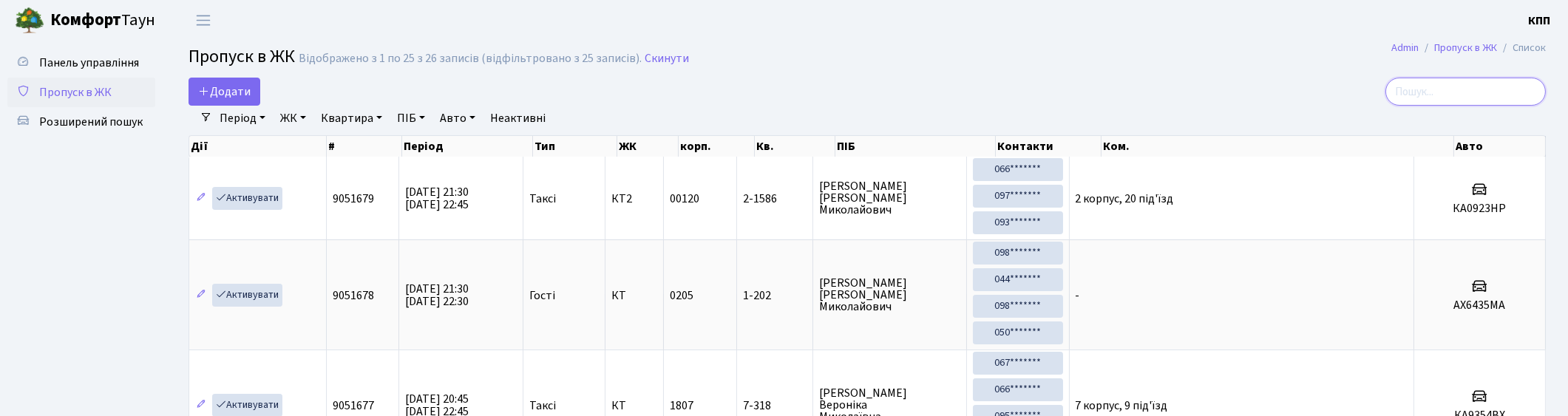
click at [1474, 89] on input "search" at bounding box center [1465, 91] width 160 height 28
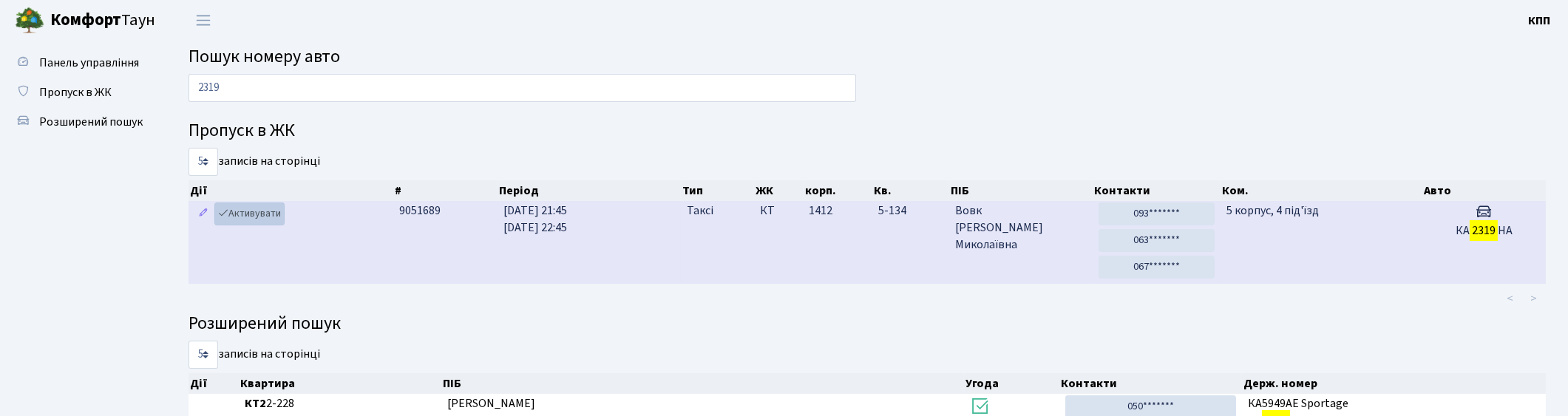
type input "2319"
click at [255, 212] on link "Активувати" at bounding box center [249, 214] width 70 height 23
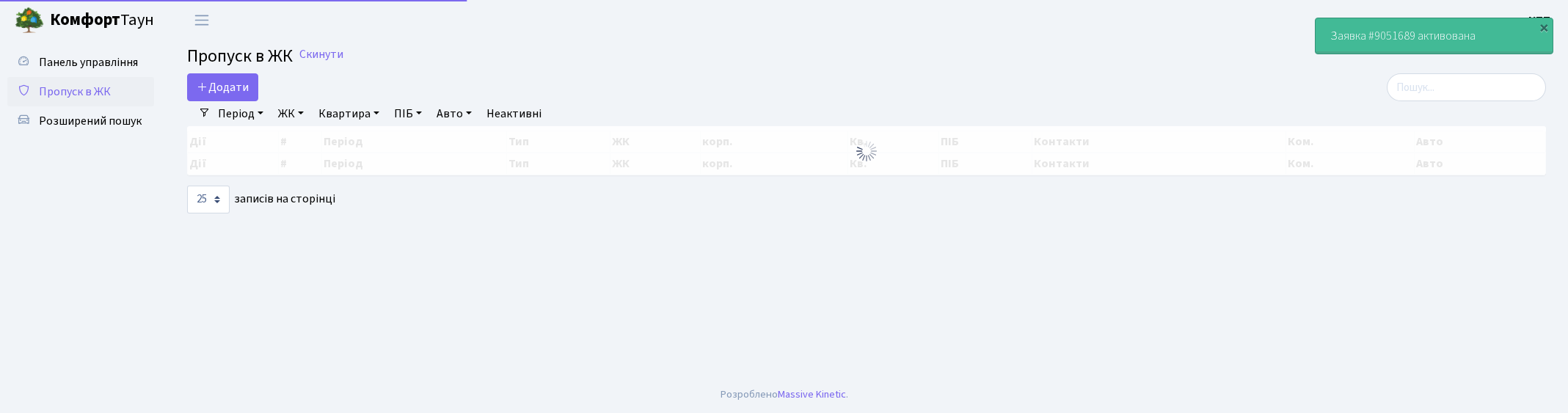
select select "25"
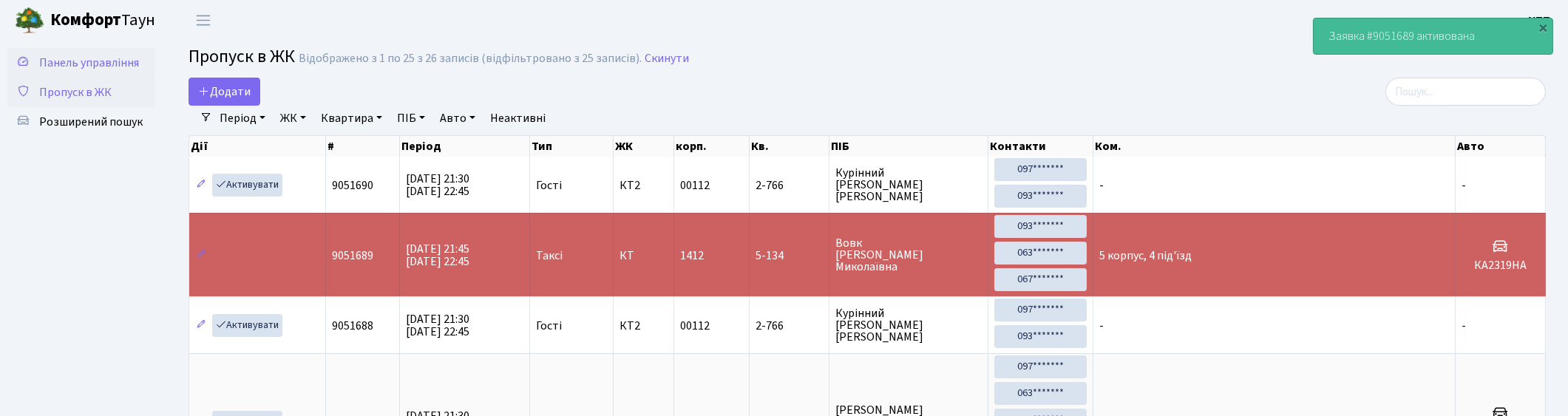
click at [77, 59] on span "Панель управління" at bounding box center [89, 63] width 99 height 16
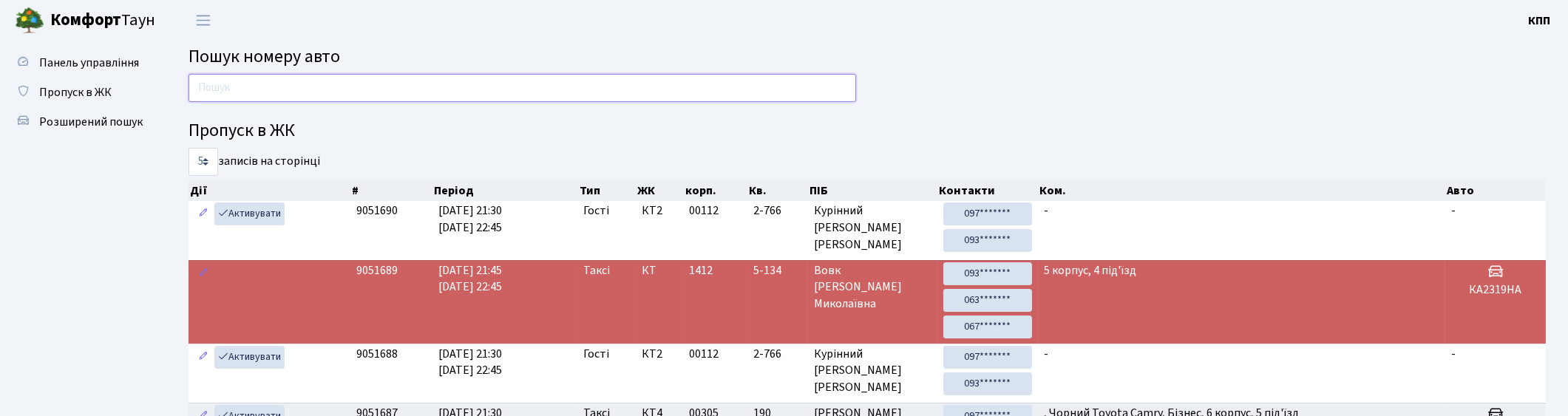
click at [306, 87] on input "text" at bounding box center [521, 88] width 667 height 28
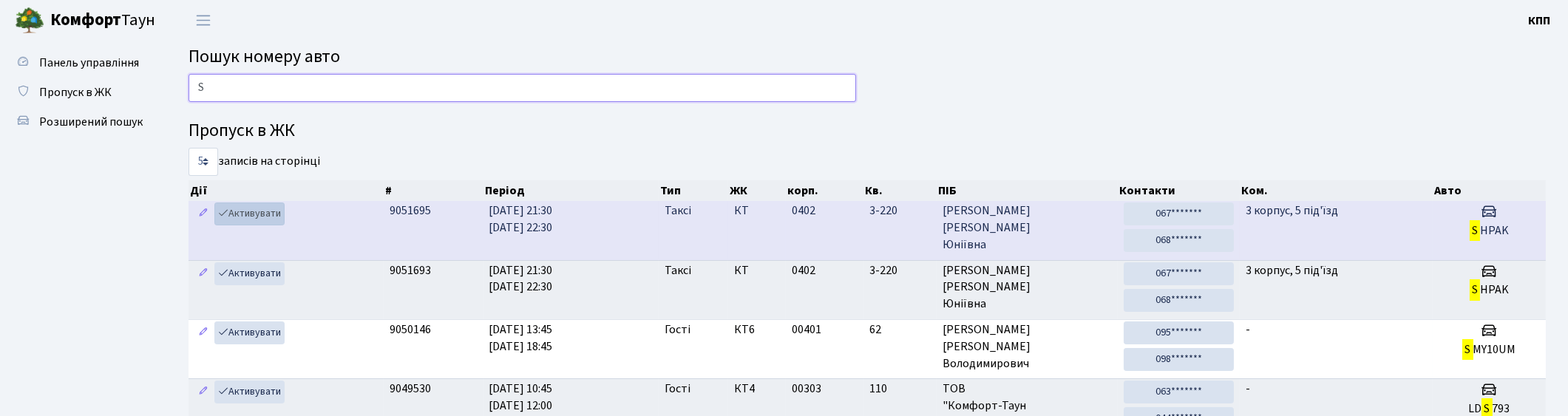
type input "S"
click at [249, 215] on link "Активувати" at bounding box center [249, 214] width 70 height 23
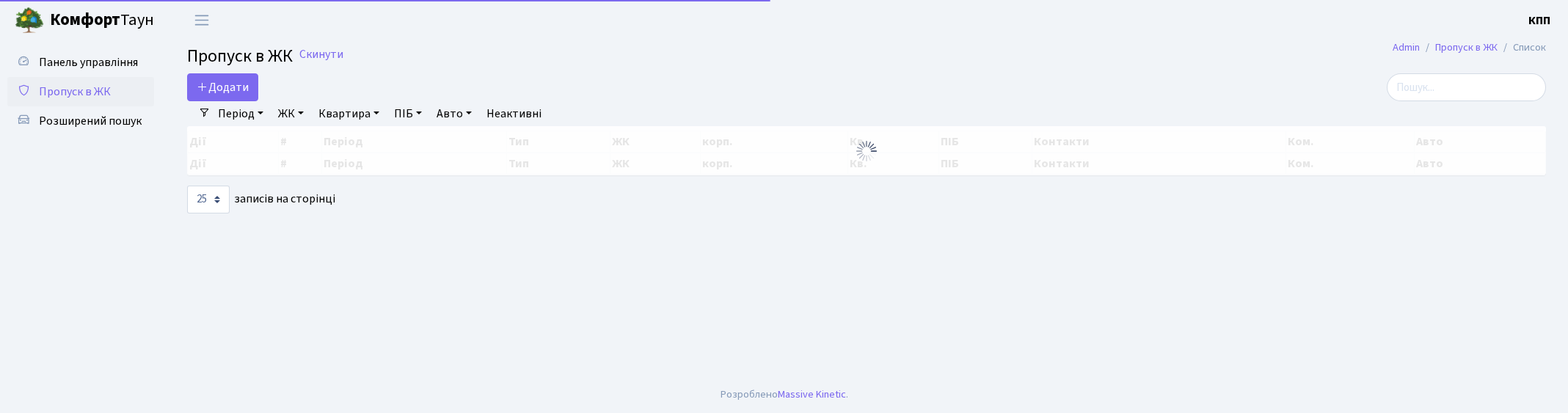
select select "25"
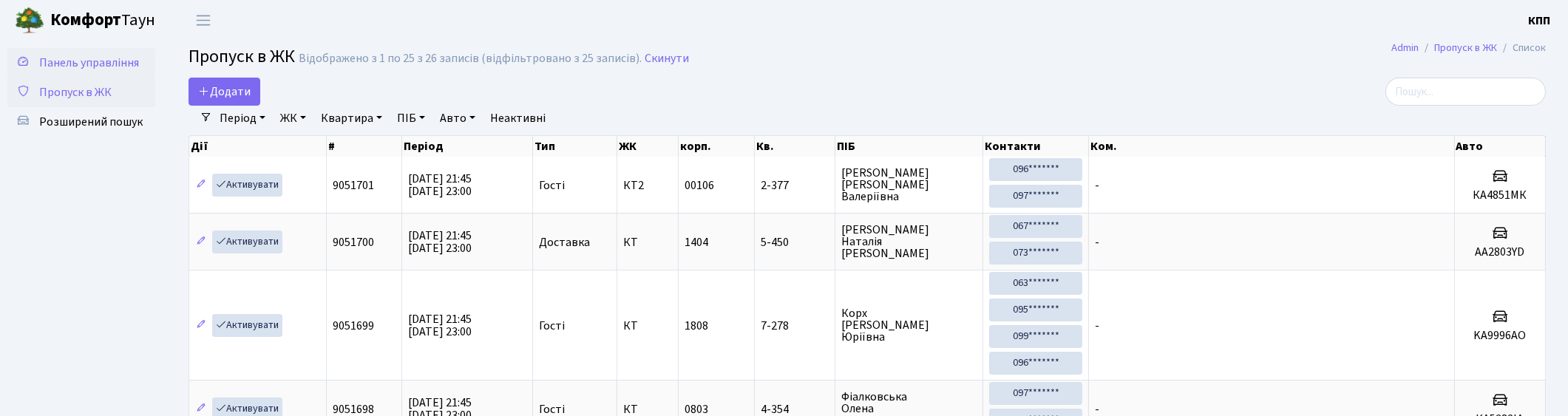
click at [111, 59] on span "Панель управління" at bounding box center [89, 63] width 99 height 16
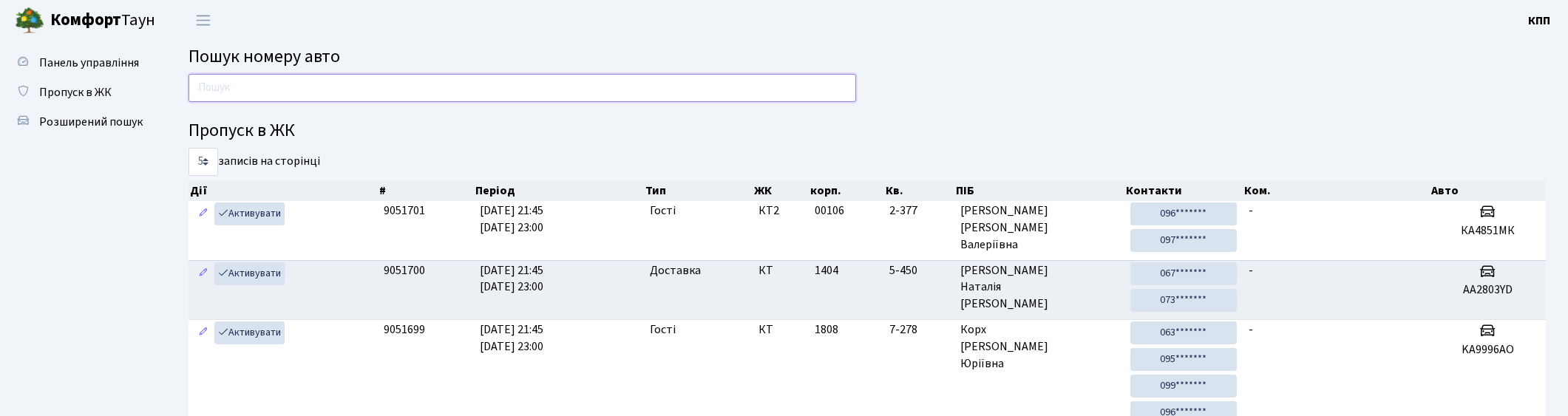
click at [226, 86] on input "text" at bounding box center [521, 88] width 667 height 28
